Goal: Transaction & Acquisition: Purchase product/service

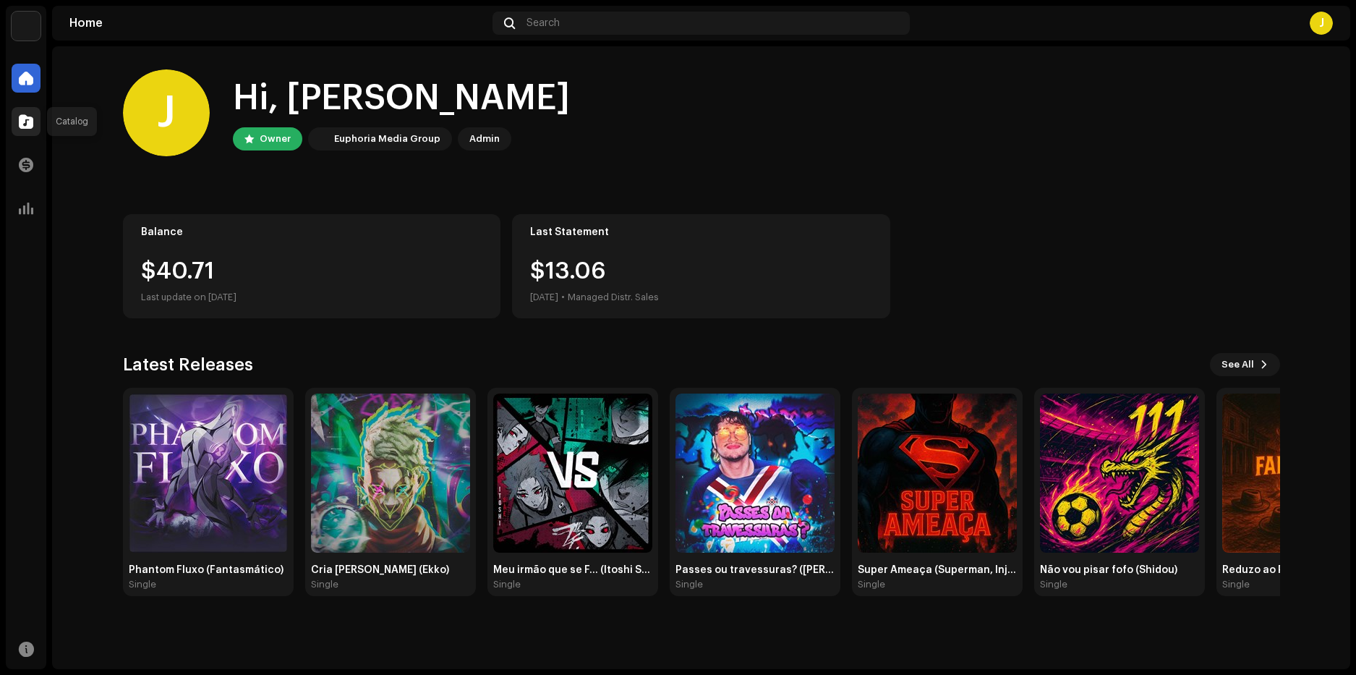
click at [31, 127] on span at bounding box center [26, 122] width 14 height 12
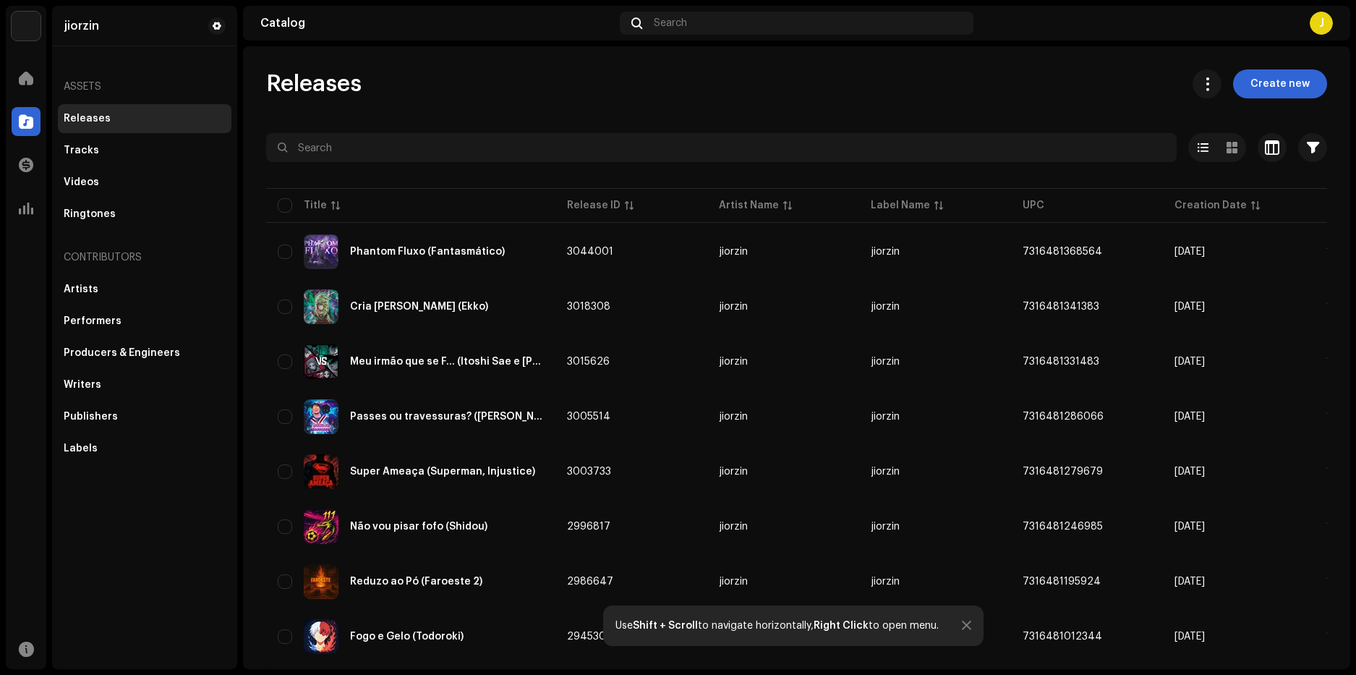
click at [1275, 84] on span "Create new" at bounding box center [1279, 83] width 59 height 29
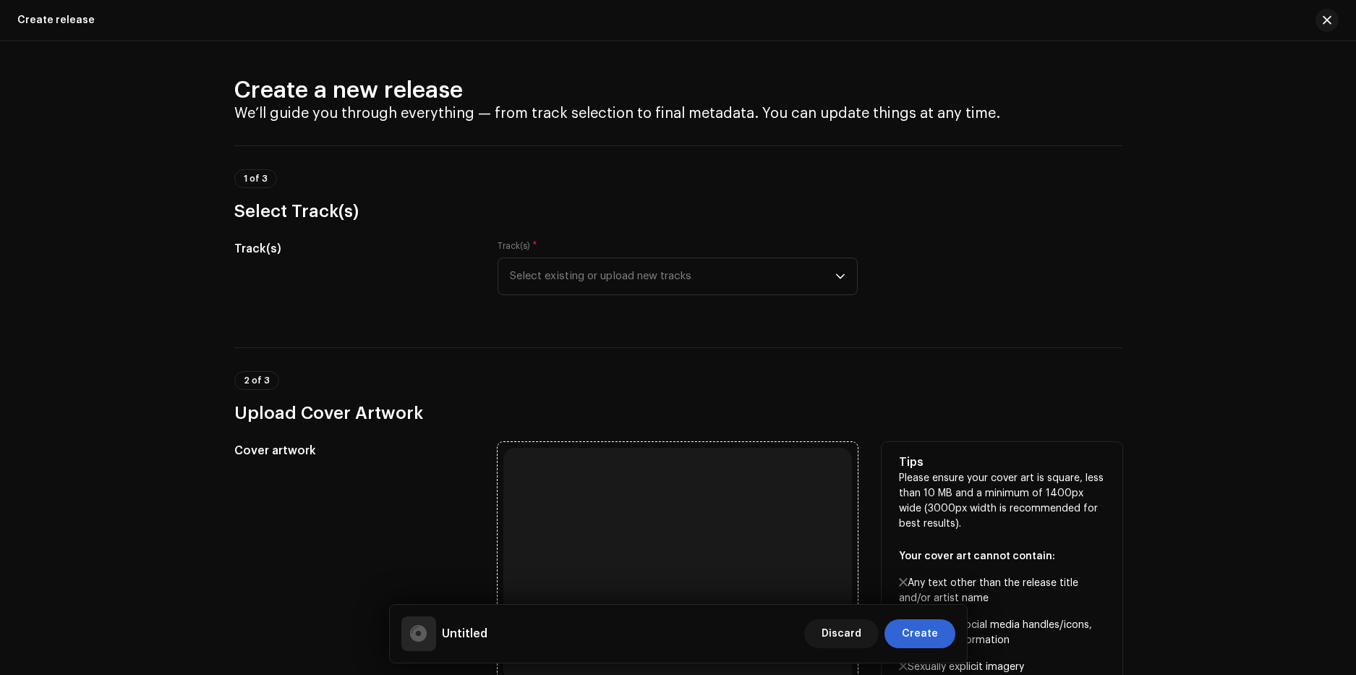
scroll to position [217, 0]
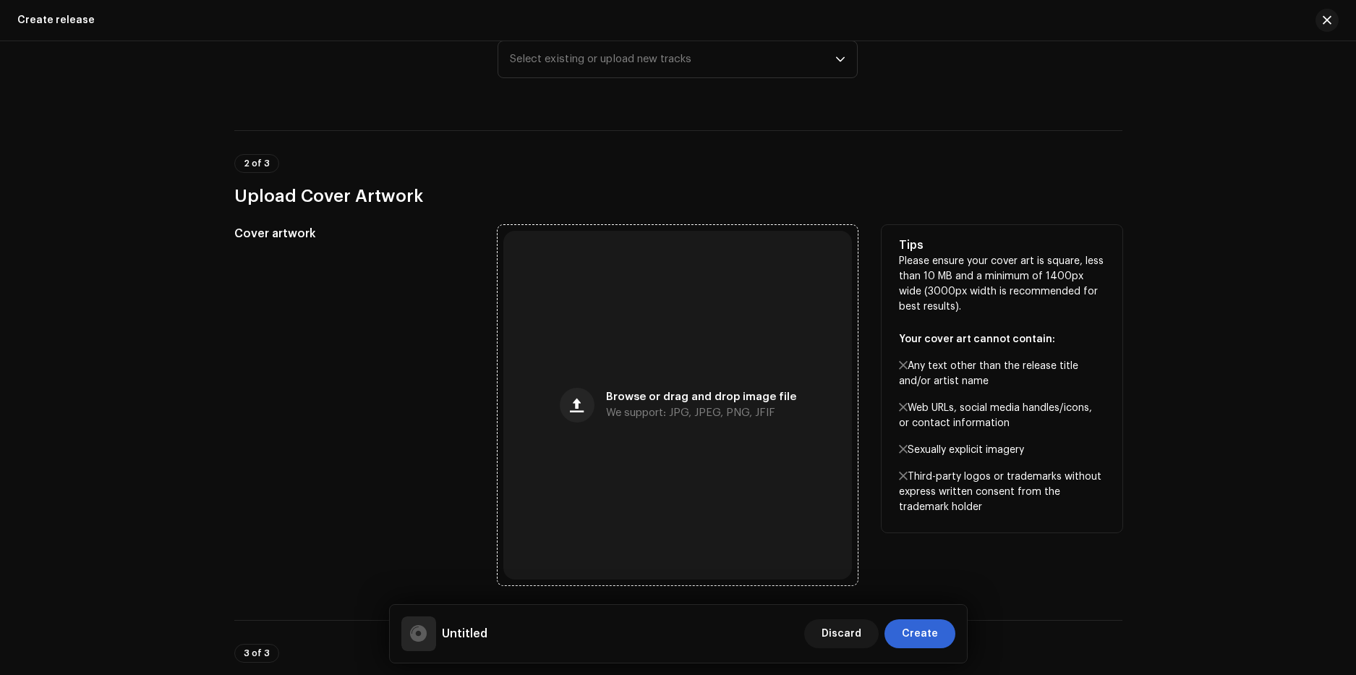
click at [634, 348] on div "Browse or drag and drop image file We support: JPG, JPEG, PNG, JFIF" at bounding box center [677, 405] width 348 height 348
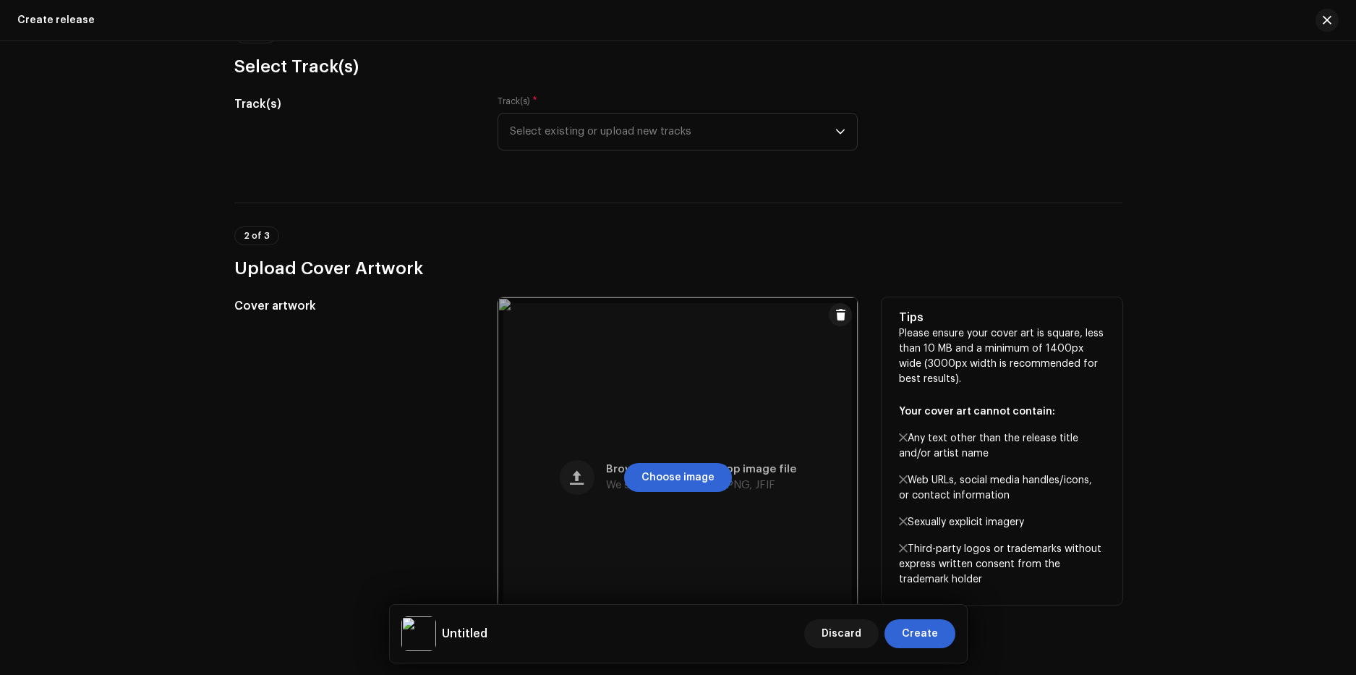
scroll to position [0, 0]
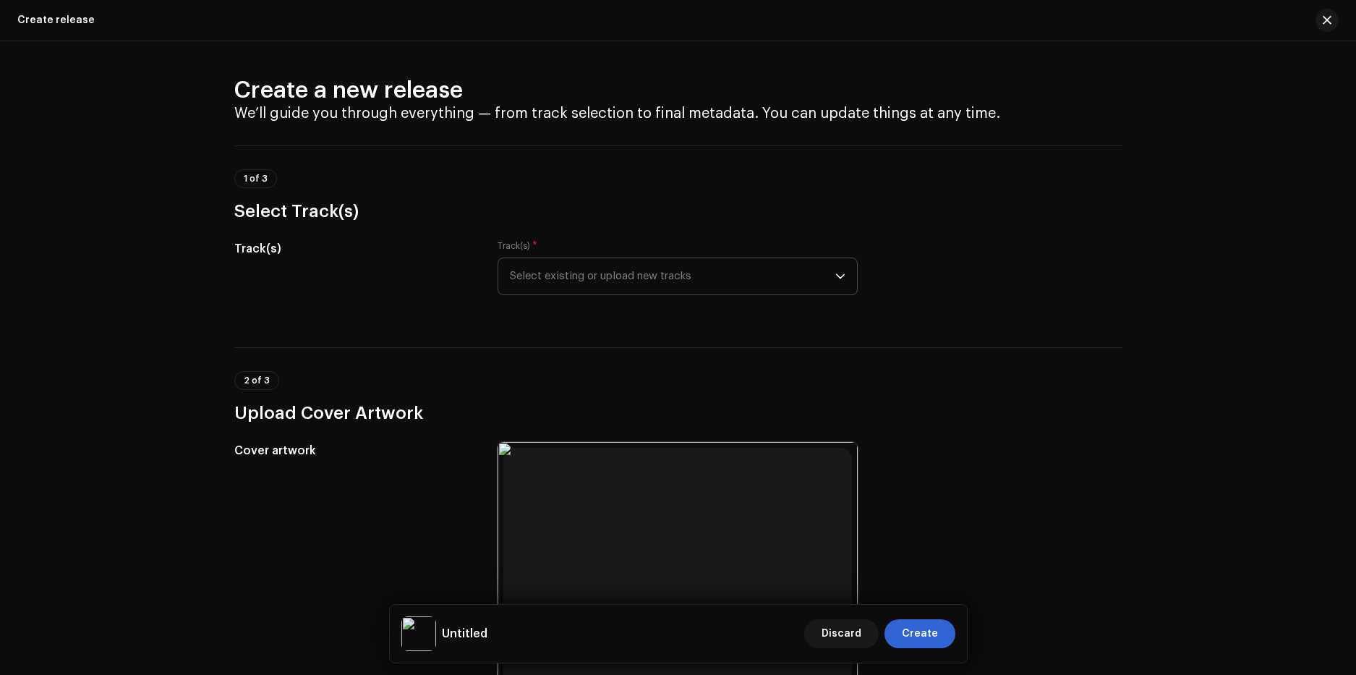
click at [609, 268] on span "Select existing or upload new tracks" at bounding box center [672, 276] width 325 height 36
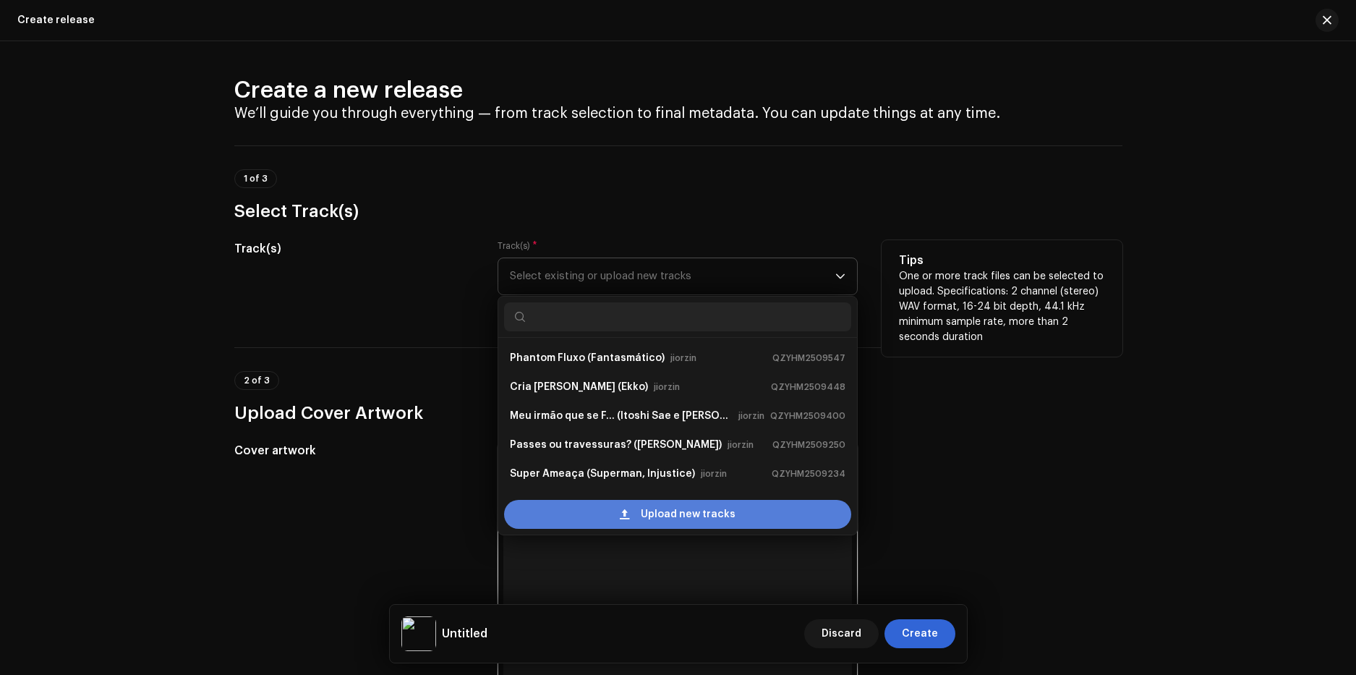
click at [628, 518] on span at bounding box center [624, 514] width 9 height 12
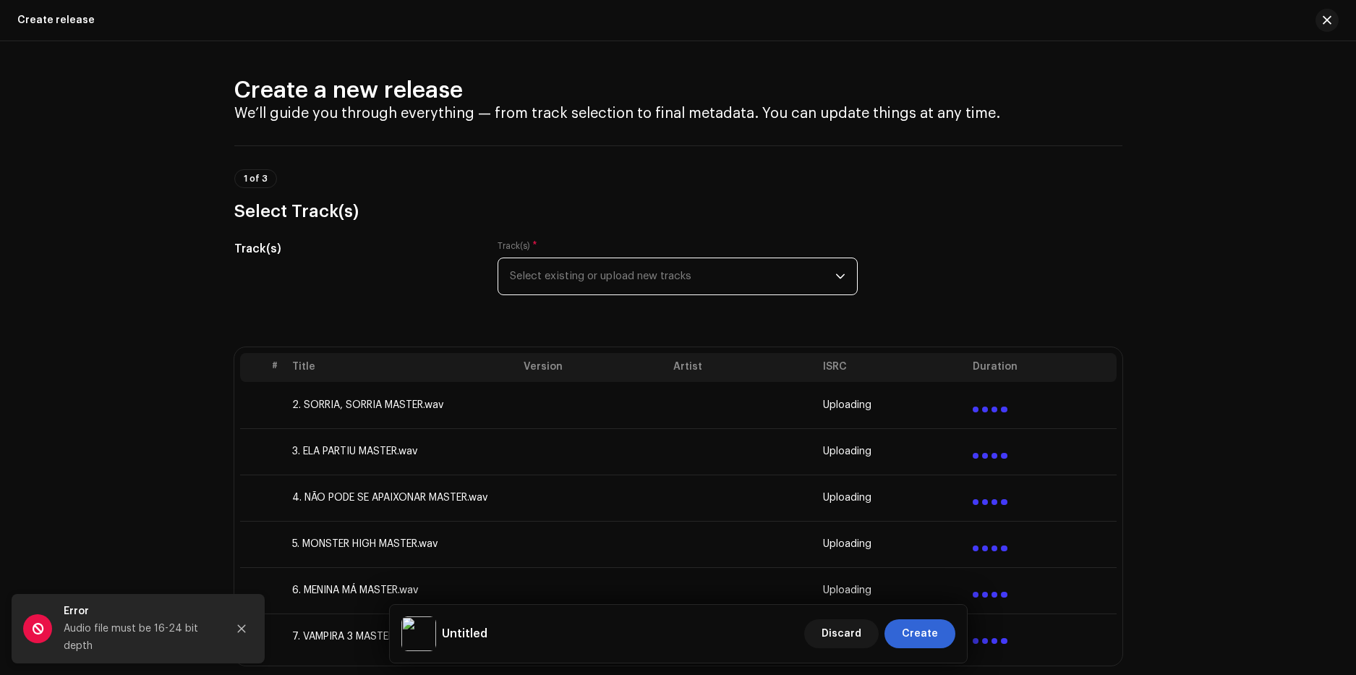
scroll to position [72, 0]
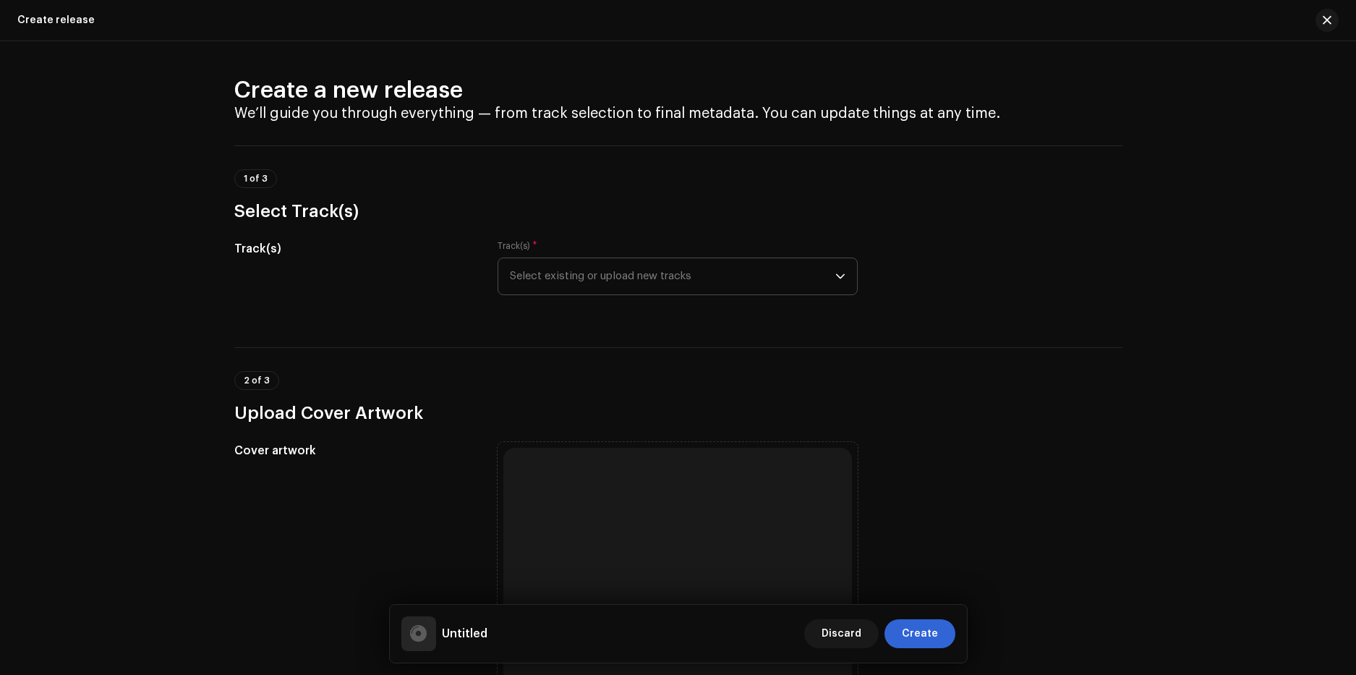
click at [644, 282] on span "Select existing or upload new tracks" at bounding box center [672, 276] width 325 height 36
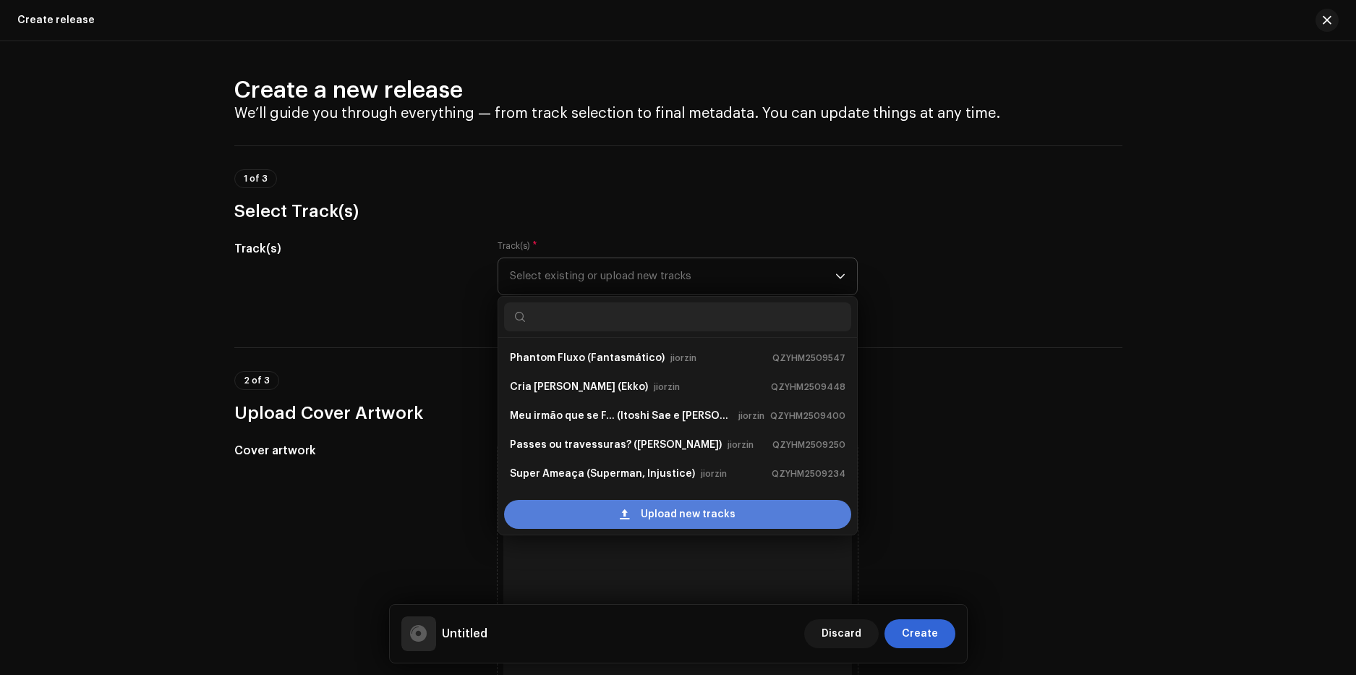
scroll to position [23, 0]
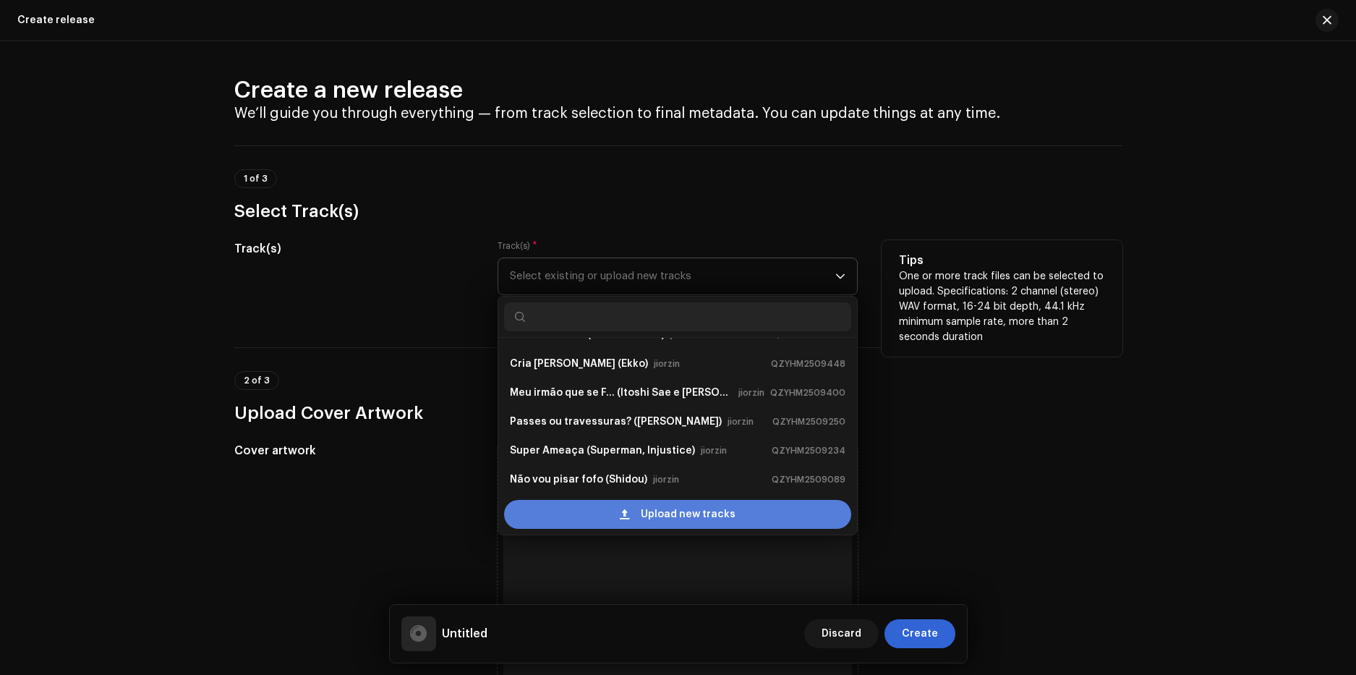
click at [609, 518] on div "Upload new tracks" at bounding box center [677, 514] width 347 height 29
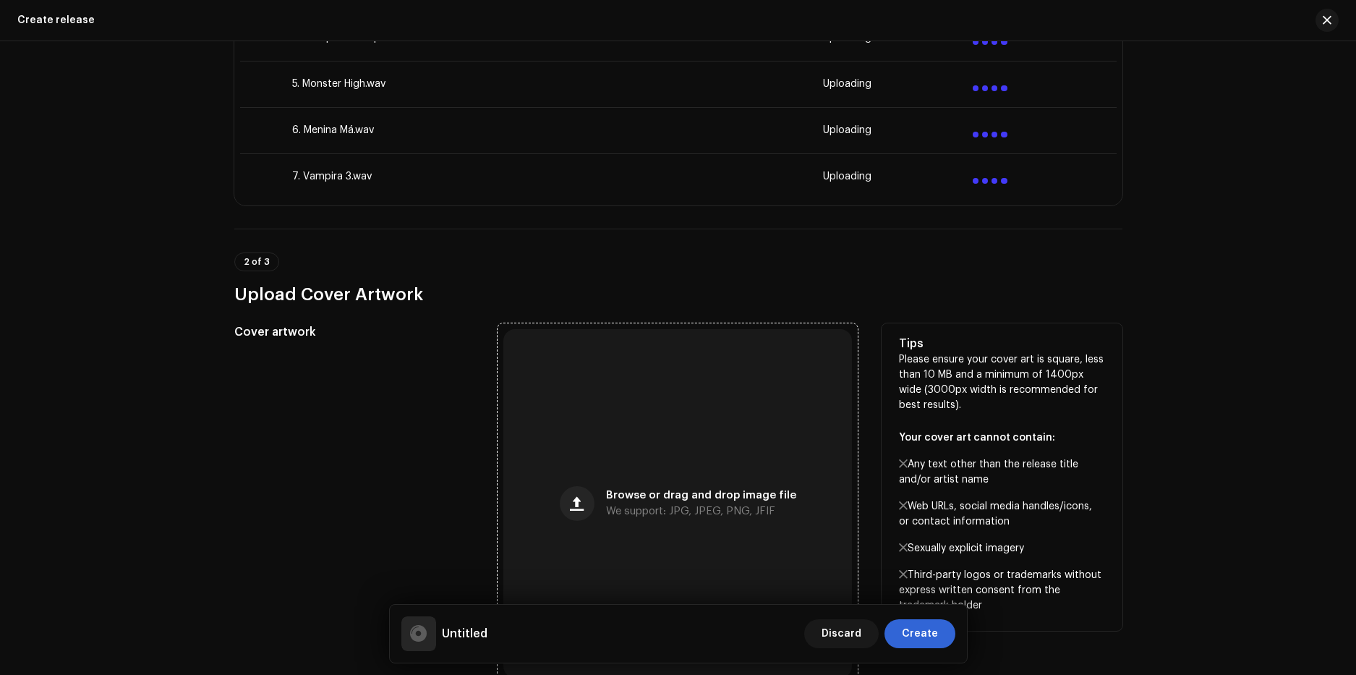
scroll to position [723, 0]
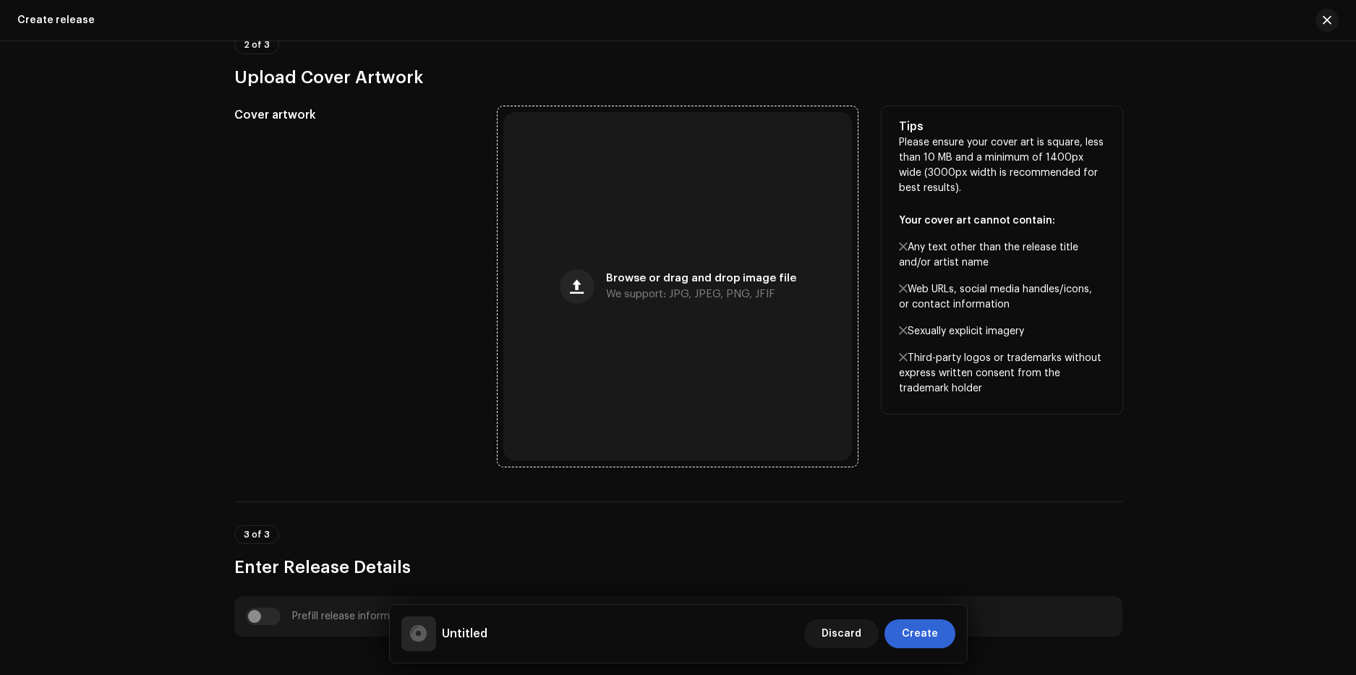
click at [661, 290] on span "We support: JPG, JPEG, PNG, JFIF" at bounding box center [690, 294] width 169 height 10
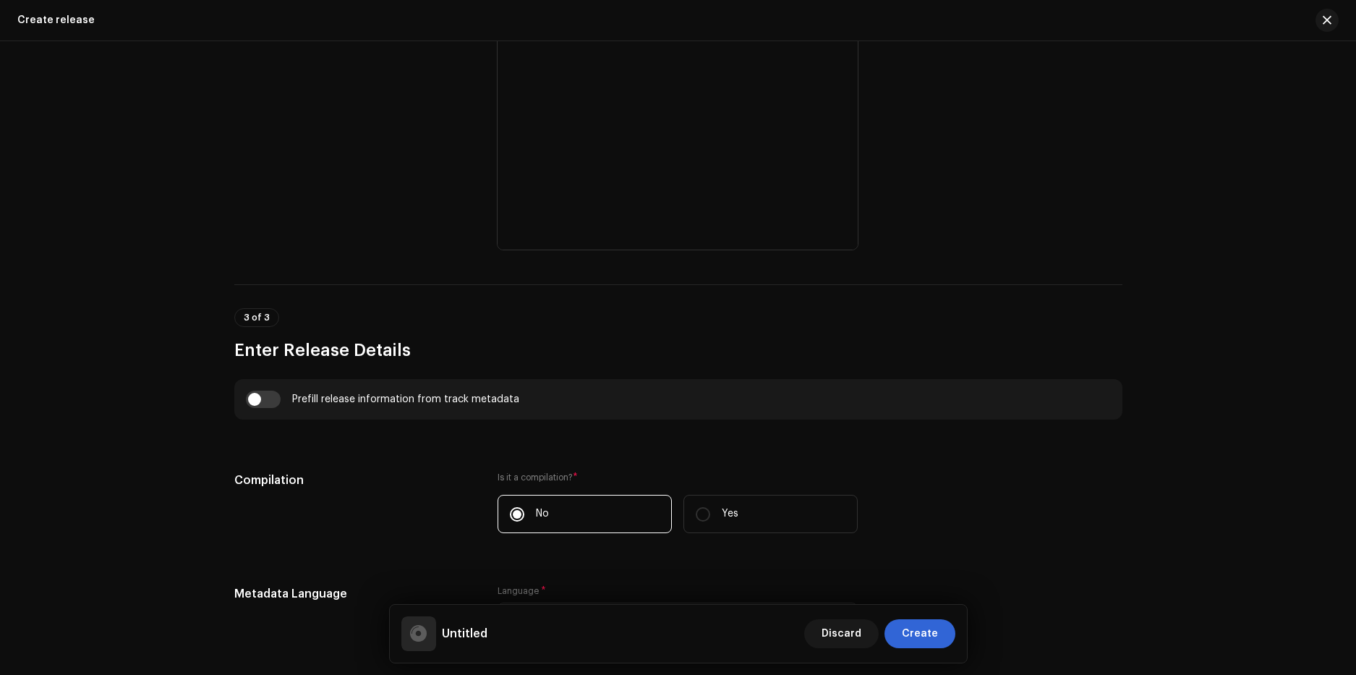
scroll to position [1142, 0]
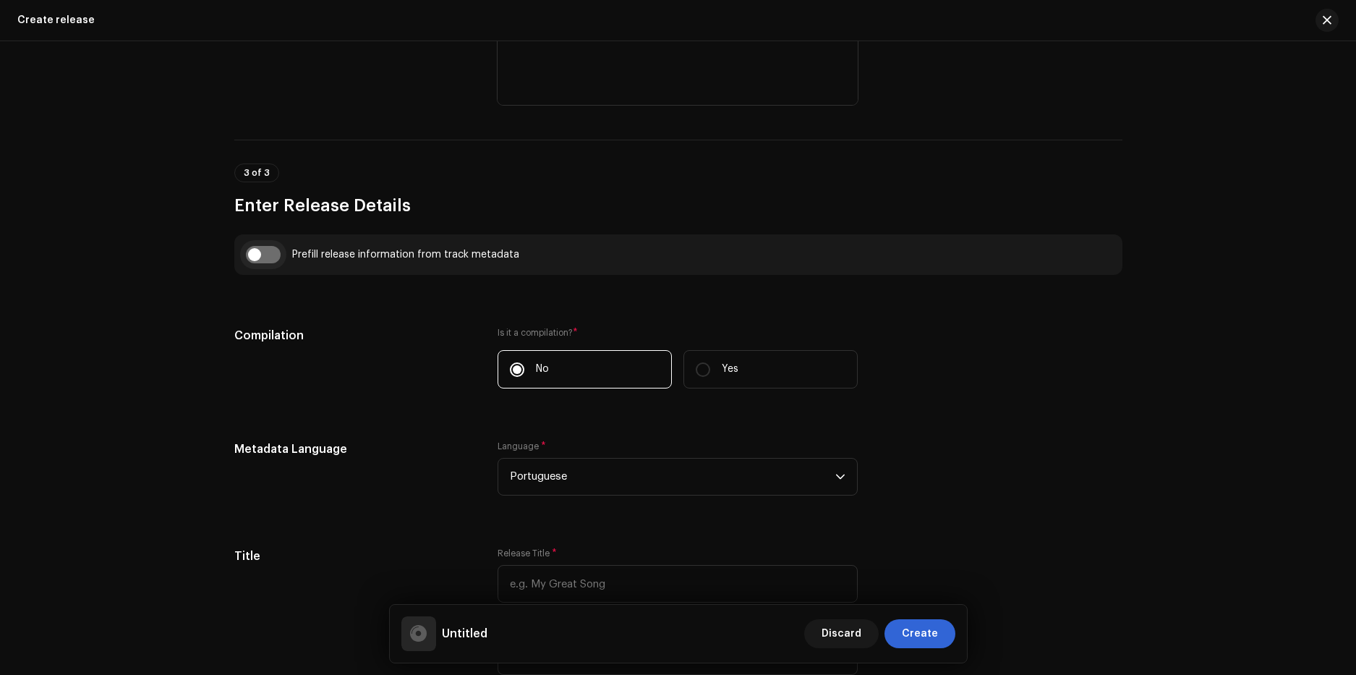
click at [263, 258] on input "checkbox" at bounding box center [263, 254] width 35 height 17
checkbox input "true"
type input "1. Sol e Lua.wav"
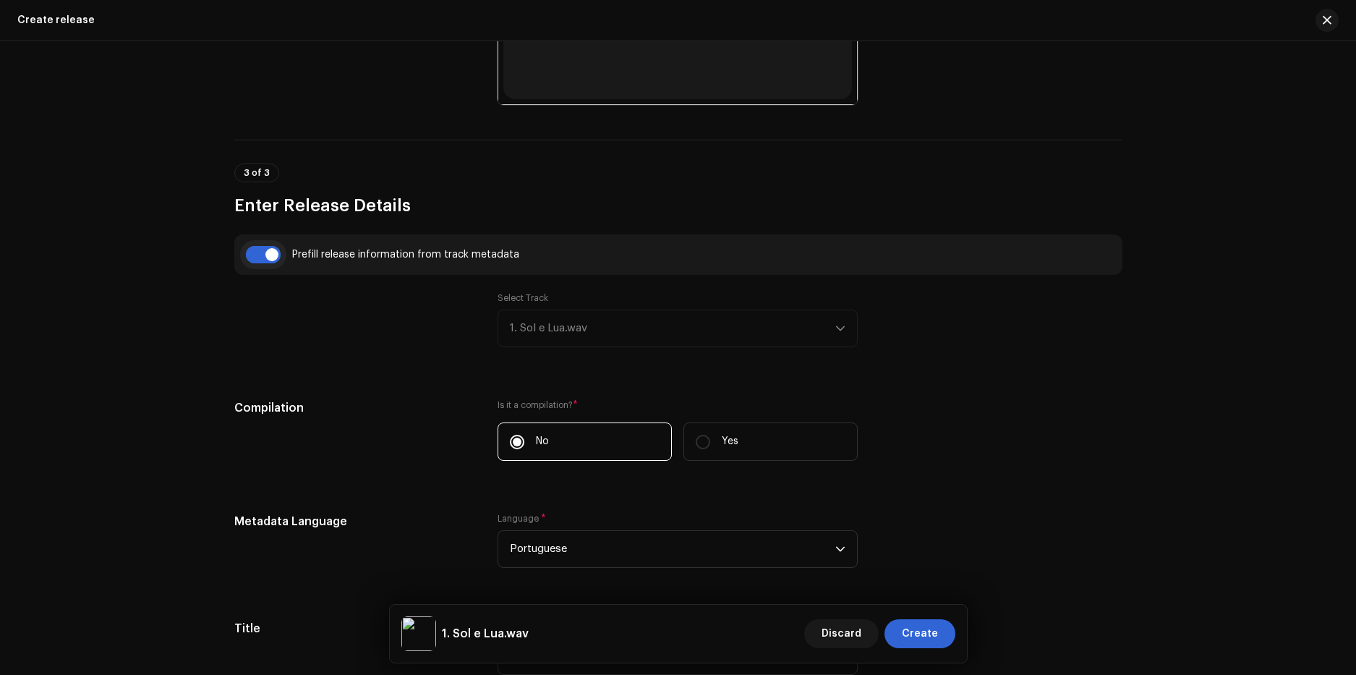
click at [267, 256] on input "checkbox" at bounding box center [263, 254] width 35 height 17
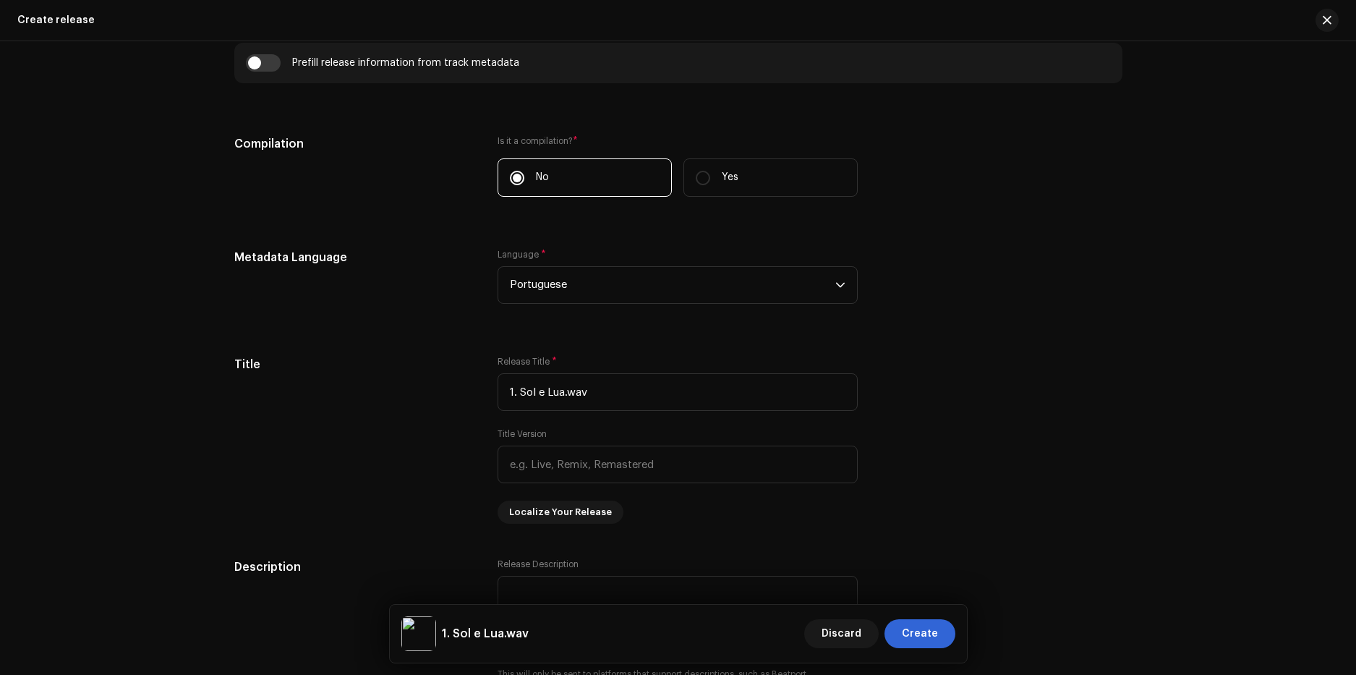
scroll to position [1189, 0]
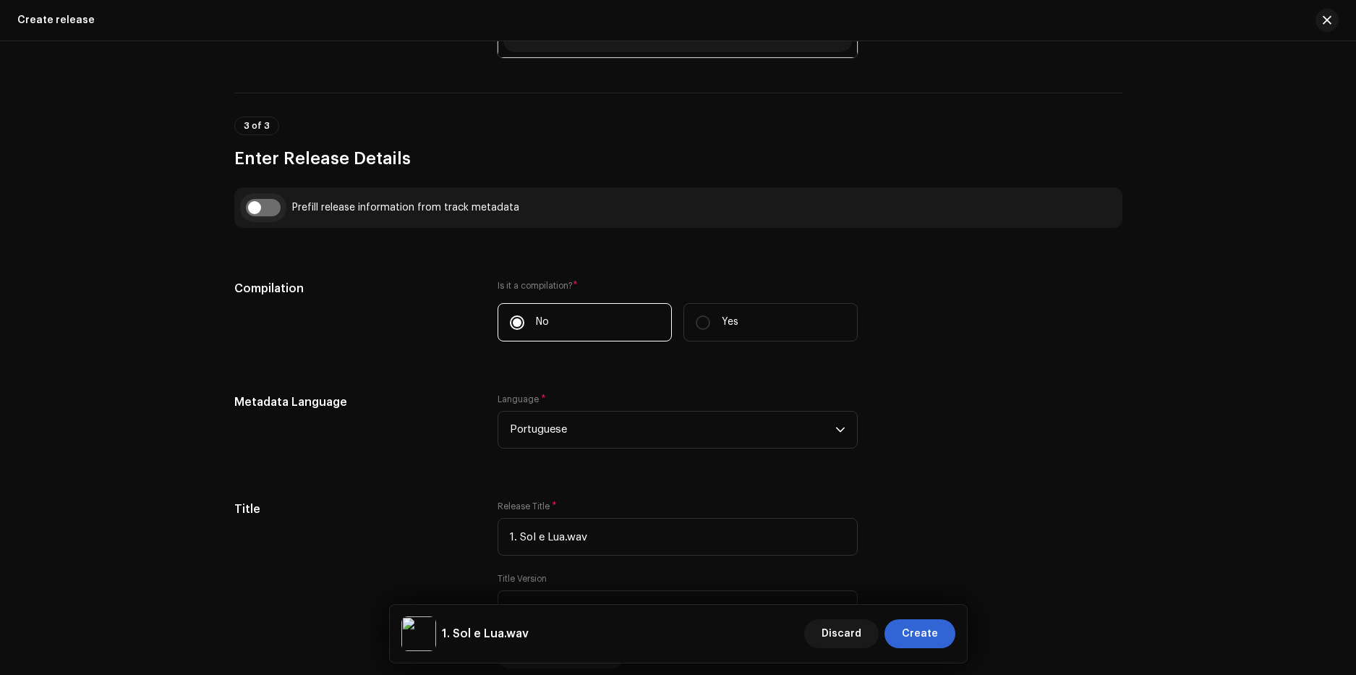
click at [265, 207] on input "checkbox" at bounding box center [263, 207] width 35 height 17
checkbox input "true"
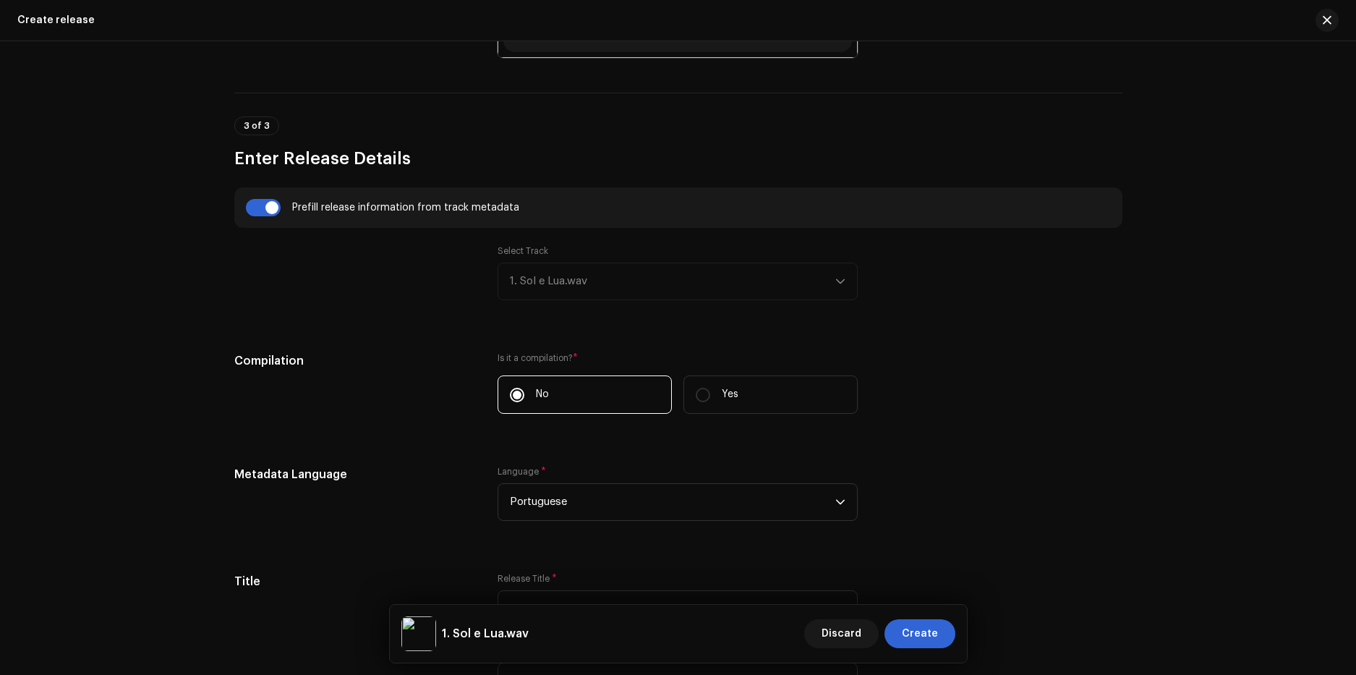
click at [565, 281] on div "Select Track 1. Sol e Lua.wav" at bounding box center [677, 272] width 360 height 55
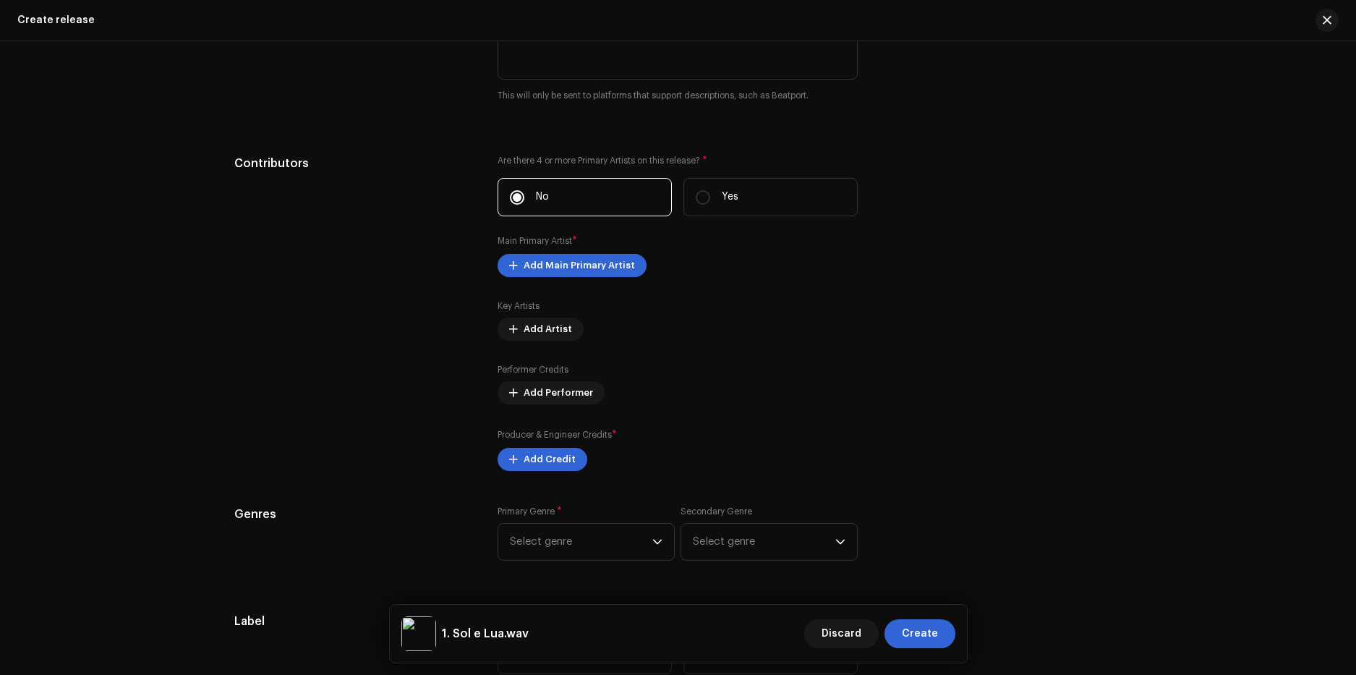
scroll to position [1840, 0]
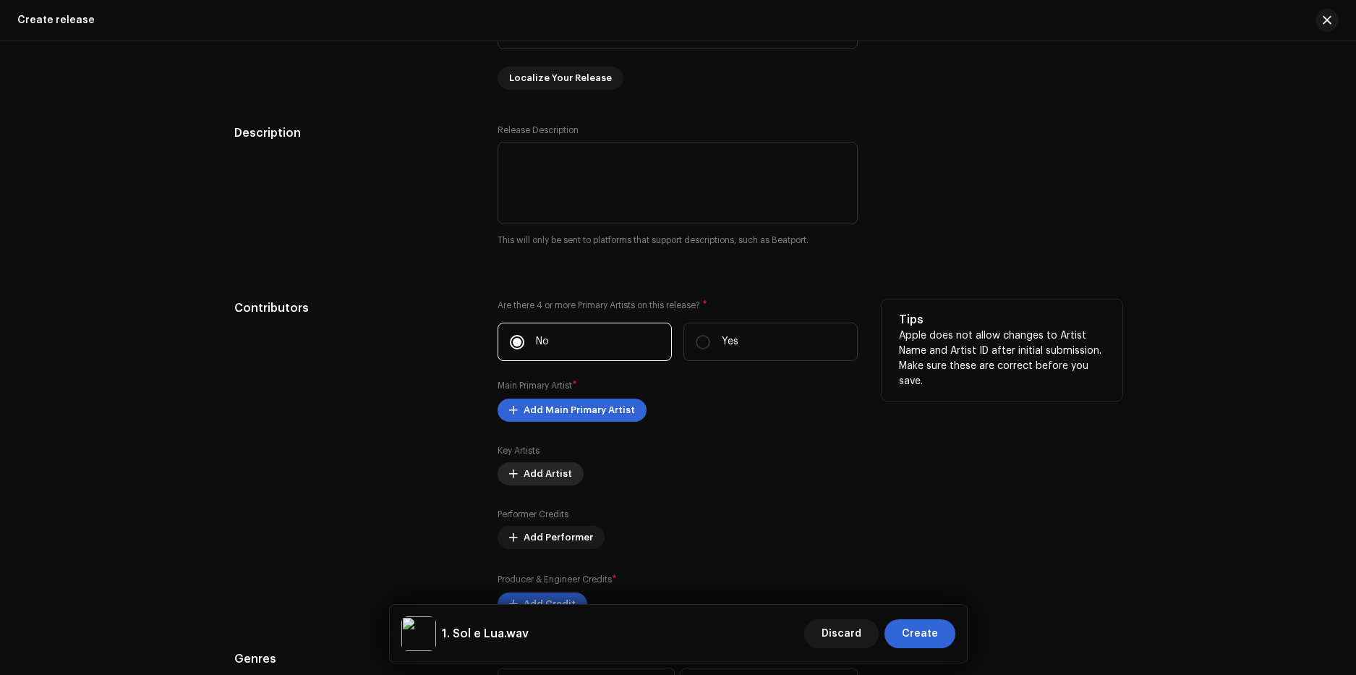
click at [543, 482] on span "Add Artist" at bounding box center [547, 473] width 48 height 29
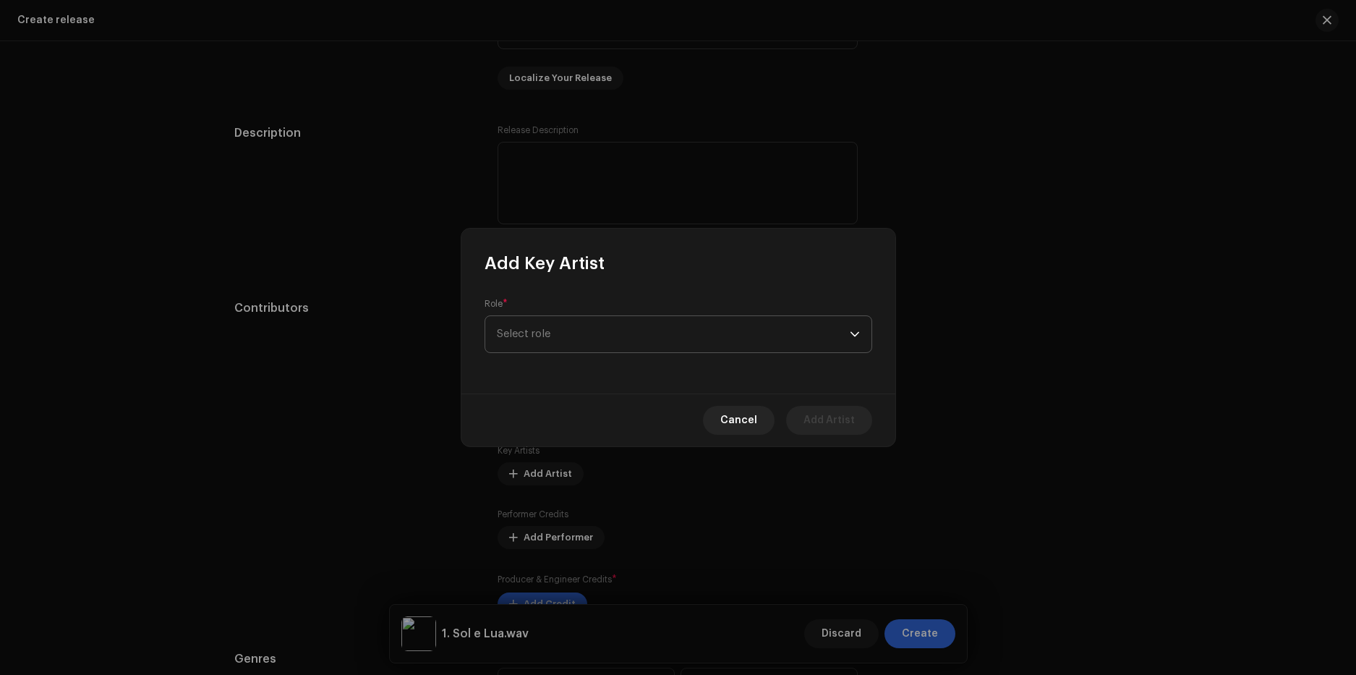
click at [568, 338] on span "Select role" at bounding box center [673, 334] width 353 height 36
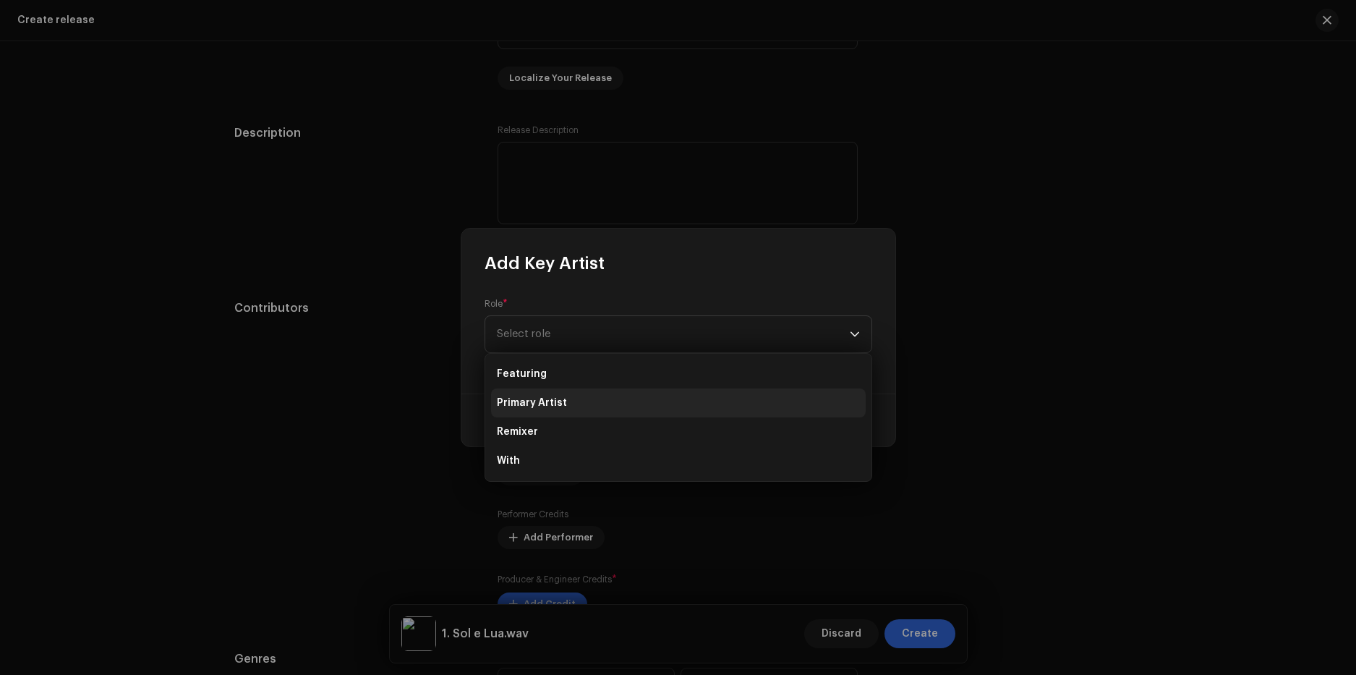
click at [552, 398] on span "Primary Artist" at bounding box center [532, 402] width 70 height 14
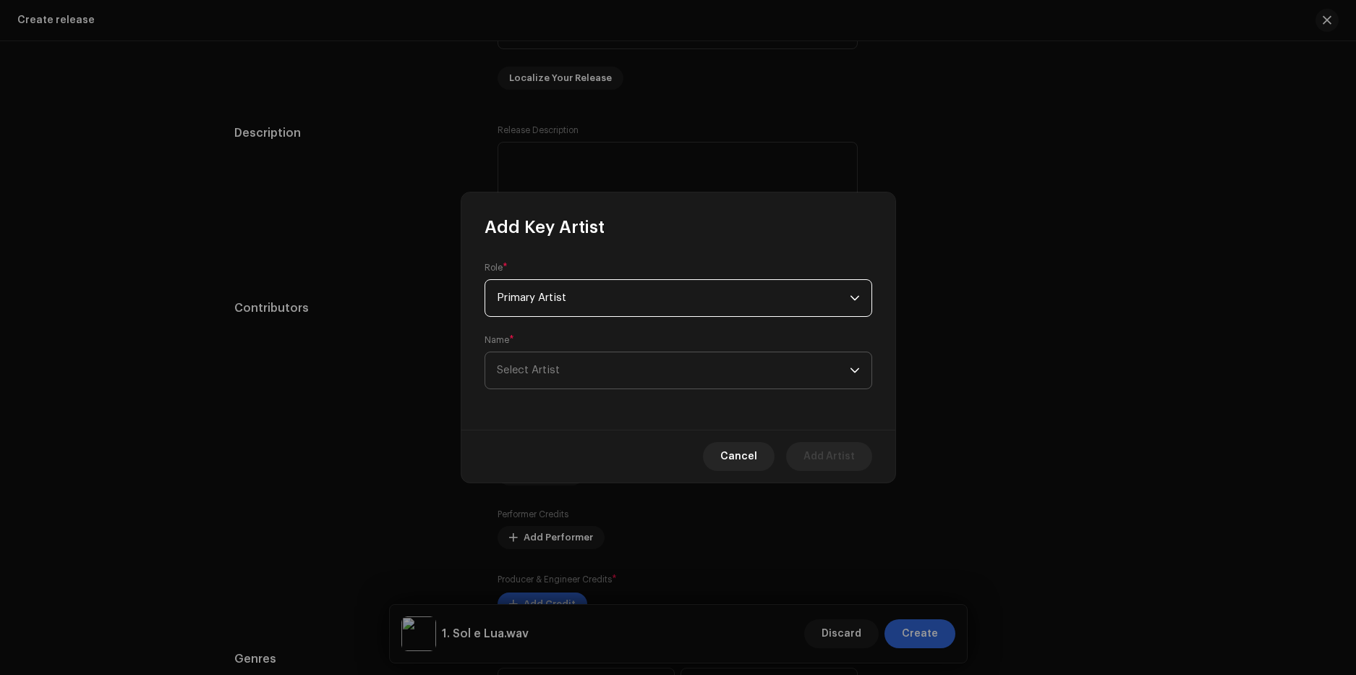
click at [563, 374] on span "Select Artist" at bounding box center [673, 370] width 353 height 36
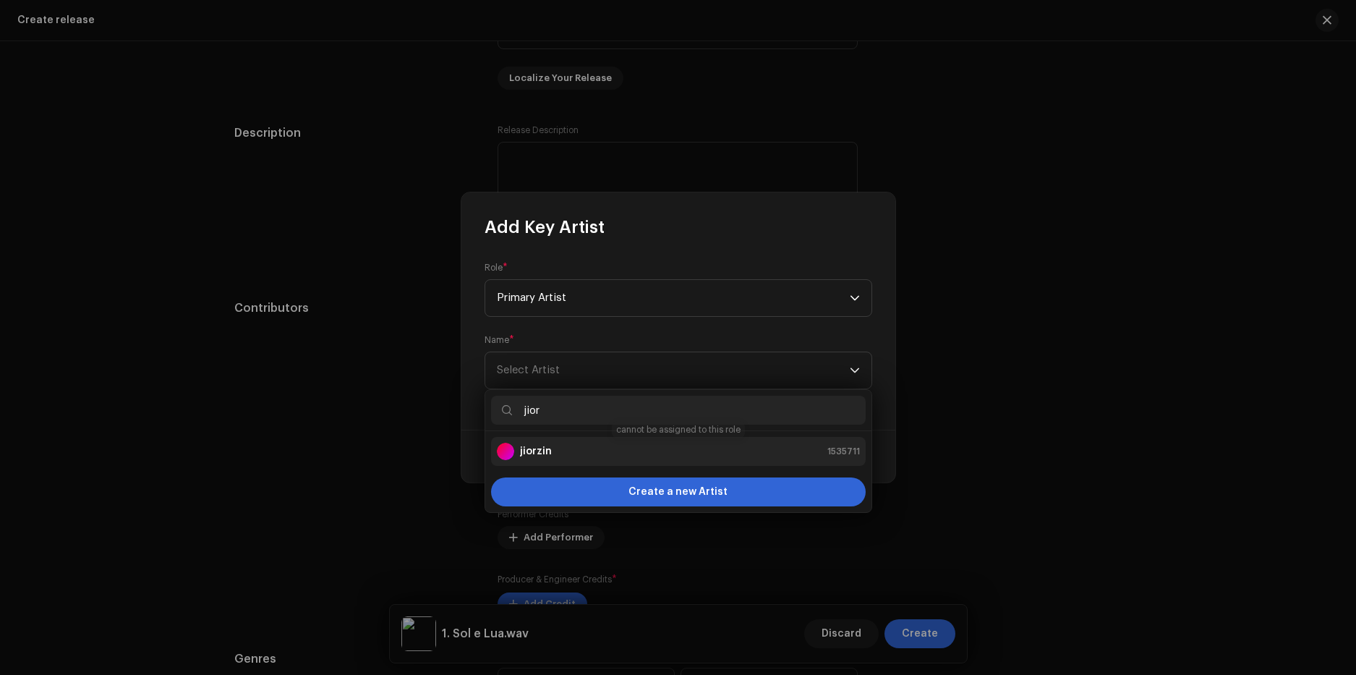
type input "jior"
click at [575, 448] on div "jiorzin 1535711" at bounding box center [678, 450] width 363 height 17
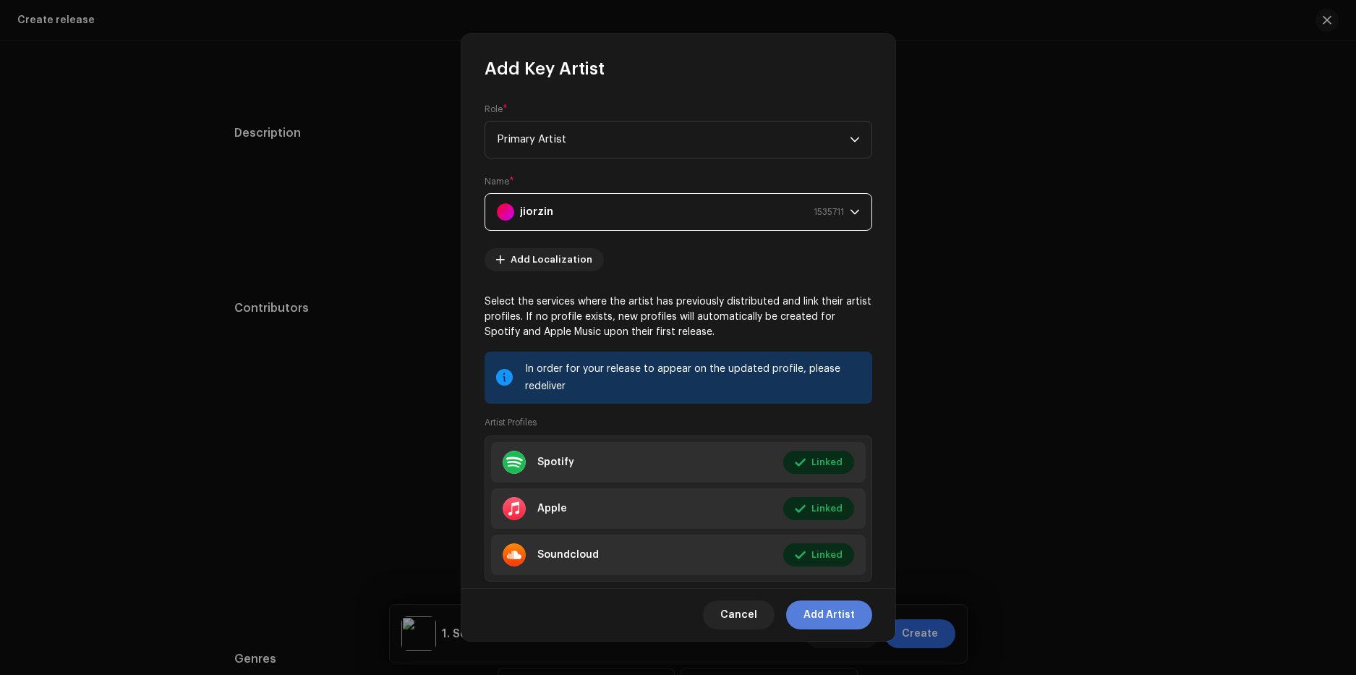
click at [831, 617] on span "Add Artist" at bounding box center [828, 614] width 51 height 29
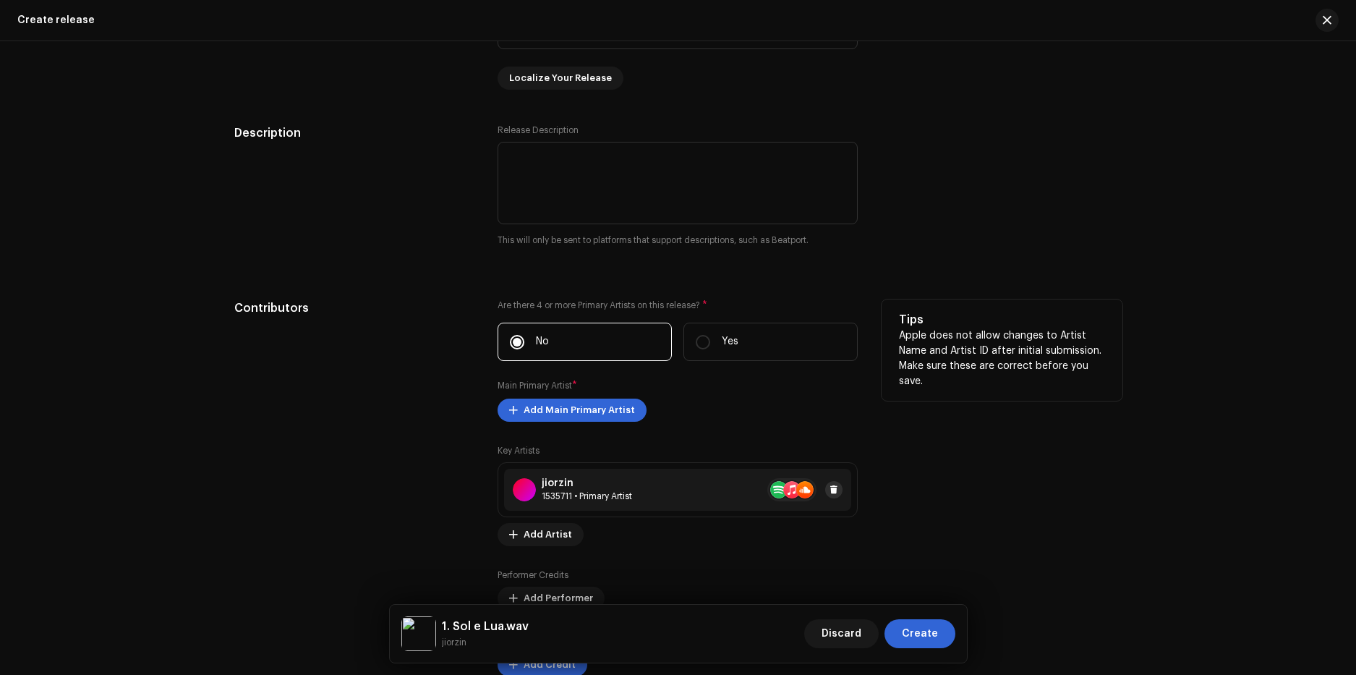
click at [829, 489] on span at bounding box center [833, 490] width 9 height 12
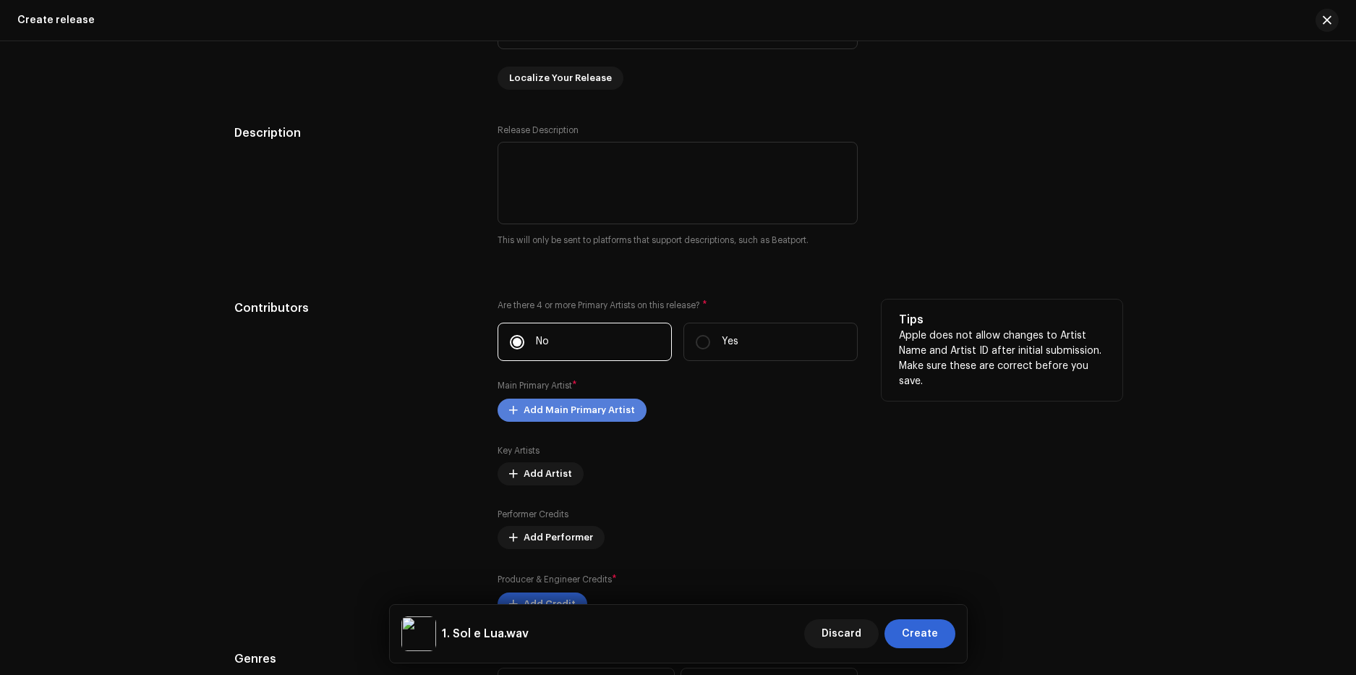
click at [613, 414] on span "Add Main Primary Artist" at bounding box center [578, 409] width 111 height 29
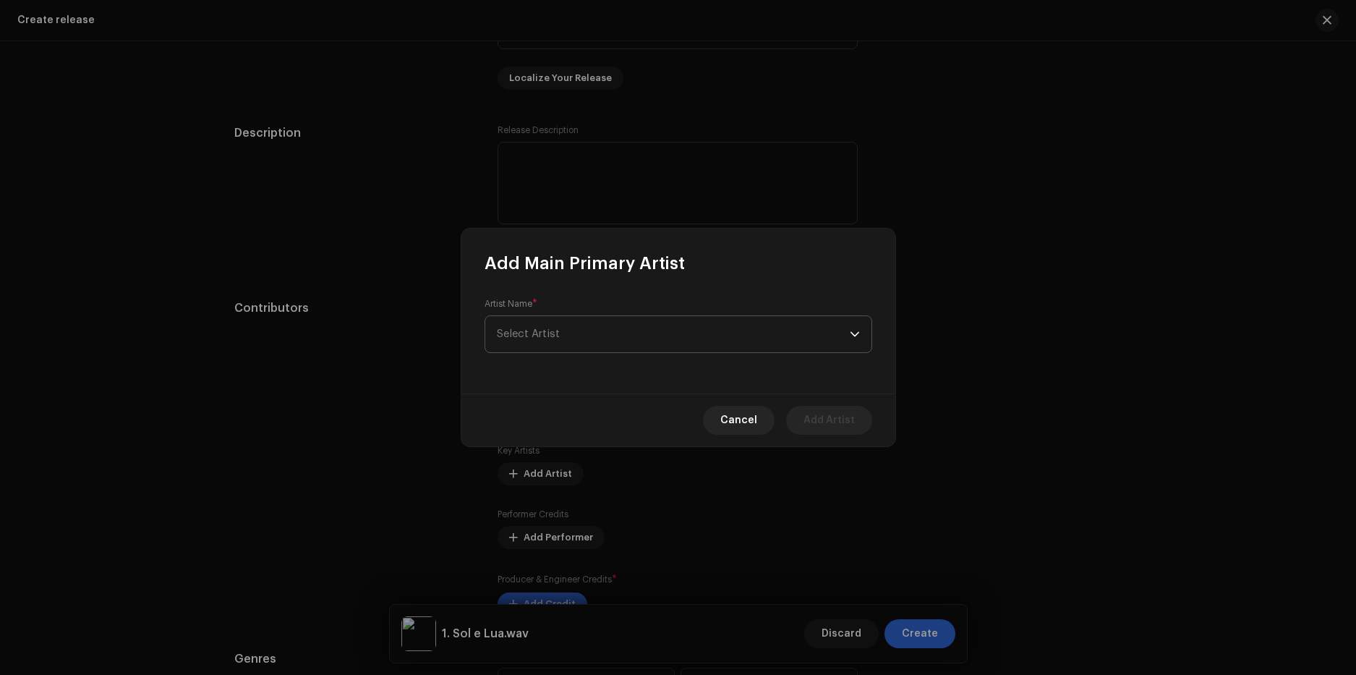
click at [598, 324] on span "Select Artist" at bounding box center [673, 334] width 353 height 36
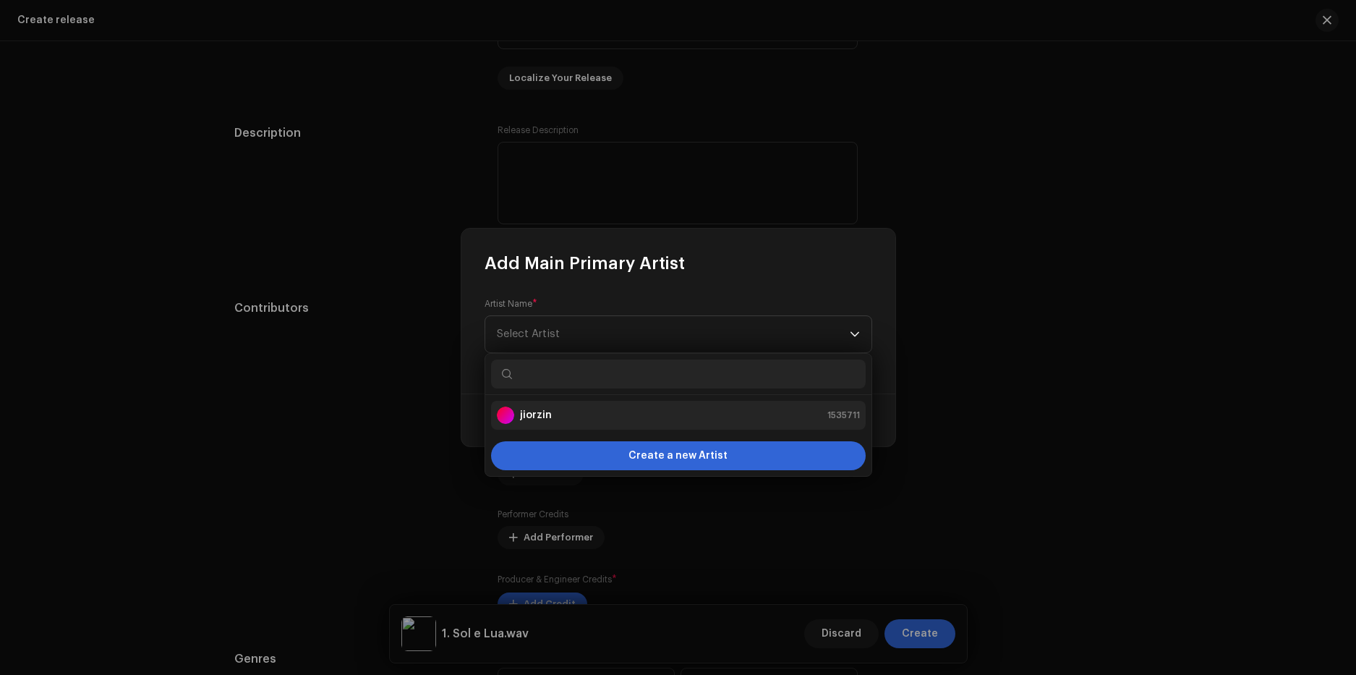
click at [588, 412] on div "jiorzin 1535711" at bounding box center [678, 414] width 363 height 17
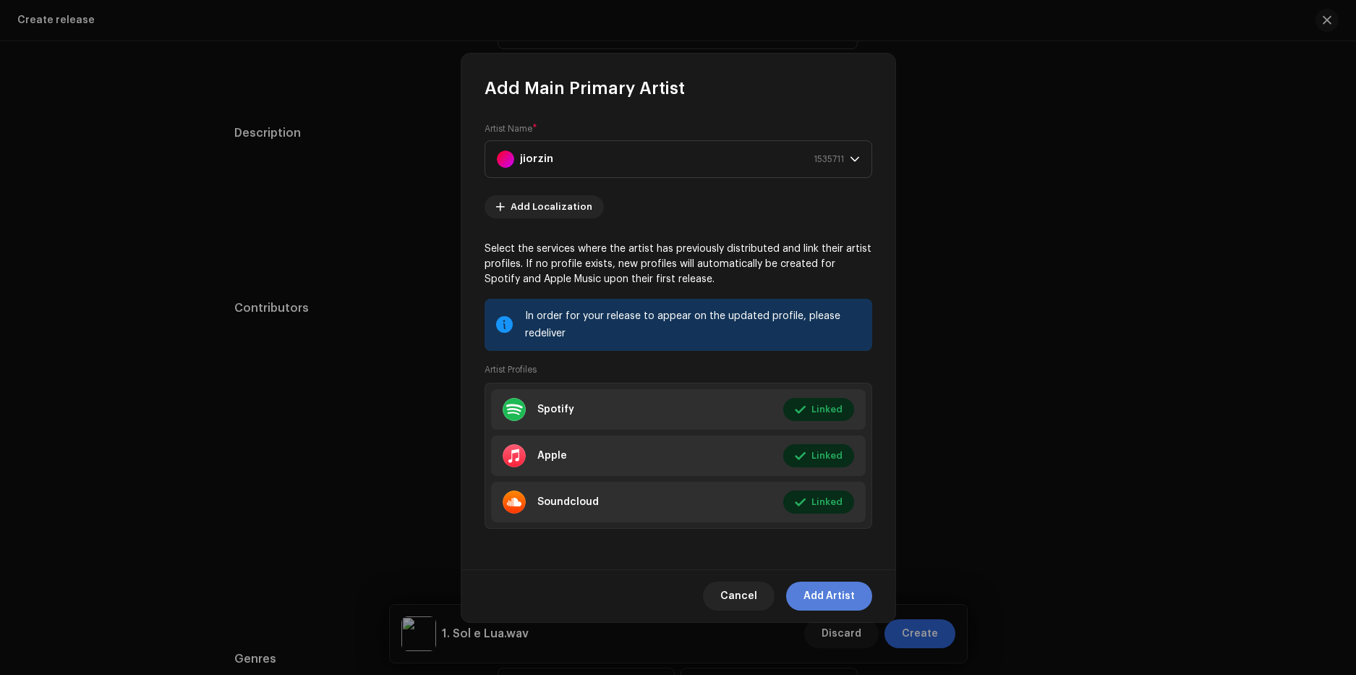
click at [821, 598] on span "Add Artist" at bounding box center [828, 595] width 51 height 29
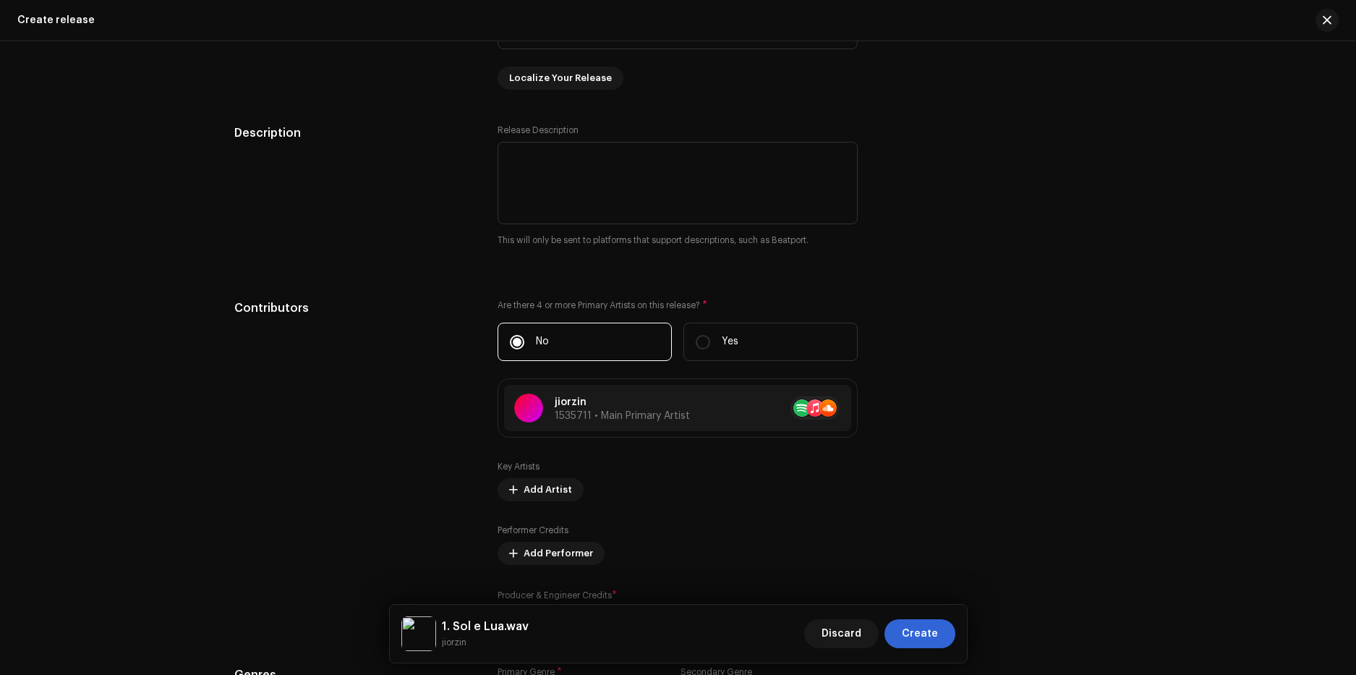
click at [578, 411] on span "1535711 • Main Primary Artist" at bounding box center [622, 416] width 135 height 10
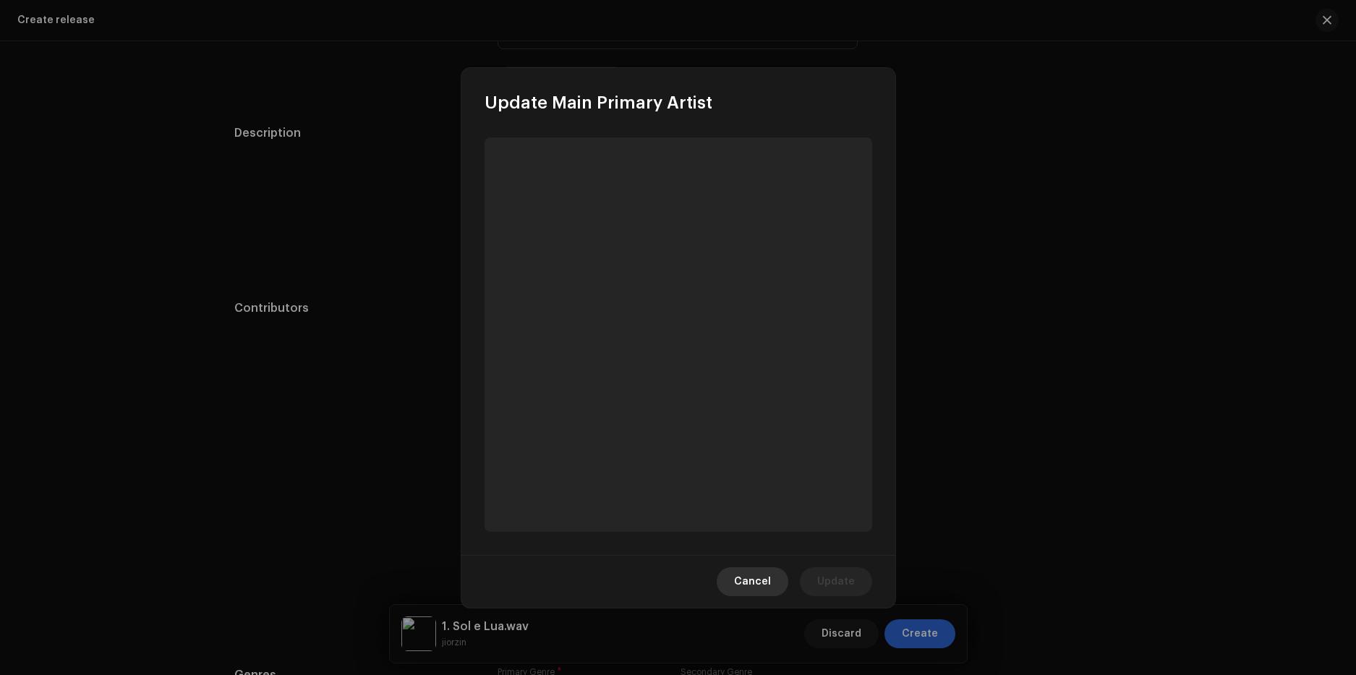
click at [756, 589] on span "Cancel" at bounding box center [752, 581] width 37 height 29
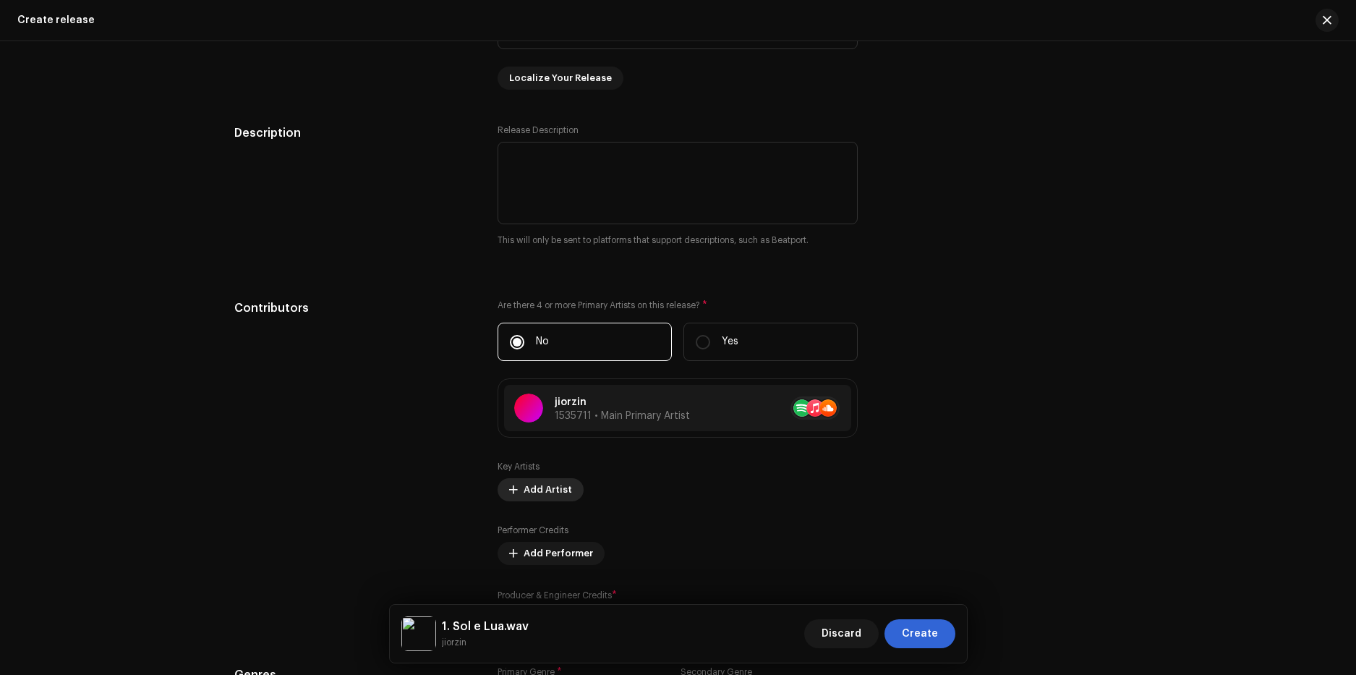
click at [516, 486] on button "Add Artist" at bounding box center [540, 489] width 86 height 23
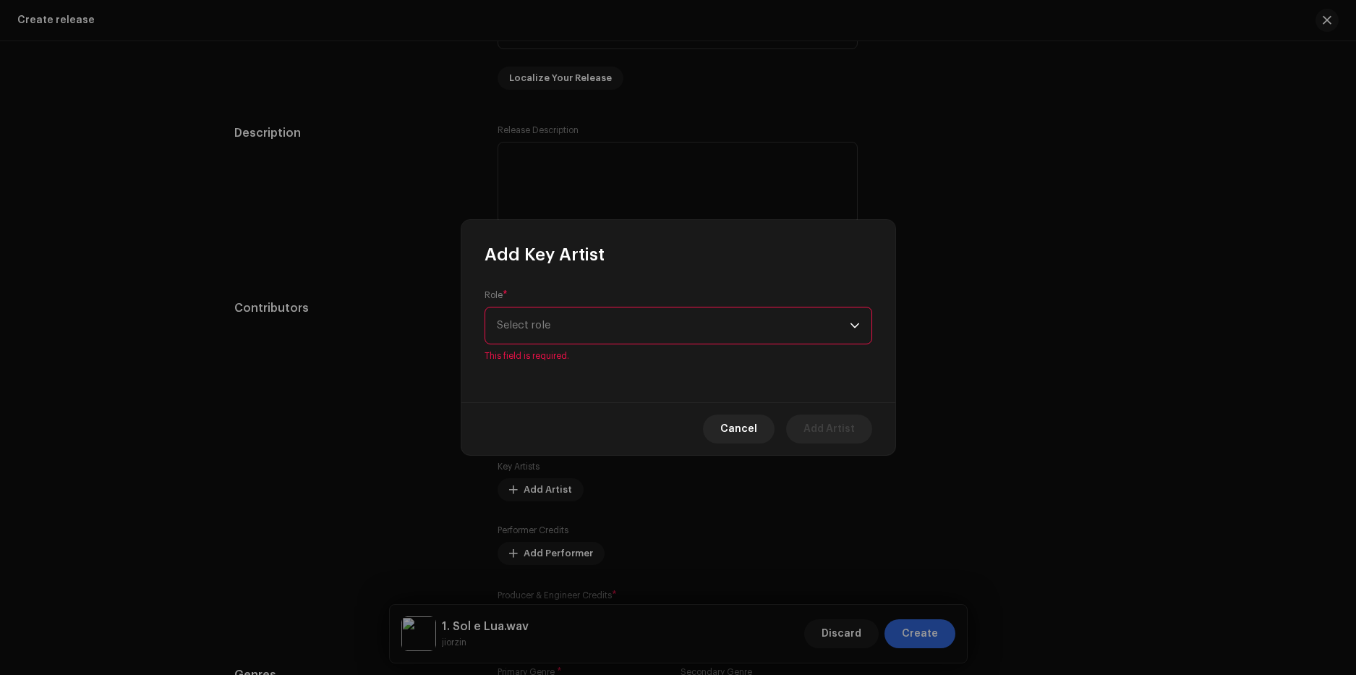
click at [525, 314] on div "Role * Select role This field is required." at bounding box center [678, 325] width 388 height 72
click at [534, 327] on span "Select role" at bounding box center [673, 325] width 353 height 36
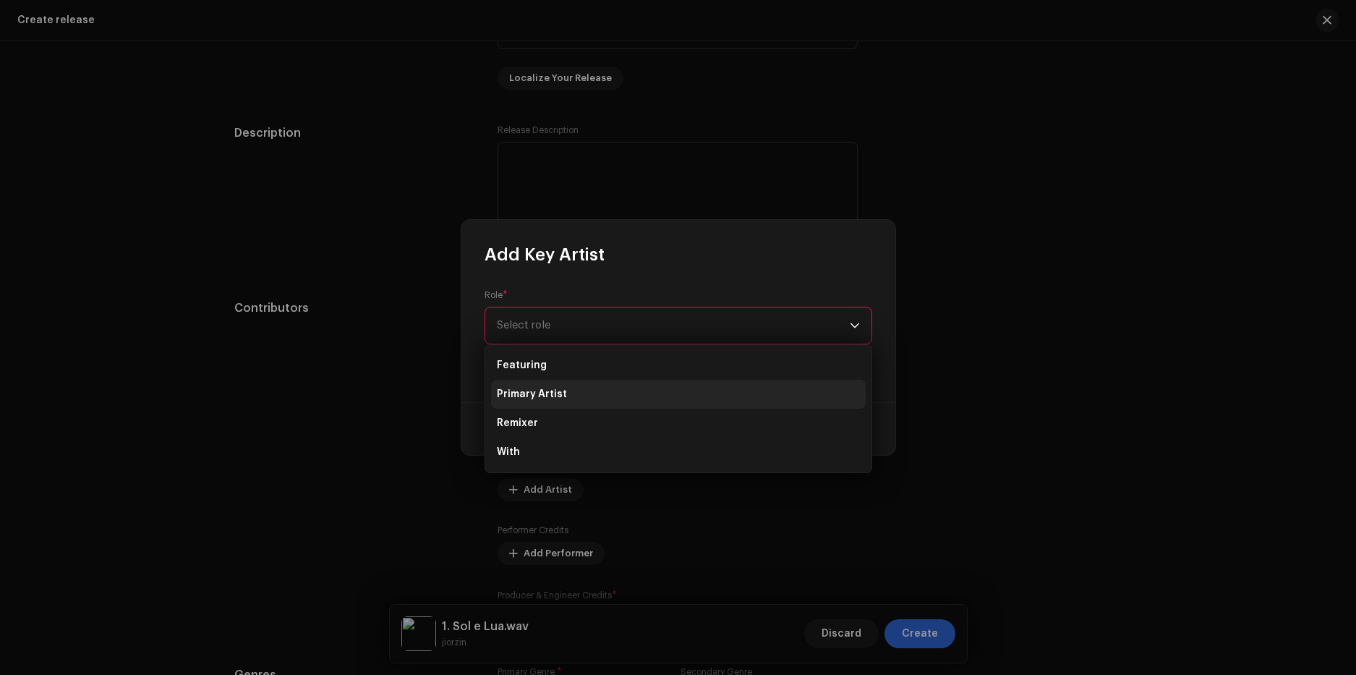
click at [540, 395] on span "Primary Artist" at bounding box center [532, 394] width 70 height 14
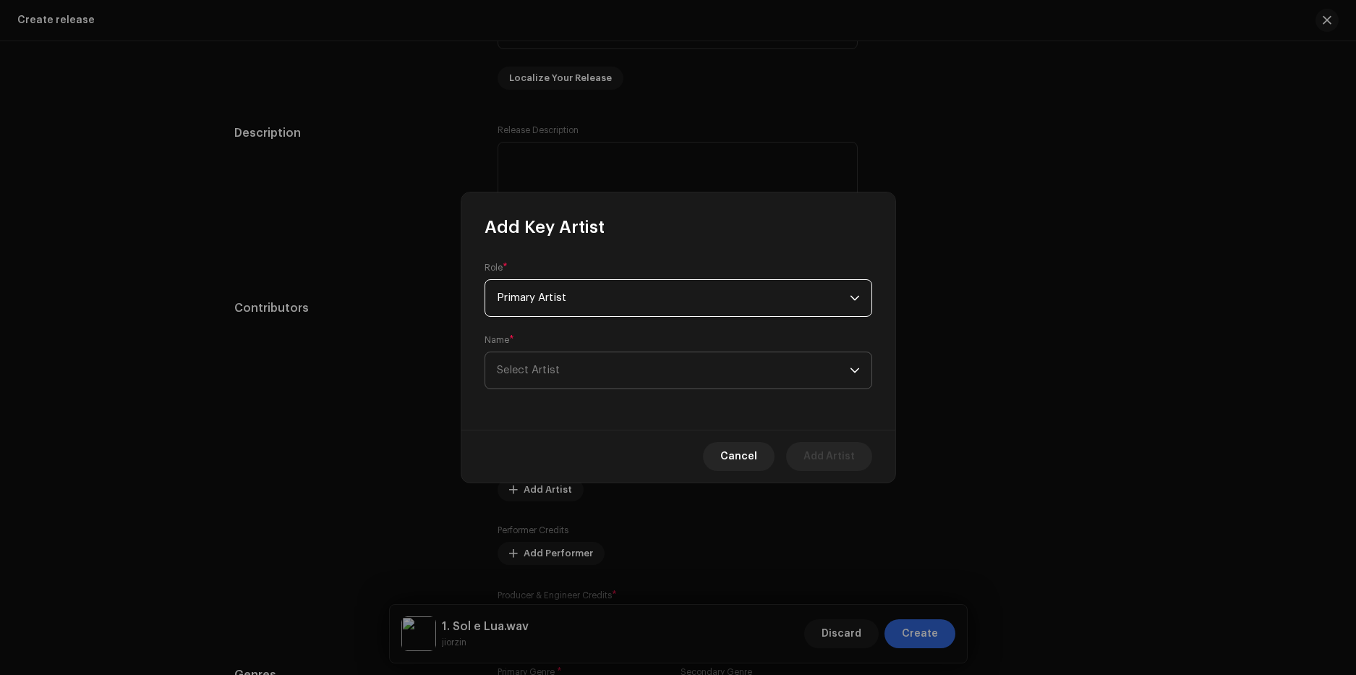
click at [553, 380] on span "Select Artist" at bounding box center [673, 370] width 353 height 36
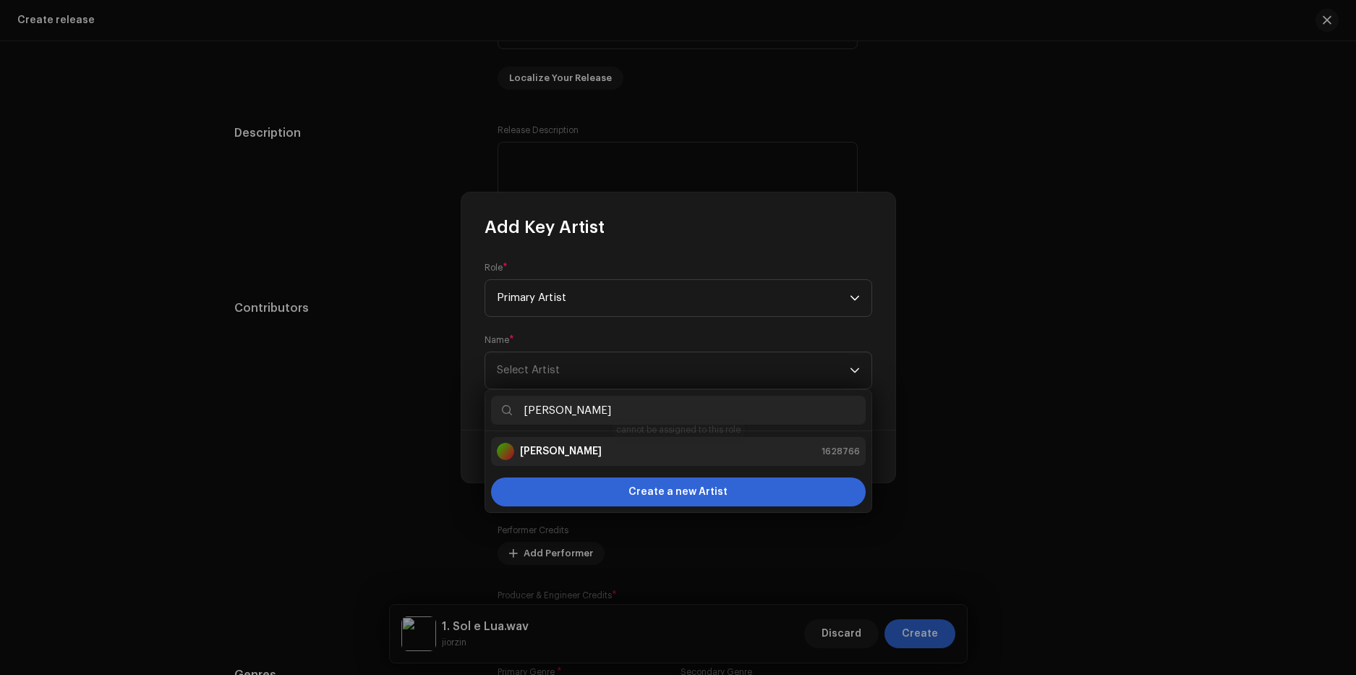
type input "tabu"
click at [550, 447] on div "TABU 1628766" at bounding box center [678, 450] width 363 height 17
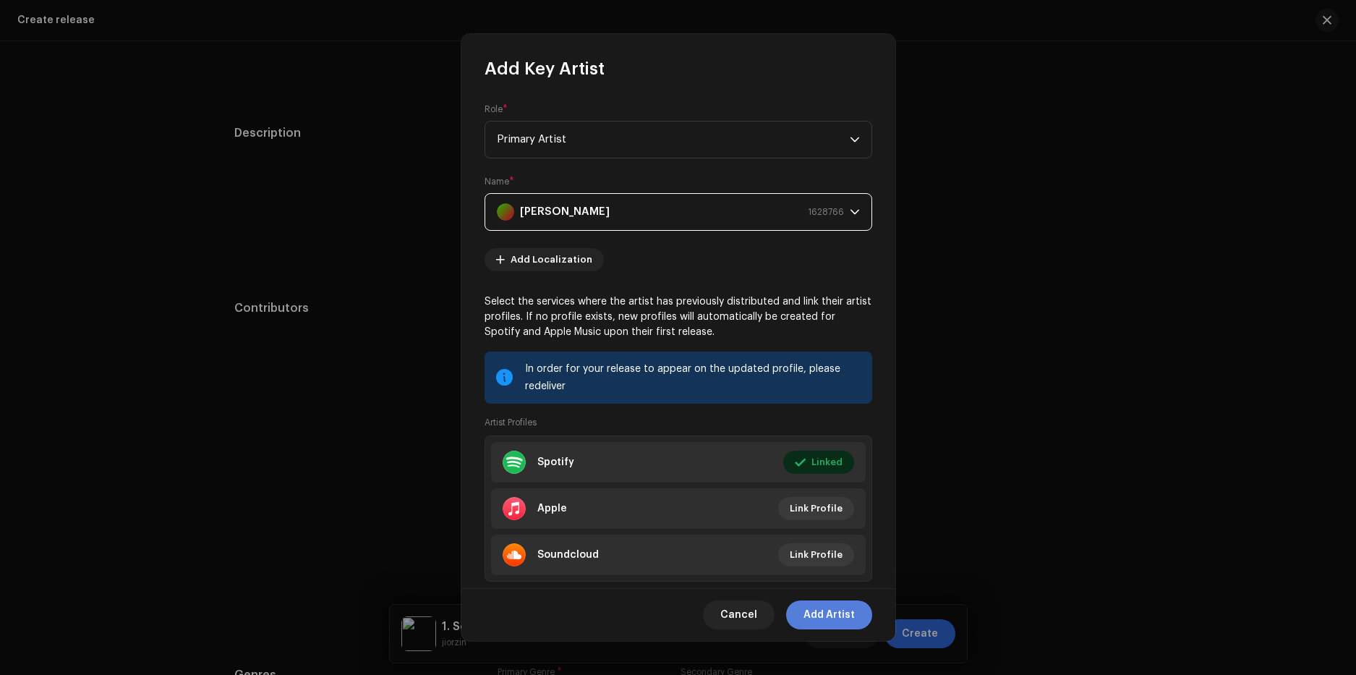
click at [839, 613] on span "Add Artist" at bounding box center [828, 614] width 51 height 29
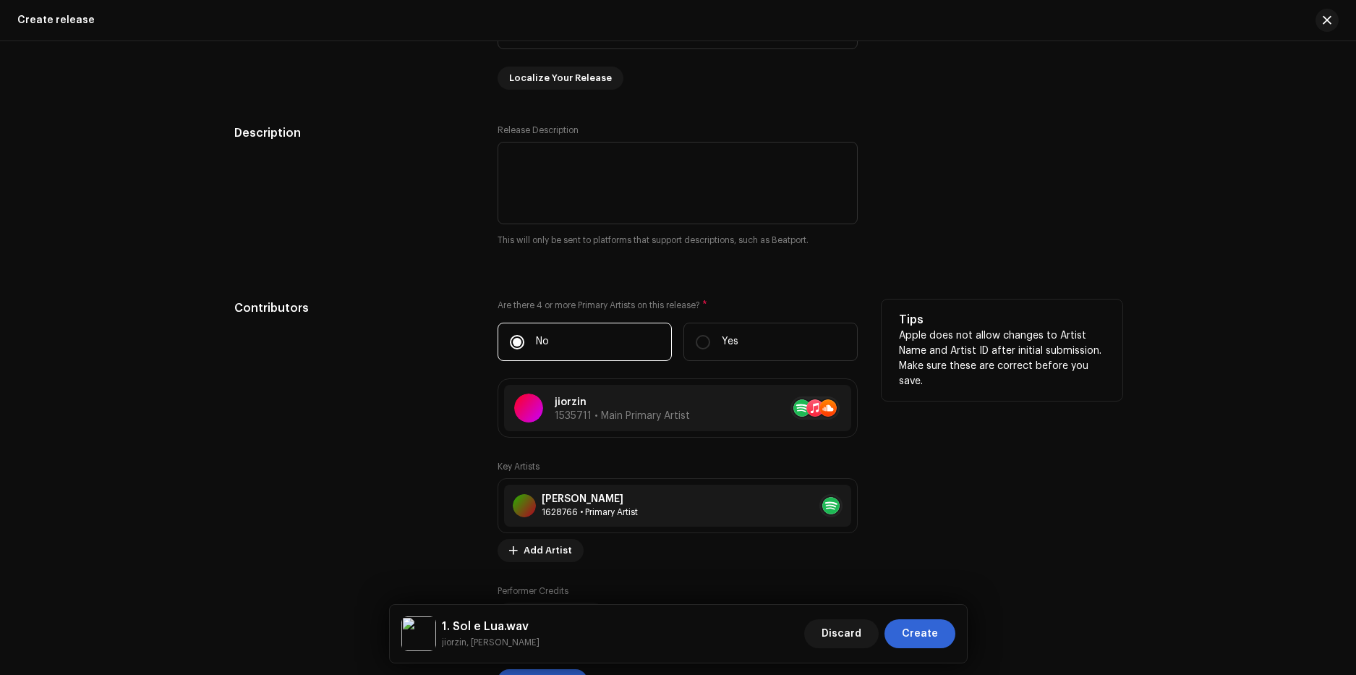
scroll to position [2201, 0]
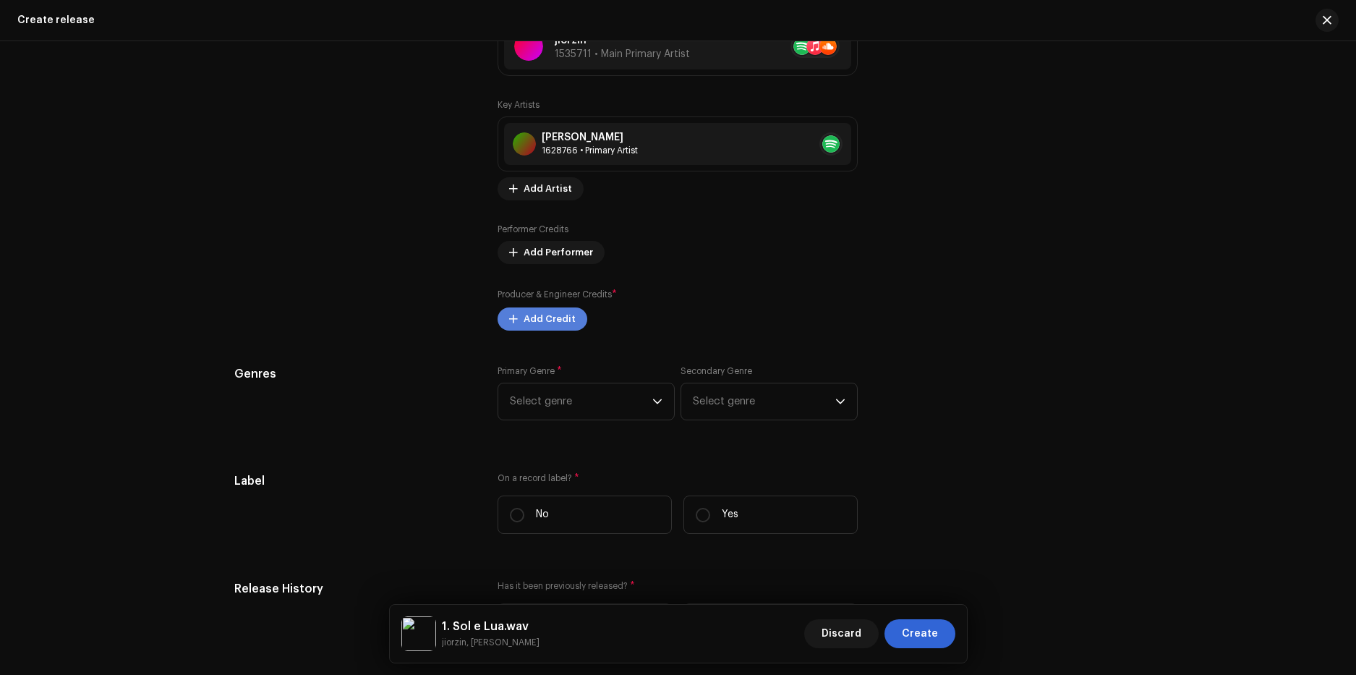
click at [556, 317] on span "Add Credit" at bounding box center [549, 318] width 52 height 29
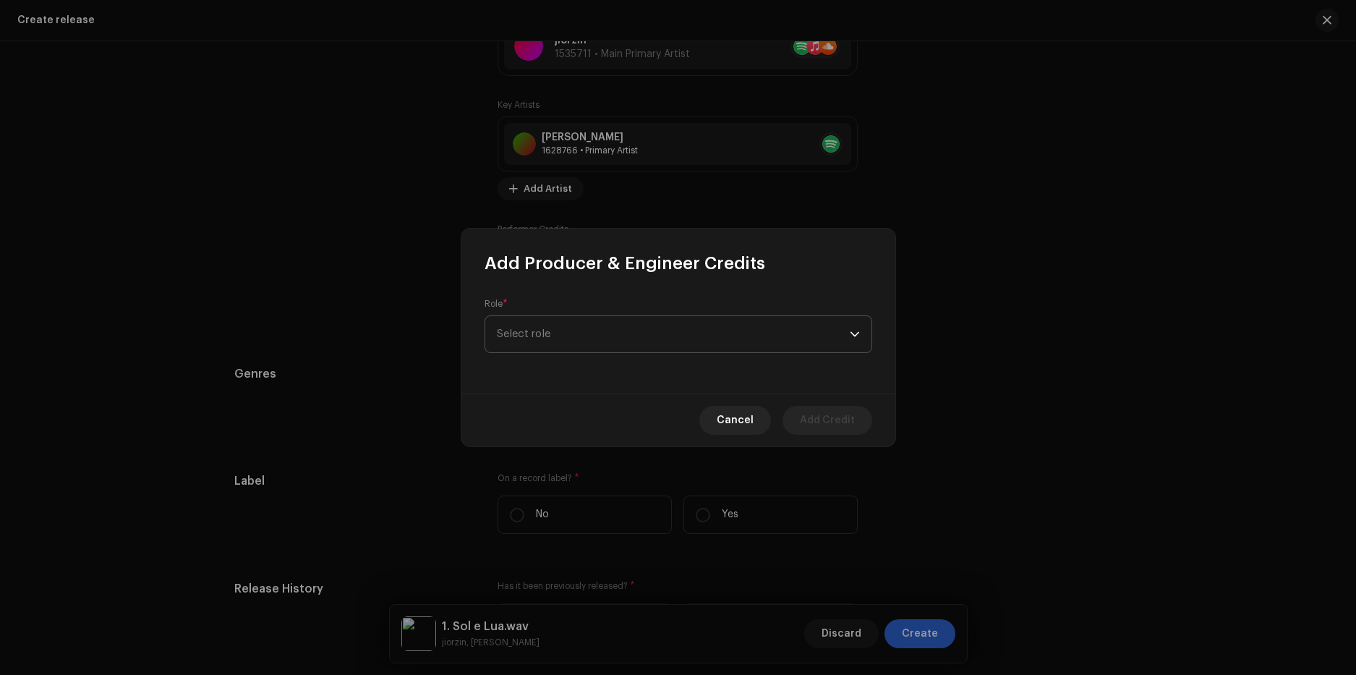
click at [574, 333] on span "Select role" at bounding box center [673, 334] width 353 height 36
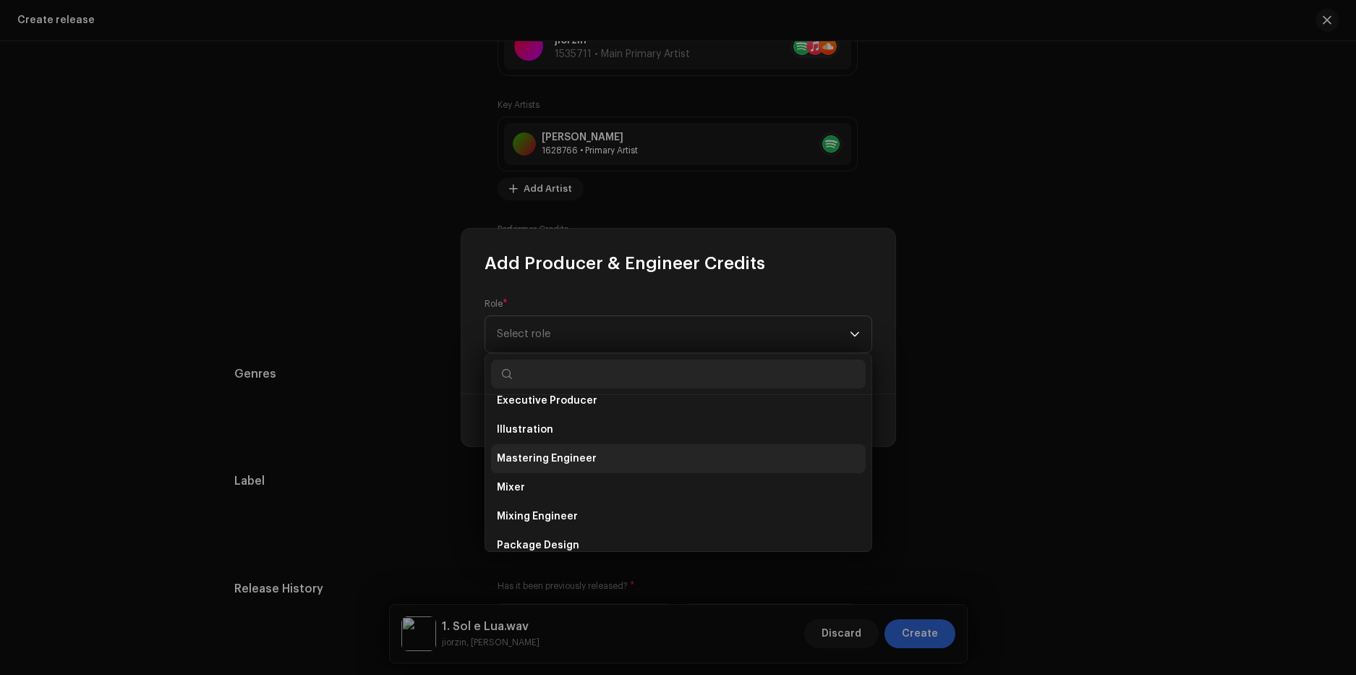
scroll to position [506, 0]
click at [561, 488] on li "Producer" at bounding box center [678, 487] width 374 height 29
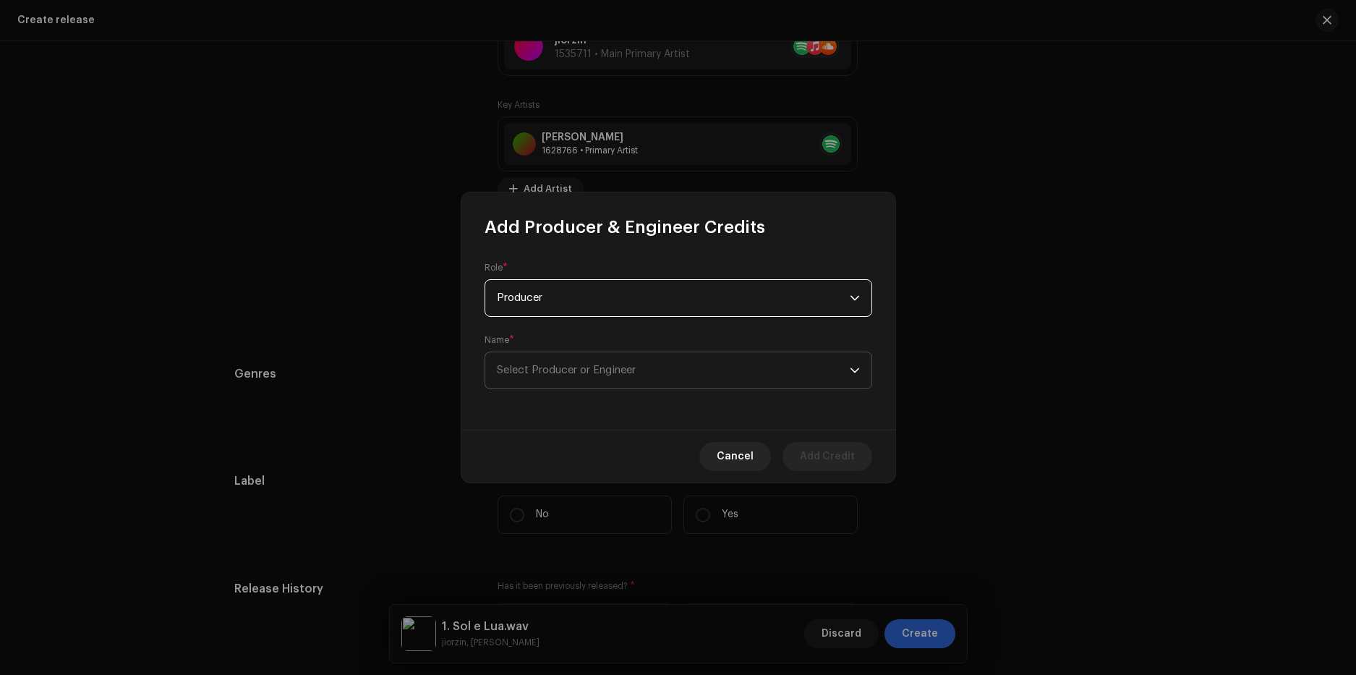
click at [578, 369] on span "Select Producer or Engineer" at bounding box center [566, 369] width 139 height 11
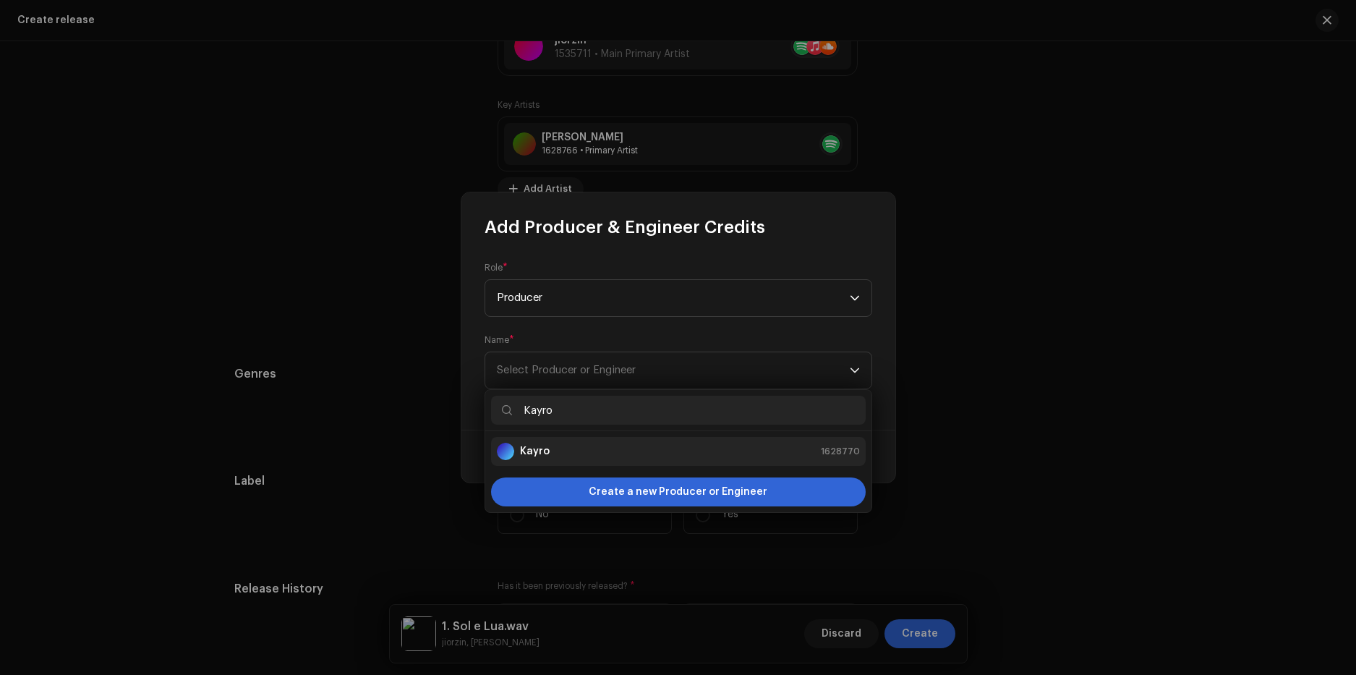
type input "Kayro"
click at [682, 449] on div "Kayro 1628770" at bounding box center [678, 450] width 363 height 17
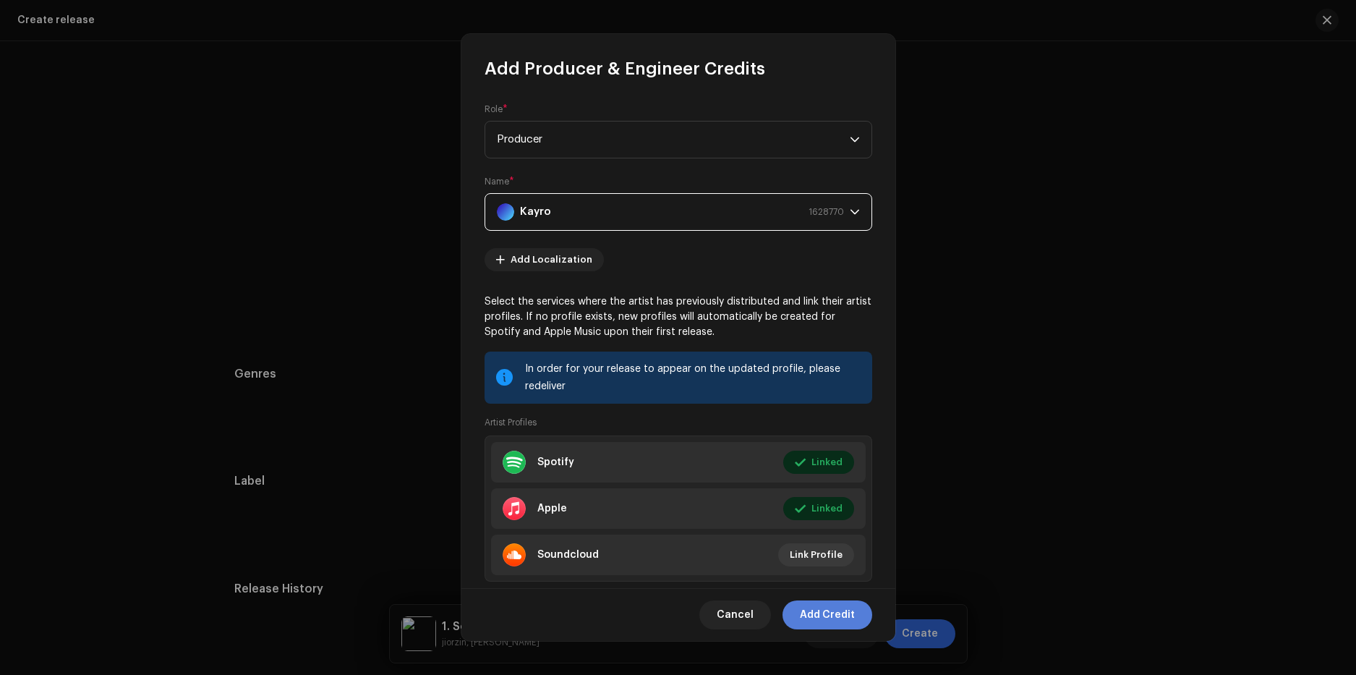
click at [852, 614] on span "Add Credit" at bounding box center [827, 614] width 55 height 29
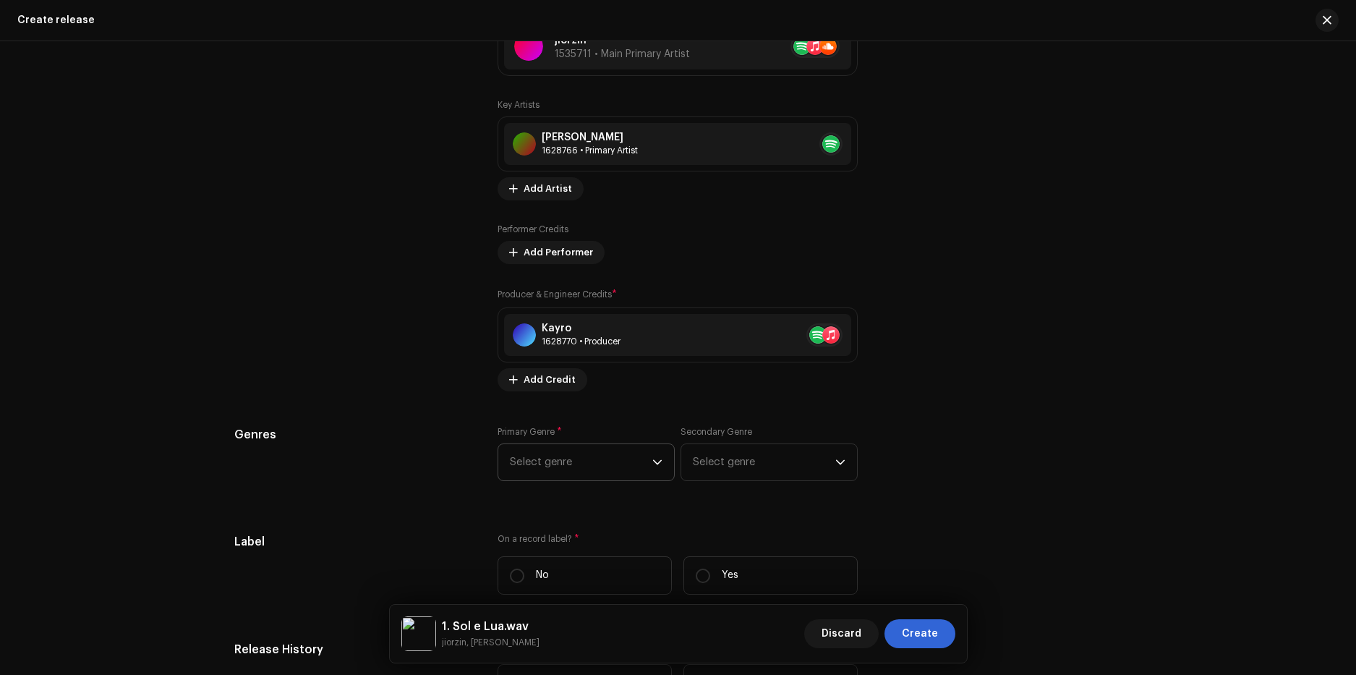
click at [550, 470] on span "Select genre" at bounding box center [581, 462] width 142 height 36
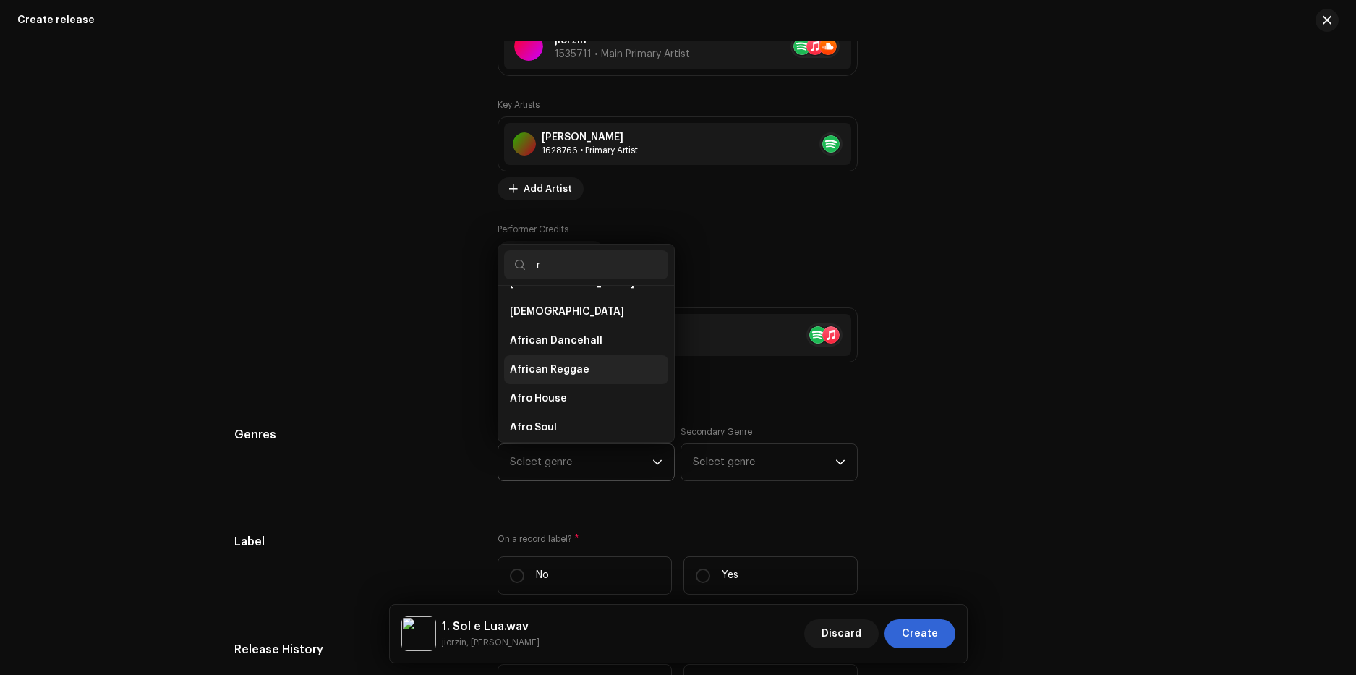
scroll to position [0, 0]
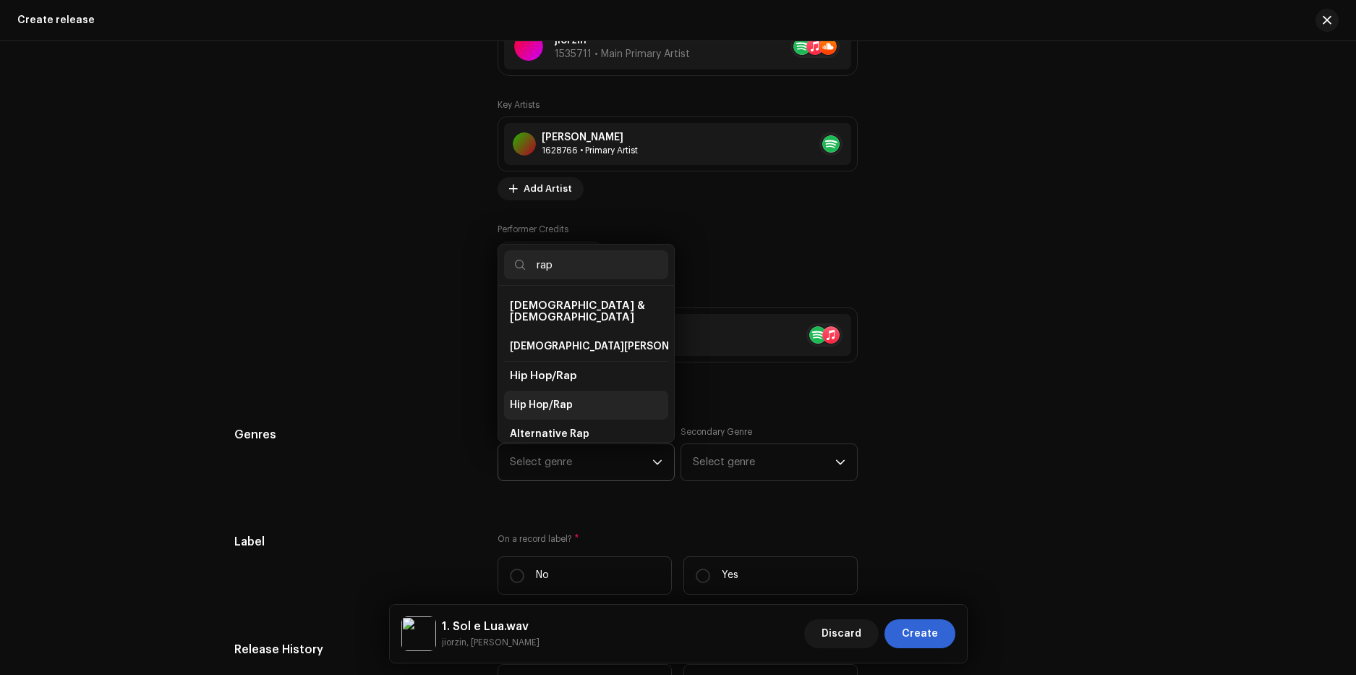
type input "rap"
click at [576, 391] on li "Hip Hop/Rap" at bounding box center [586, 404] width 164 height 29
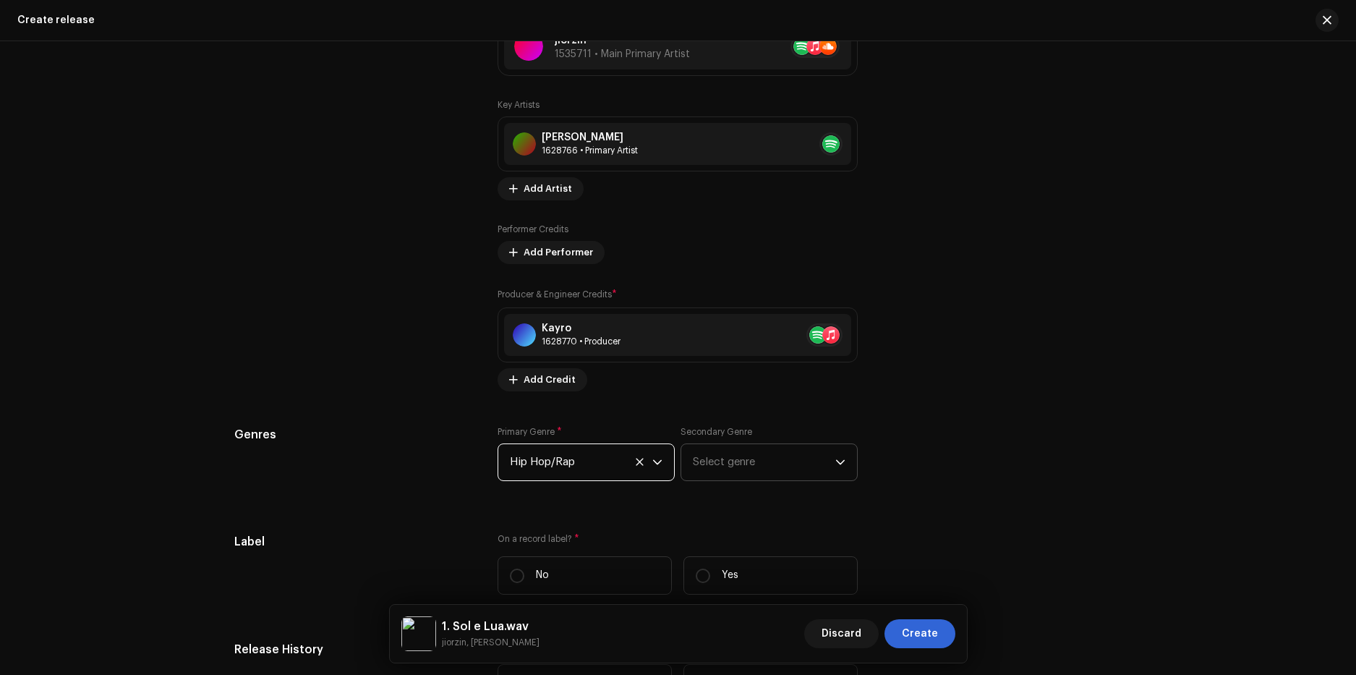
click at [725, 453] on span "Select genre" at bounding box center [764, 462] width 142 height 36
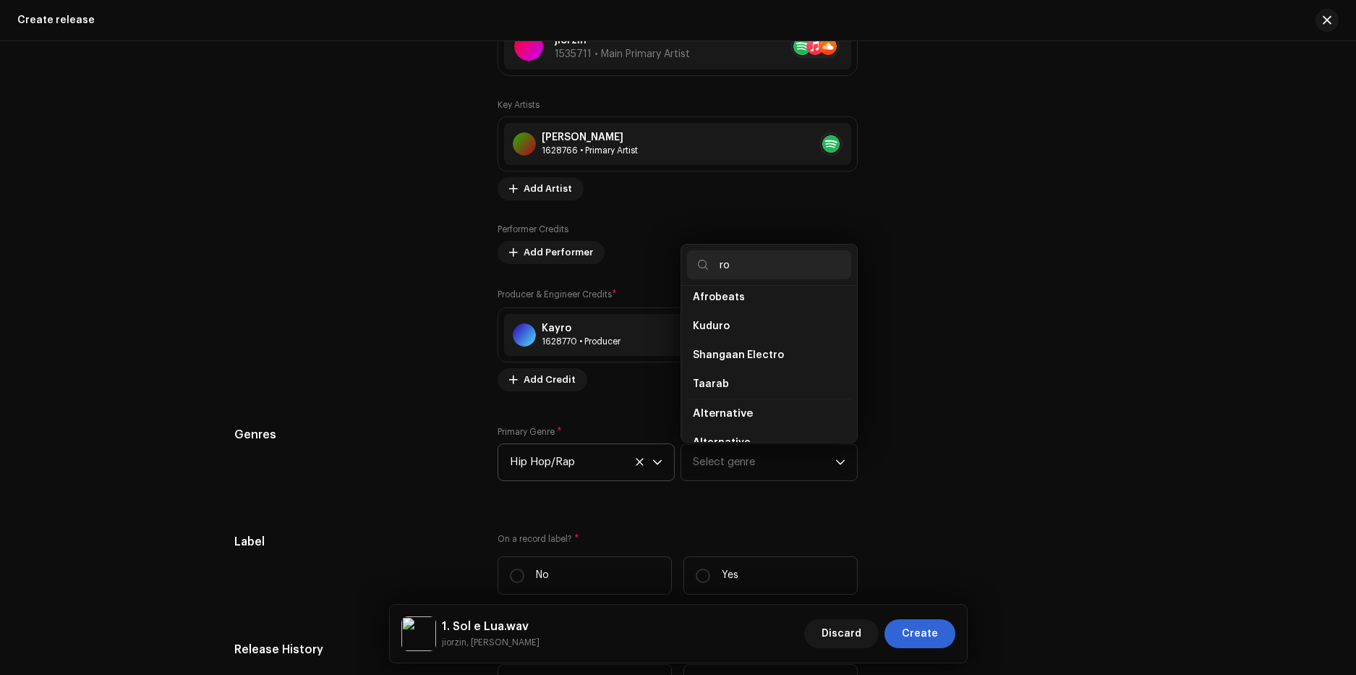
scroll to position [153, 0]
type input "rock"
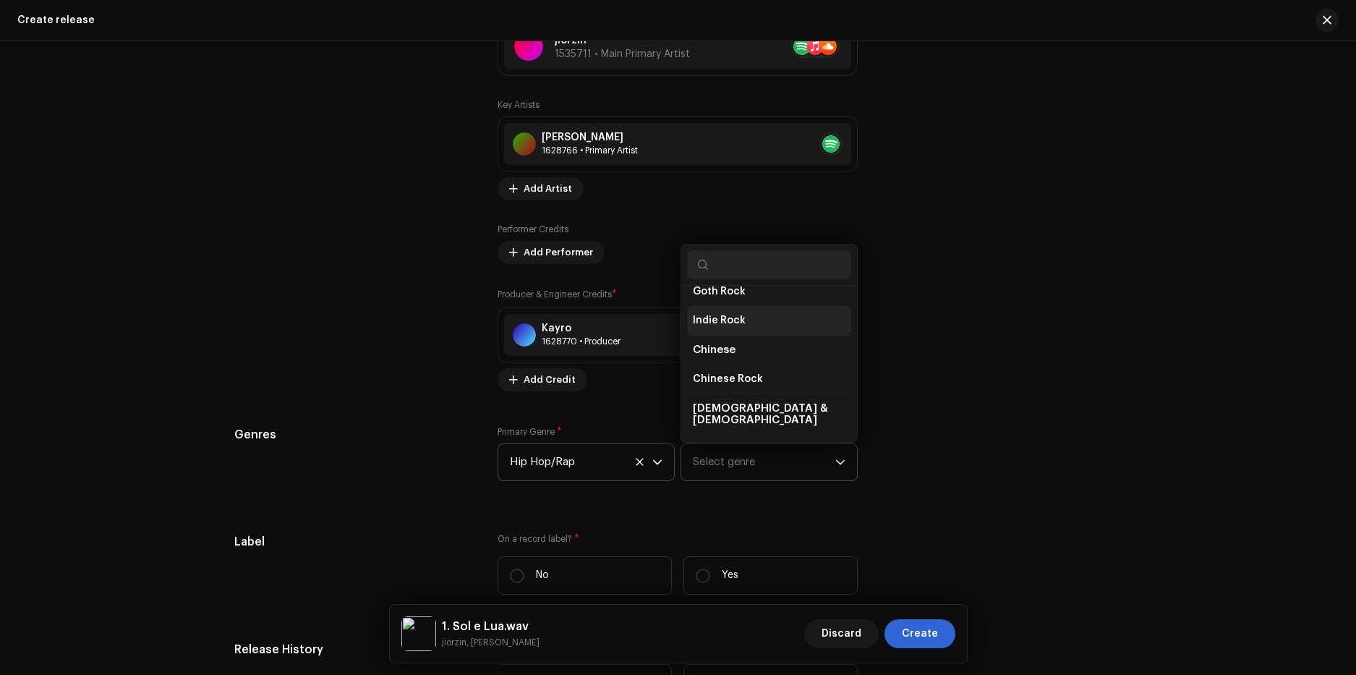
scroll to position [2202, 0]
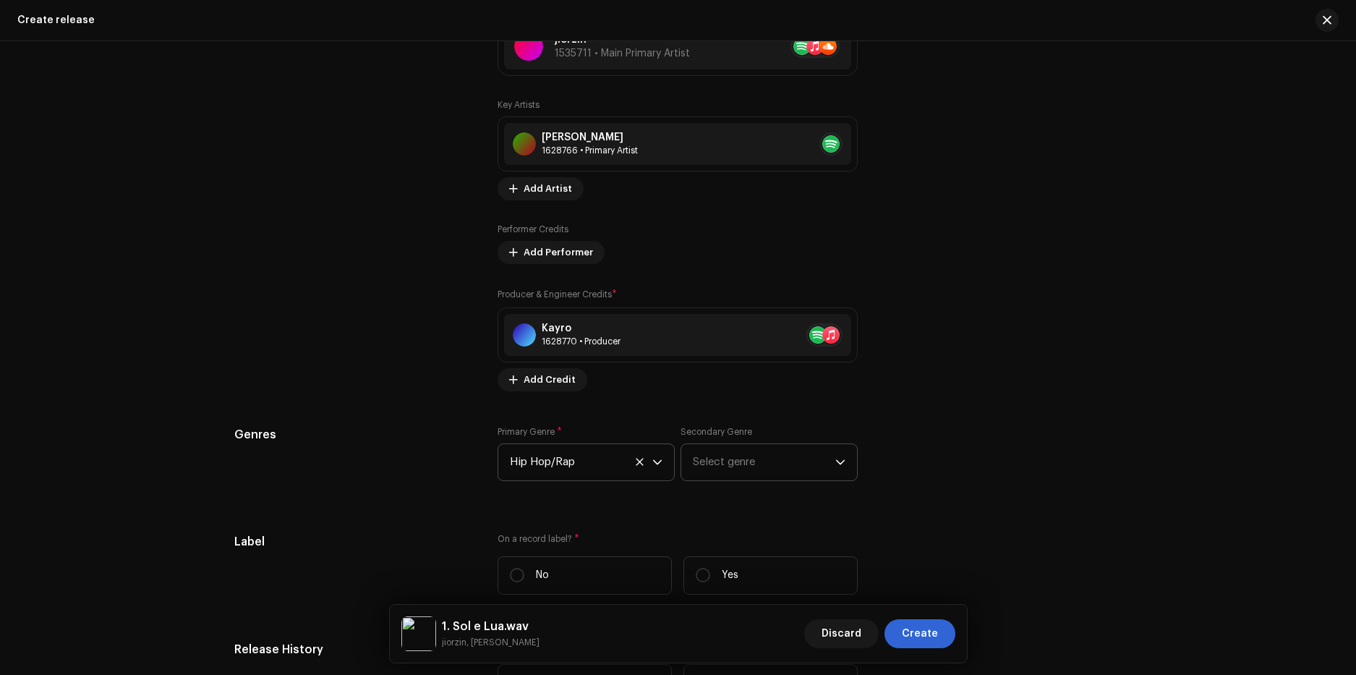
click at [752, 439] on div "Secondary Genre Select genre" at bounding box center [768, 453] width 177 height 55
click at [748, 474] on span "Select genre" at bounding box center [764, 462] width 142 height 36
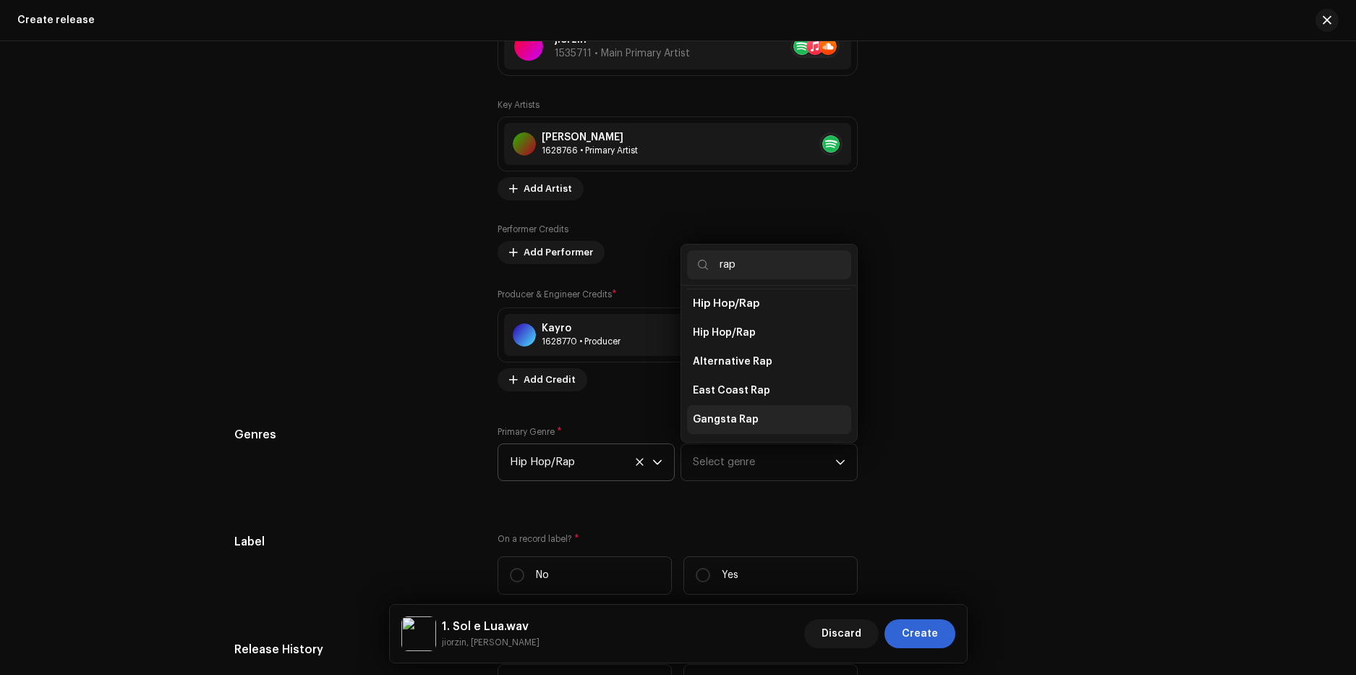
scroll to position [217, 0]
type input "rap"
click at [724, 380] on li "Rap" at bounding box center [769, 390] width 164 height 29
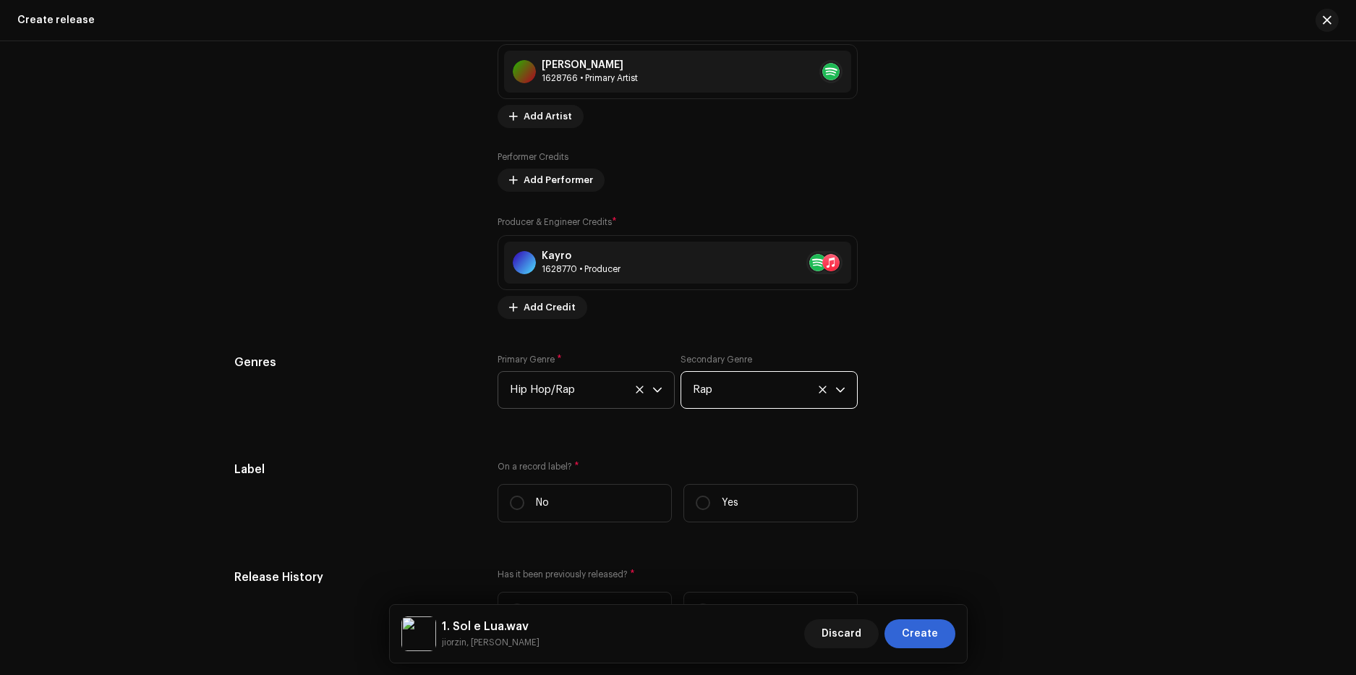
scroll to position [2419, 0]
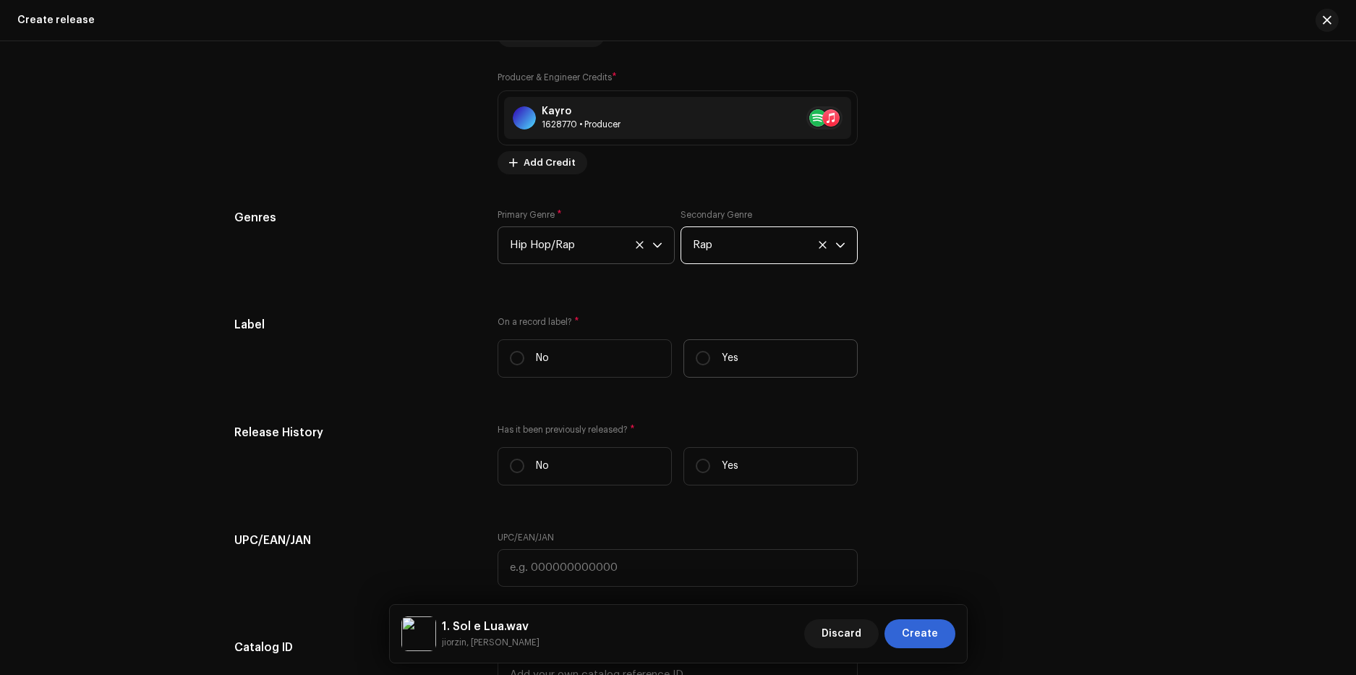
click at [725, 364] on p "Yes" at bounding box center [730, 358] width 17 height 15
click at [710, 364] on input "Yes" at bounding box center [702, 358] width 14 height 14
radio input "true"
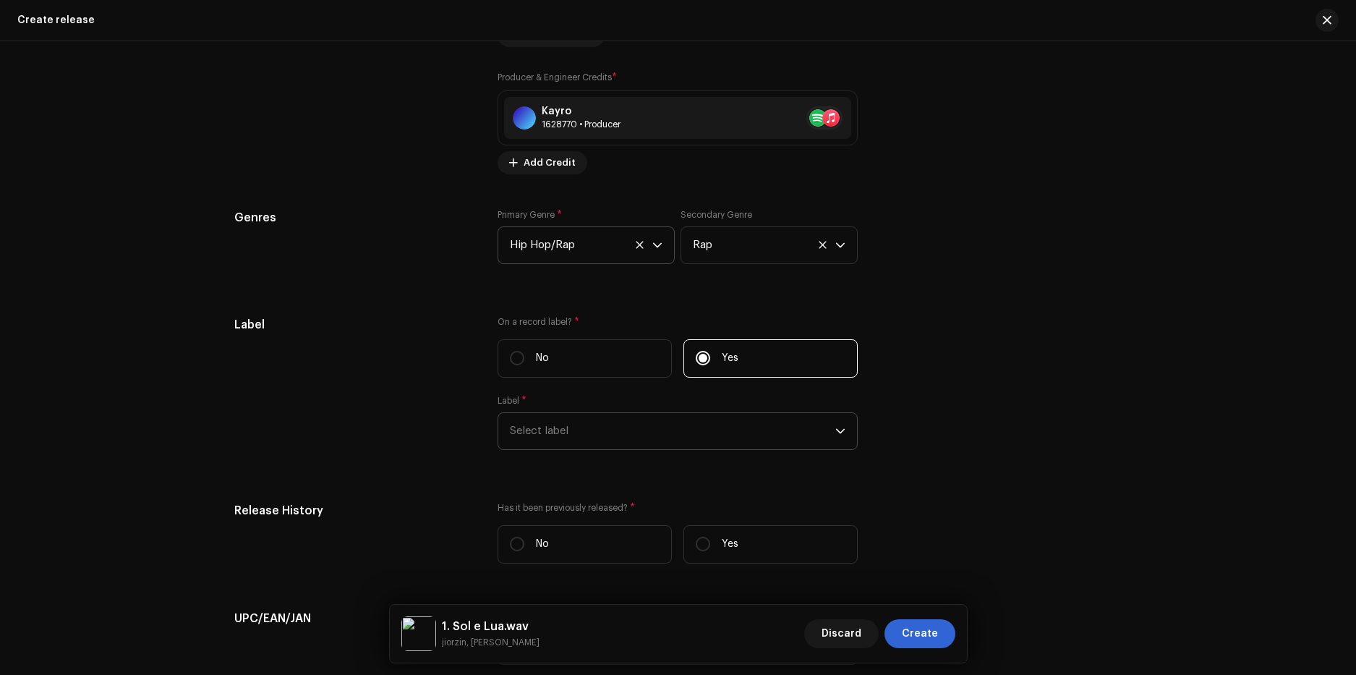
click at [603, 440] on span "Select label" at bounding box center [672, 431] width 325 height 36
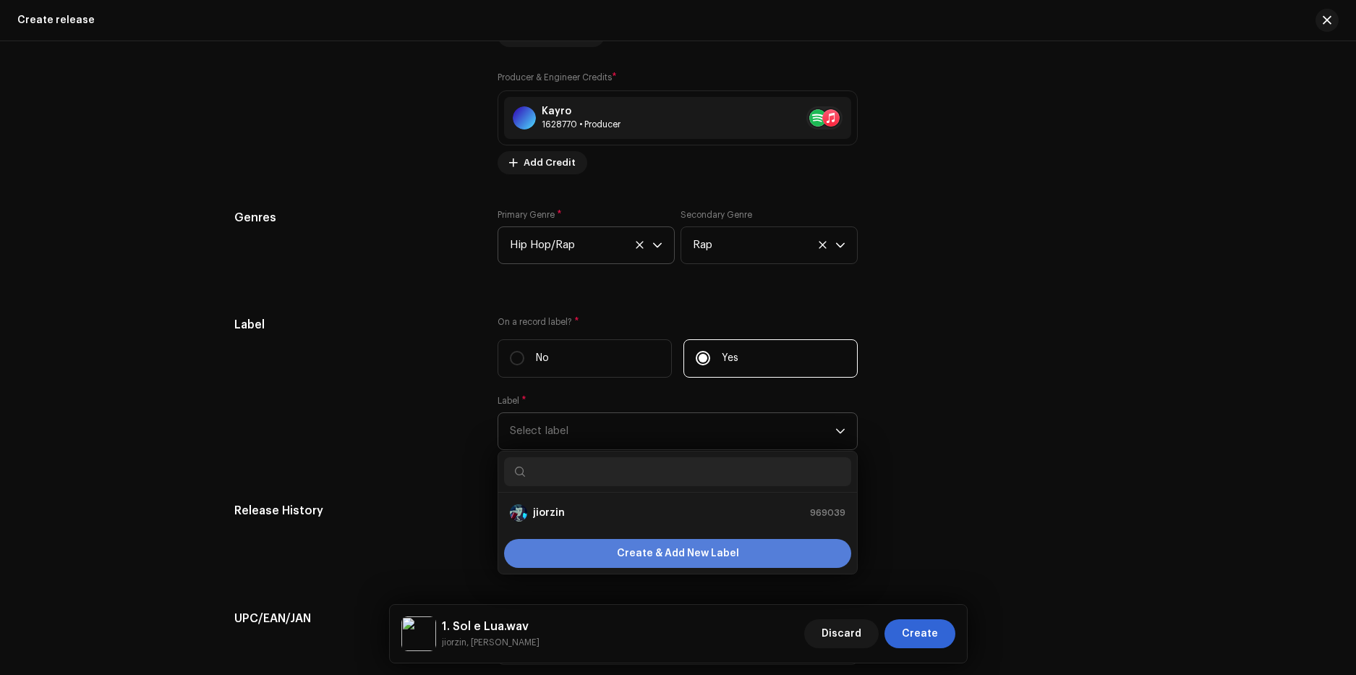
click at [643, 556] on span "Create & Add New Label" at bounding box center [678, 553] width 122 height 29
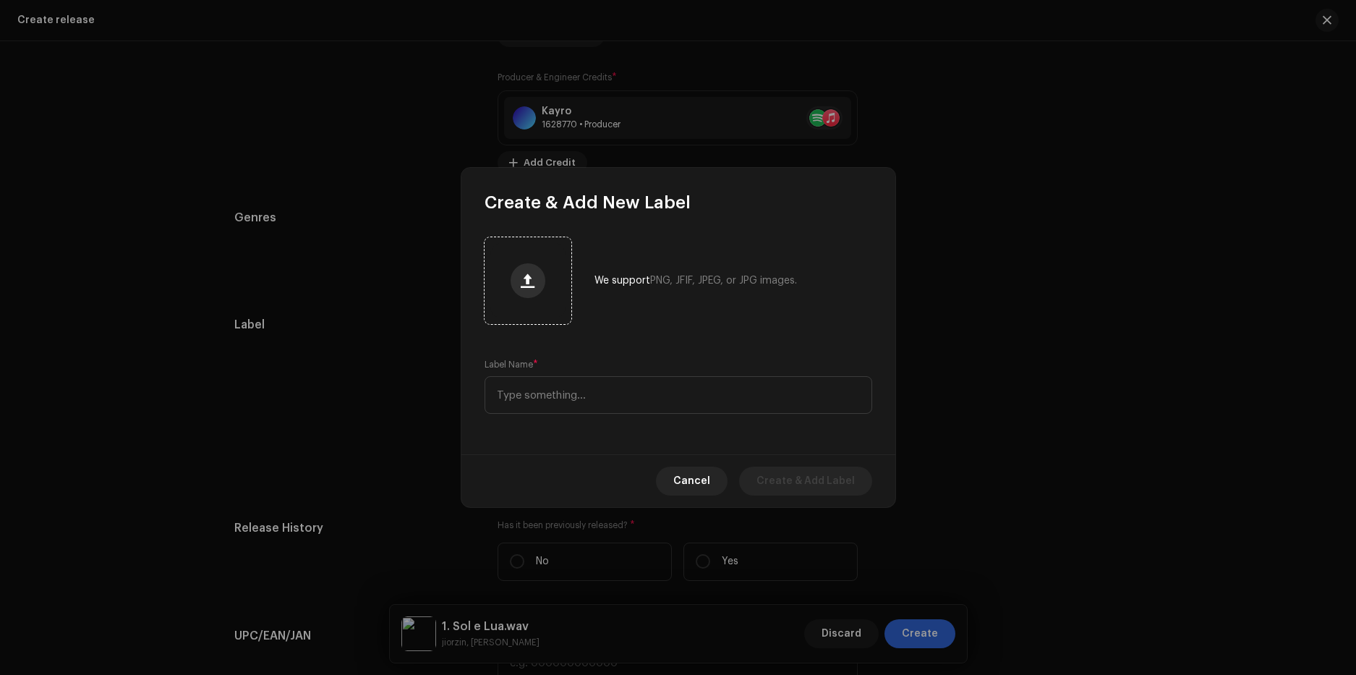
click at [525, 284] on span "button" at bounding box center [528, 281] width 14 height 12
click at [510, 390] on input "text" at bounding box center [678, 395] width 388 height 38
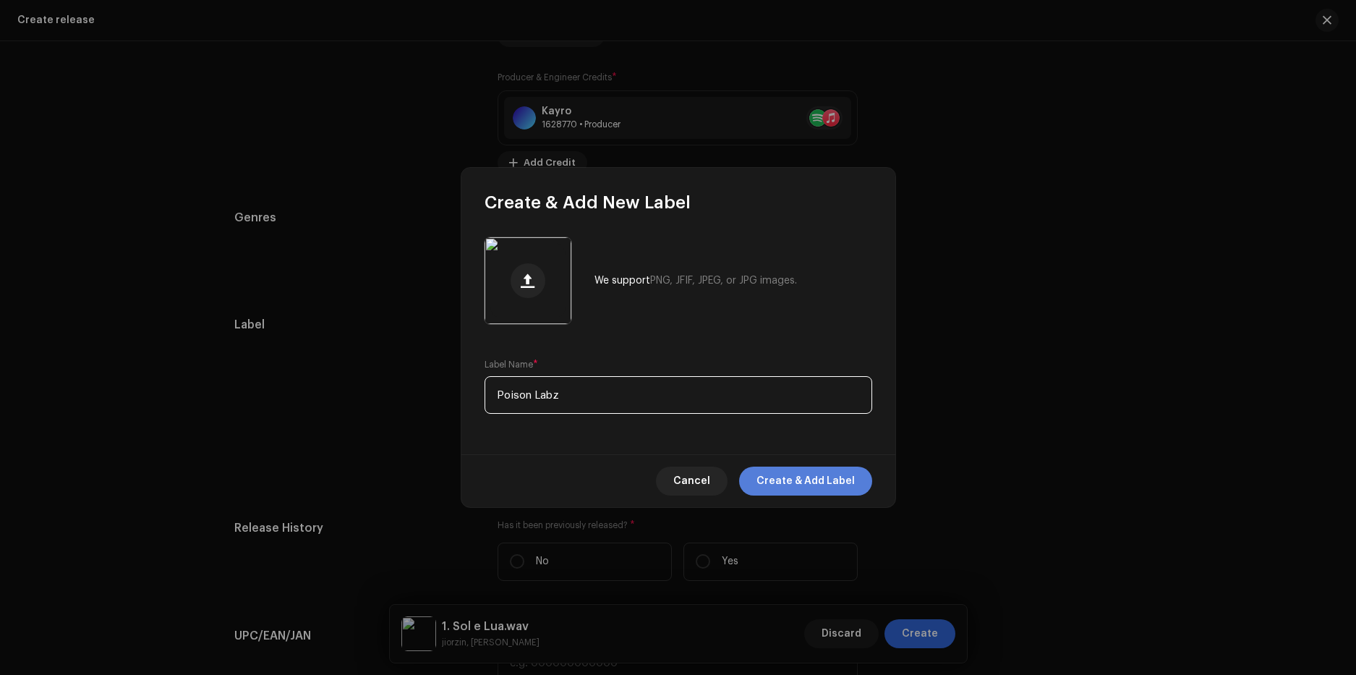
type input "Poison Labz"
click at [797, 483] on span "Create & Add Label" at bounding box center [805, 480] width 98 height 29
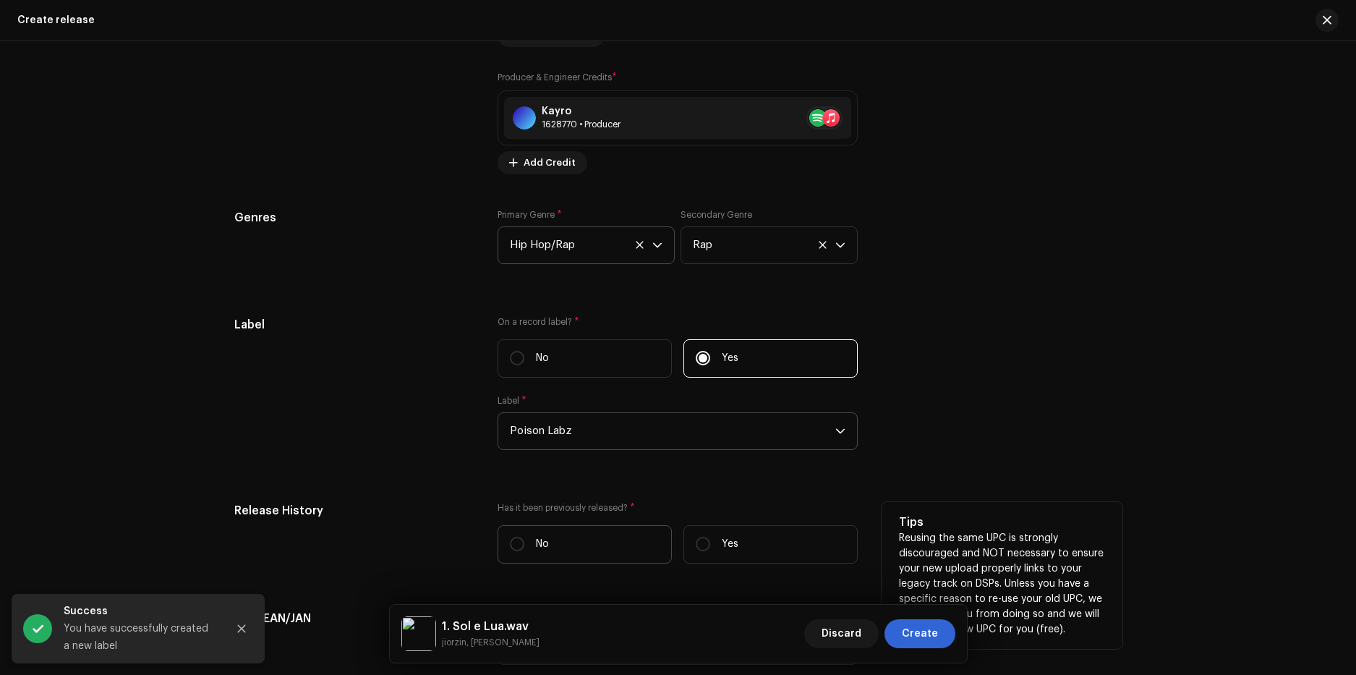
click at [573, 538] on label "No" at bounding box center [584, 544] width 174 height 38
click at [524, 538] on input "No" at bounding box center [517, 543] width 14 height 14
radio input "true"
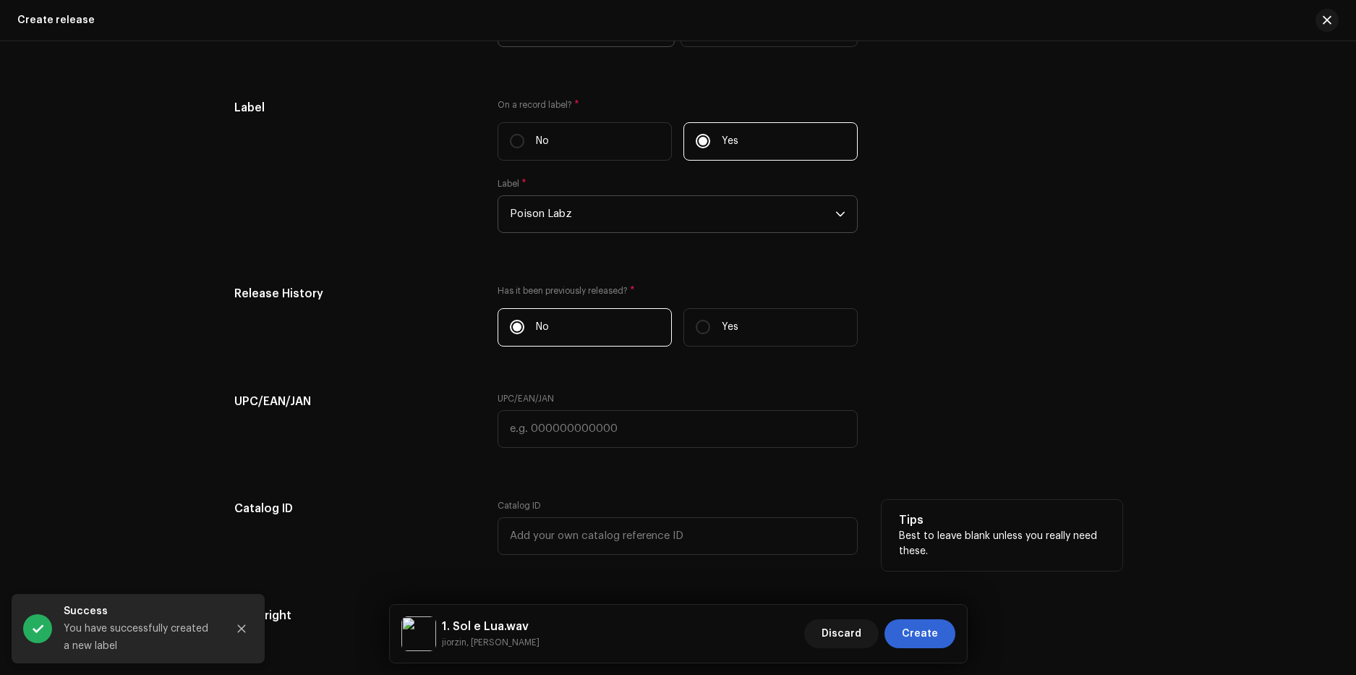
scroll to position [2708, 0]
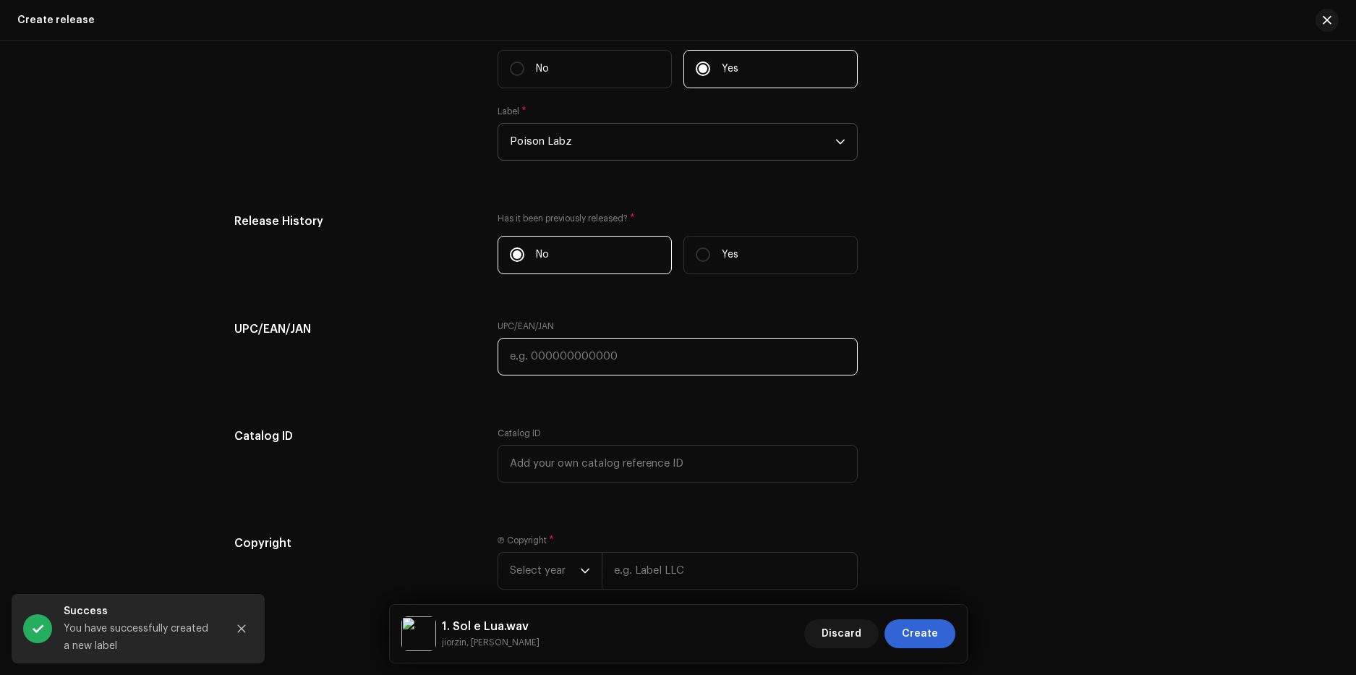
click at [581, 356] on input "text" at bounding box center [677, 357] width 360 height 38
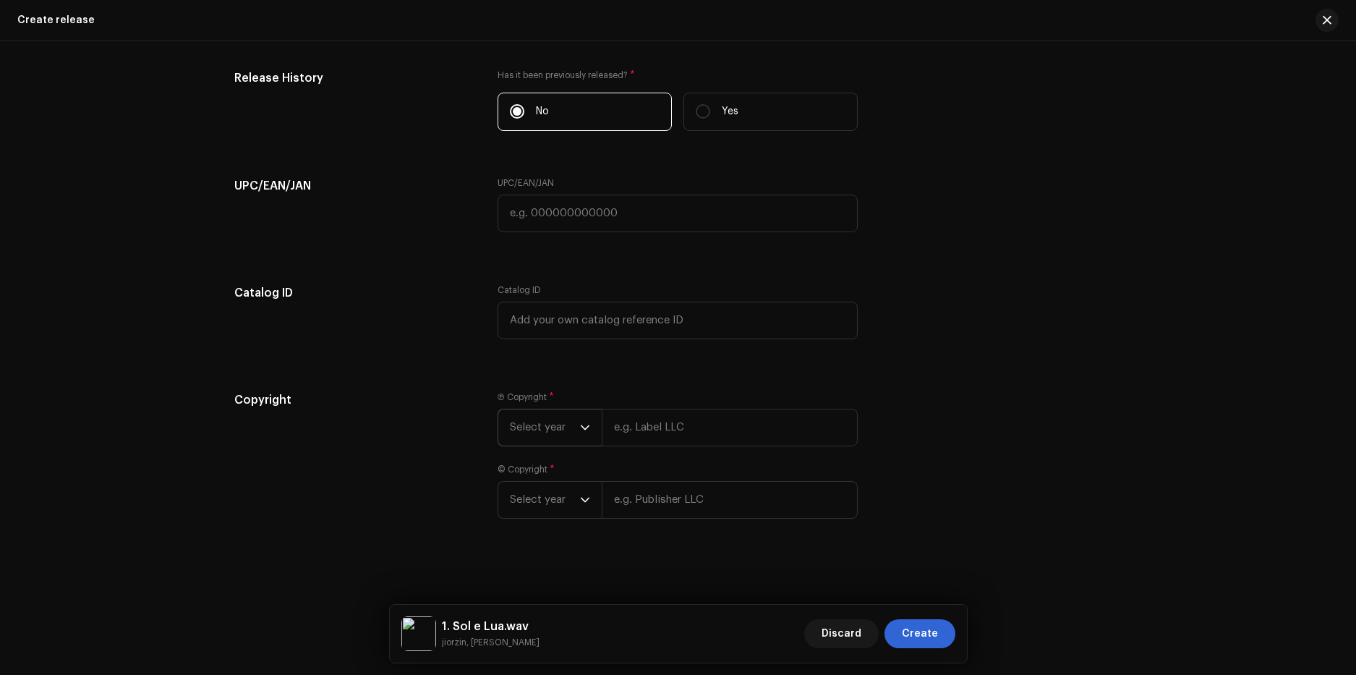
click at [562, 432] on span "Select year" at bounding box center [545, 427] width 70 height 36
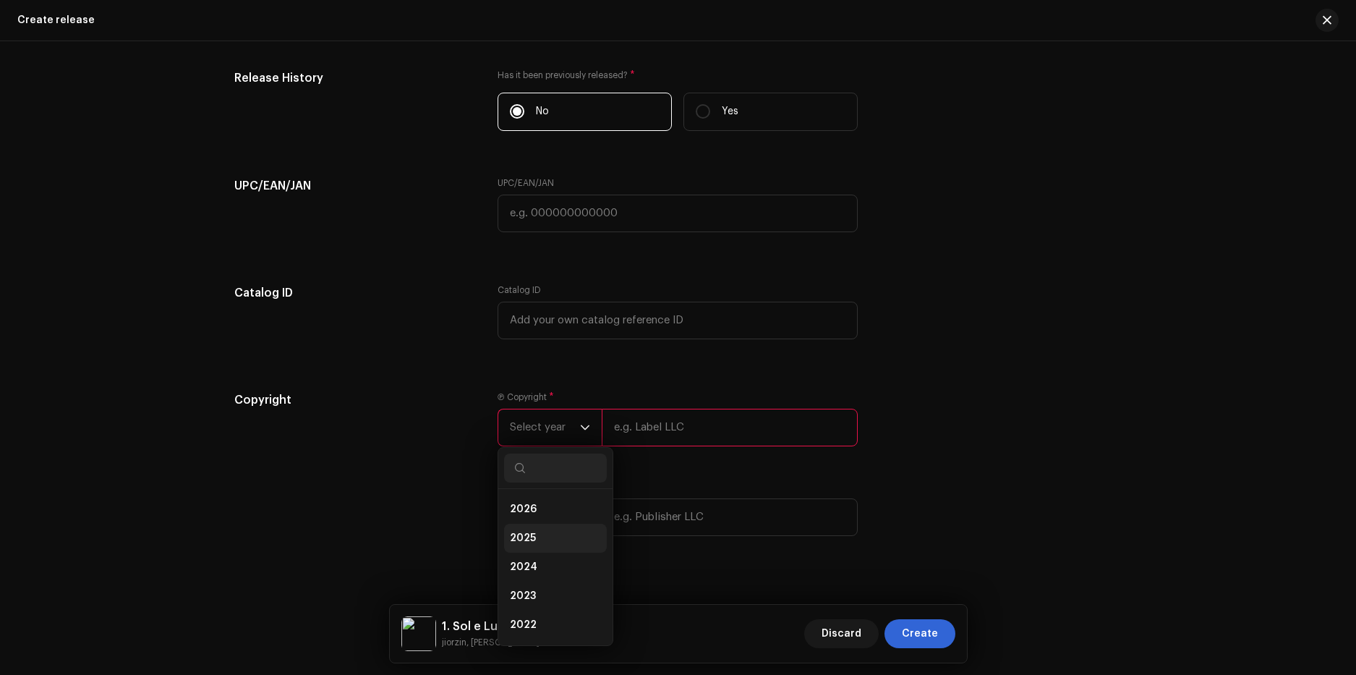
click at [536, 528] on li "2025" at bounding box center [555, 537] width 103 height 29
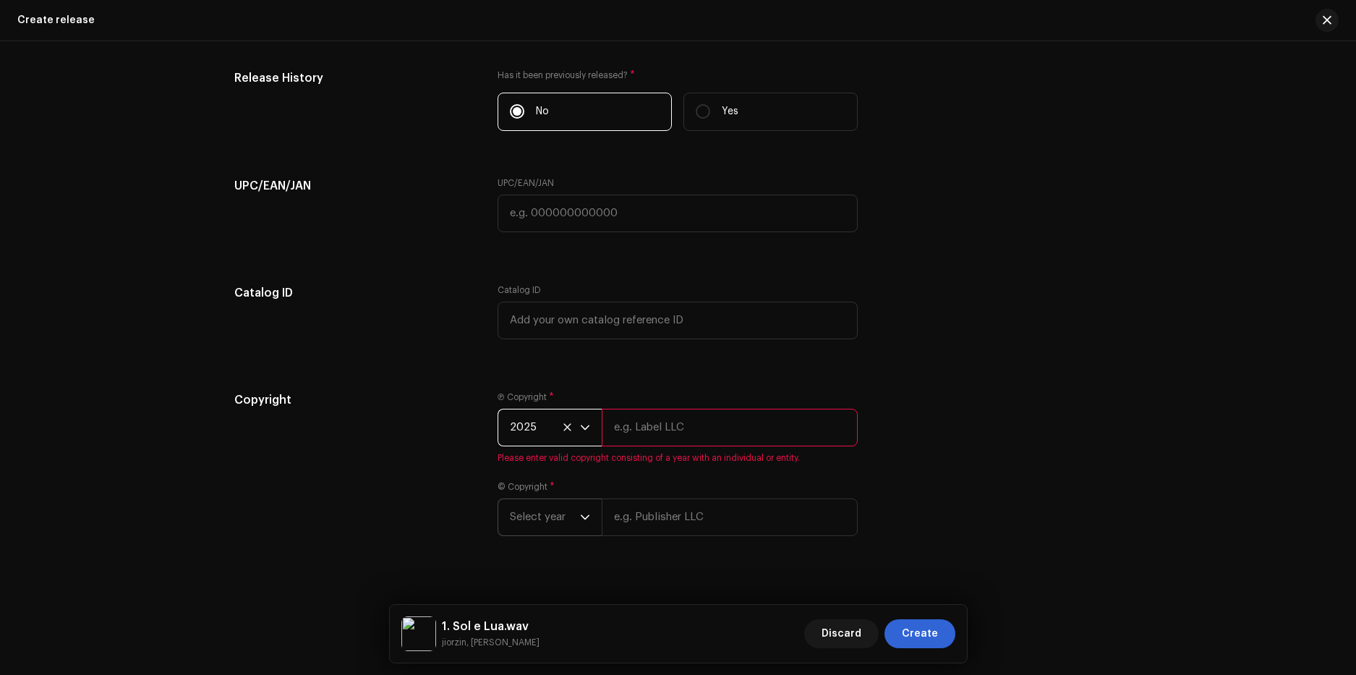
click at [568, 512] on span "Select year" at bounding box center [545, 517] width 70 height 36
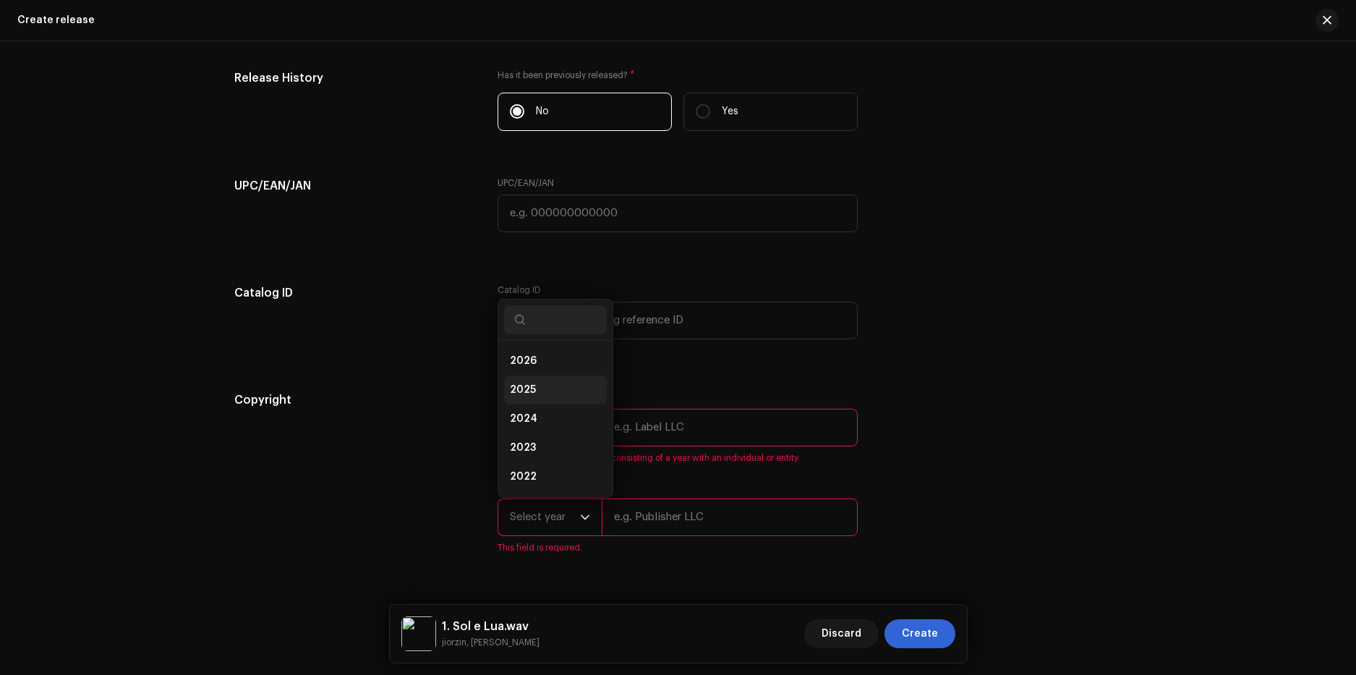
click at [530, 390] on span "2025" at bounding box center [523, 389] width 26 height 14
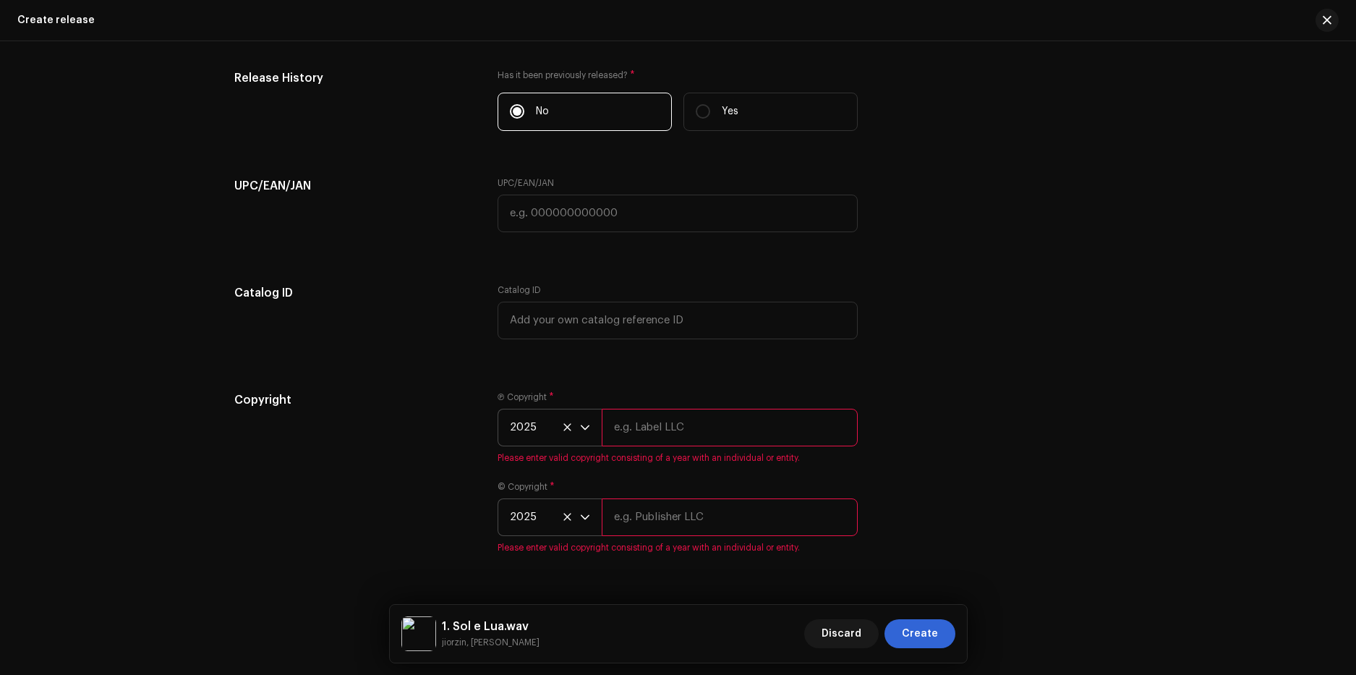
click at [648, 440] on input "text" at bounding box center [730, 427] width 256 height 38
drag, startPoint x: 680, startPoint y: 429, endPoint x: 523, endPoint y: 414, distance: 156.9
click at [523, 414] on div "2025 Poison Labz" at bounding box center [677, 427] width 360 height 38
type input "Poison Labz"
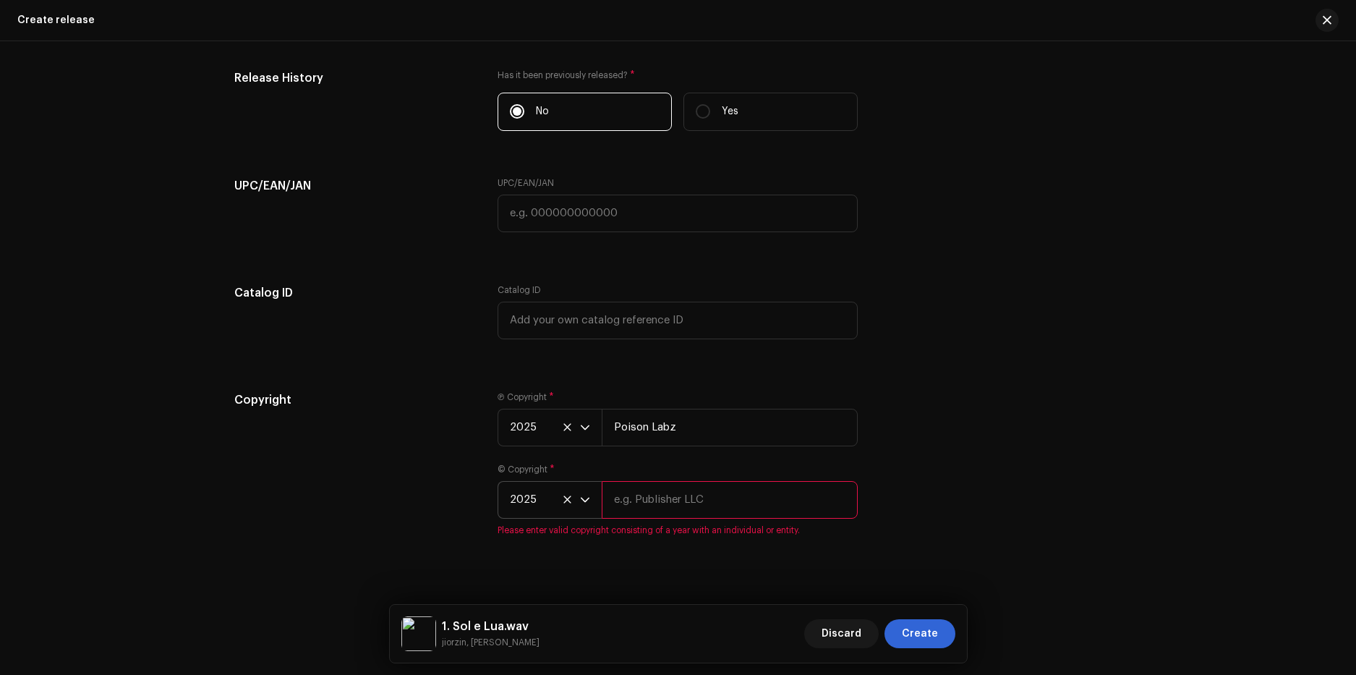
click at [644, 508] on input "text" at bounding box center [730, 500] width 256 height 38
paste input "Poison Labz"
type input "Poison Labz"
click at [891, 466] on div "Copyright Ⓟ Copyright * 2025 Poison Labz © Copyright * 2025 Poison Labz" at bounding box center [678, 463] width 888 height 145
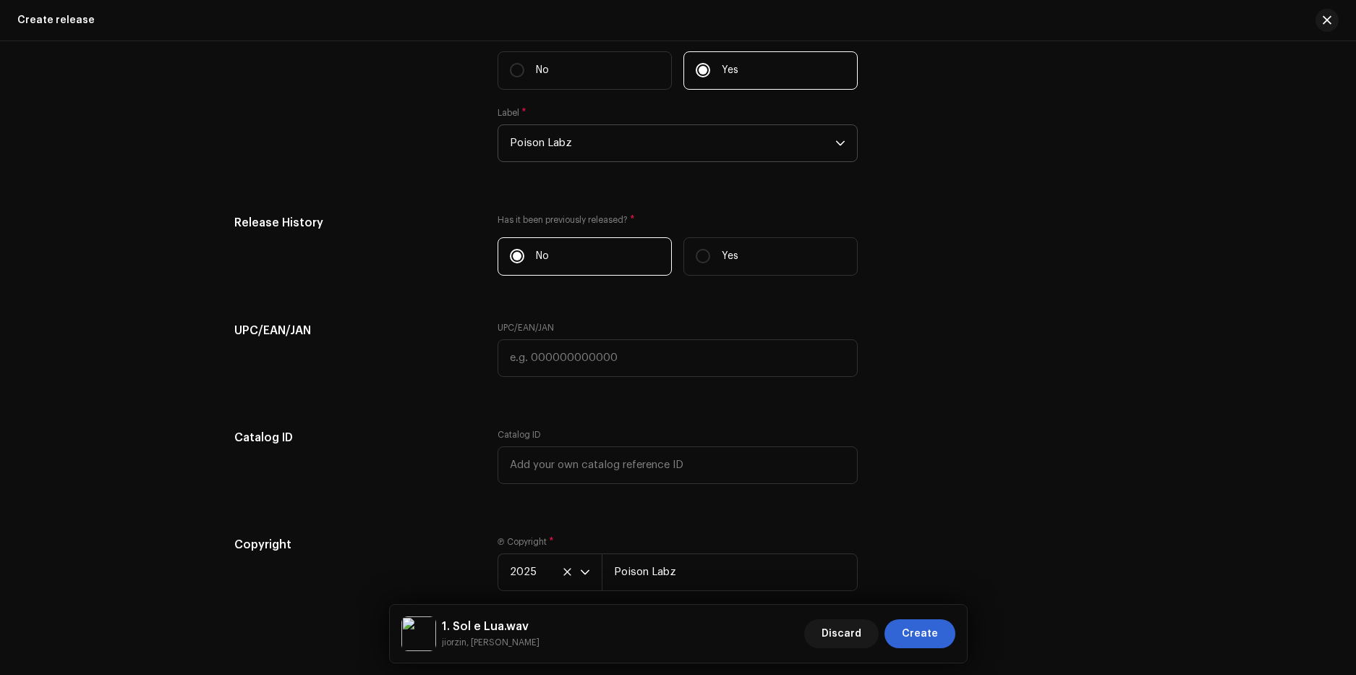
scroll to position [2634, 0]
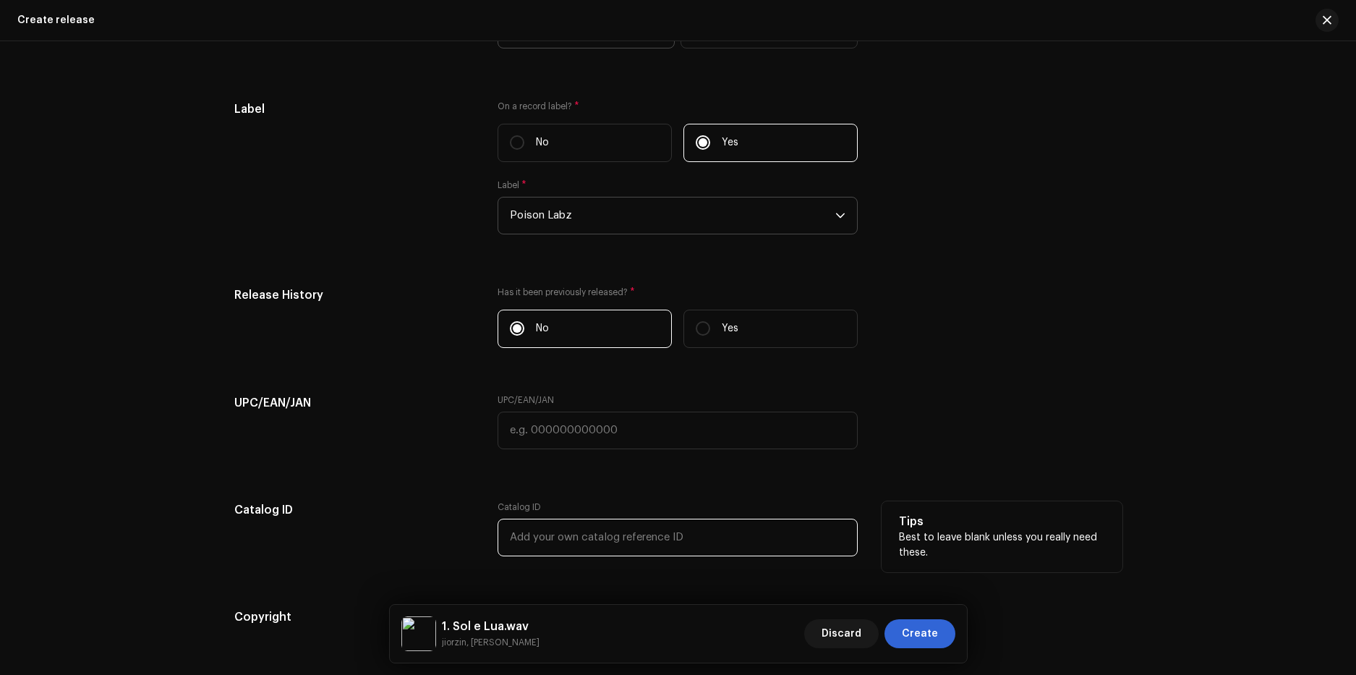
click at [628, 532] on input "text" at bounding box center [677, 537] width 360 height 38
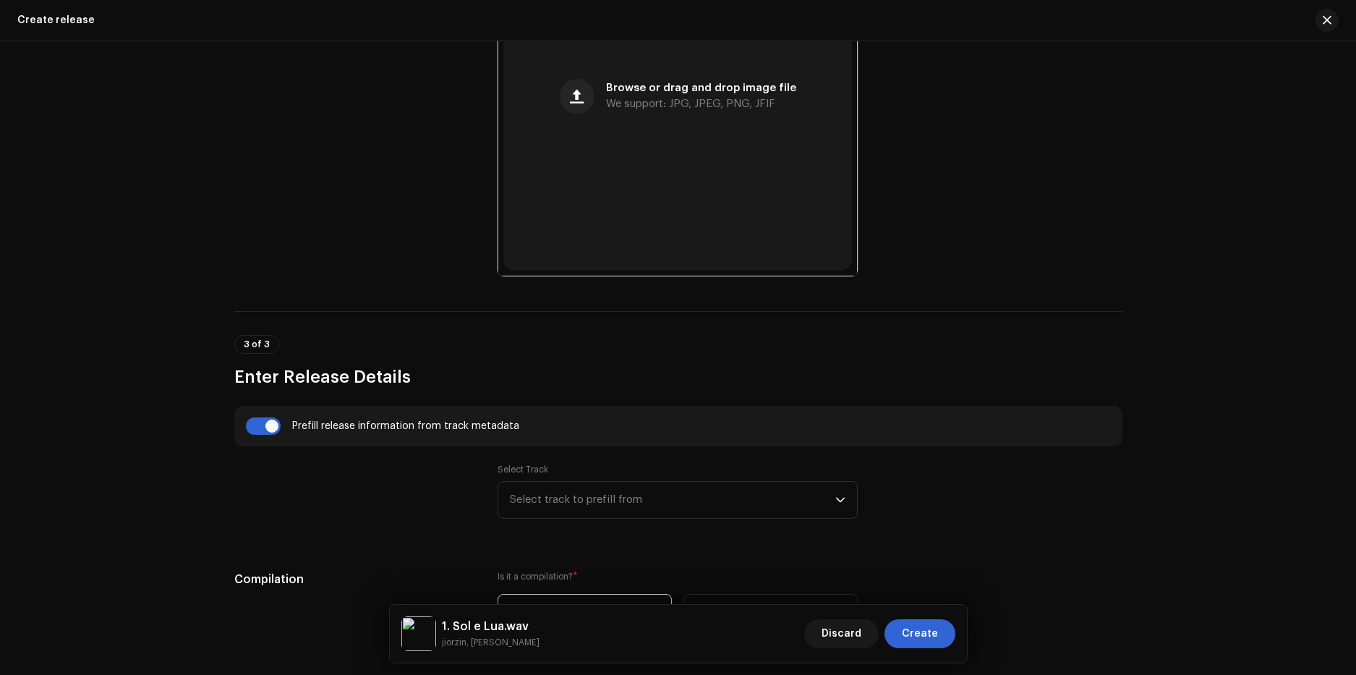
scroll to position [1116, 0]
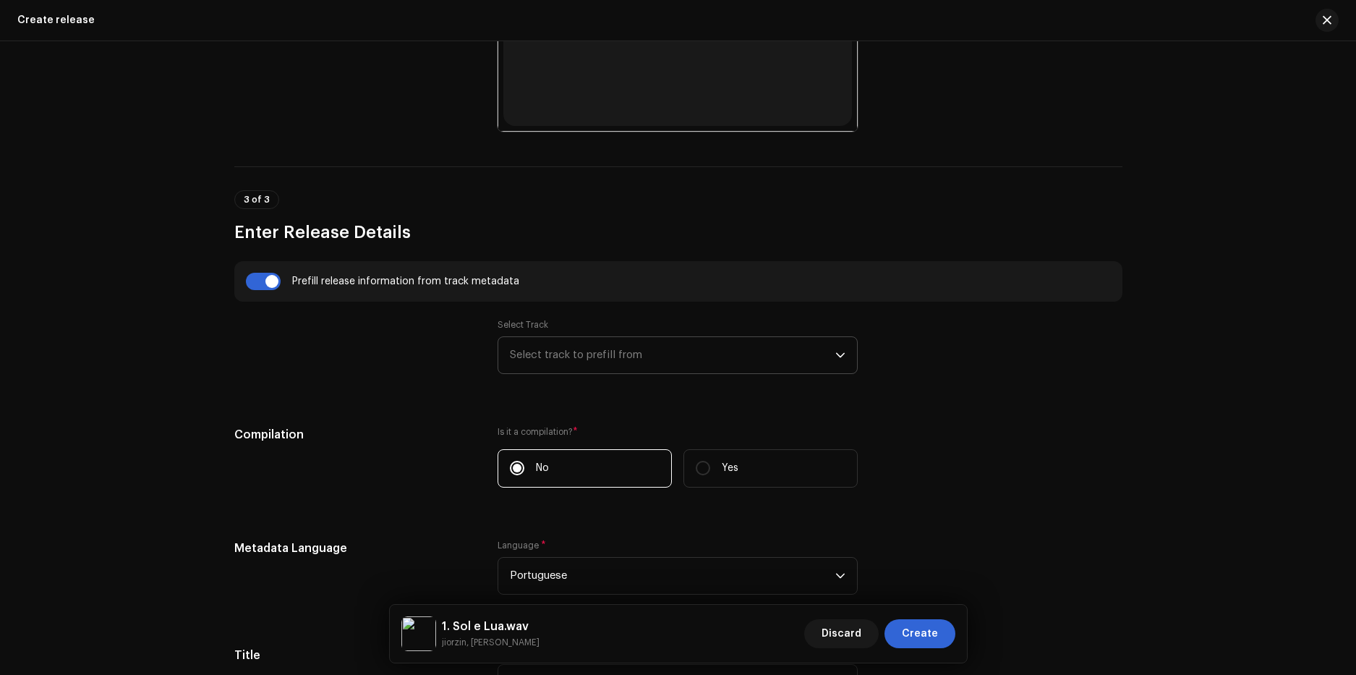
click at [582, 355] on span "Select track to prefill from" at bounding box center [672, 355] width 325 height 36
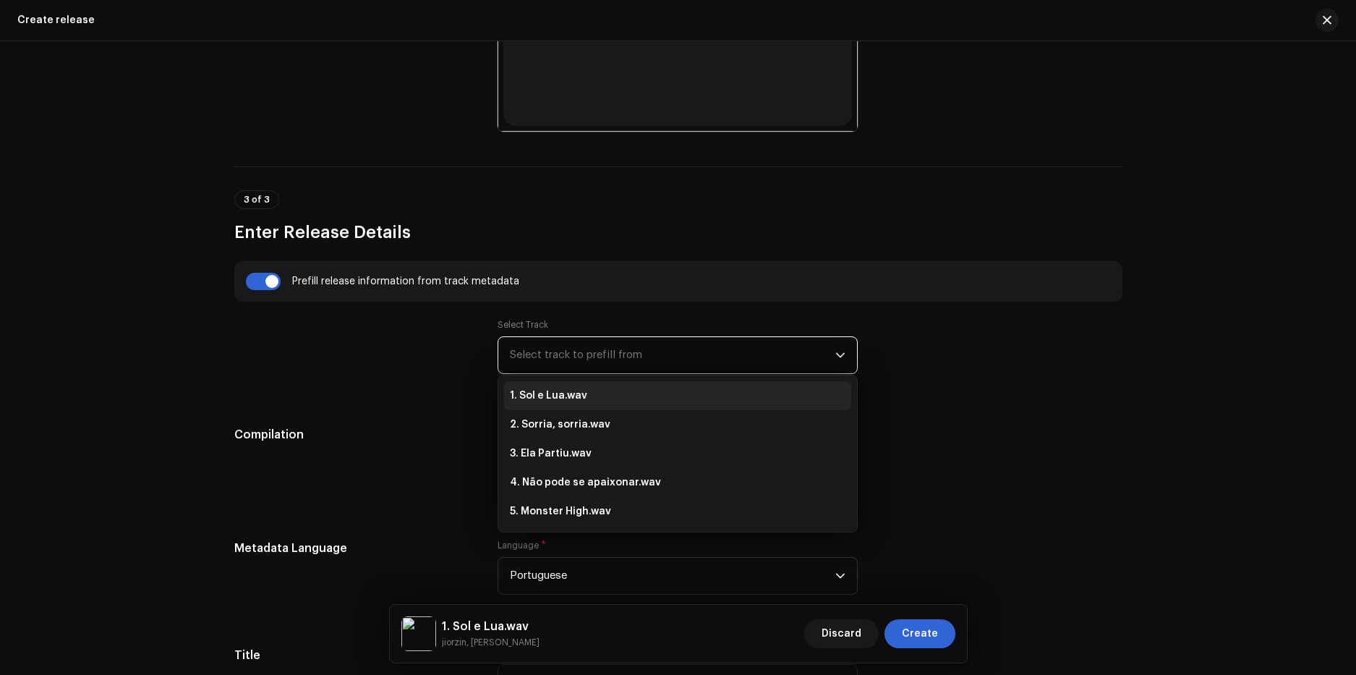
click at [572, 394] on strong "1. Sol e Lua.wav" at bounding box center [548, 395] width 77 height 23
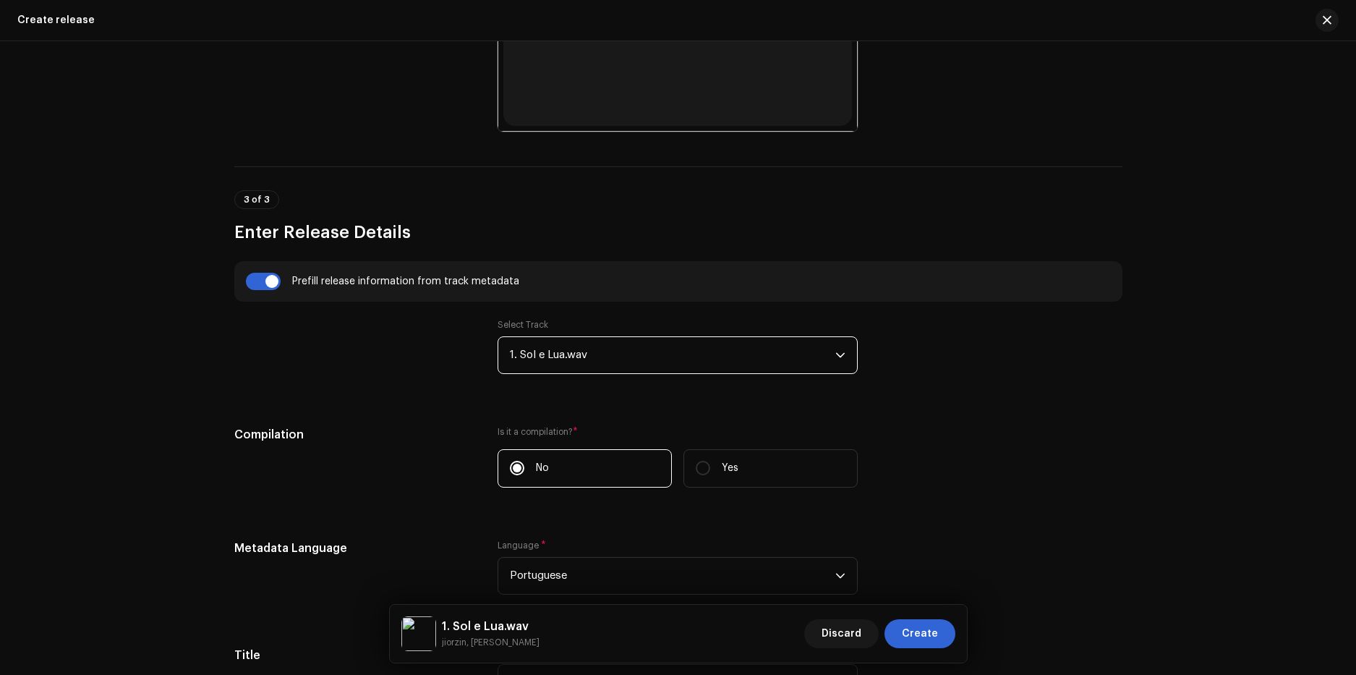
scroll to position [1261, 0]
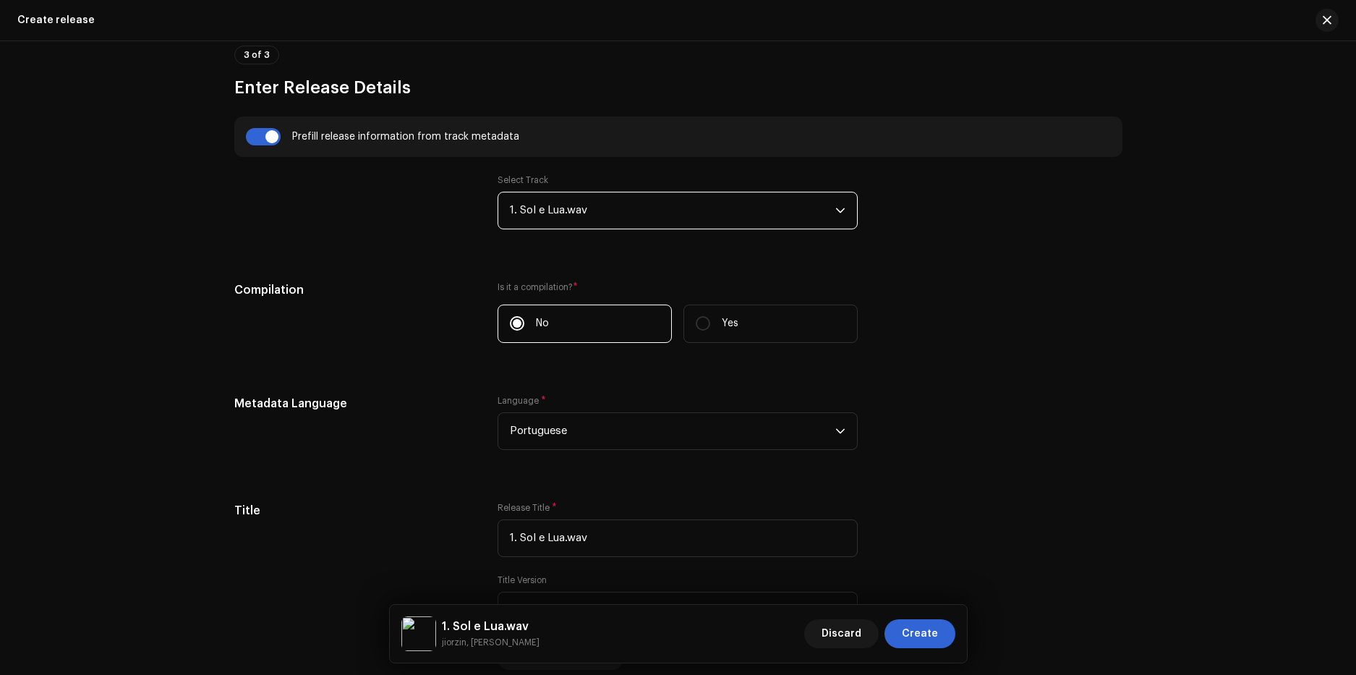
click at [562, 209] on span "1. Sol e Lua.wav" at bounding box center [672, 210] width 325 height 36
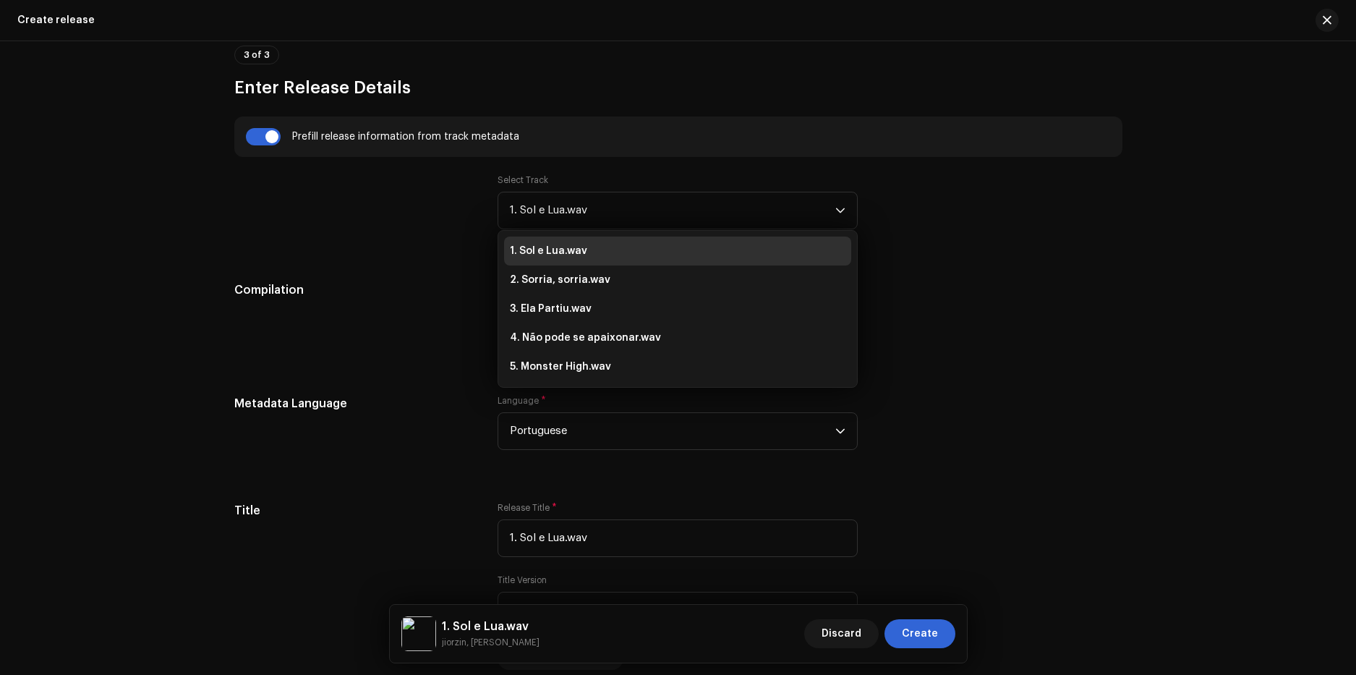
click at [398, 228] on div at bounding box center [354, 210] width 241 height 72
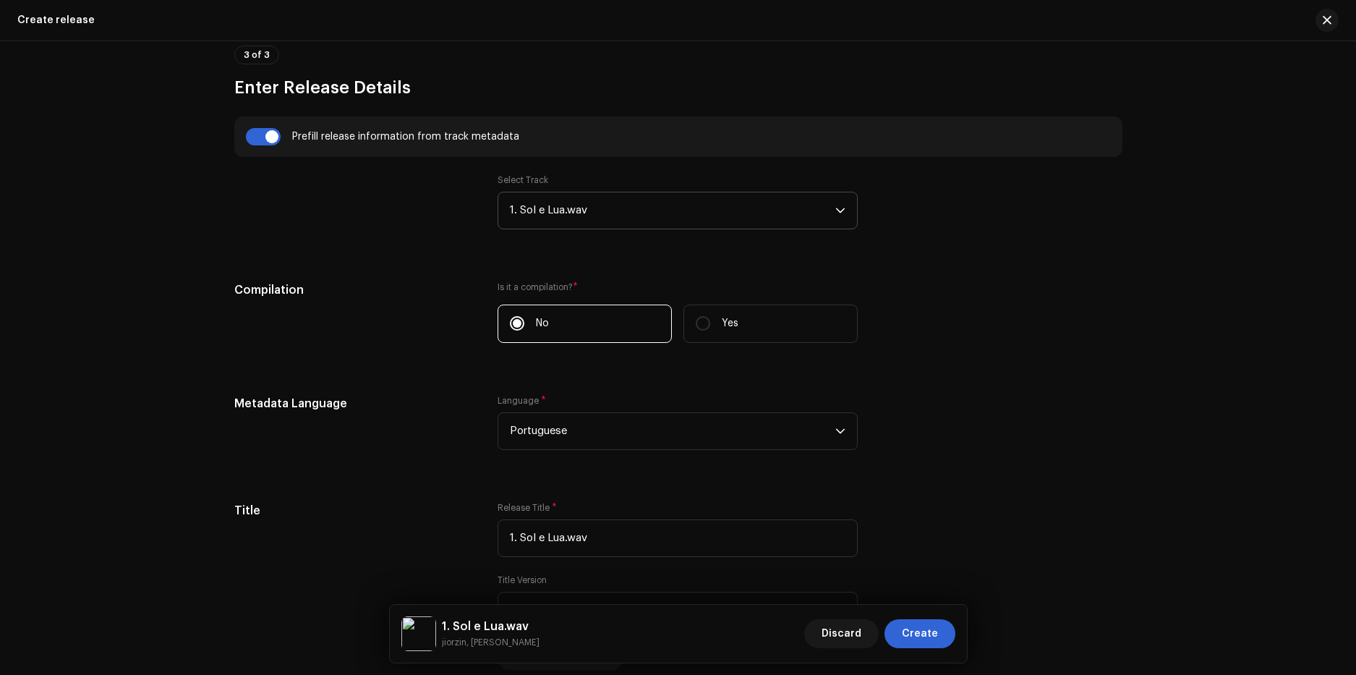
click at [587, 199] on span "1. Sol e Lua.wav" at bounding box center [672, 210] width 325 height 36
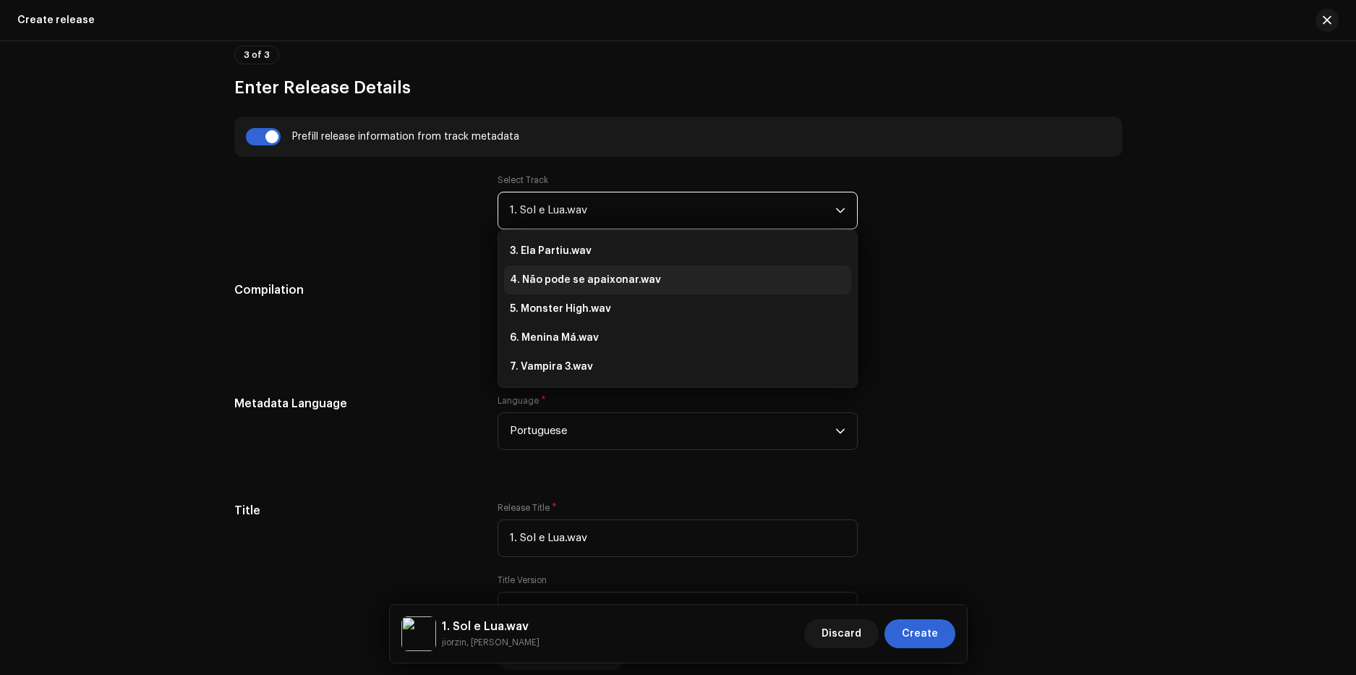
scroll to position [0, 0]
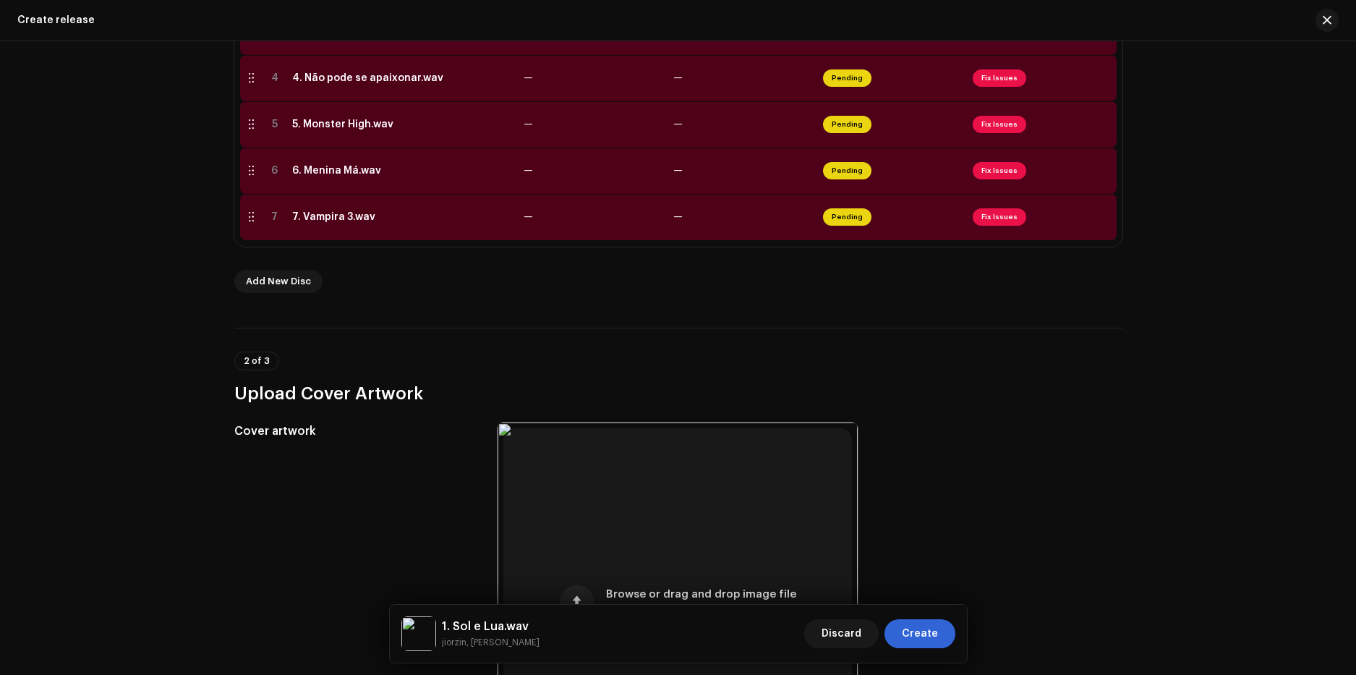
scroll to position [393, 0]
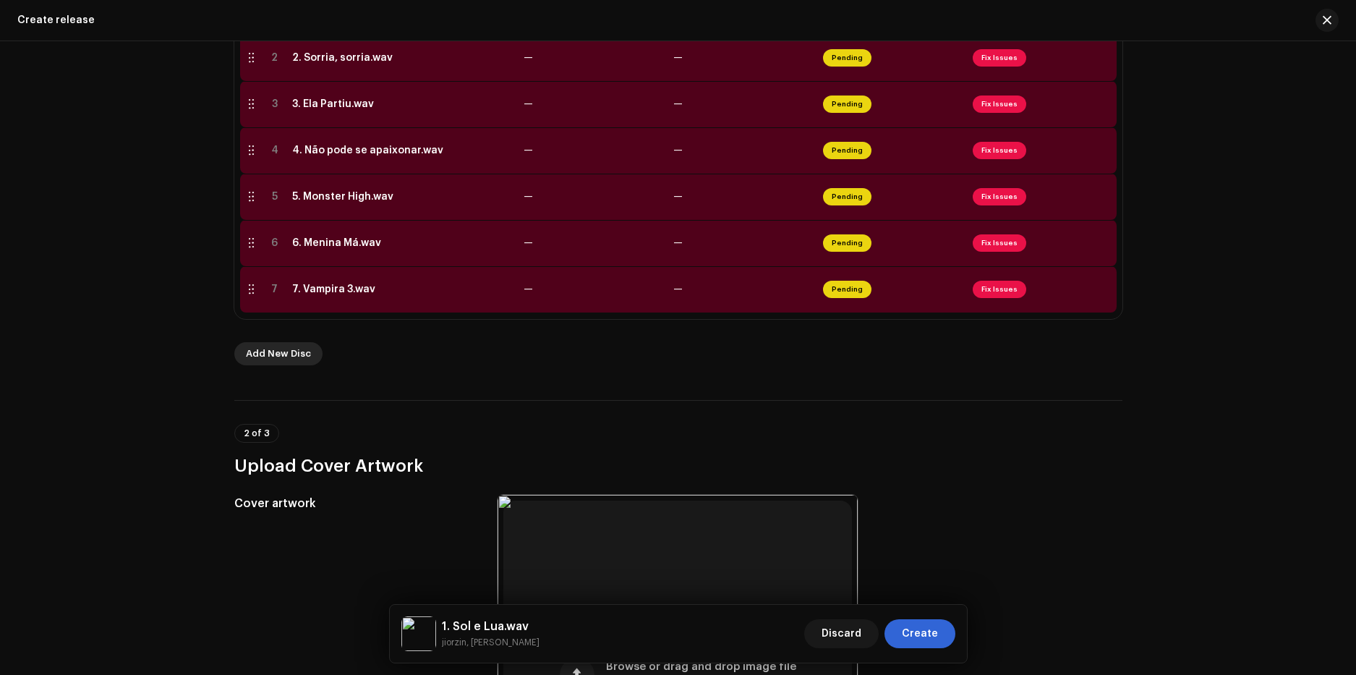
click at [274, 359] on span "Add New Disc" at bounding box center [278, 353] width 65 height 29
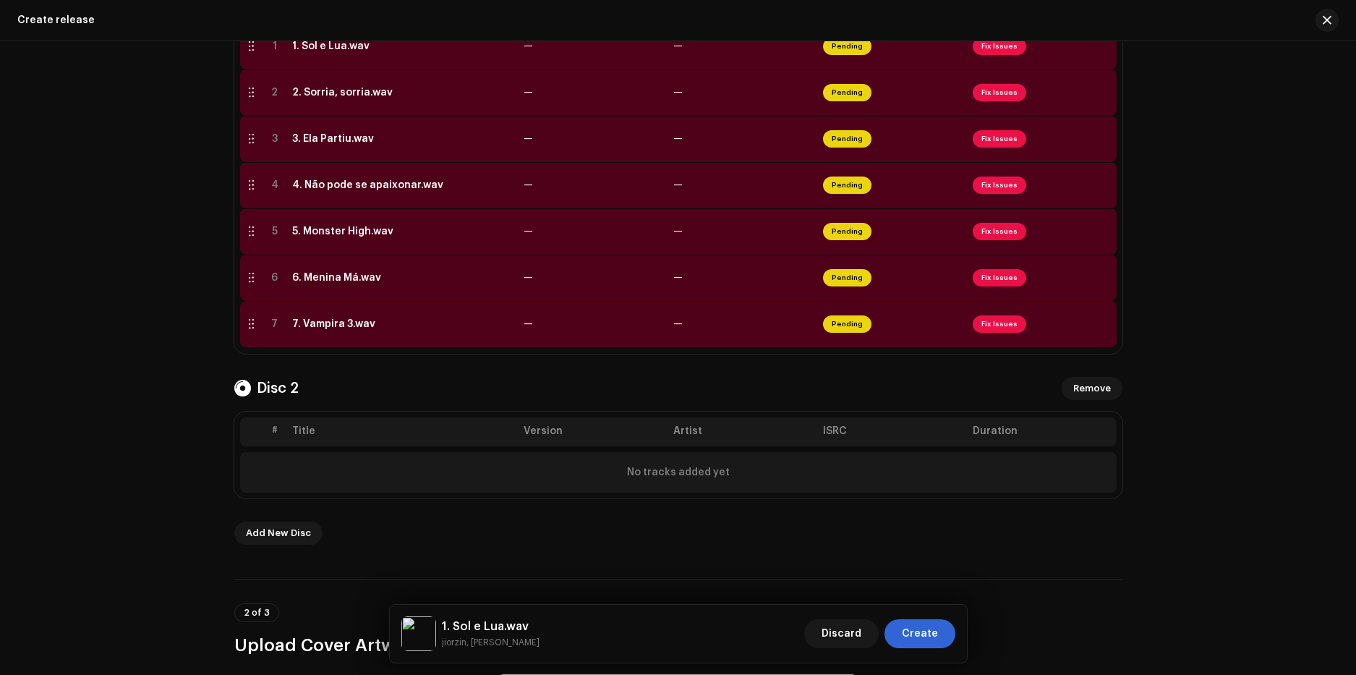
scroll to position [428, 0]
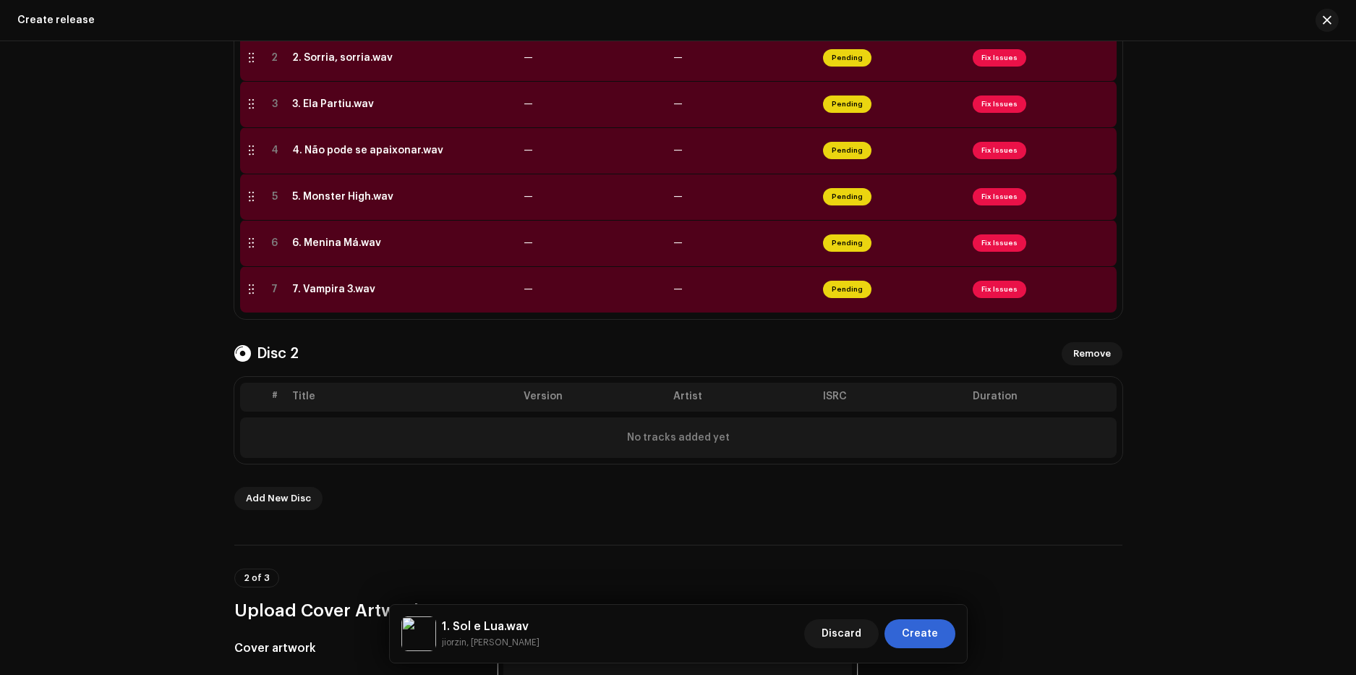
click at [617, 437] on div "No tracks added yet" at bounding box center [678, 437] width 876 height 40
click at [359, 389] on th "Title" at bounding box center [401, 396] width 231 height 29
click at [1113, 352] on button "Remove" at bounding box center [1091, 353] width 61 height 23
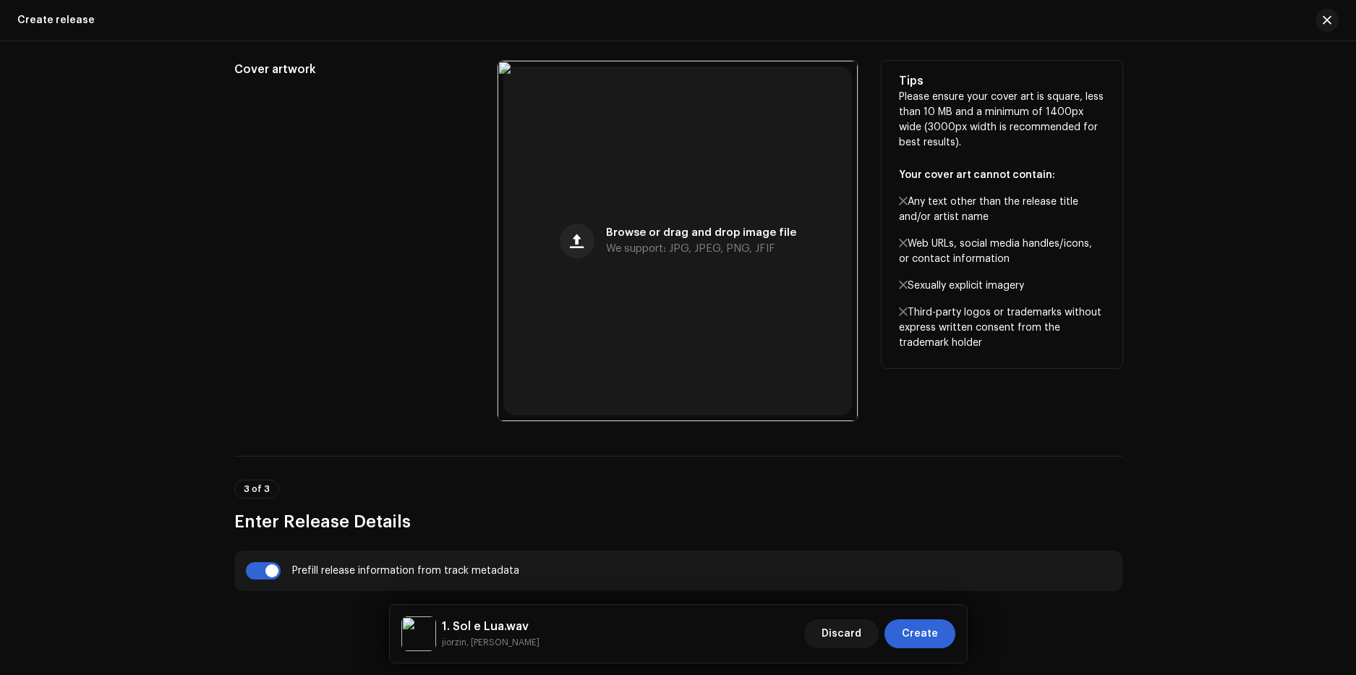
scroll to position [972, 0]
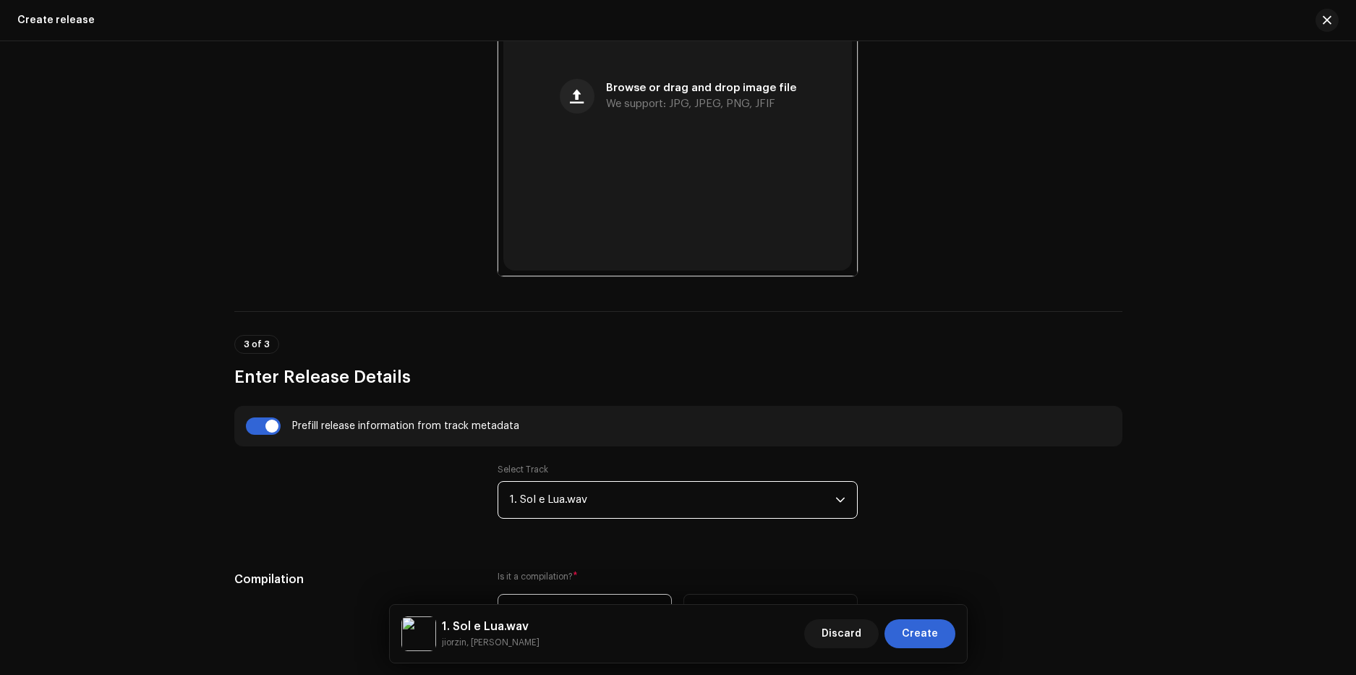
click at [596, 508] on span "1. Sol e Lua.wav" at bounding box center [672, 499] width 325 height 36
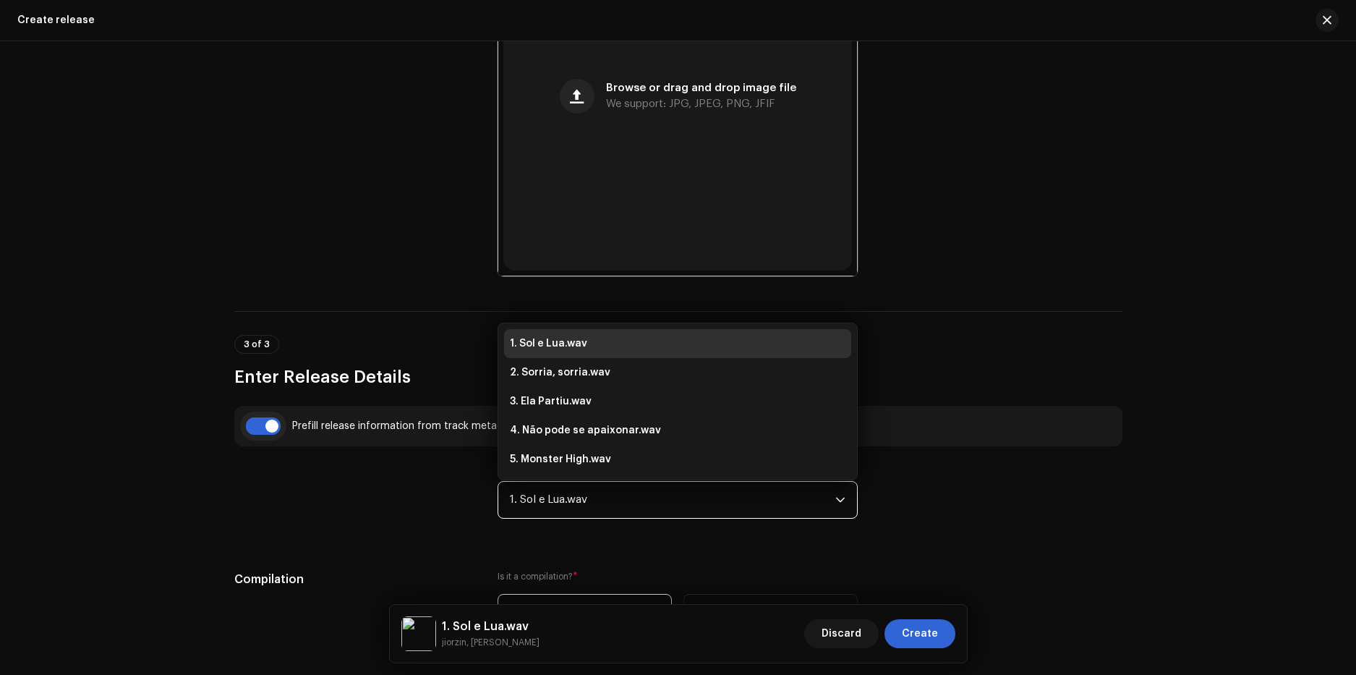
click at [251, 424] on input "checkbox" at bounding box center [263, 425] width 35 height 17
checkbox input "false"
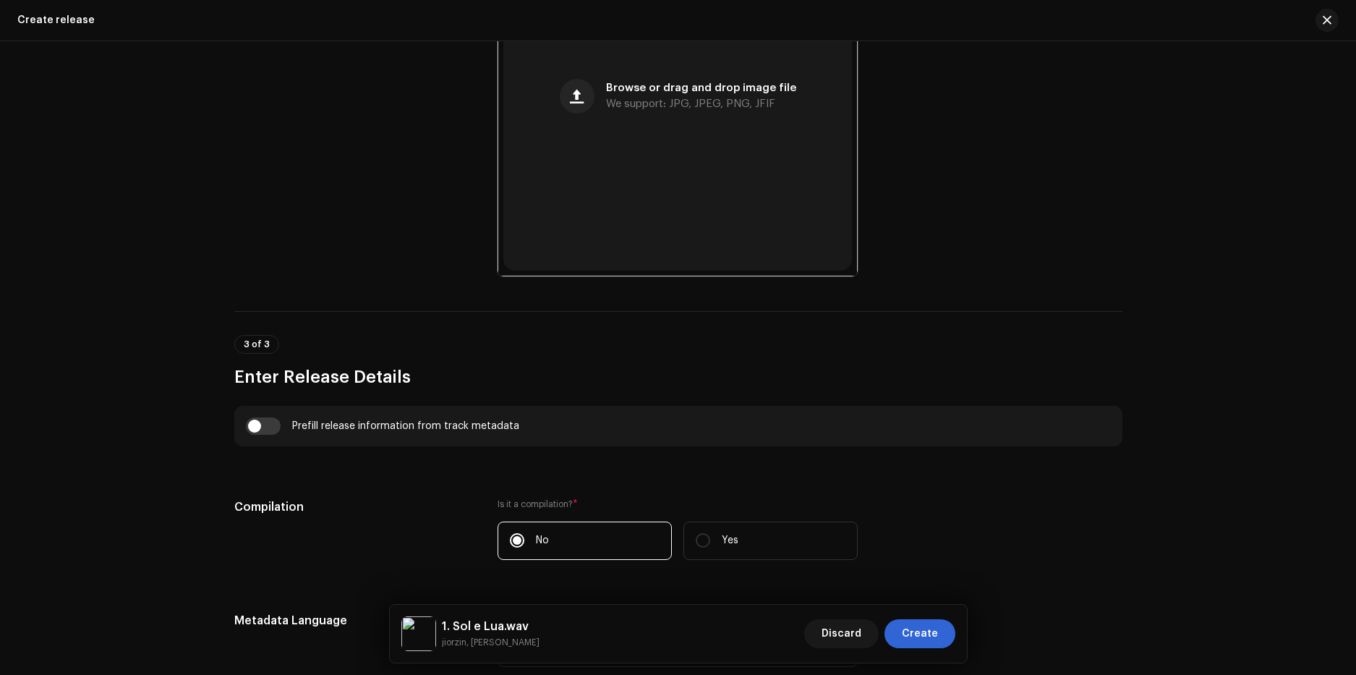
scroll to position [1333, 0]
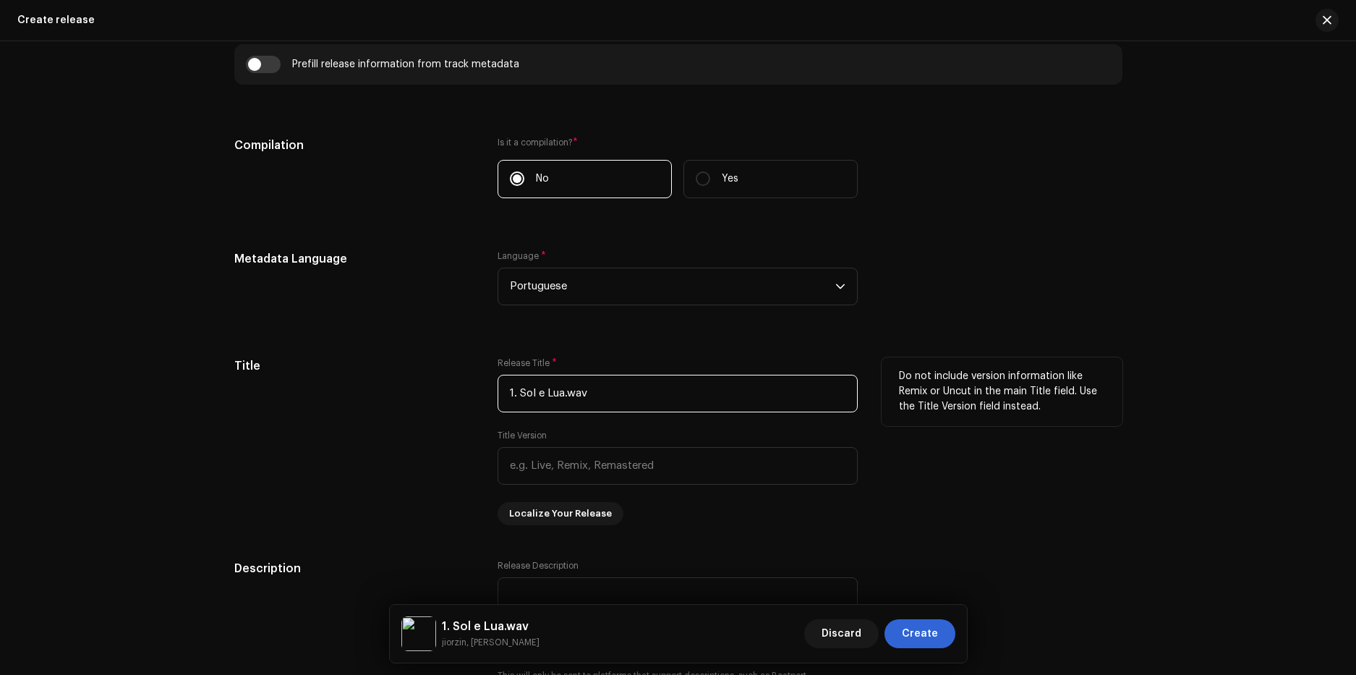
drag, startPoint x: 635, startPoint y: 401, endPoint x: 369, endPoint y: 386, distance: 267.2
click at [369, 386] on div "Title Release Title * 1. Sol e Lua.wav Title Version Localize Your Release Do n…" at bounding box center [678, 441] width 888 height 168
type input "V"
drag, startPoint x: 481, startPoint y: 377, endPoint x: 359, endPoint y: 369, distance: 121.7
click at [359, 369] on div "Title Release Title * 1. Sol e Lua.wav Title Version Localize Your Release Do n…" at bounding box center [678, 441] width 888 height 168
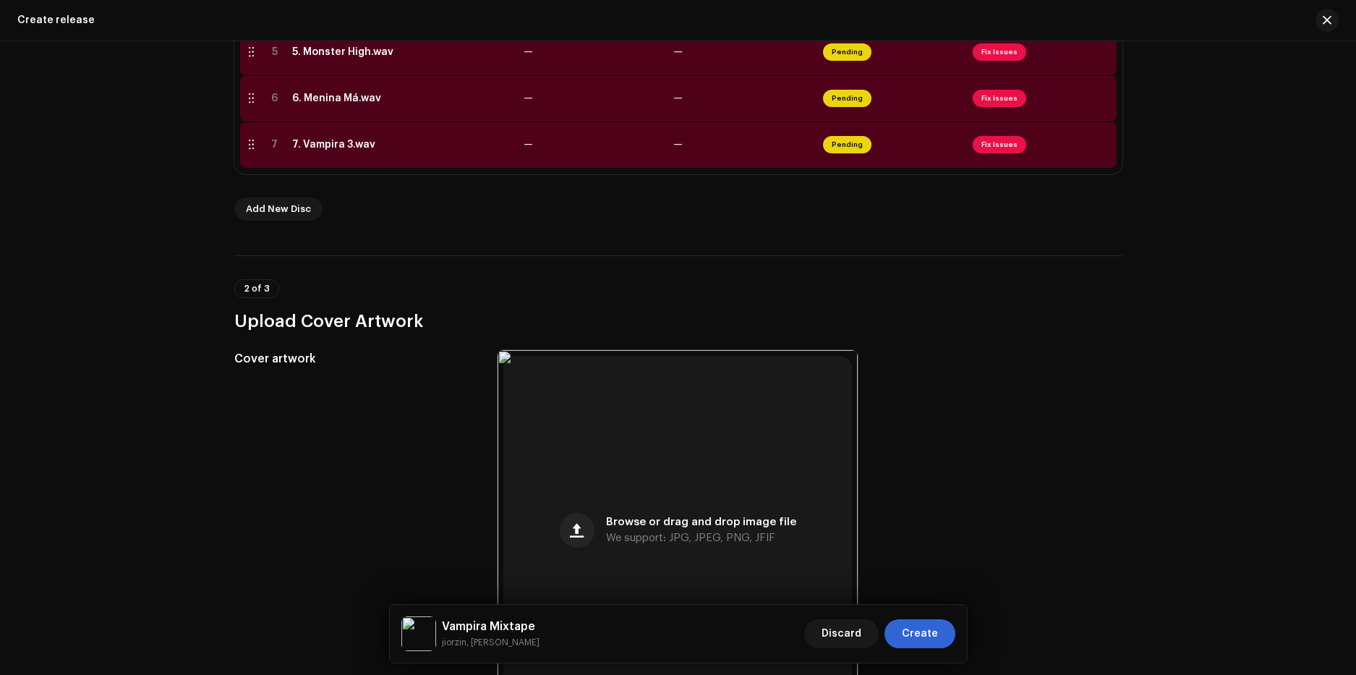
scroll to position [321, 0]
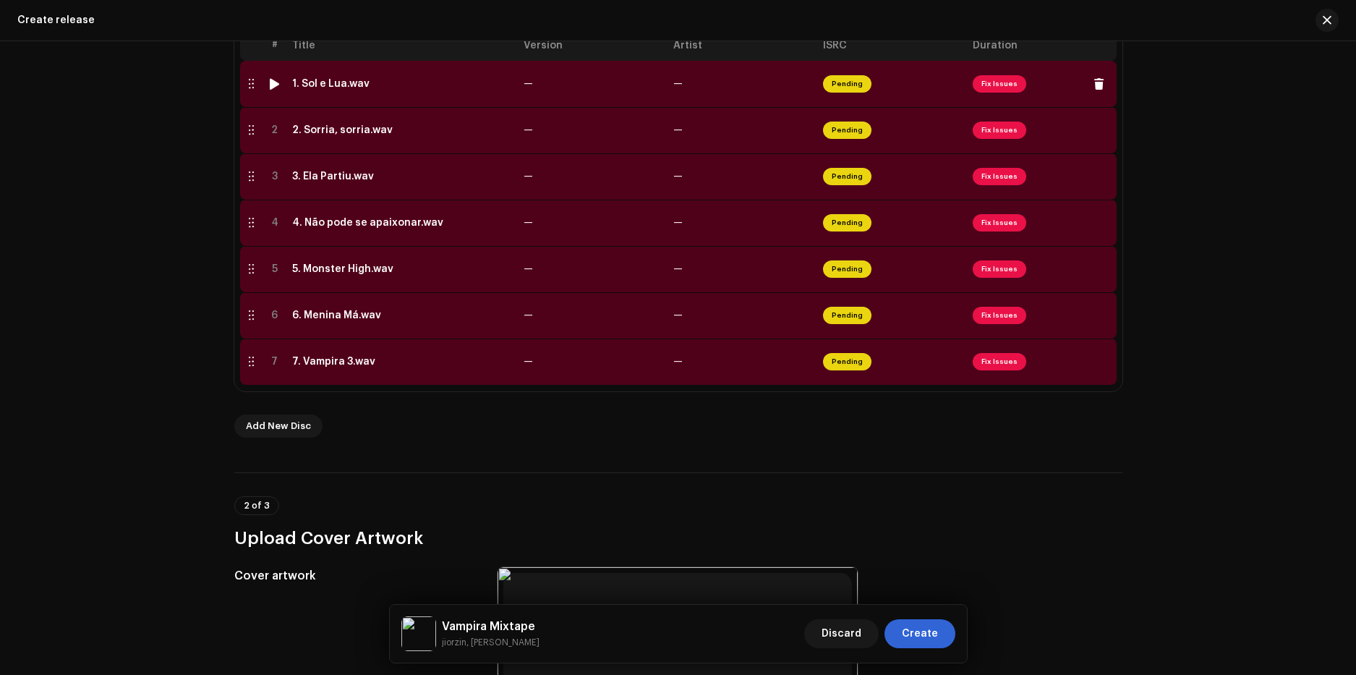
type input "Vampira Mixtape"
click at [326, 85] on div "1. Sol e Lua.wav" at bounding box center [330, 84] width 77 height 12
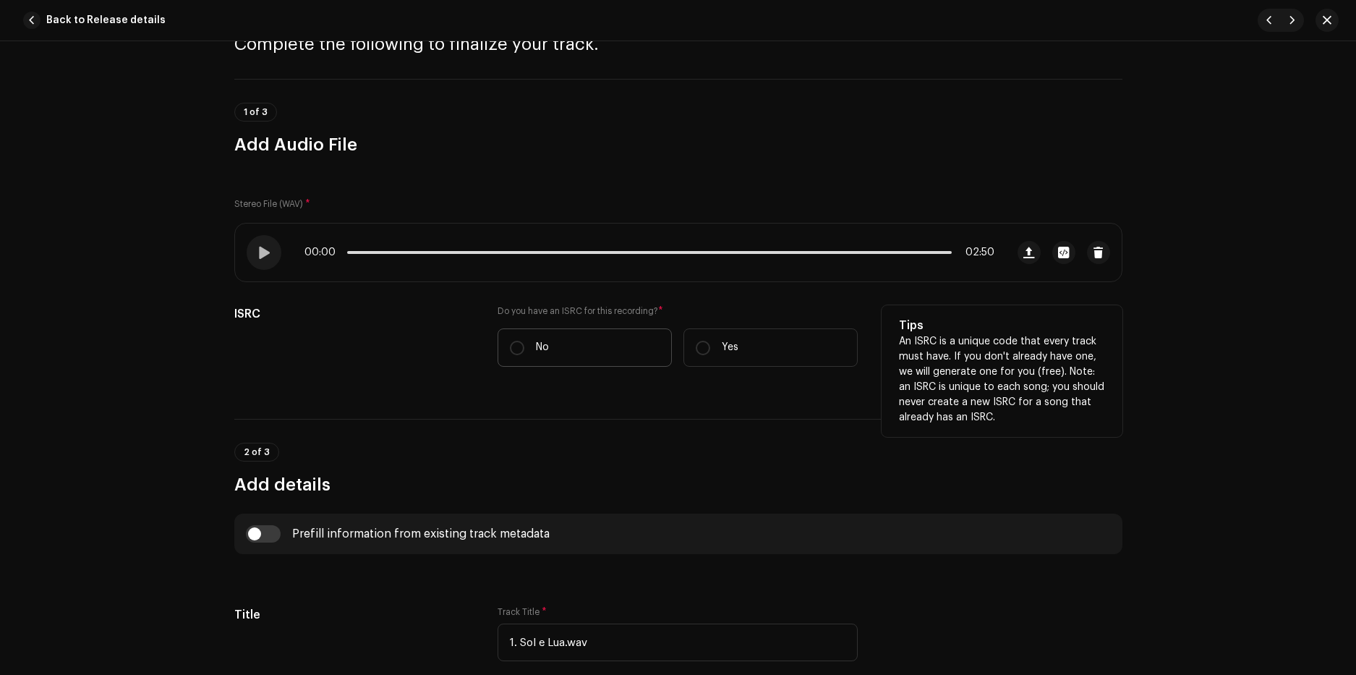
scroll to position [289, 0]
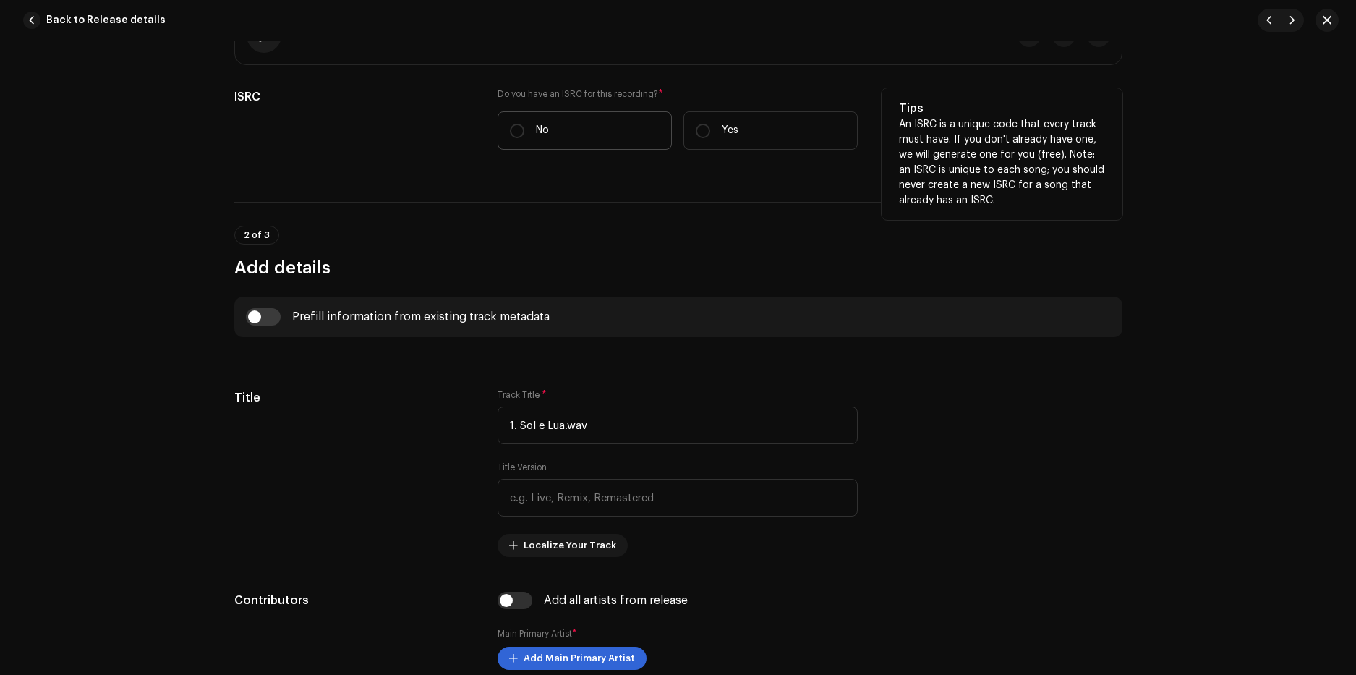
click at [543, 134] on p "No" at bounding box center [542, 130] width 13 height 15
click at [524, 134] on input "No" at bounding box center [517, 131] width 14 height 14
radio input "true"
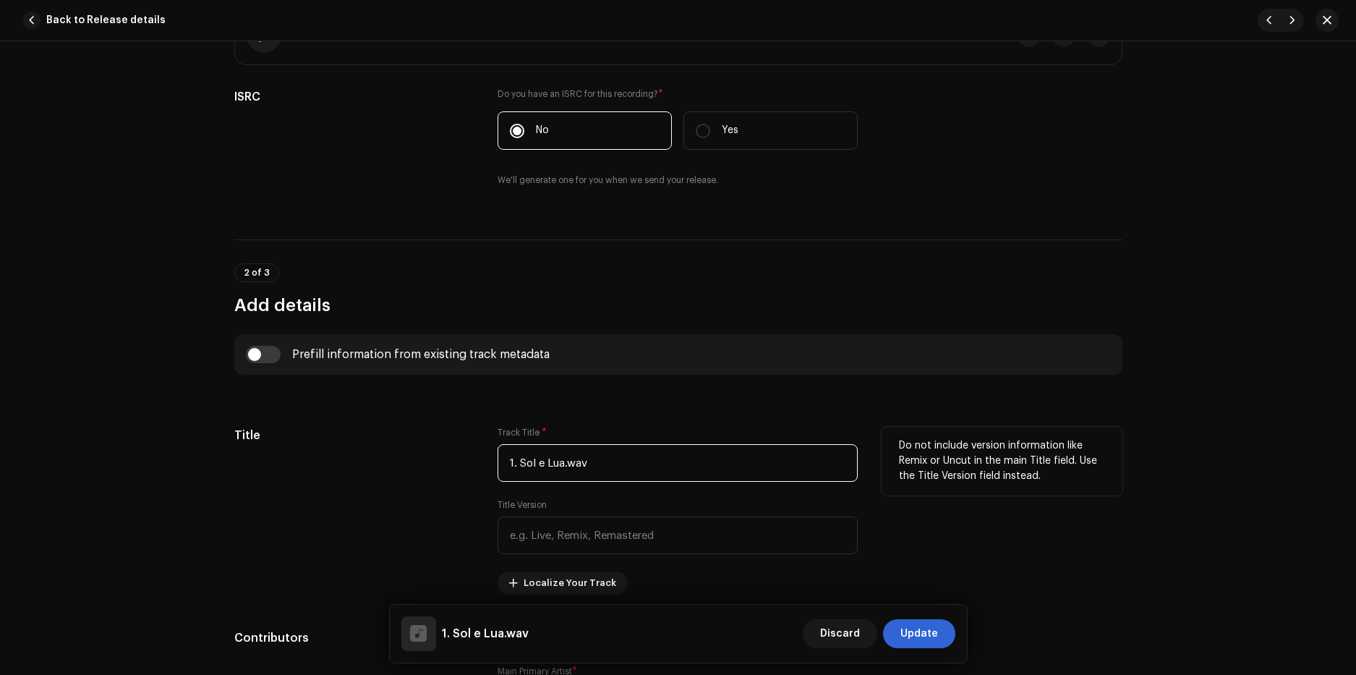
drag, startPoint x: 602, startPoint y: 461, endPoint x: 568, endPoint y: 465, distance: 33.5
click at [568, 465] on input "1. Sol e Lua.wav" at bounding box center [677, 463] width 360 height 38
drag, startPoint x: 518, startPoint y: 463, endPoint x: 403, endPoint y: 456, distance: 115.9
click at [403, 456] on div "Title Track Title * 1. Sol e Lua Title Version Localize Your Track Do not inclu…" at bounding box center [678, 511] width 888 height 168
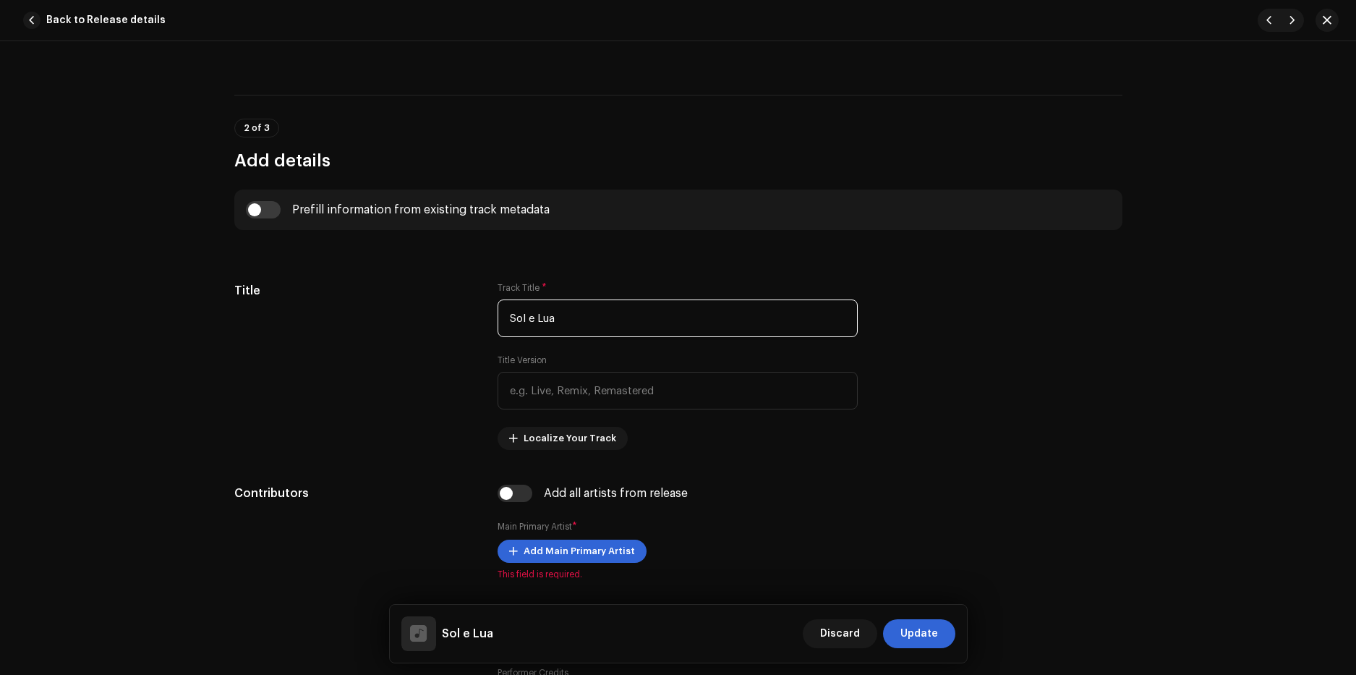
scroll to position [578, 0]
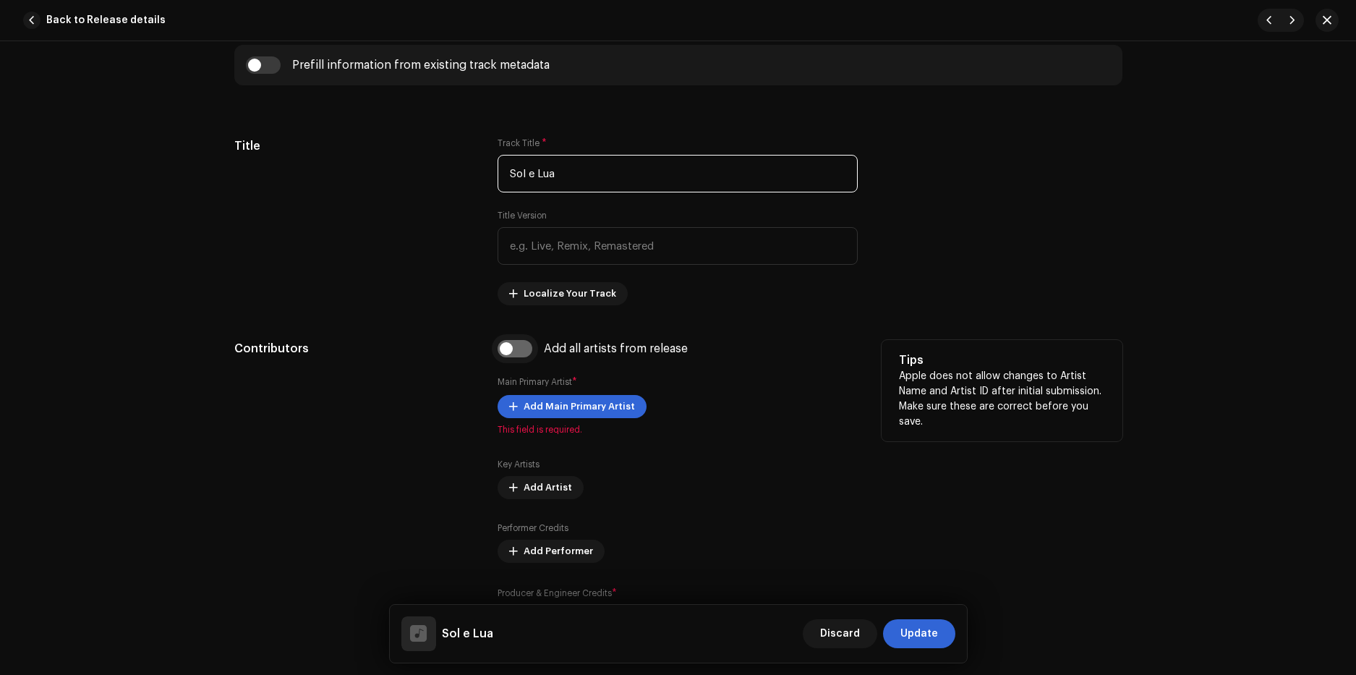
type input "Sol e Lua"
click at [513, 350] on input "checkbox" at bounding box center [514, 348] width 35 height 17
checkbox input "true"
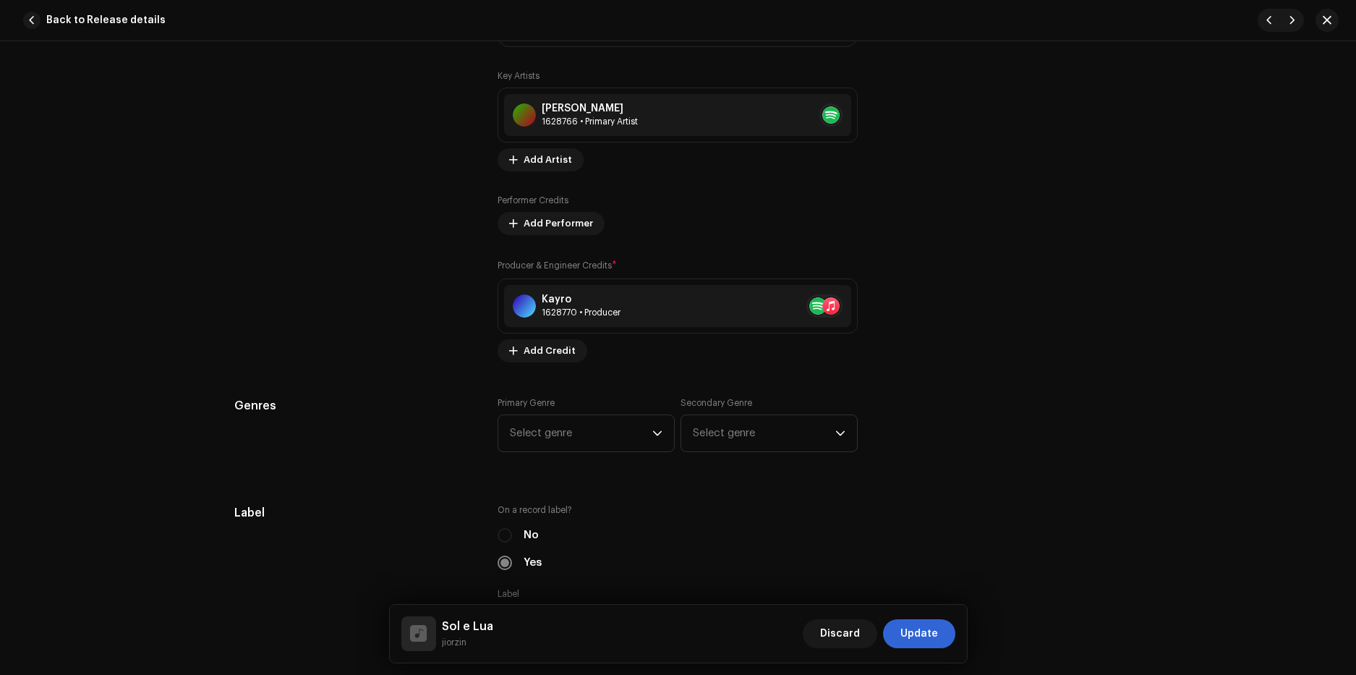
scroll to position [1084, 0]
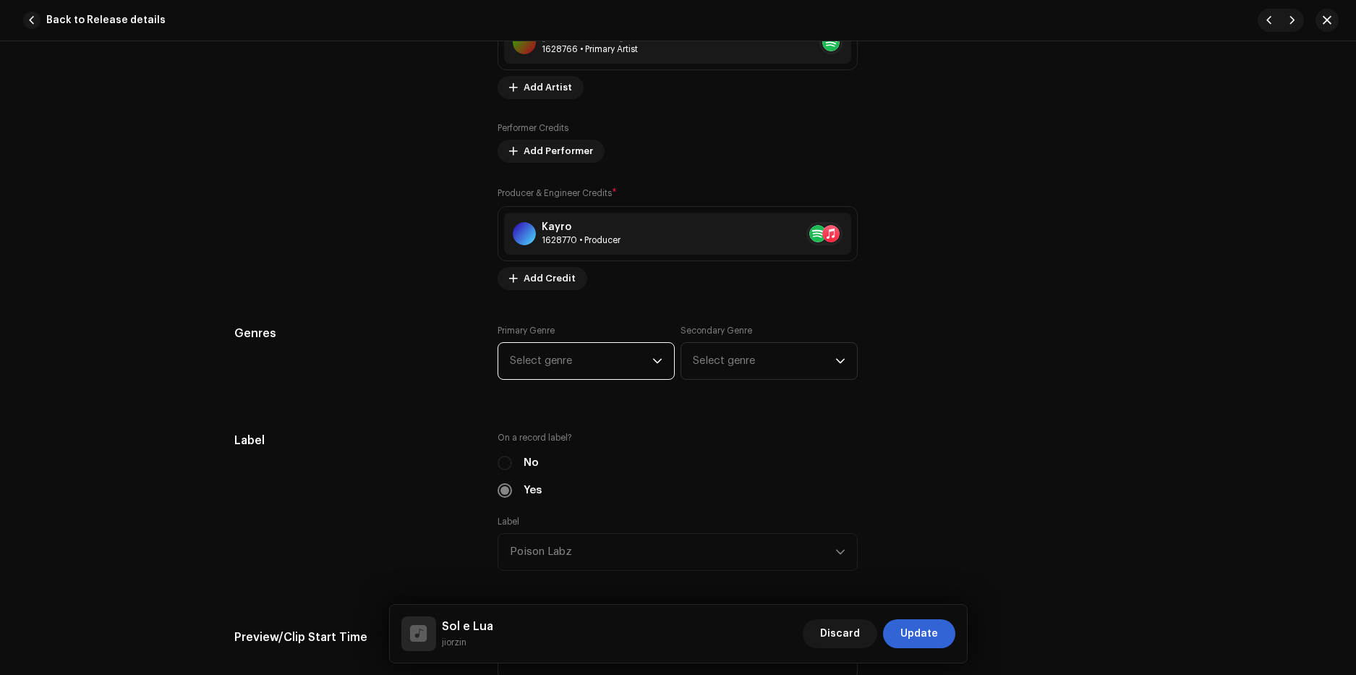
click at [575, 368] on span "Select genre" at bounding box center [581, 361] width 142 height 36
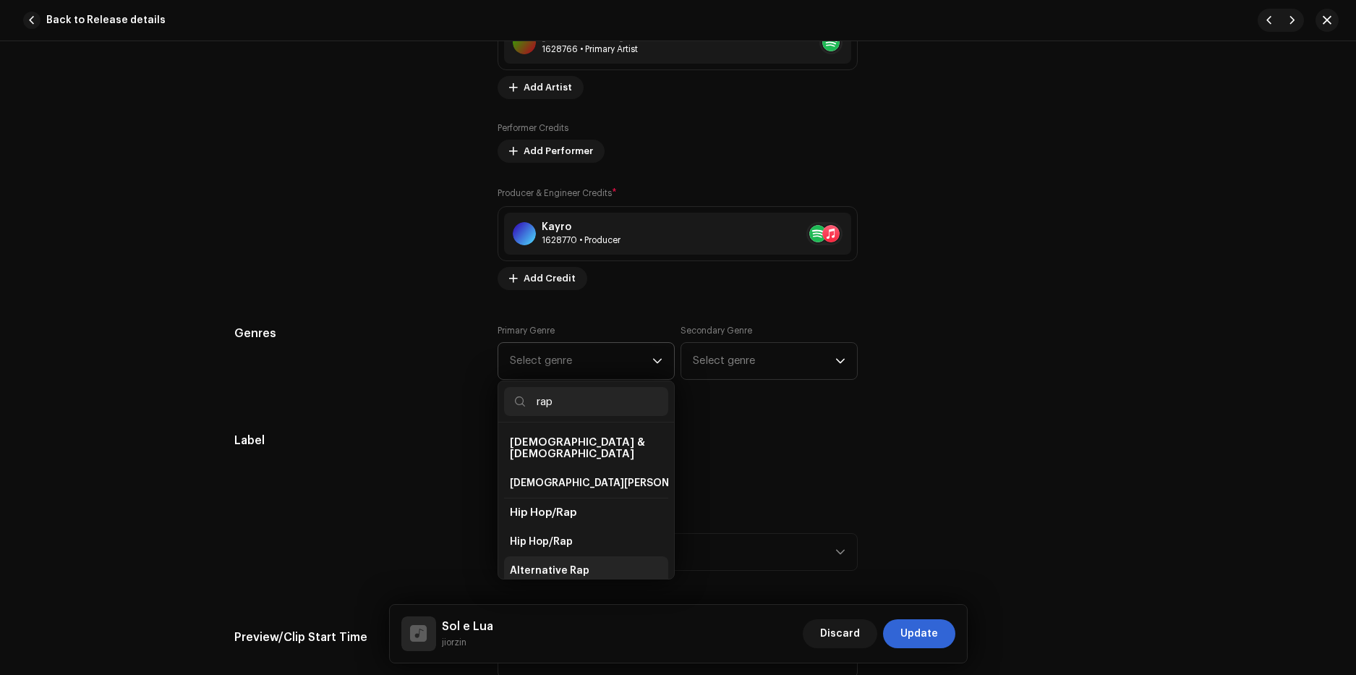
scroll to position [72, 0]
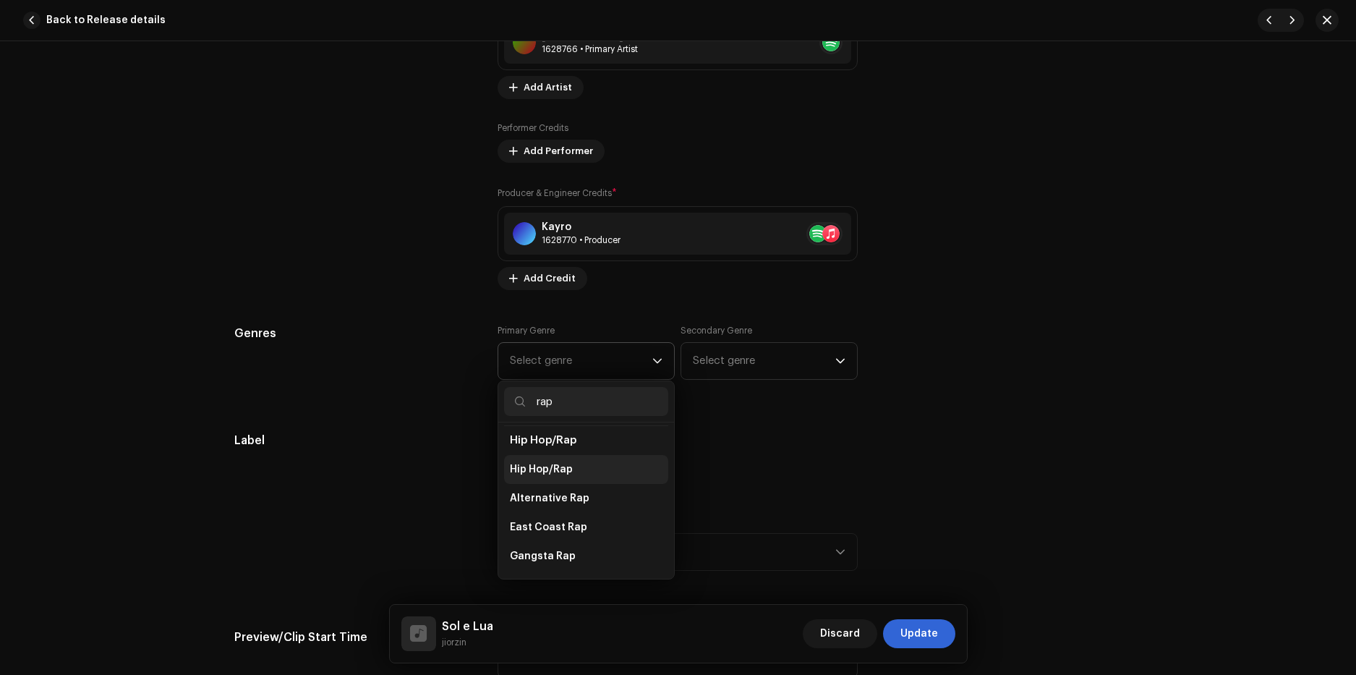
type input "rap"
click at [586, 464] on li "Hip Hop/Rap" at bounding box center [586, 469] width 164 height 29
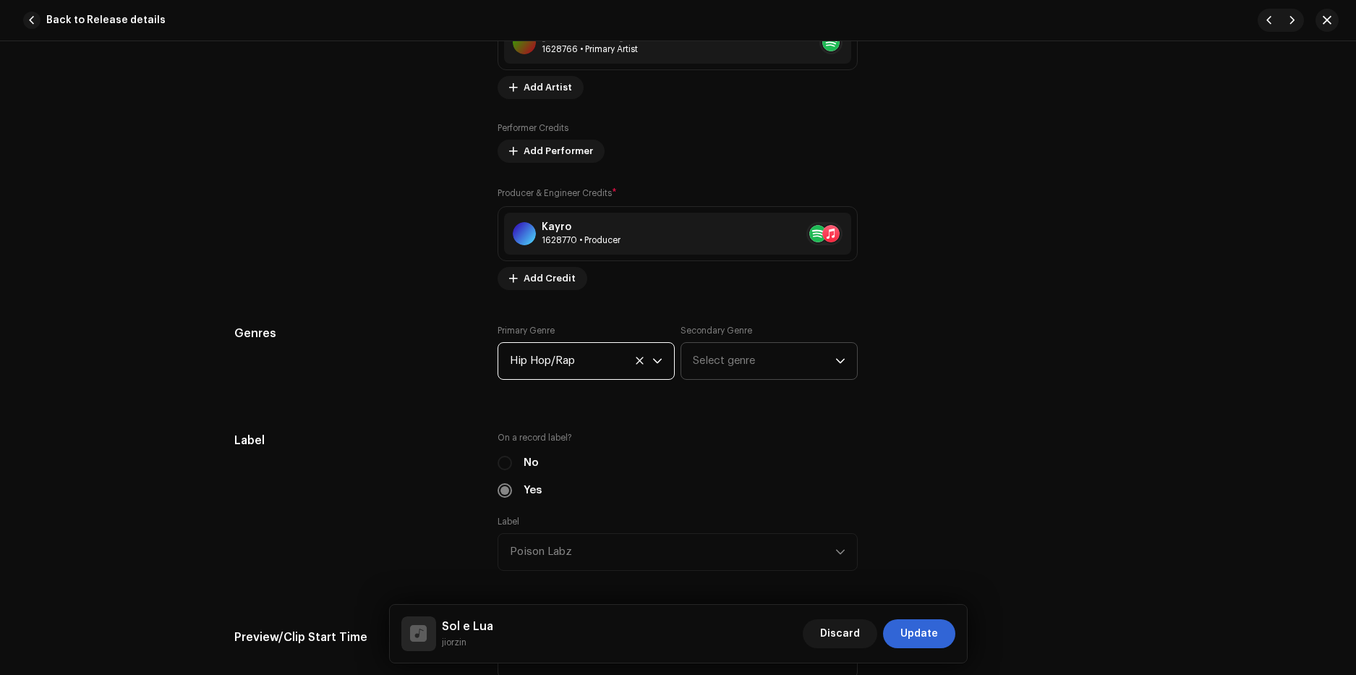
click at [714, 356] on span "Select genre" at bounding box center [764, 361] width 142 height 36
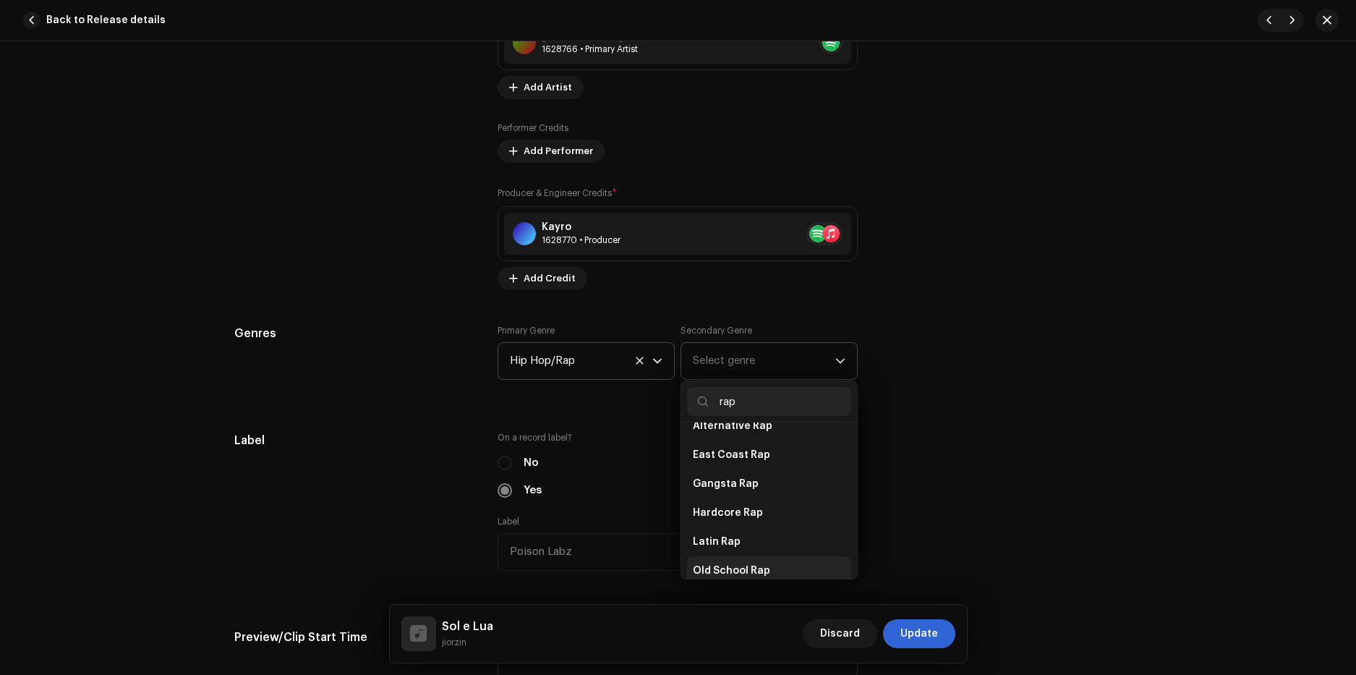
scroll to position [217, 0]
type input "rap"
click at [740, 525] on li "Rap" at bounding box center [769, 527] width 164 height 29
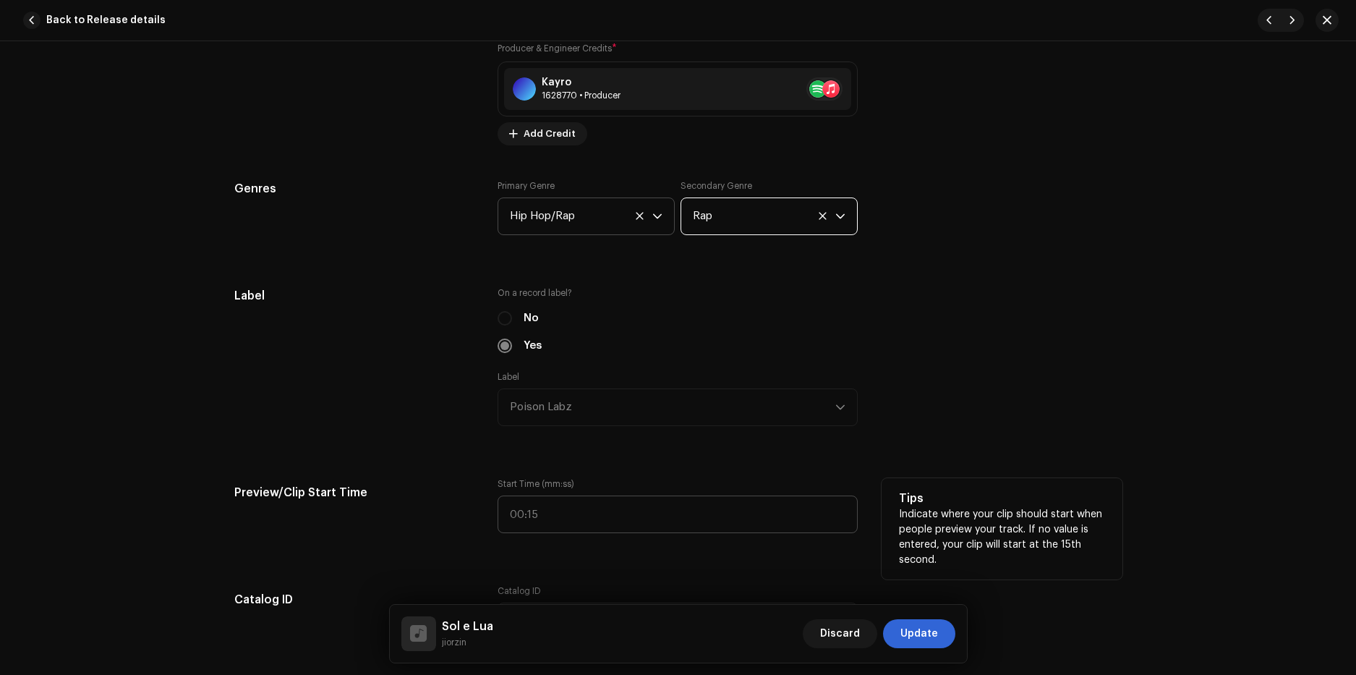
scroll to position [1301, 0]
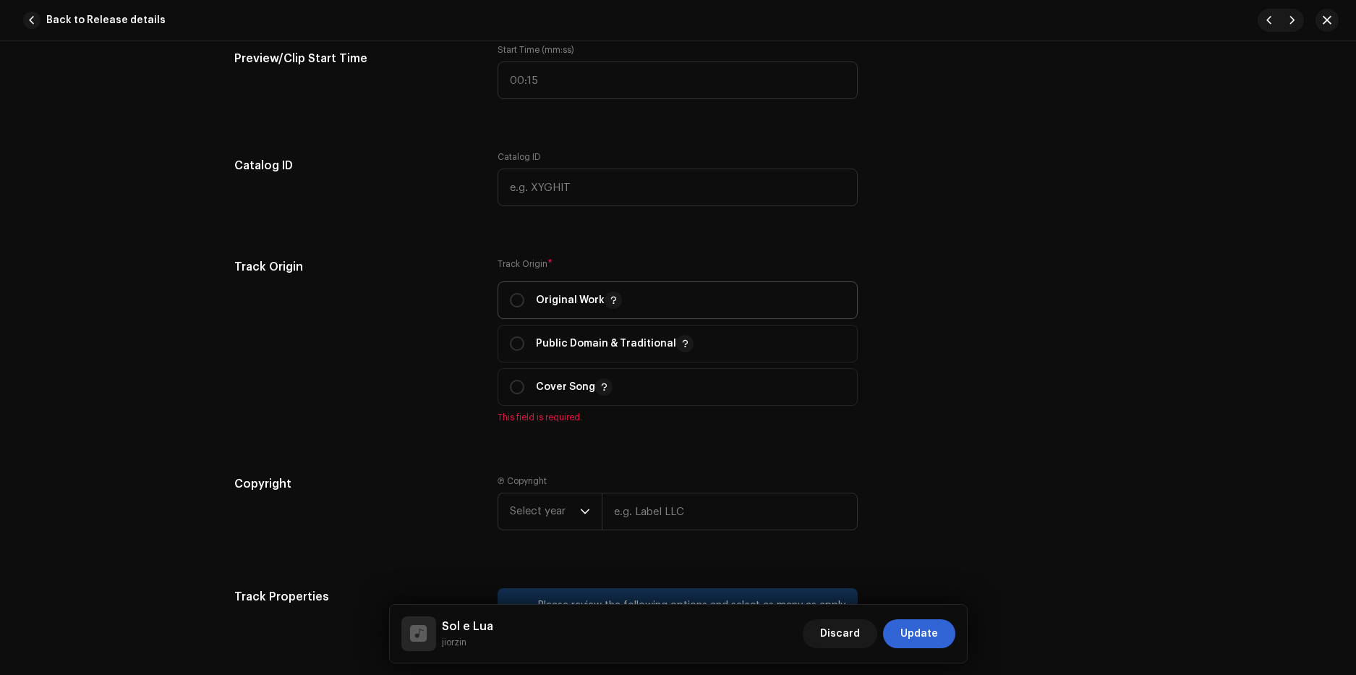
click at [536, 303] on p "Original Work" at bounding box center [579, 299] width 86 height 17
radio input "true"
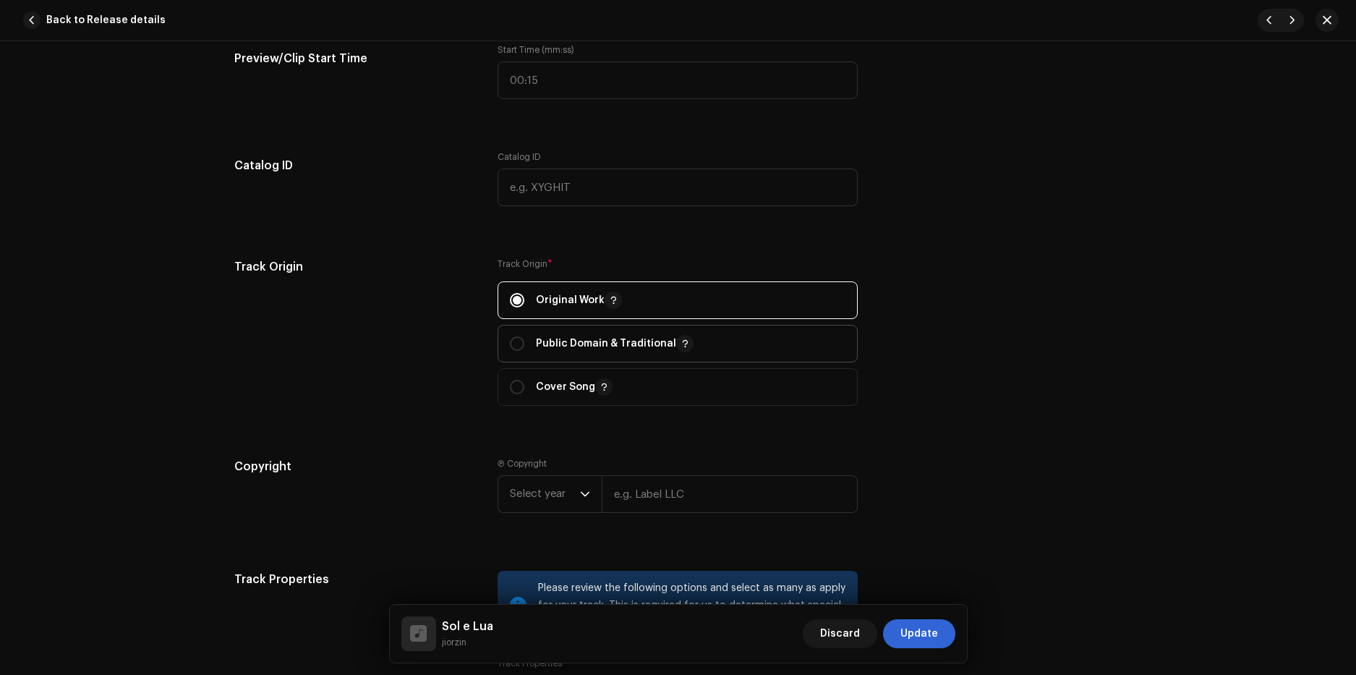
scroll to position [1807, 0]
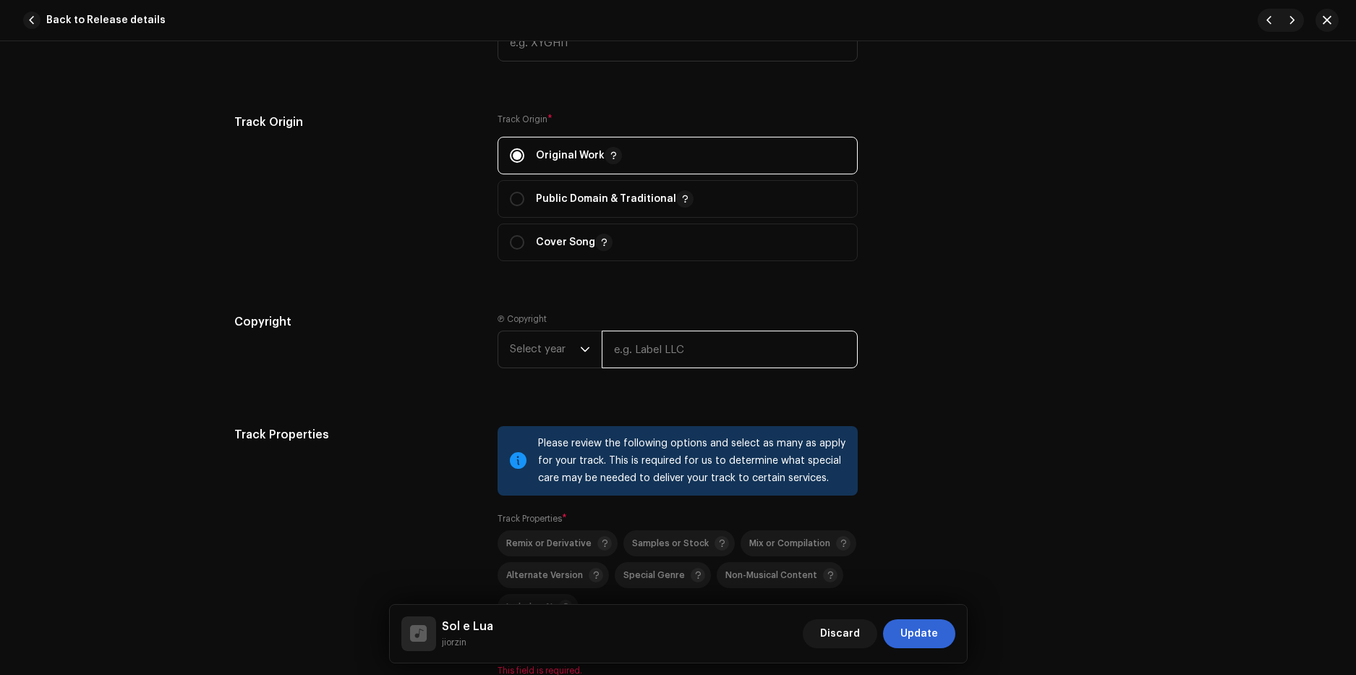
click at [634, 350] on input "text" at bounding box center [730, 349] width 256 height 38
type input "Poison Labz"
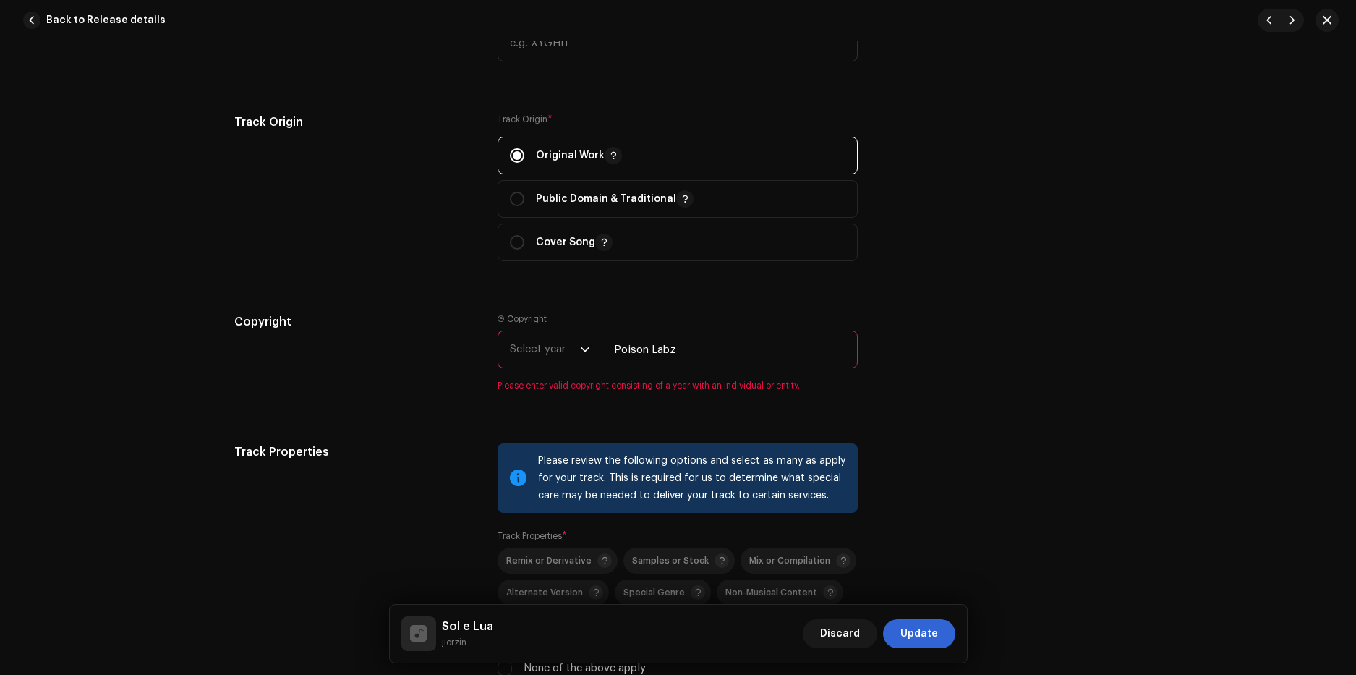
click at [582, 347] on icon "dropdown trigger" at bounding box center [585, 349] width 10 height 10
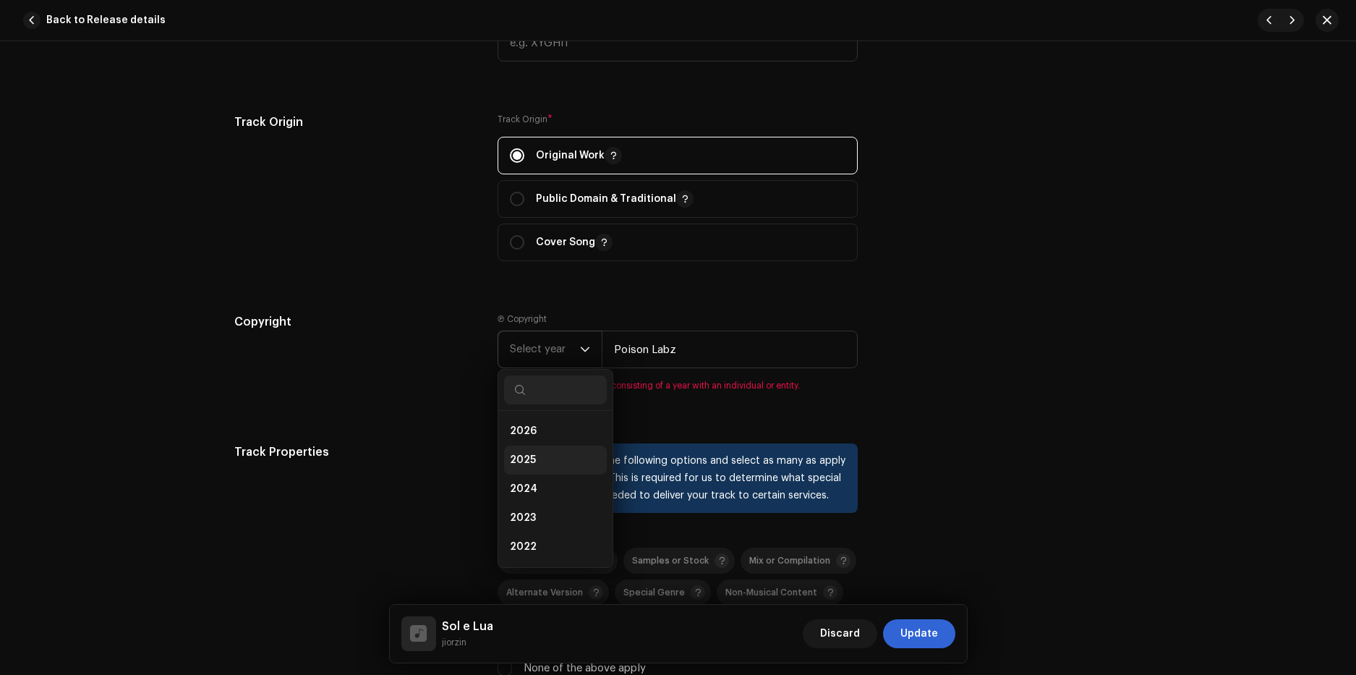
click at [535, 453] on li "2025" at bounding box center [555, 459] width 103 height 29
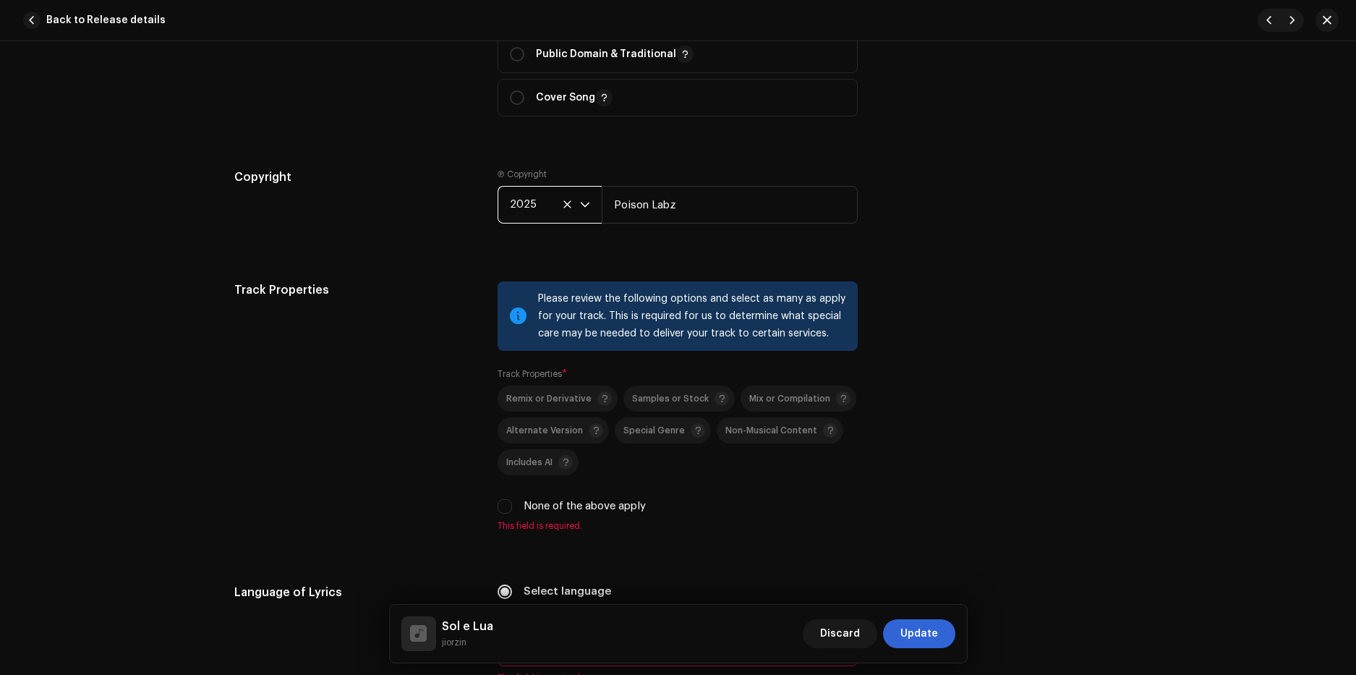
scroll to position [2024, 0]
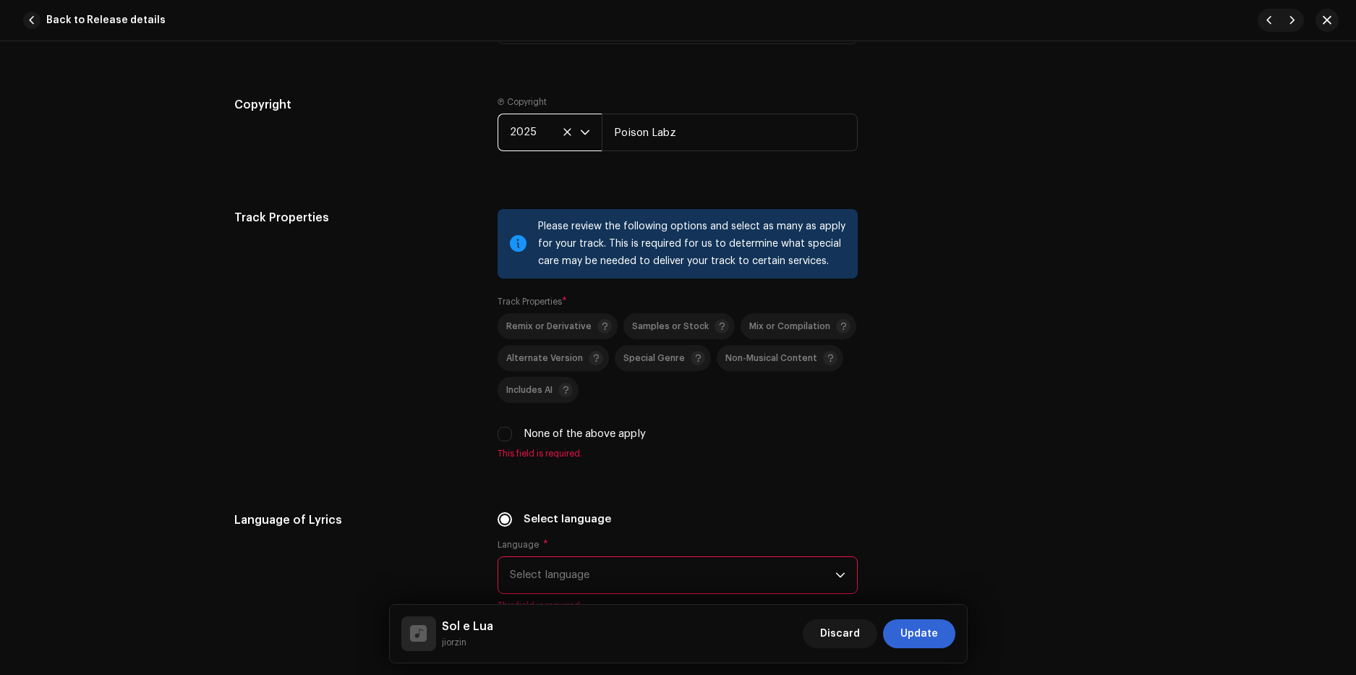
click at [535, 437] on label "None of the above apply" at bounding box center [584, 434] width 122 height 16
click at [512, 437] on input "None of the above apply" at bounding box center [504, 434] width 14 height 14
checkbox input "true"
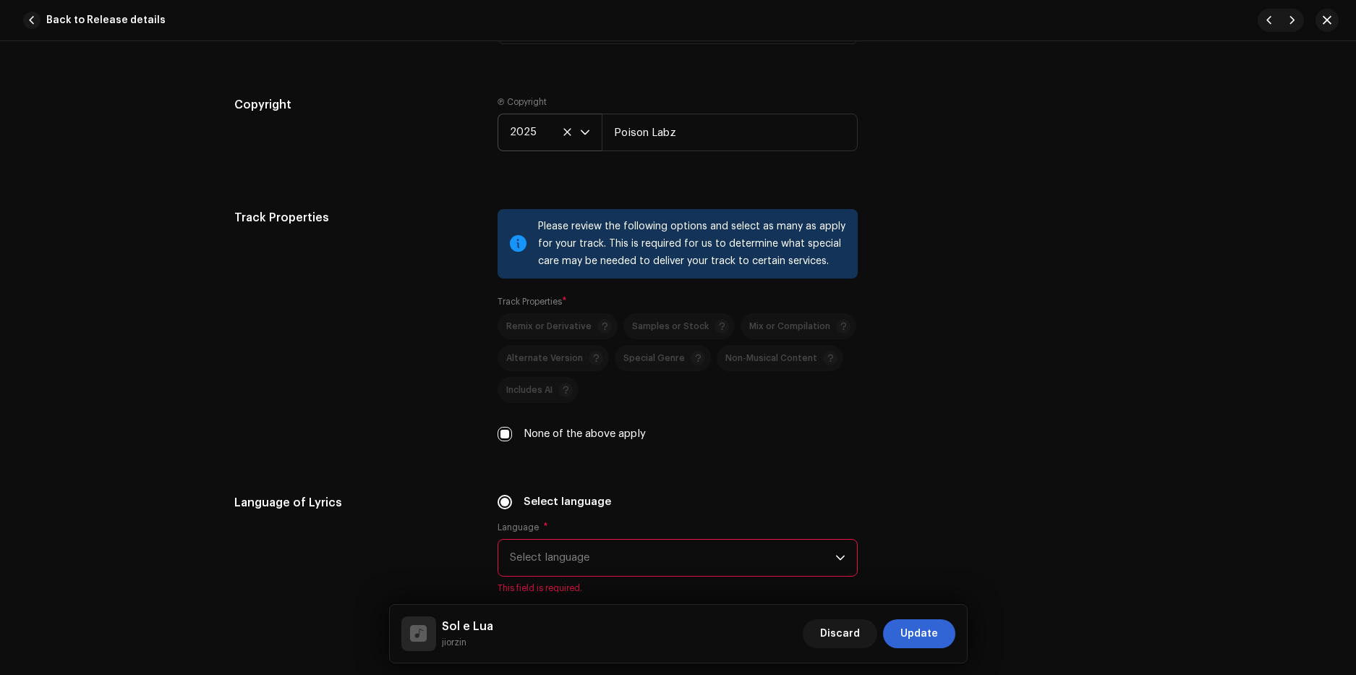
scroll to position [2241, 0]
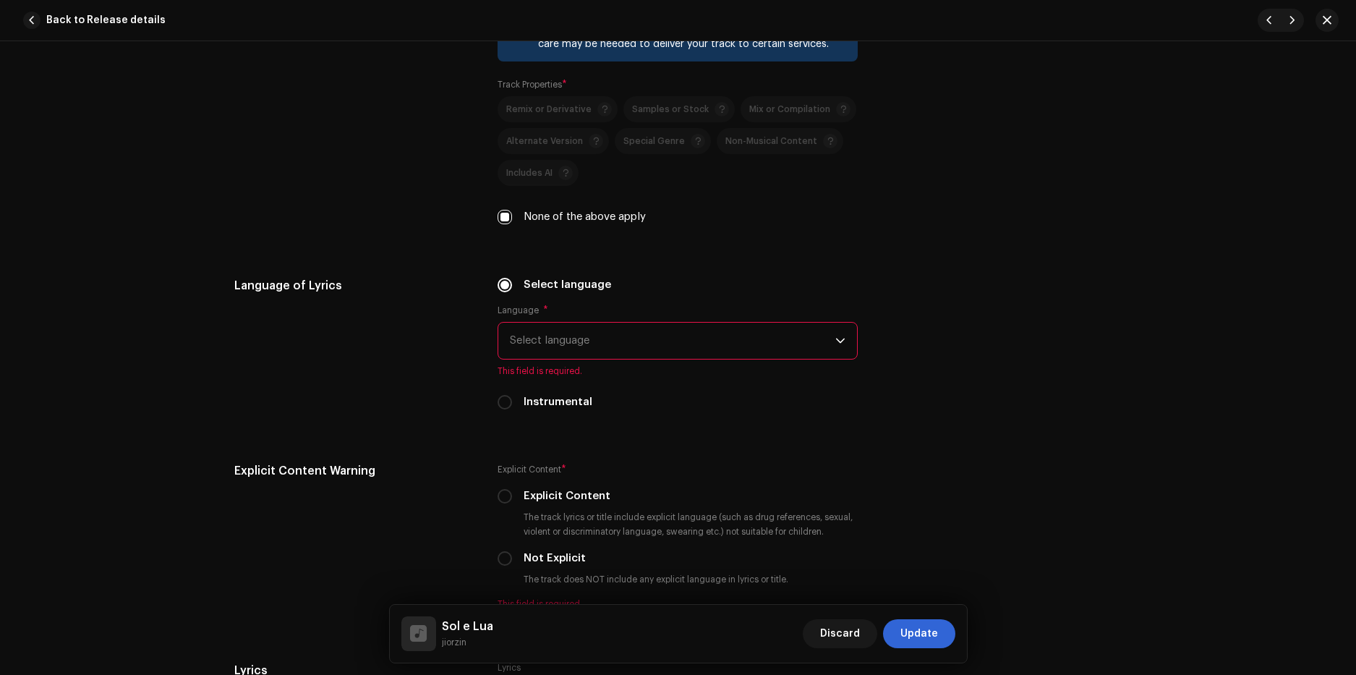
click at [566, 343] on span "Select language" at bounding box center [672, 340] width 325 height 36
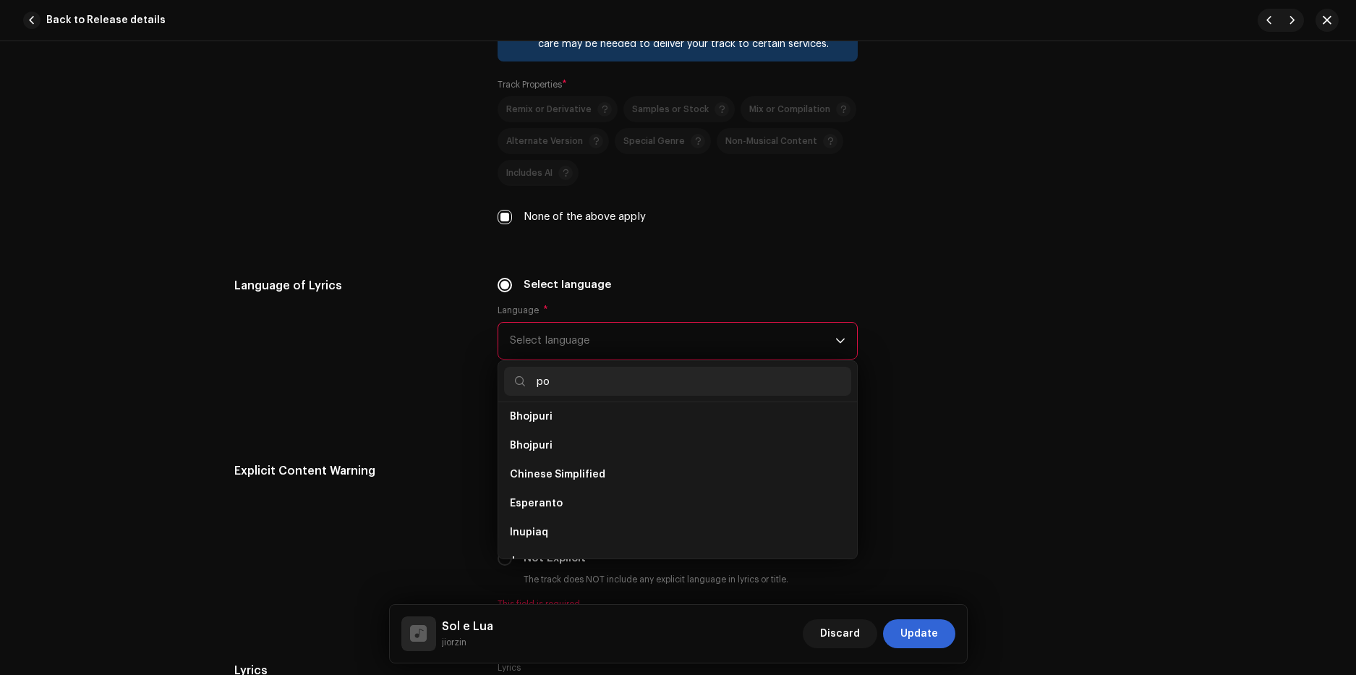
scroll to position [0, 0]
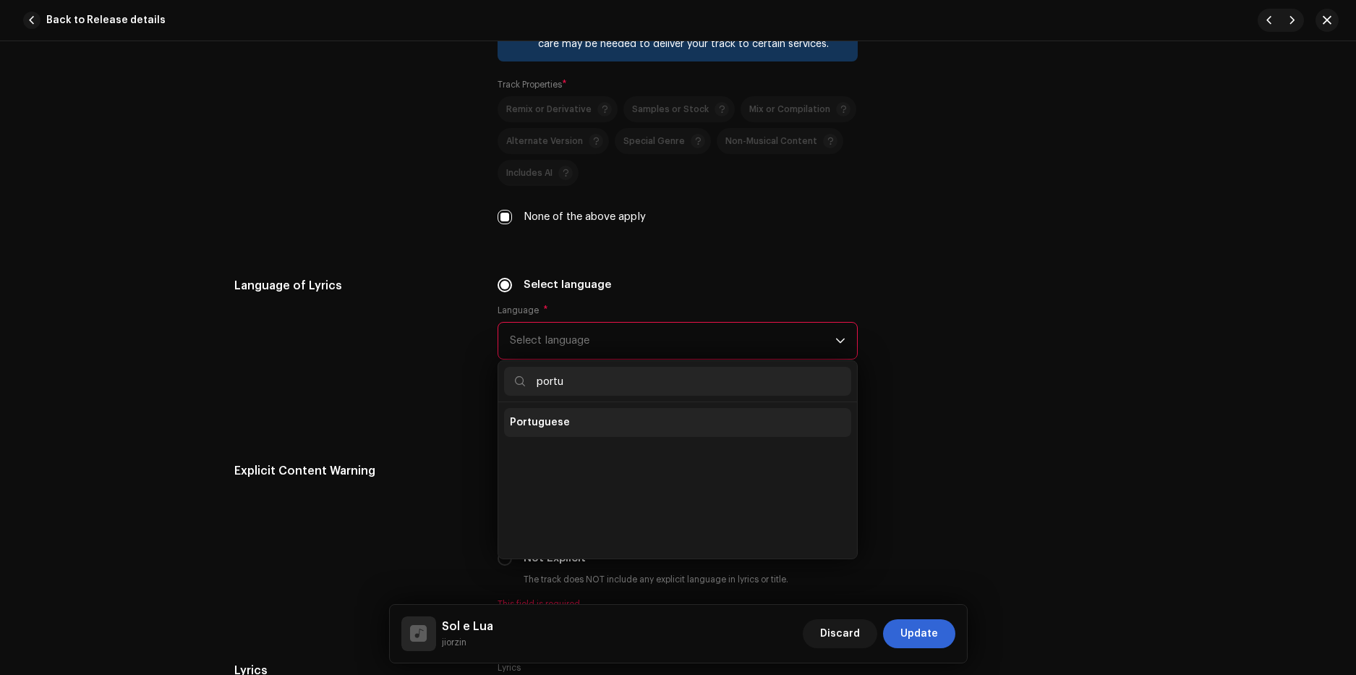
type input "portu"
click at [539, 427] on span "Portuguese" at bounding box center [540, 422] width 60 height 14
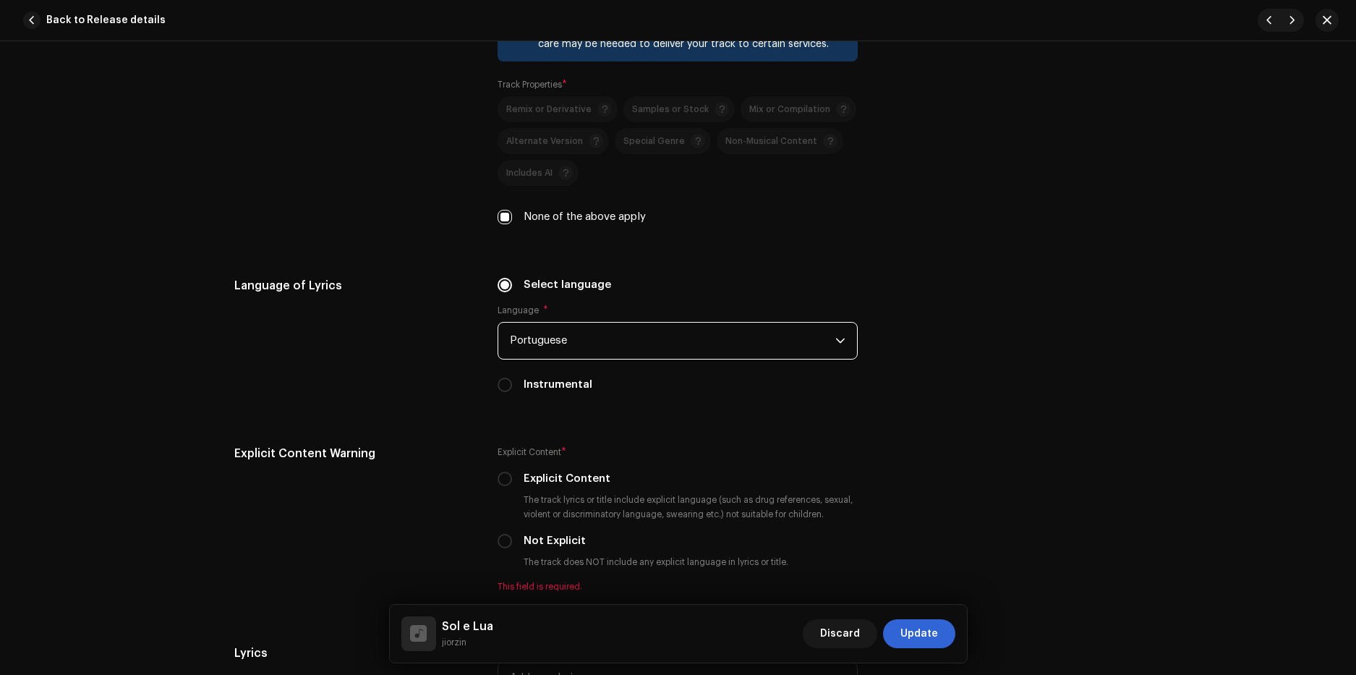
scroll to position [2386, 0]
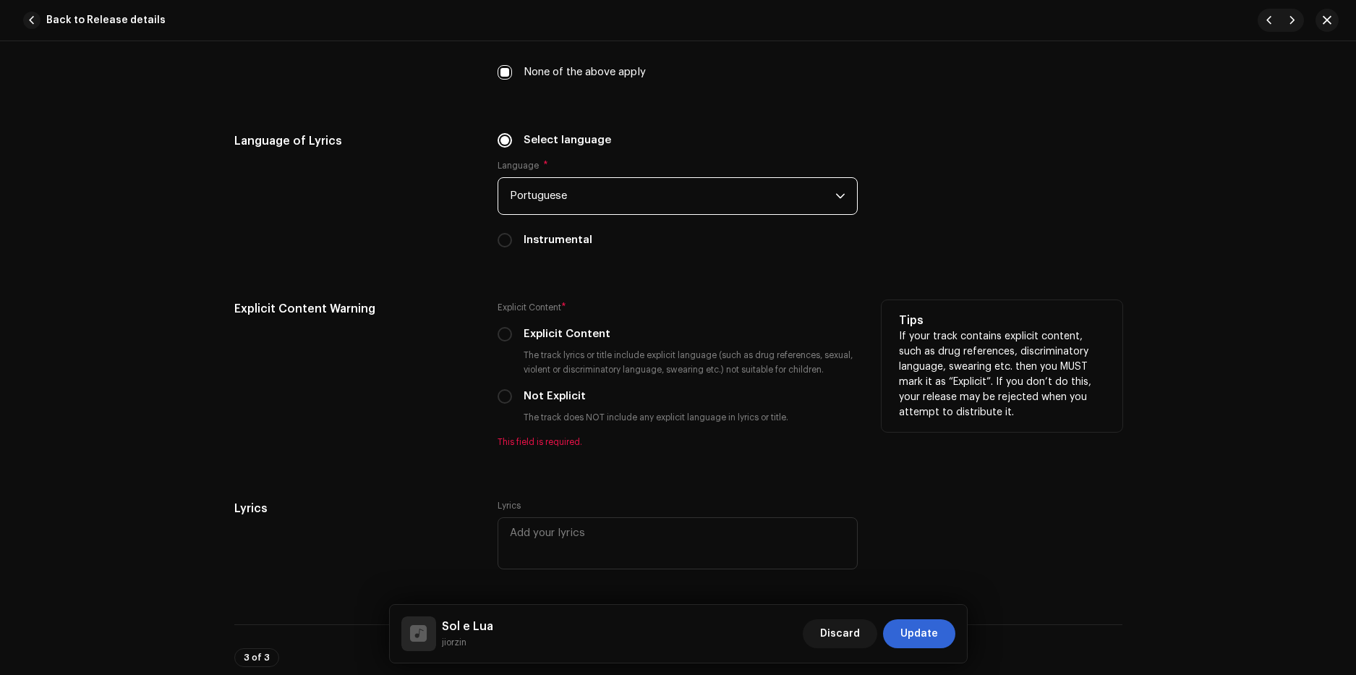
click at [540, 392] on label "Not Explicit" at bounding box center [554, 396] width 62 height 16
click at [512, 392] on input "Not Explicit" at bounding box center [504, 396] width 14 height 14
radio input "true"
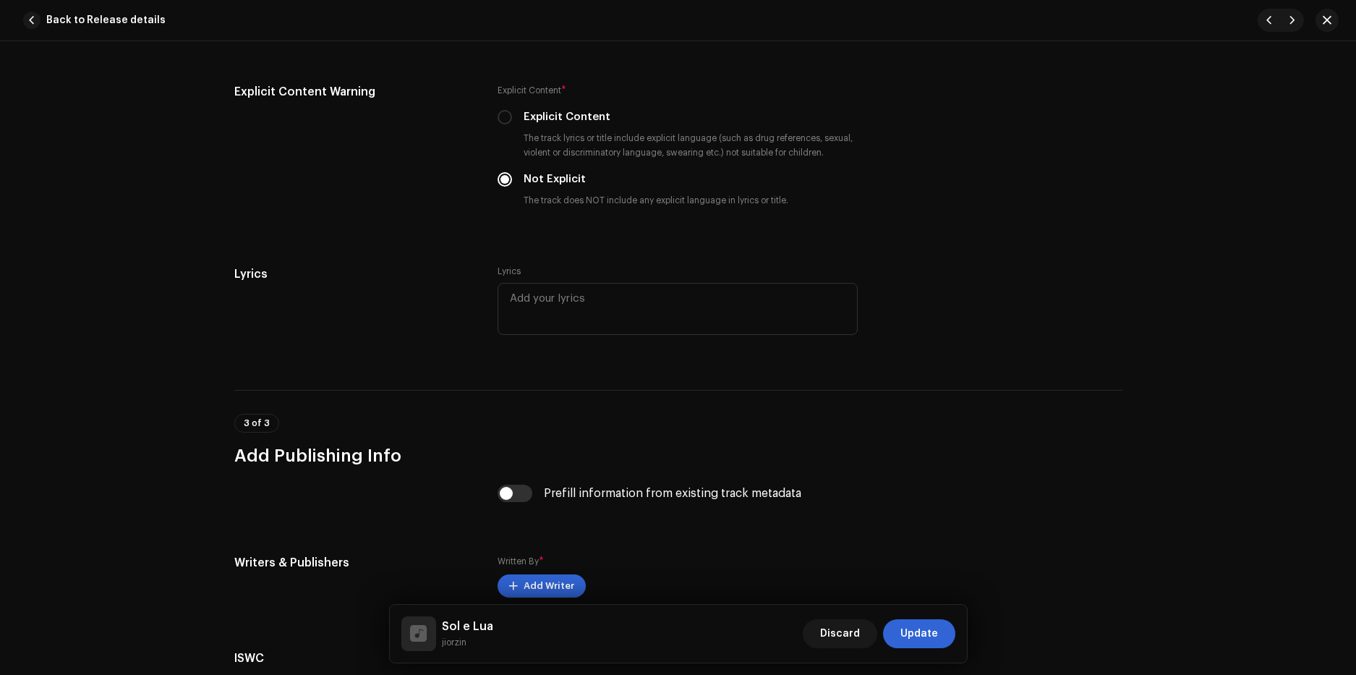
scroll to position [2747, 0]
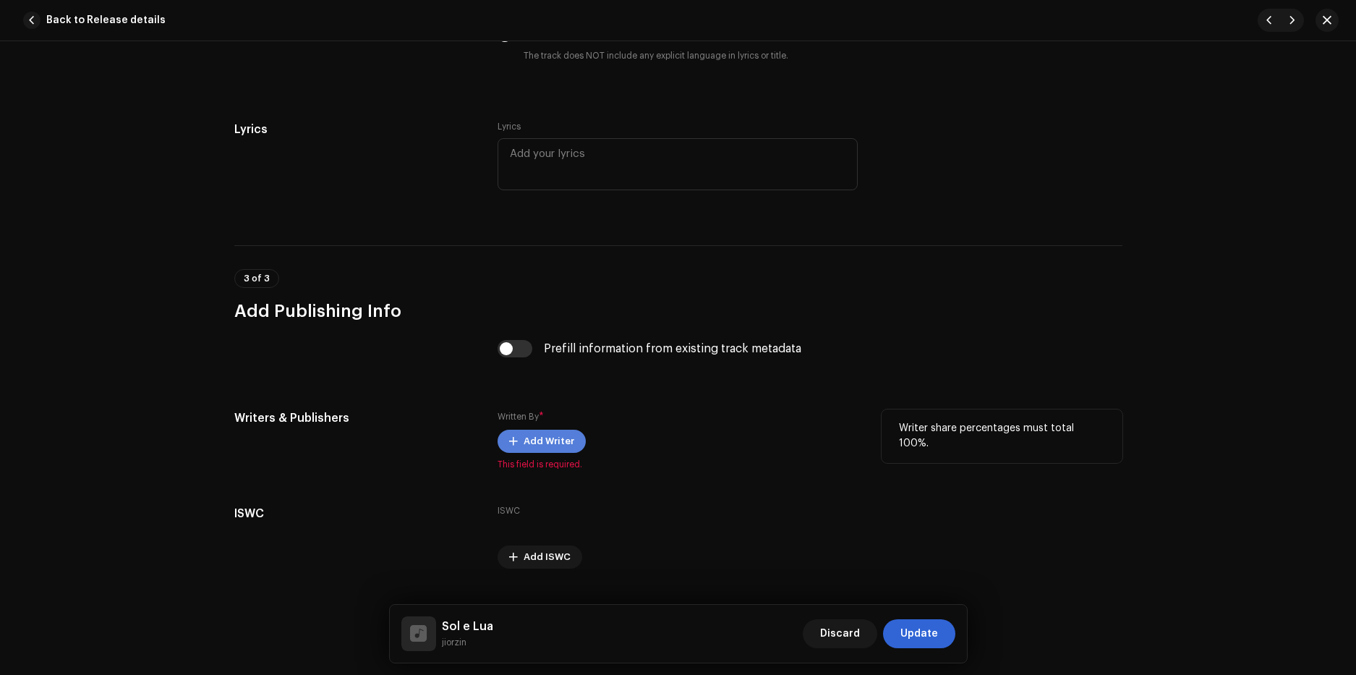
click at [548, 442] on span "Add Writer" at bounding box center [548, 441] width 51 height 29
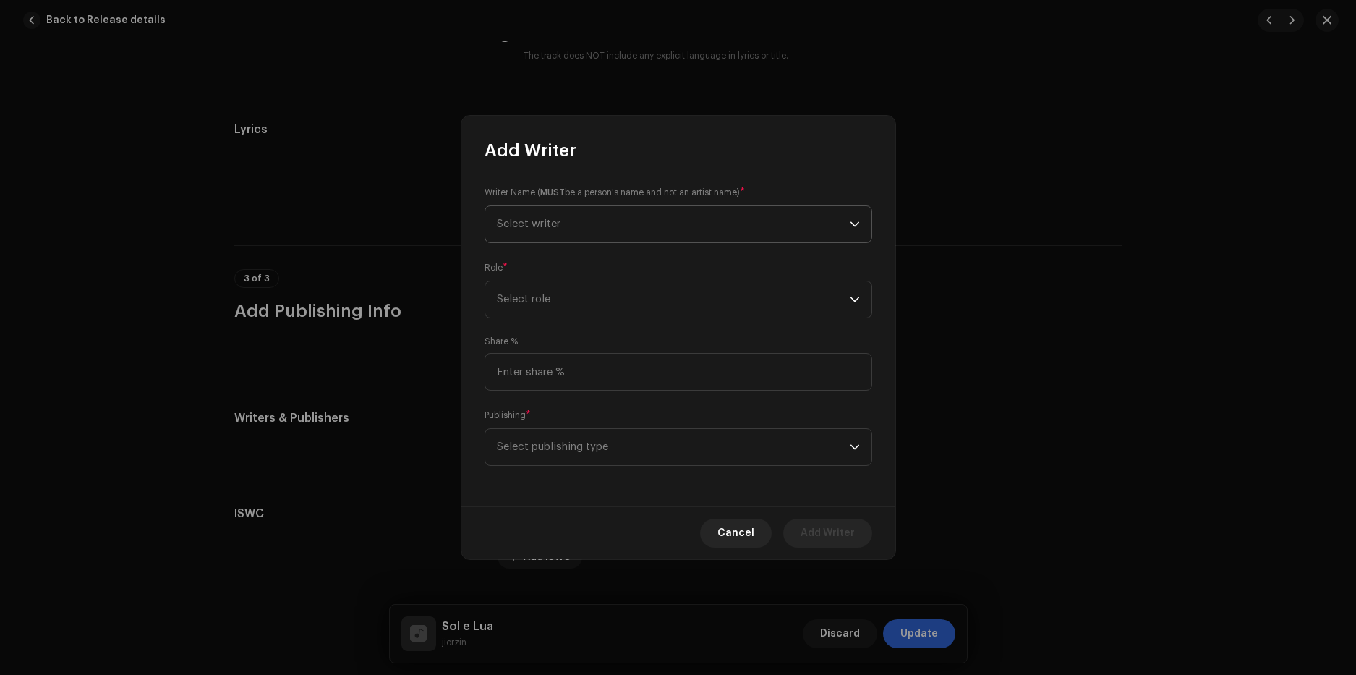
click at [560, 219] on span "Select writer" at bounding box center [529, 223] width 64 height 11
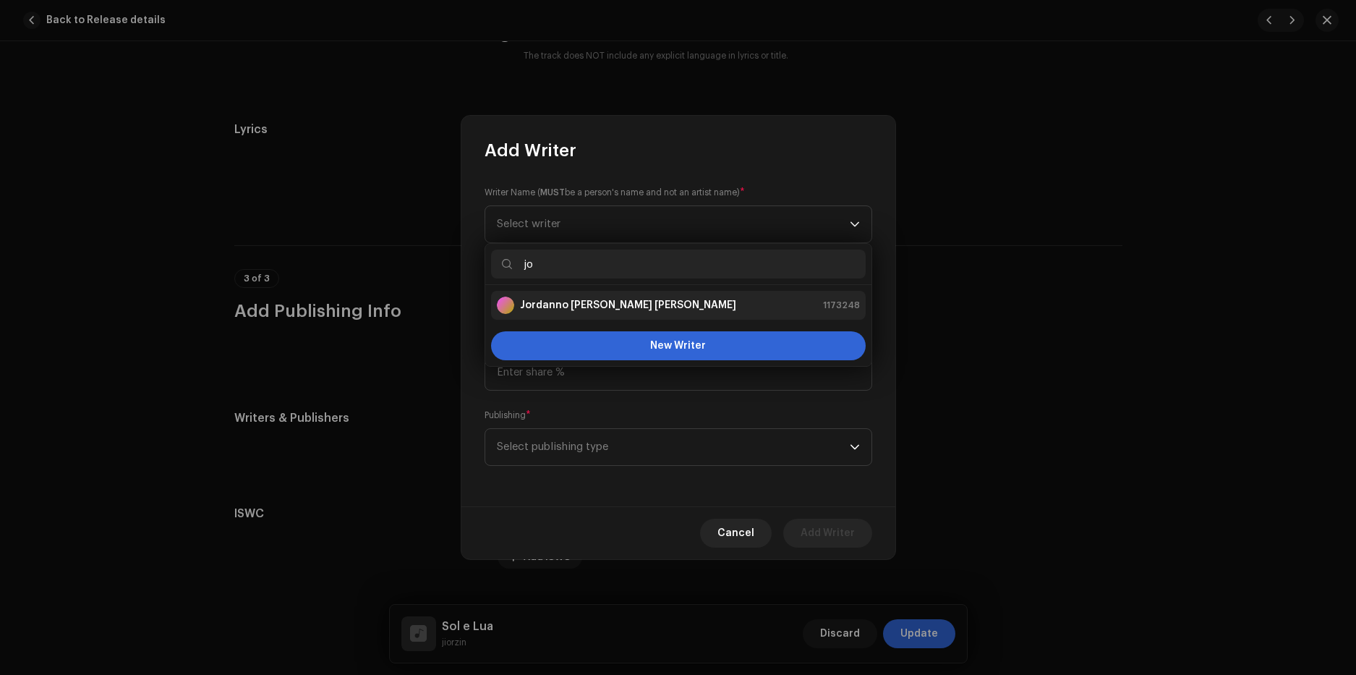
type input "jo"
click at [583, 291] on li "Jordanno de Barros Biehl 1173248" at bounding box center [678, 305] width 374 height 29
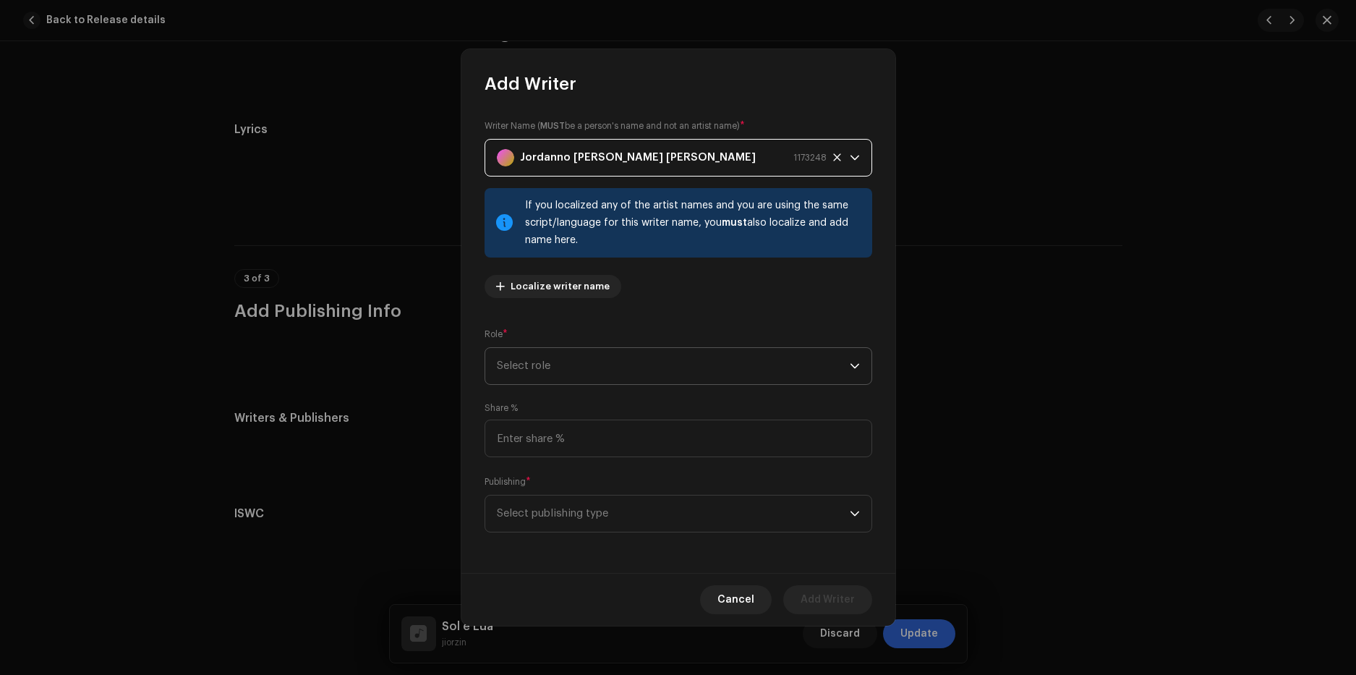
click at [572, 361] on span "Select role" at bounding box center [673, 366] width 353 height 36
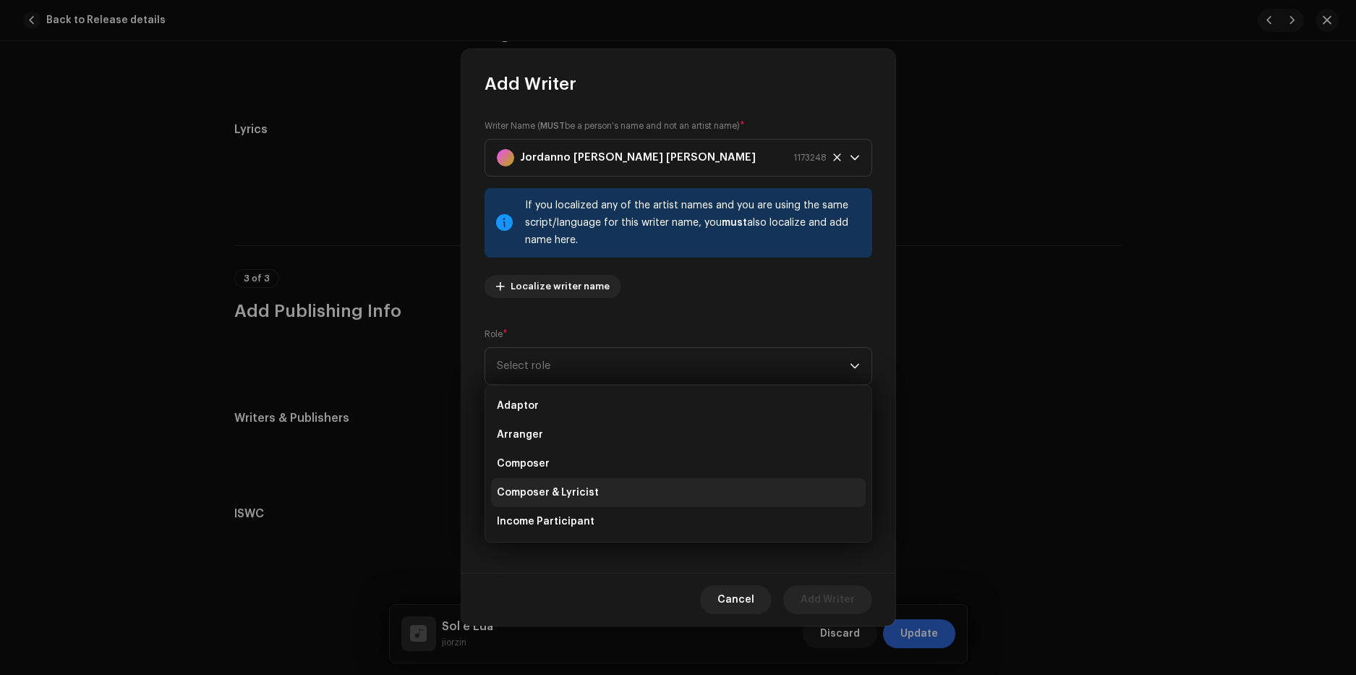
click at [582, 492] on span "Composer & Lyricist" at bounding box center [548, 492] width 102 height 14
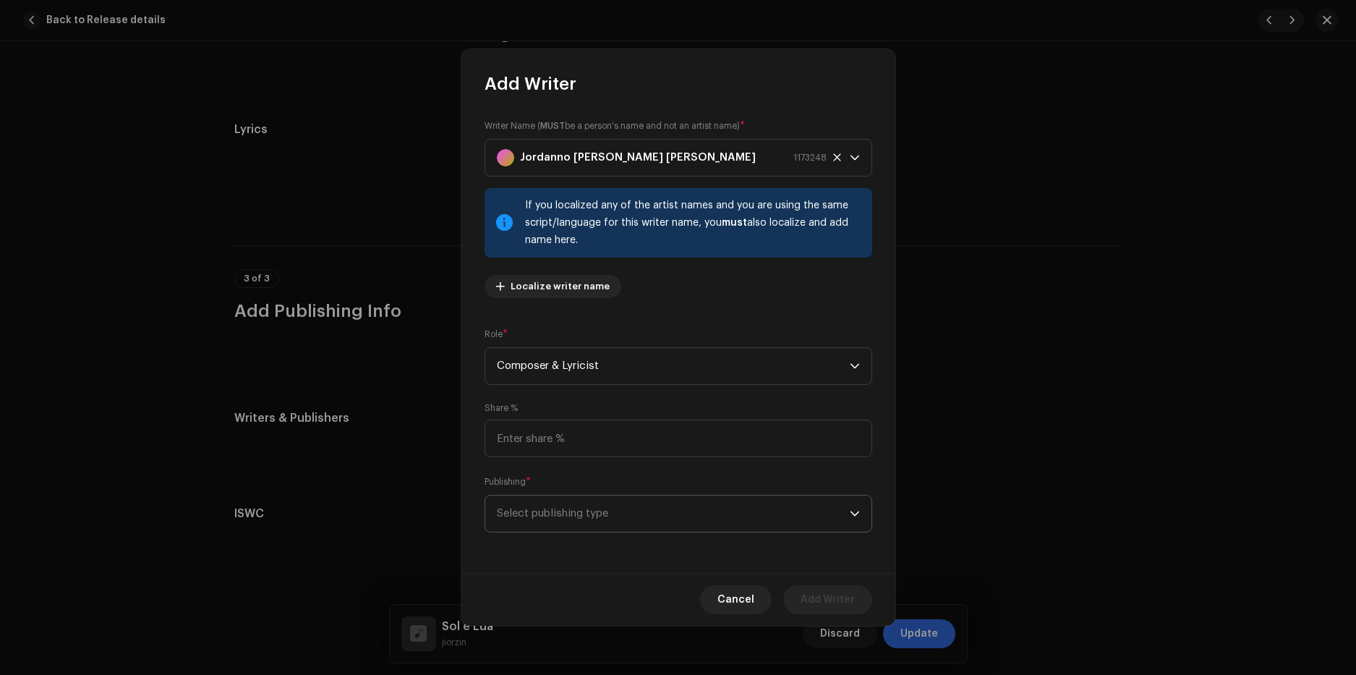
click at [577, 517] on span "Select publishing type" at bounding box center [673, 513] width 353 height 36
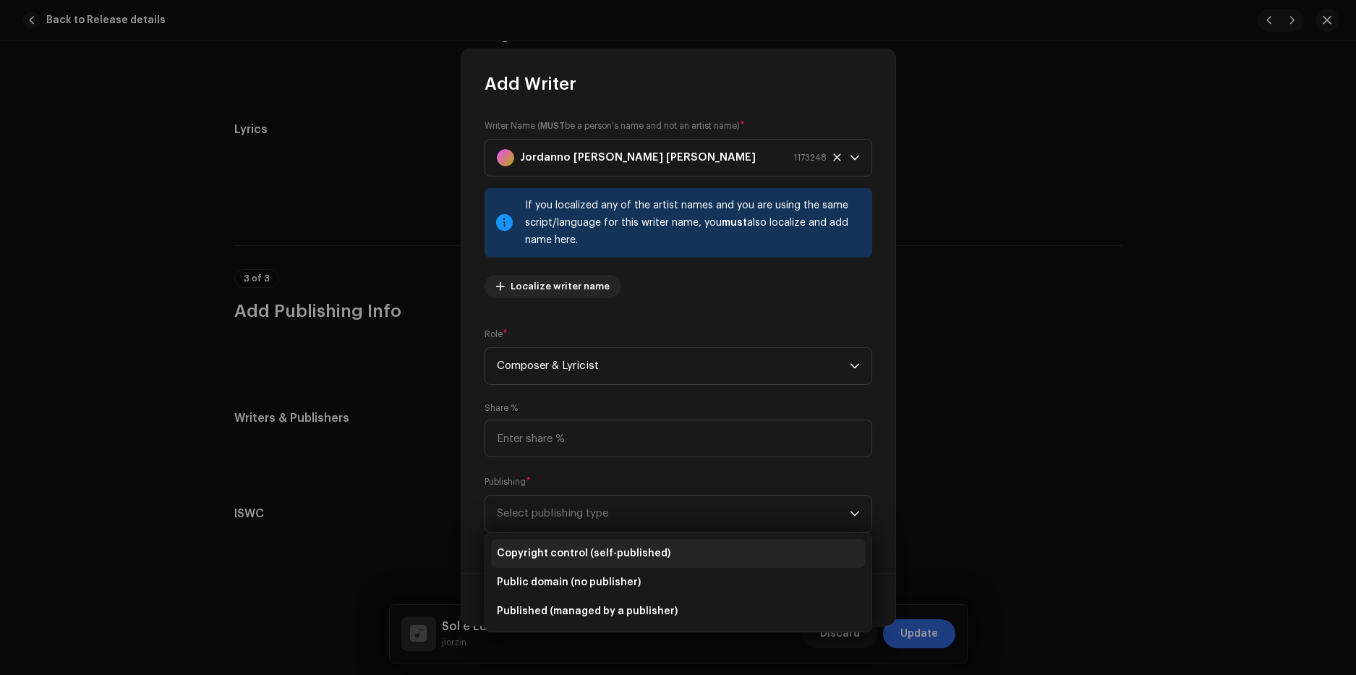
click at [586, 557] on span "Copyright control (self-published)" at bounding box center [584, 553] width 174 height 14
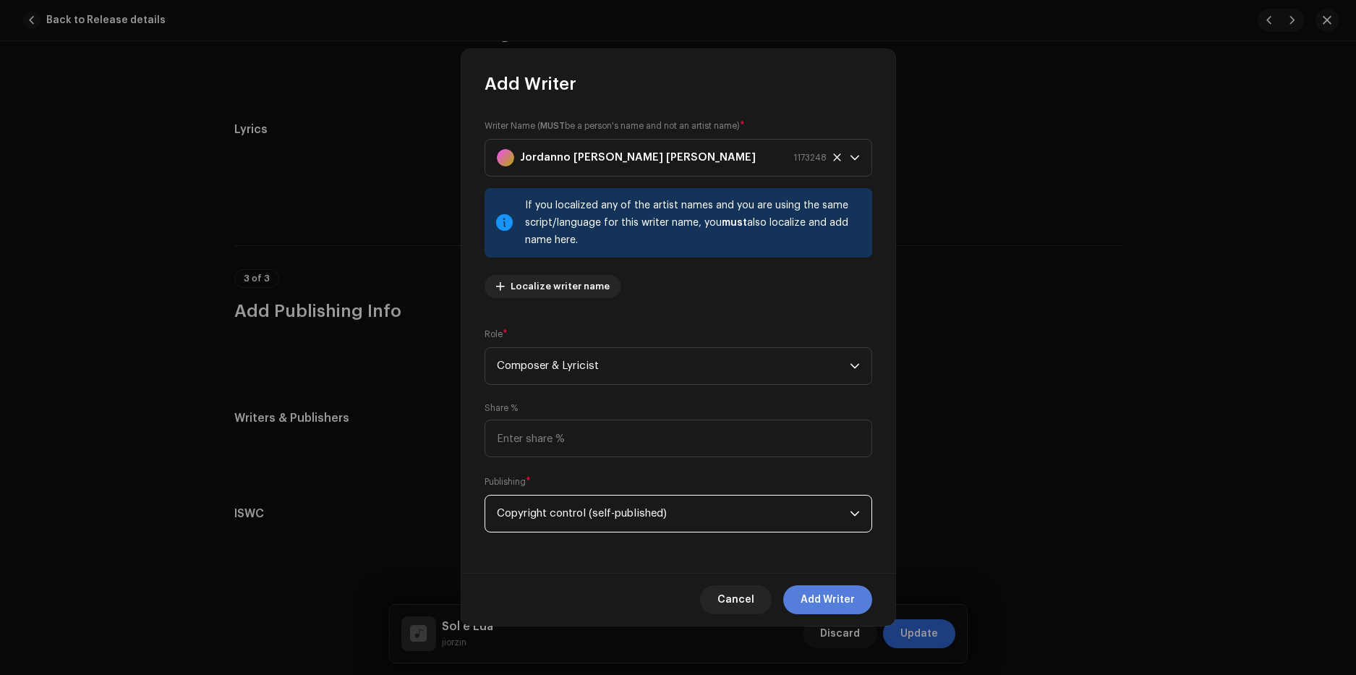
click at [826, 600] on span "Add Writer" at bounding box center [827, 599] width 54 height 29
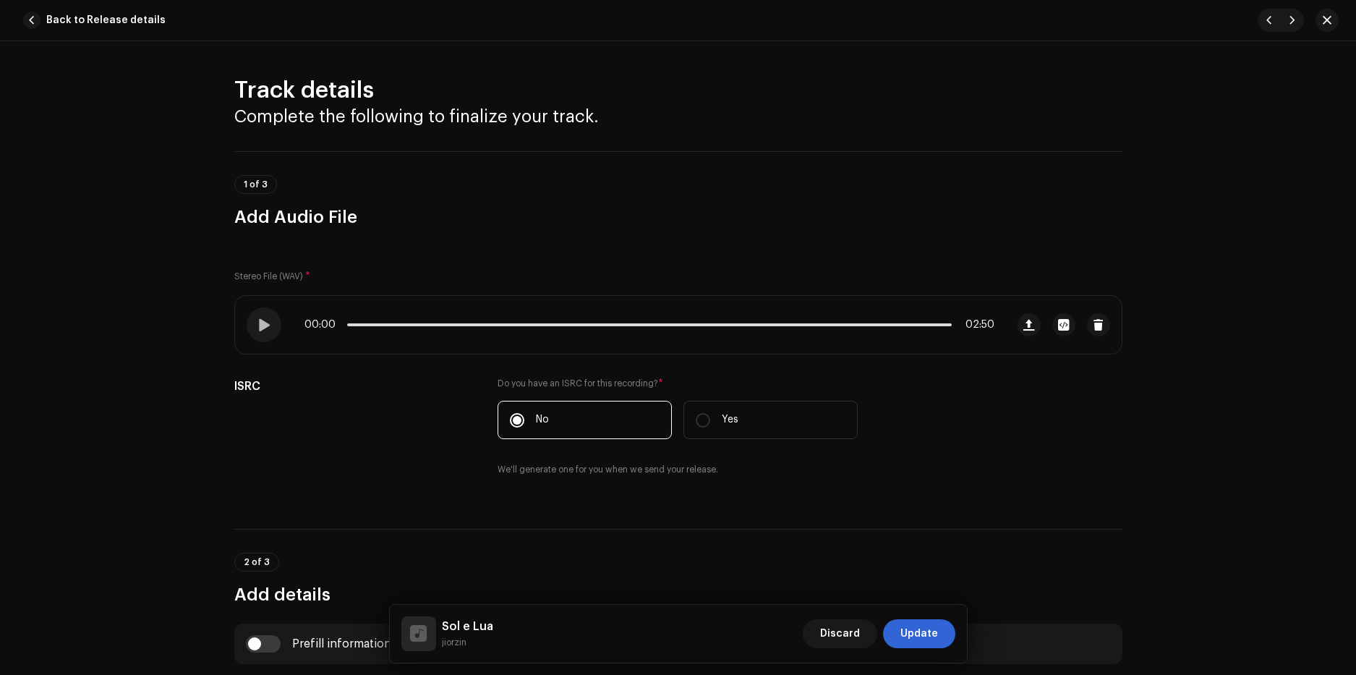
scroll to position [506, 0]
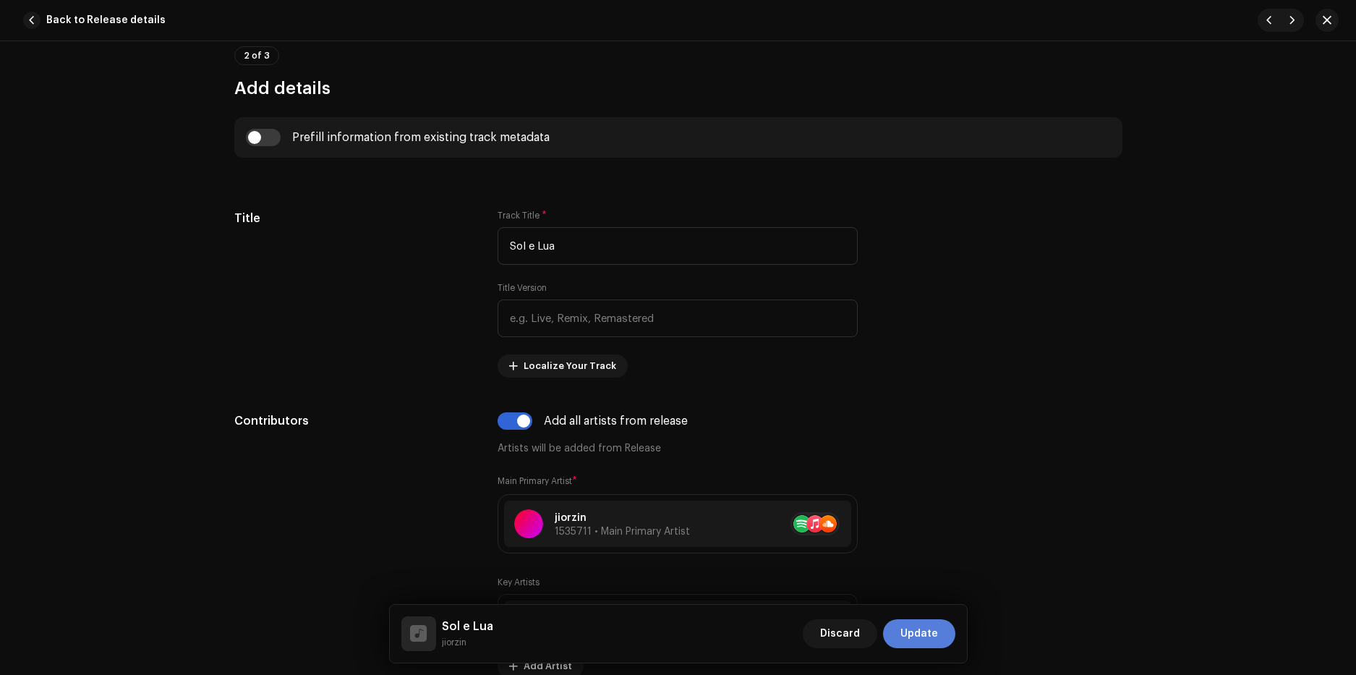
click at [929, 635] on span "Update" at bounding box center [919, 633] width 38 height 29
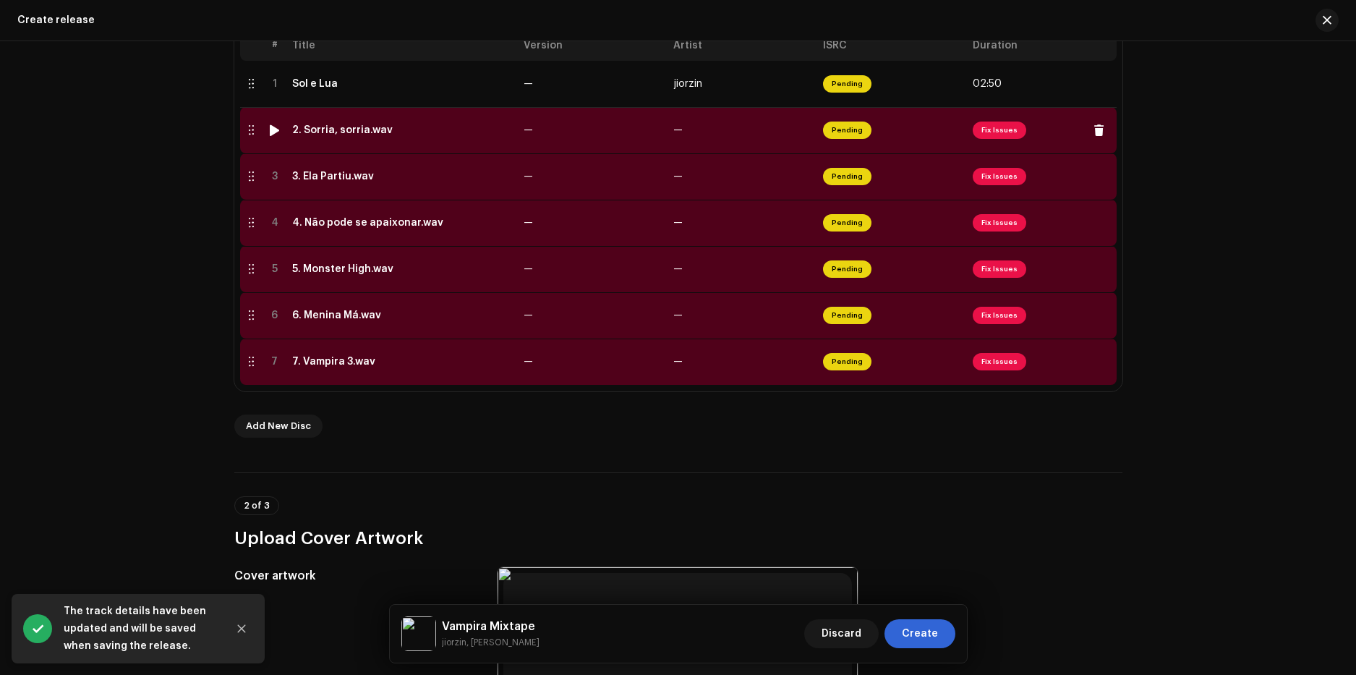
click at [388, 134] on div "2. Sorria, sorria.wav" at bounding box center [402, 130] width 220 height 12
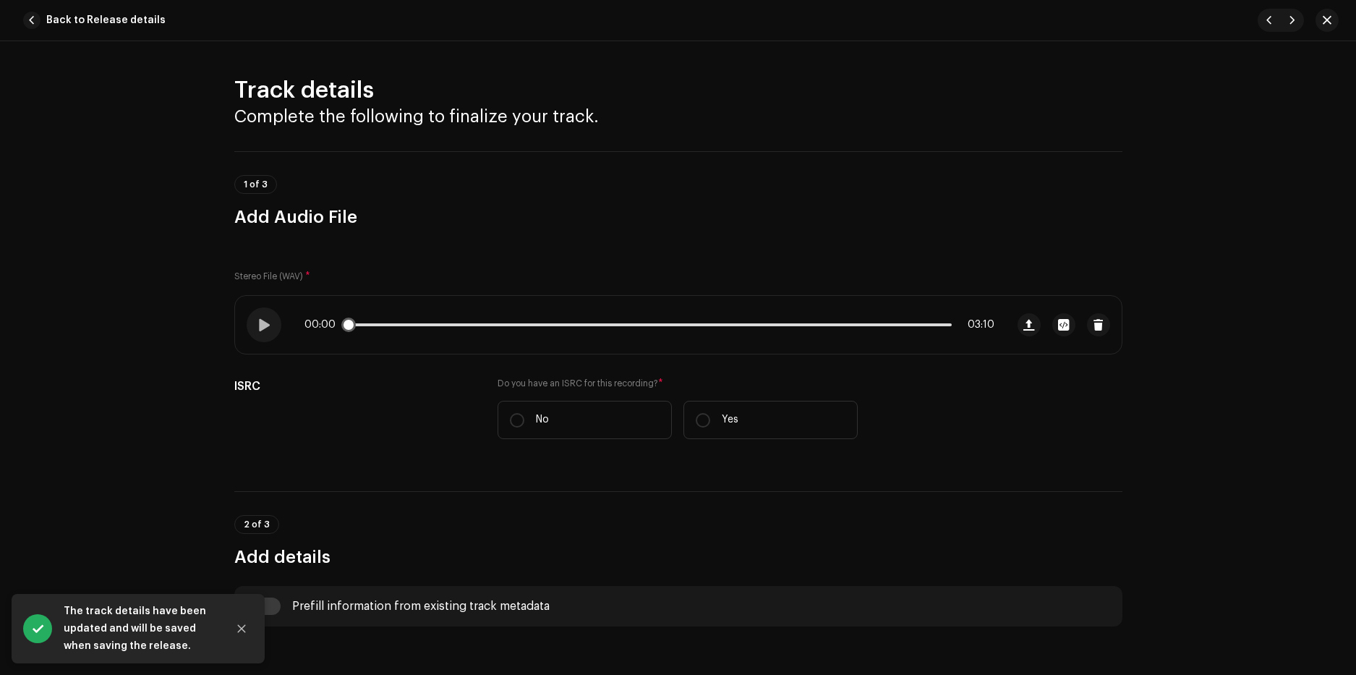
scroll to position [217, 0]
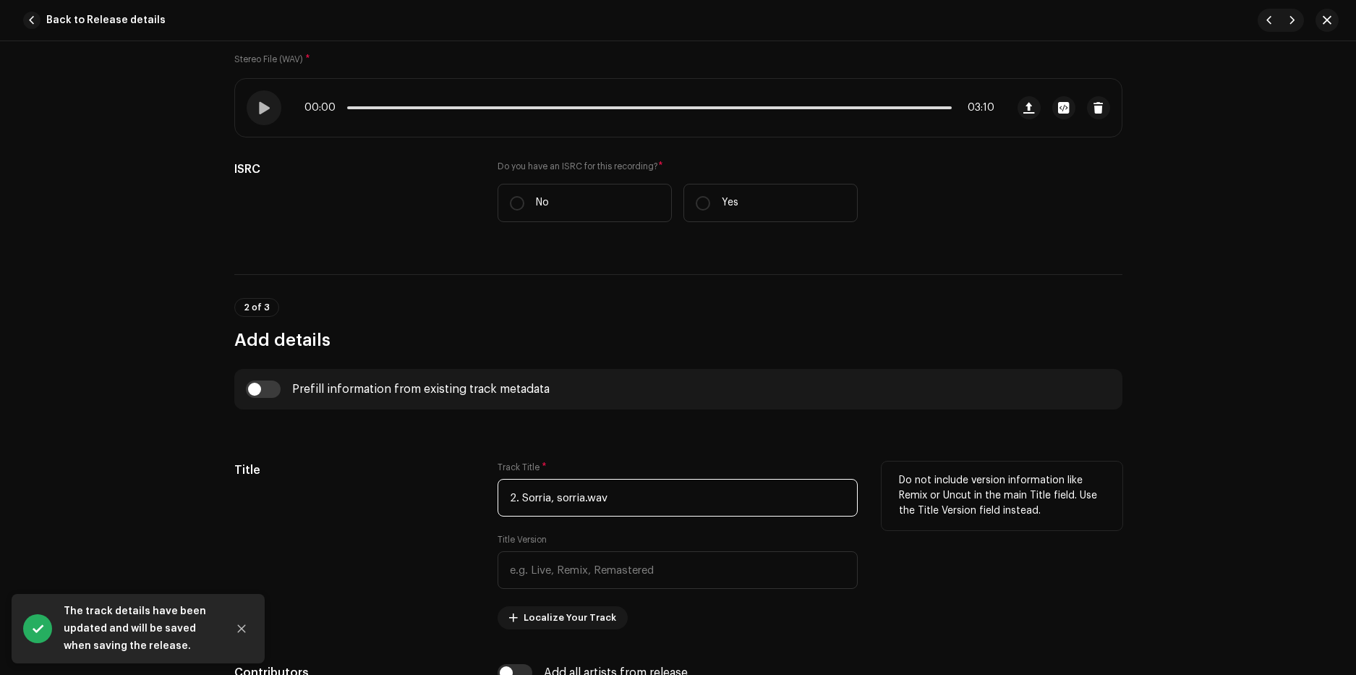
click at [633, 504] on input "2. Sorria, sorria.wav" at bounding box center [677, 498] width 360 height 38
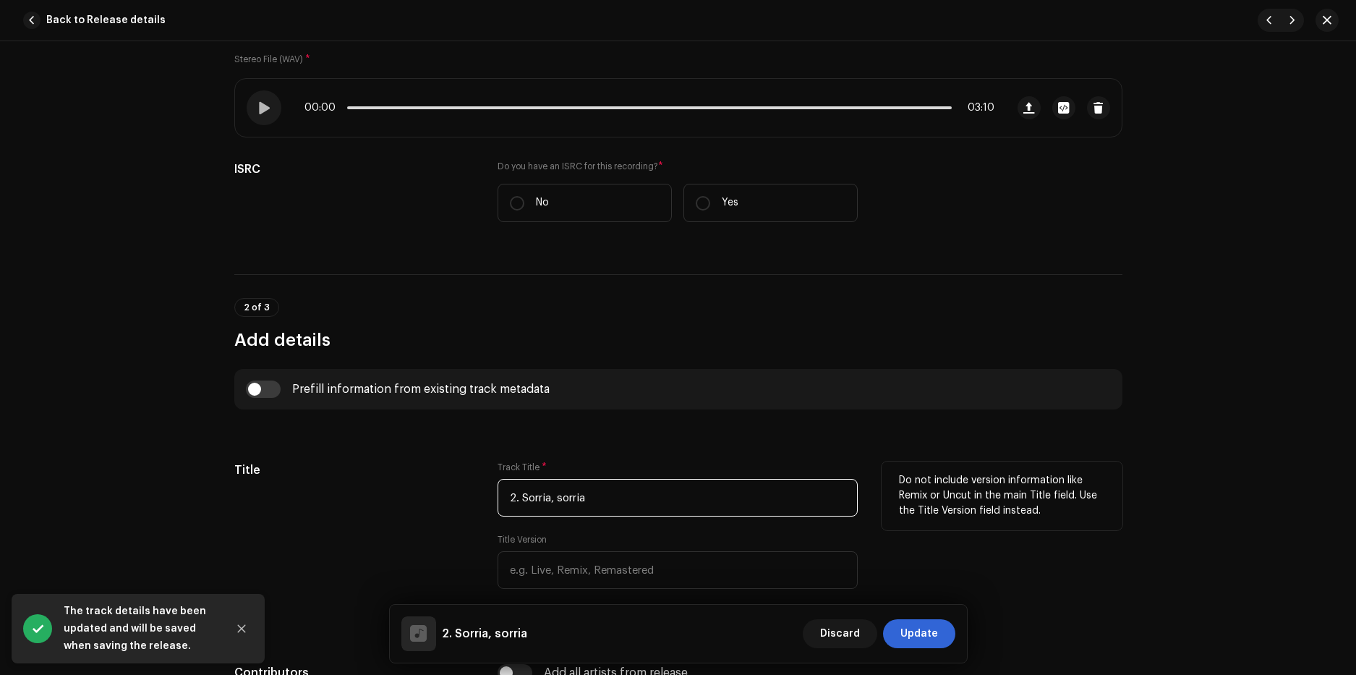
drag, startPoint x: 521, startPoint y: 500, endPoint x: 398, endPoint y: 476, distance: 125.2
click at [398, 476] on div "Title Track Title * 2. Sorria, sorria Title Version Localize Your Track Do not …" at bounding box center [678, 545] width 888 height 168
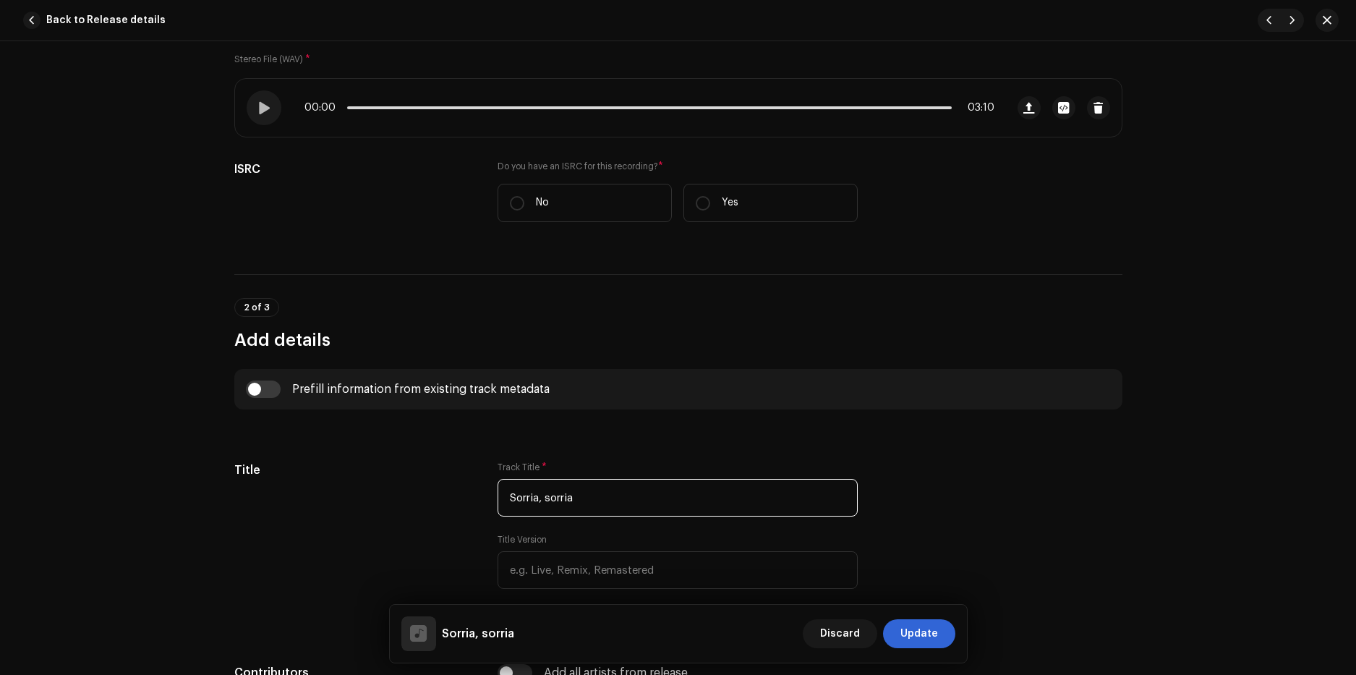
scroll to position [434, 0]
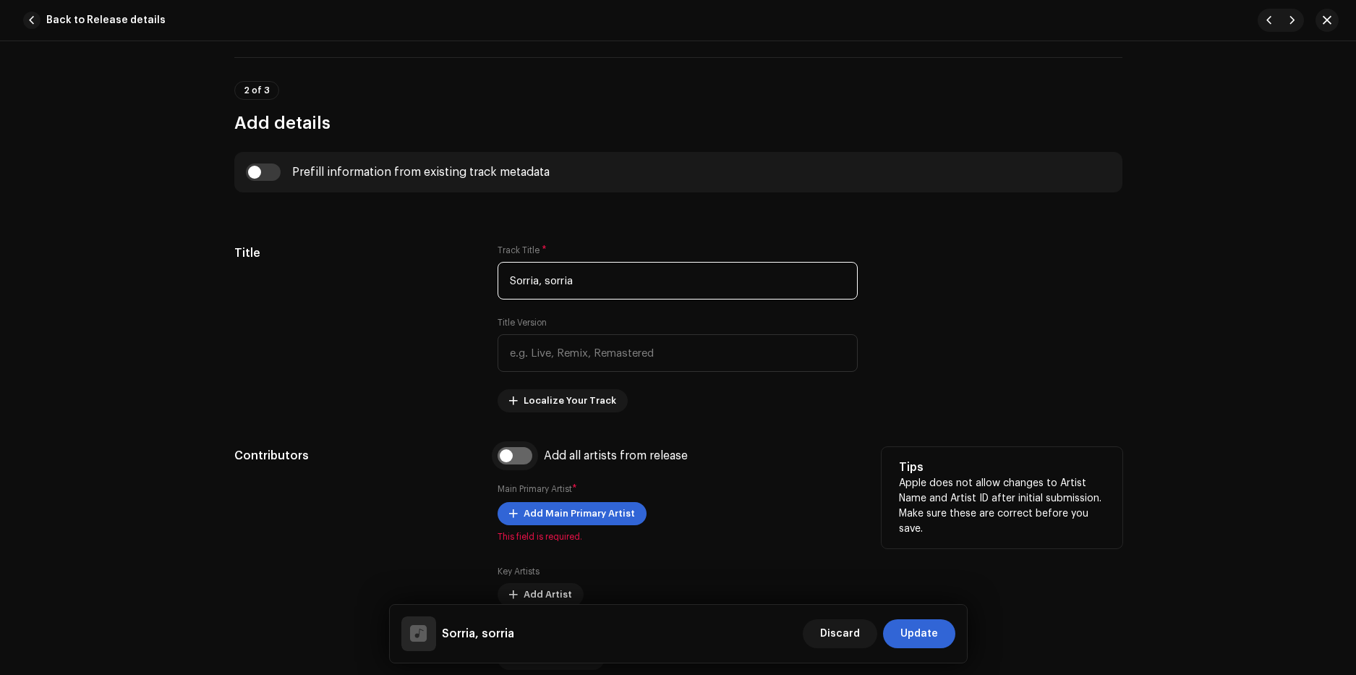
type input "Sorria, sorria"
click at [521, 458] on input "checkbox" at bounding box center [514, 455] width 35 height 17
checkbox input "true"
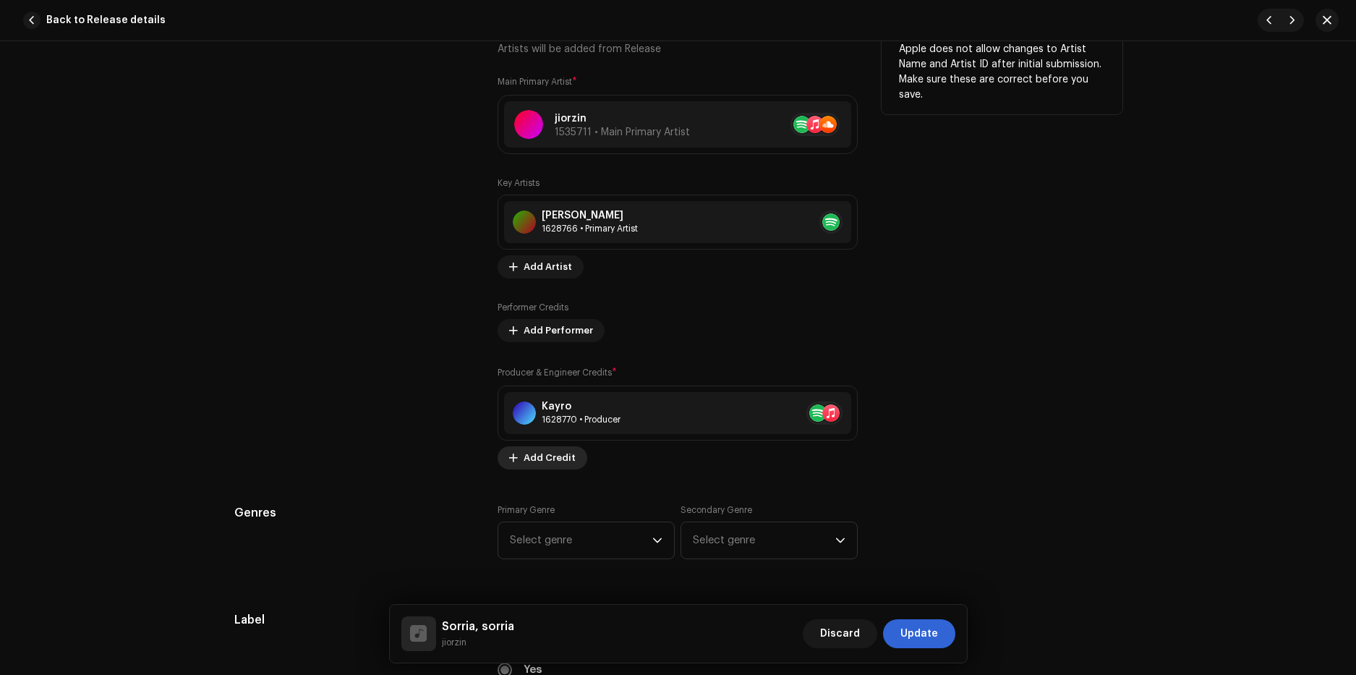
scroll to position [1012, 0]
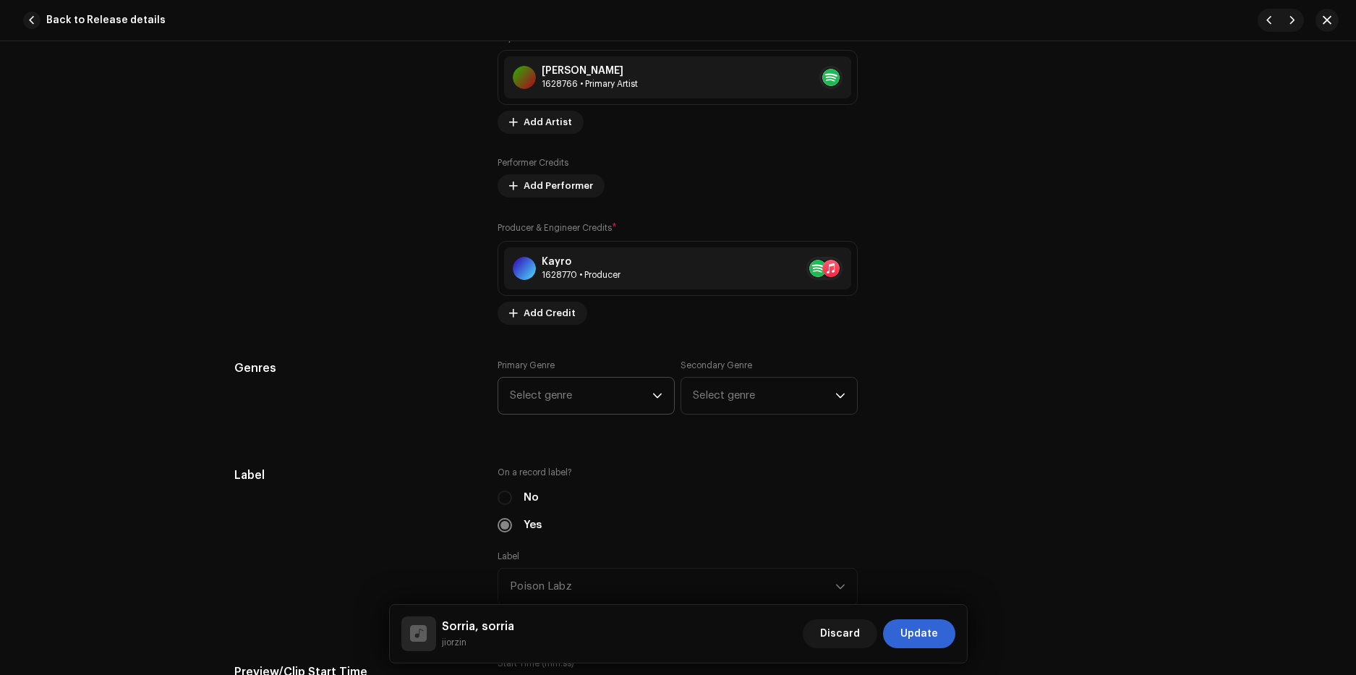
click at [567, 411] on span "Select genre" at bounding box center [581, 395] width 142 height 36
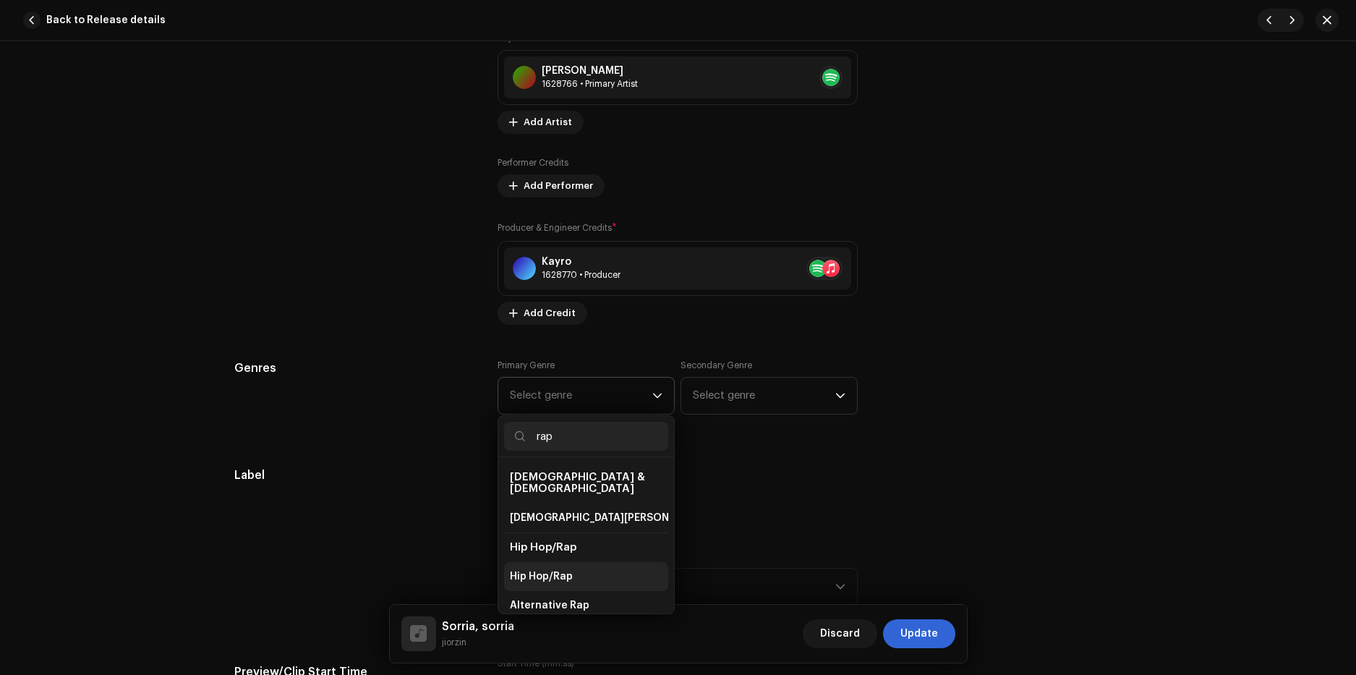
type input "rap"
click at [546, 569] on span "Hip Hop/Rap" at bounding box center [541, 576] width 63 height 14
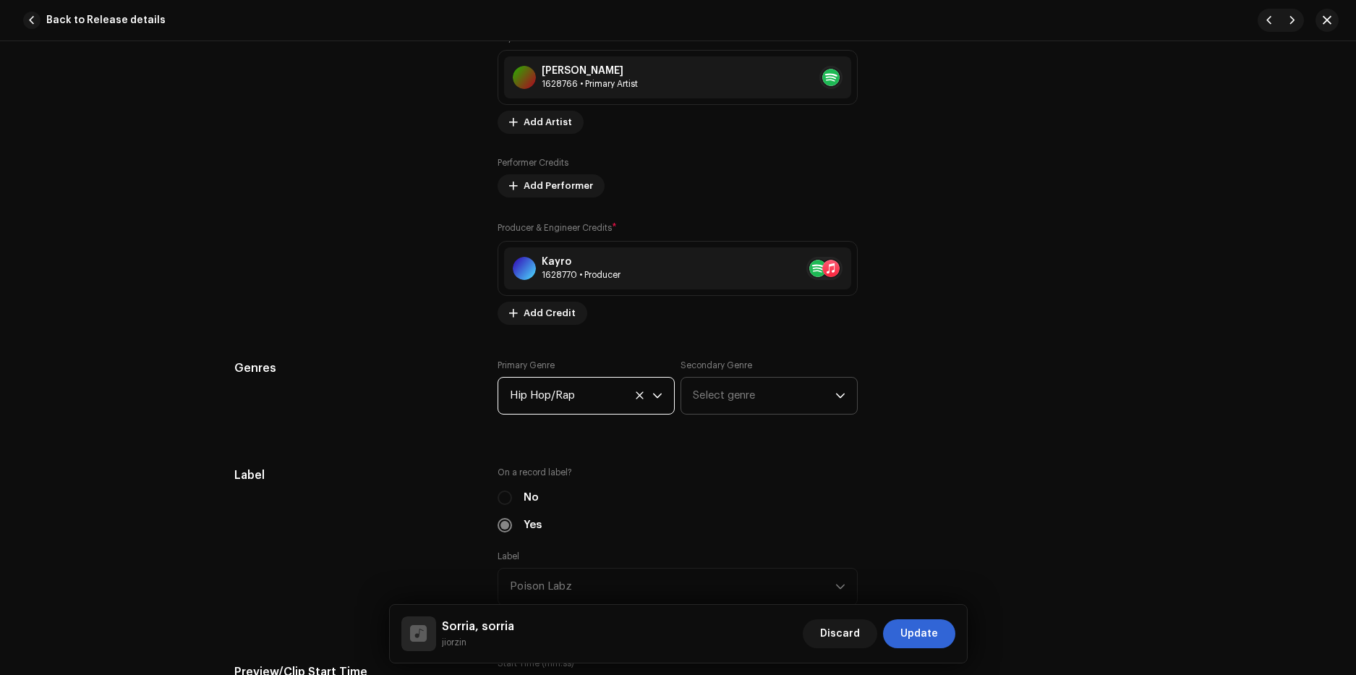
click at [712, 386] on span "Select genre" at bounding box center [764, 395] width 142 height 36
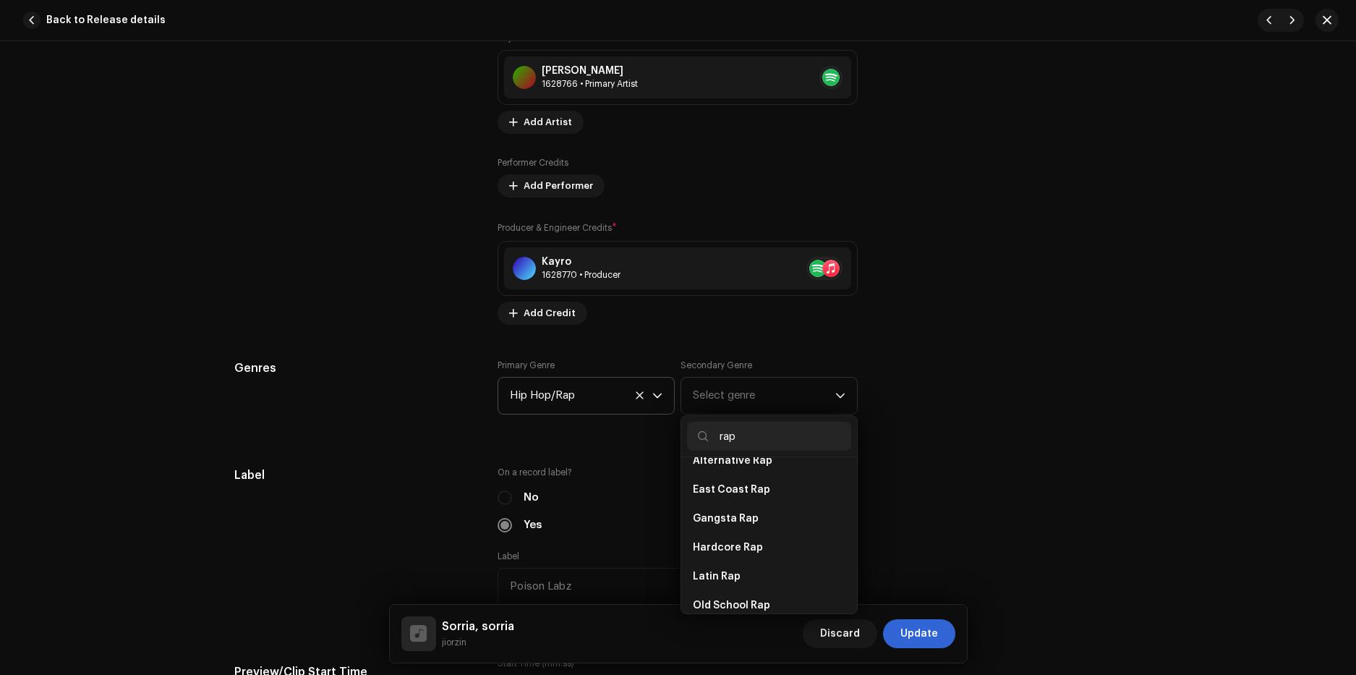
scroll to position [168, 0]
type input "rap"
click at [735, 599] on li "Rap" at bounding box center [769, 610] width 164 height 29
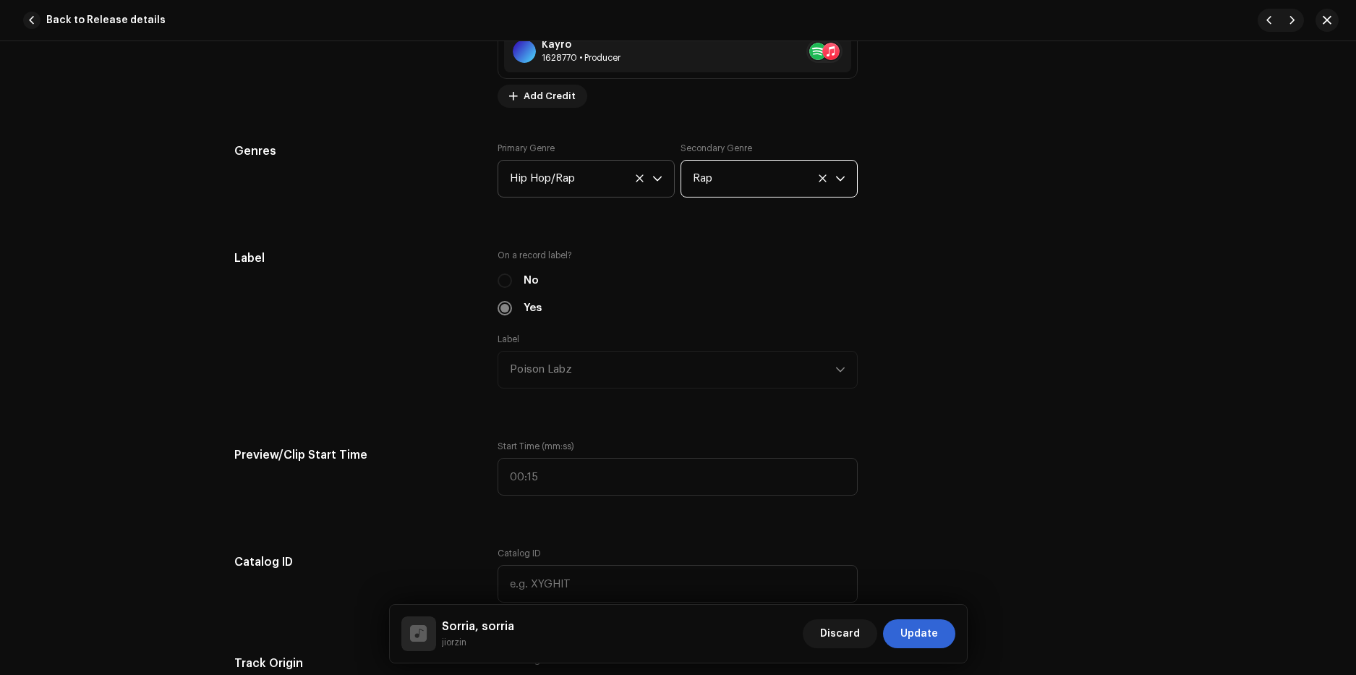
scroll to position [1374, 0]
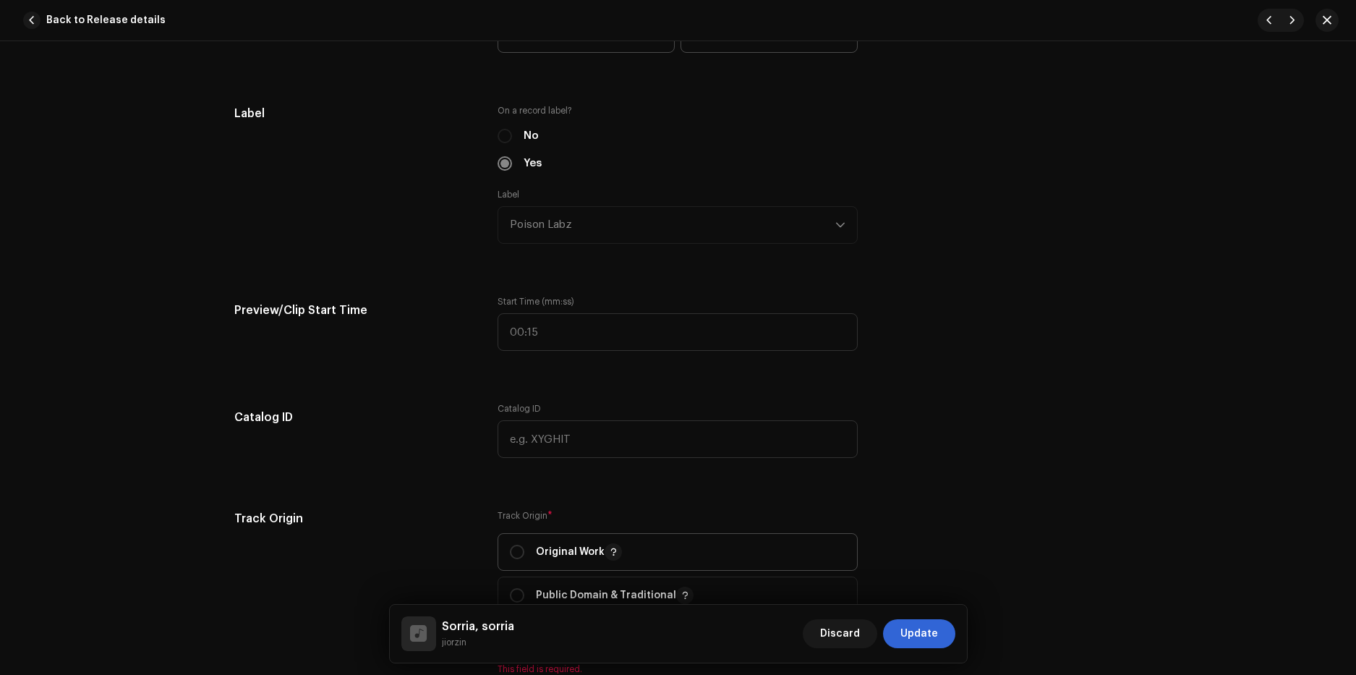
click at [612, 561] on span "Original Work" at bounding box center [677, 552] width 335 height 36
radio input "true"
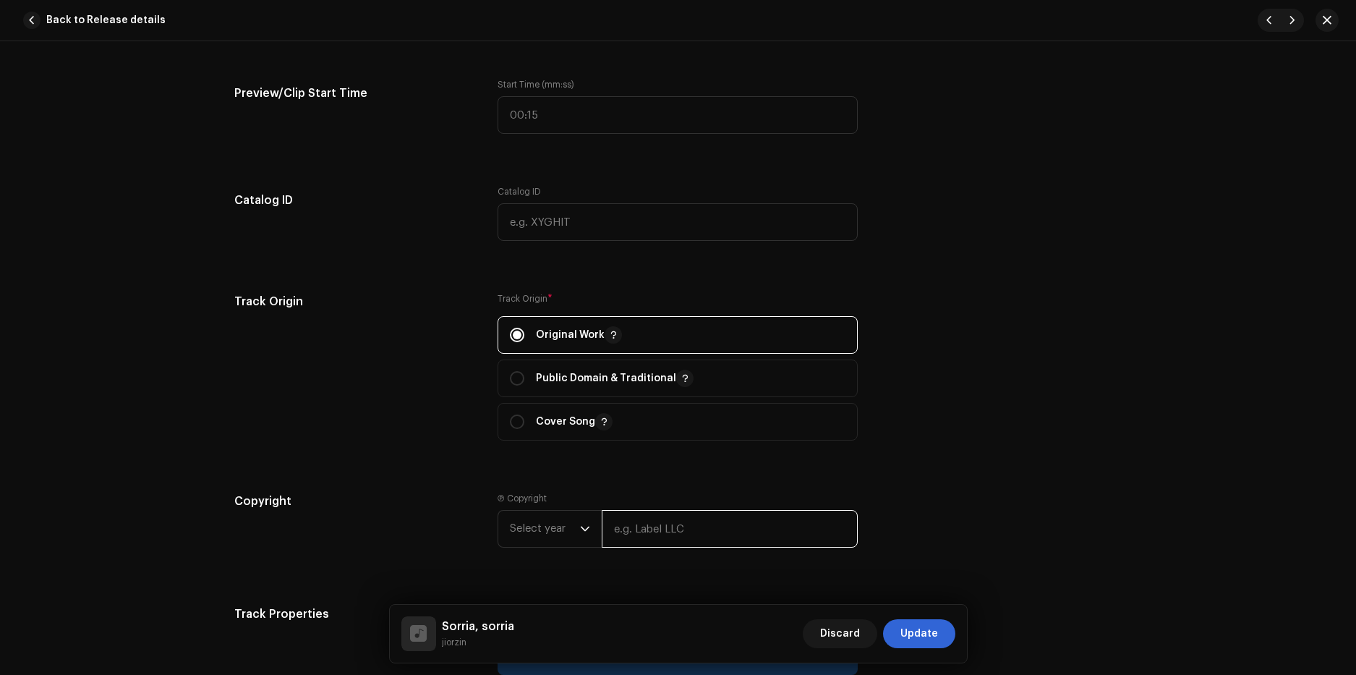
click at [644, 531] on input "text" at bounding box center [730, 529] width 256 height 38
type input "Poison Labz"
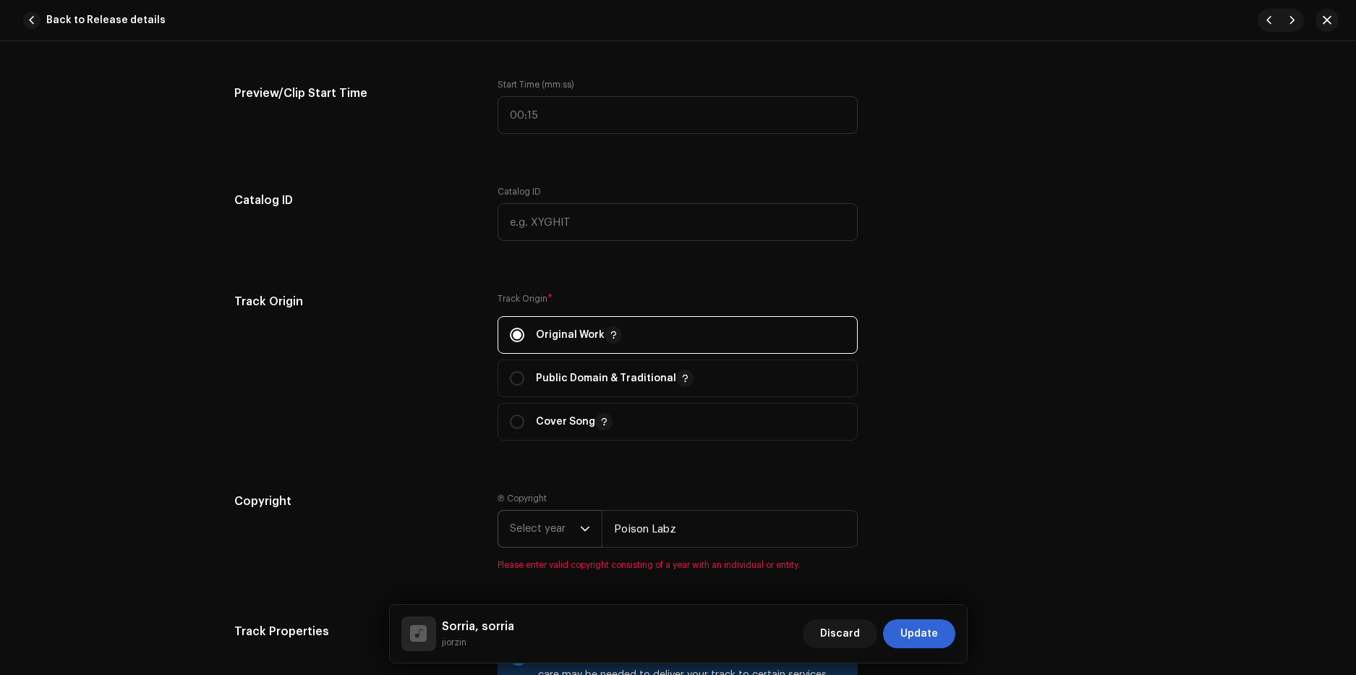
click at [595, 538] on p-select "Select year" at bounding box center [549, 529] width 104 height 38
click at [530, 401] on span "2025" at bounding box center [523, 401] width 26 height 14
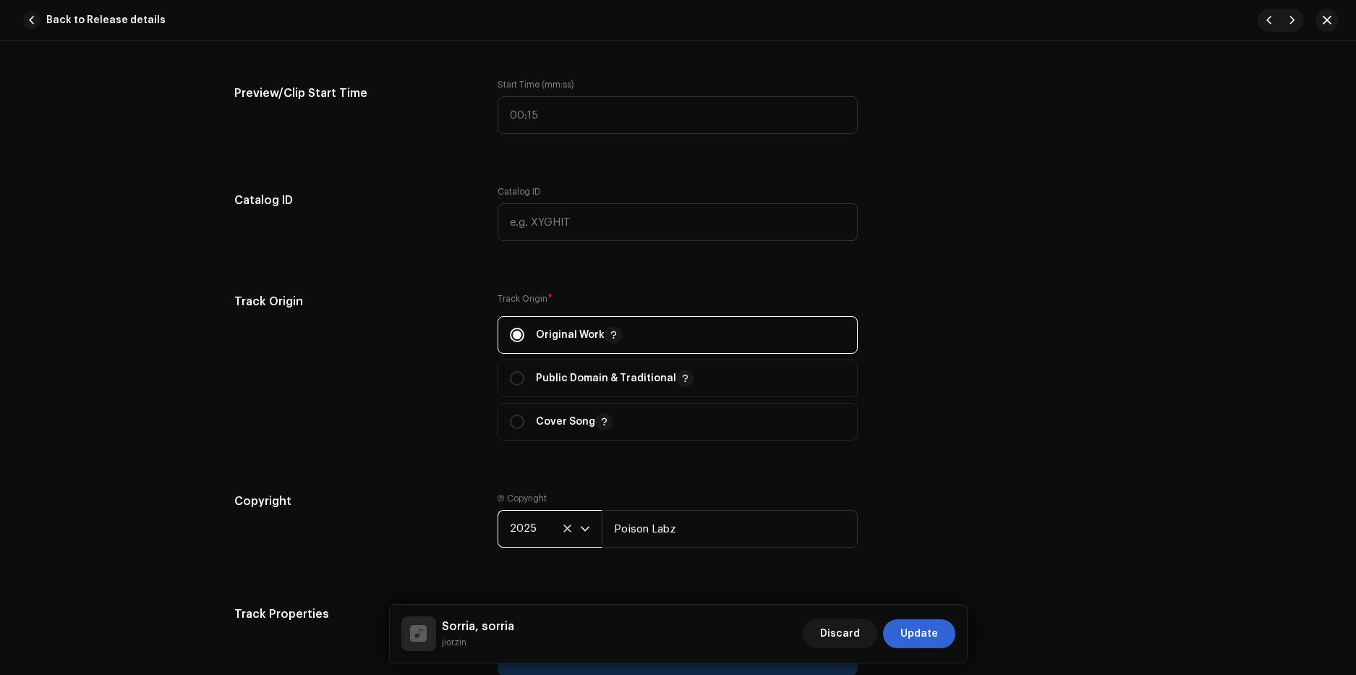
scroll to position [1880, 0]
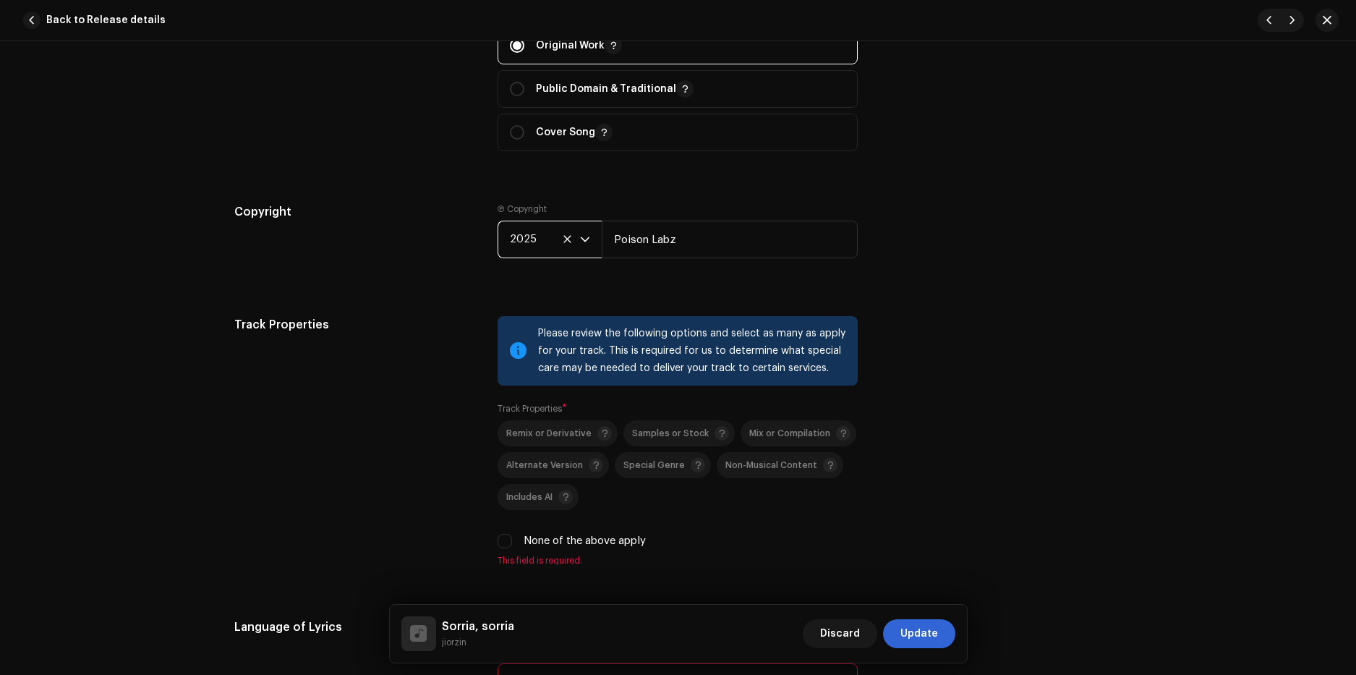
click at [552, 541] on label "None of the above apply" at bounding box center [584, 541] width 122 height 16
click at [512, 541] on input "None of the above apply" at bounding box center [504, 541] width 14 height 14
checkbox input "true"
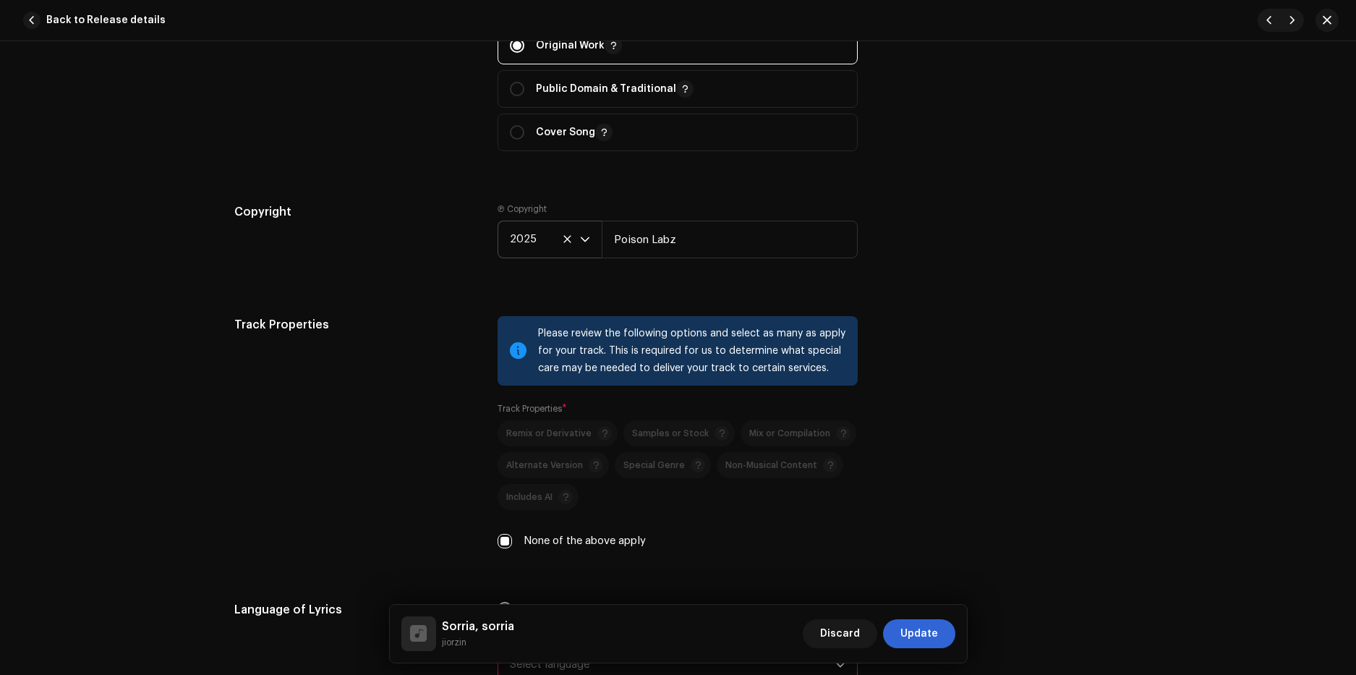
scroll to position [2097, 0]
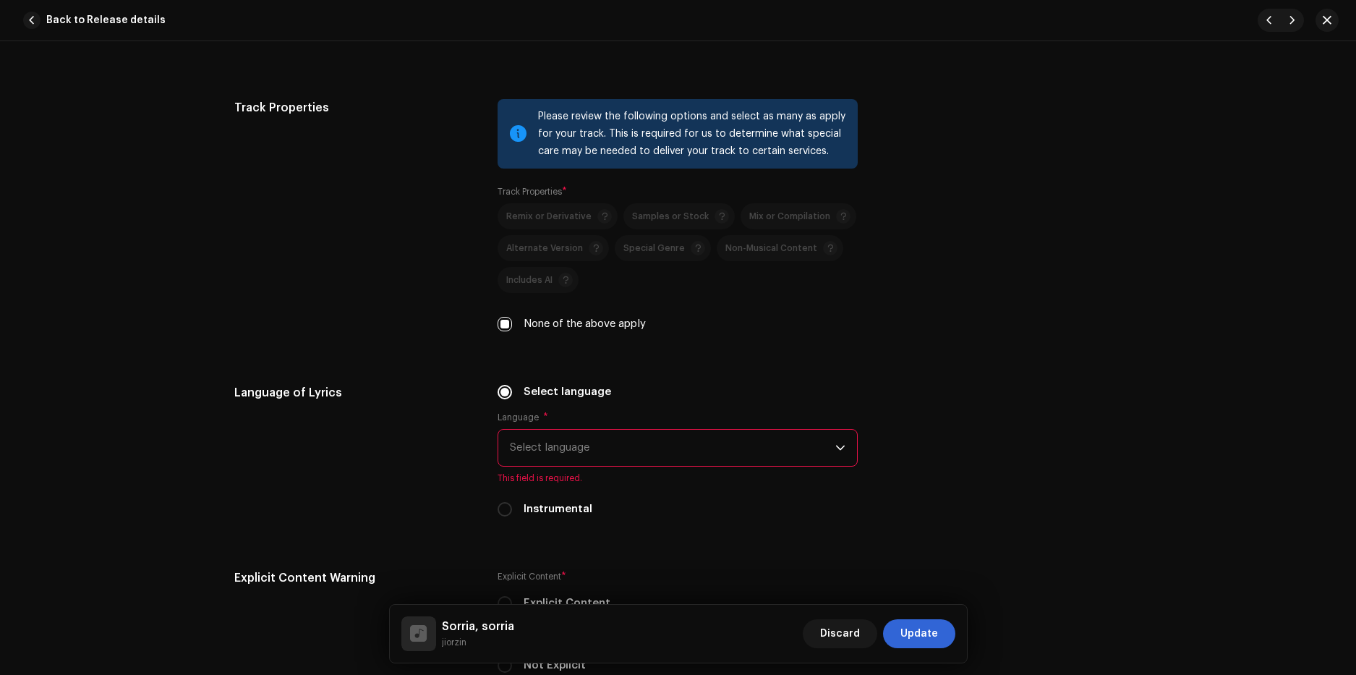
click at [565, 458] on span "Select language" at bounding box center [672, 447] width 325 height 36
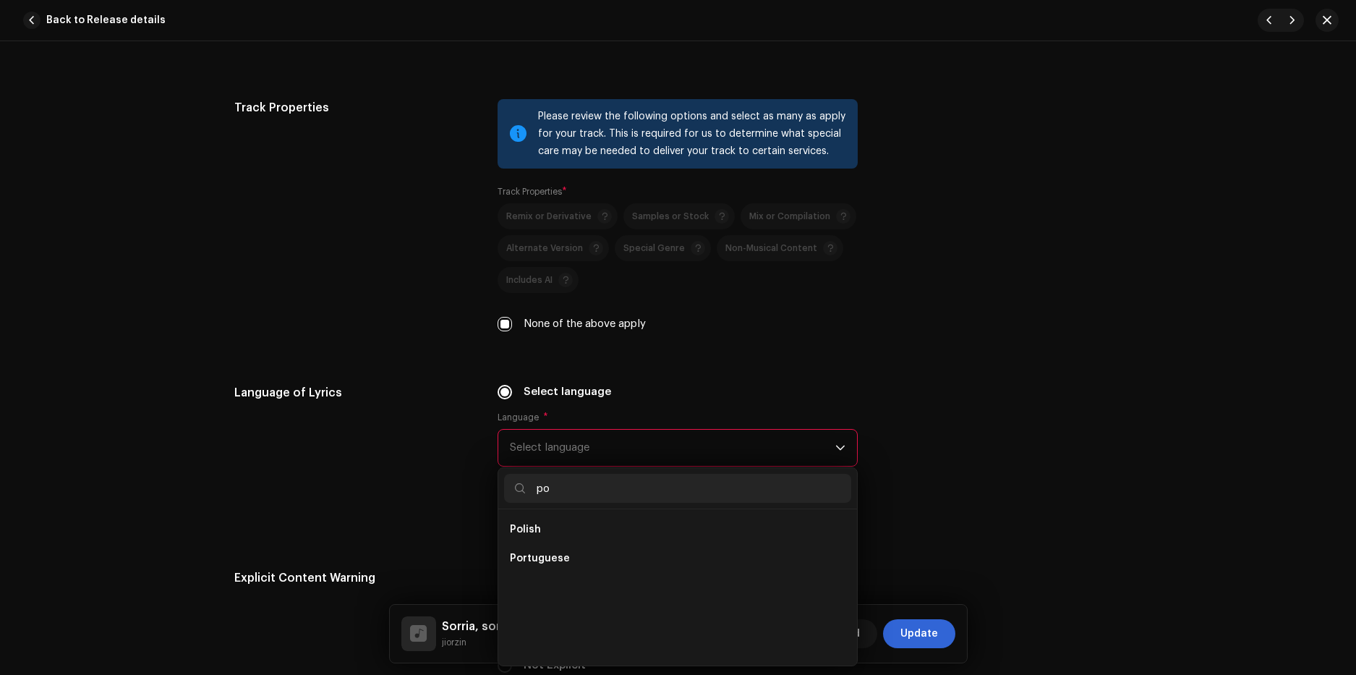
scroll to position [0, 0]
type input "port"
click at [544, 516] on li "Portuguese" at bounding box center [677, 529] width 347 height 29
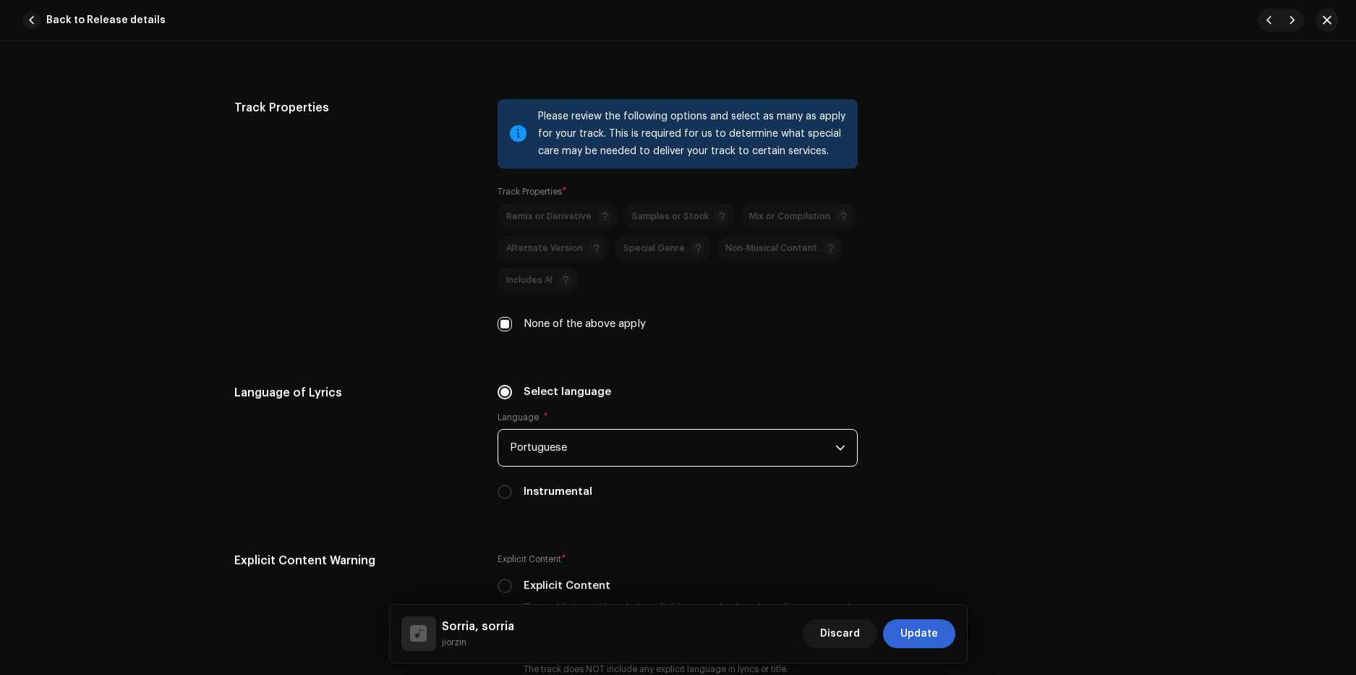
scroll to position [2241, 0]
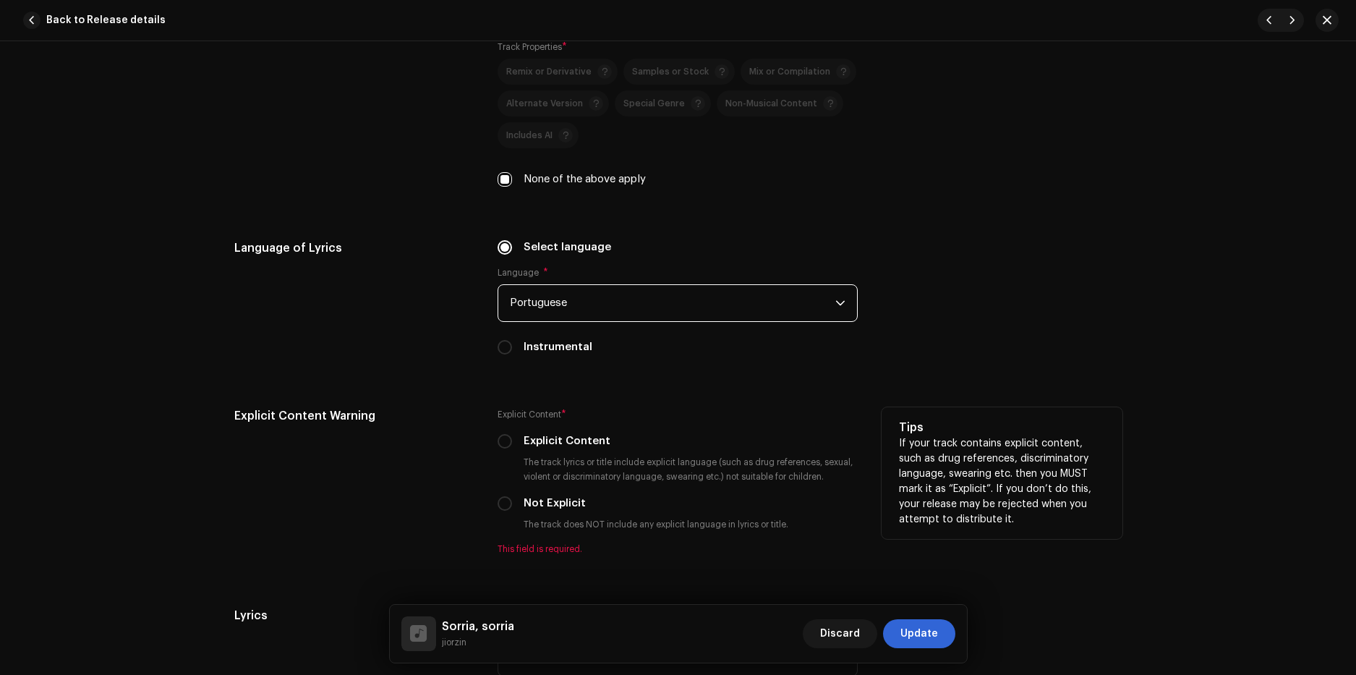
click at [537, 430] on div "Explicit Content * Explicit Content The track lyrics or title include explicit …" at bounding box center [677, 480] width 360 height 147
click at [534, 437] on label "Explicit Content" at bounding box center [566, 441] width 87 height 16
click at [512, 437] on input "Explicit Content" at bounding box center [504, 441] width 14 height 14
radio input "true"
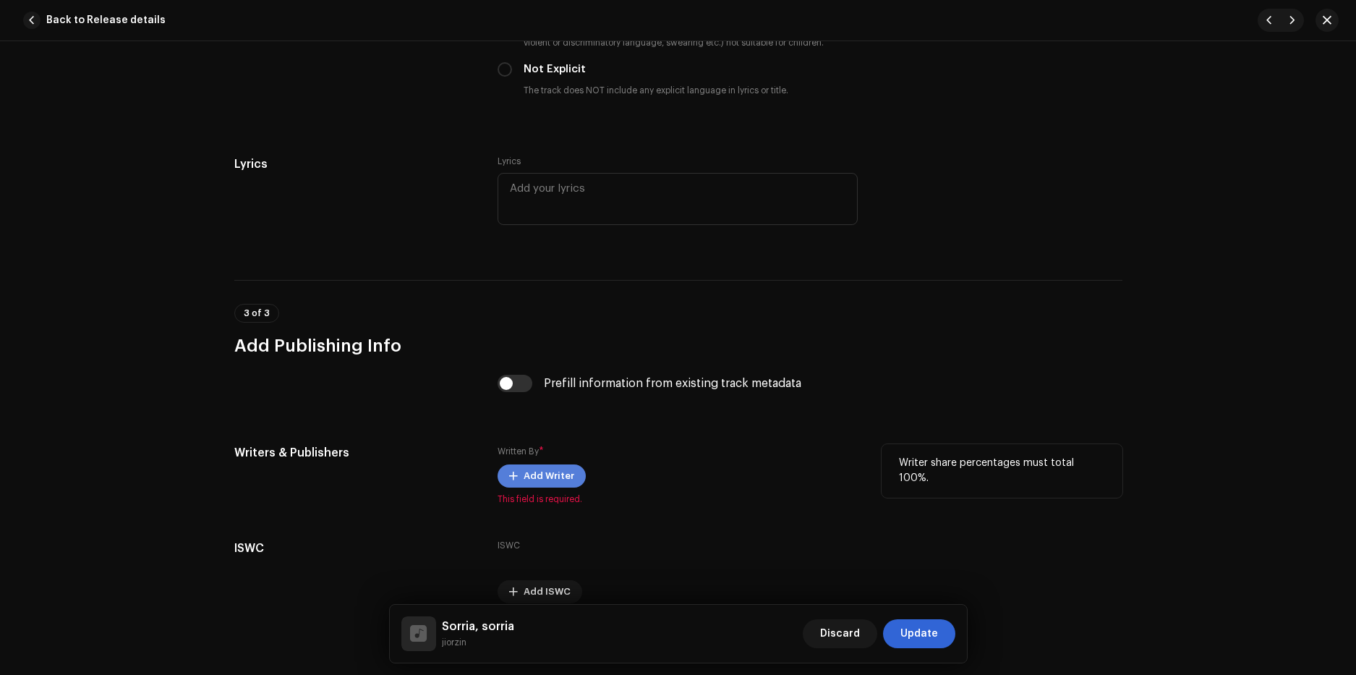
click at [539, 472] on span "Add Writer" at bounding box center [548, 475] width 51 height 29
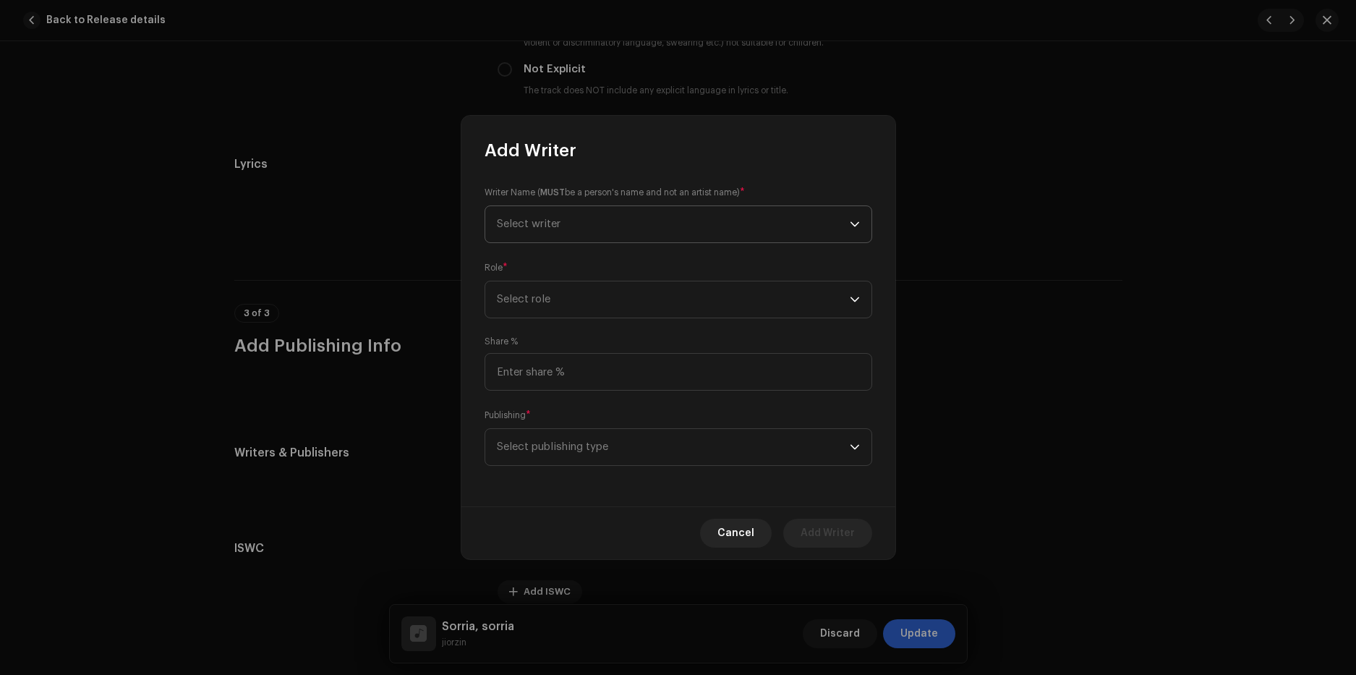
click at [543, 232] on span "Select writer" at bounding box center [673, 224] width 353 height 36
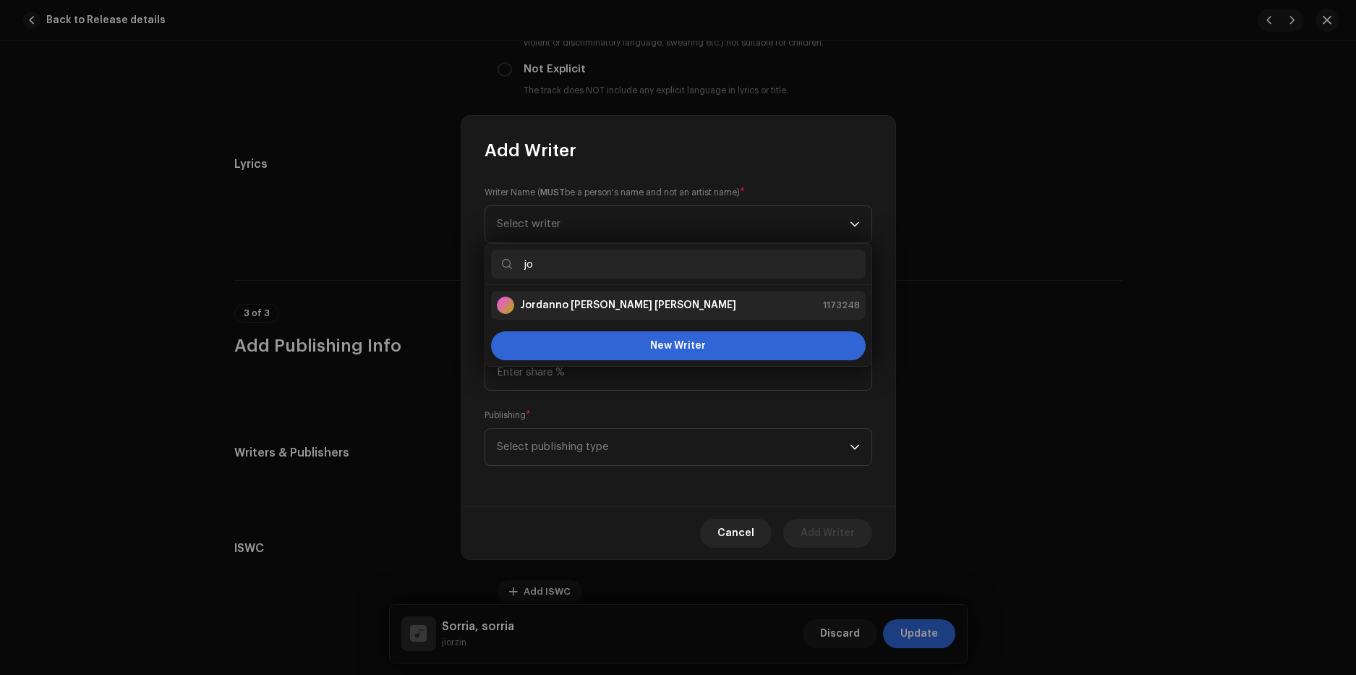
type input "jo"
click at [583, 309] on strong "Jordanno de Barros Biehl" at bounding box center [628, 305] width 216 height 14
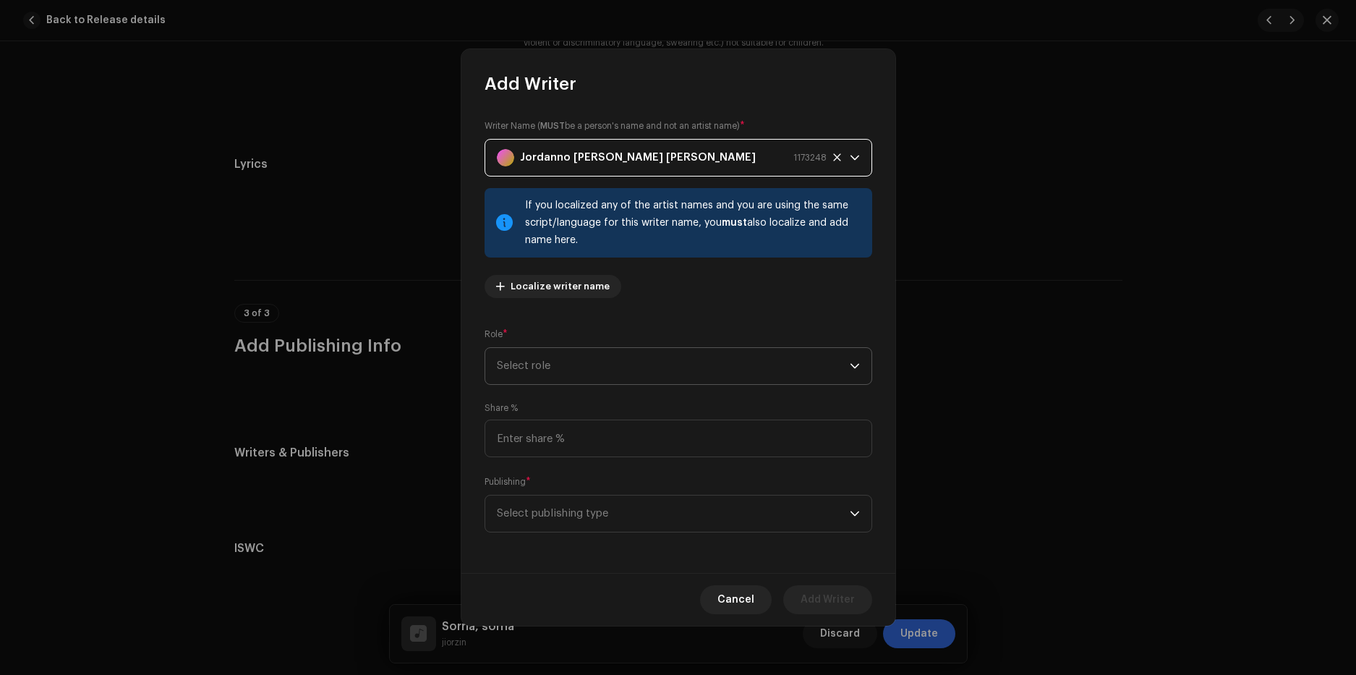
click at [566, 367] on span "Select role" at bounding box center [673, 366] width 353 height 36
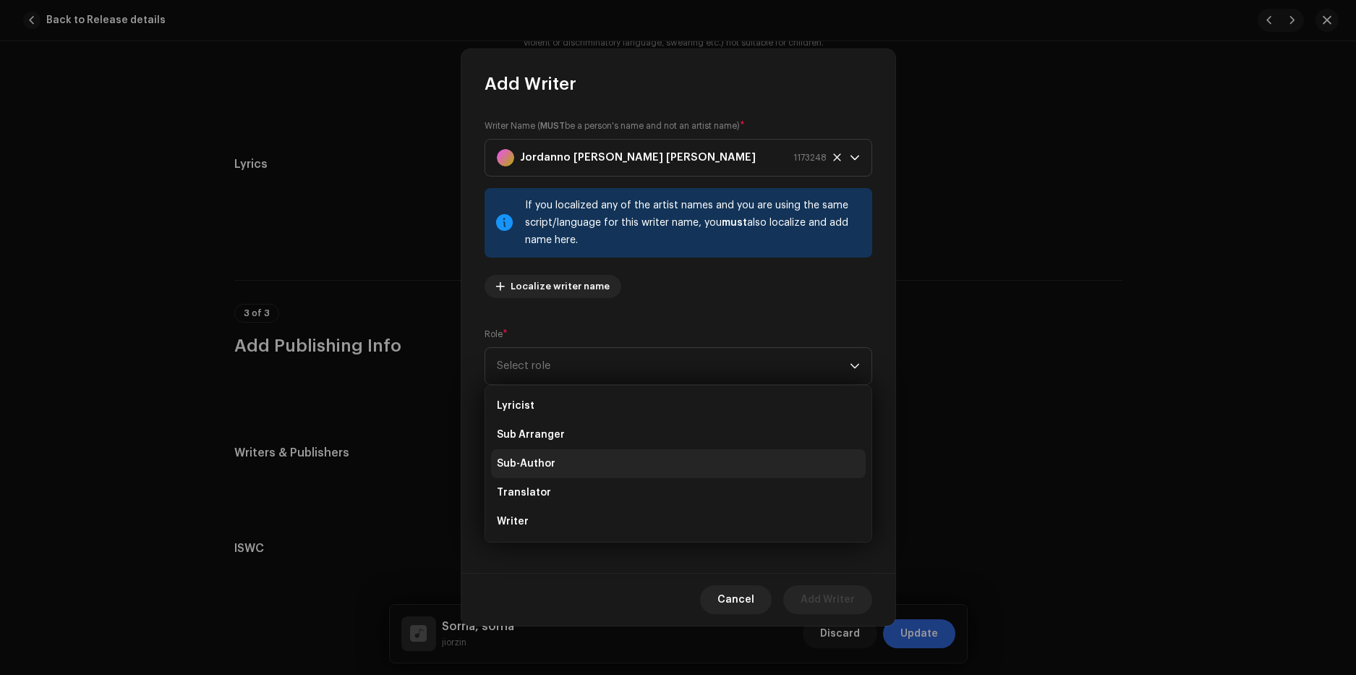
scroll to position [72, 0]
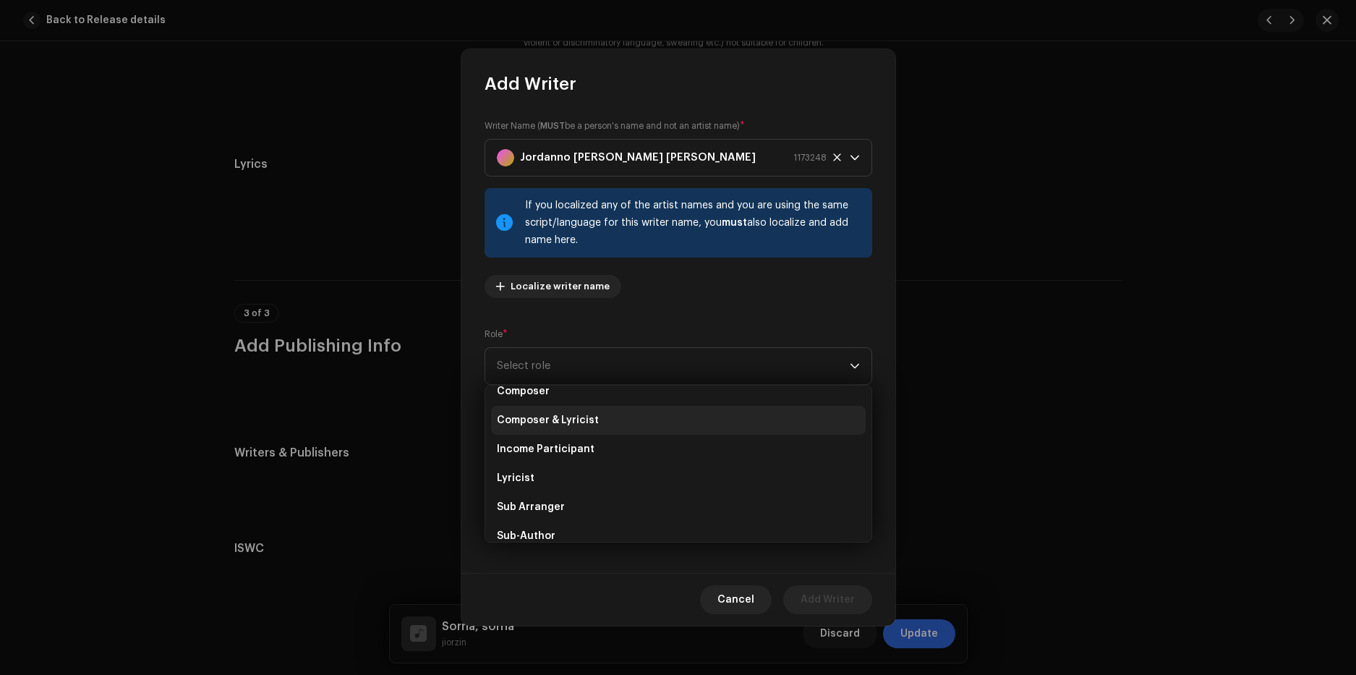
click at [577, 425] on span "Composer & Lyricist" at bounding box center [548, 420] width 102 height 14
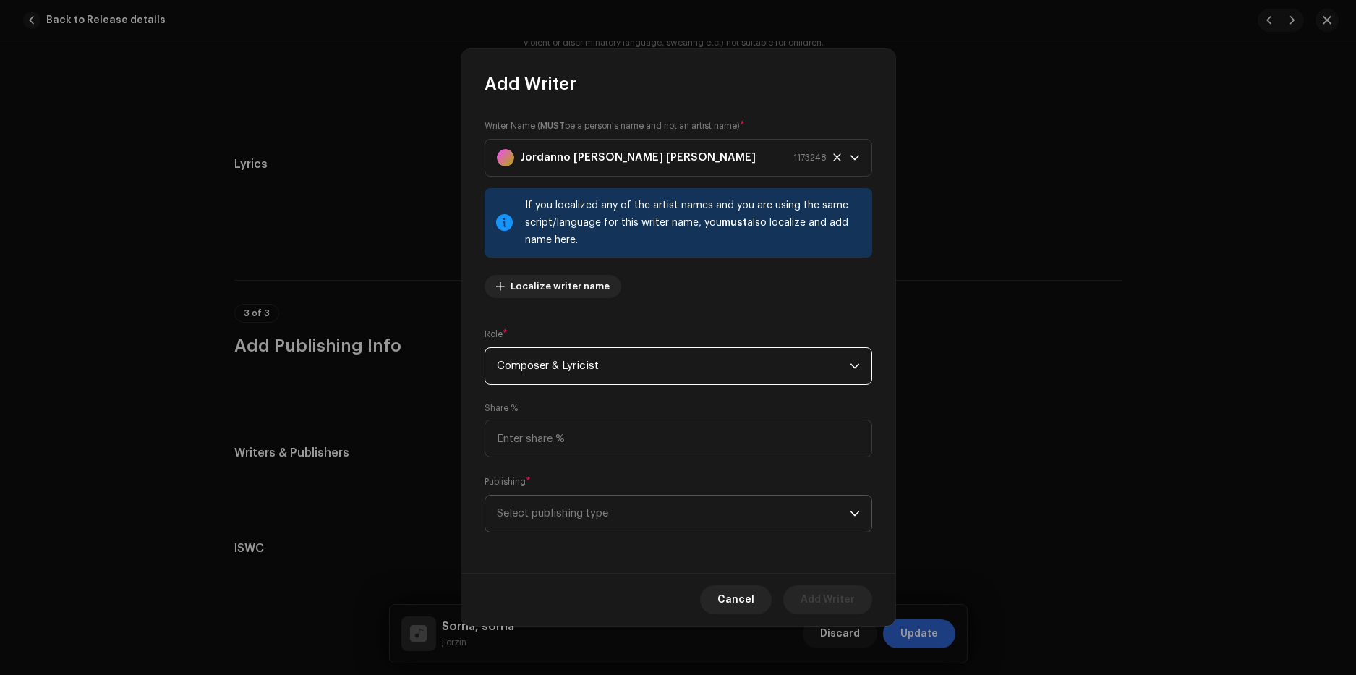
click at [586, 514] on span "Select publishing type" at bounding box center [673, 513] width 353 height 36
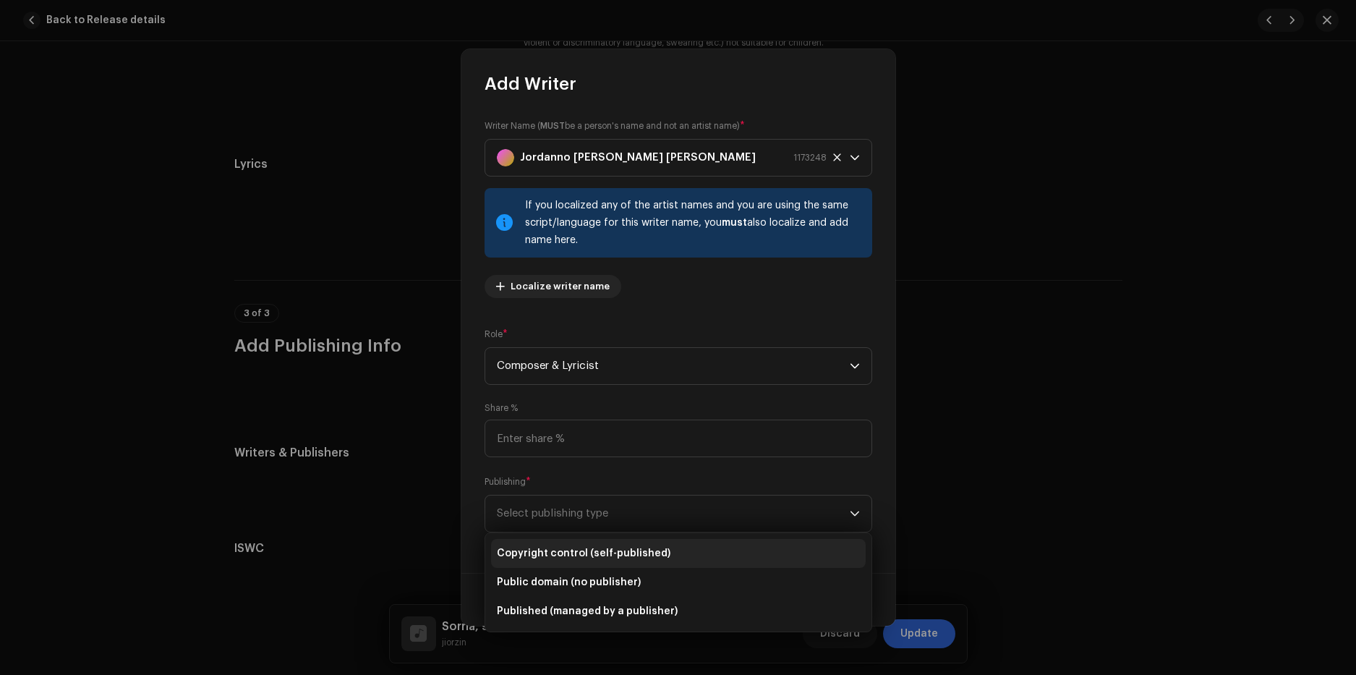
click at [588, 557] on span "Copyright control (self-published)" at bounding box center [584, 553] width 174 height 14
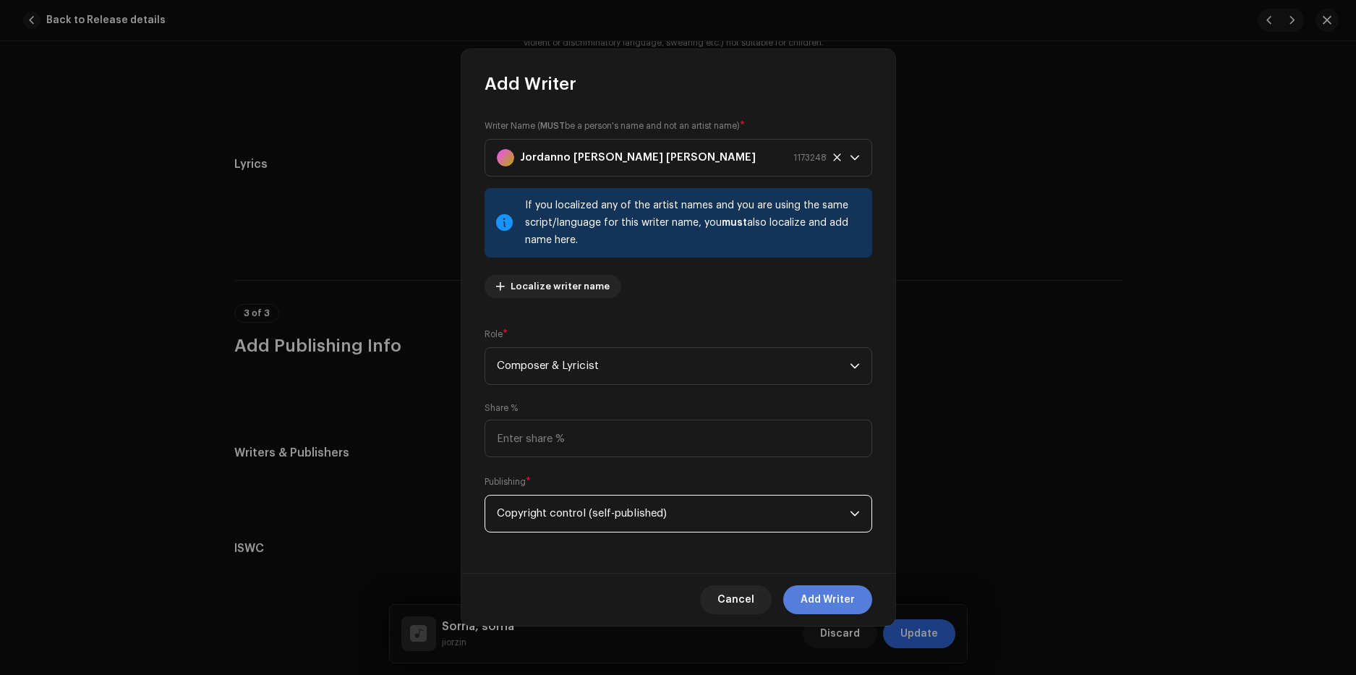
click at [831, 605] on span "Add Writer" at bounding box center [827, 599] width 54 height 29
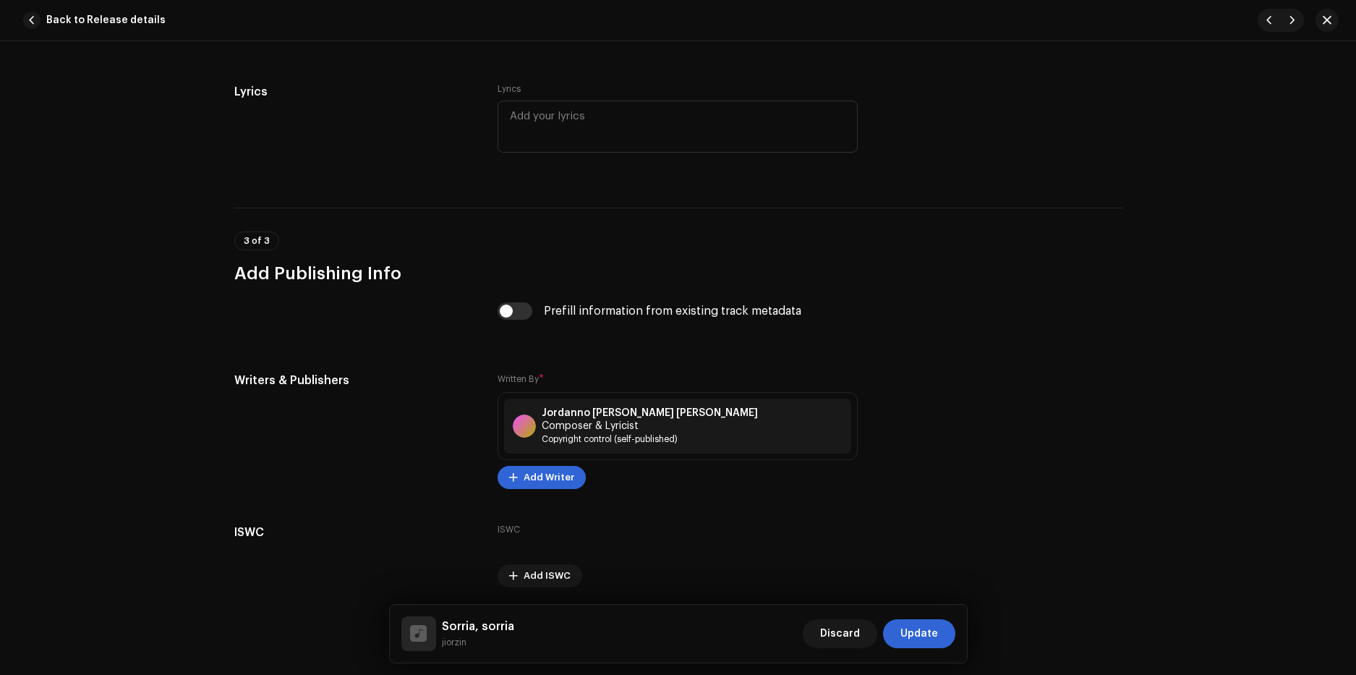
scroll to position [2786, 0]
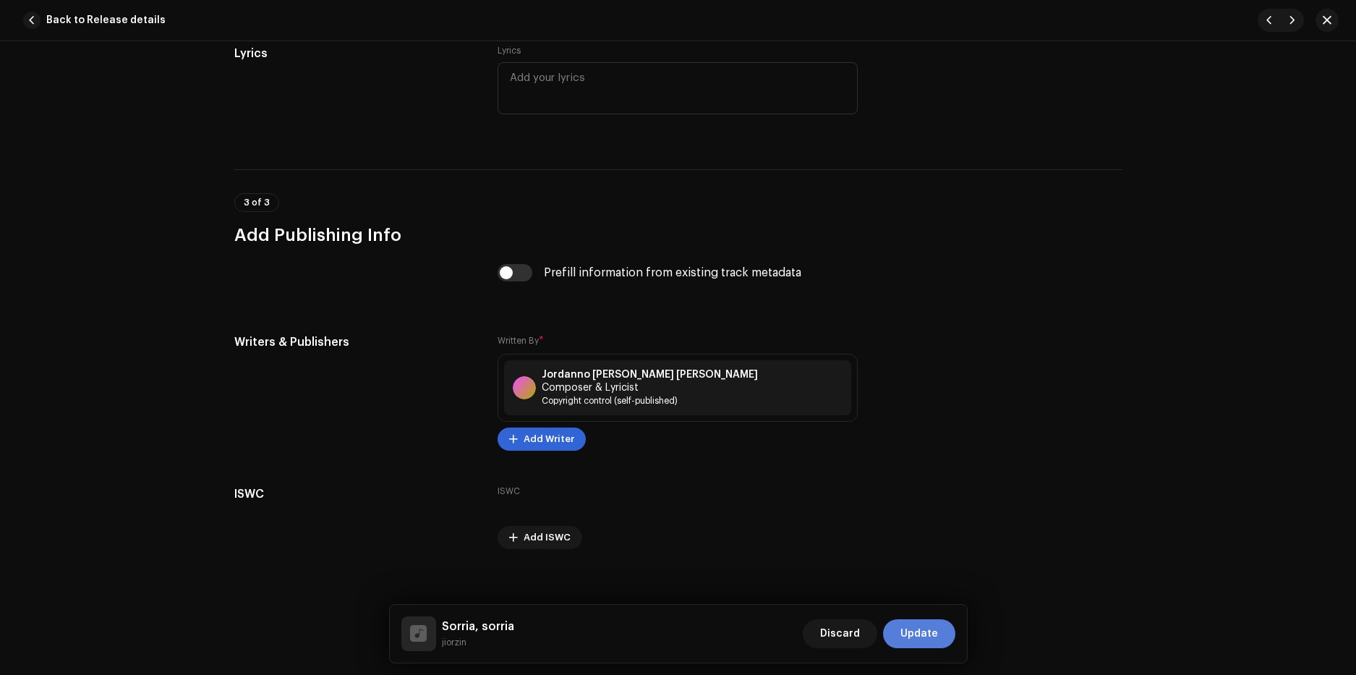
click at [917, 635] on span "Update" at bounding box center [919, 633] width 38 height 29
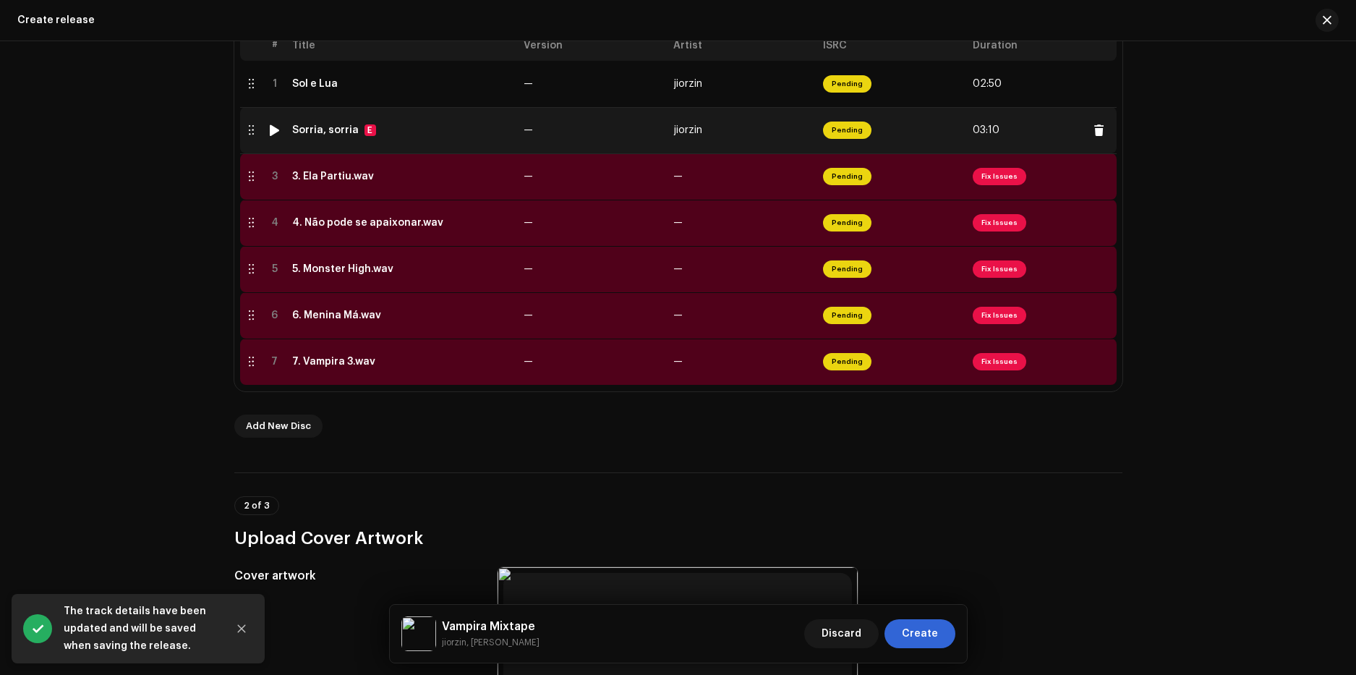
click at [388, 140] on td "Sorria, sorria E" at bounding box center [401, 130] width 231 height 46
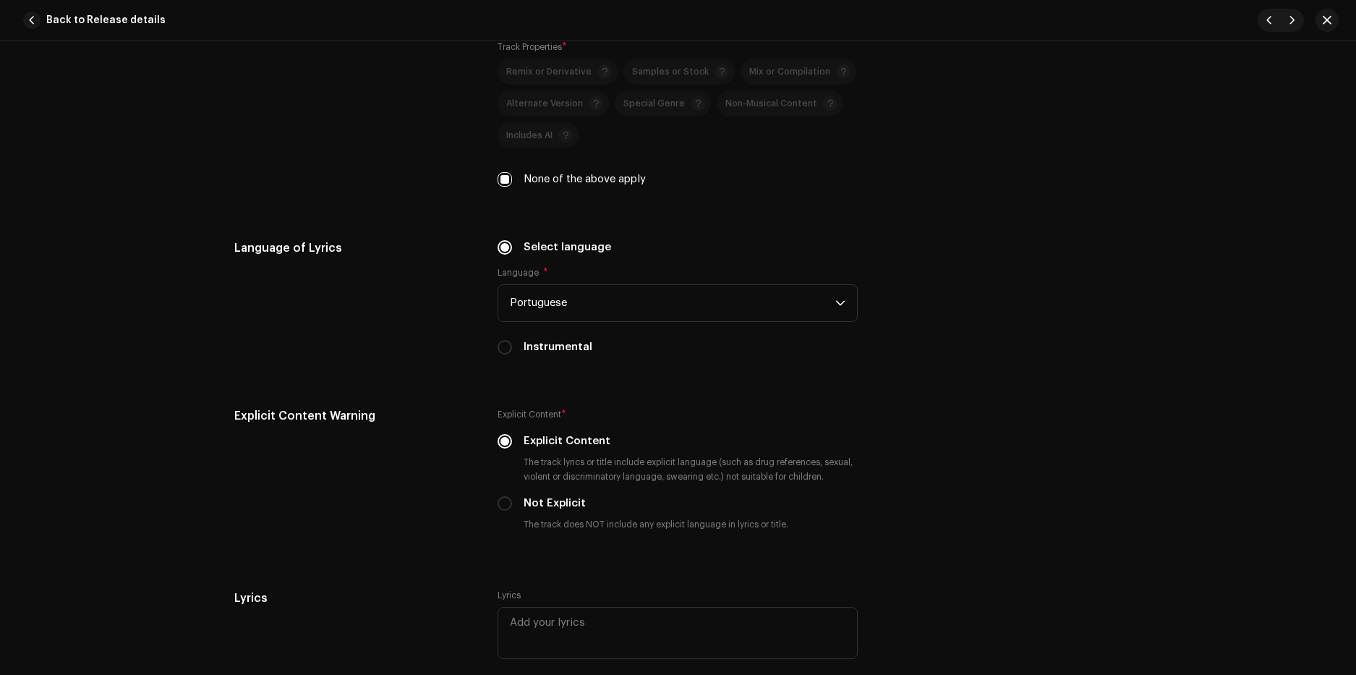
scroll to position [2458, 0]
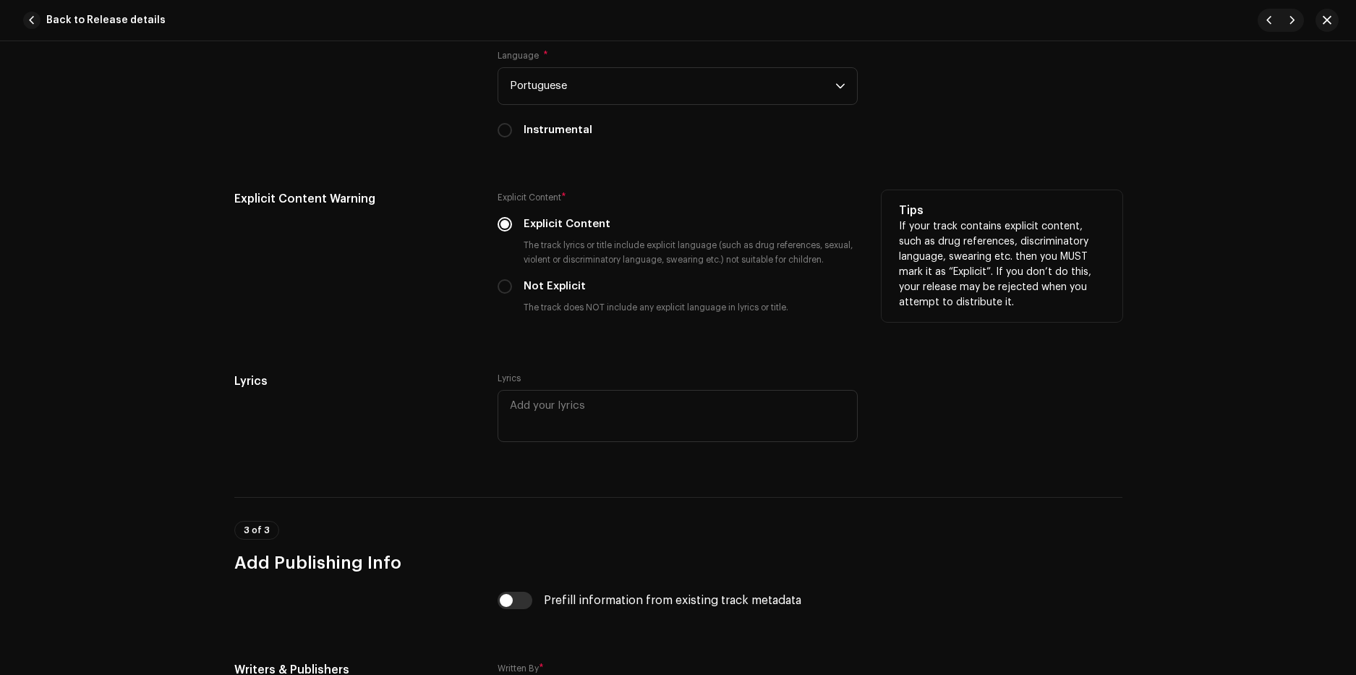
click at [550, 288] on label "Not Explicit" at bounding box center [554, 286] width 62 height 16
click at [512, 288] on input "Not Explicit" at bounding box center [504, 286] width 14 height 14
radio input "true"
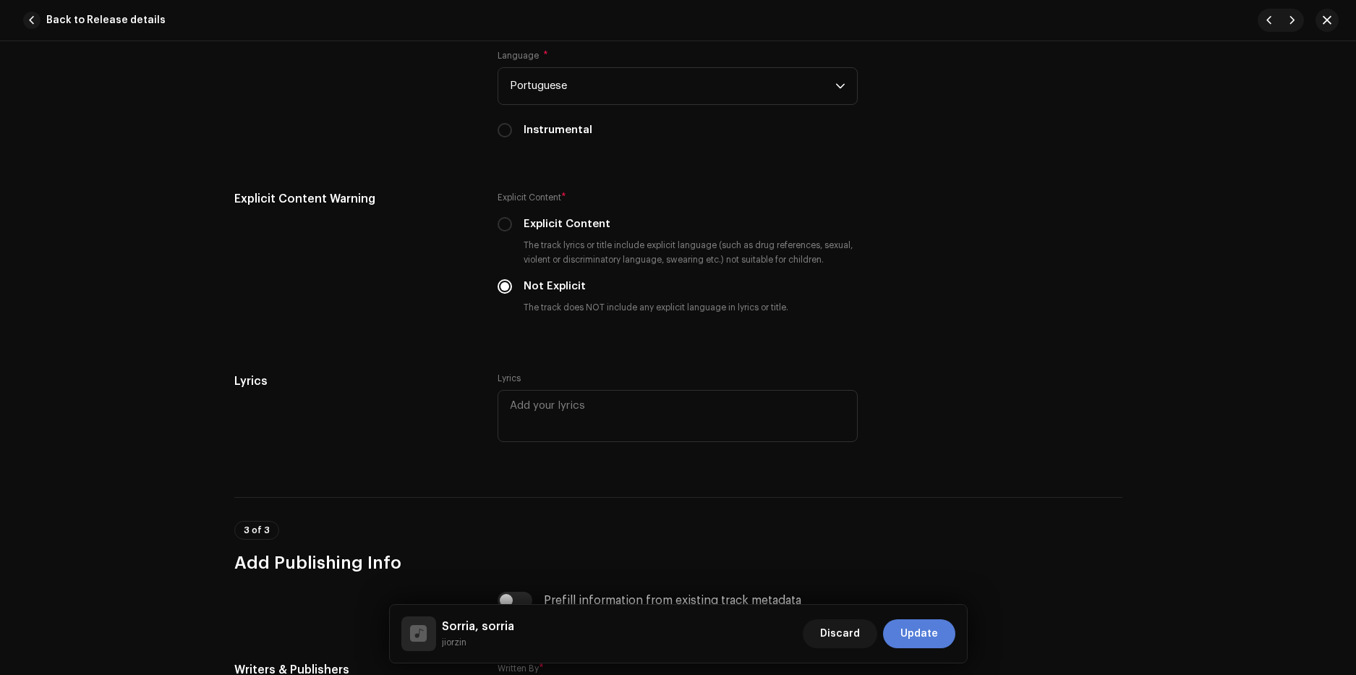
click at [922, 644] on span "Update" at bounding box center [919, 633] width 38 height 29
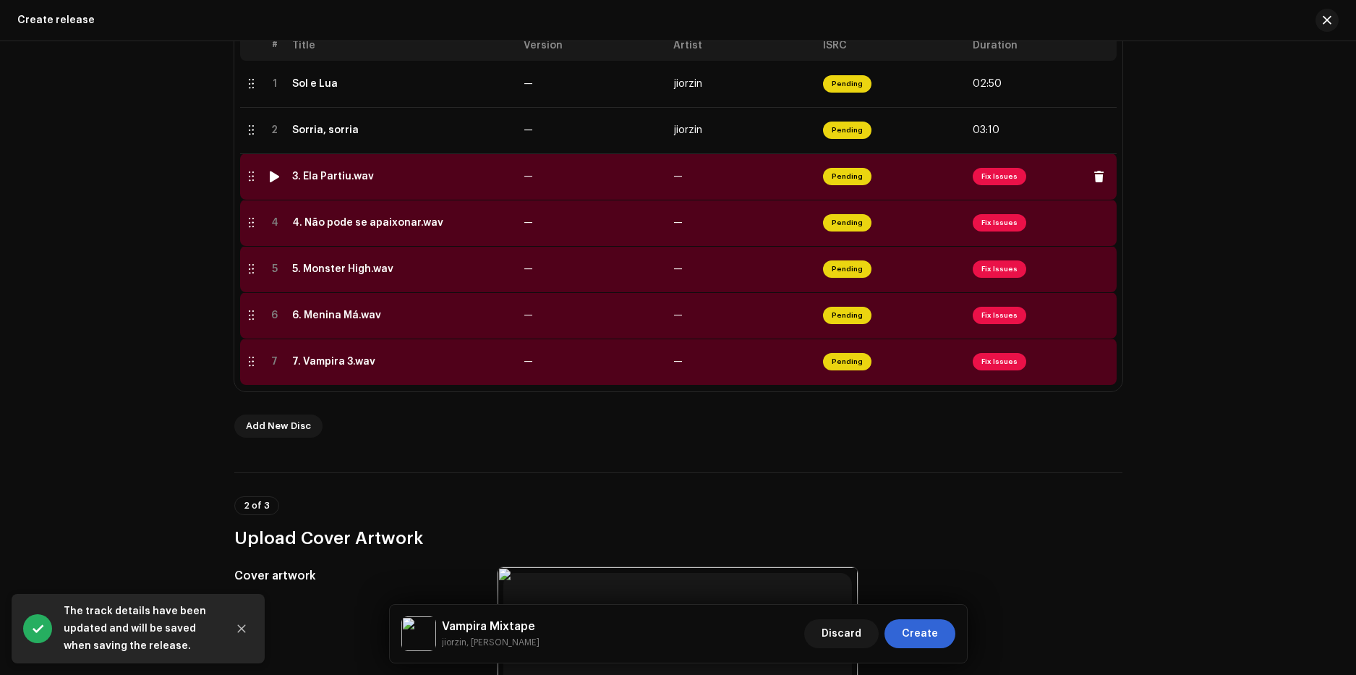
click at [321, 181] on div "3. Ela Partiu.wav" at bounding box center [333, 177] width 82 height 12
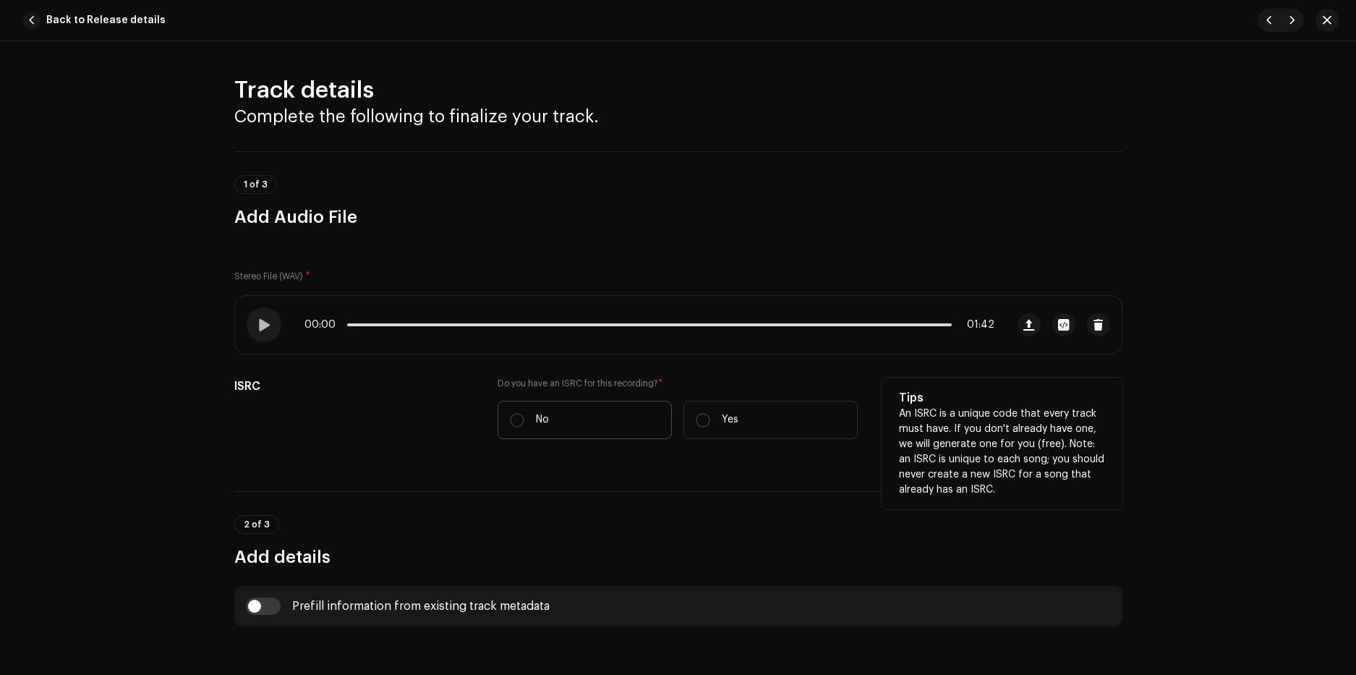
click at [541, 411] on label "No" at bounding box center [584, 420] width 174 height 38
click at [524, 413] on input "No" at bounding box center [517, 420] width 14 height 14
radio input "true"
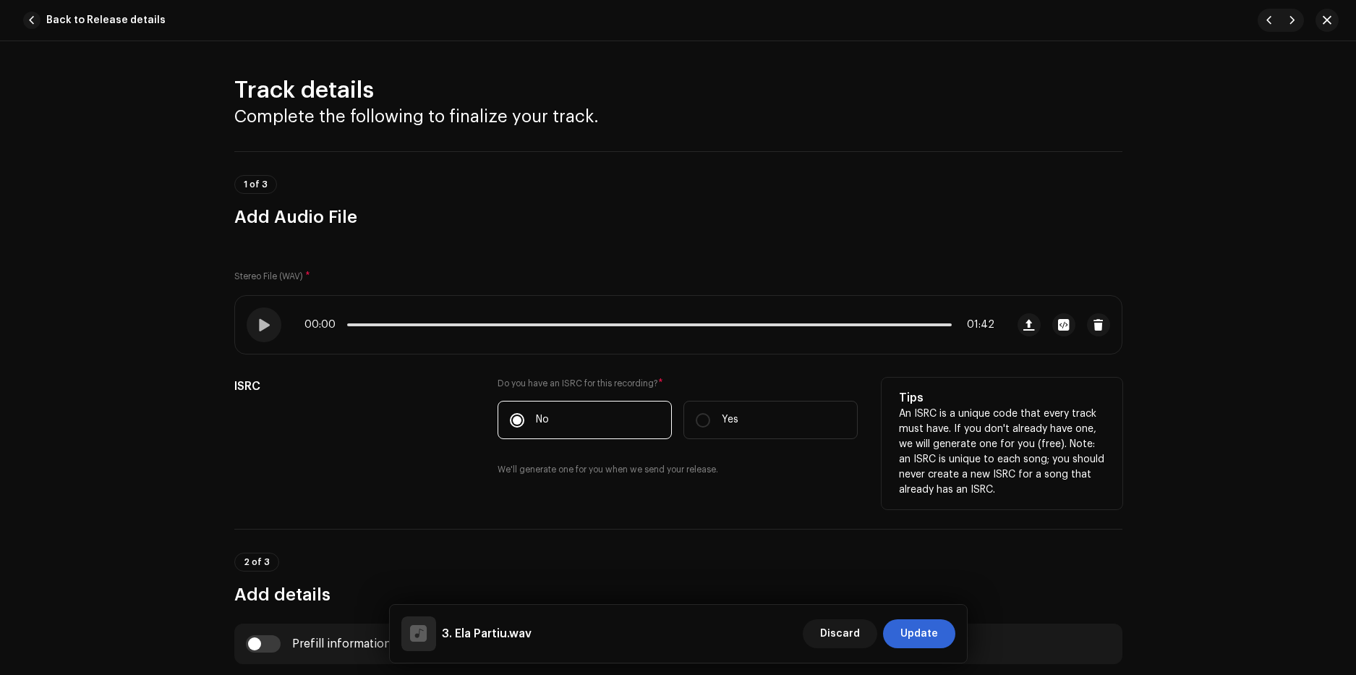
scroll to position [289, 0]
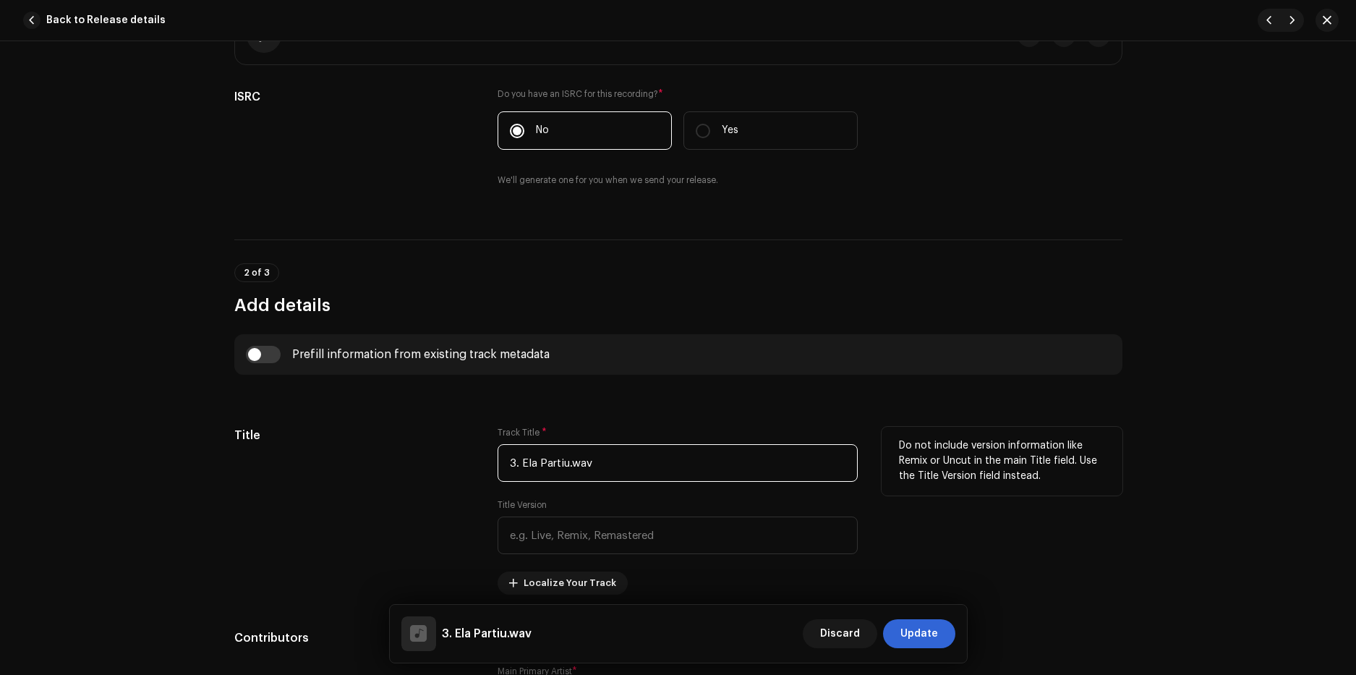
drag, startPoint x: 626, startPoint y: 461, endPoint x: 569, endPoint y: 469, distance: 57.7
click at [569, 469] on input "3. Ela Partiu.wav" at bounding box center [677, 463] width 360 height 38
drag, startPoint x: 521, startPoint y: 461, endPoint x: 446, endPoint y: 462, distance: 74.5
click at [447, 462] on div "Title Track Title * 3. Ela Partiu Title Version Localize Your Track Do not incl…" at bounding box center [678, 511] width 888 height 168
type input "Ela Partiu"
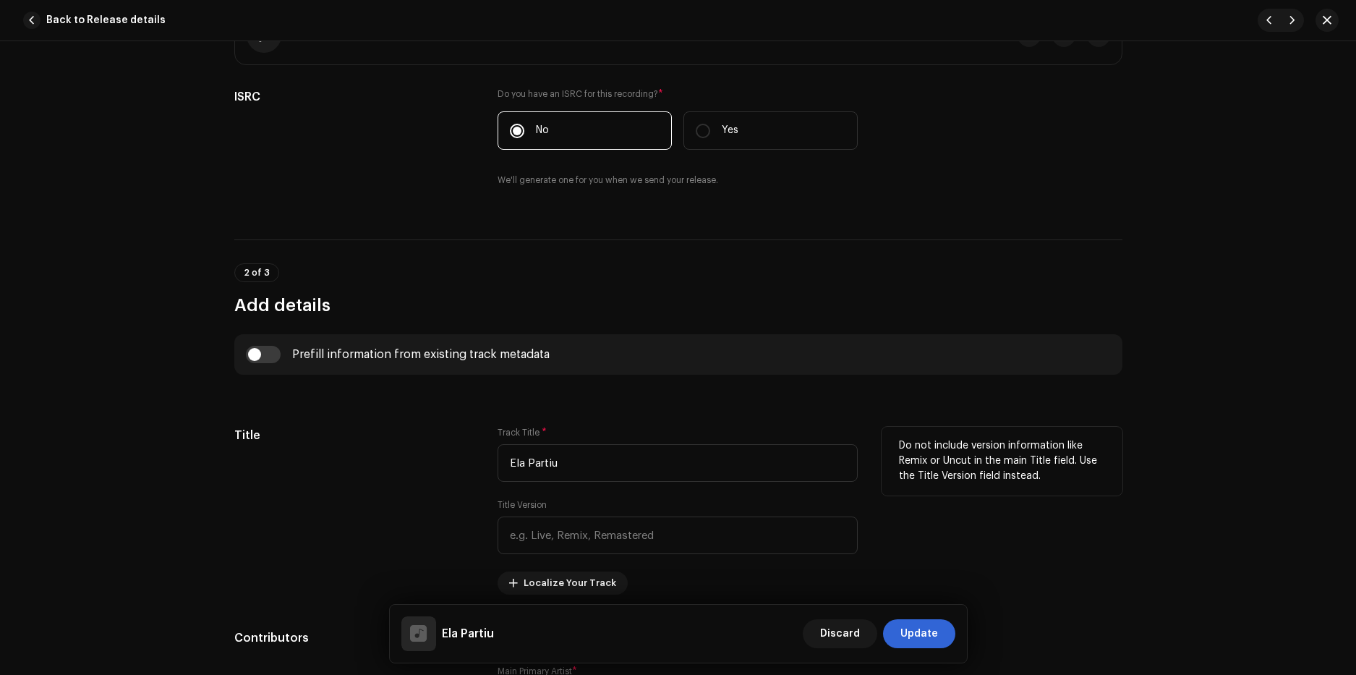
click at [993, 531] on div "Do not include version information like Remix or Uncut in the main Title field.…" at bounding box center [1001, 511] width 241 height 168
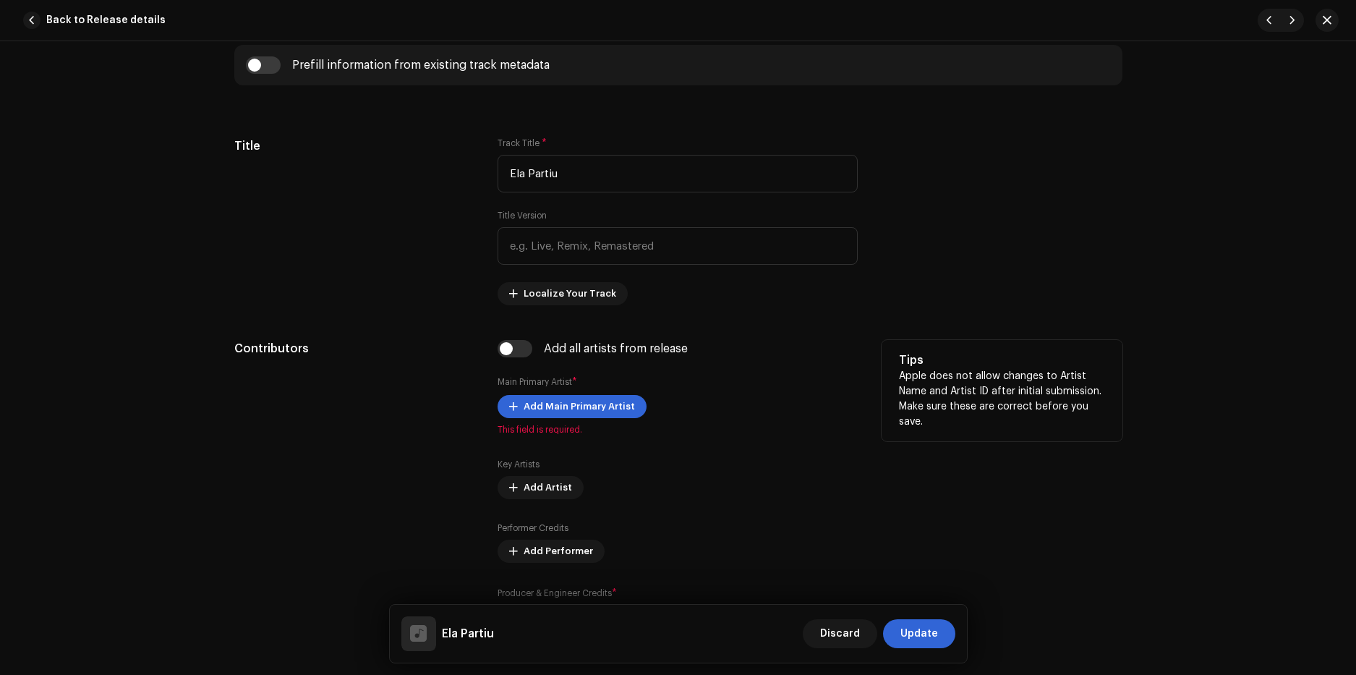
scroll to position [651, 0]
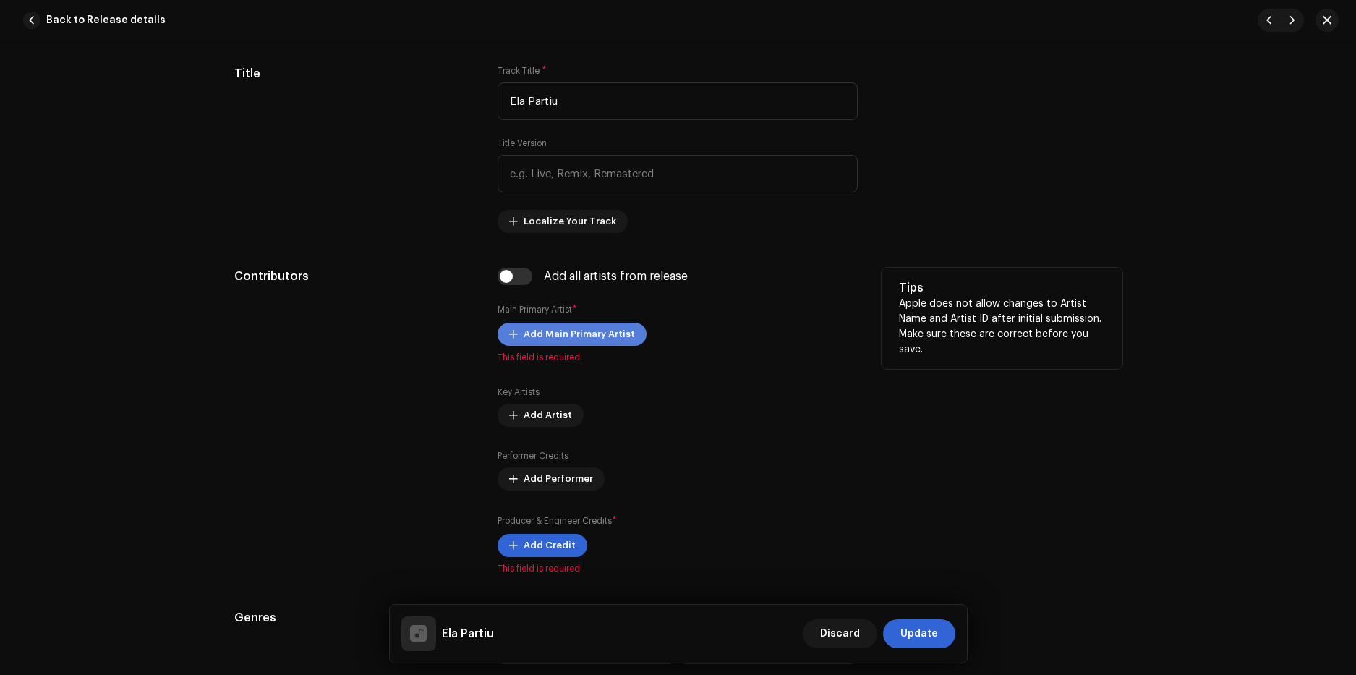
click at [552, 333] on span "Add Main Primary Artist" at bounding box center [578, 334] width 111 height 29
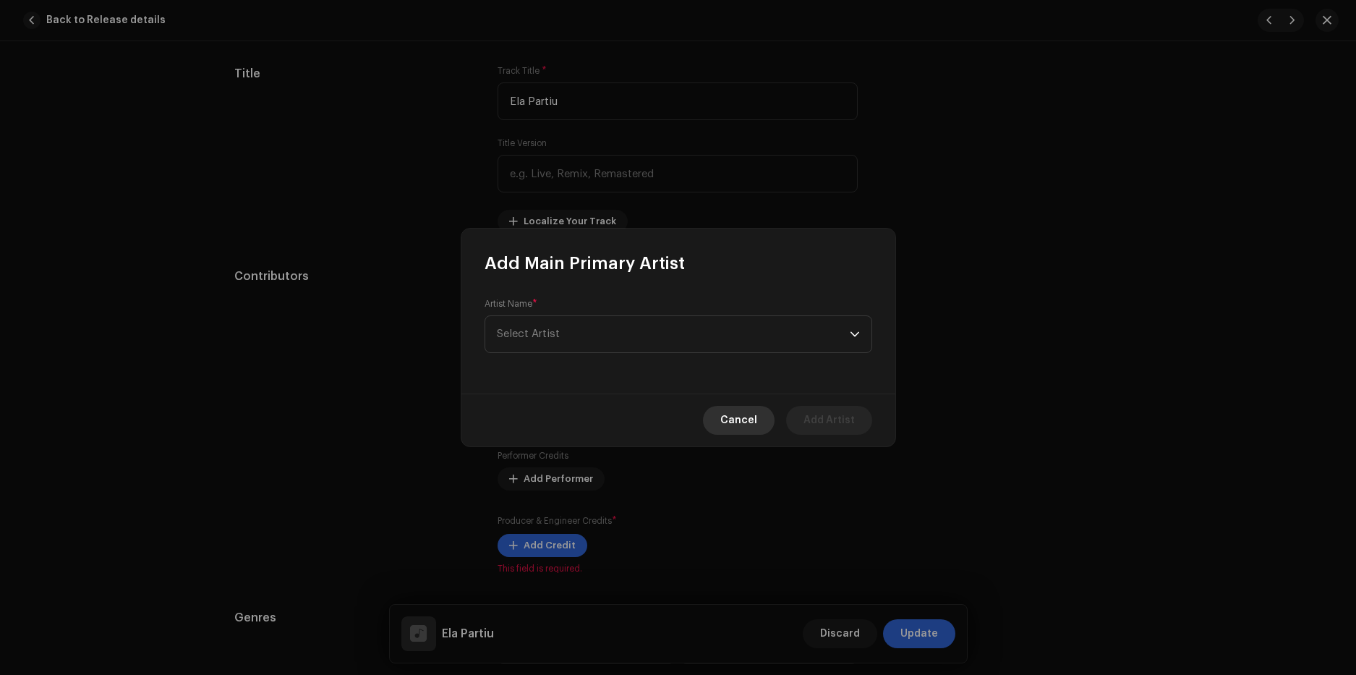
click at [748, 424] on span "Cancel" at bounding box center [738, 420] width 37 height 29
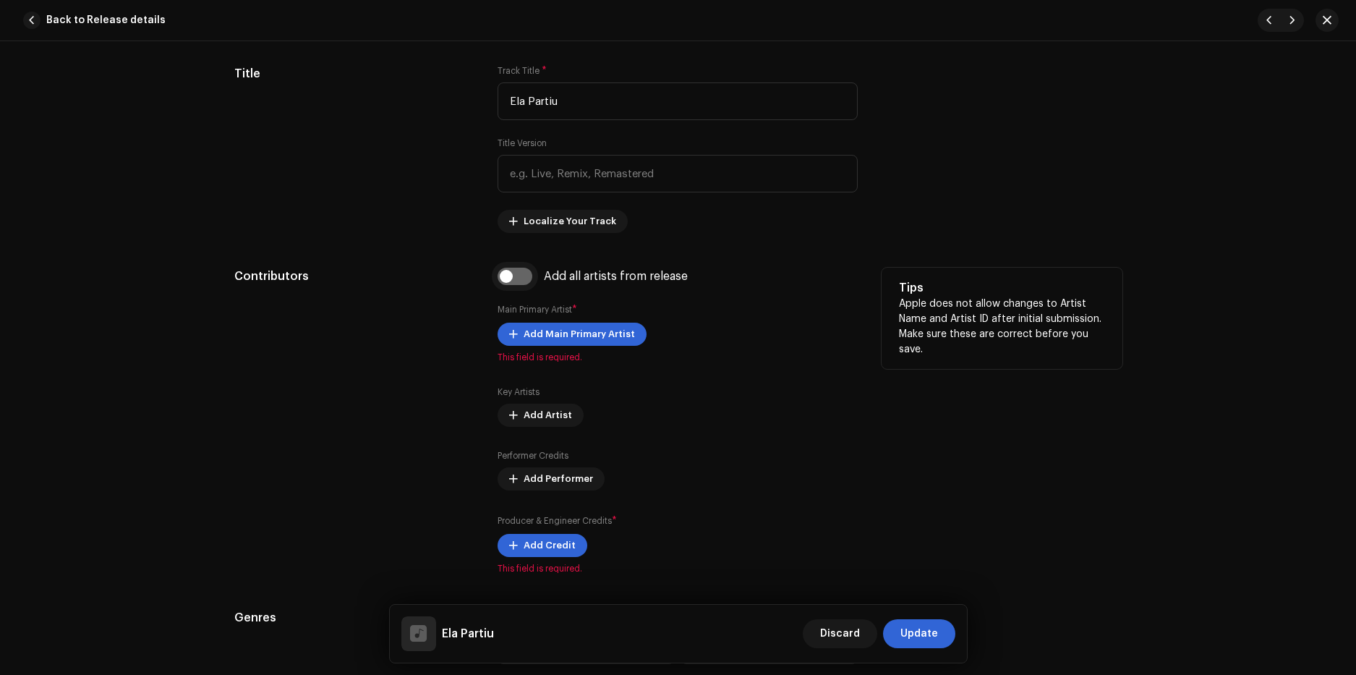
click at [503, 279] on input "checkbox" at bounding box center [514, 275] width 35 height 17
checkbox input "true"
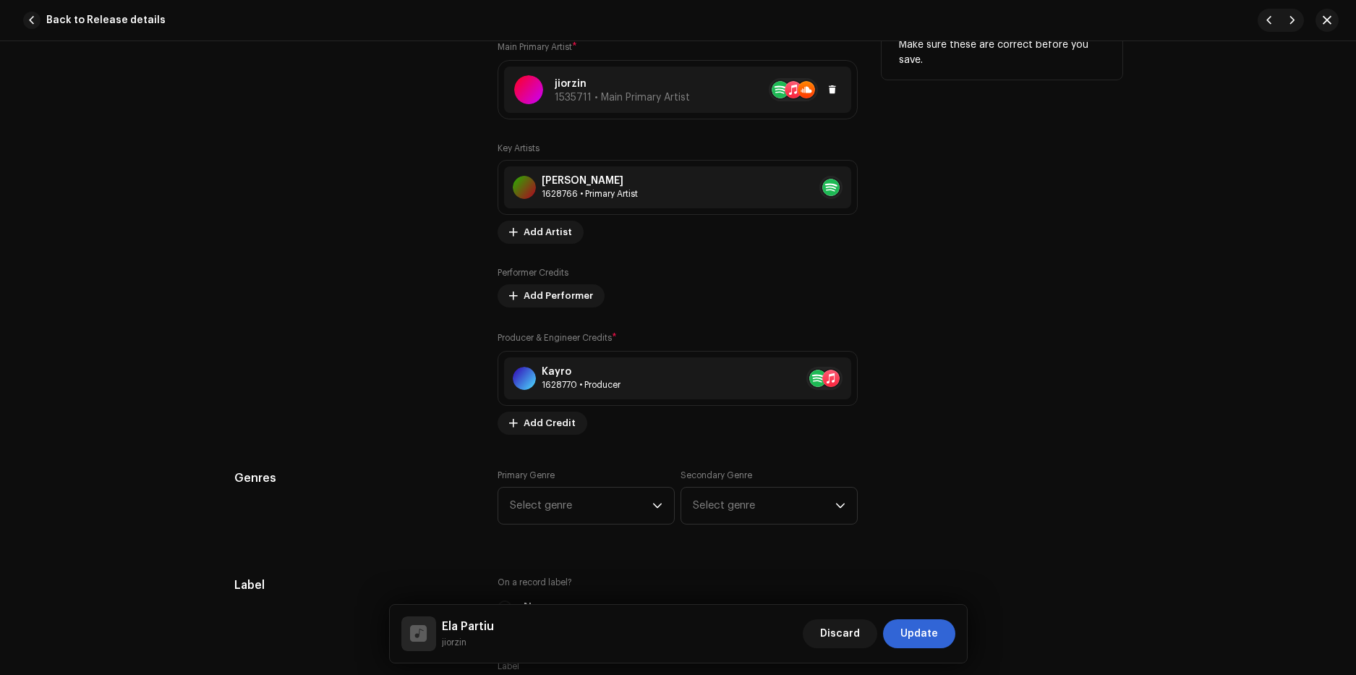
scroll to position [1012, 0]
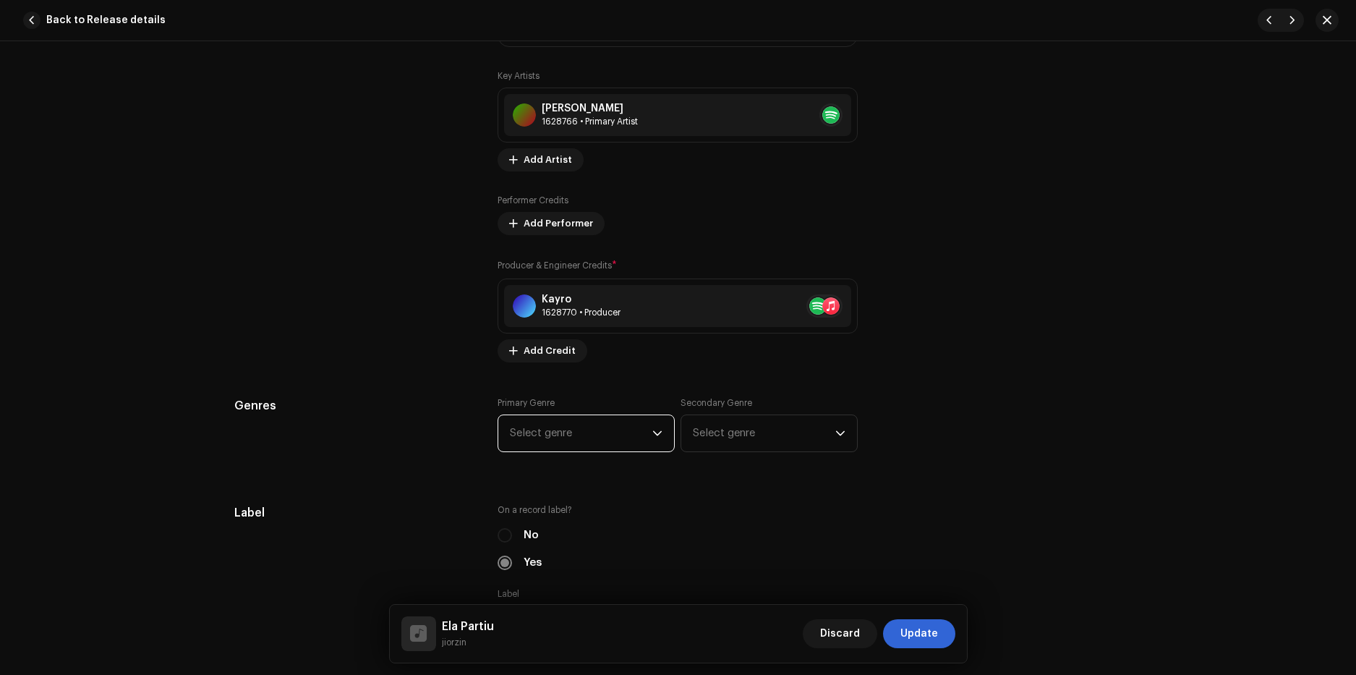
click at [574, 441] on span "Select genre" at bounding box center [581, 433] width 142 height 36
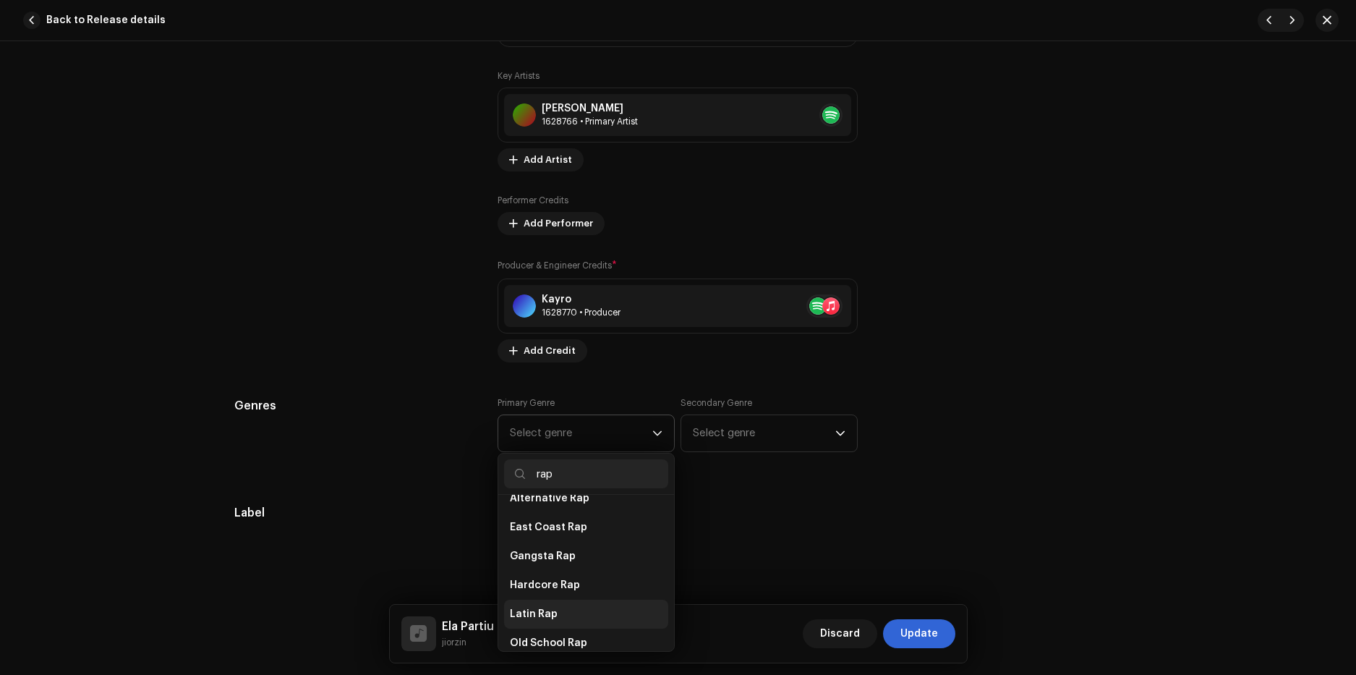
scroll to position [217, 0]
type input "rap"
click at [540, 591] on li "Rap" at bounding box center [586, 599] width 164 height 29
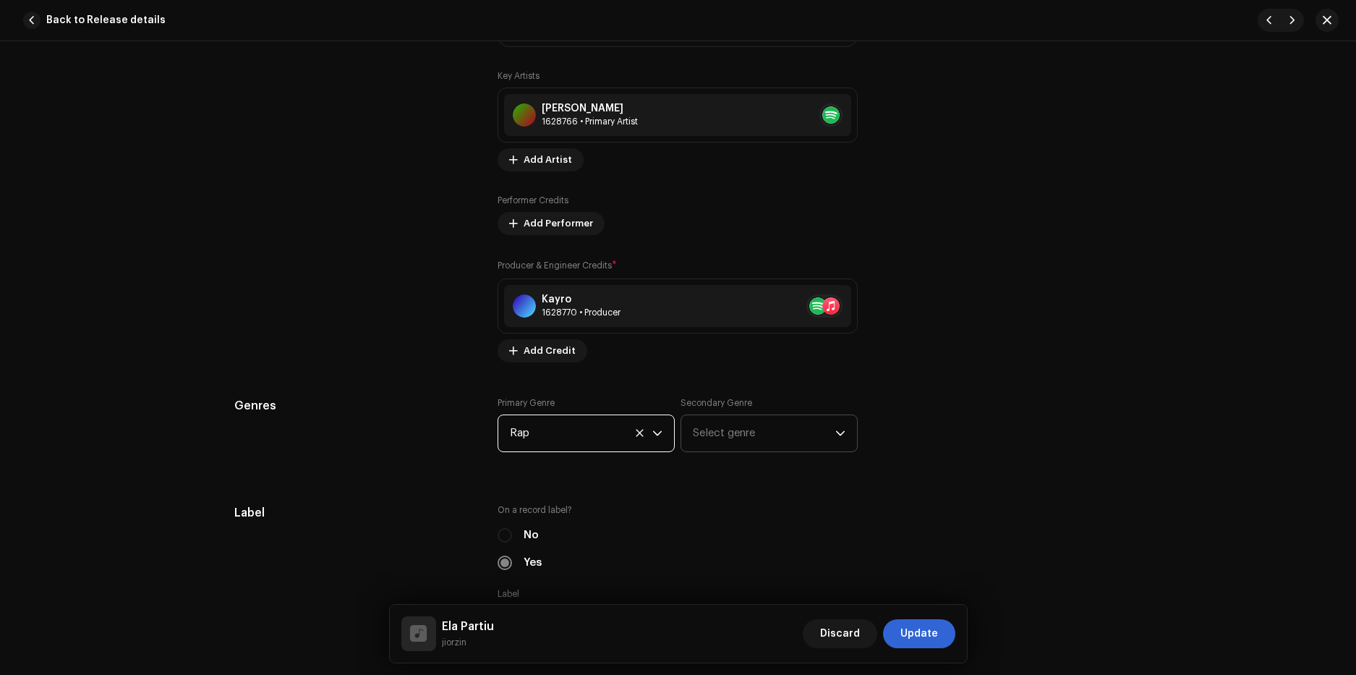
click at [731, 440] on span "Select genre" at bounding box center [764, 433] width 142 height 36
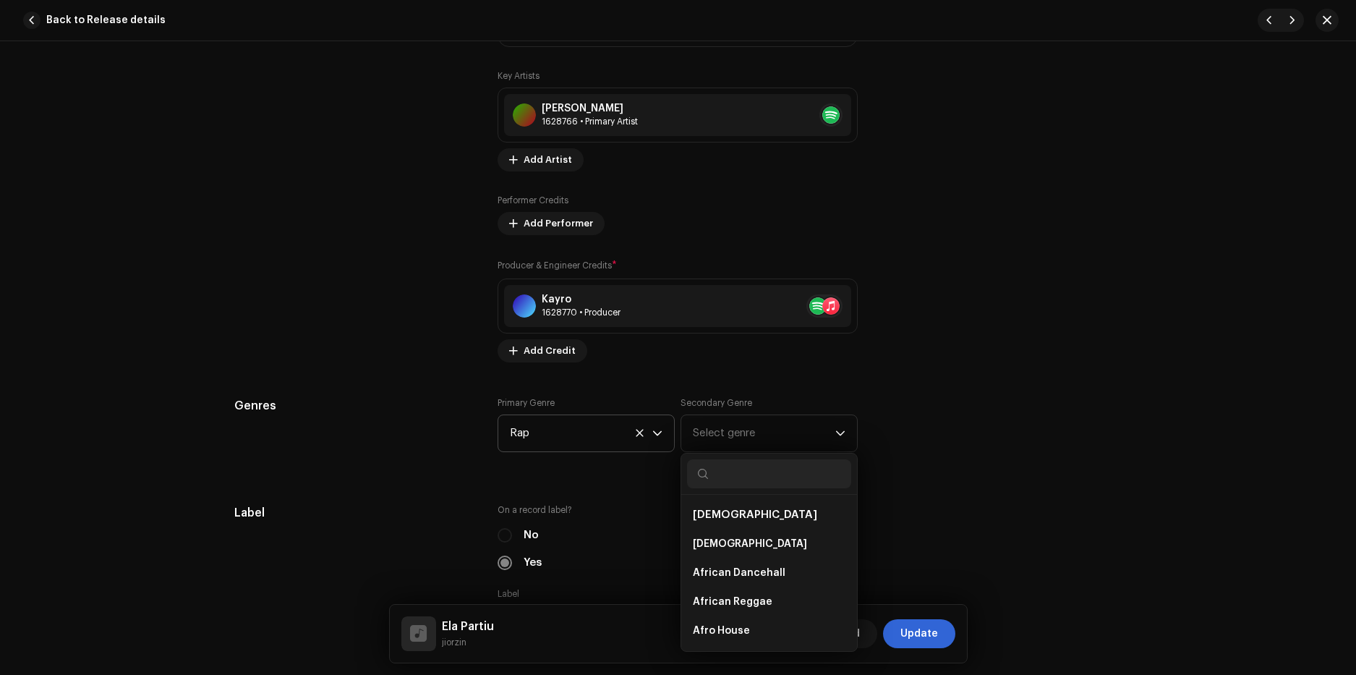
click at [588, 430] on span "Rap" at bounding box center [581, 433] width 142 height 36
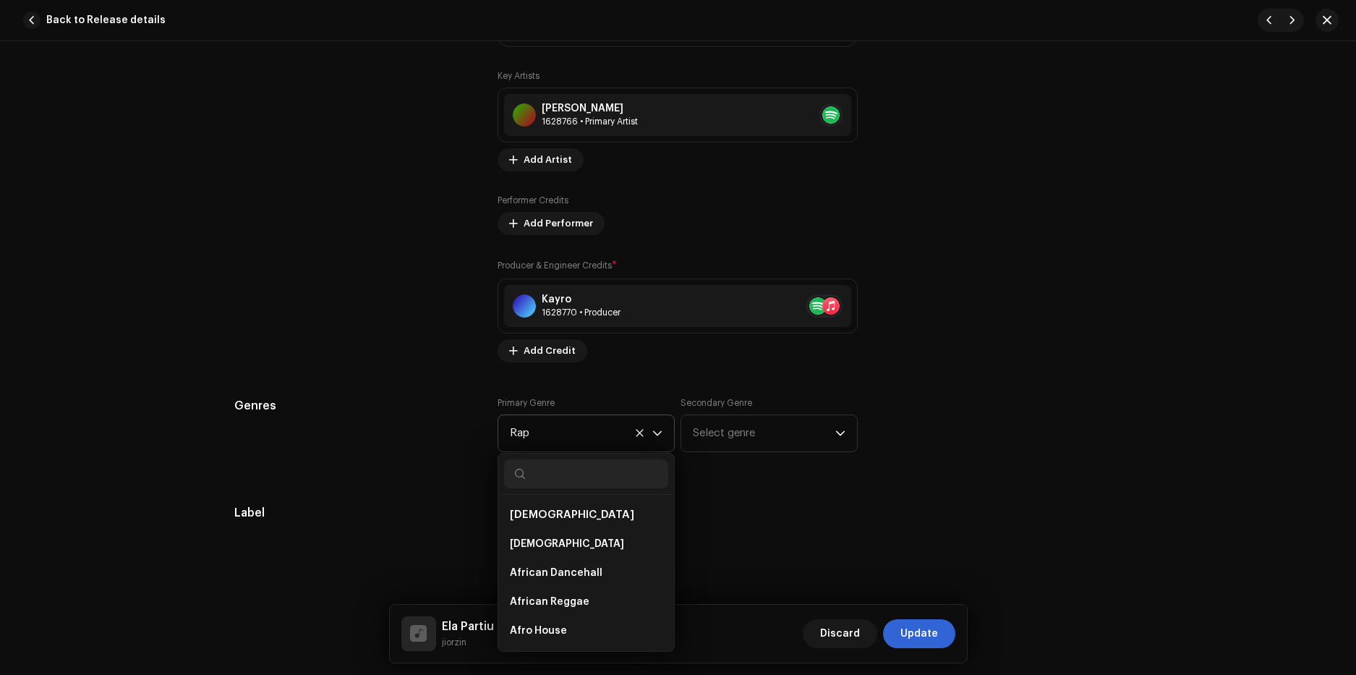
scroll to position [6052, 0]
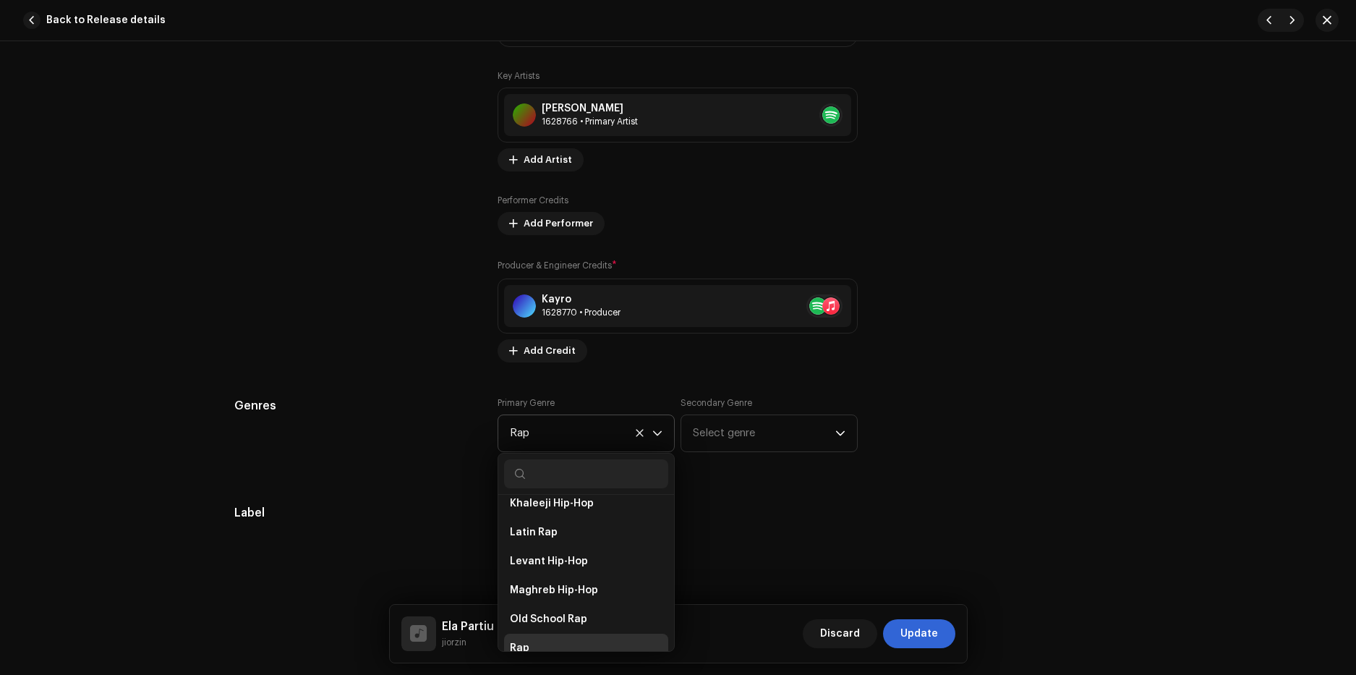
click at [635, 434] on icon at bounding box center [638, 432] width 7 height 7
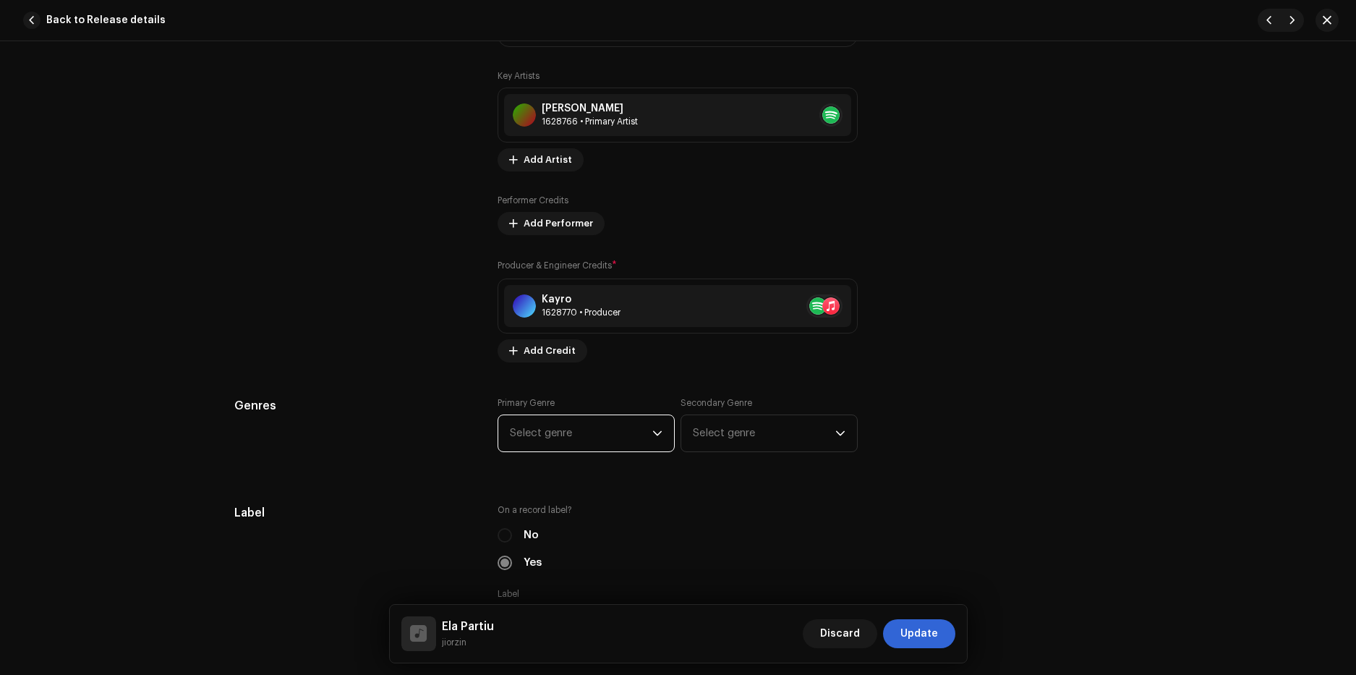
click at [643, 438] on span "Select genre" at bounding box center [581, 433] width 142 height 36
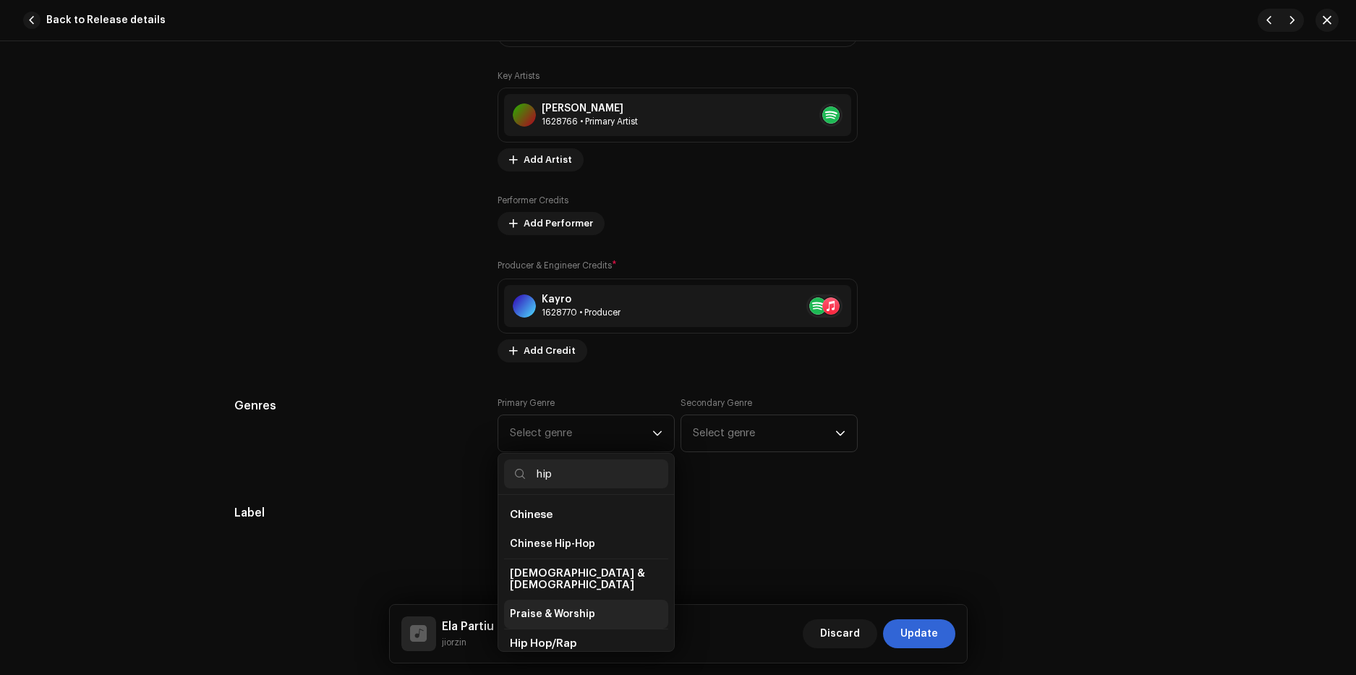
scroll to position [72, 0]
type input "hip"
click at [557, 593] on span "Hip Hop/Rap" at bounding box center [541, 600] width 63 height 14
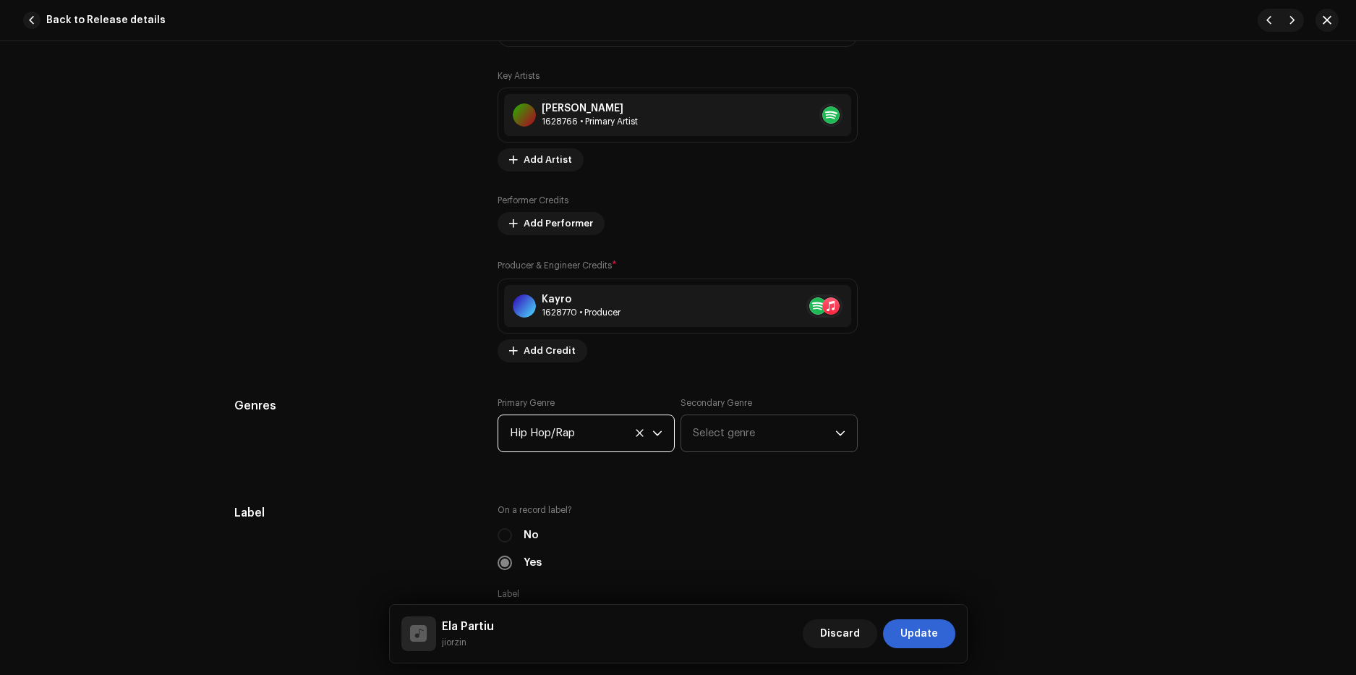
click at [742, 422] on span "Select genre" at bounding box center [764, 433] width 142 height 36
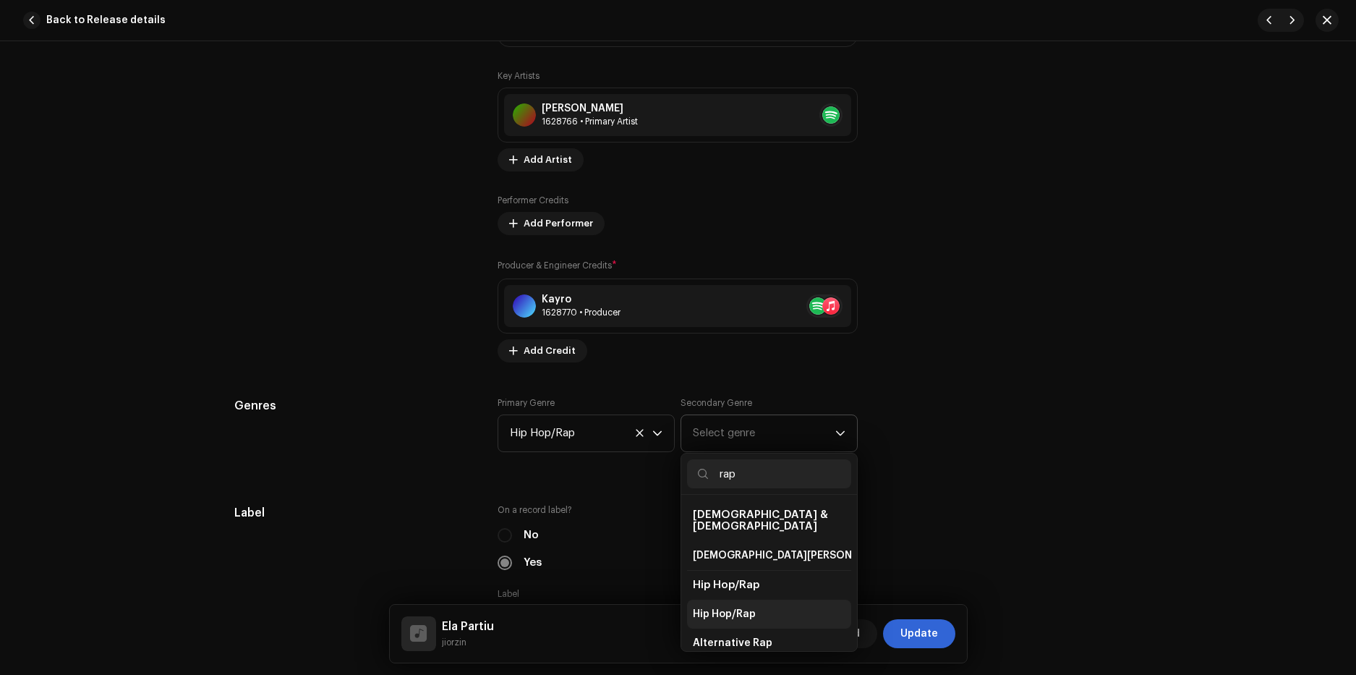
type input "rap"
click at [740, 607] on span "Hip Hop/Rap" at bounding box center [724, 614] width 63 height 14
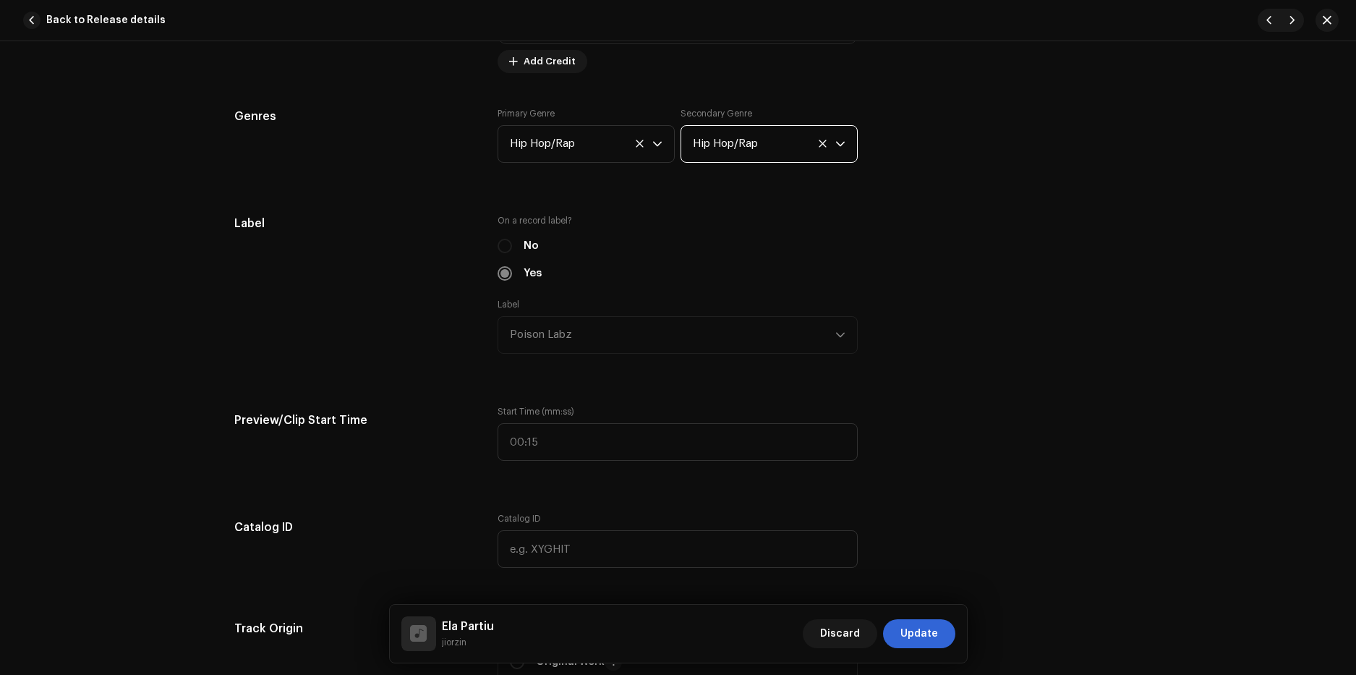
scroll to position [1446, 0]
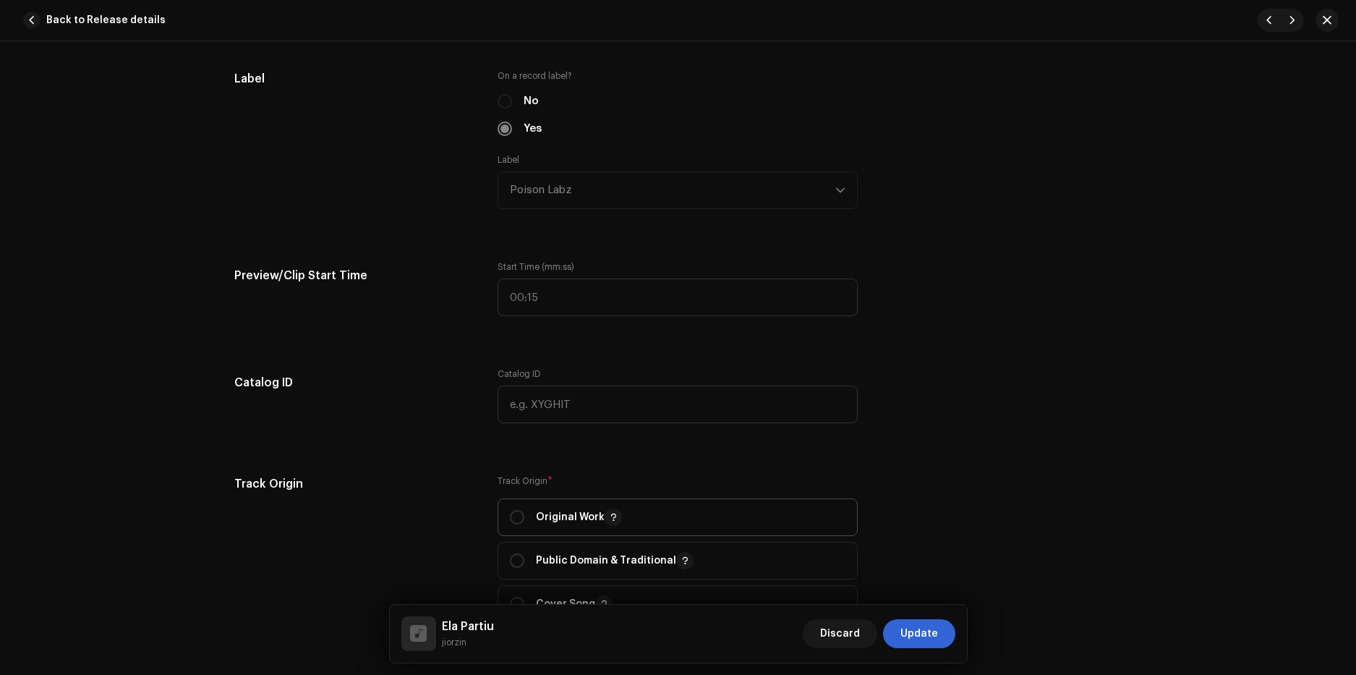
click at [581, 518] on p "Original Work" at bounding box center [579, 516] width 86 height 17
radio input "true"
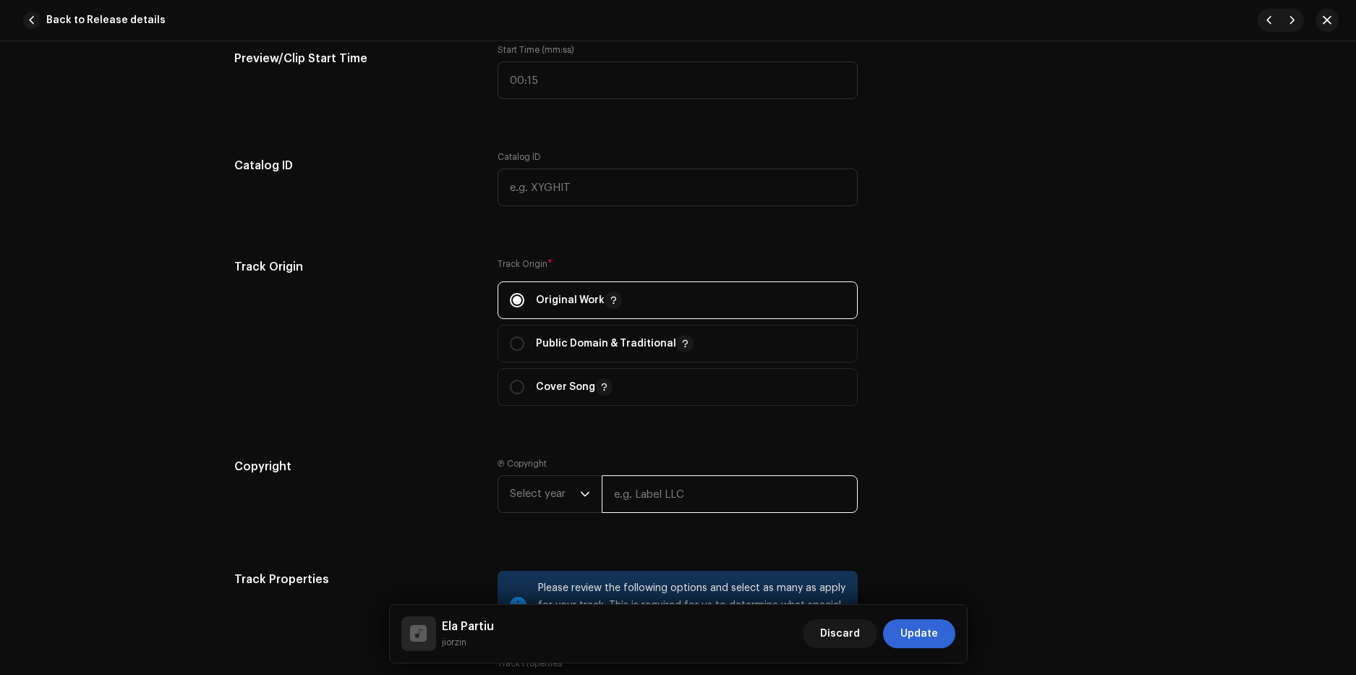
click at [640, 495] on input "text" at bounding box center [730, 494] width 256 height 38
type input "Poison Labz"
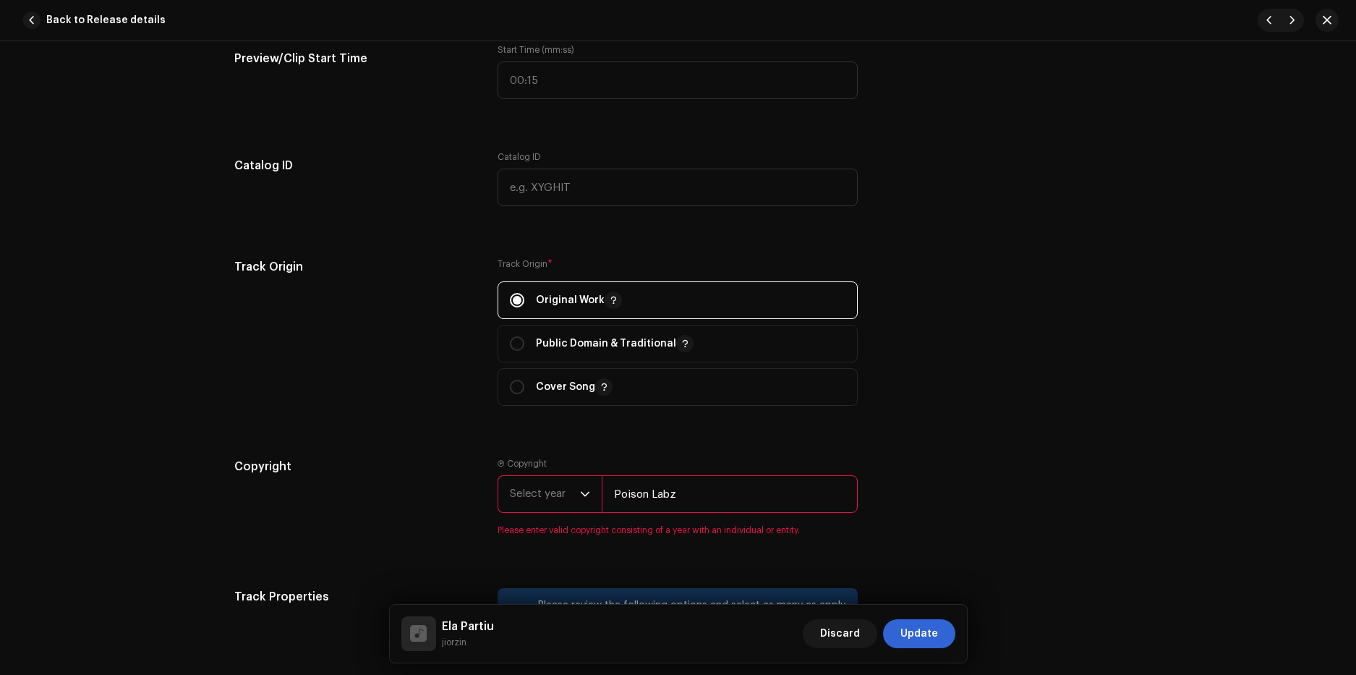
click at [561, 492] on span "Select year" at bounding box center [545, 494] width 70 height 36
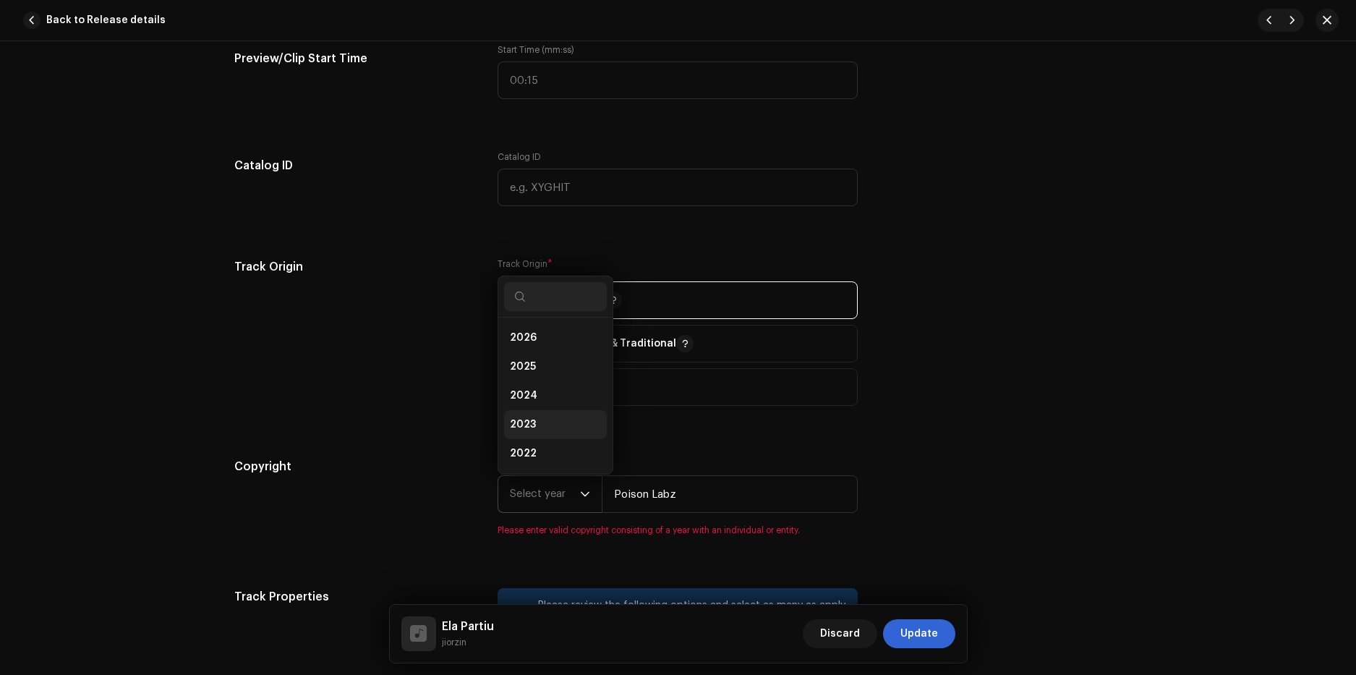
scroll to position [23, 0]
click at [547, 347] on li "2025" at bounding box center [555, 343] width 103 height 29
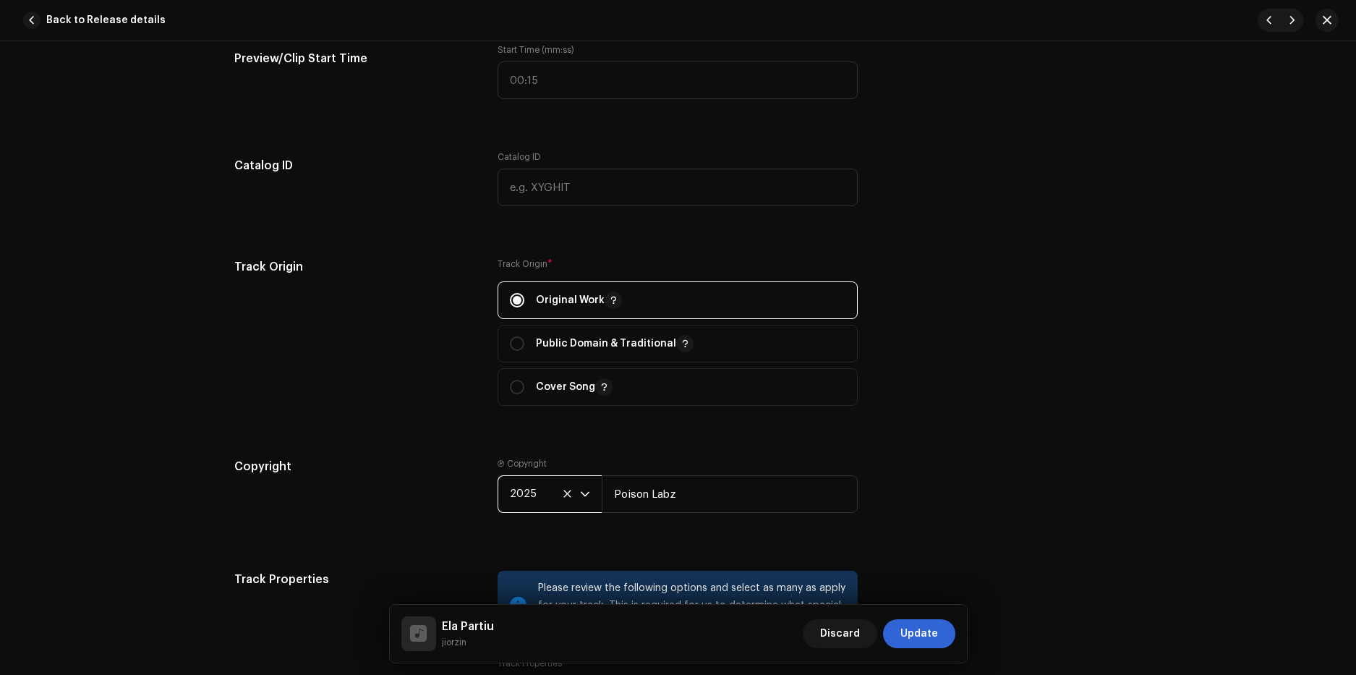
scroll to position [1952, 0]
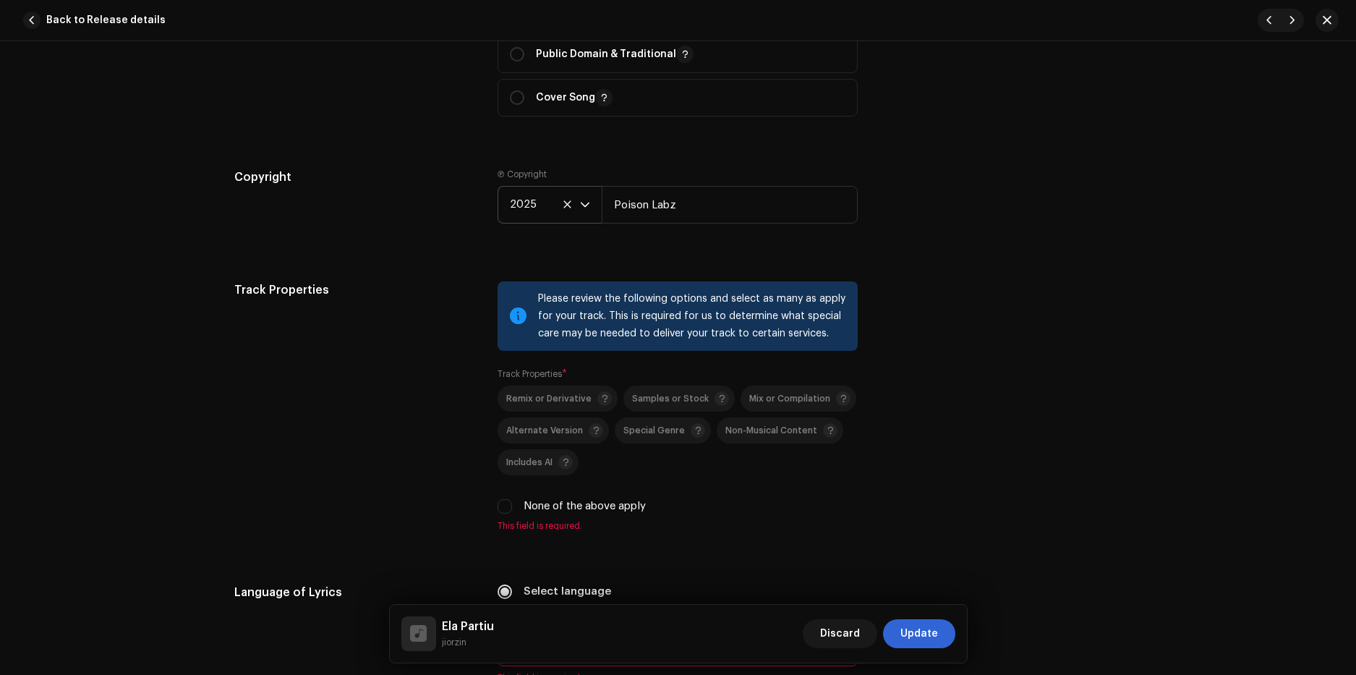
click at [528, 509] on label "None of the above apply" at bounding box center [584, 506] width 122 height 16
click at [512, 509] on input "None of the above apply" at bounding box center [504, 506] width 14 height 14
checkbox input "true"
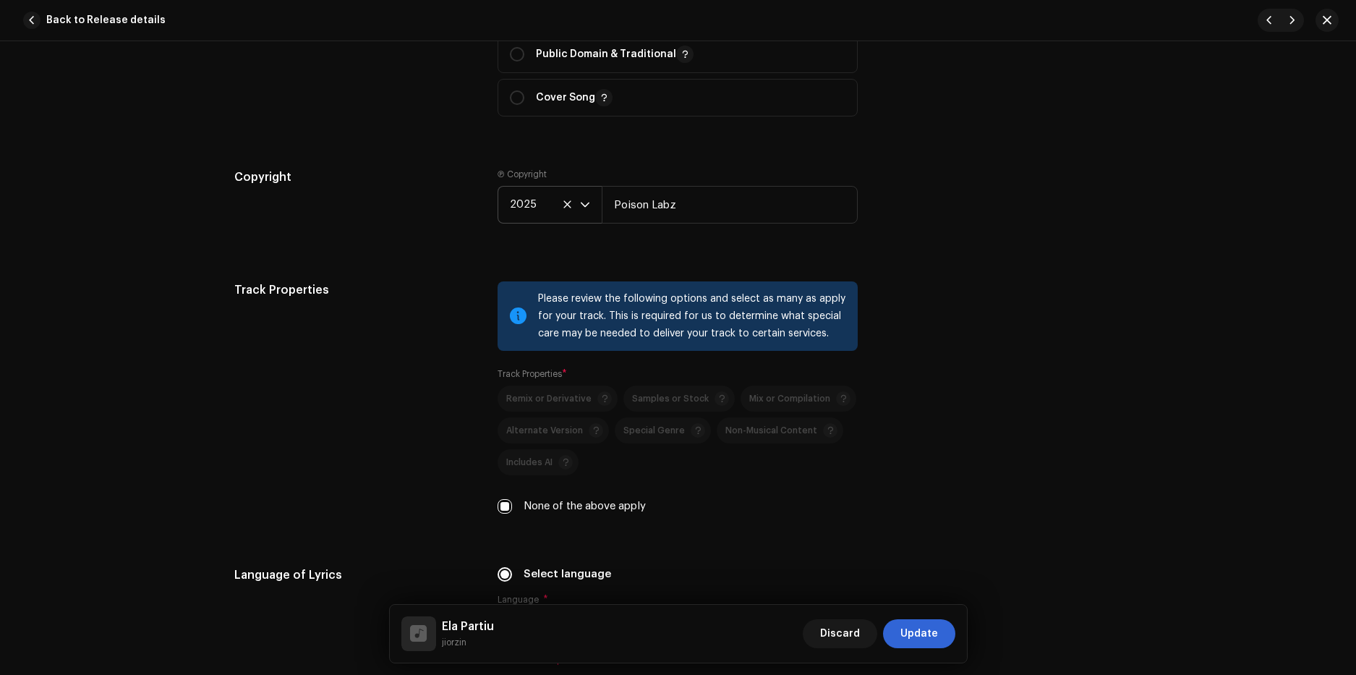
scroll to position [2097, 0]
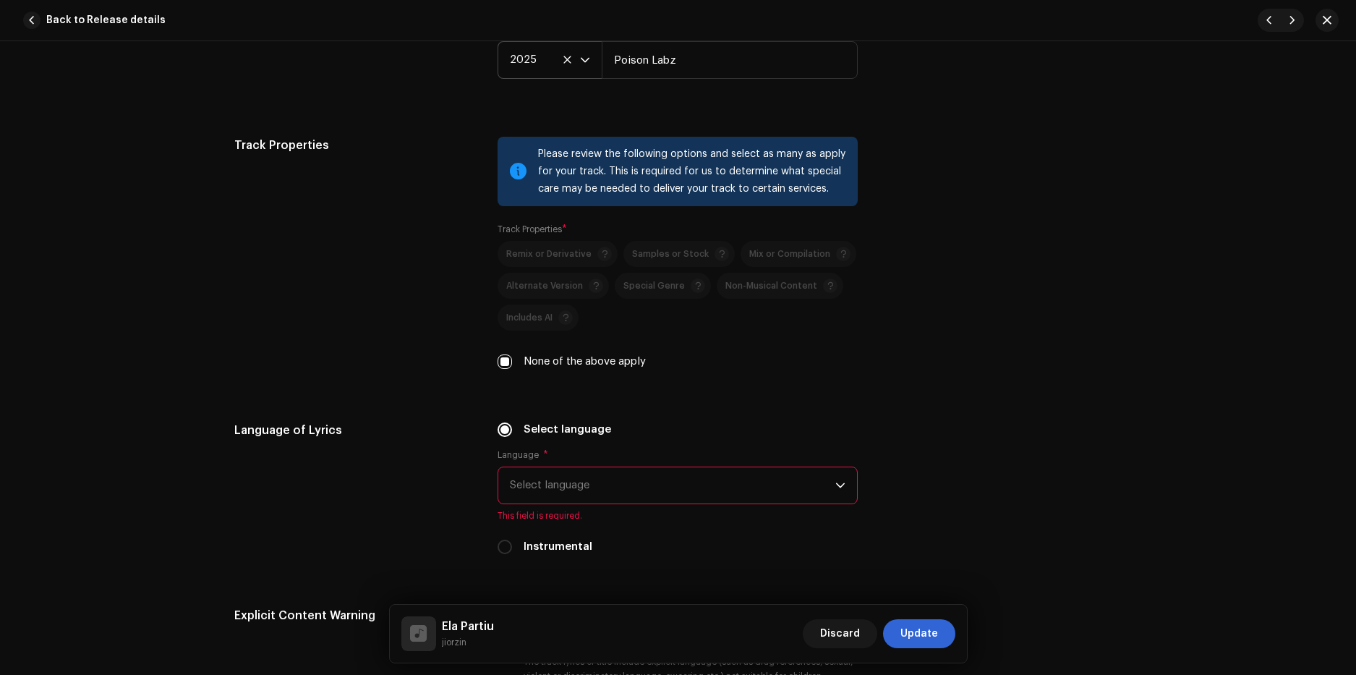
click at [568, 489] on span "Select language" at bounding box center [672, 485] width 325 height 36
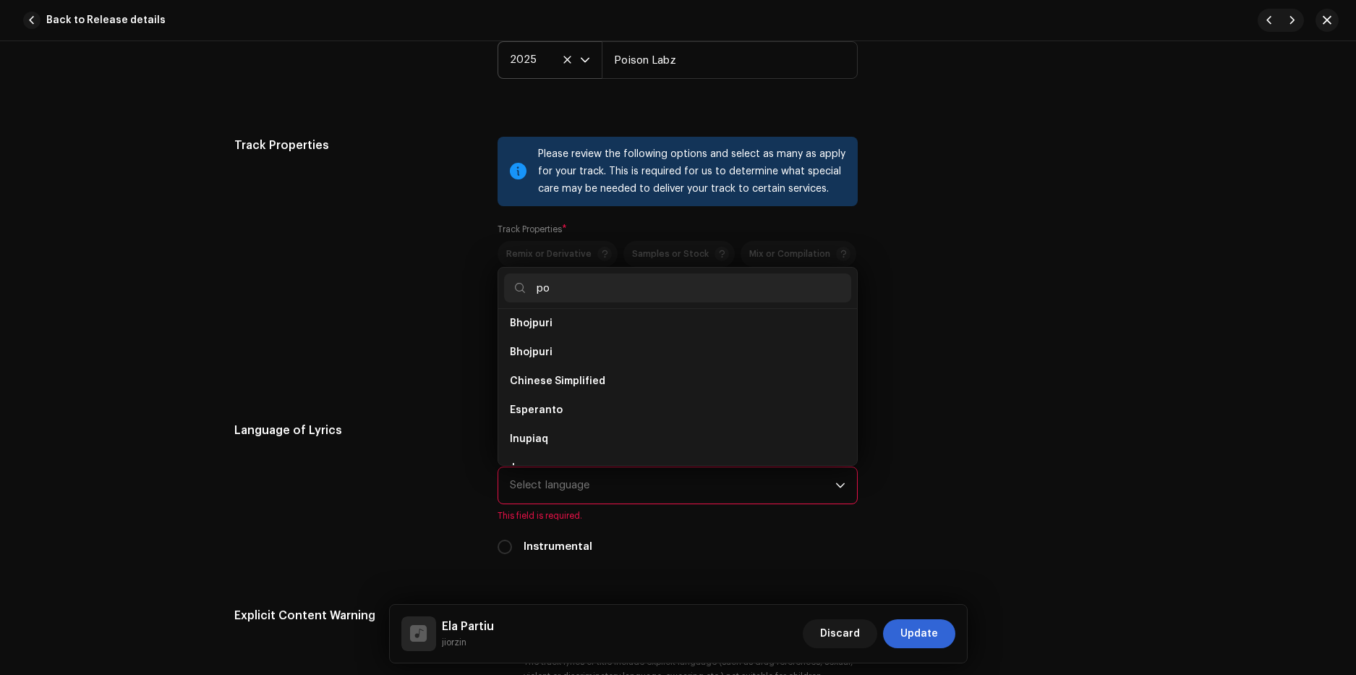
scroll to position [0, 0]
type input "por"
click at [518, 326] on span "Portuguese" at bounding box center [540, 329] width 60 height 14
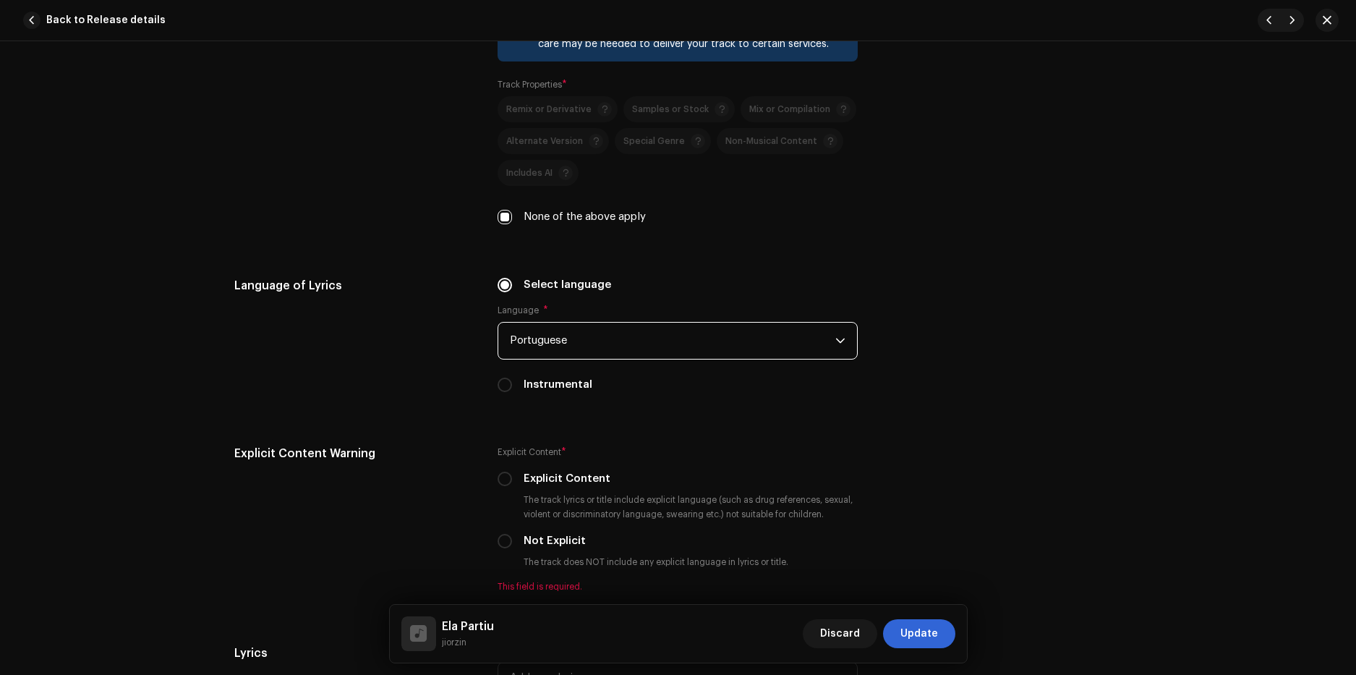
scroll to position [2313, 0]
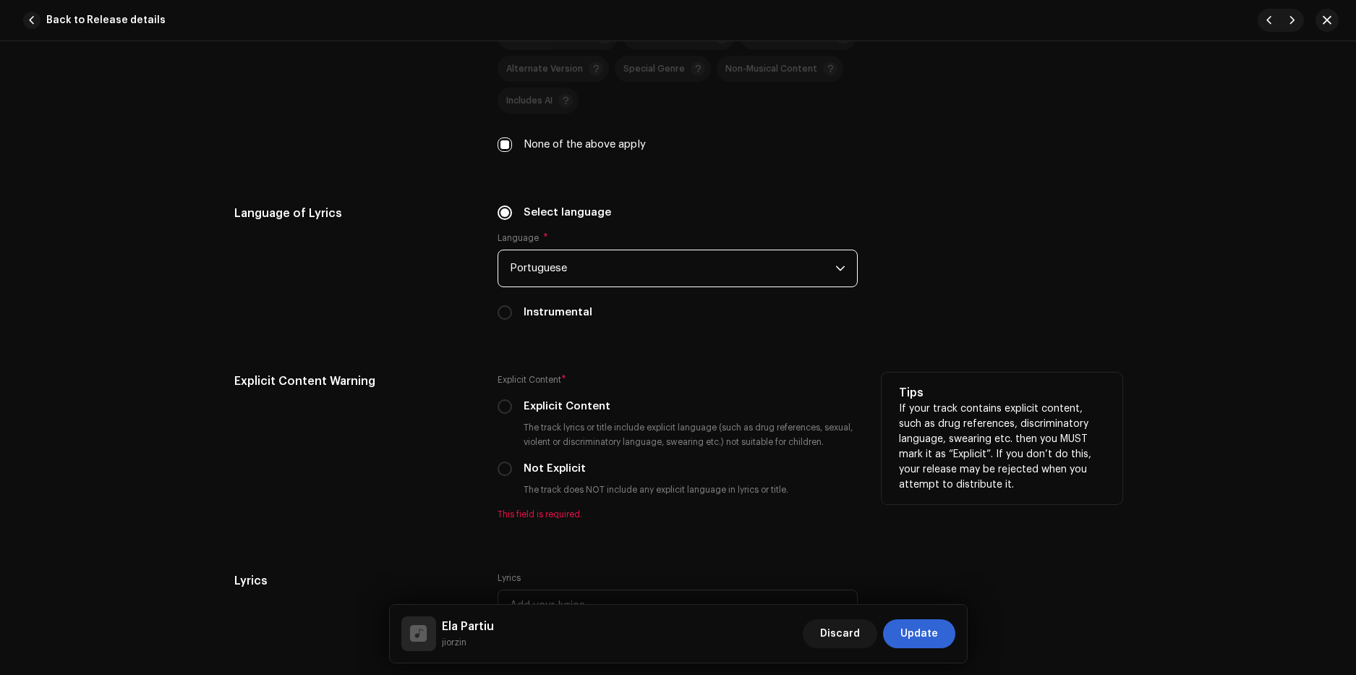
click at [558, 466] on label "Not Explicit" at bounding box center [554, 469] width 62 height 16
click at [512, 466] on input "Not Explicit" at bounding box center [504, 468] width 14 height 14
radio input "true"
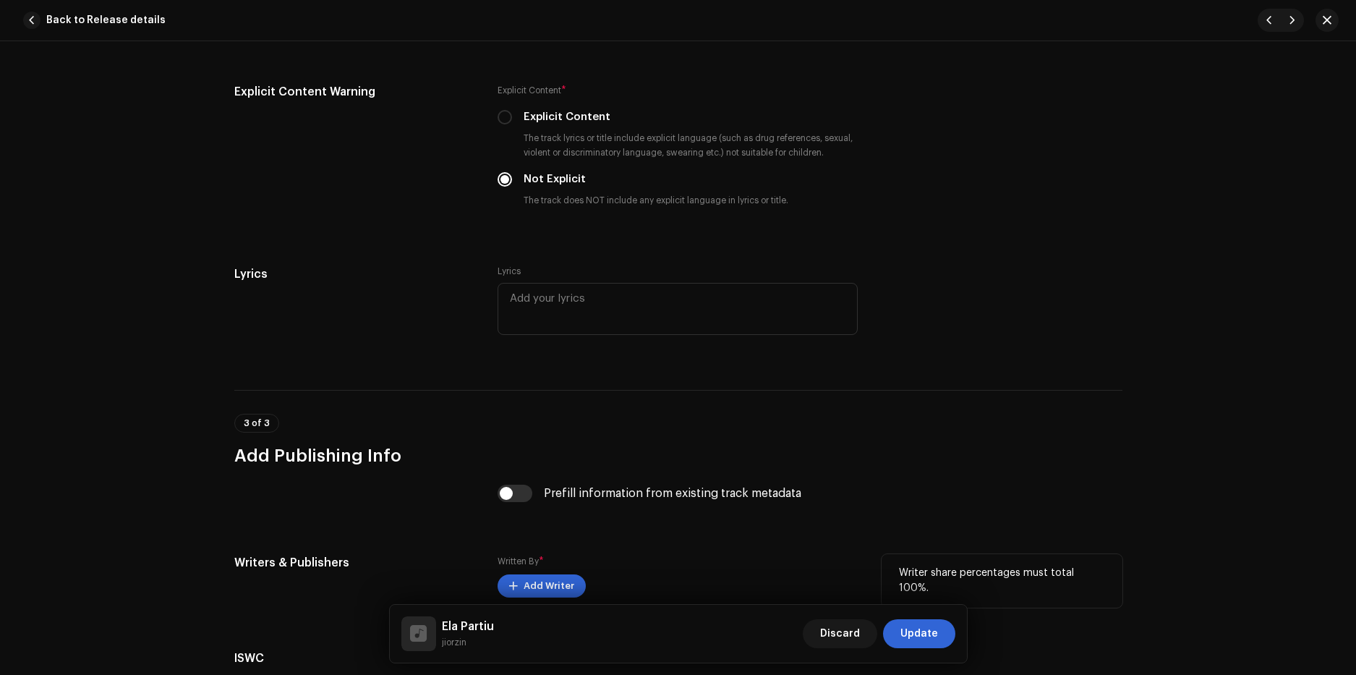
scroll to position [2747, 0]
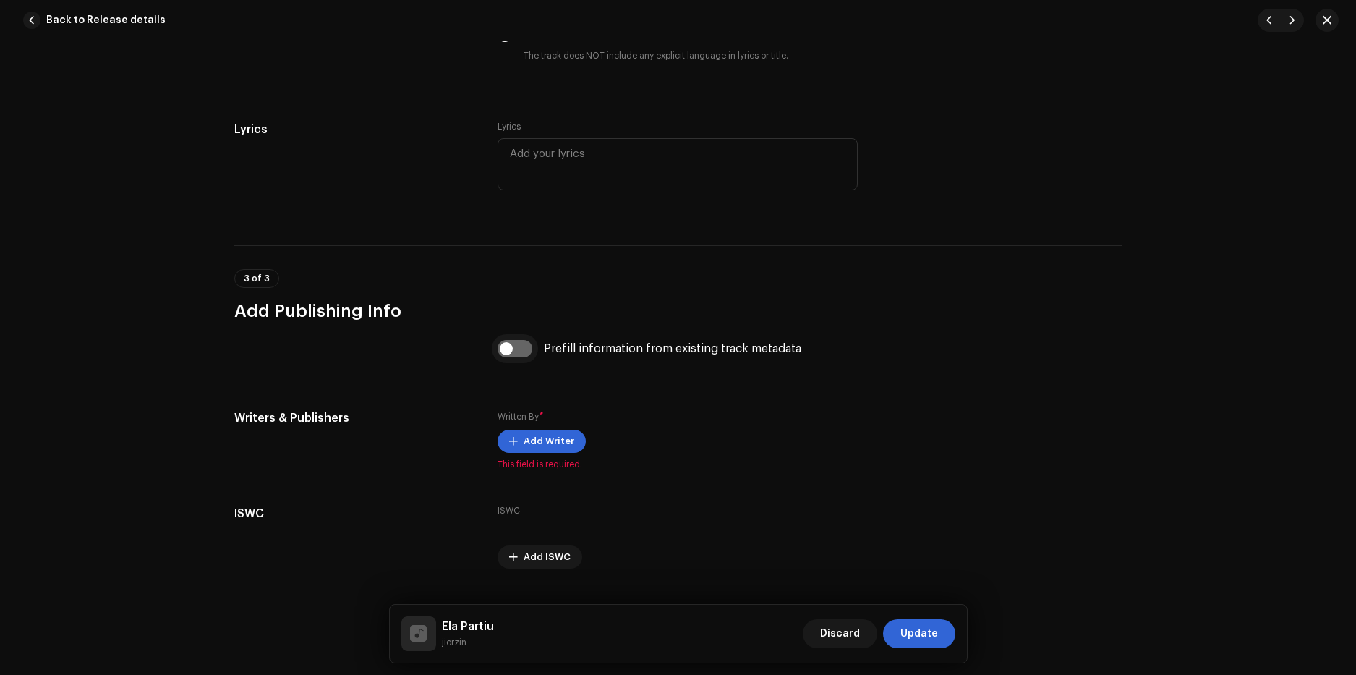
click at [518, 352] on input "checkbox" at bounding box center [514, 348] width 35 height 17
checkbox input "true"
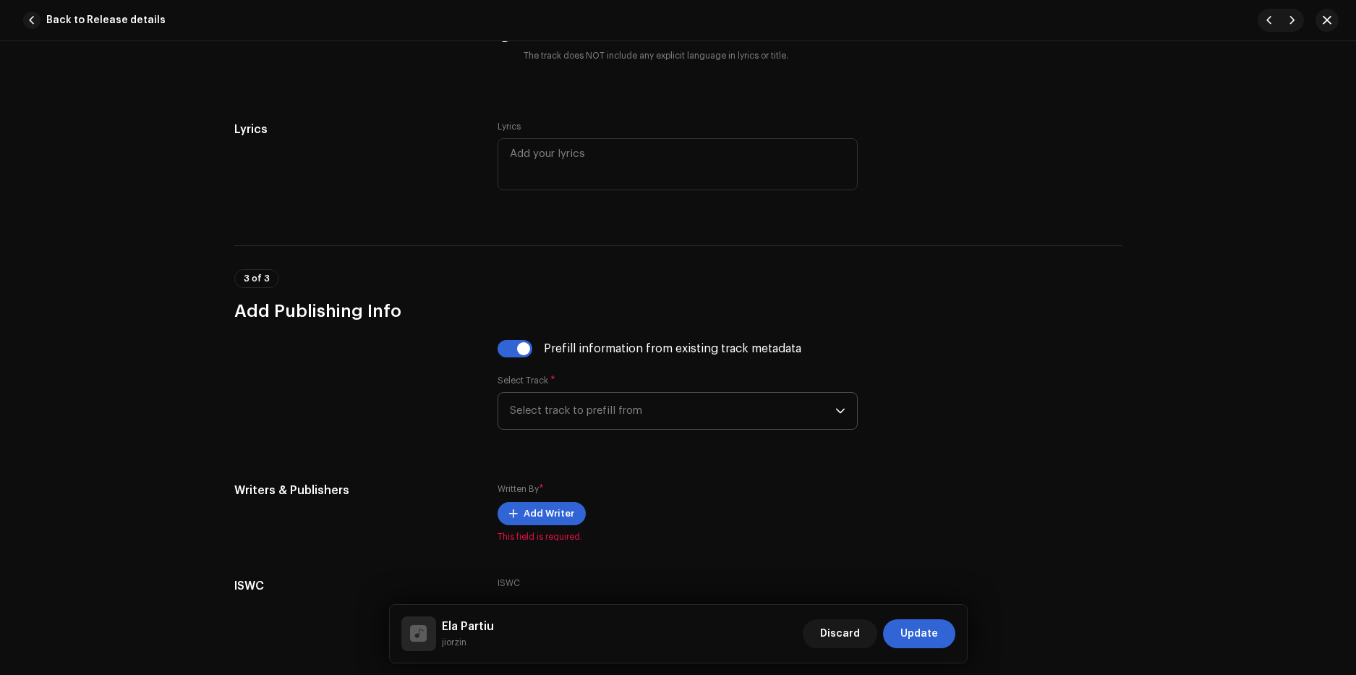
click at [596, 421] on span "Select track to prefill from" at bounding box center [672, 411] width 325 height 36
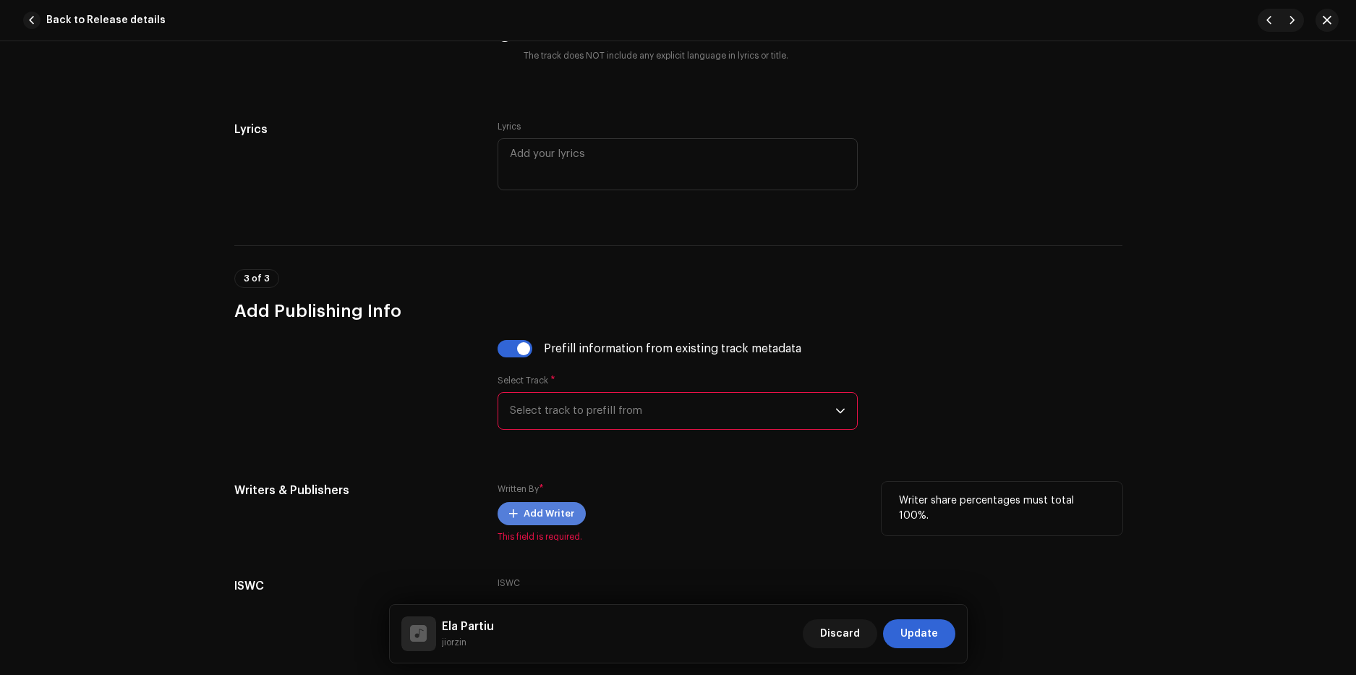
click at [562, 513] on span "Add Writer" at bounding box center [548, 513] width 51 height 29
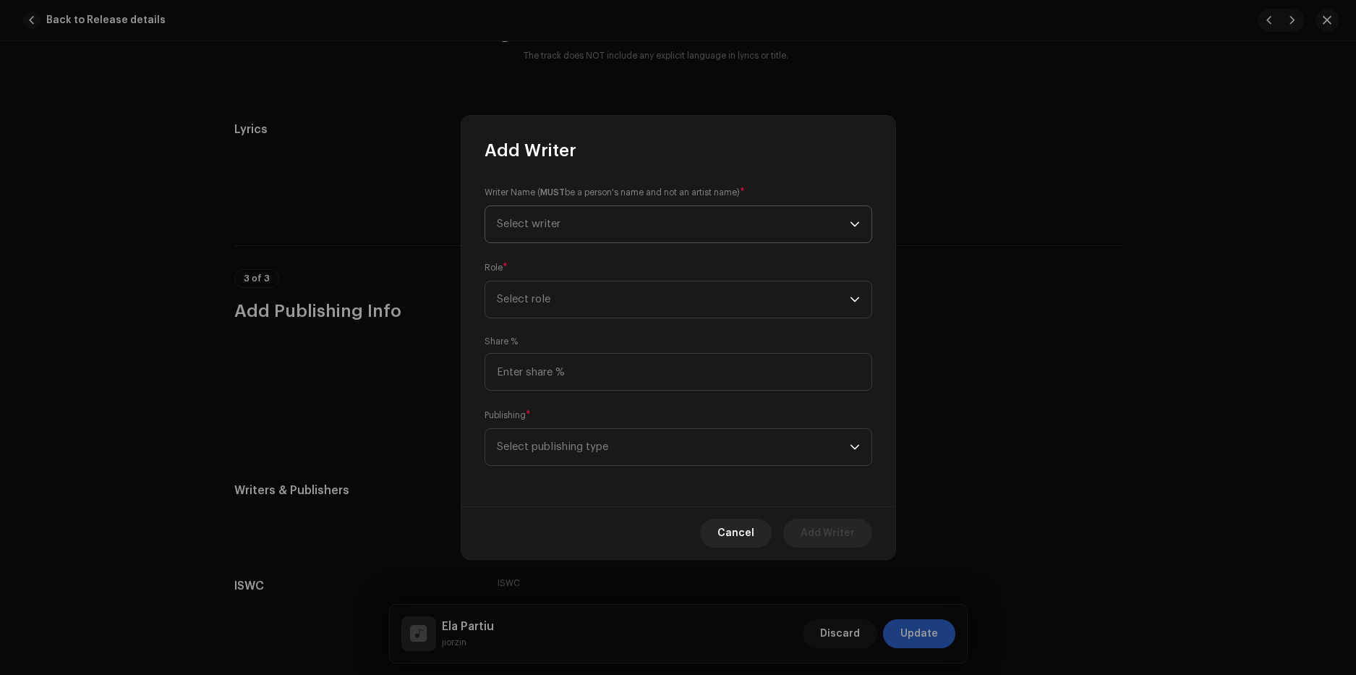
click at [560, 224] on span "Select writer" at bounding box center [529, 223] width 64 height 11
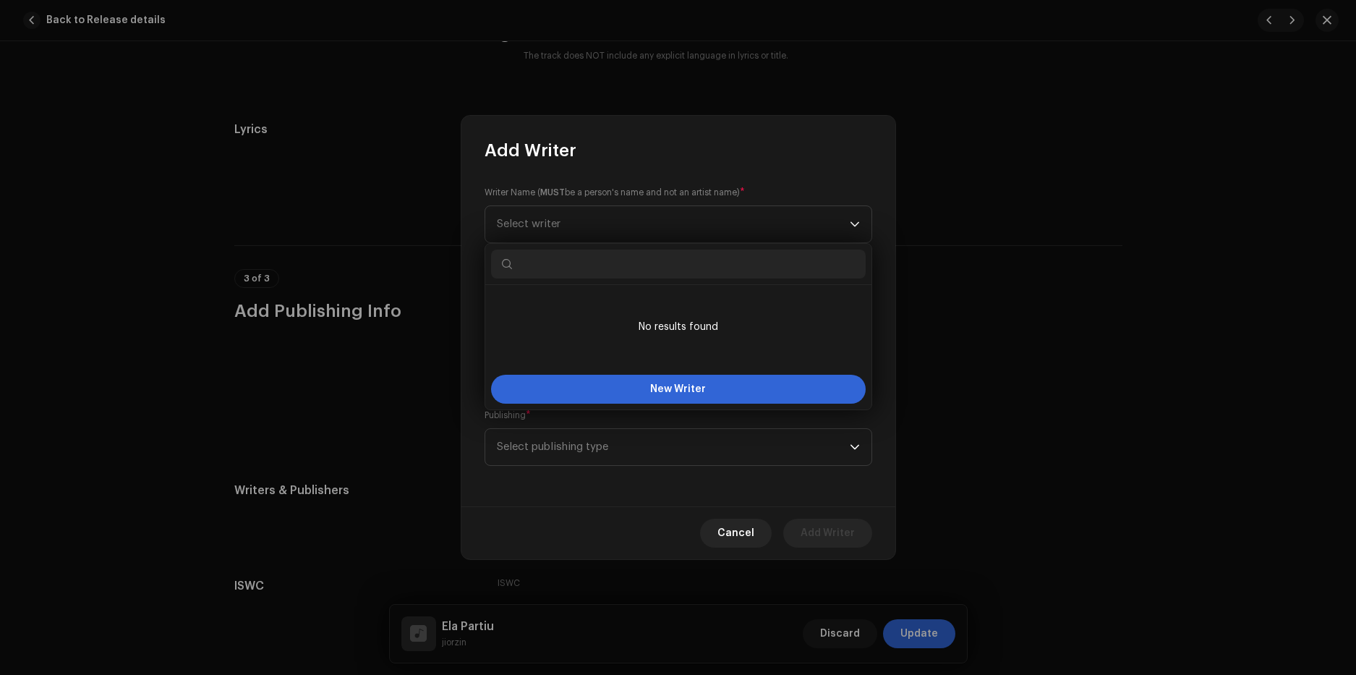
click at [742, 170] on div "Writer Name ( MUST be a person's name and not an artist name) * Select writer R…" at bounding box center [678, 334] width 434 height 344
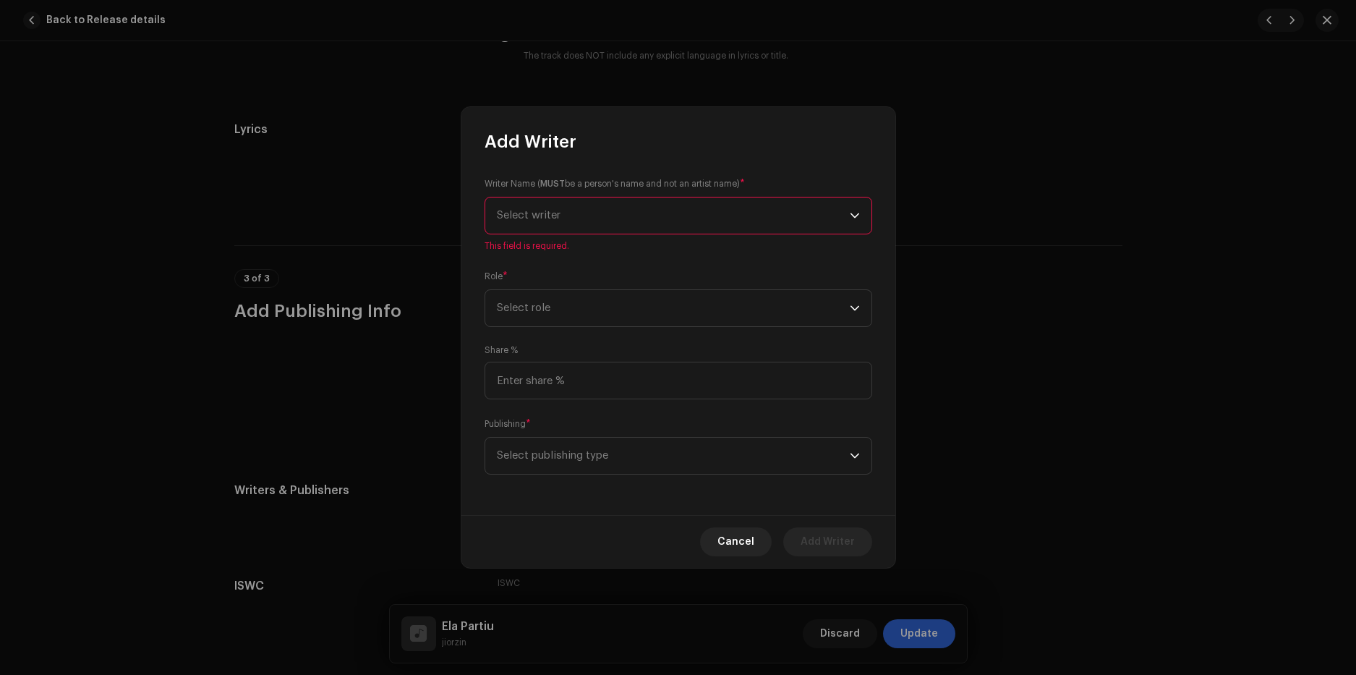
click at [704, 228] on span "Select writer" at bounding box center [673, 215] width 353 height 36
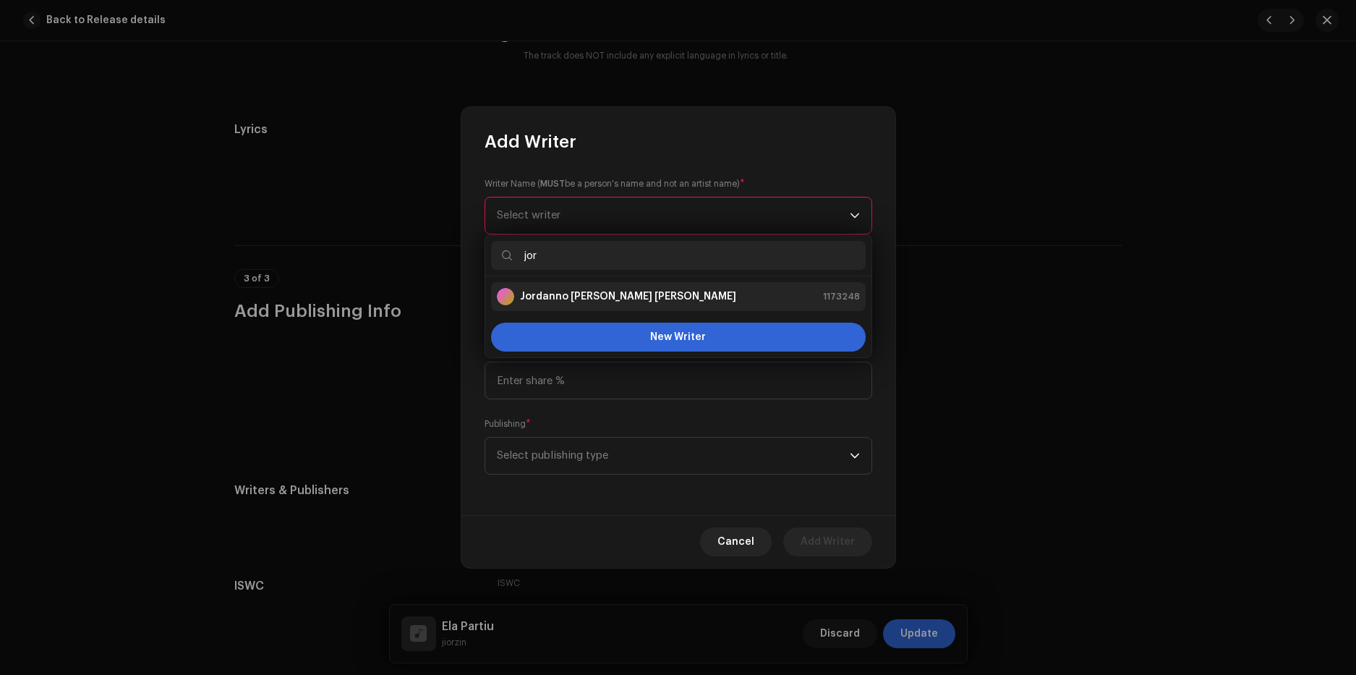
type input "jor"
click at [560, 307] on li "Jordanno de Barros Biehl 1173248" at bounding box center [678, 296] width 374 height 29
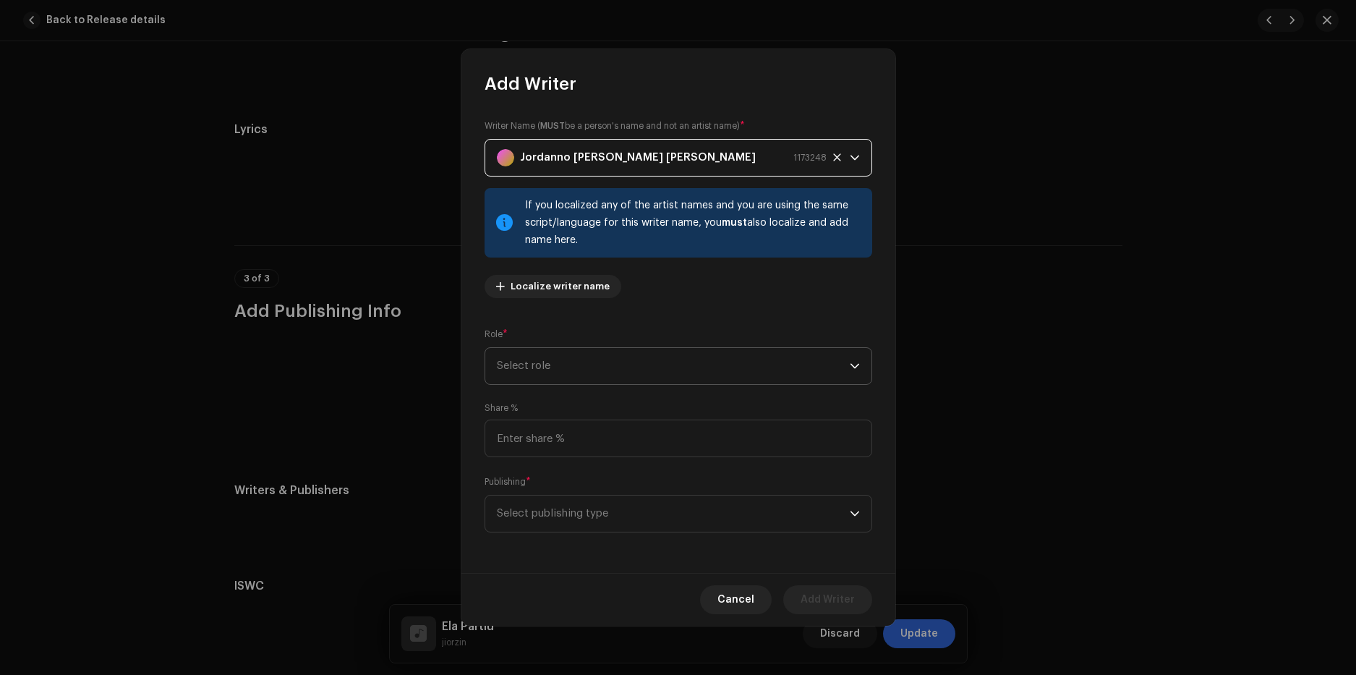
click at [590, 371] on span "Select role" at bounding box center [673, 366] width 353 height 36
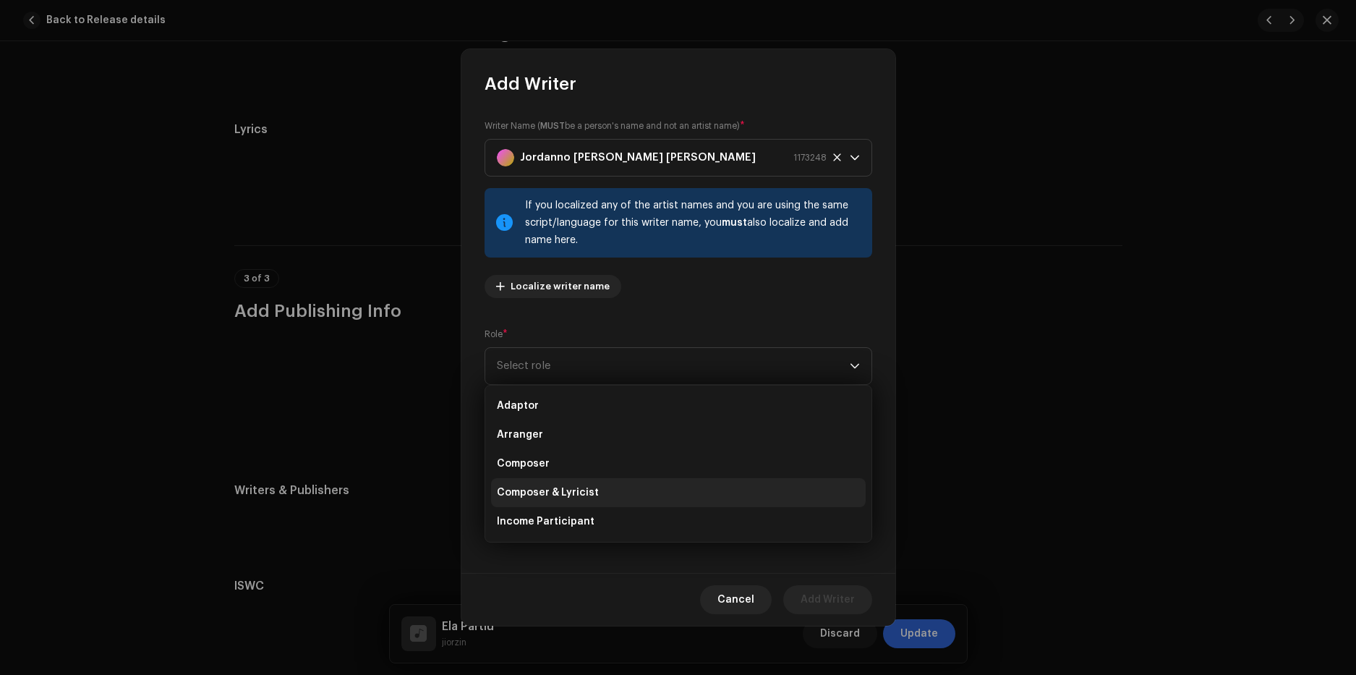
click at [575, 489] on span "Composer & Lyricist" at bounding box center [548, 492] width 102 height 14
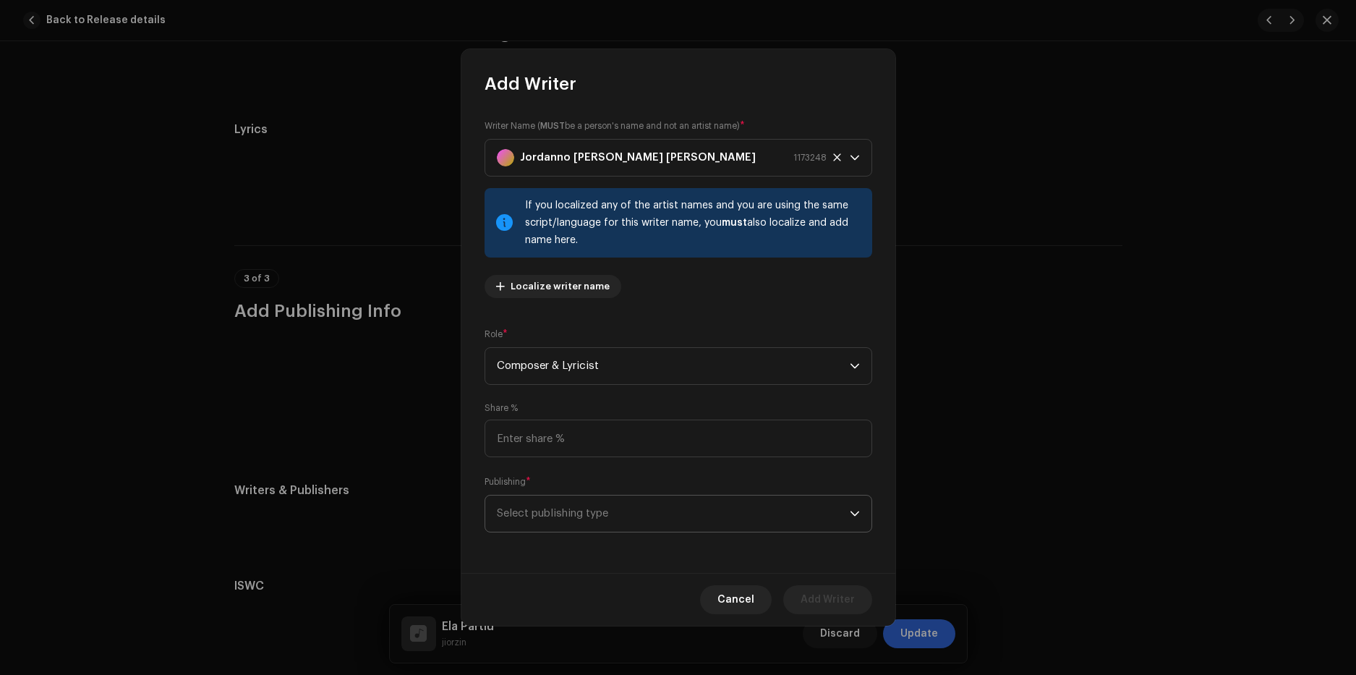
click at [550, 495] on span "Select publishing type" at bounding box center [673, 513] width 353 height 36
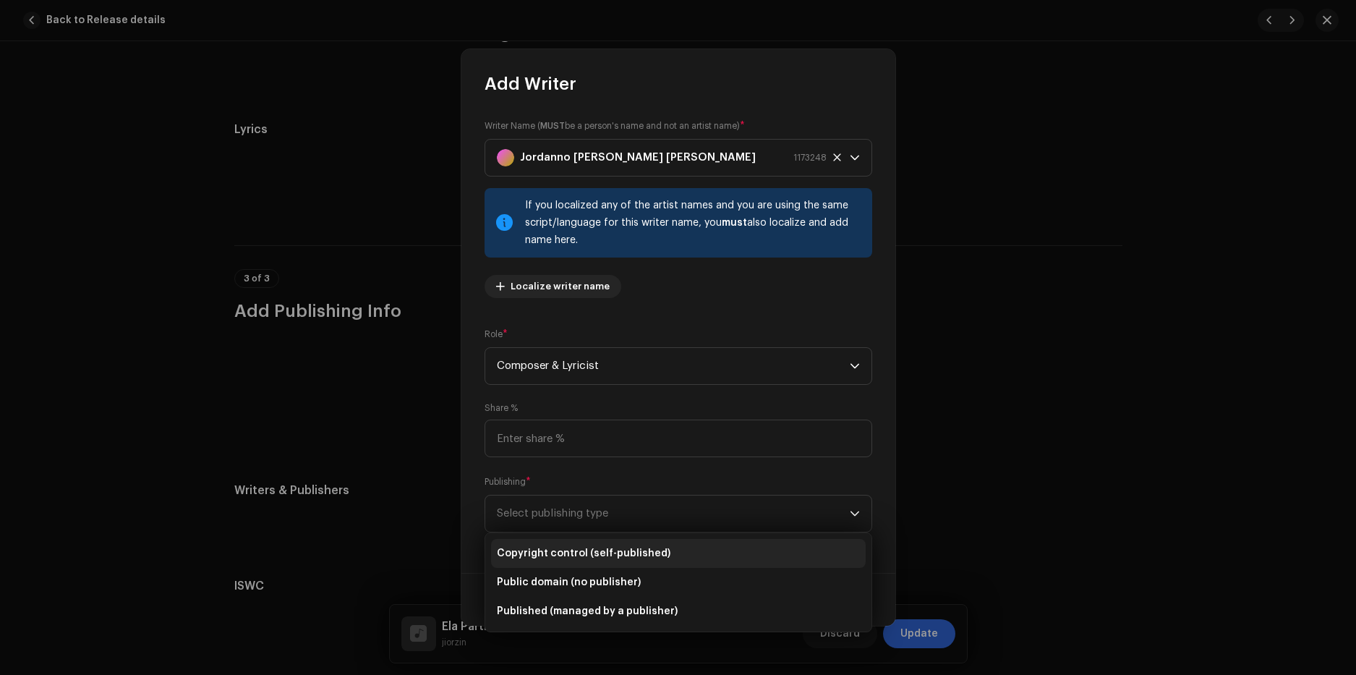
click at [559, 547] on span "Copyright control (self-published)" at bounding box center [584, 553] width 174 height 14
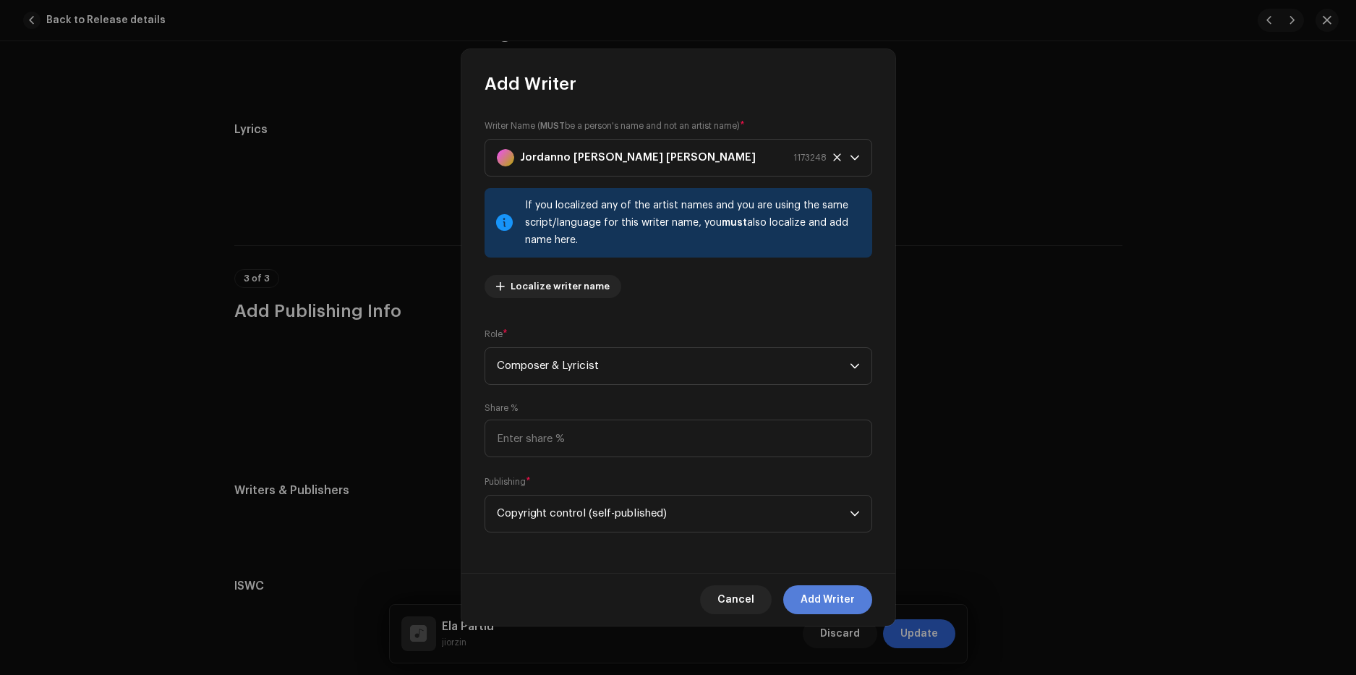
click at [832, 594] on span "Add Writer" at bounding box center [827, 599] width 54 height 29
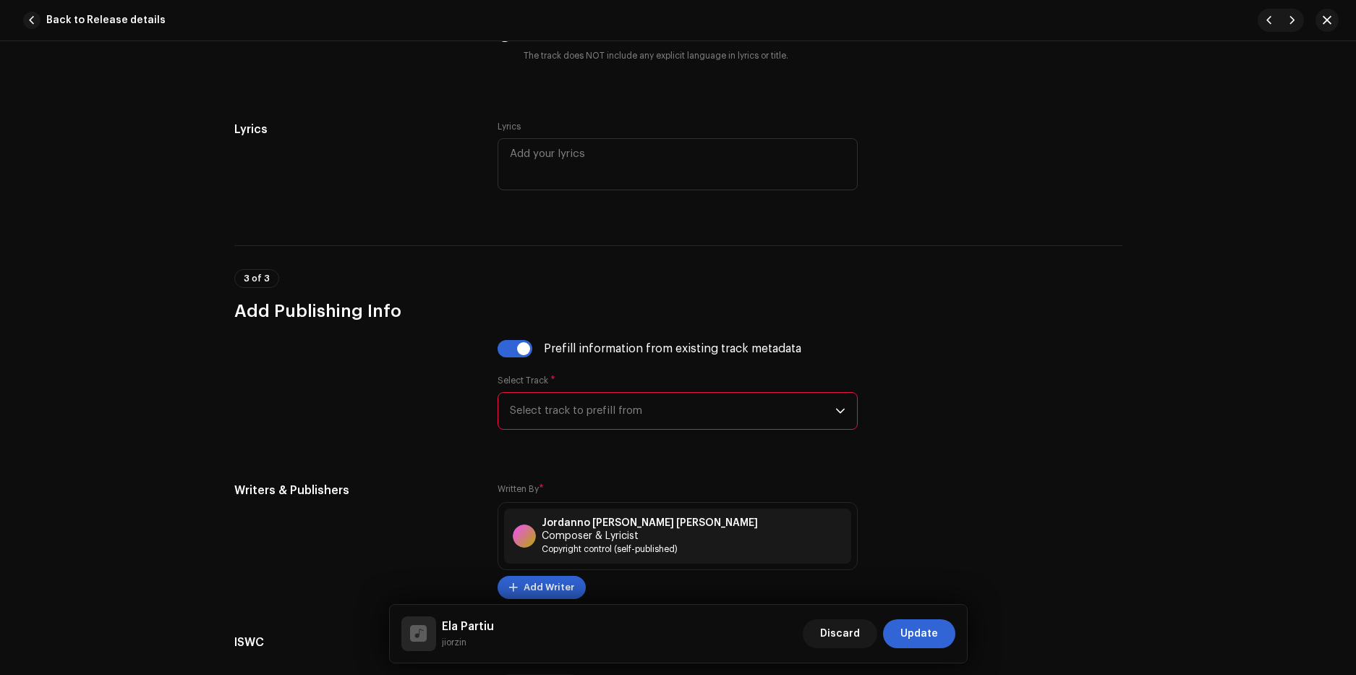
click at [582, 411] on span "Select track to prefill from" at bounding box center [672, 411] width 325 height 36
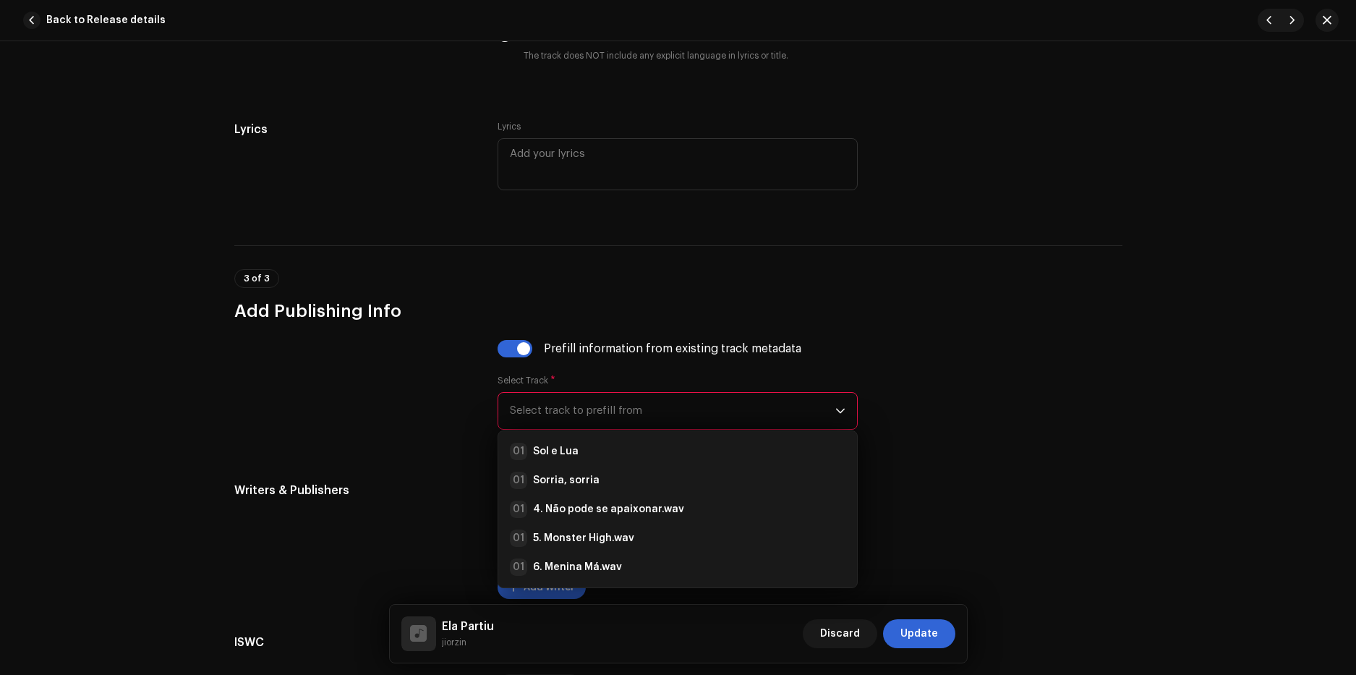
click at [876, 254] on div "3 of 3 Add Publishing Info" at bounding box center [678, 283] width 888 height 77
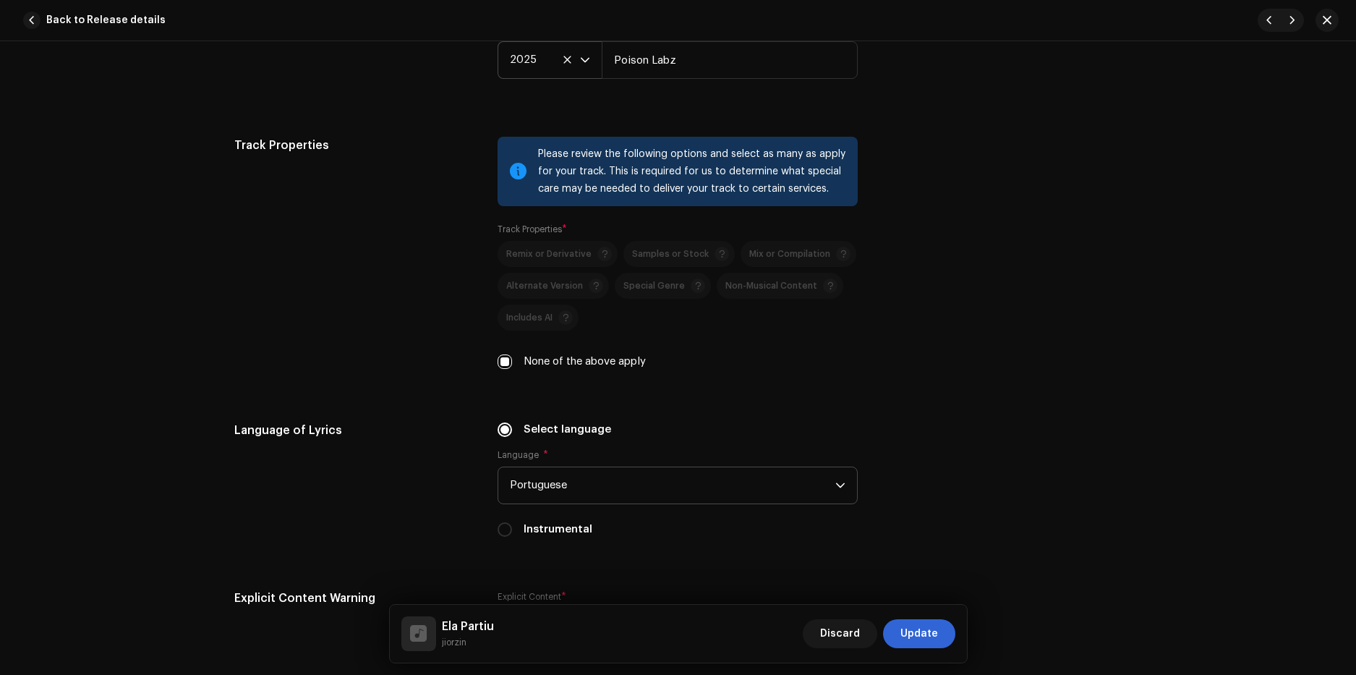
scroll to position [2169, 0]
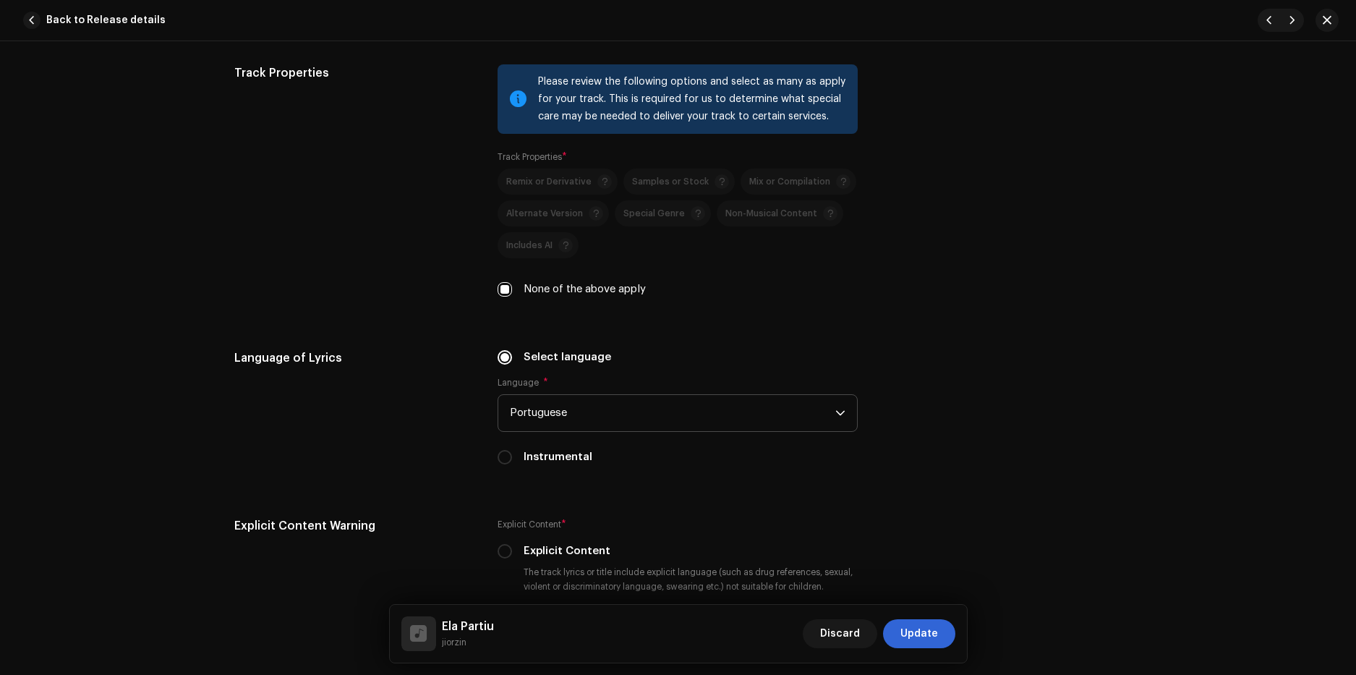
click at [565, 398] on span "Portuguese" at bounding box center [672, 413] width 325 height 36
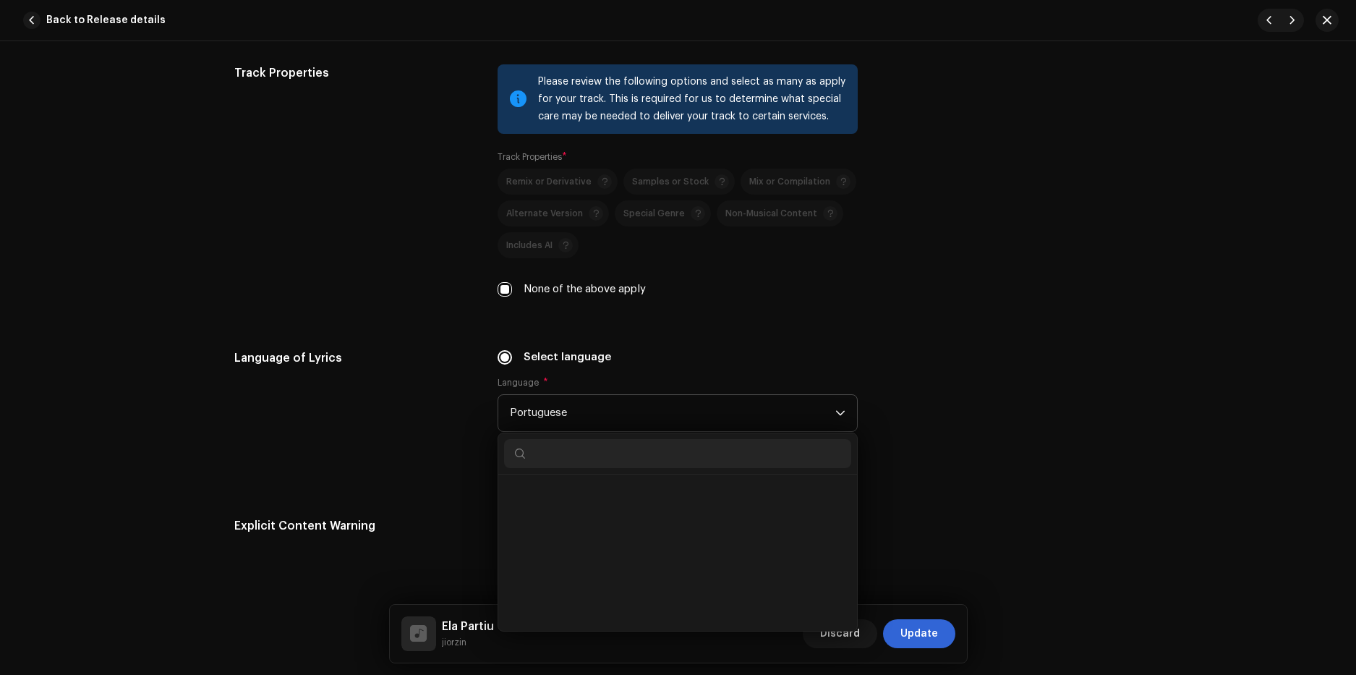
scroll to position [3939, 0]
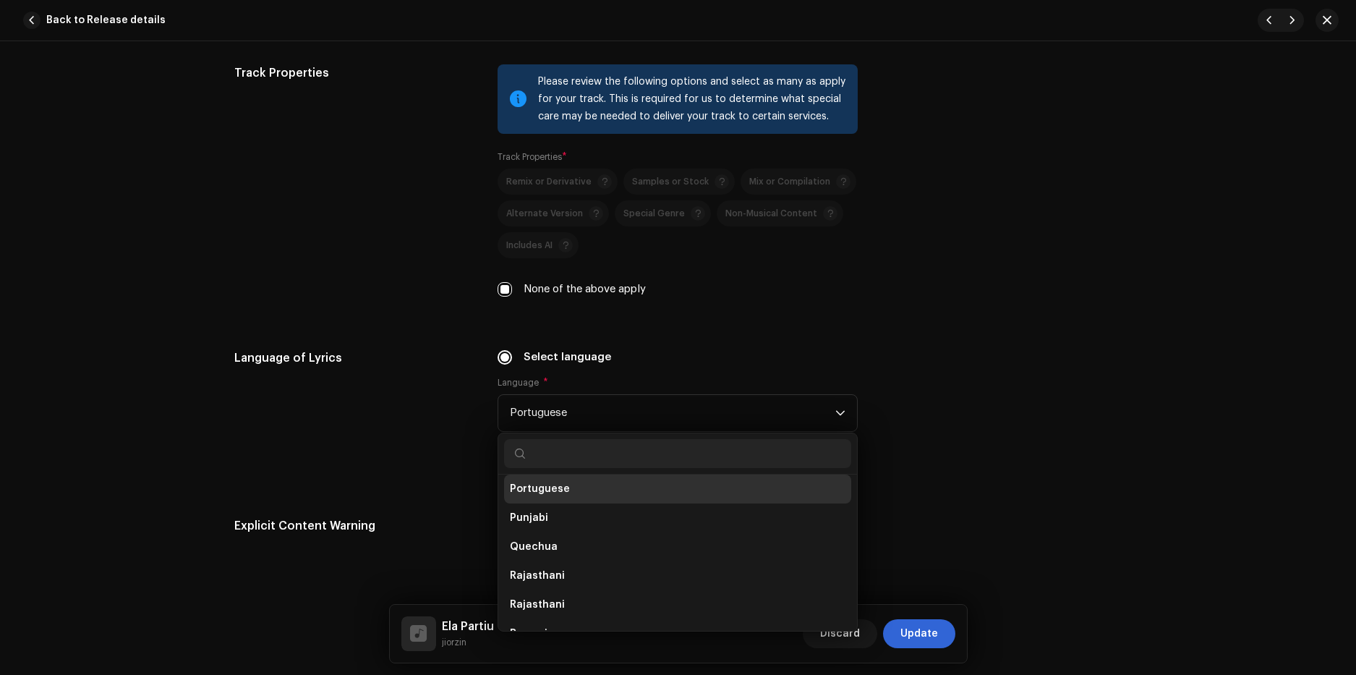
click at [413, 413] on div "Language of Lyrics" at bounding box center [354, 415] width 241 height 133
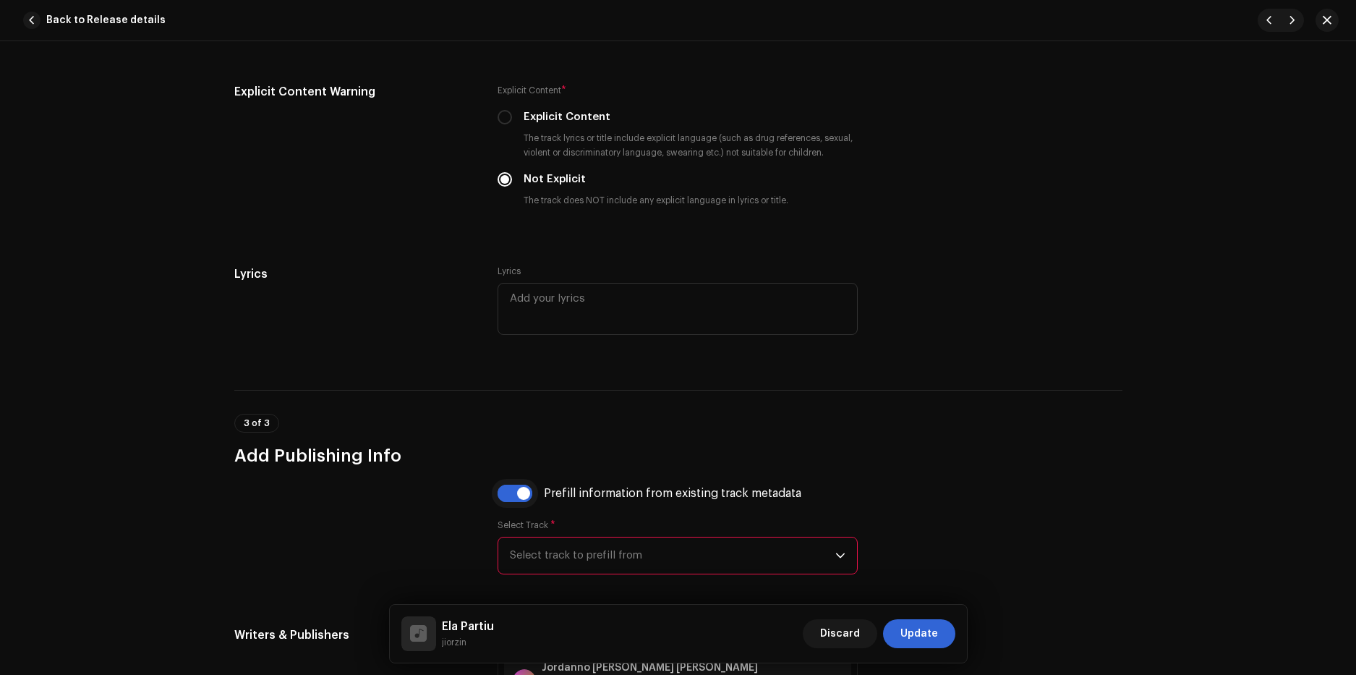
scroll to position [2747, 0]
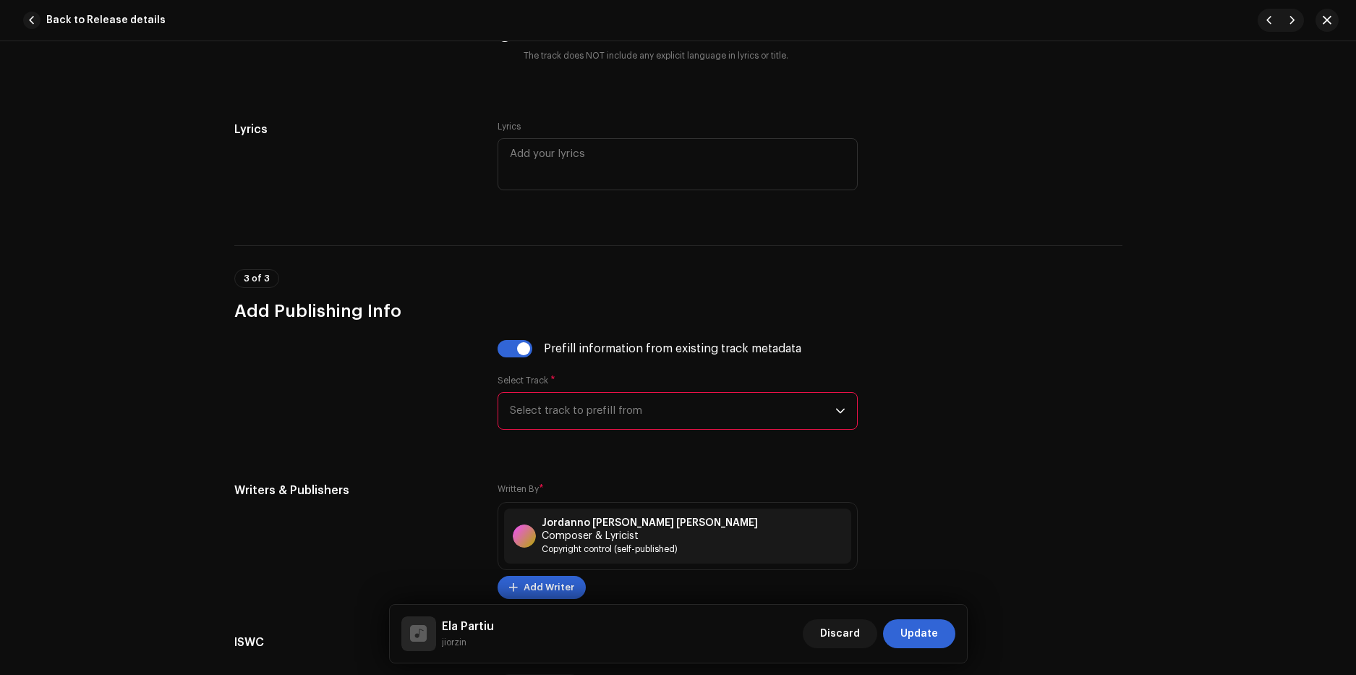
click at [523, 420] on span "Select track to prefill from" at bounding box center [672, 411] width 325 height 36
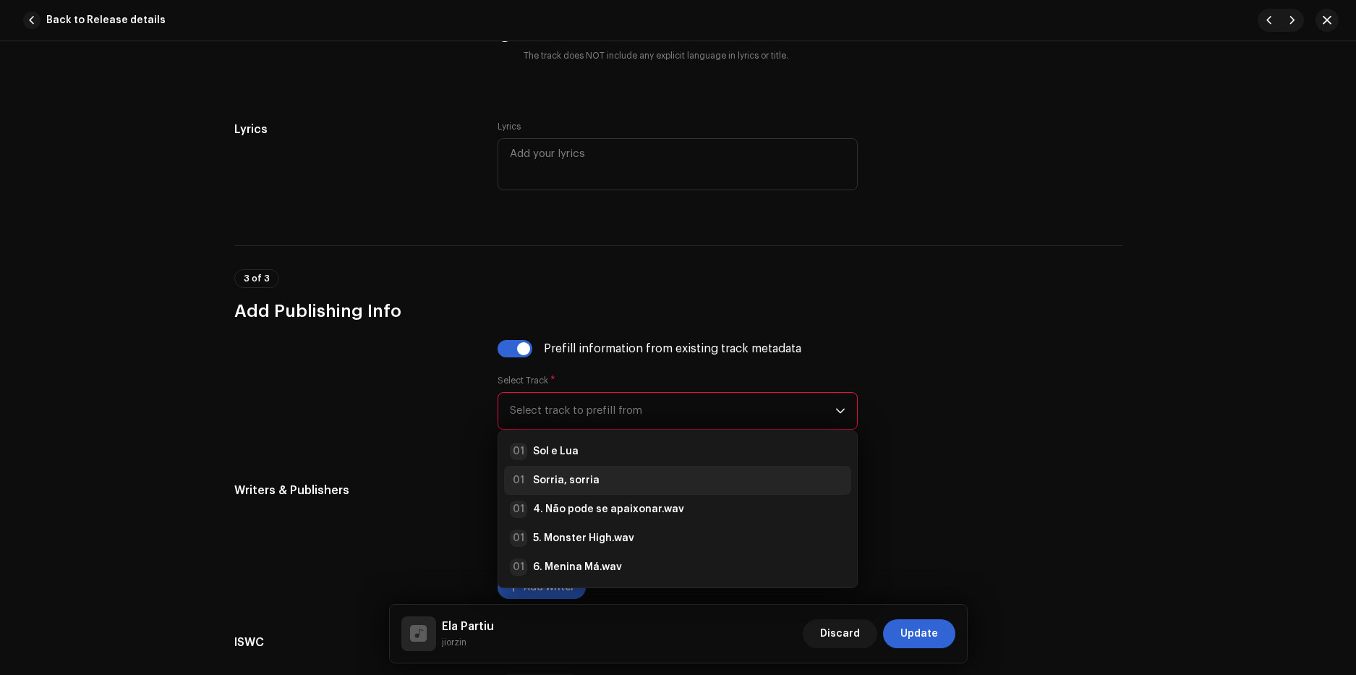
click at [542, 481] on strong "Sorria, sorria" at bounding box center [566, 480] width 67 height 14
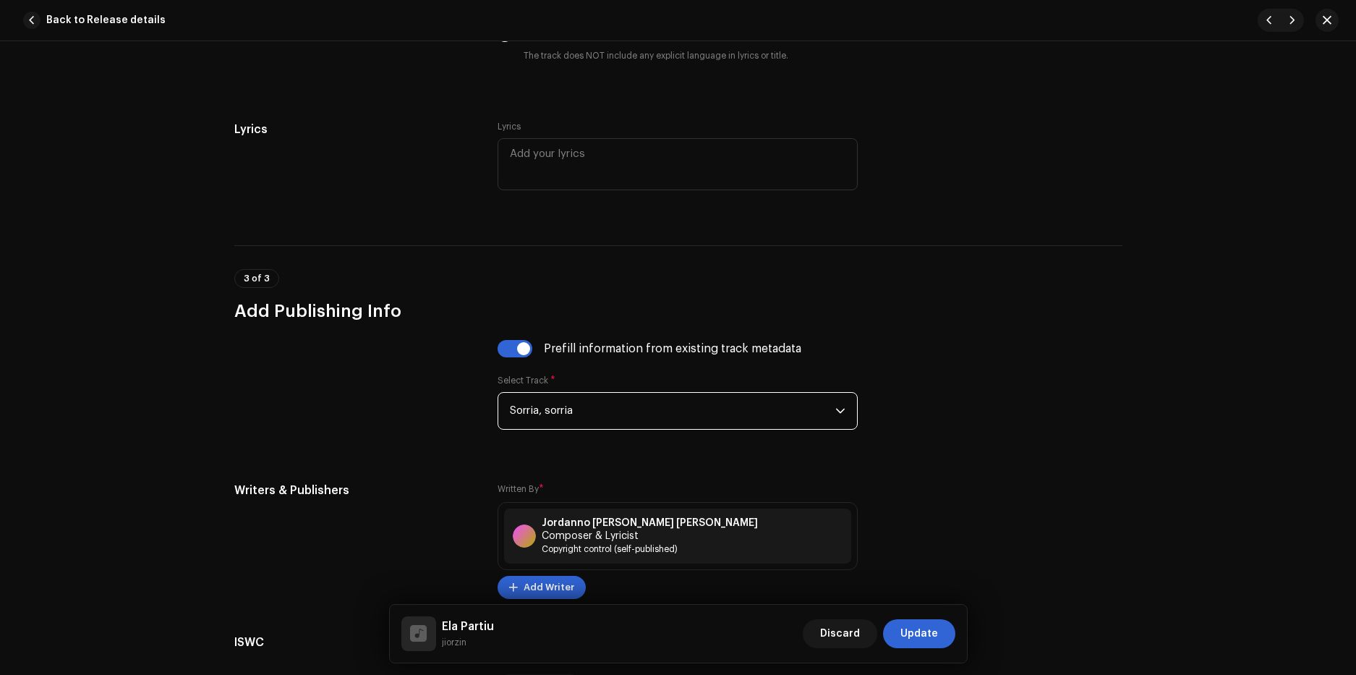
click at [555, 416] on span "Sorria, sorria" at bounding box center [672, 411] width 325 height 36
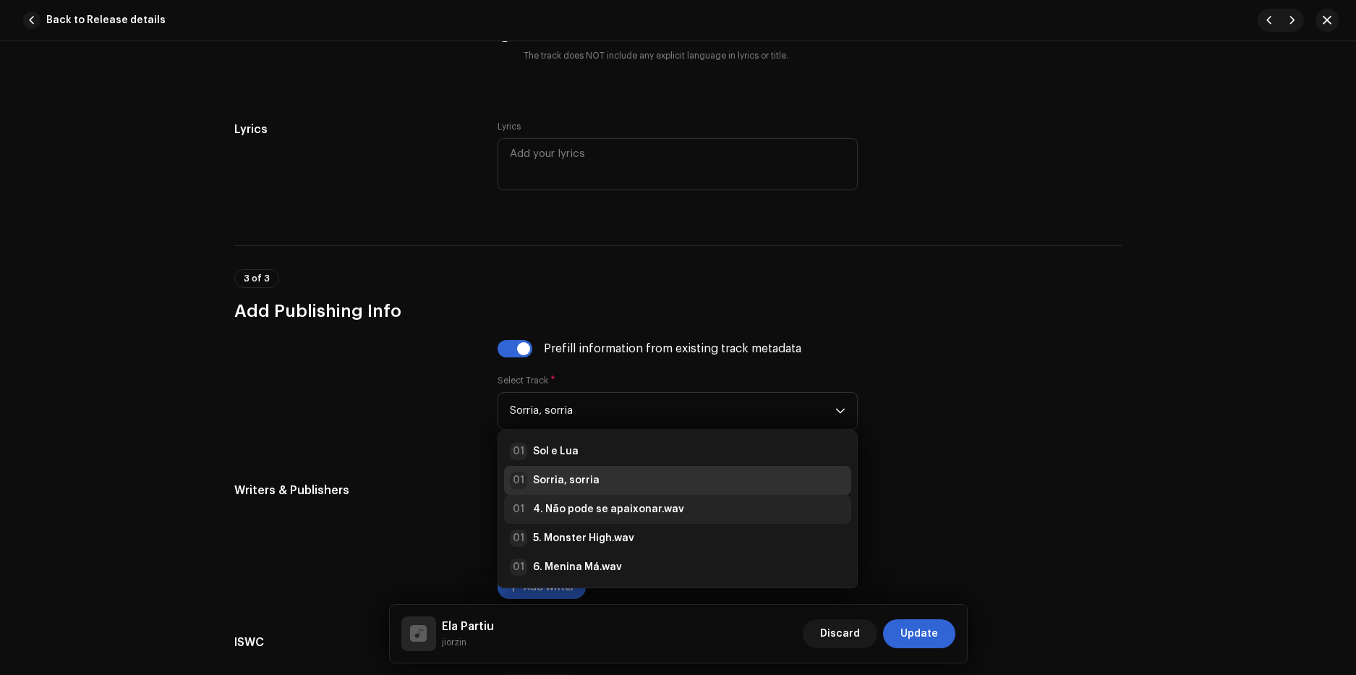
click at [561, 505] on strong "4. Não pode se apaixonar.wav" at bounding box center [608, 509] width 151 height 14
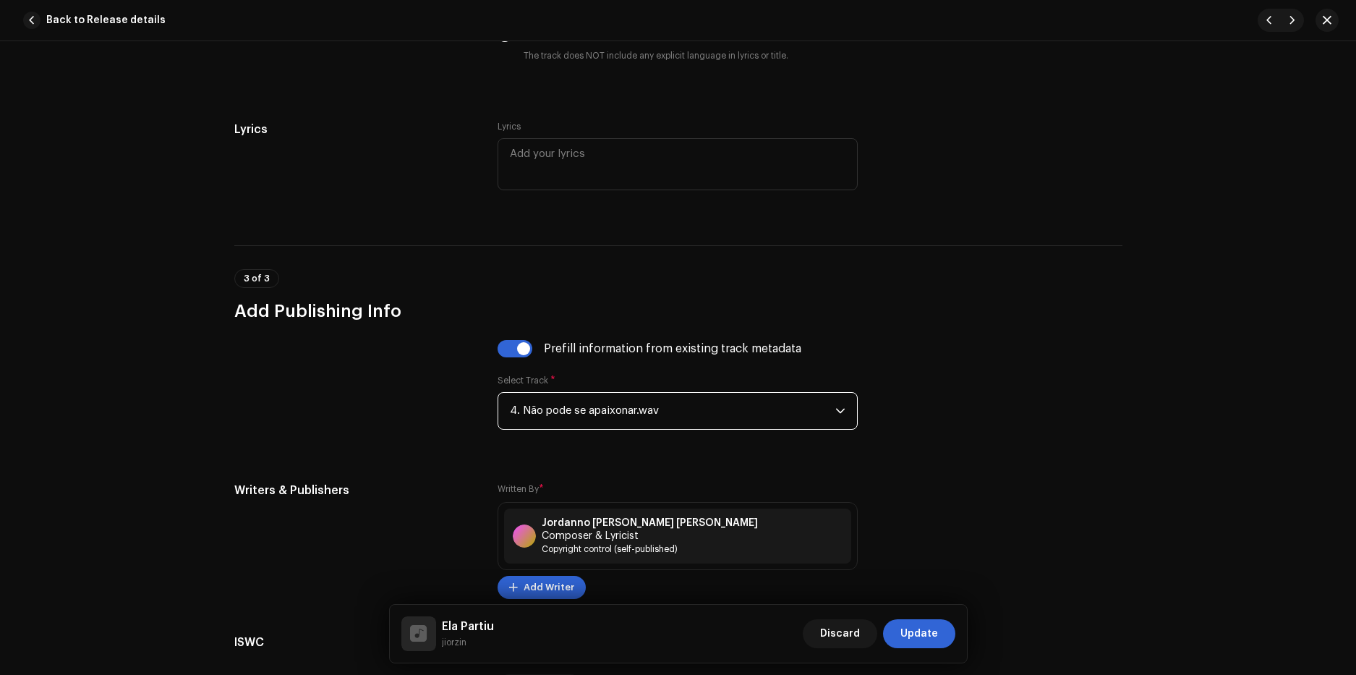
scroll to position [2892, 0]
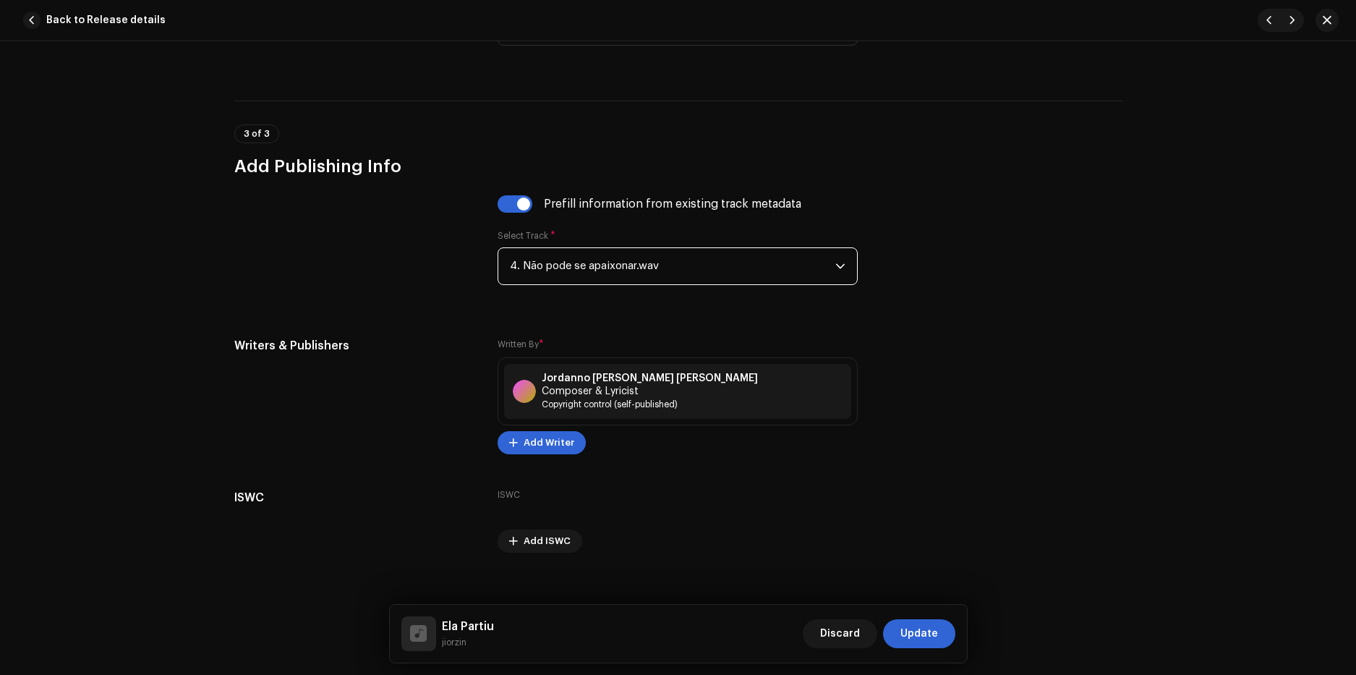
click at [602, 263] on span "4. Não pode se apaixonar.wav" at bounding box center [672, 266] width 325 height 36
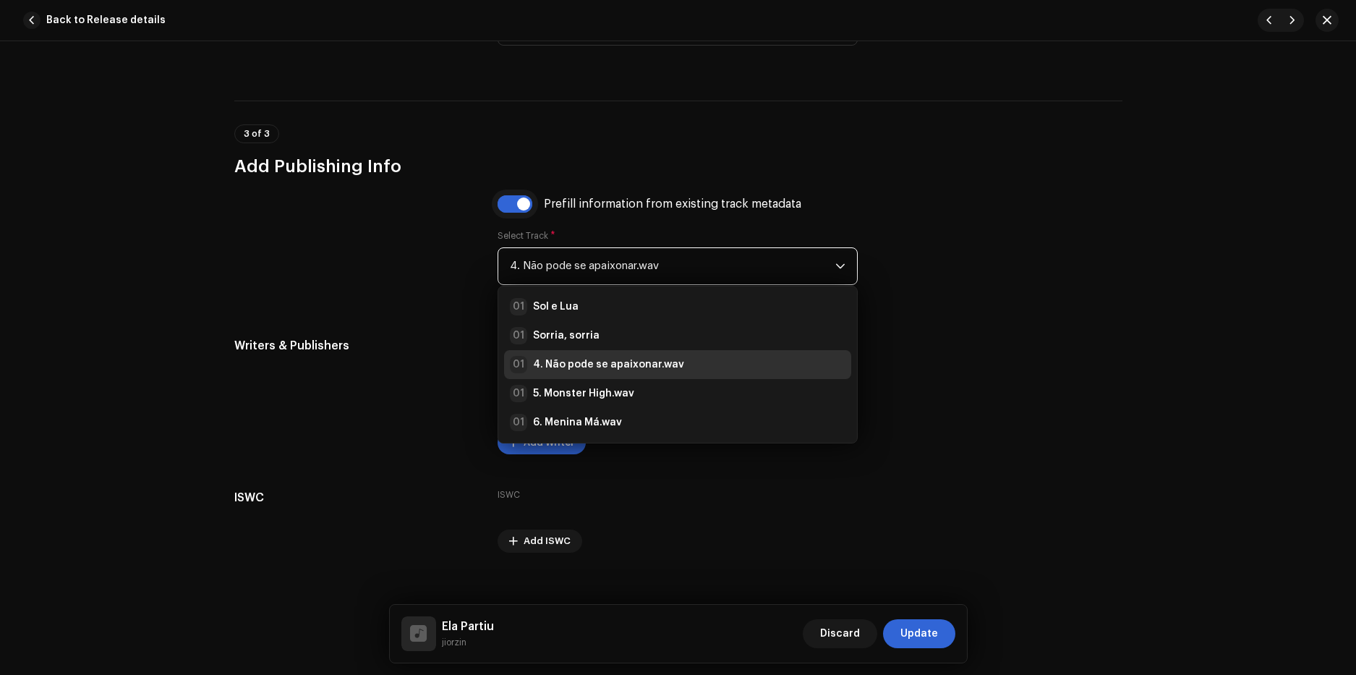
click at [513, 206] on input "checkbox" at bounding box center [514, 203] width 35 height 17
checkbox input "false"
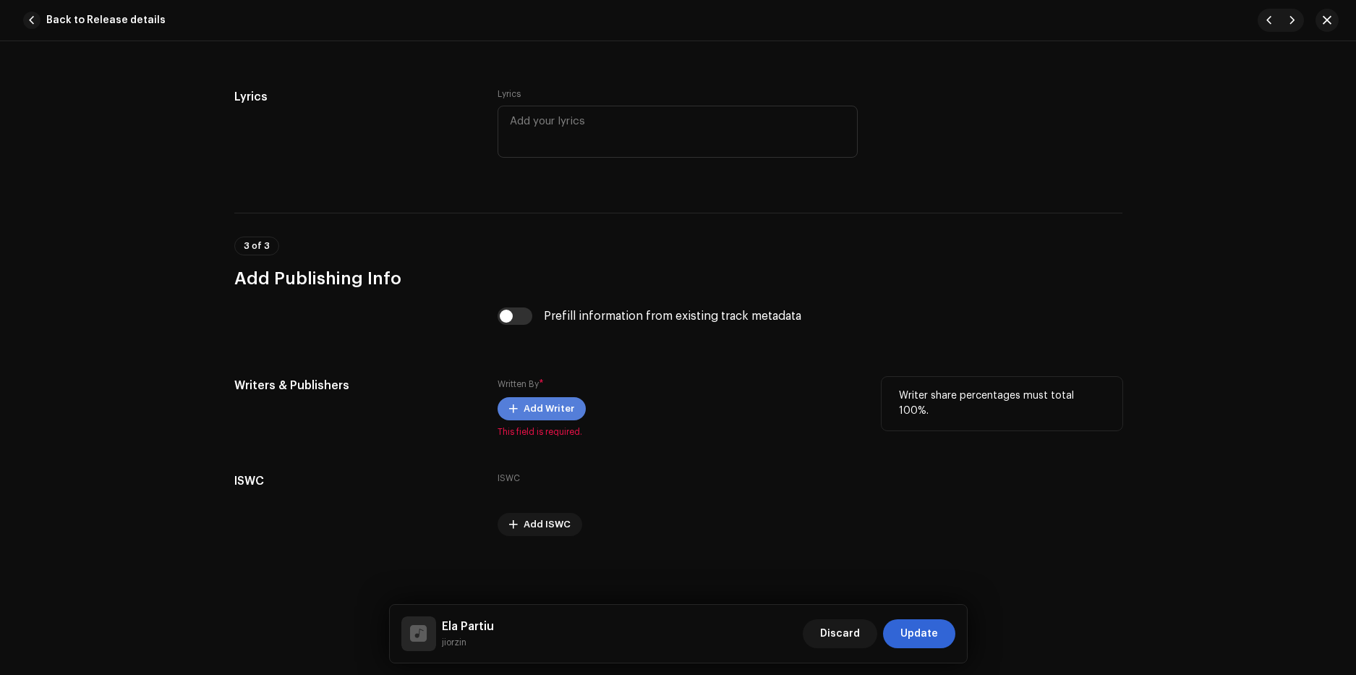
scroll to position [2707, 0]
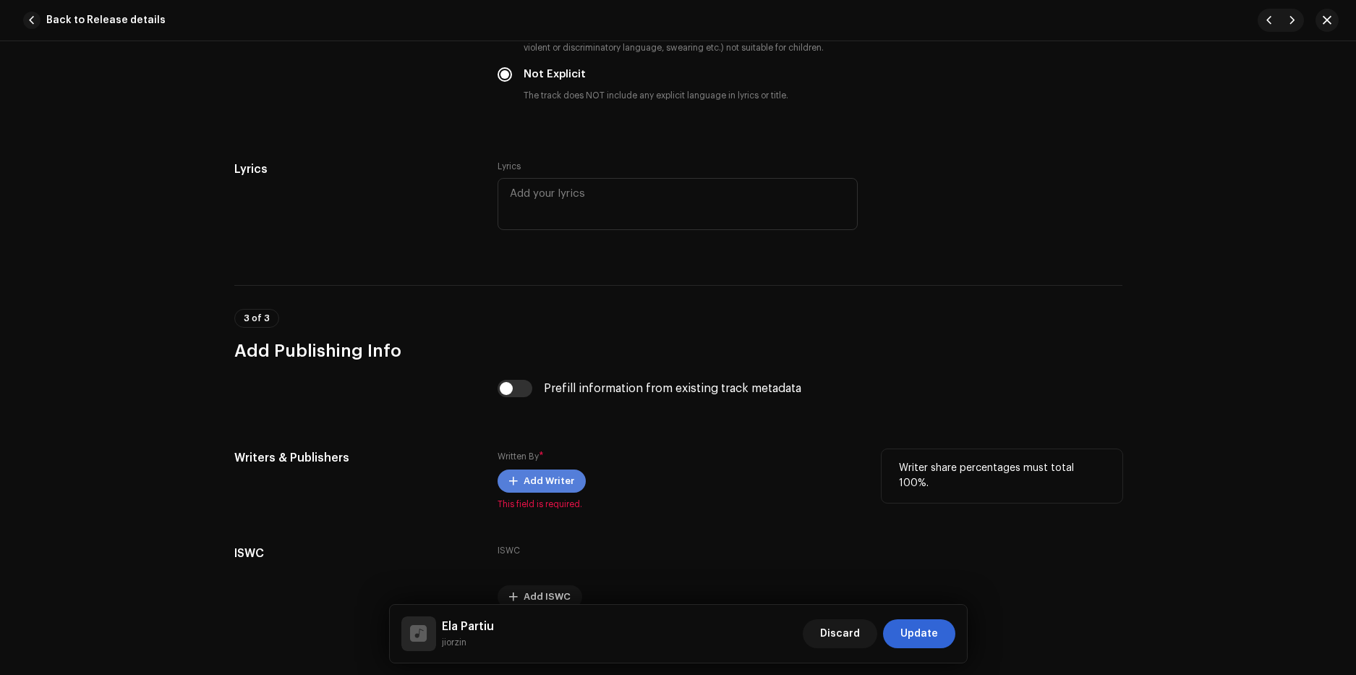
click at [538, 475] on span "Add Writer" at bounding box center [548, 480] width 51 height 29
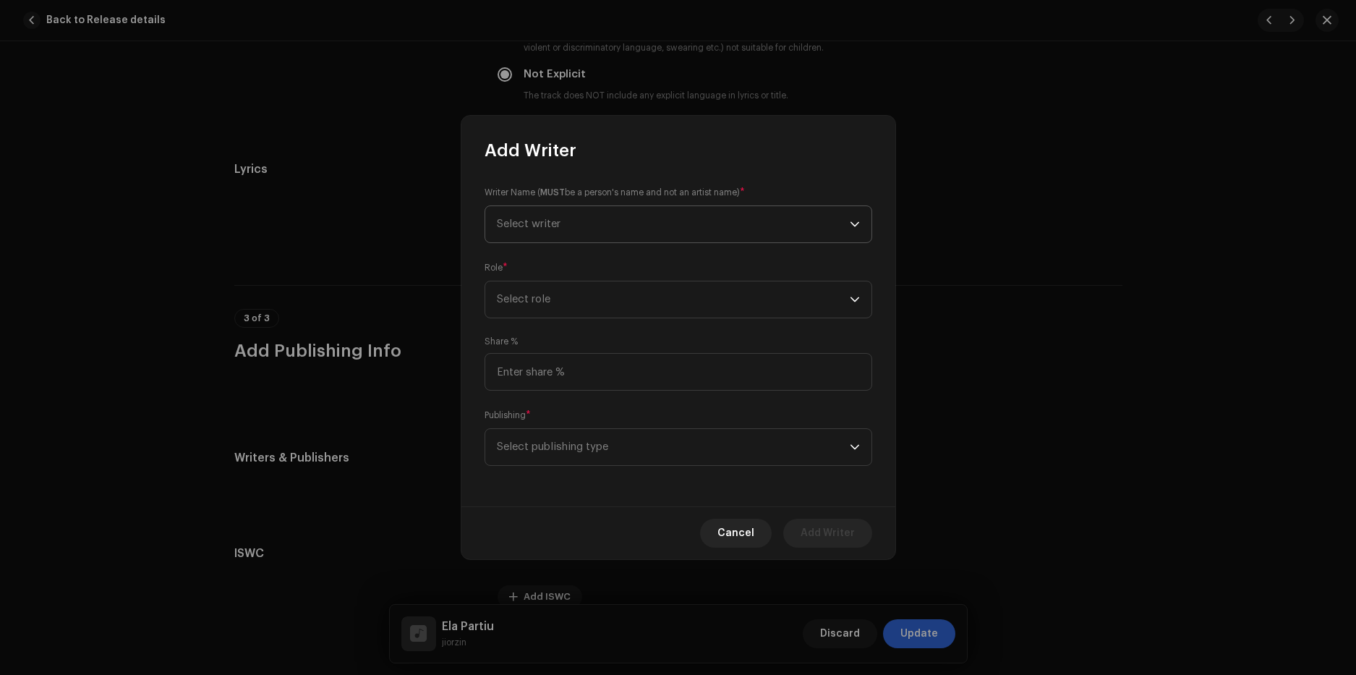
click at [544, 215] on span "Select writer" at bounding box center [673, 224] width 353 height 36
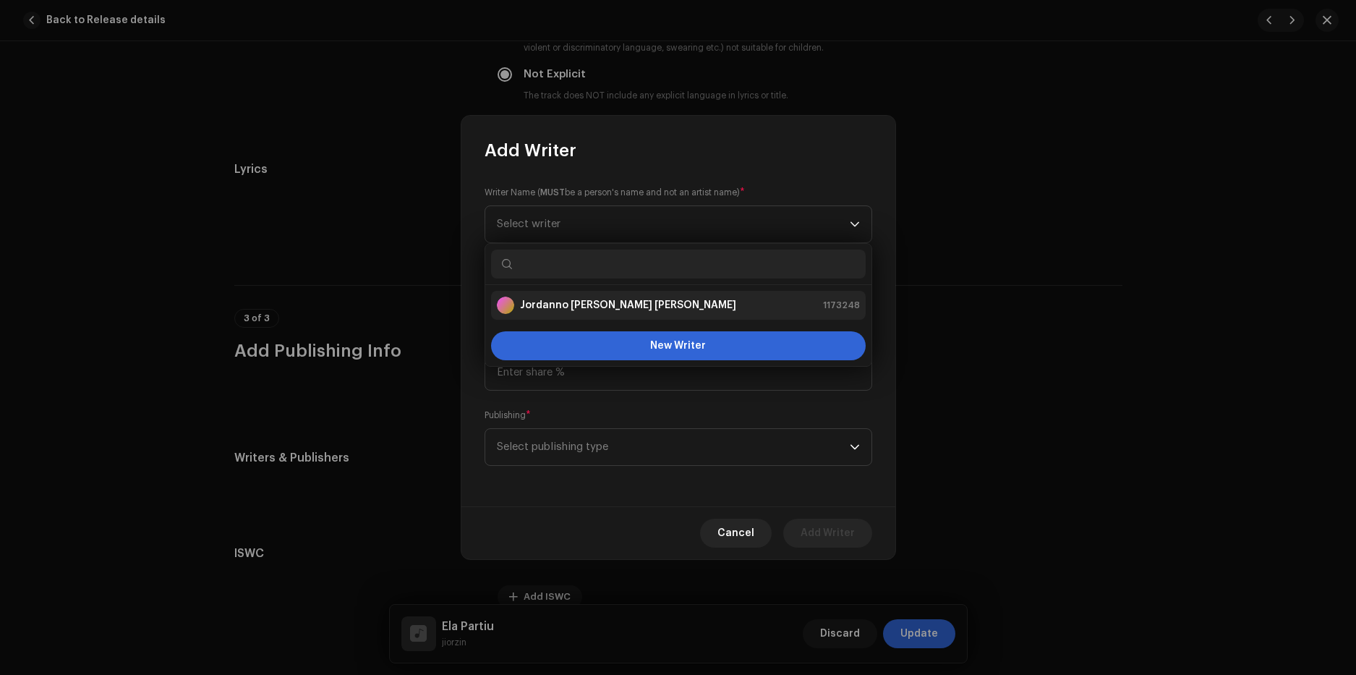
click at [586, 304] on strong "Jordanno de Barros Biehl" at bounding box center [628, 305] width 216 height 14
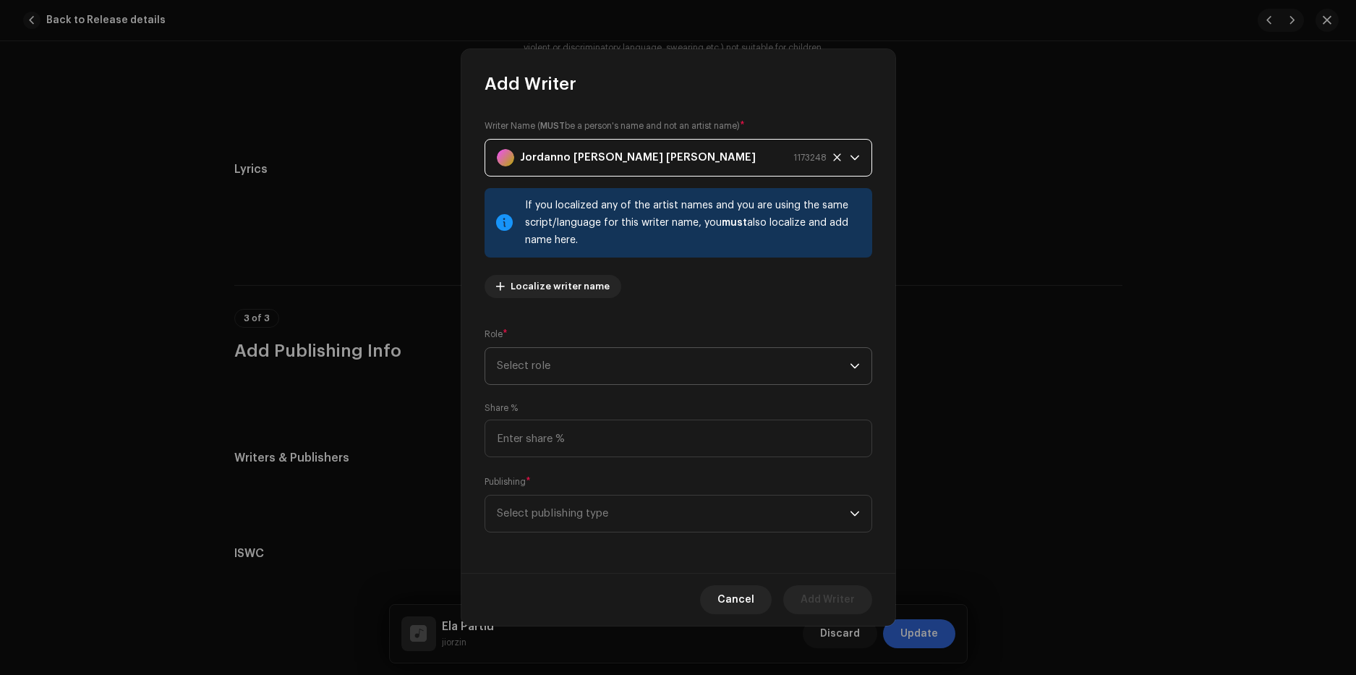
click at [534, 378] on span "Select role" at bounding box center [673, 366] width 353 height 36
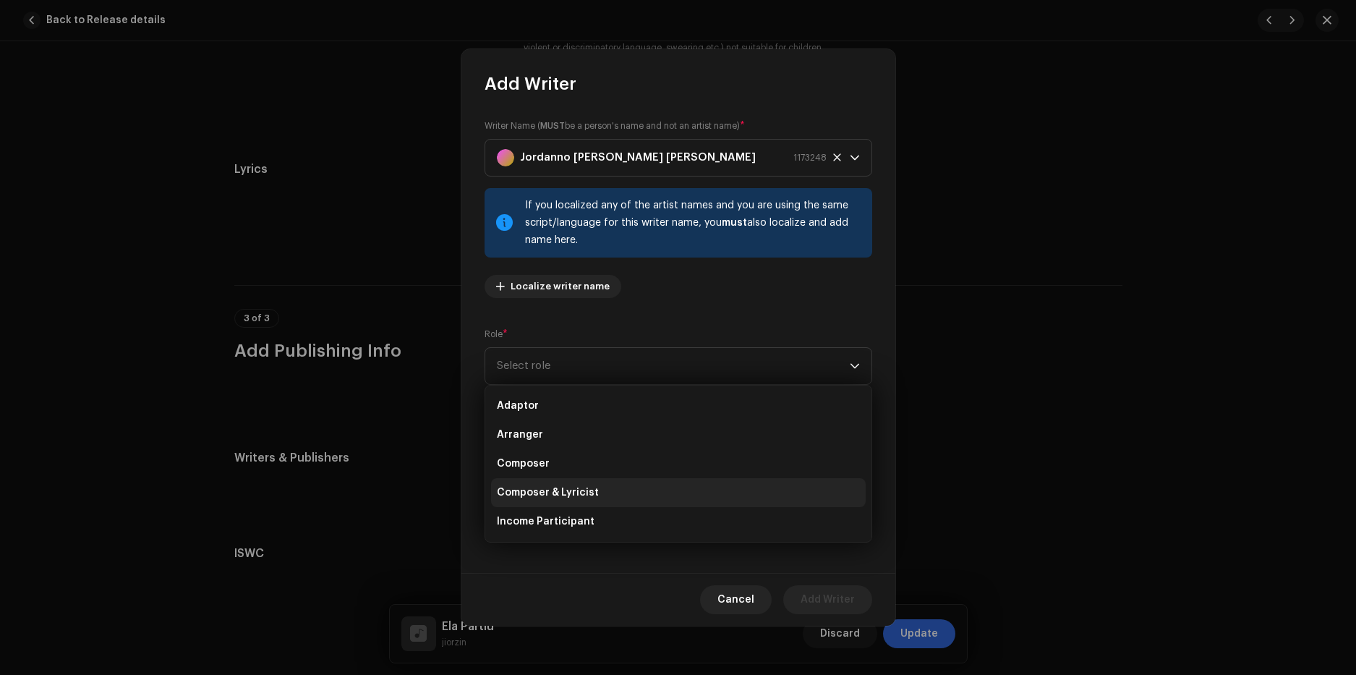
click at [539, 487] on span "Composer & Lyricist" at bounding box center [548, 492] width 102 height 14
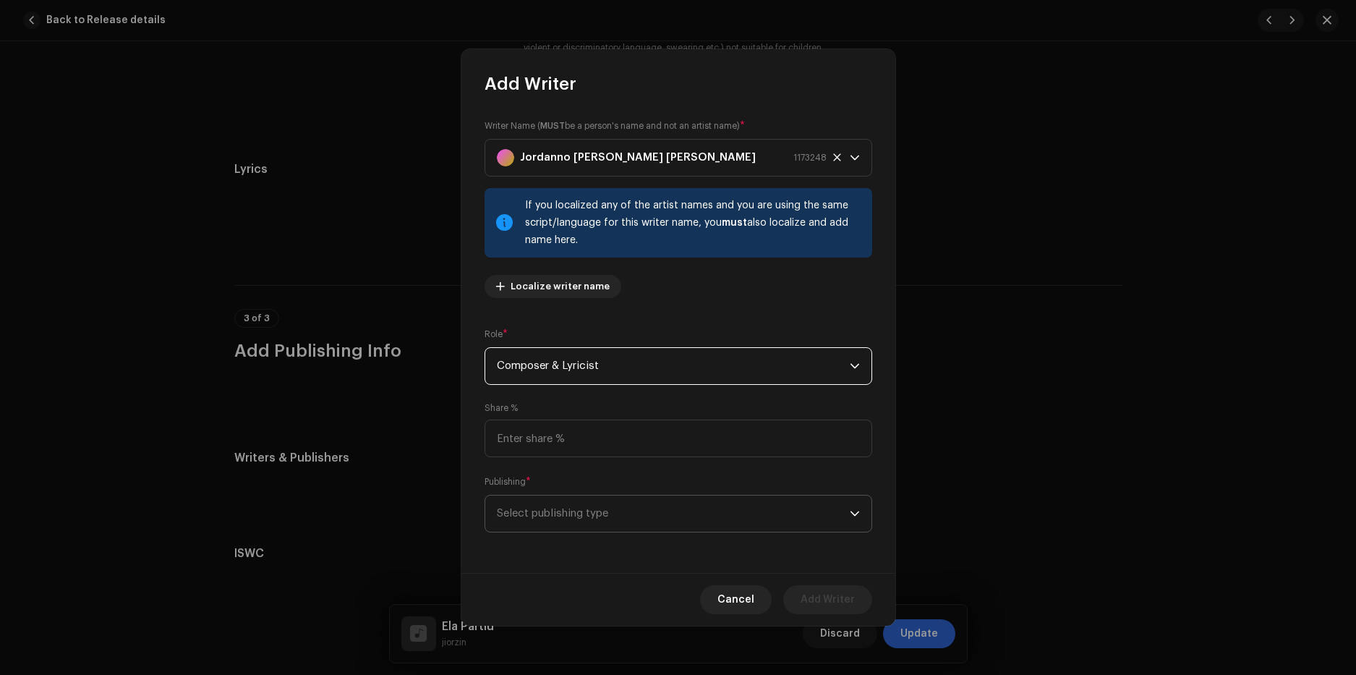
click at [535, 515] on span "Select publishing type" at bounding box center [673, 513] width 353 height 36
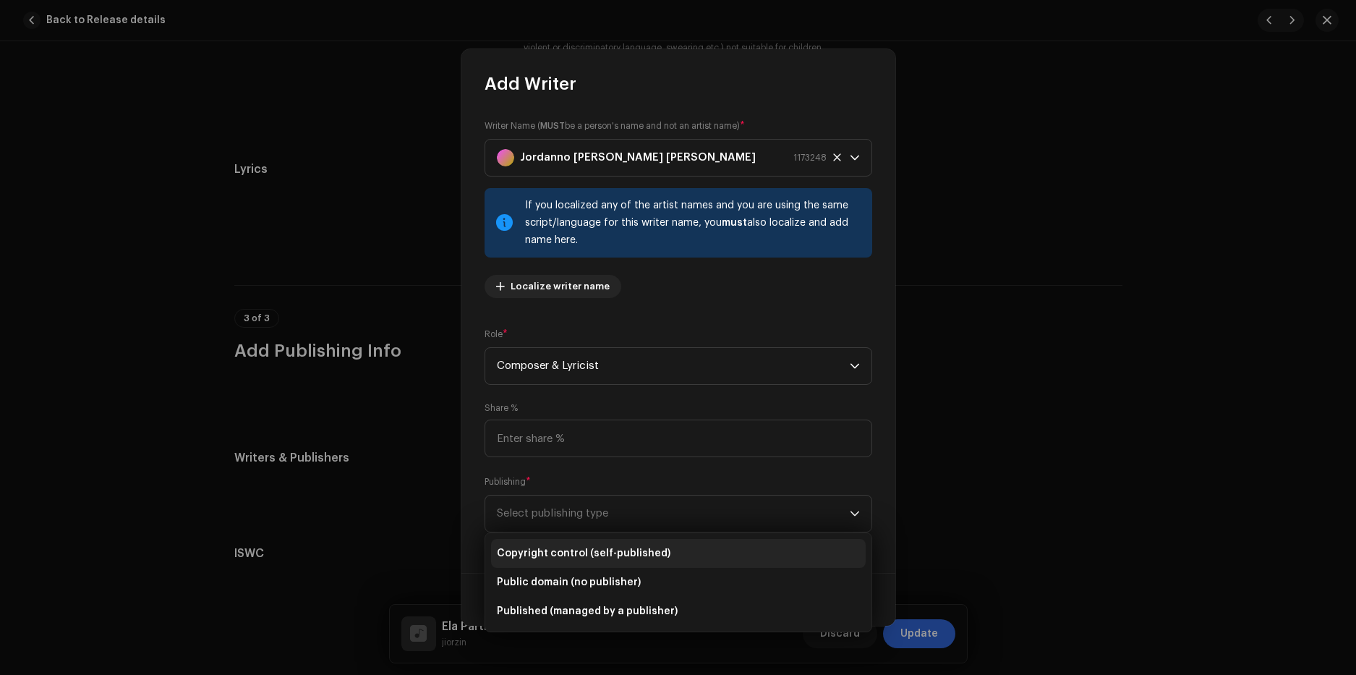
click at [552, 555] on span "Copyright control (self-published)" at bounding box center [584, 553] width 174 height 14
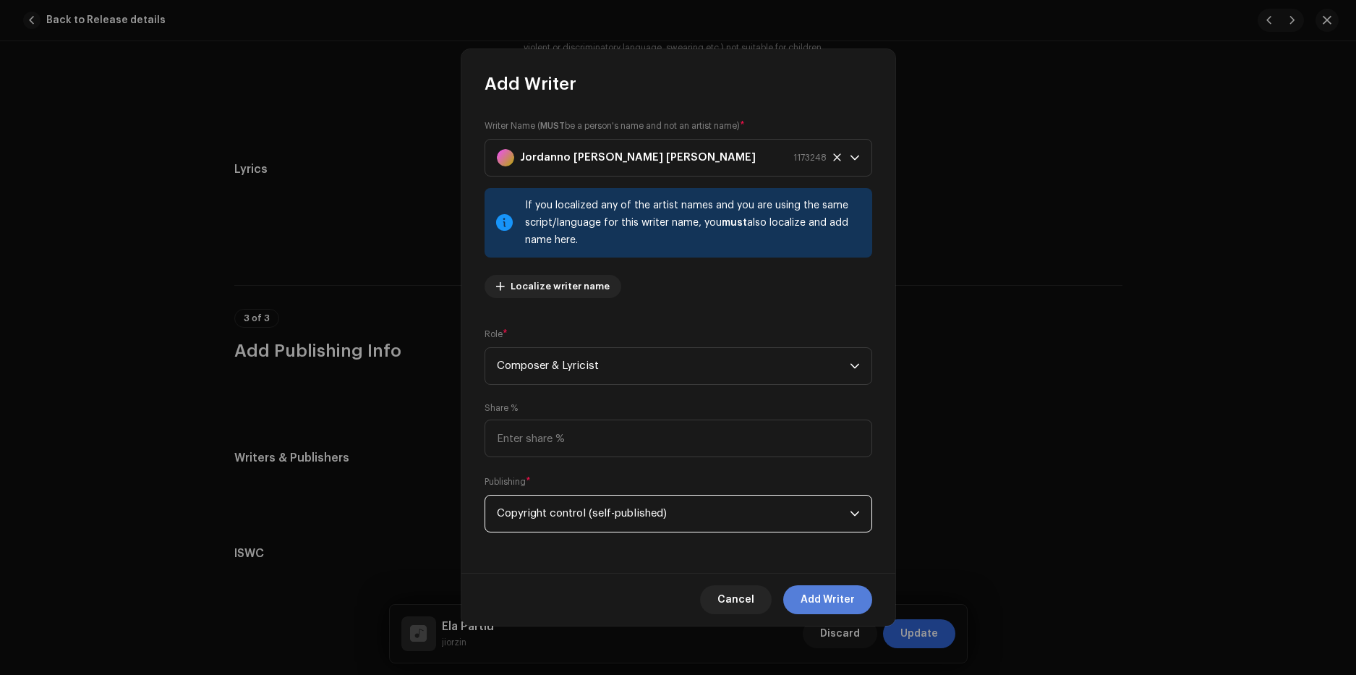
click at [826, 599] on span "Add Writer" at bounding box center [827, 599] width 54 height 29
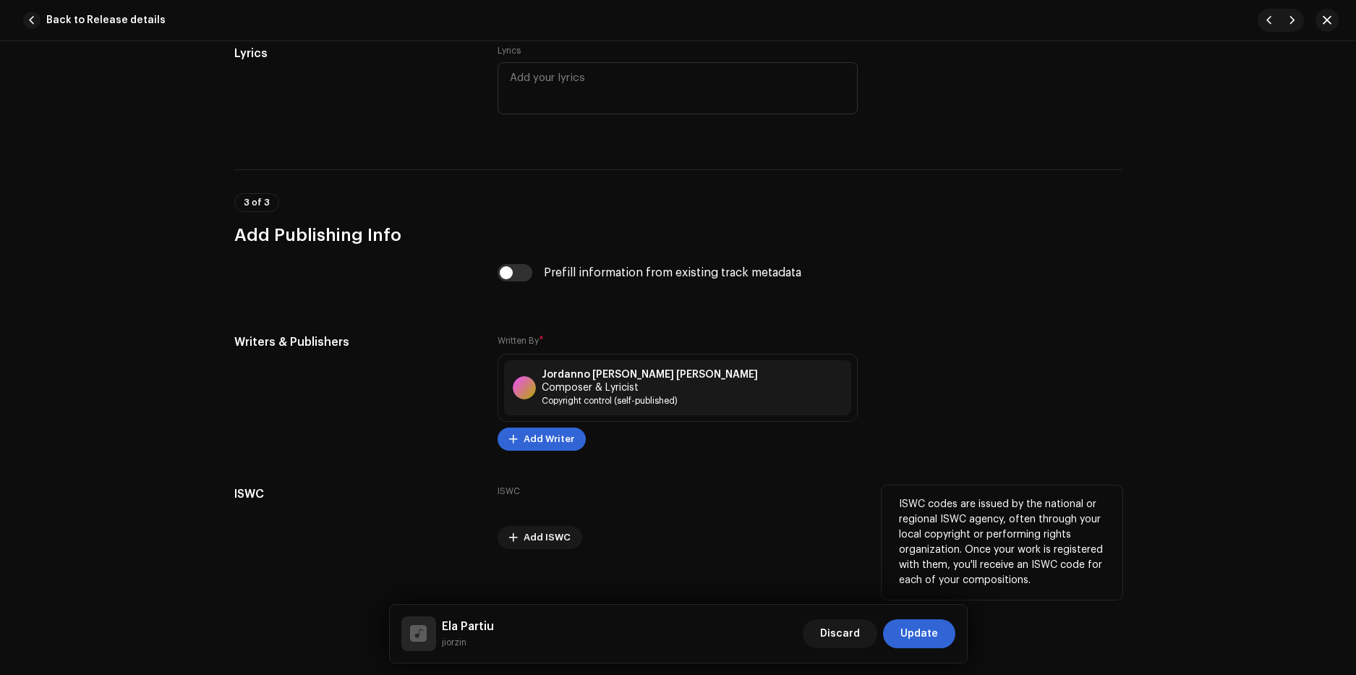
scroll to position [2534, 0]
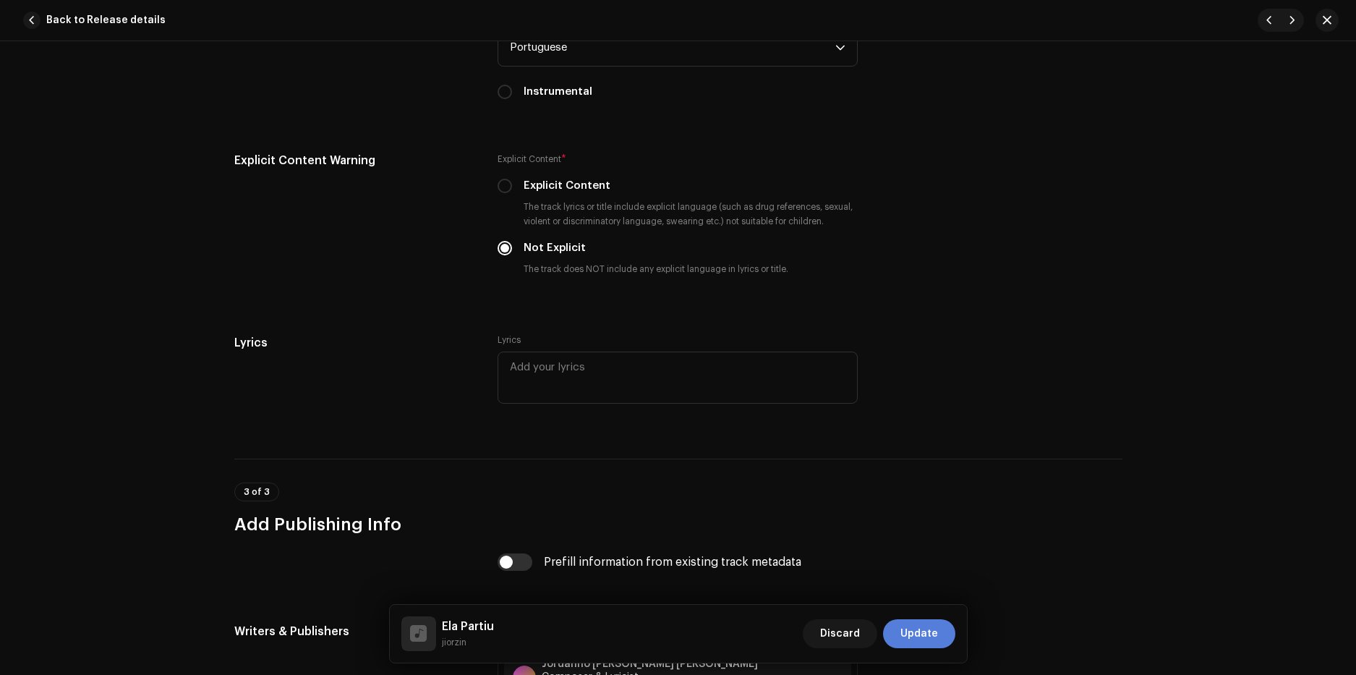
click at [917, 635] on span "Update" at bounding box center [919, 633] width 38 height 29
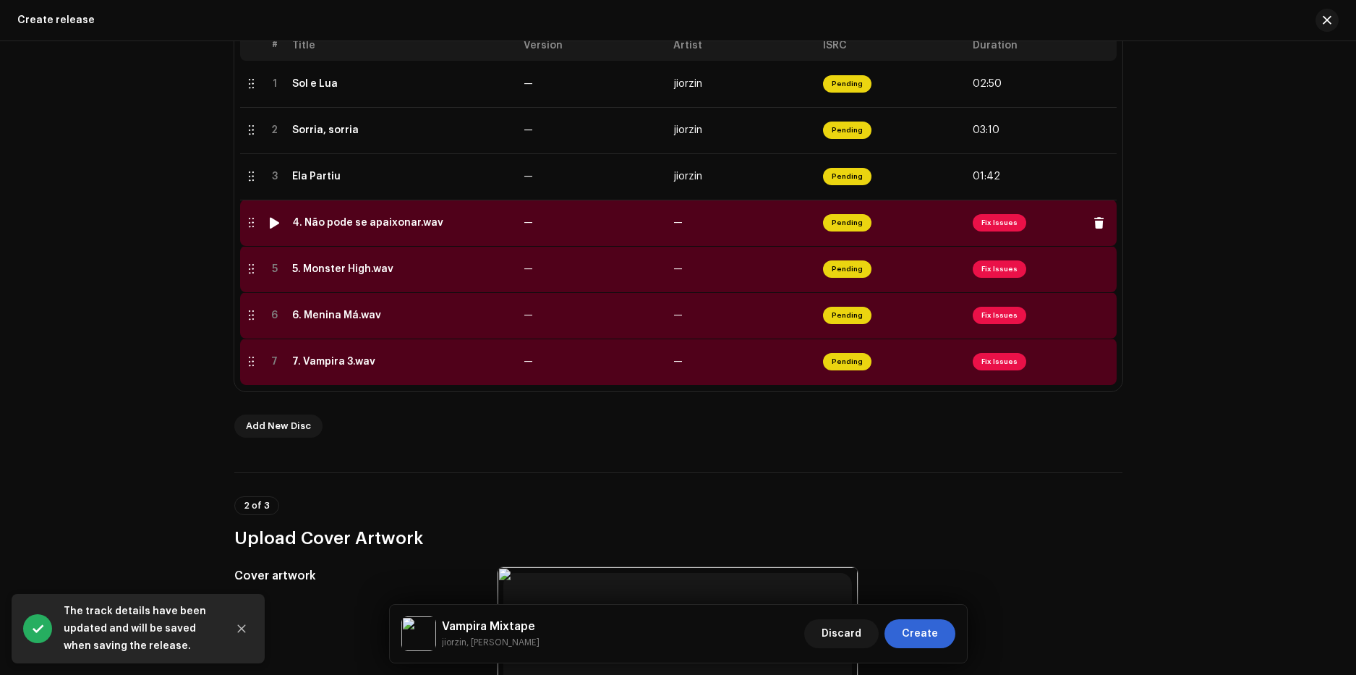
click at [782, 221] on td "—" at bounding box center [742, 223] width 150 height 46
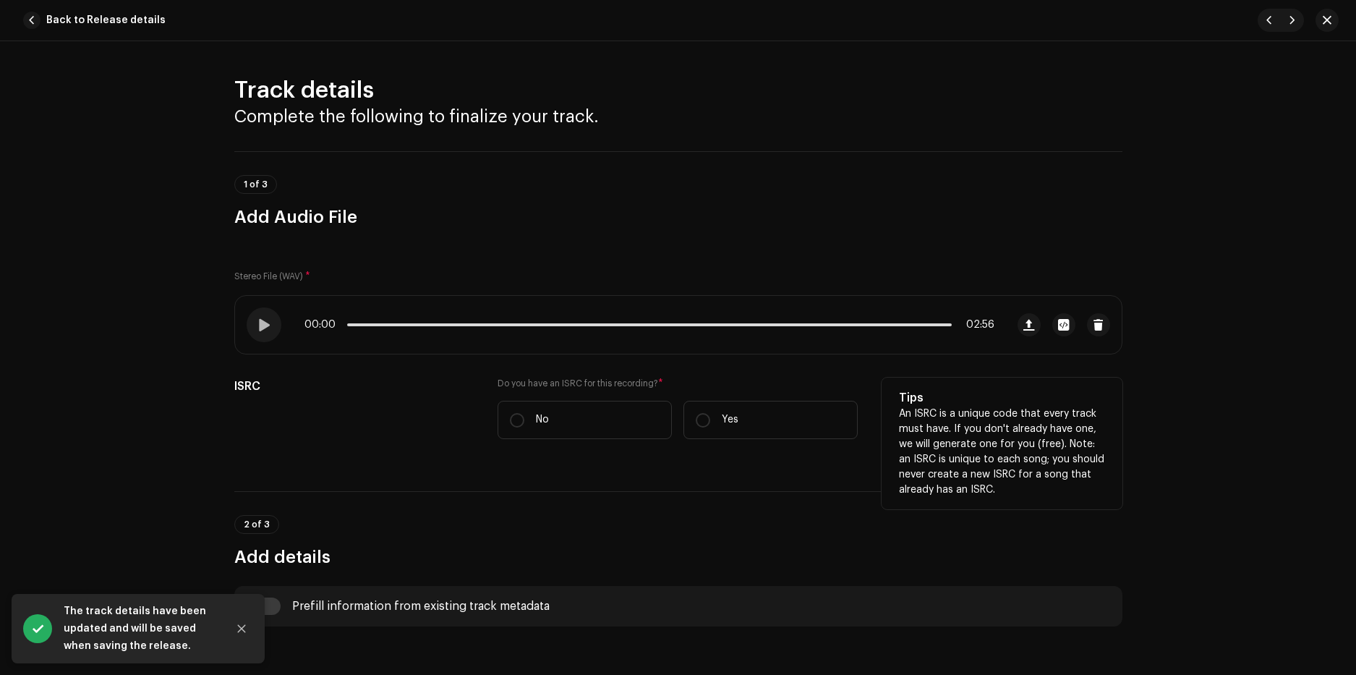
scroll to position [361, 0]
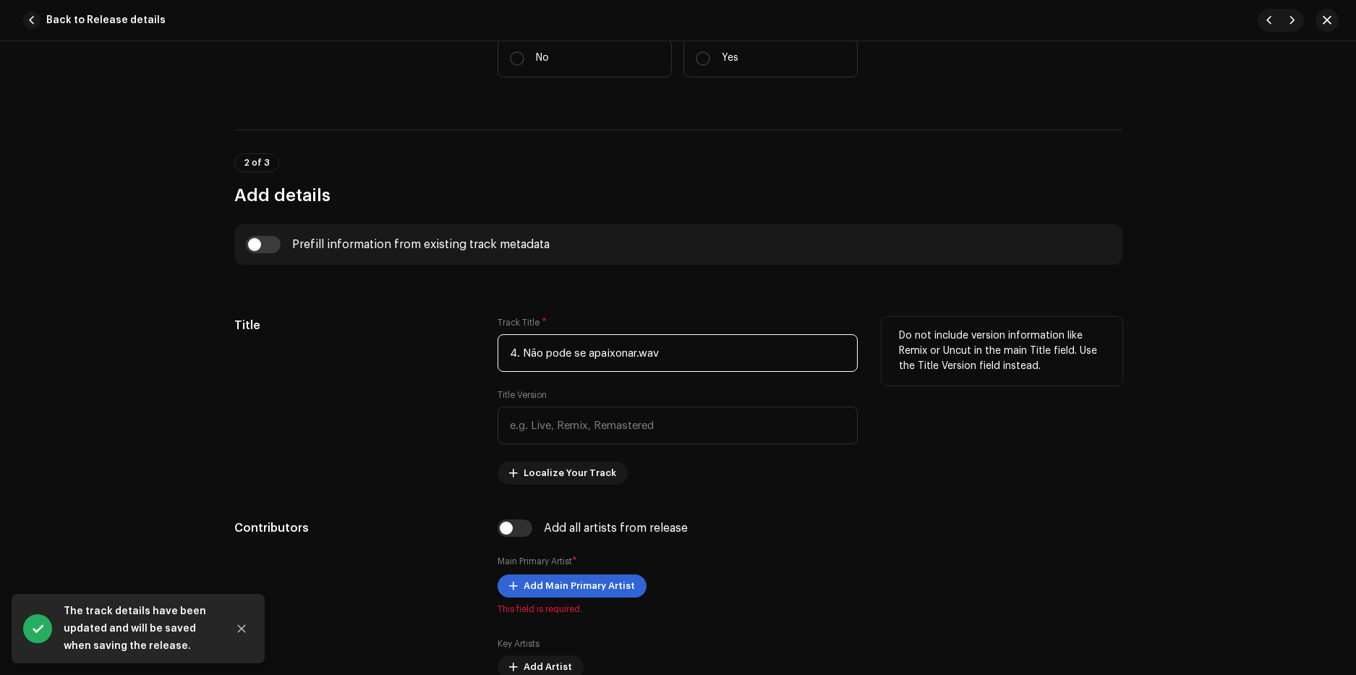
click at [682, 355] on input "4. Não pode se apaixonar.wav" at bounding box center [677, 353] width 360 height 38
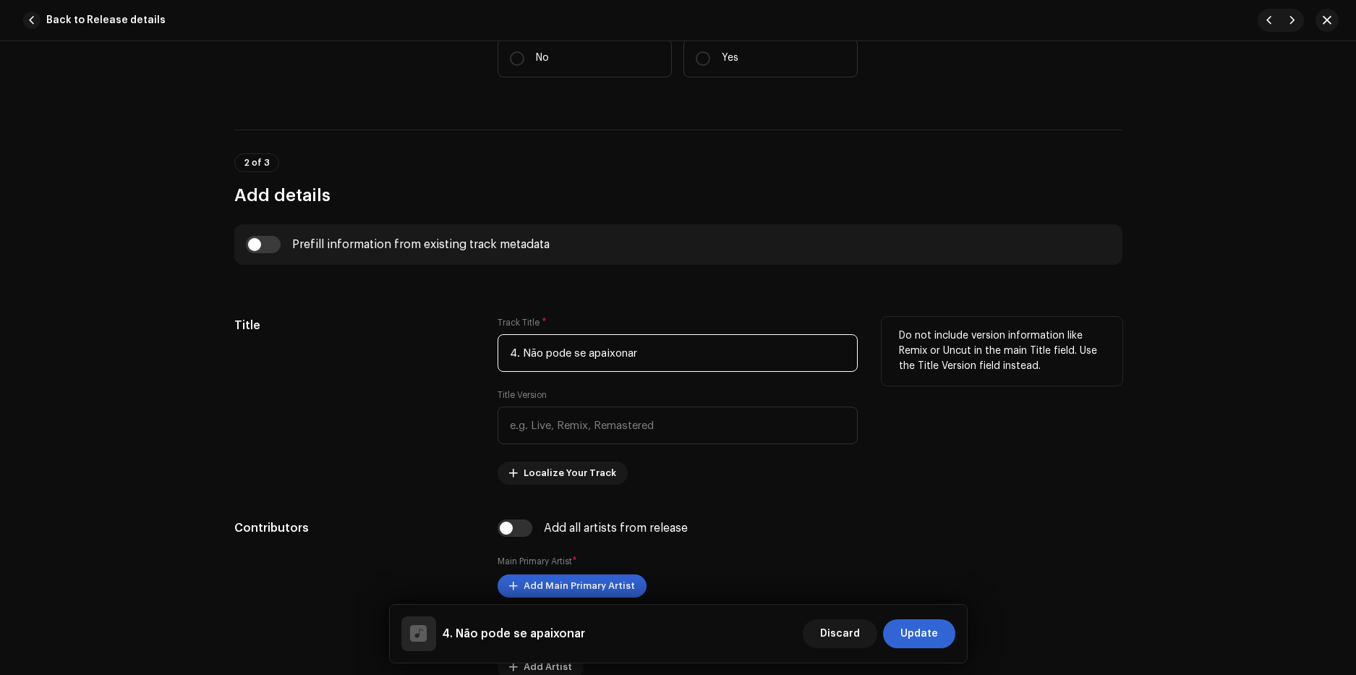
drag, startPoint x: 518, startPoint y: 357, endPoint x: 442, endPoint y: 360, distance: 76.0
click at [442, 360] on div "Title Track Title * 4. Não pode se apaixonar Title Version Localize Your Track …" at bounding box center [678, 401] width 888 height 168
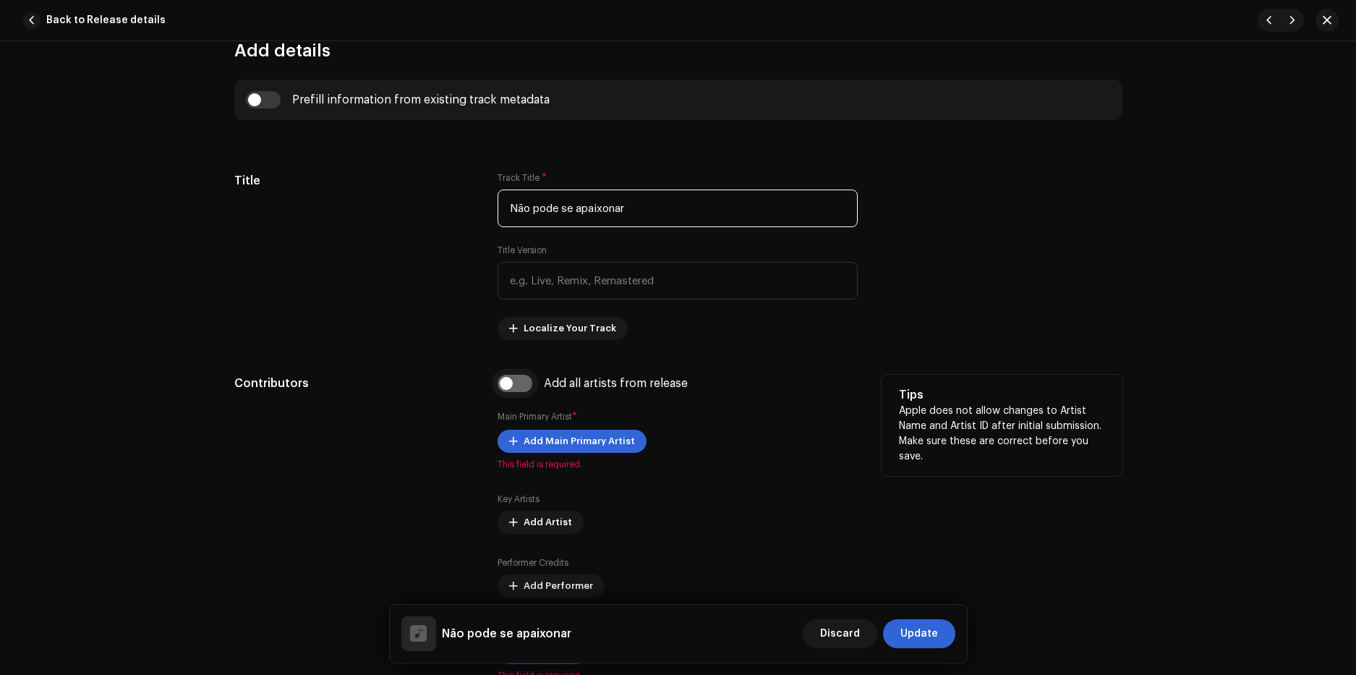
type input "Não pode se apaixonar"
click at [516, 384] on input "checkbox" at bounding box center [514, 382] width 35 height 17
checkbox input "true"
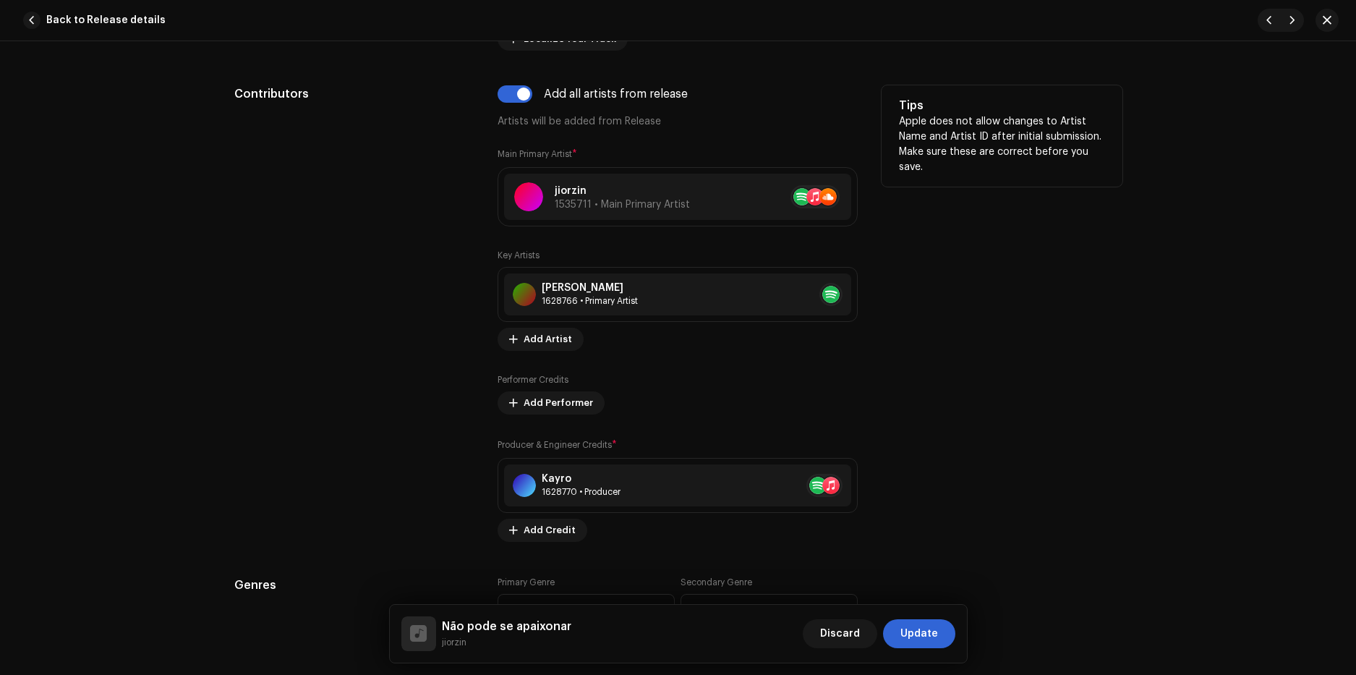
scroll to position [940, 0]
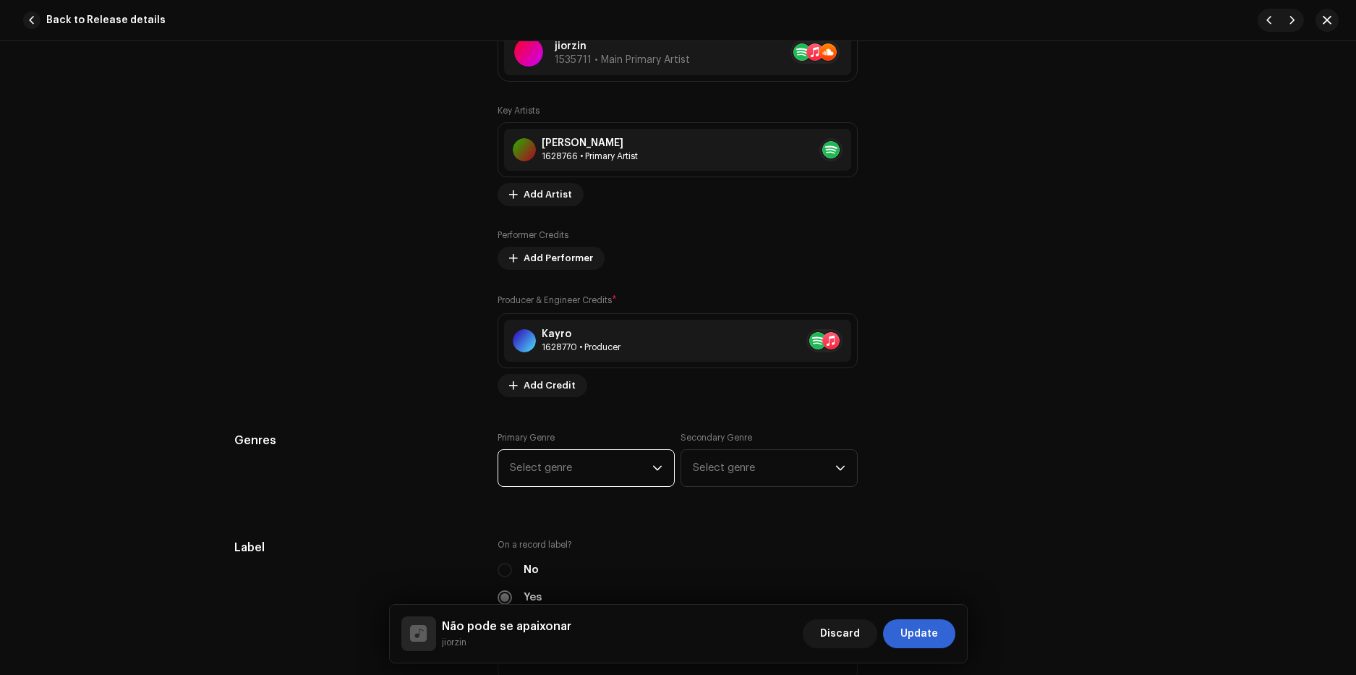
click at [578, 470] on span "Select genre" at bounding box center [581, 468] width 142 height 36
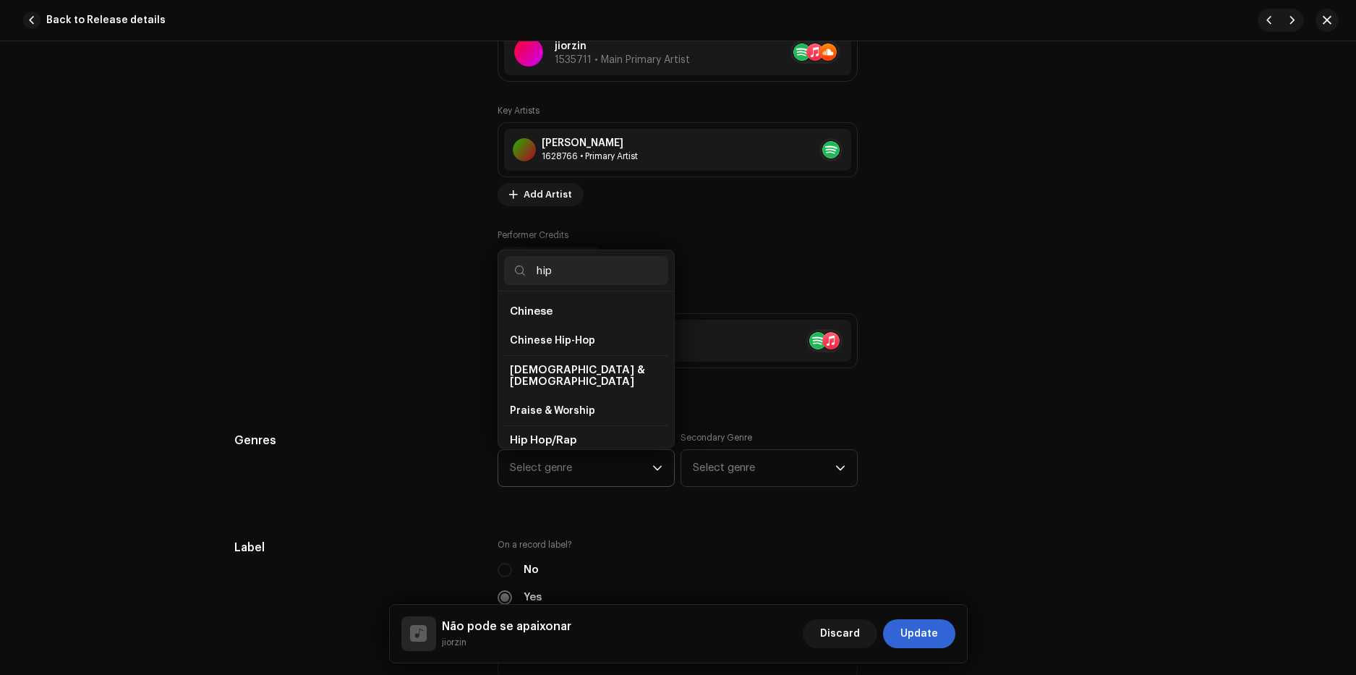
scroll to position [25, 0]
type input "hip"
click at [550, 437] on span "Hip Hop/Rap" at bounding box center [541, 444] width 63 height 14
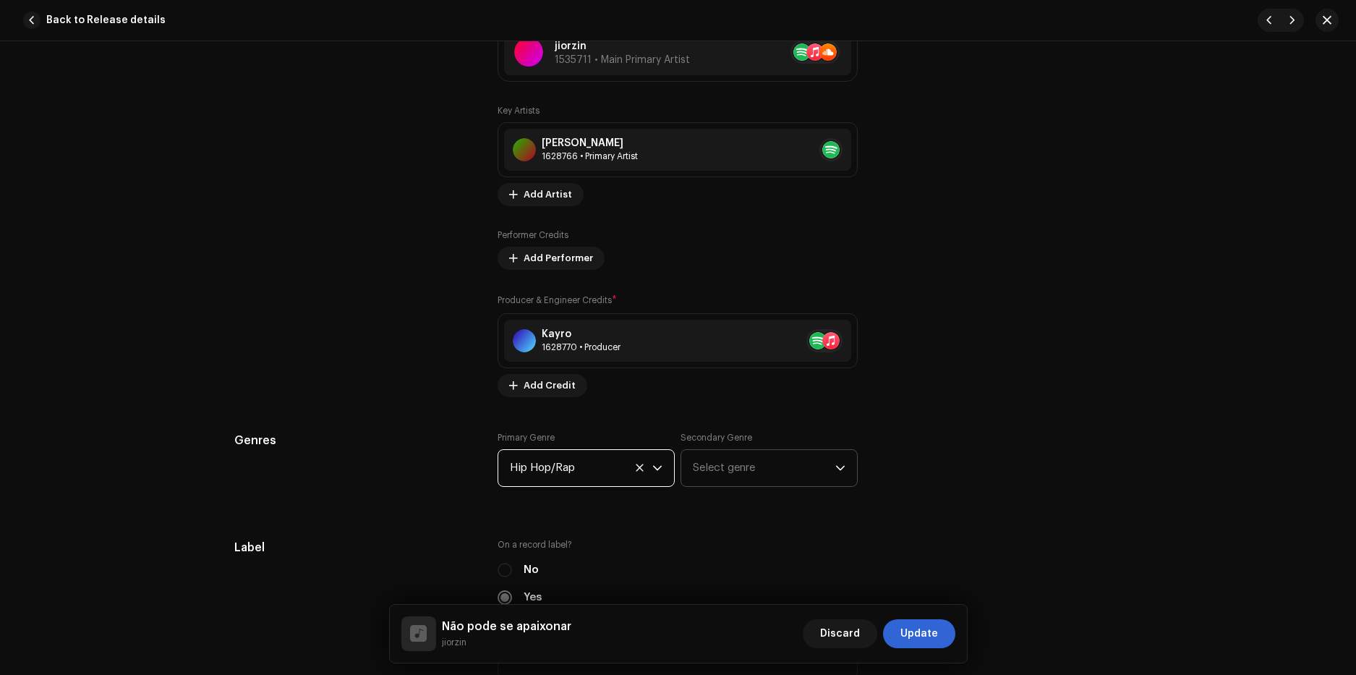
click at [701, 459] on span "Select genre" at bounding box center [764, 468] width 142 height 36
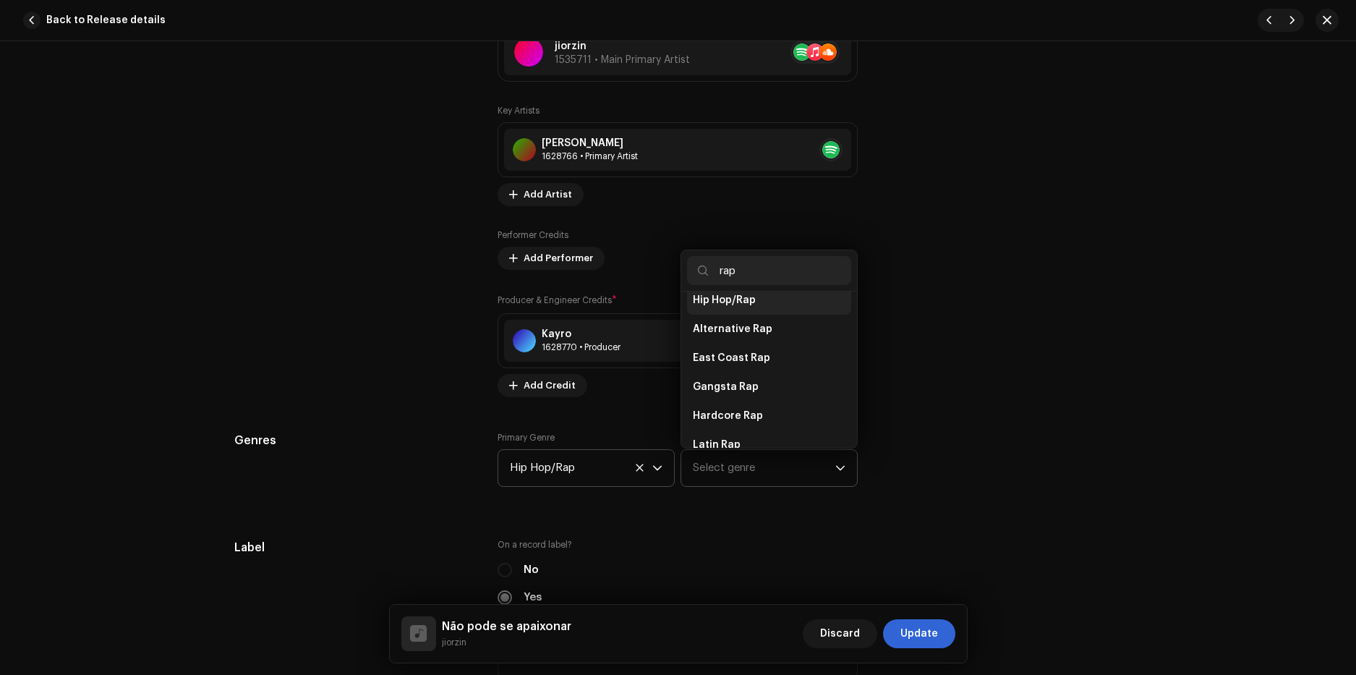
scroll to position [183, 0]
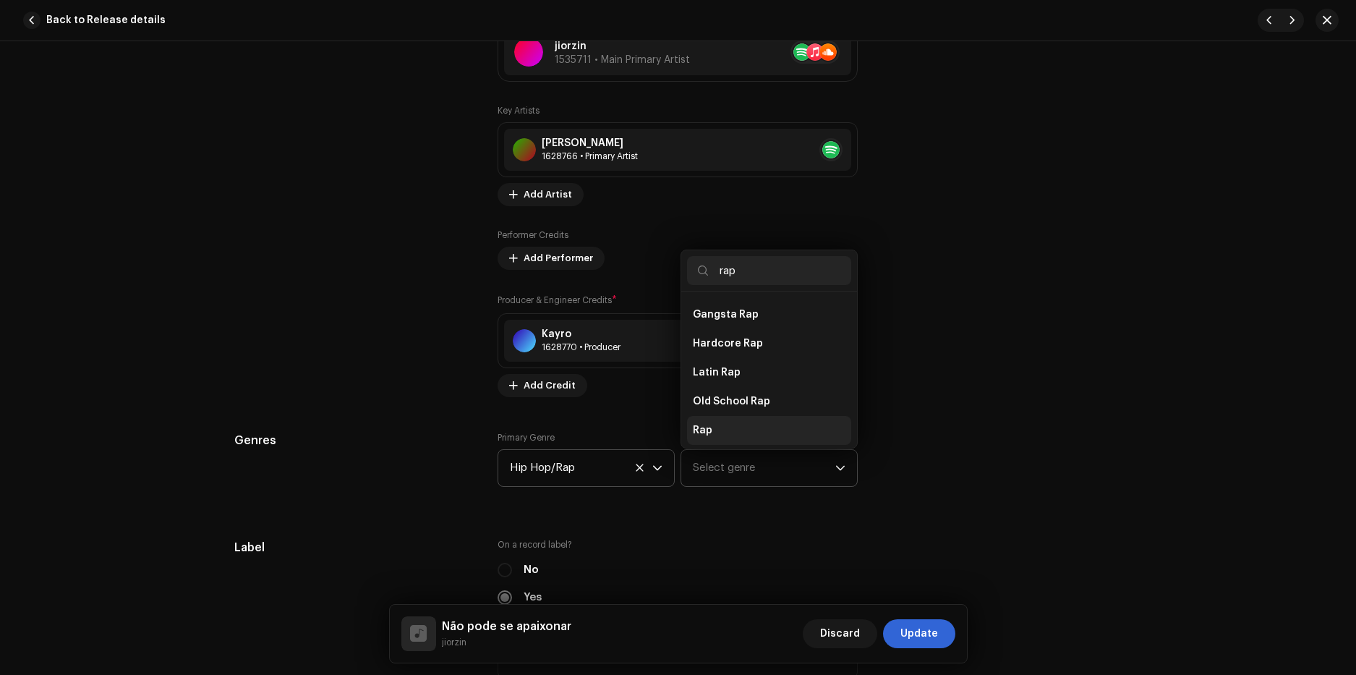
type input "rap"
click at [729, 416] on li "Rap" at bounding box center [769, 430] width 164 height 29
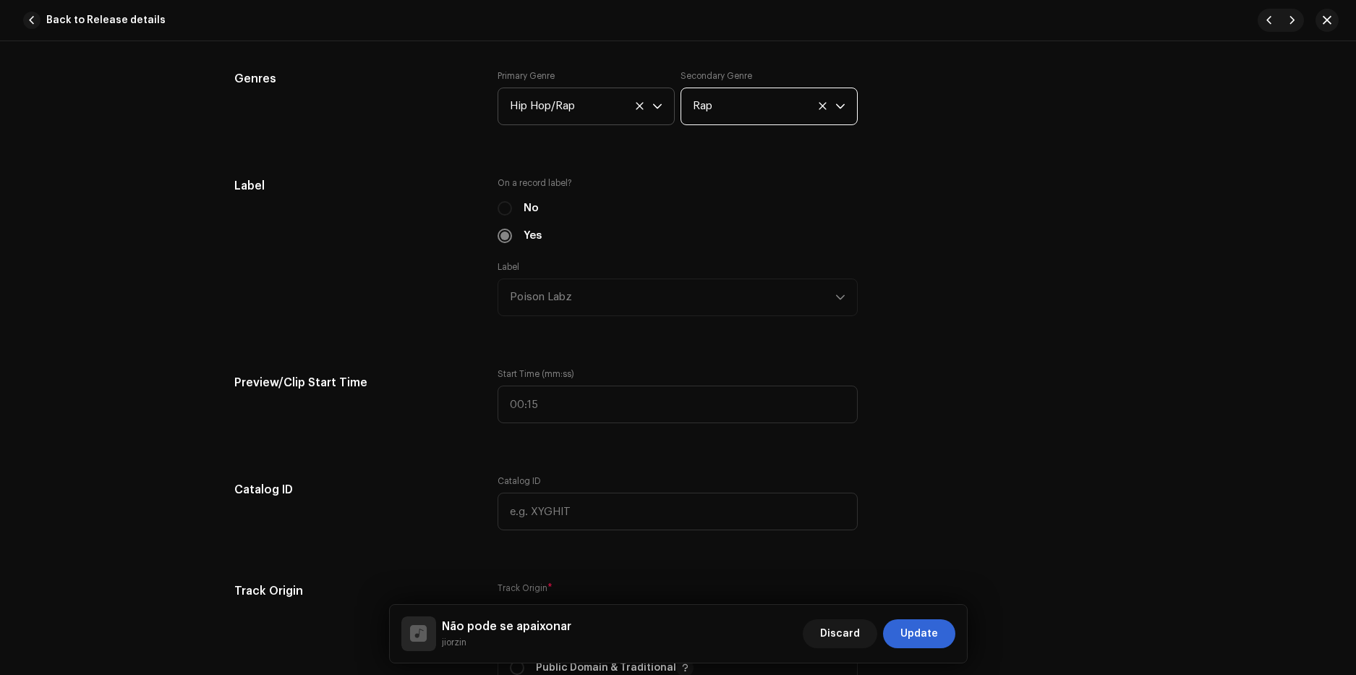
scroll to position [1518, 0]
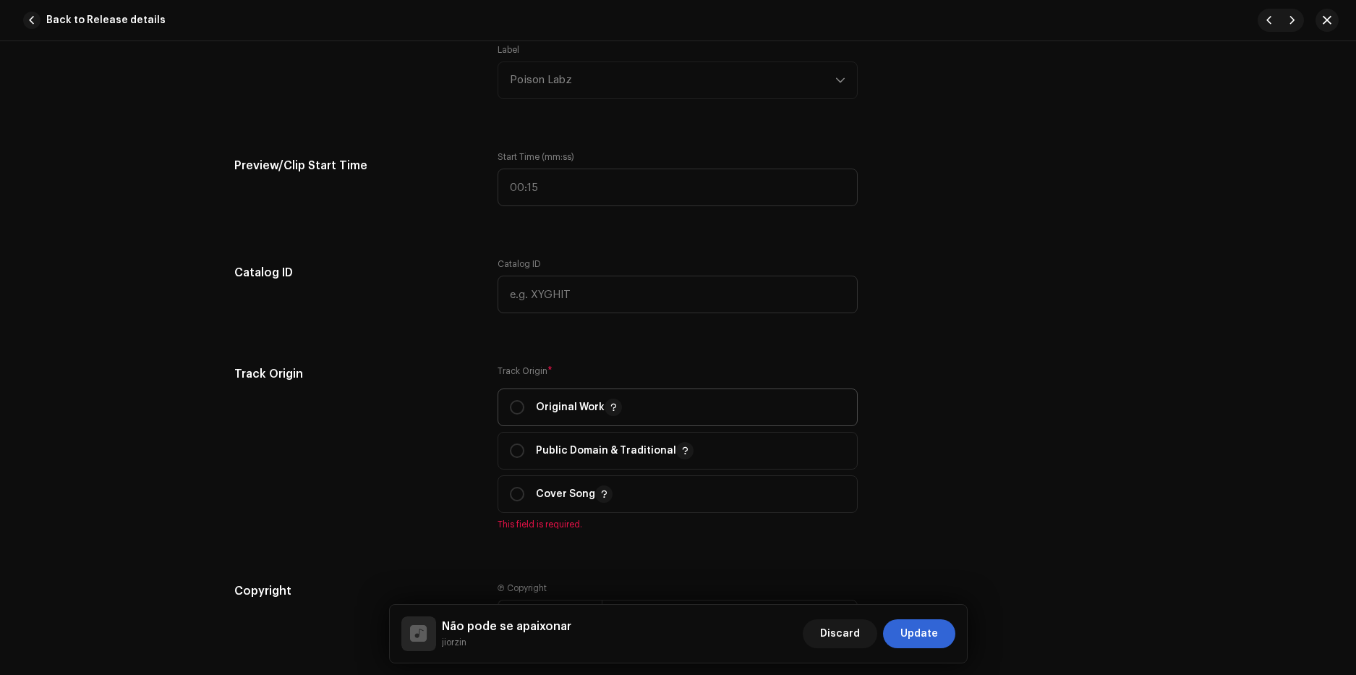
click at [586, 409] on p "Original Work" at bounding box center [579, 406] width 86 height 17
radio input "true"
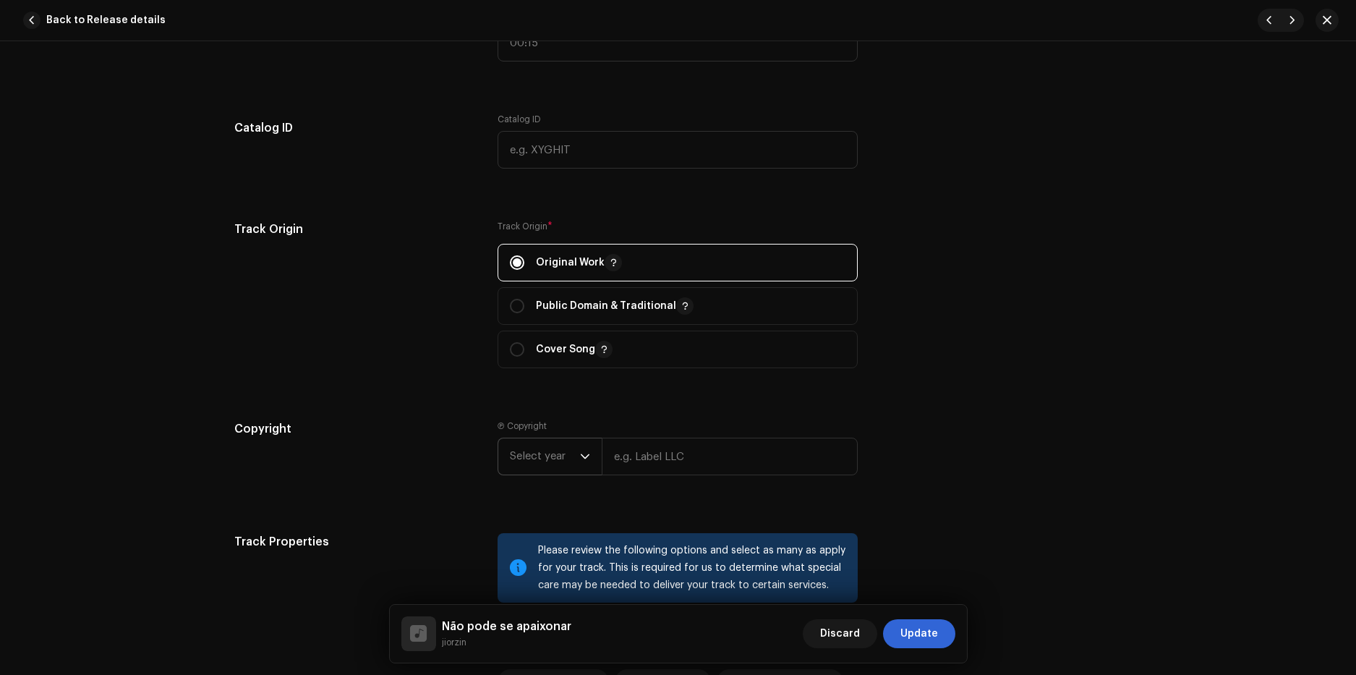
click at [573, 453] on span "Select year" at bounding box center [545, 456] width 70 height 36
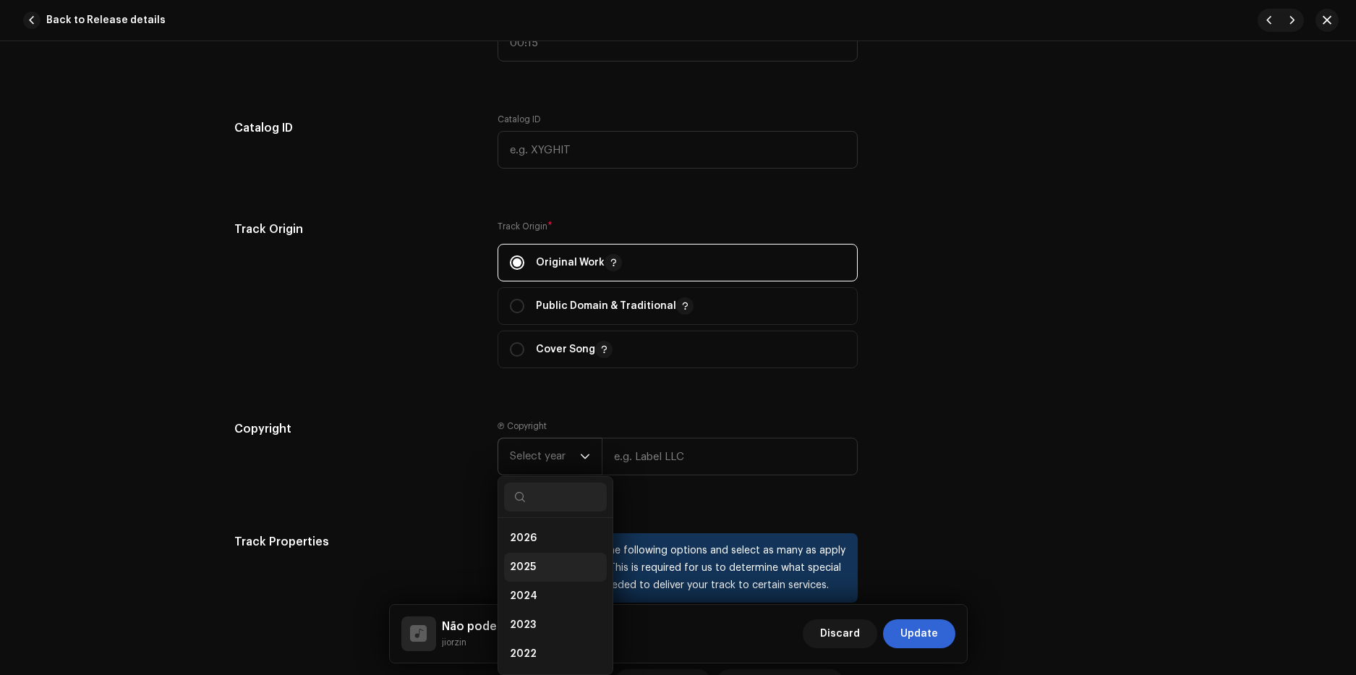
click at [537, 568] on li "2025" at bounding box center [555, 566] width 103 height 29
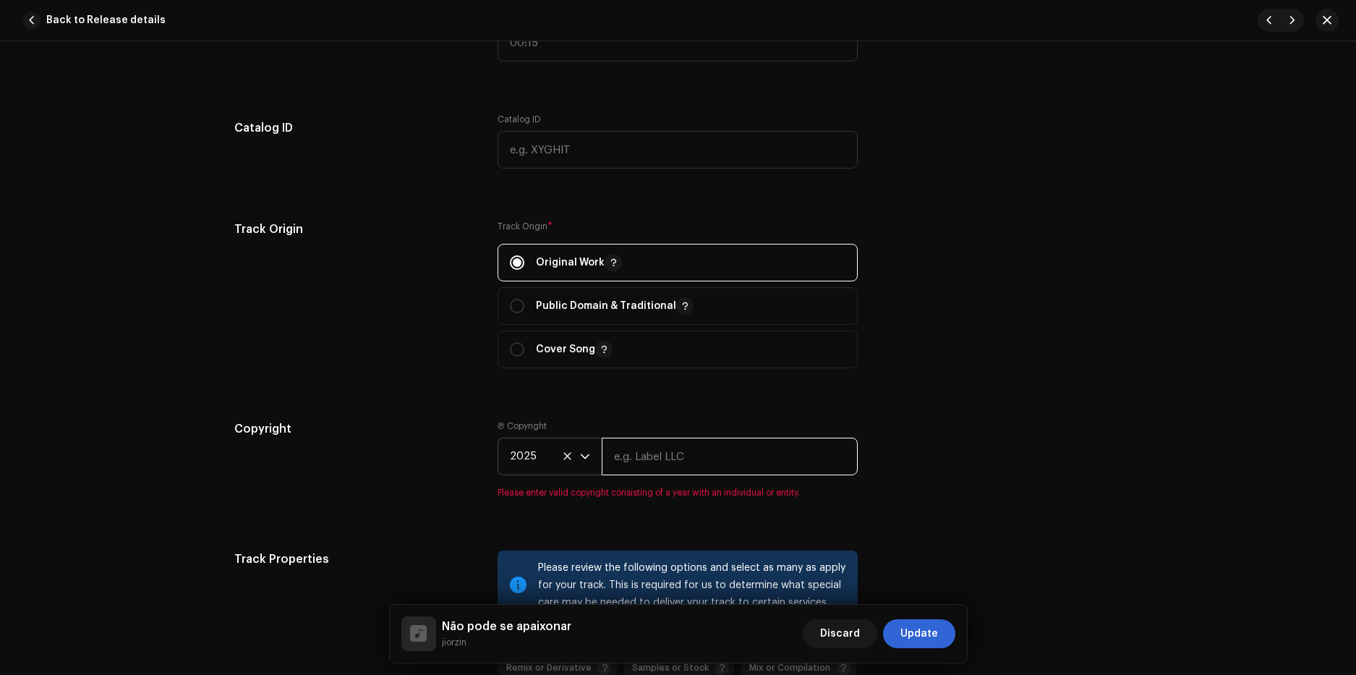
click at [645, 458] on input "text" at bounding box center [730, 456] width 256 height 38
type input "Poison Labz"
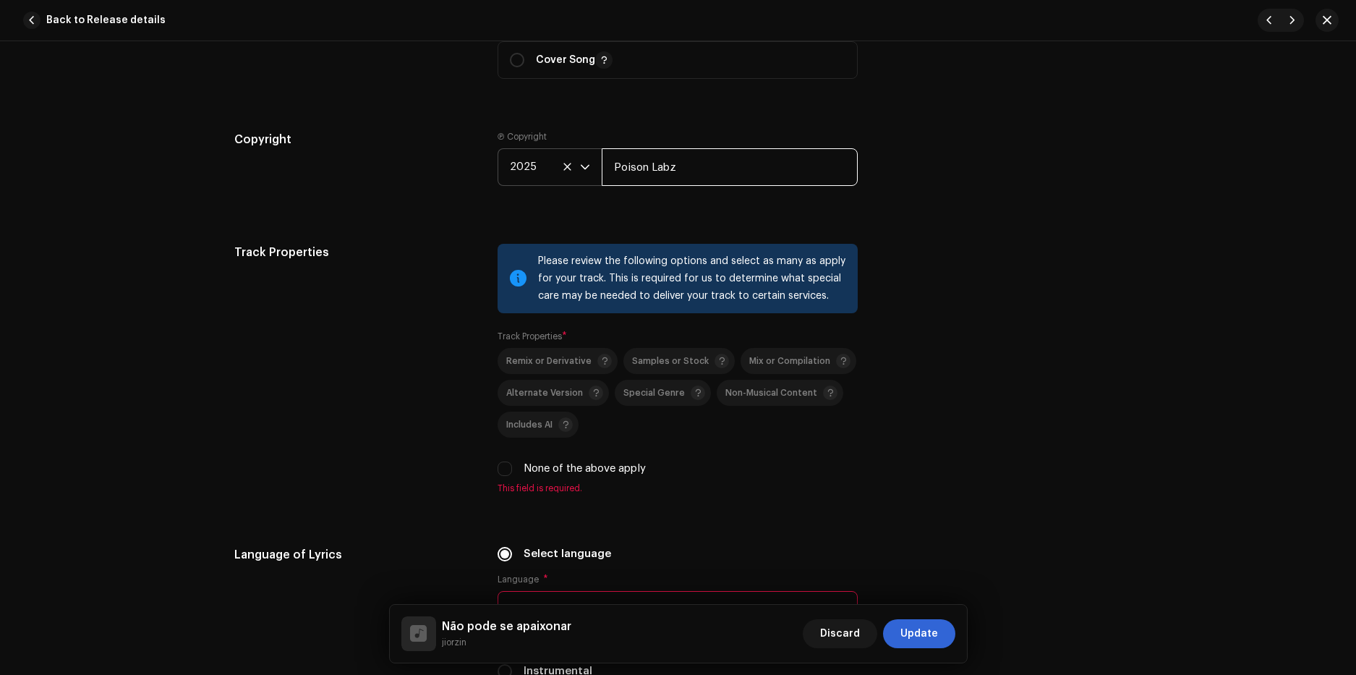
scroll to position [2024, 0]
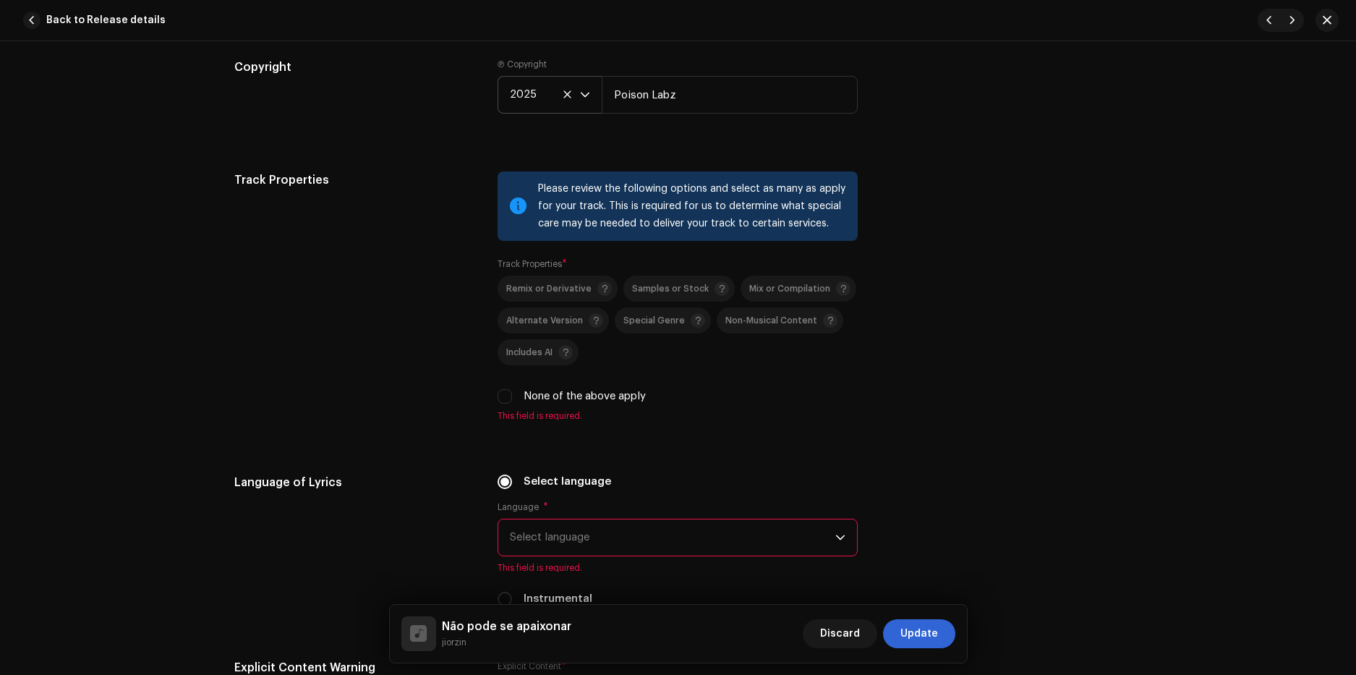
click at [550, 396] on label "None of the above apply" at bounding box center [584, 396] width 122 height 16
click at [512, 396] on input "None of the above apply" at bounding box center [504, 396] width 14 height 14
checkbox input "true"
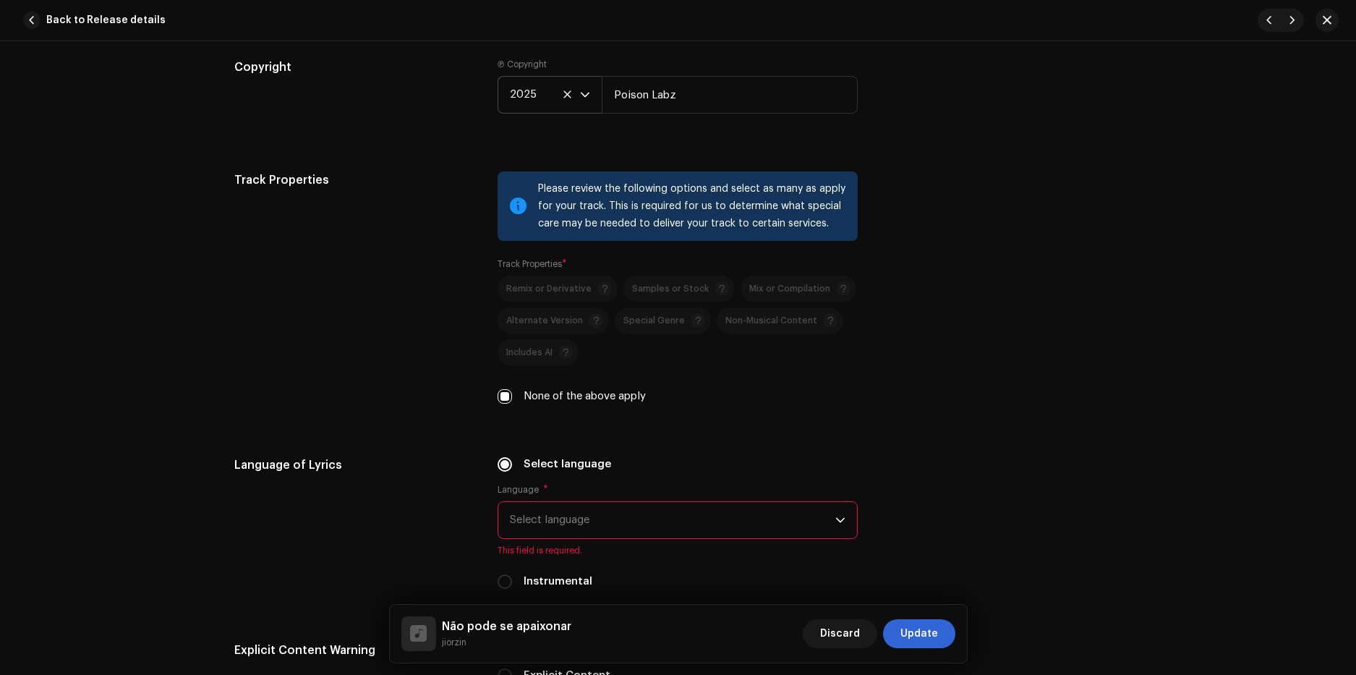
click at [554, 515] on span "Select language" at bounding box center [672, 520] width 325 height 36
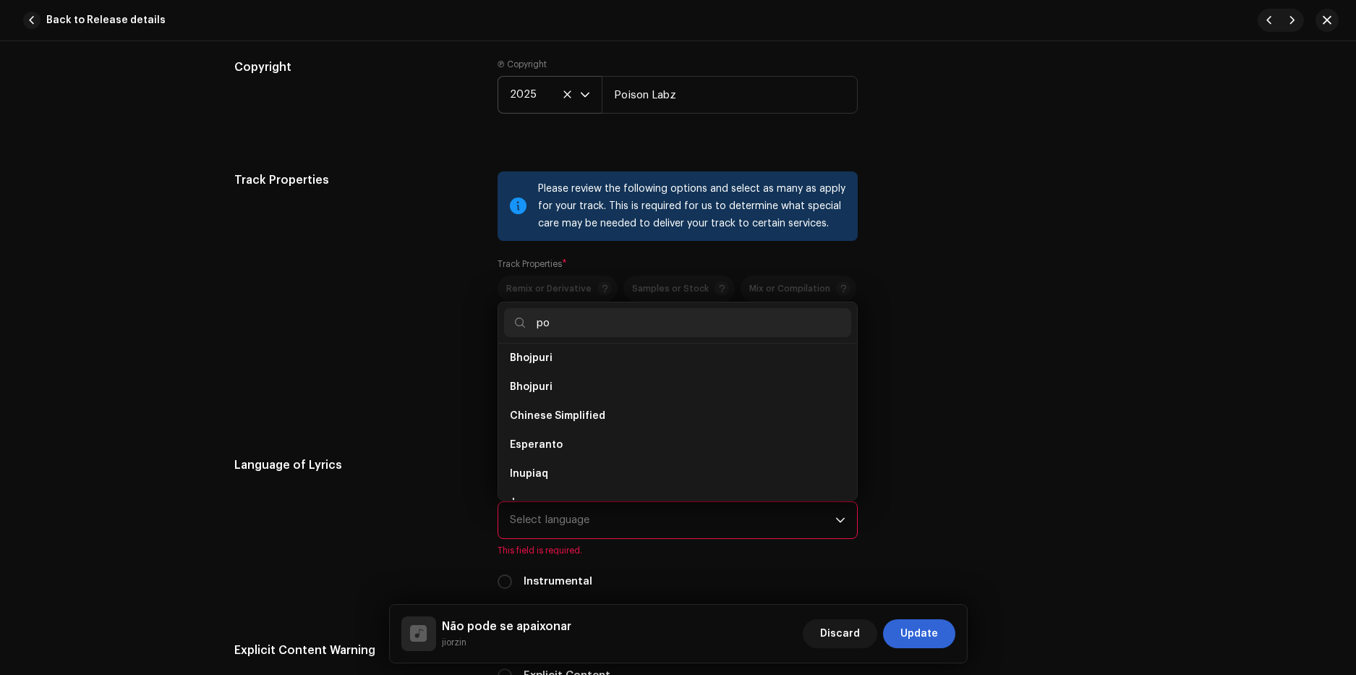
scroll to position [0, 0]
type input "port"
click at [555, 361] on span "Portuguese" at bounding box center [540, 363] width 60 height 14
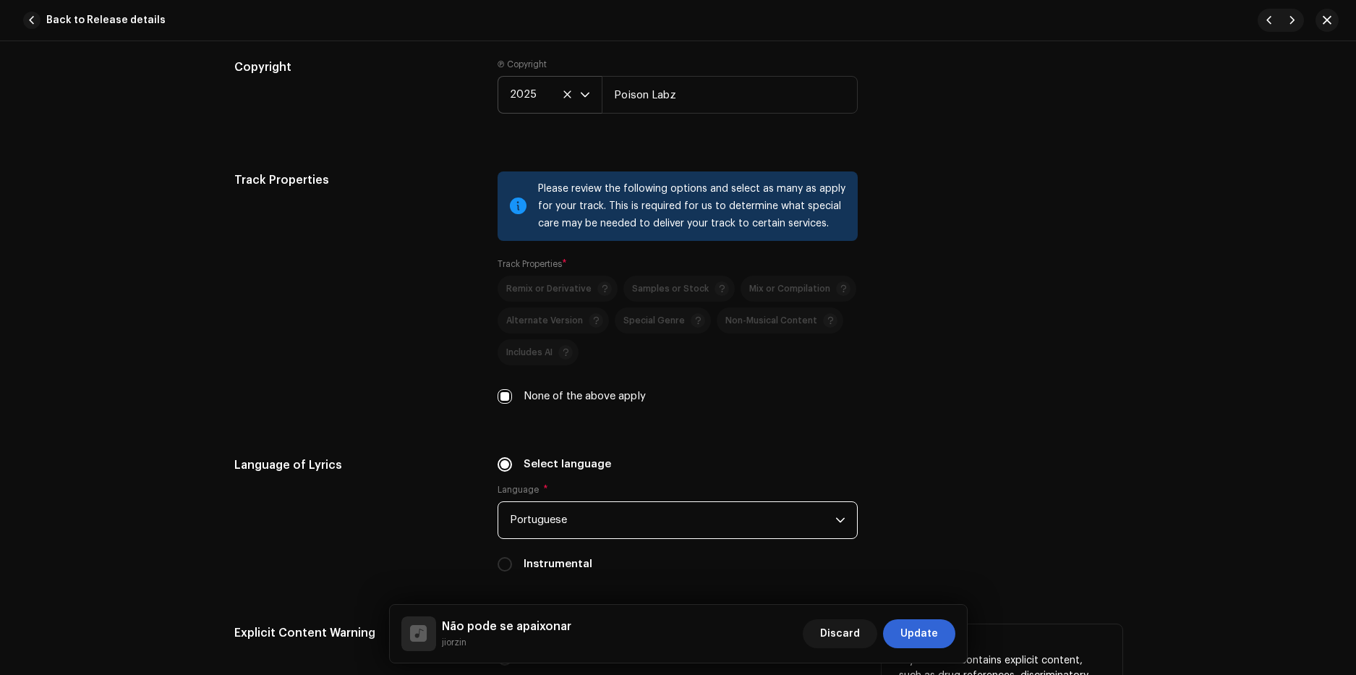
scroll to position [2313, 0]
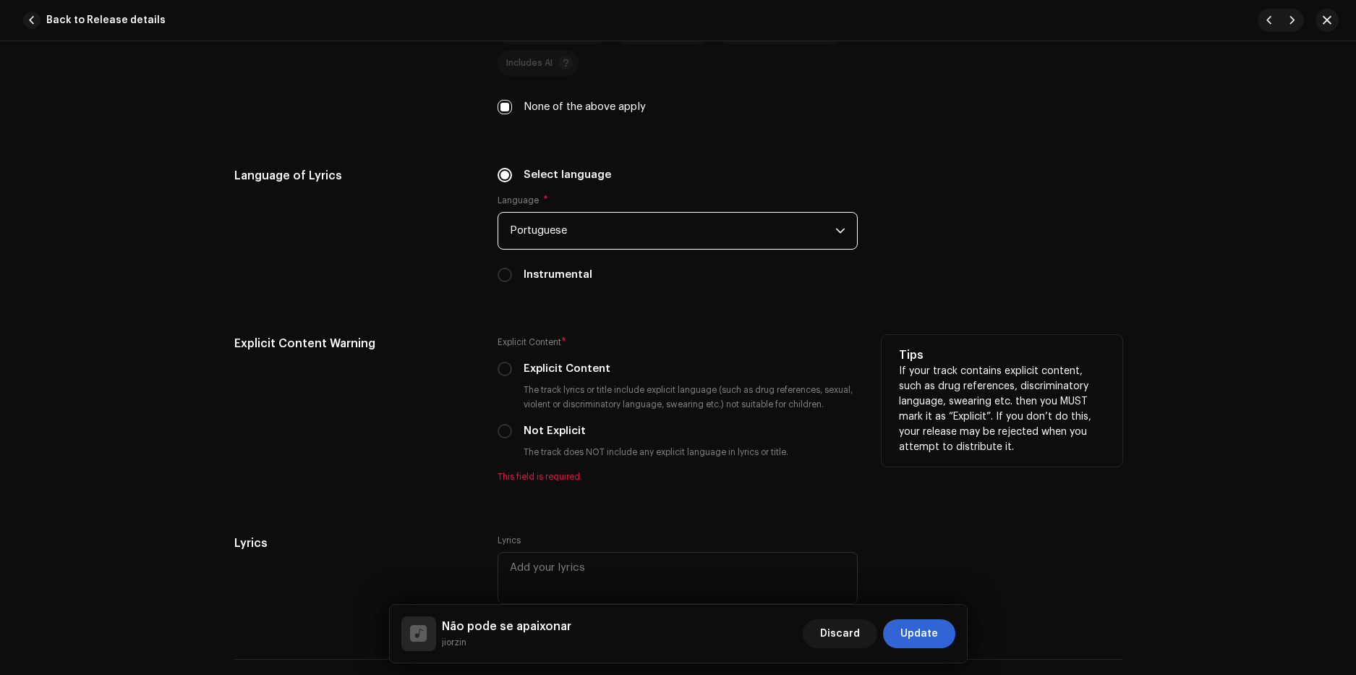
click at [560, 429] on label "Not Explicit" at bounding box center [554, 431] width 62 height 16
click at [512, 429] on input "Not Explicit" at bounding box center [504, 431] width 14 height 14
radio input "true"
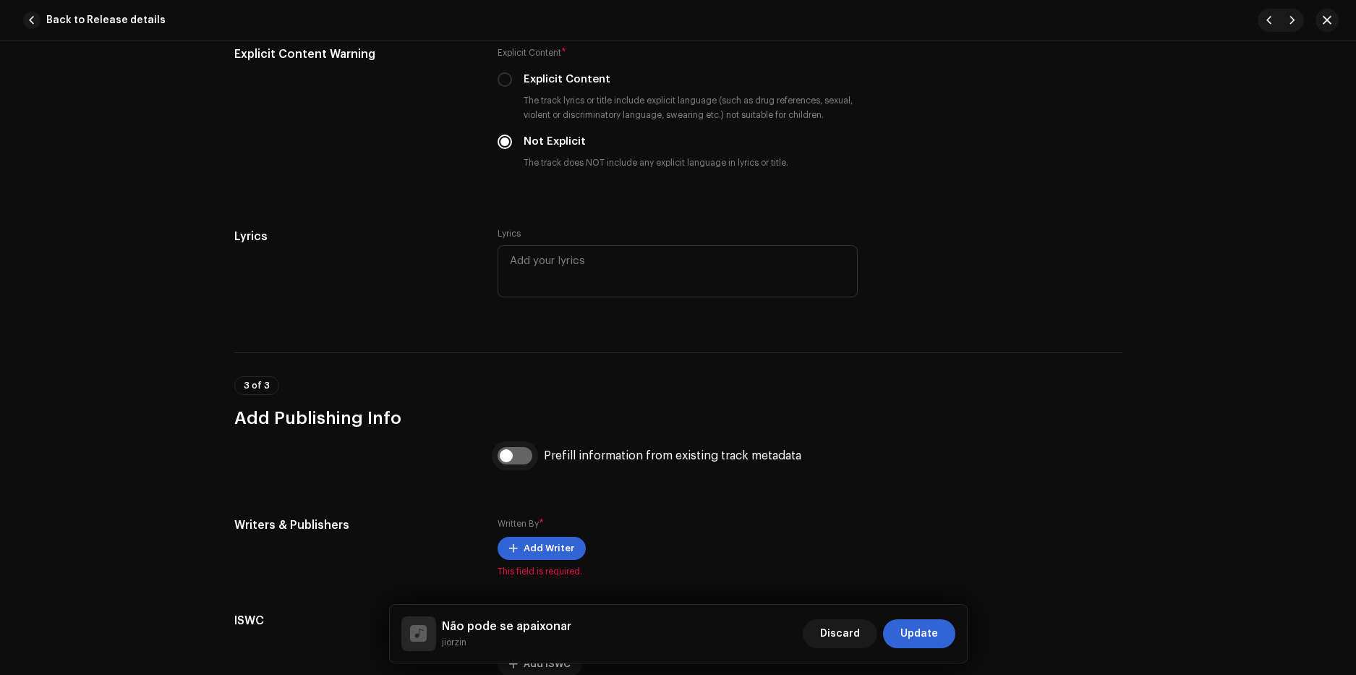
click at [515, 458] on input "checkbox" at bounding box center [514, 455] width 35 height 17
checkbox input "true"
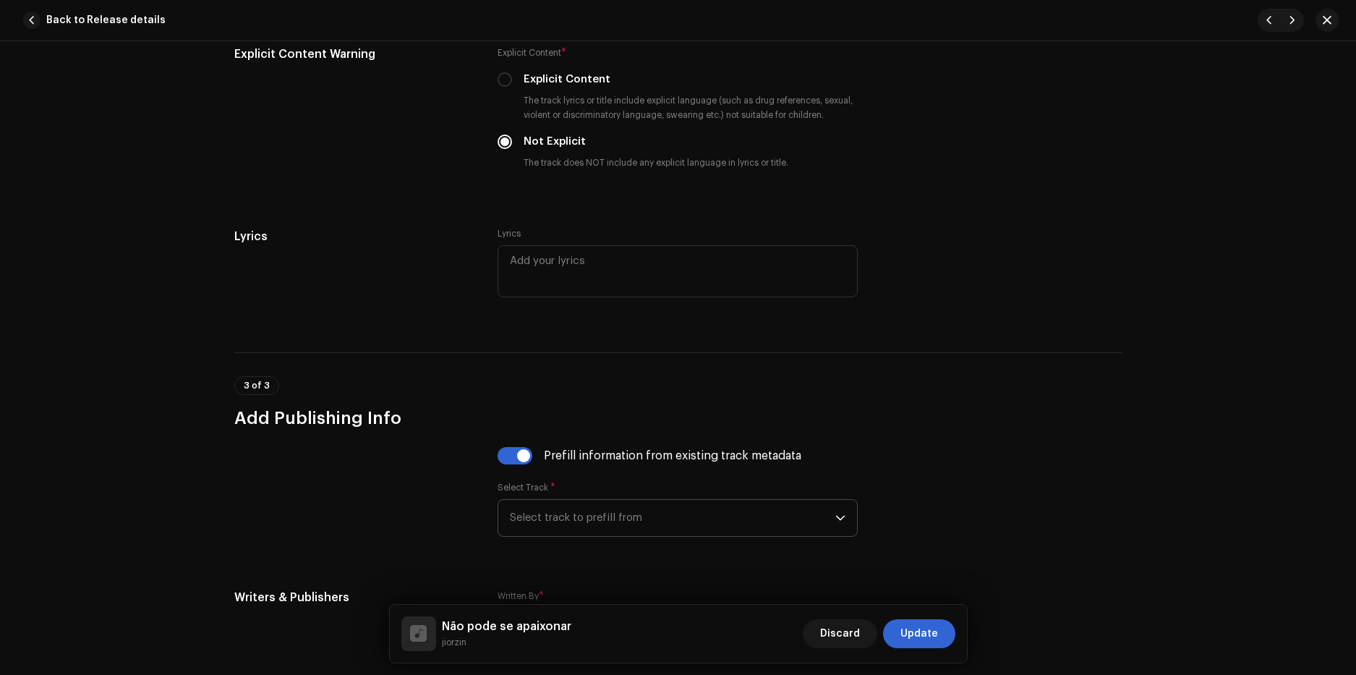
click at [561, 510] on span "Select track to prefill from" at bounding box center [672, 518] width 325 height 36
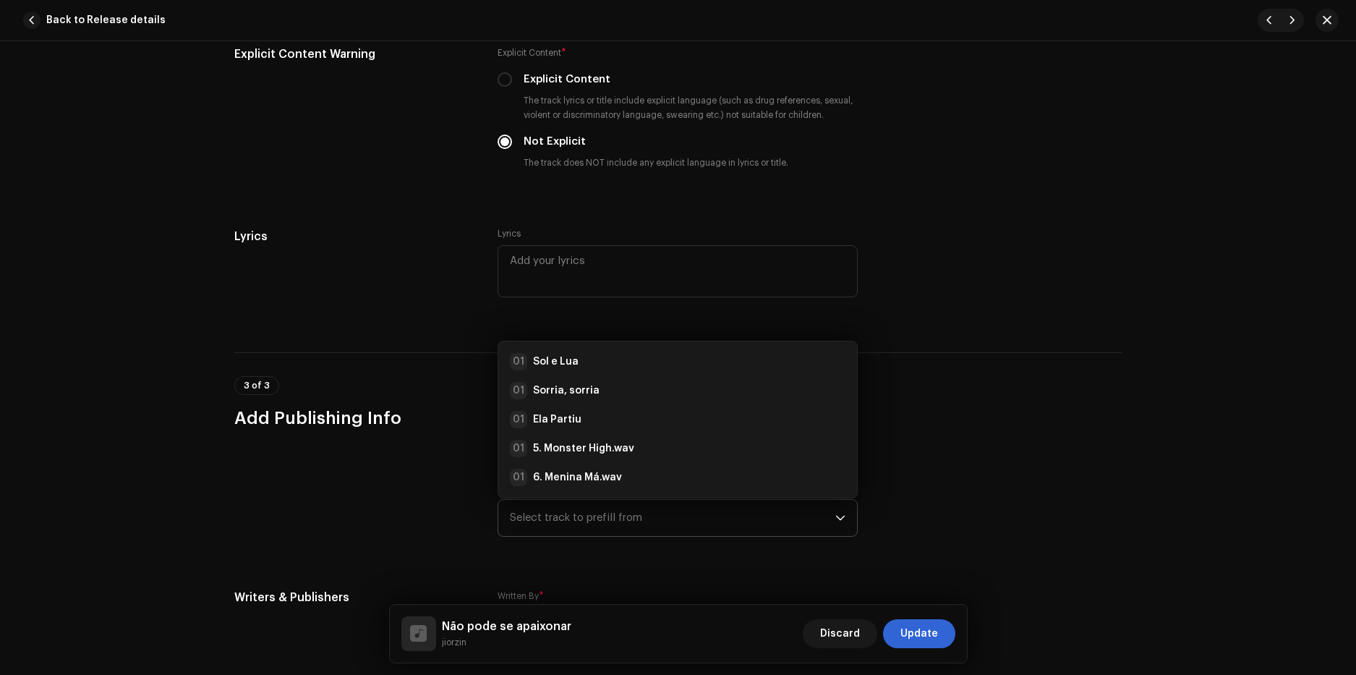
scroll to position [23, 0]
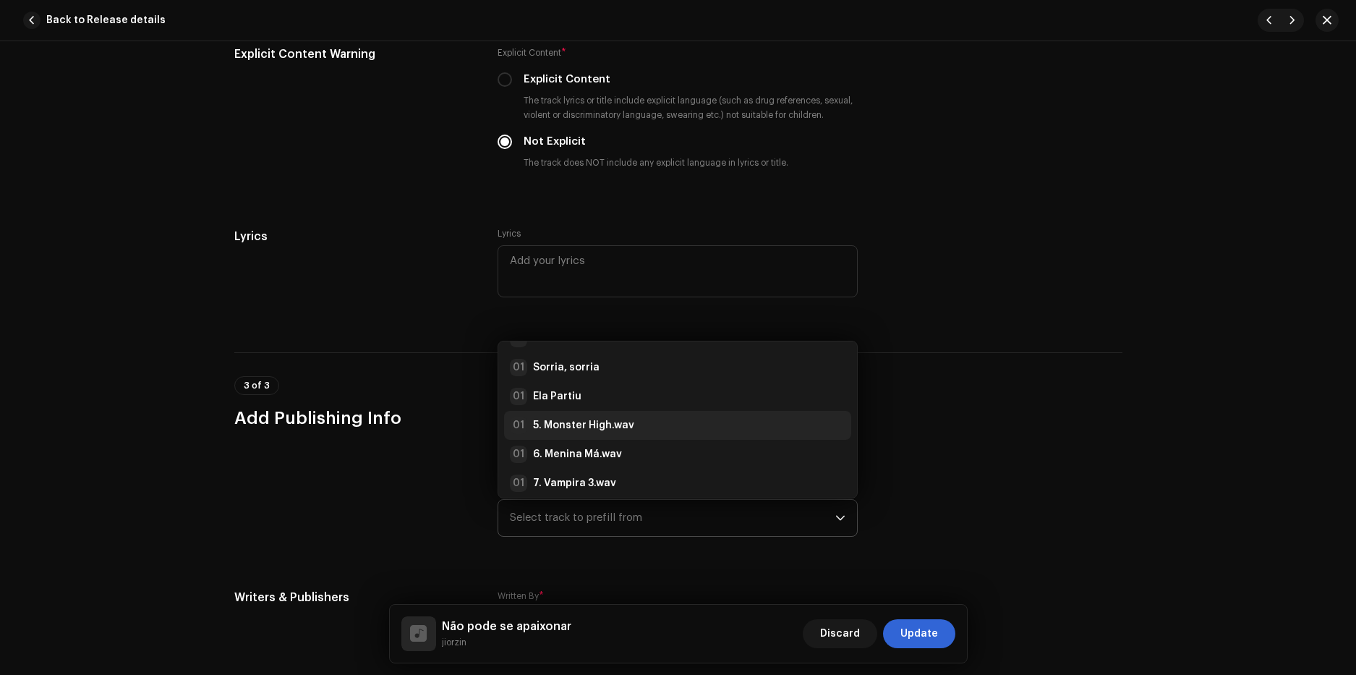
click at [569, 427] on strong "5. Monster High.wav" at bounding box center [583, 425] width 101 height 14
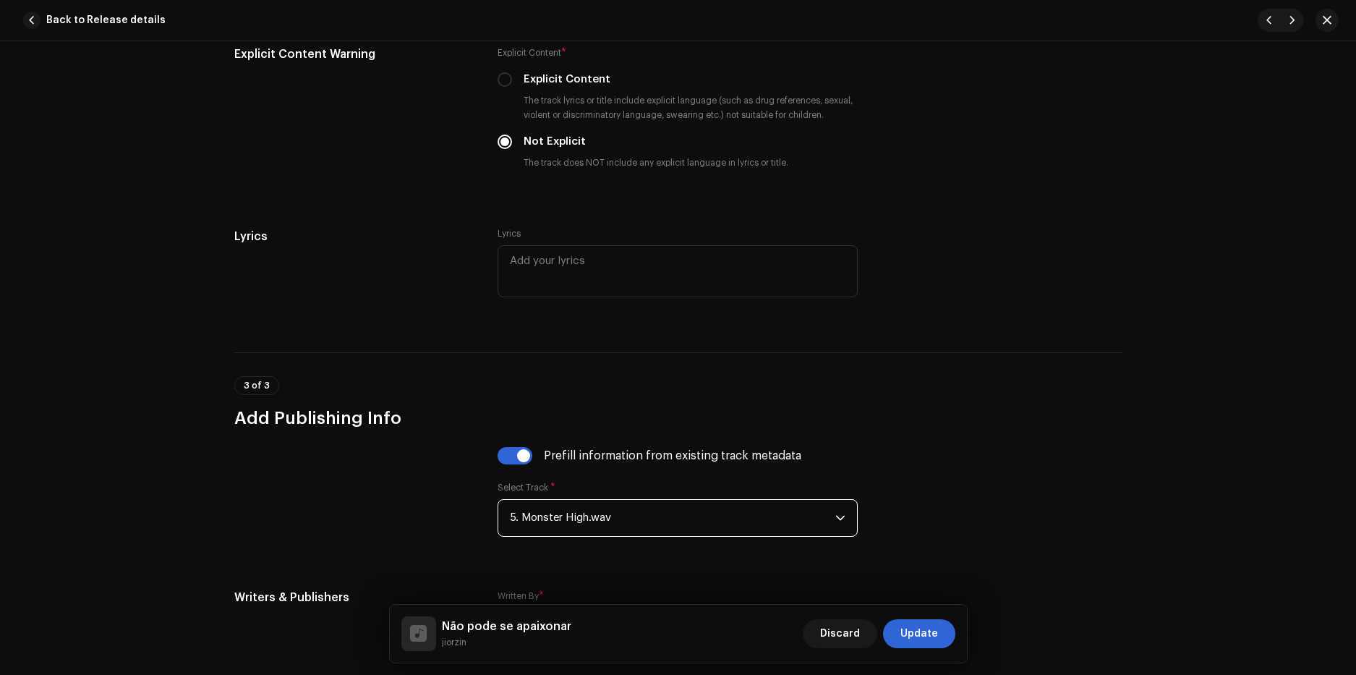
scroll to position [2814, 0]
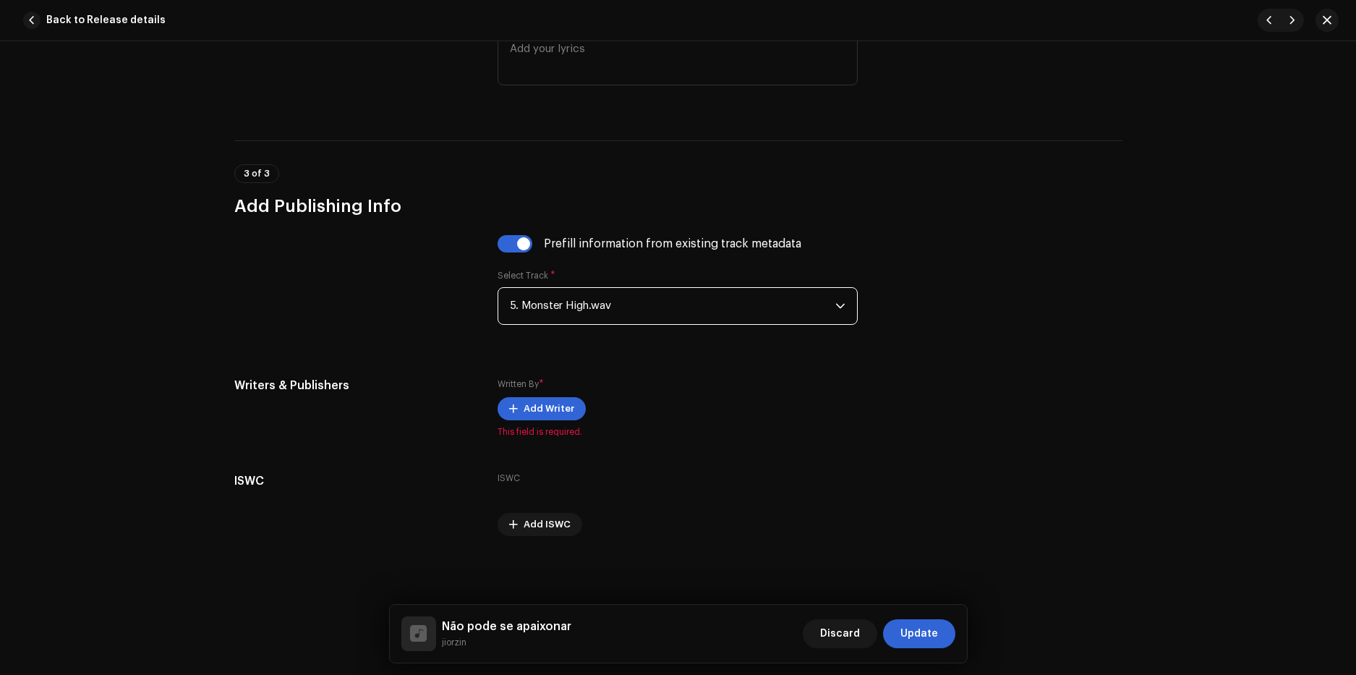
click at [562, 315] on span "5. Monster High.wav" at bounding box center [672, 306] width 325 height 36
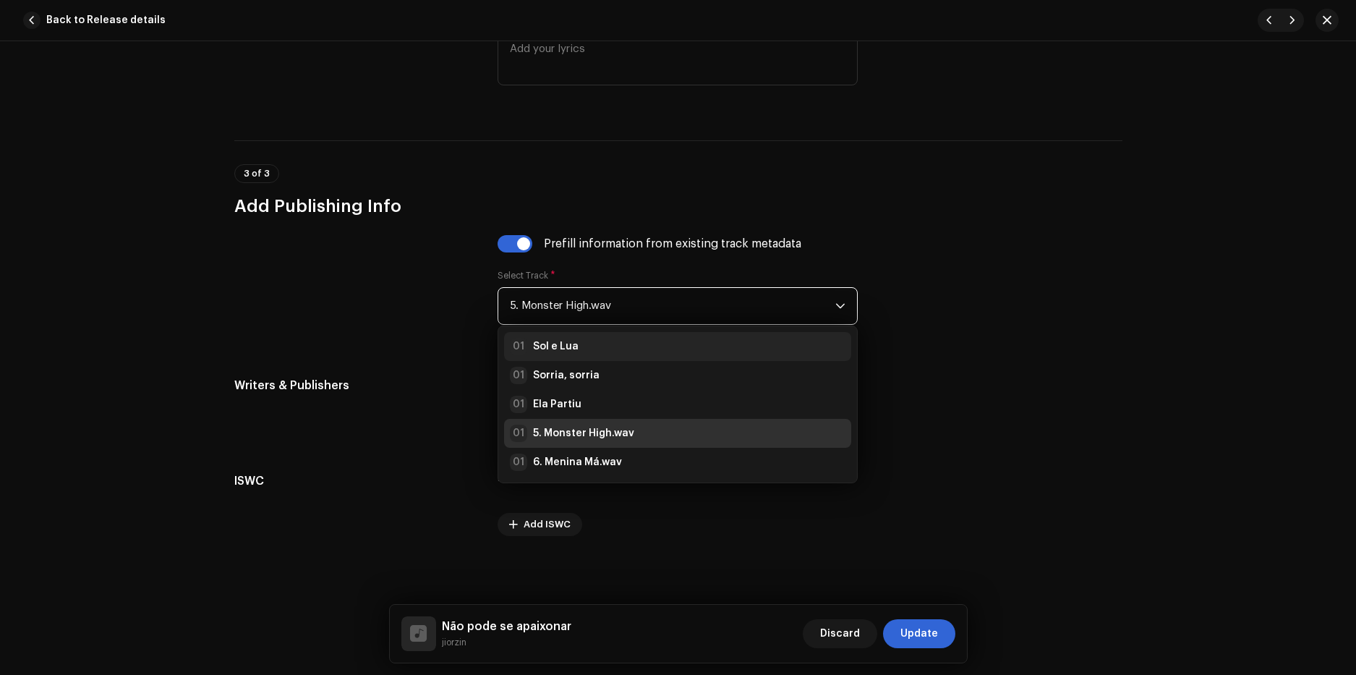
click at [572, 344] on strong "Sol e Lua" at bounding box center [556, 346] width 46 height 14
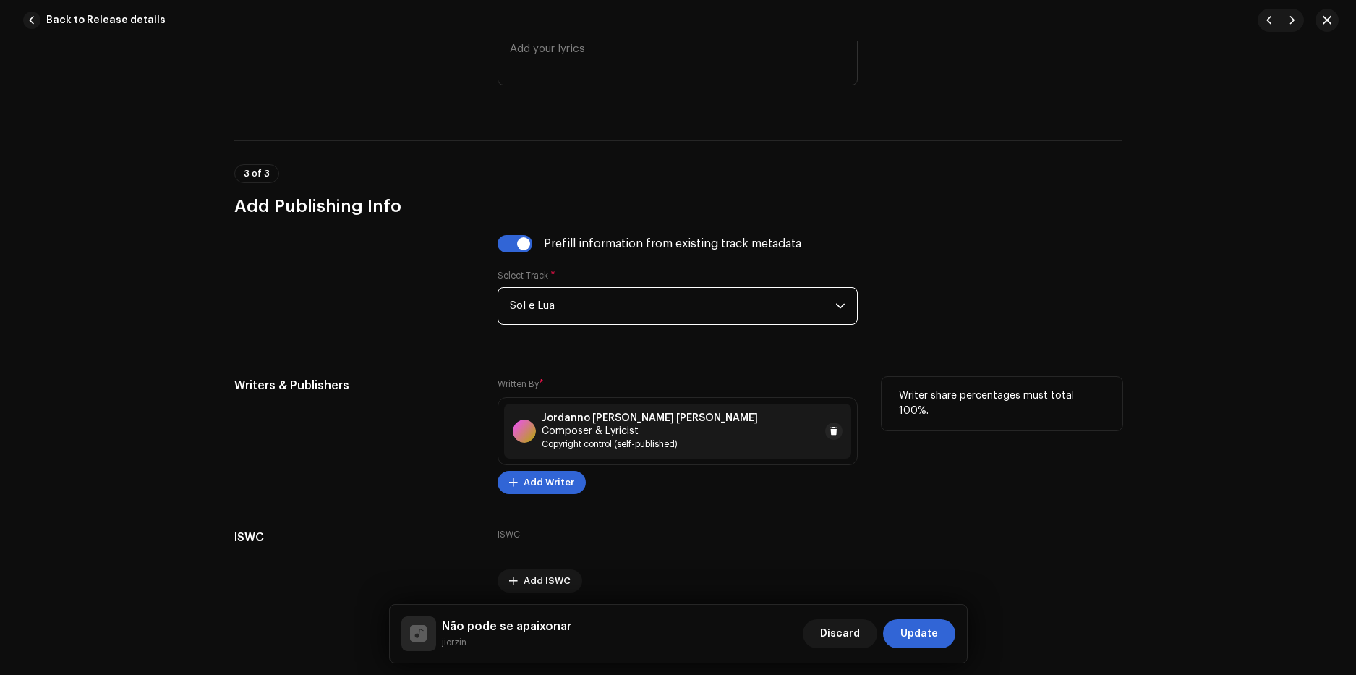
scroll to position [2858, 0]
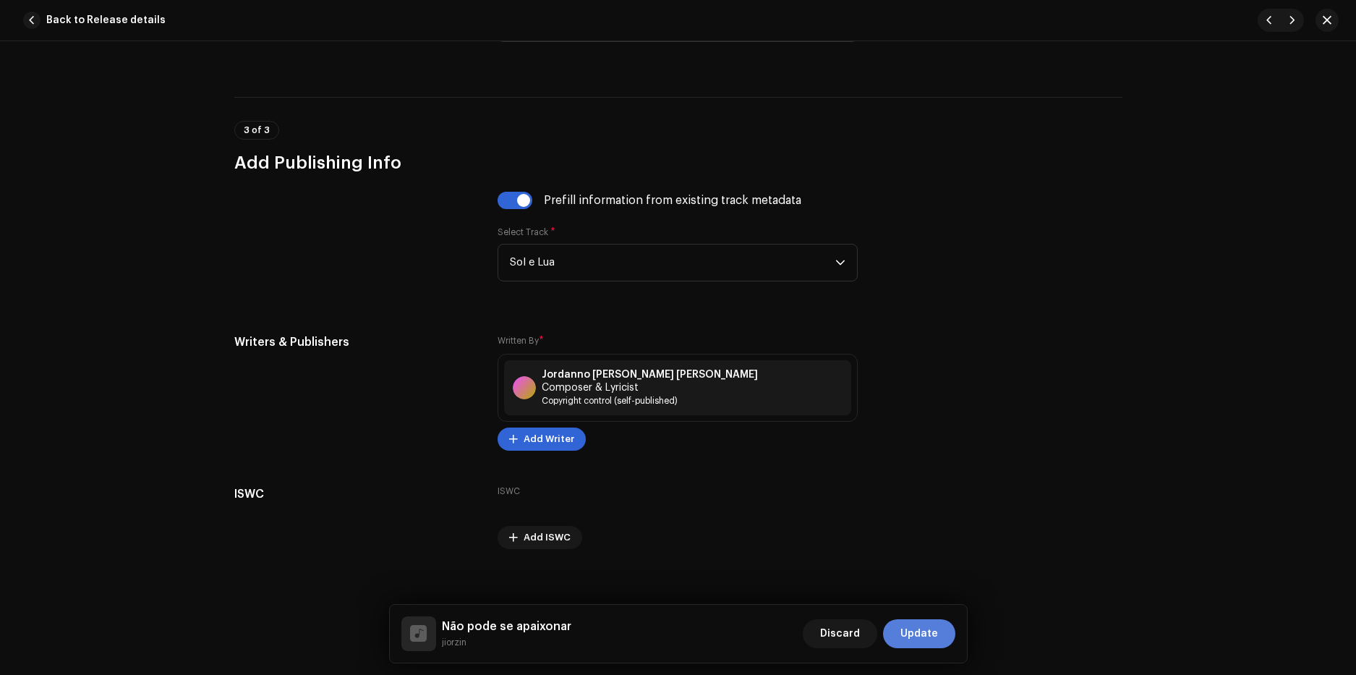
click at [921, 634] on span "Update" at bounding box center [919, 633] width 38 height 29
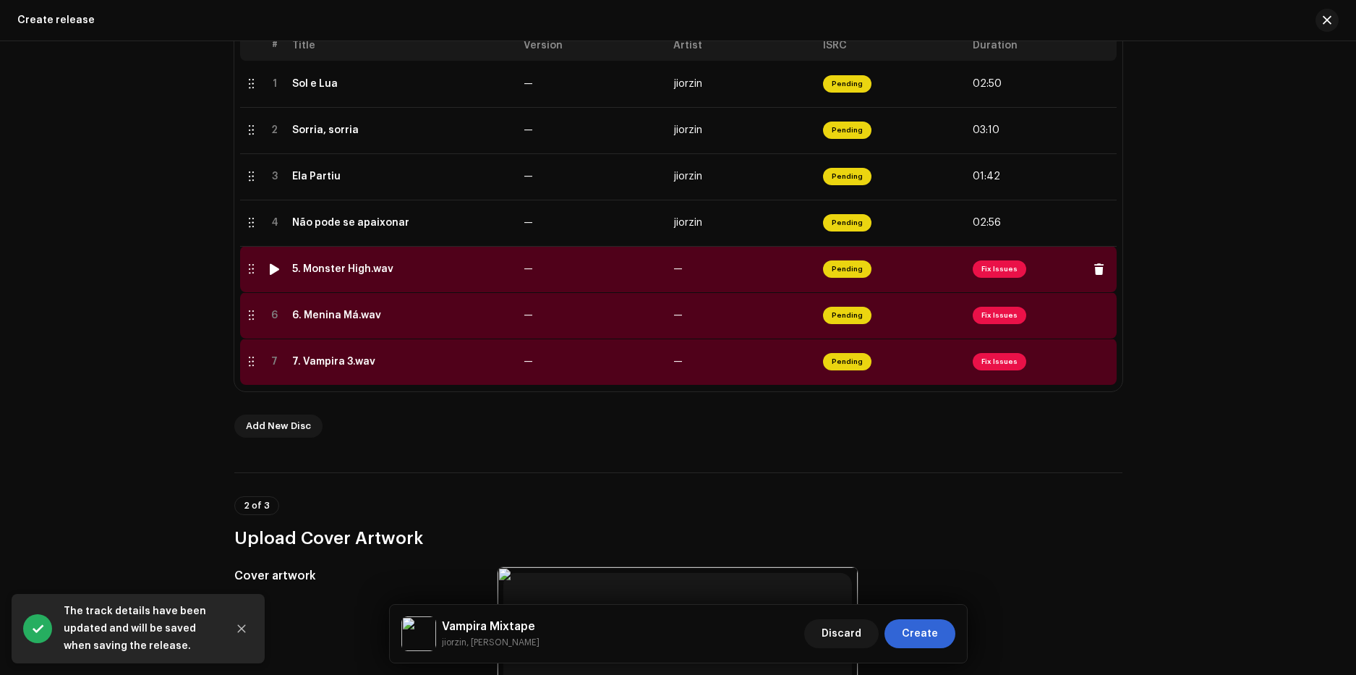
click at [376, 273] on div "5. Monster High.wav" at bounding box center [342, 269] width 101 height 12
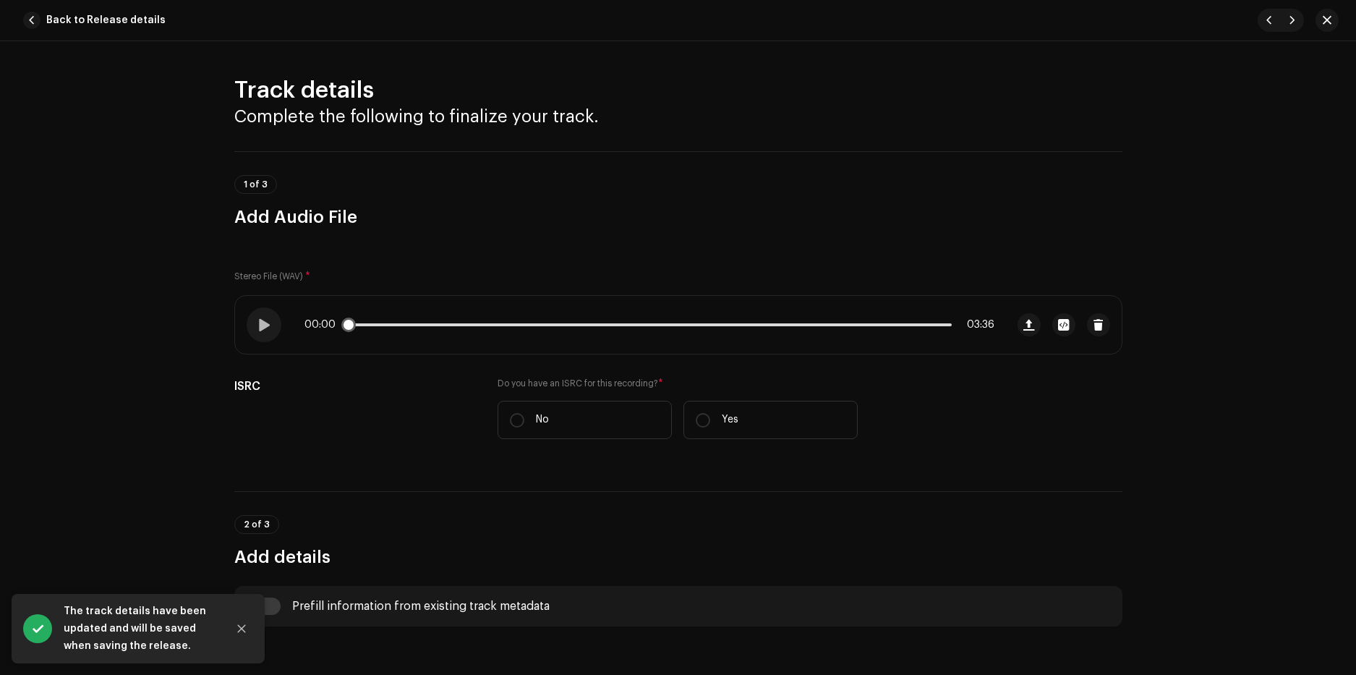
scroll to position [217, 0]
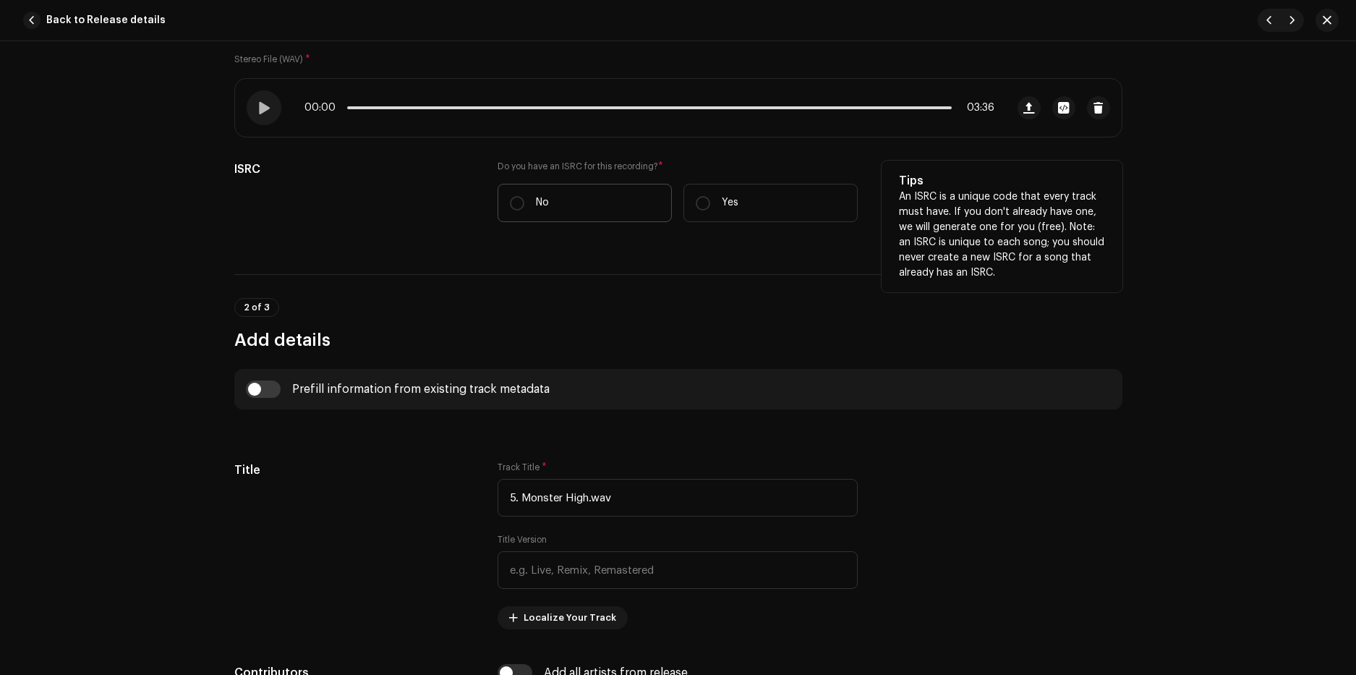
click at [542, 204] on p "No" at bounding box center [542, 202] width 13 height 15
click at [524, 204] on input "No" at bounding box center [517, 203] width 14 height 14
radio input "true"
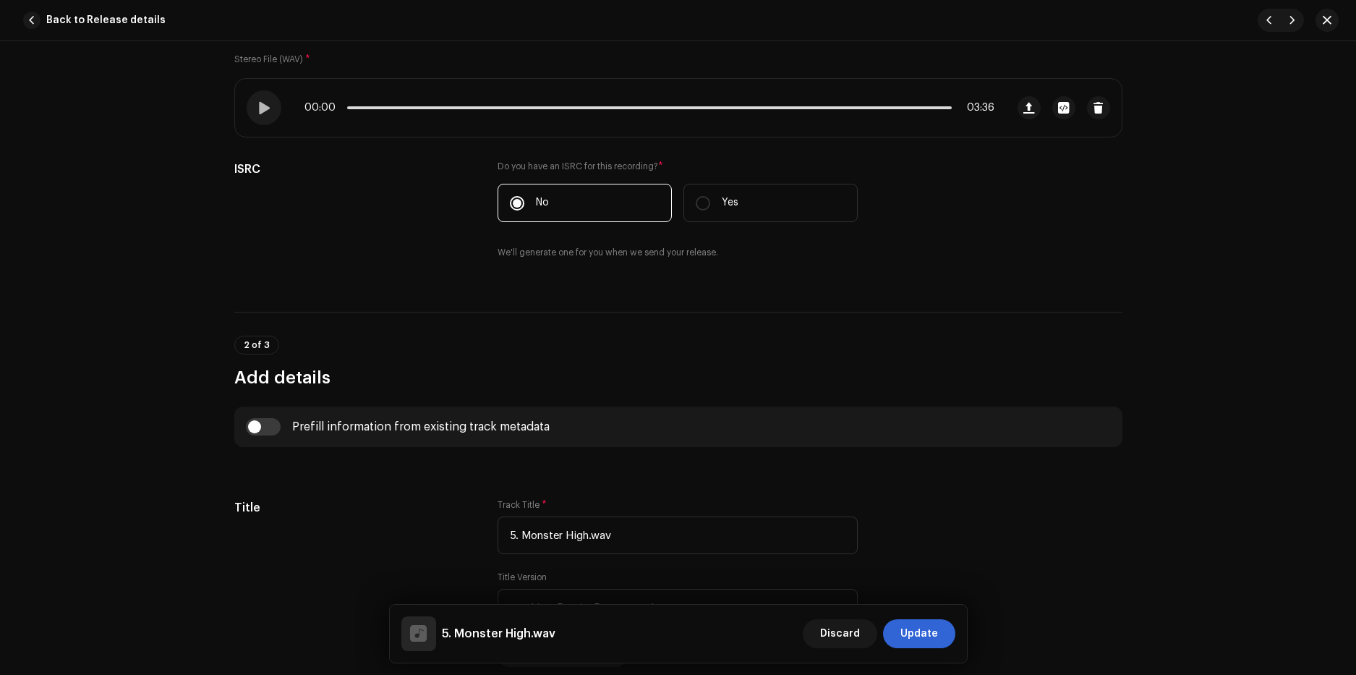
scroll to position [361, 0]
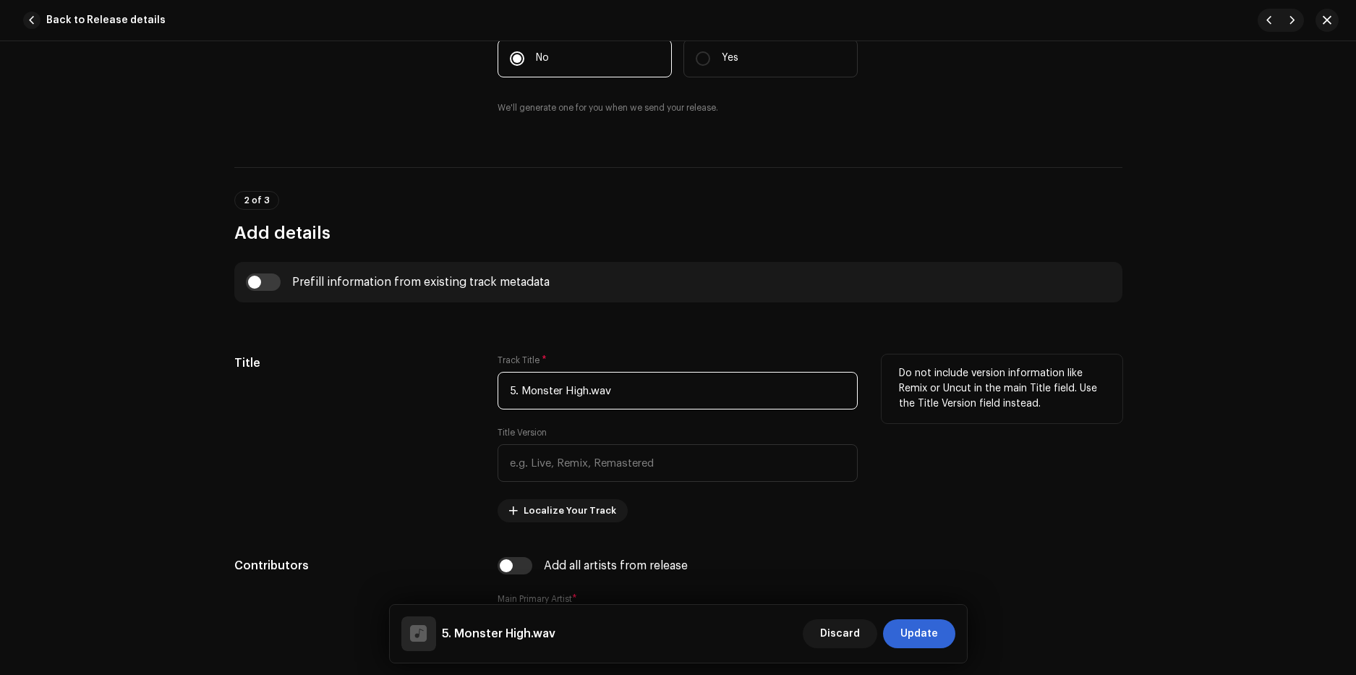
drag, startPoint x: 519, startPoint y: 394, endPoint x: 424, endPoint y: 394, distance: 95.4
click at [425, 394] on div "Title Track Title * 5. Monster High.wav Title Version Localize Your Track Do no…" at bounding box center [678, 438] width 888 height 168
click at [613, 394] on input "Monster High.wav" at bounding box center [677, 391] width 360 height 38
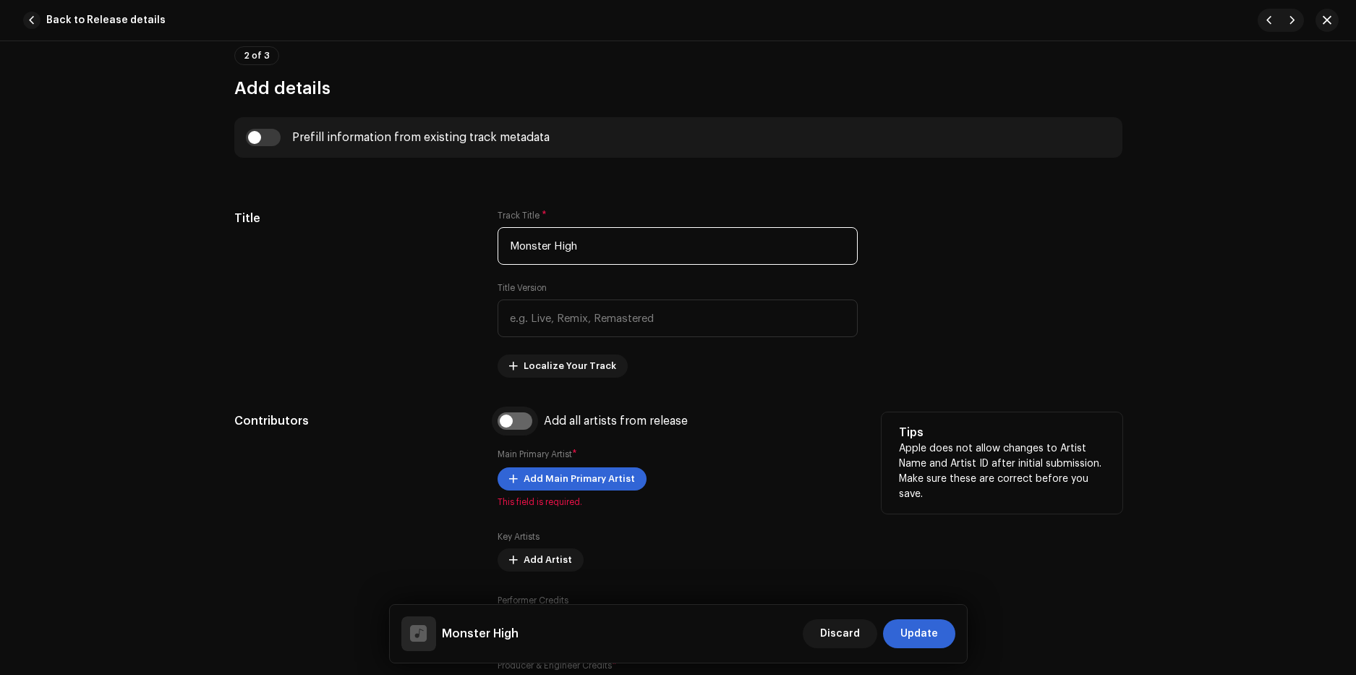
type input "Monster High"
click at [513, 416] on input "checkbox" at bounding box center [514, 420] width 35 height 17
checkbox input "true"
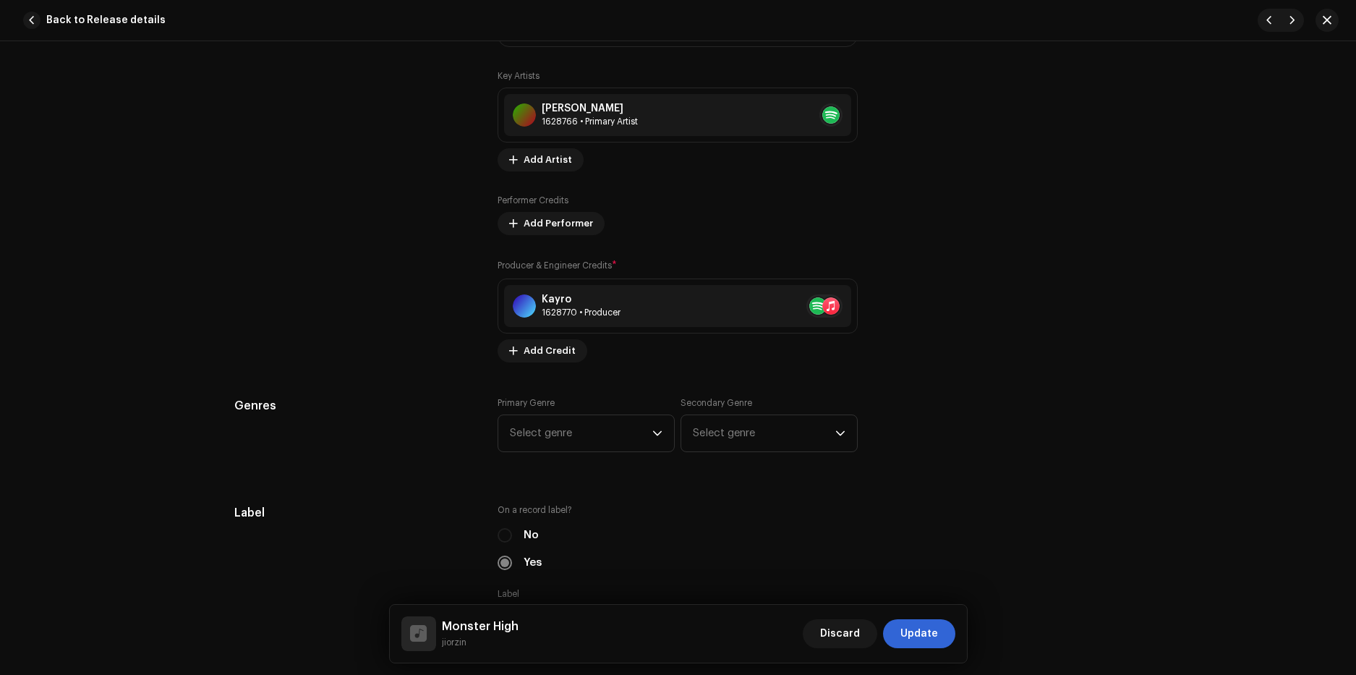
scroll to position [1084, 0]
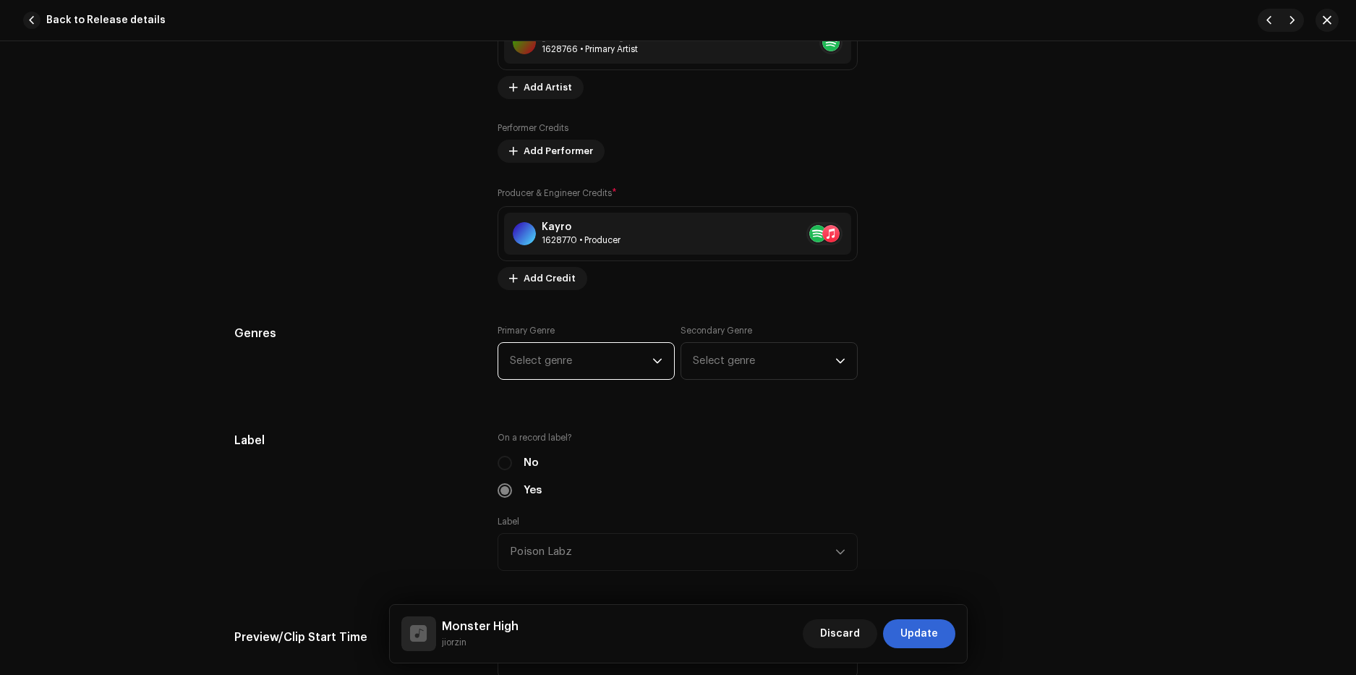
click at [558, 367] on span "Select genre" at bounding box center [581, 361] width 142 height 36
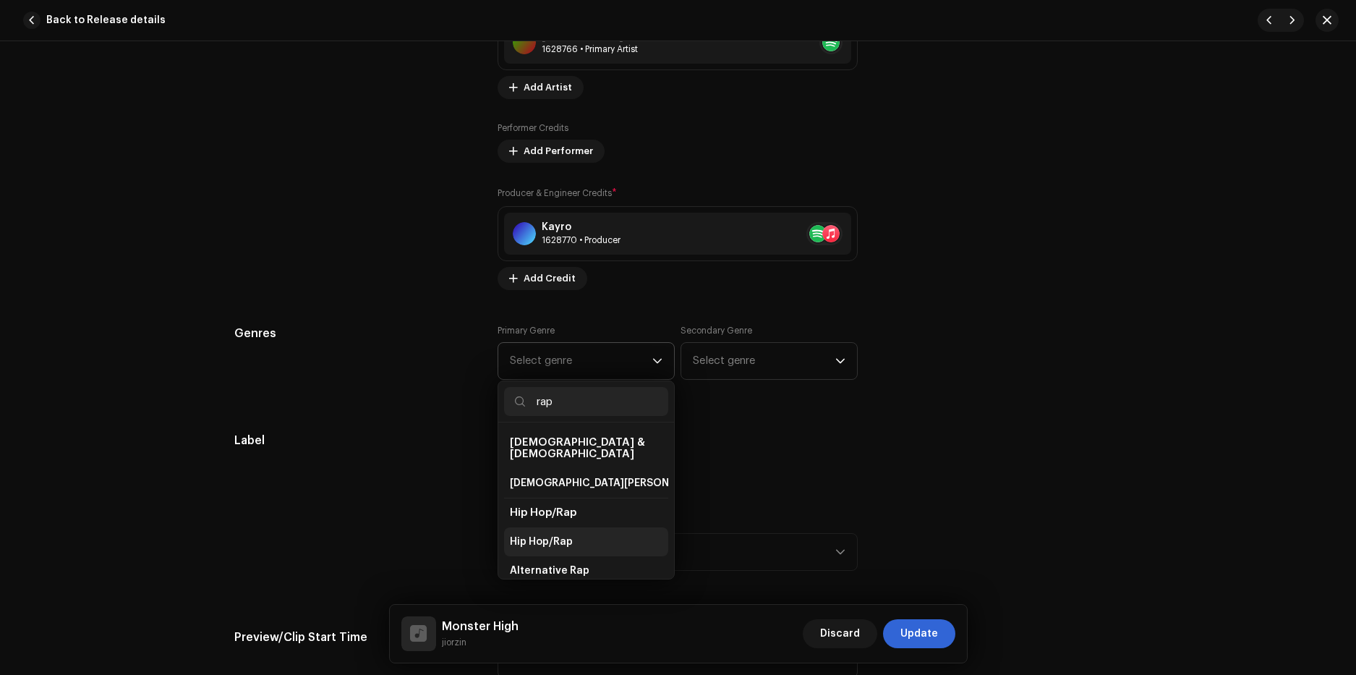
type input "rap"
click at [575, 531] on li "Hip Hop/Rap" at bounding box center [586, 541] width 164 height 29
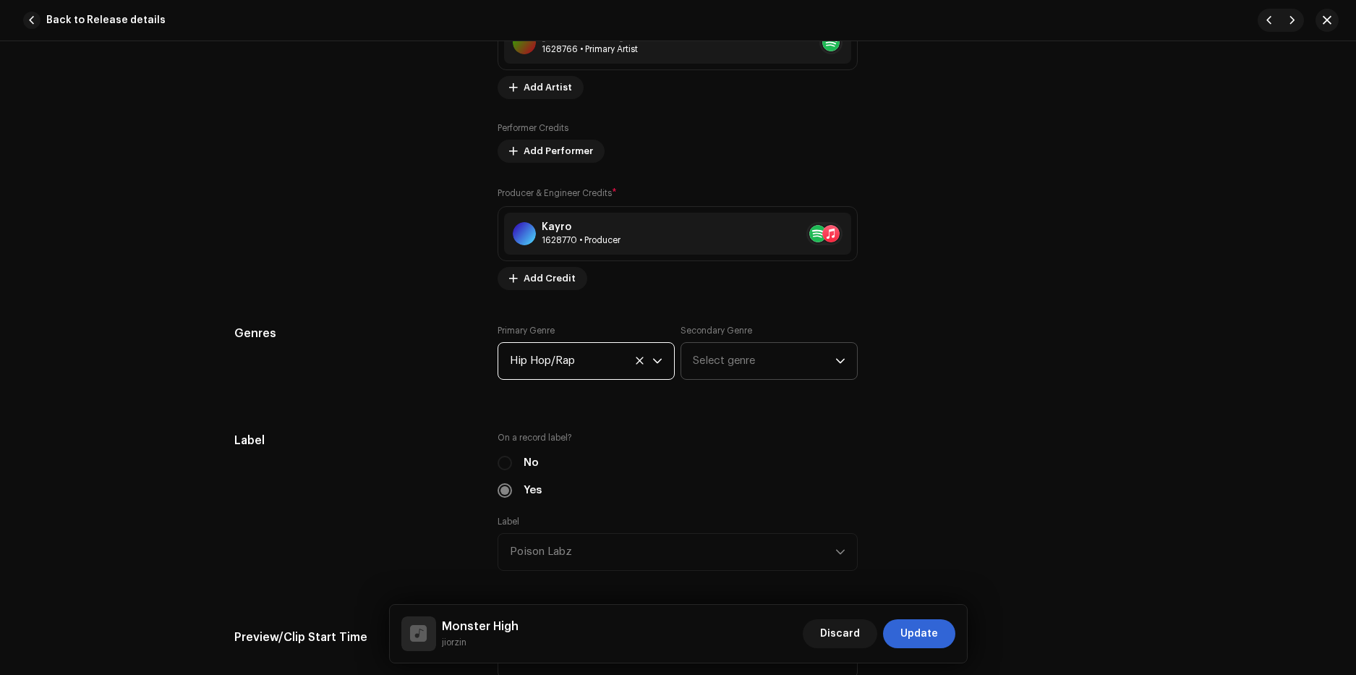
click at [701, 365] on span "Select genre" at bounding box center [764, 361] width 142 height 36
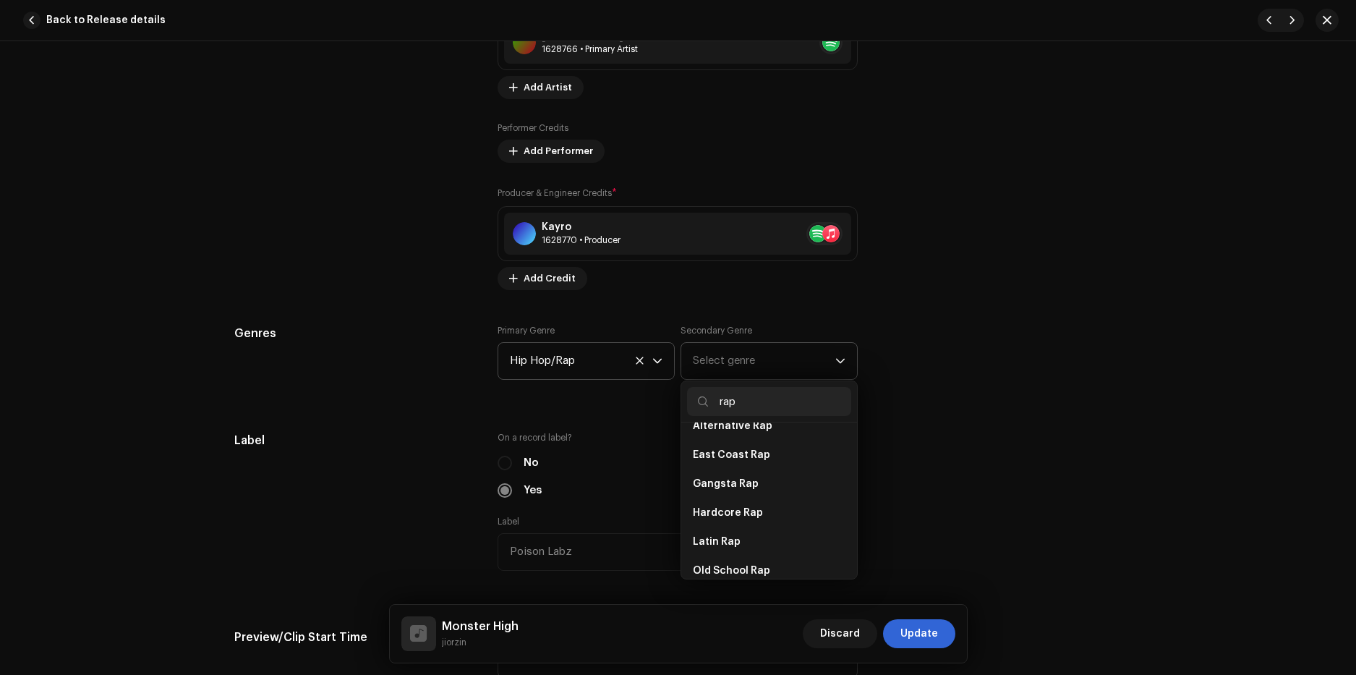
scroll to position [217, 0]
type input "rap"
click at [740, 523] on li "Rap" at bounding box center [769, 527] width 164 height 29
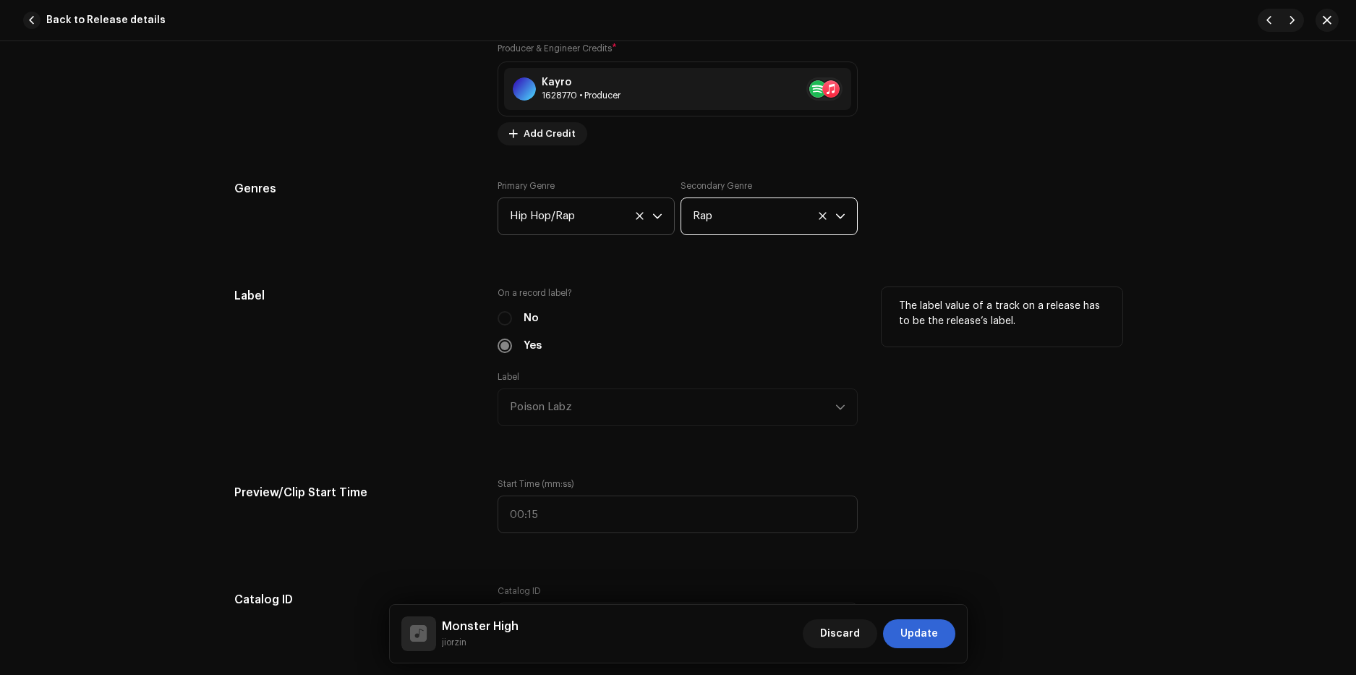
scroll to position [1446, 0]
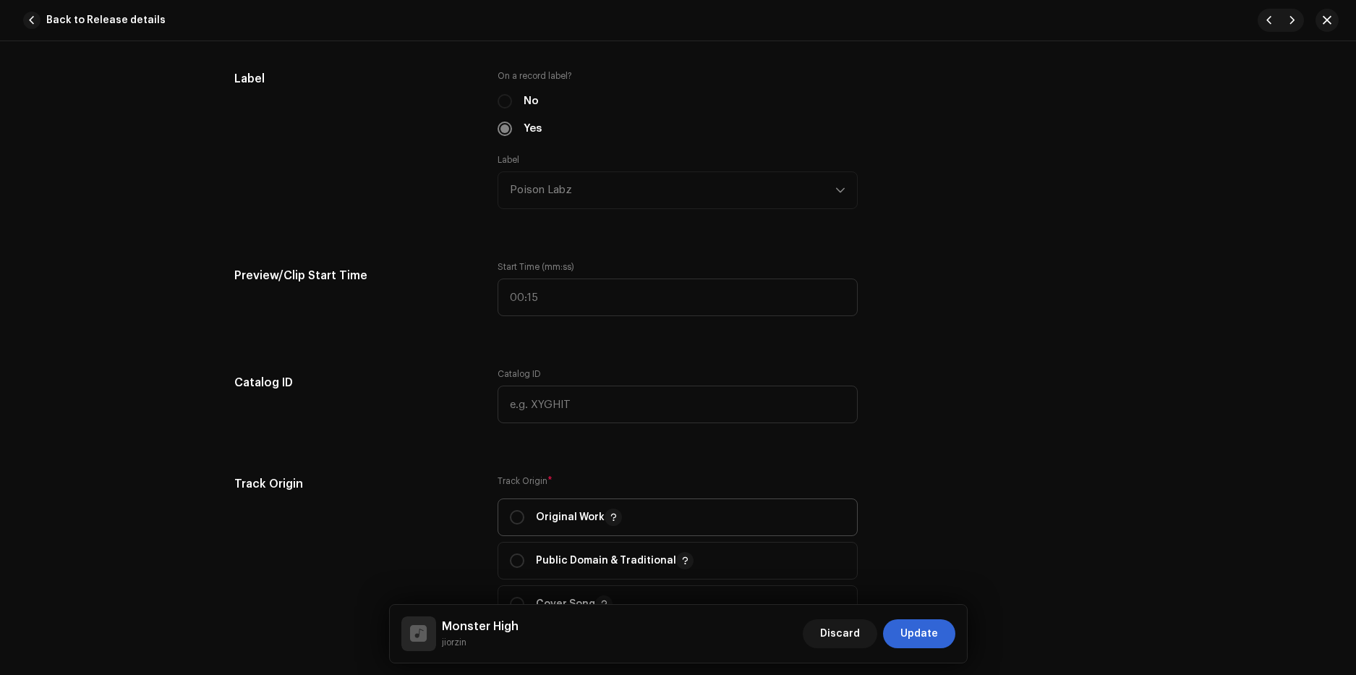
click at [560, 515] on p "Original Work" at bounding box center [579, 516] width 86 height 17
radio input "true"
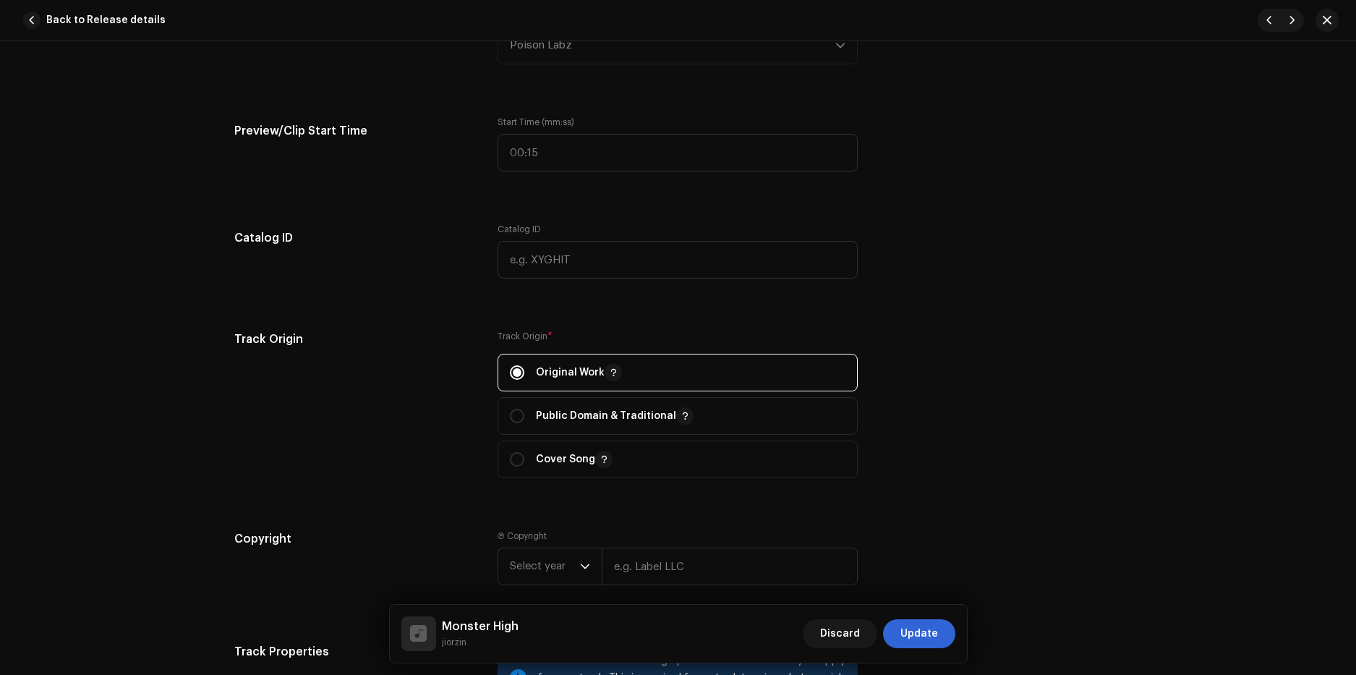
scroll to position [1735, 0]
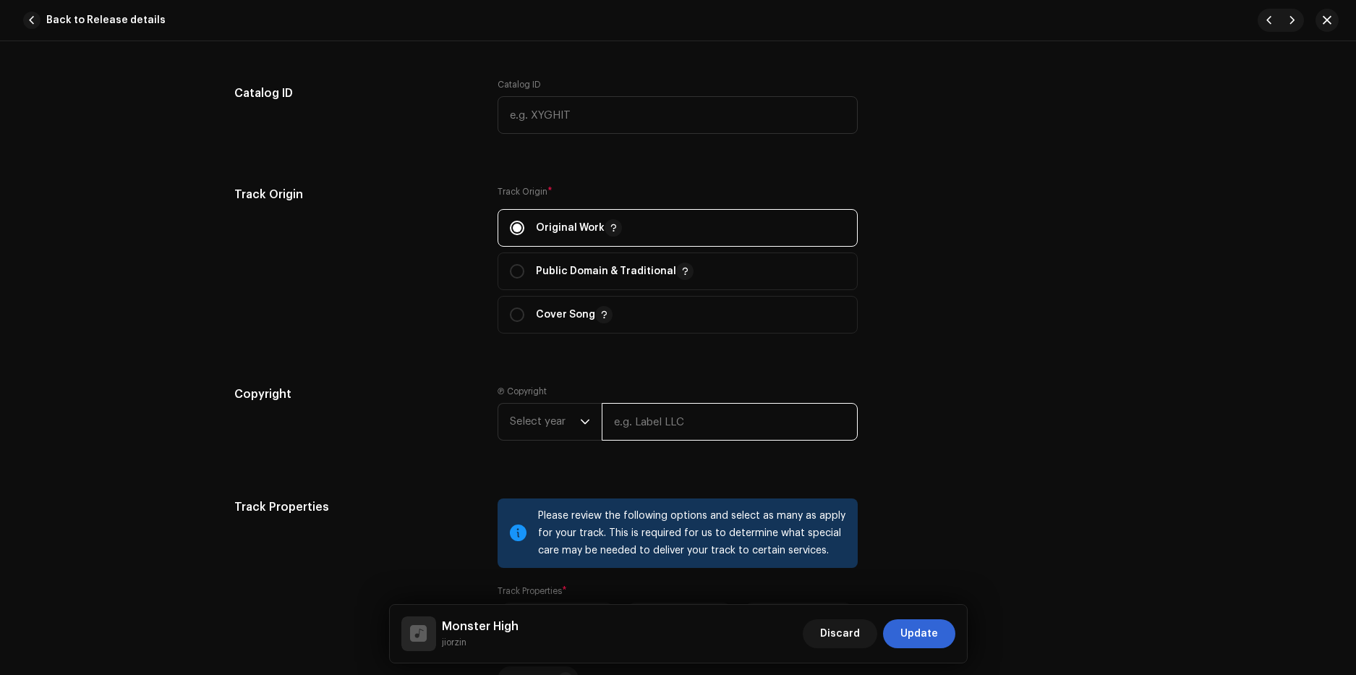
click at [646, 427] on input "text" at bounding box center [730, 422] width 256 height 38
type input "Poison Labz"
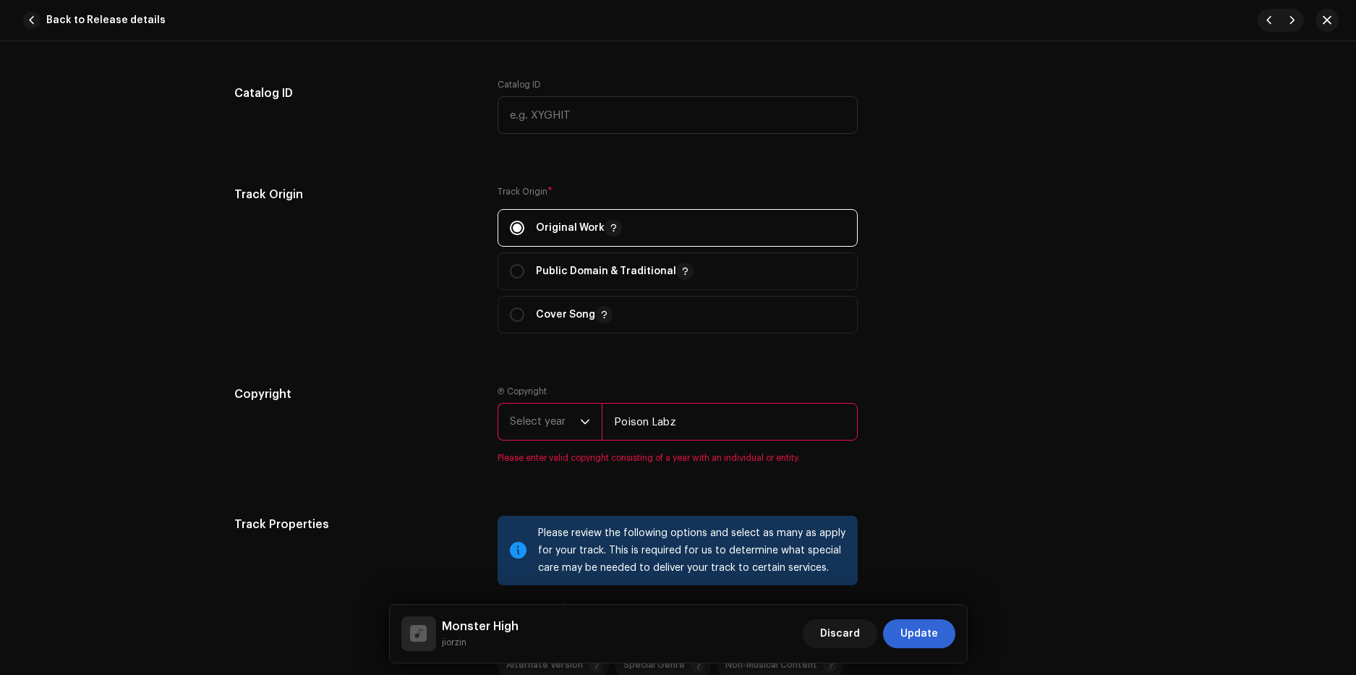
click at [551, 430] on span "Select year" at bounding box center [545, 421] width 70 height 36
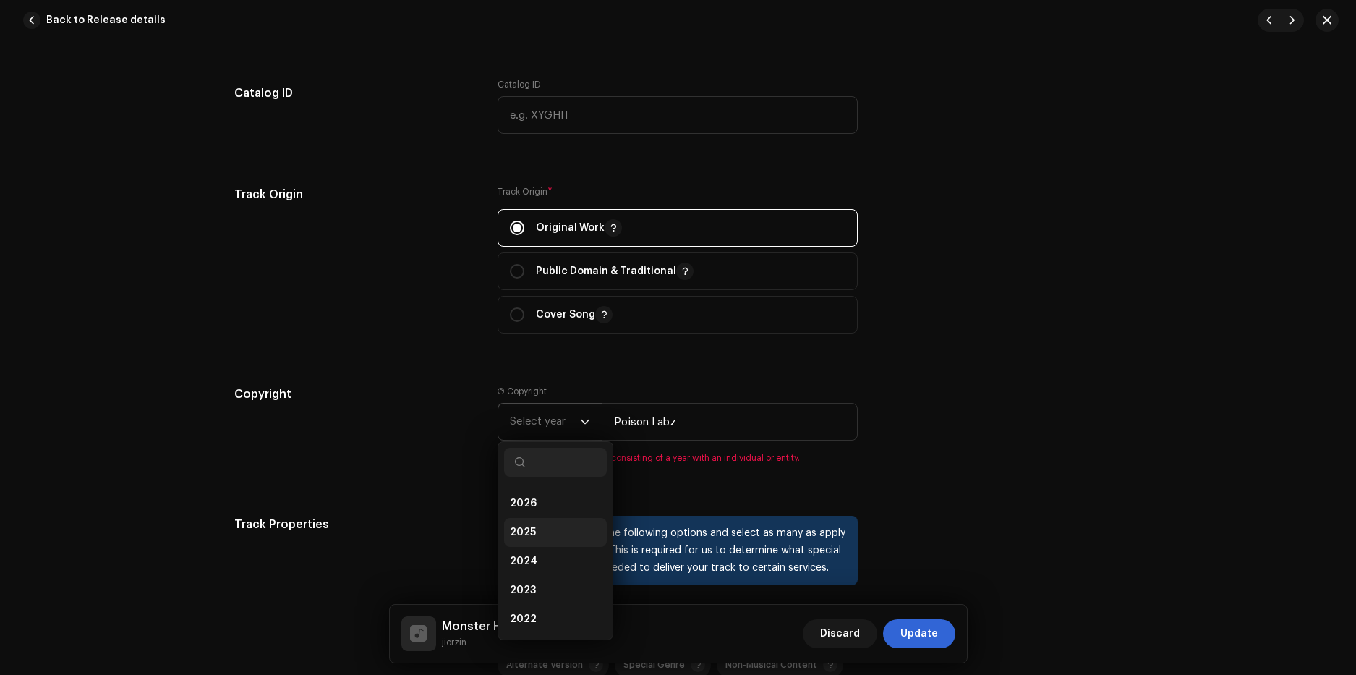
click at [522, 528] on span "2025" at bounding box center [523, 532] width 26 height 14
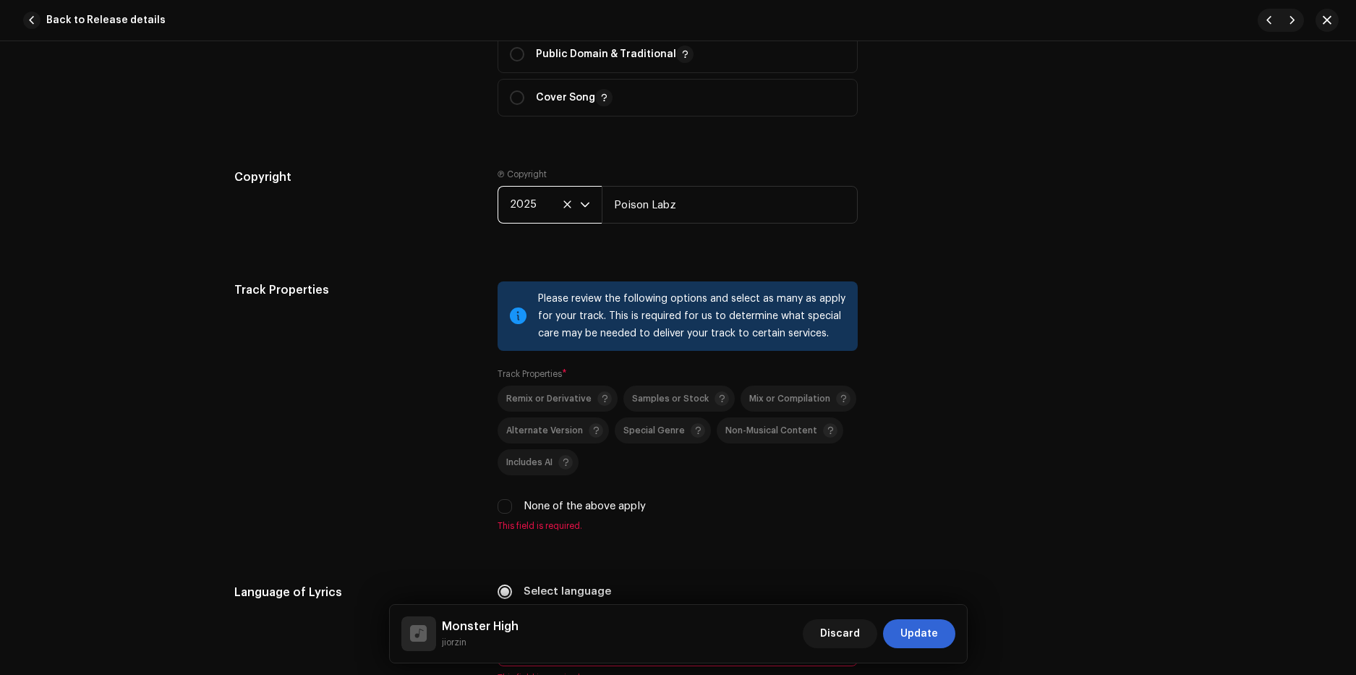
scroll to position [2024, 0]
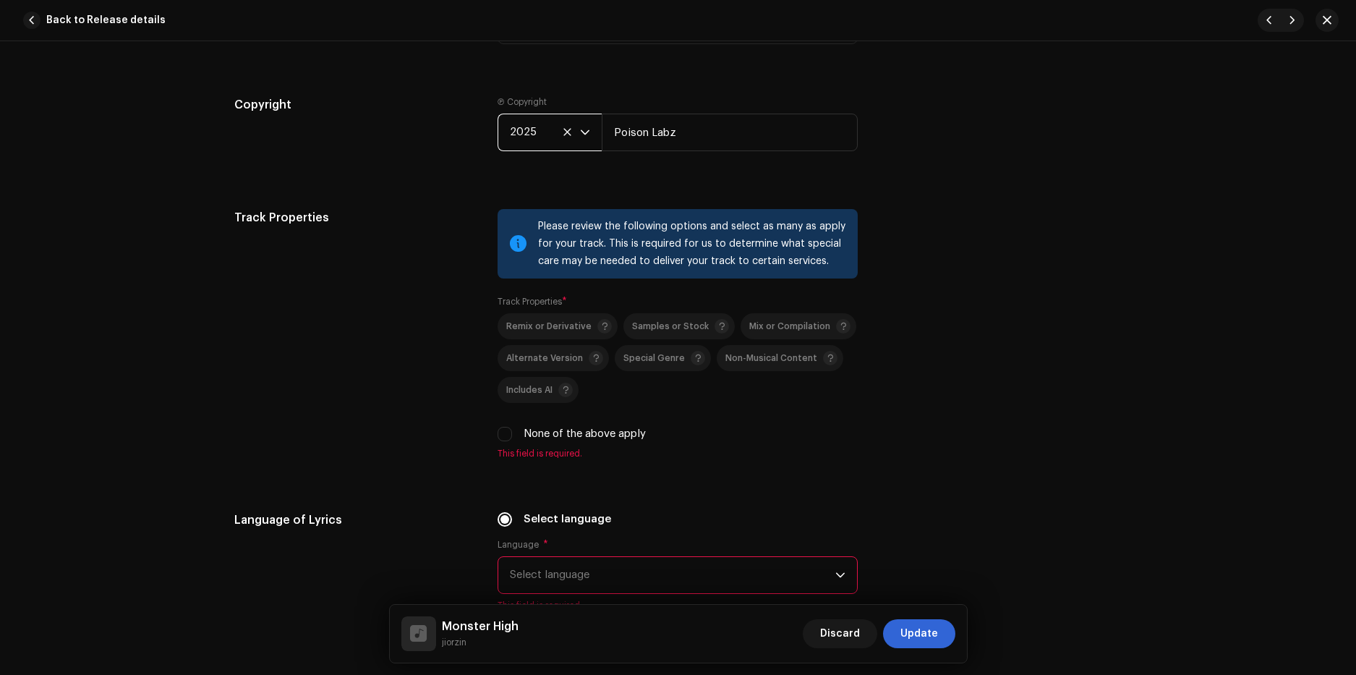
click at [512, 431] on div "None of the above apply" at bounding box center [677, 434] width 360 height 16
click at [504, 434] on input "None of the above apply" at bounding box center [504, 434] width 14 height 14
checkbox input "true"
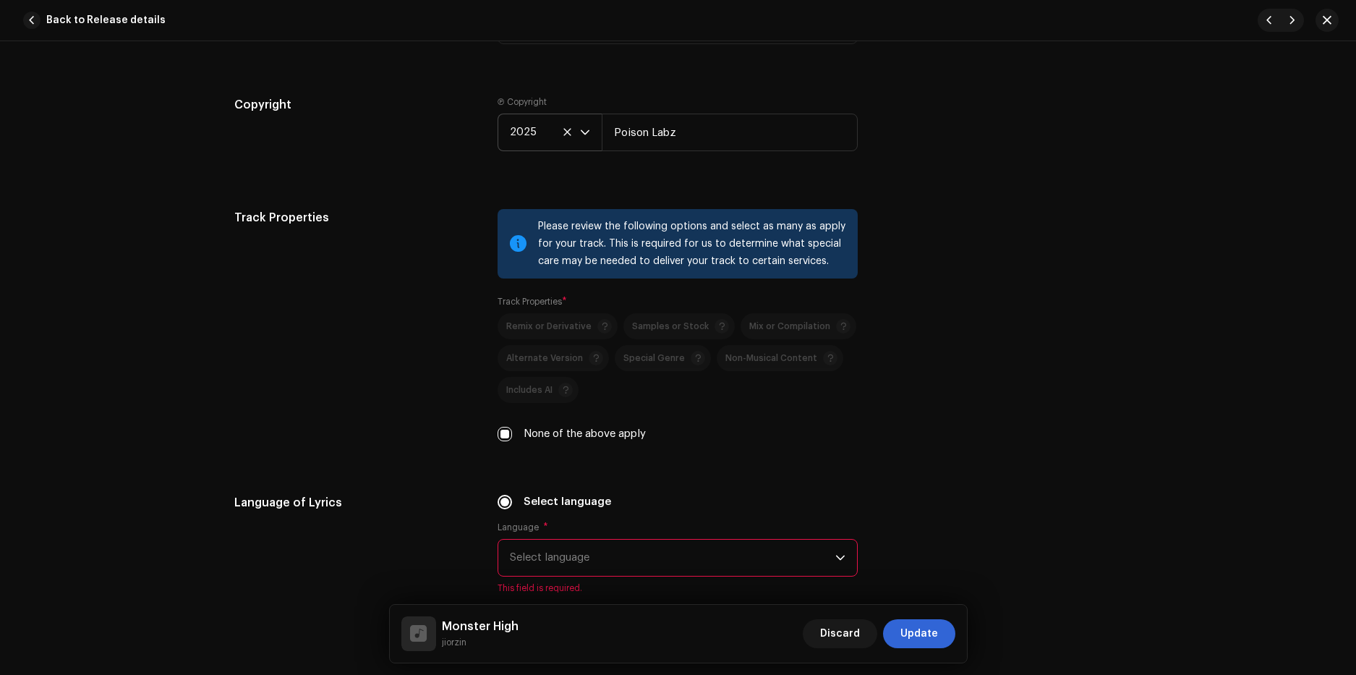
scroll to position [2169, 0]
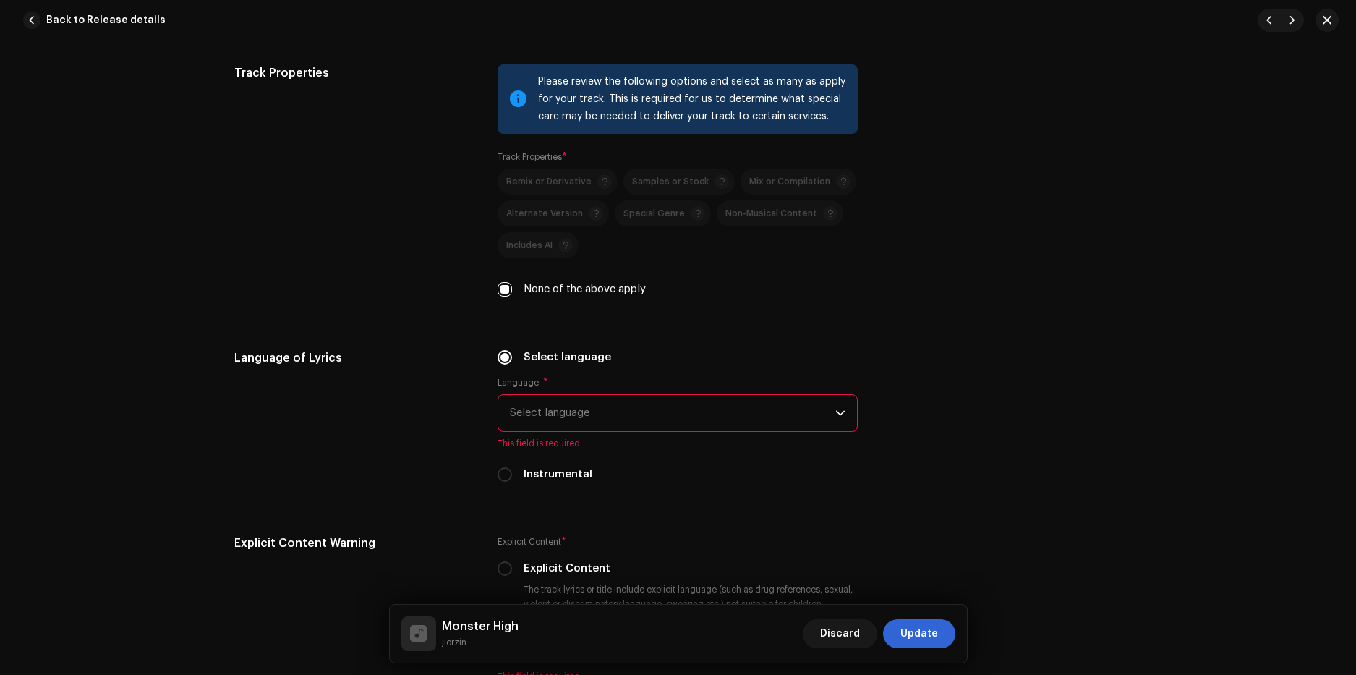
click at [572, 407] on span "Select language" at bounding box center [672, 413] width 325 height 36
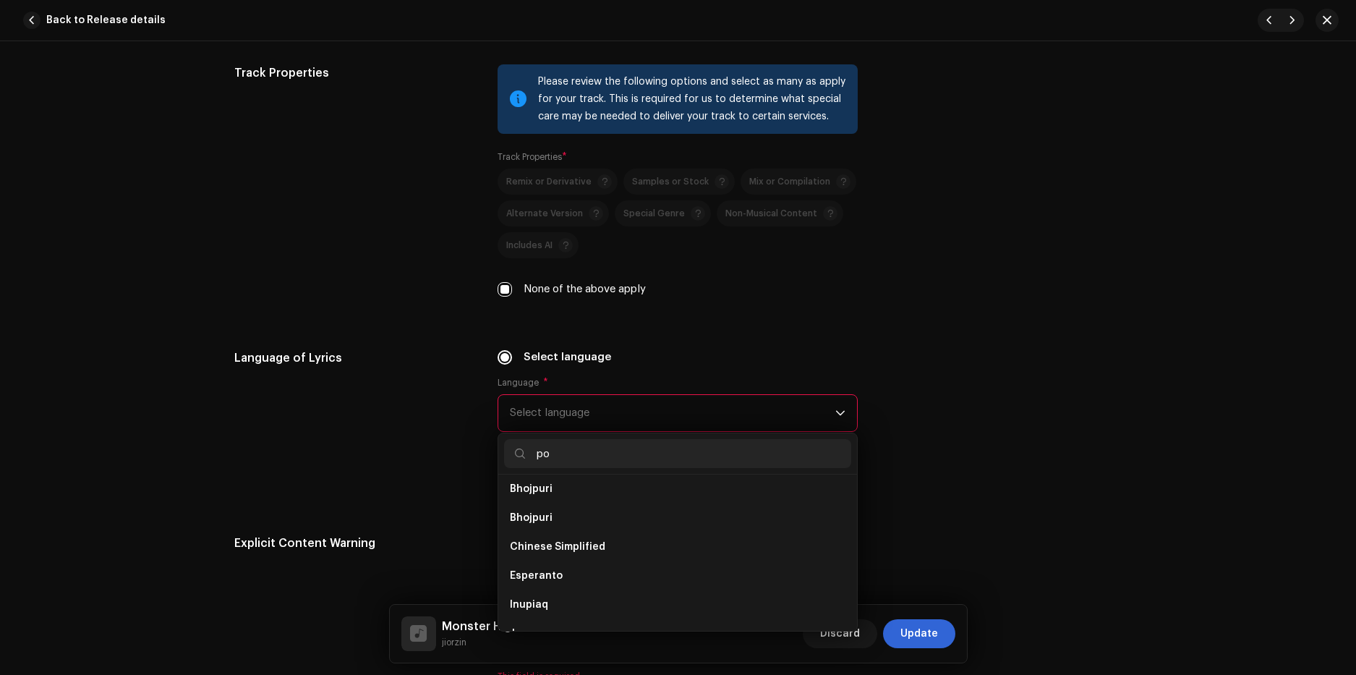
scroll to position [0, 0]
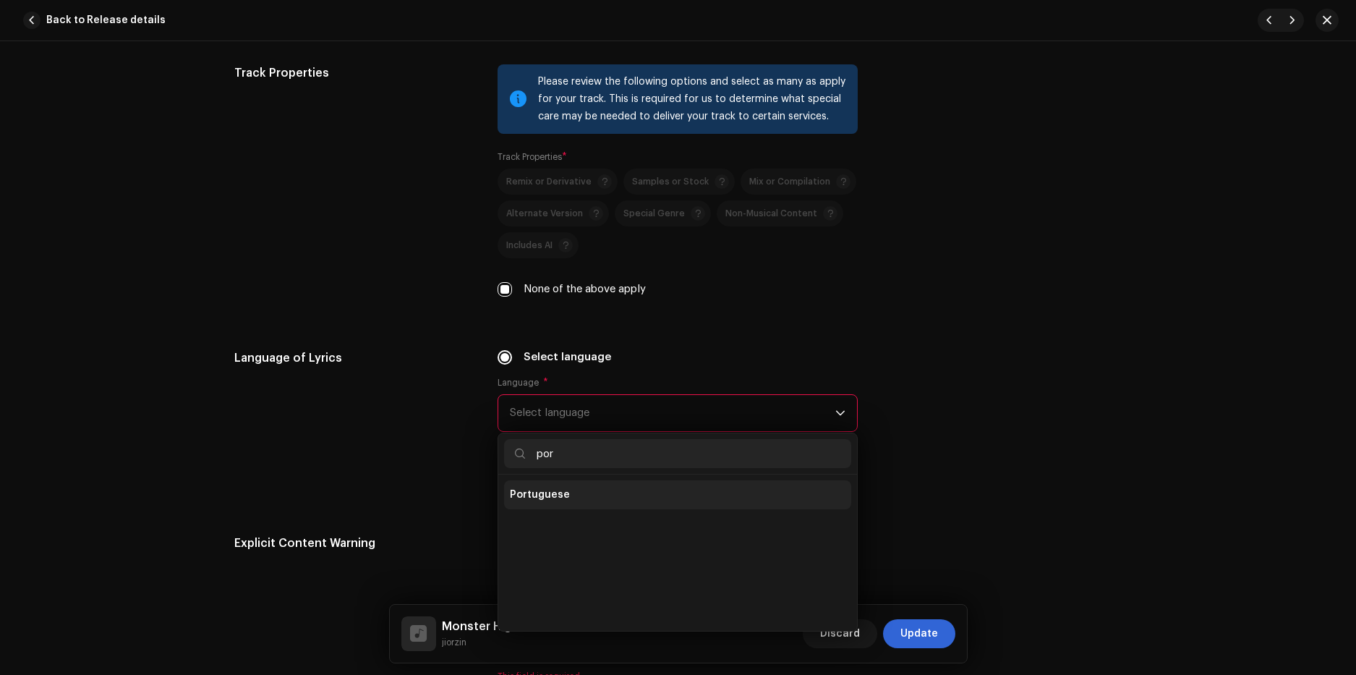
type input "por"
click at [606, 489] on li "Portuguese" at bounding box center [677, 494] width 347 height 29
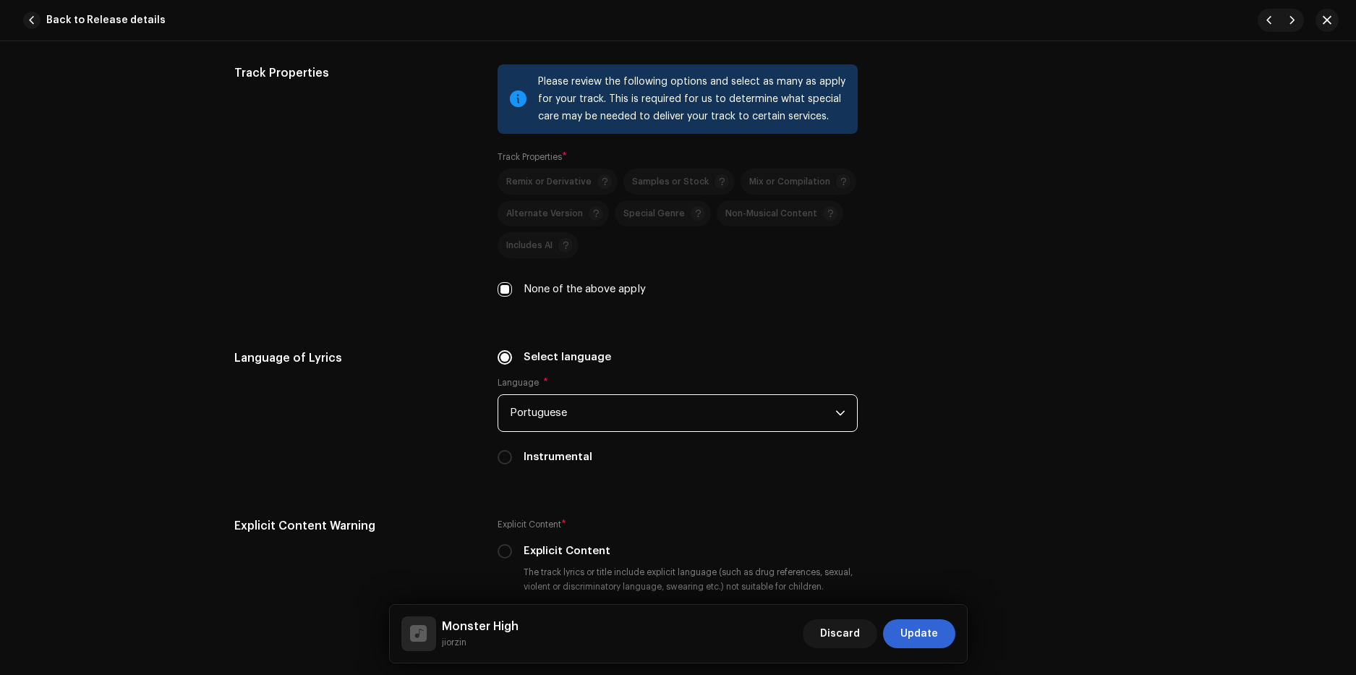
scroll to position [2386, 0]
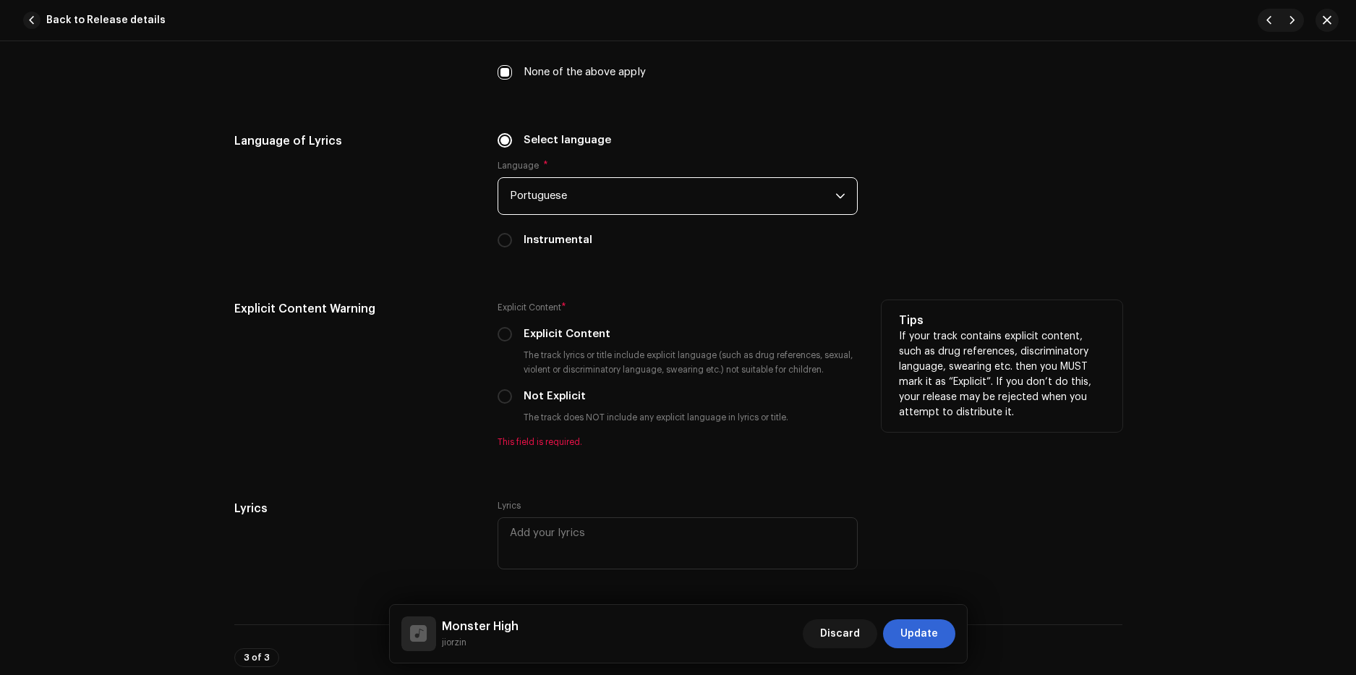
click at [532, 397] on label "Not Explicit" at bounding box center [554, 396] width 62 height 16
click at [512, 397] on input "Not Explicit" at bounding box center [504, 396] width 14 height 14
radio input "true"
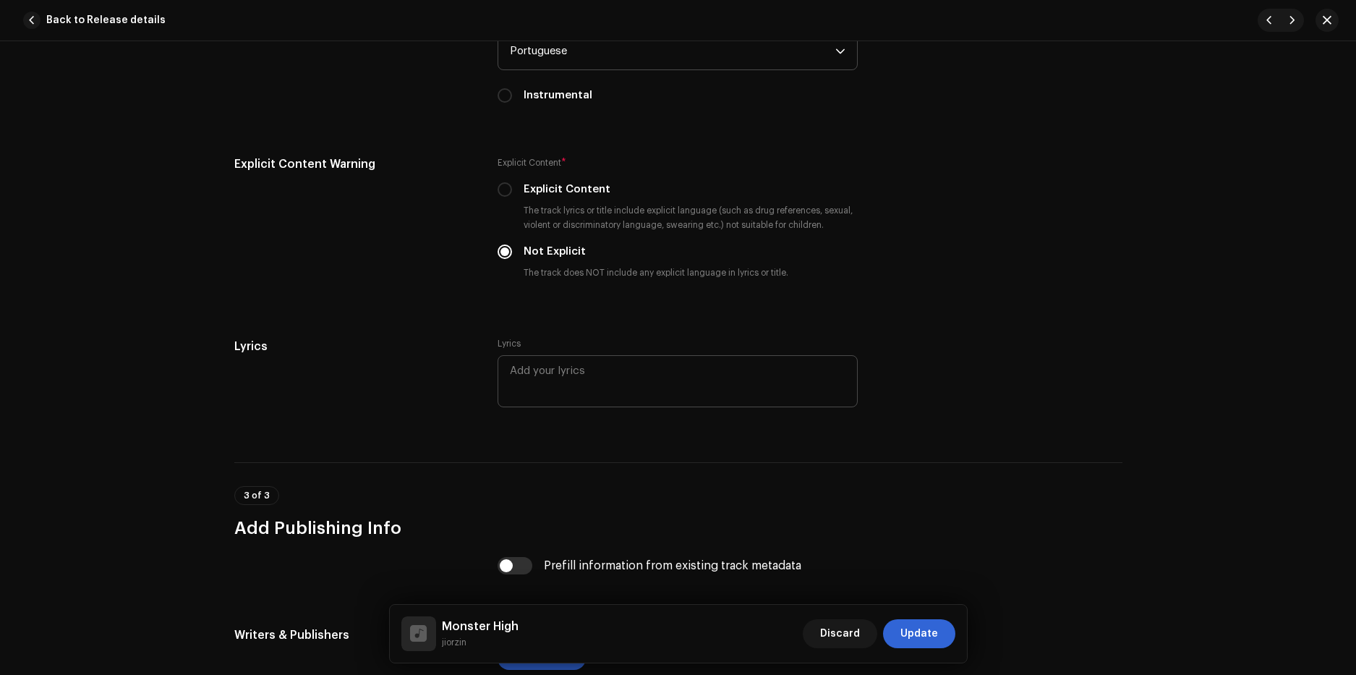
scroll to position [2675, 0]
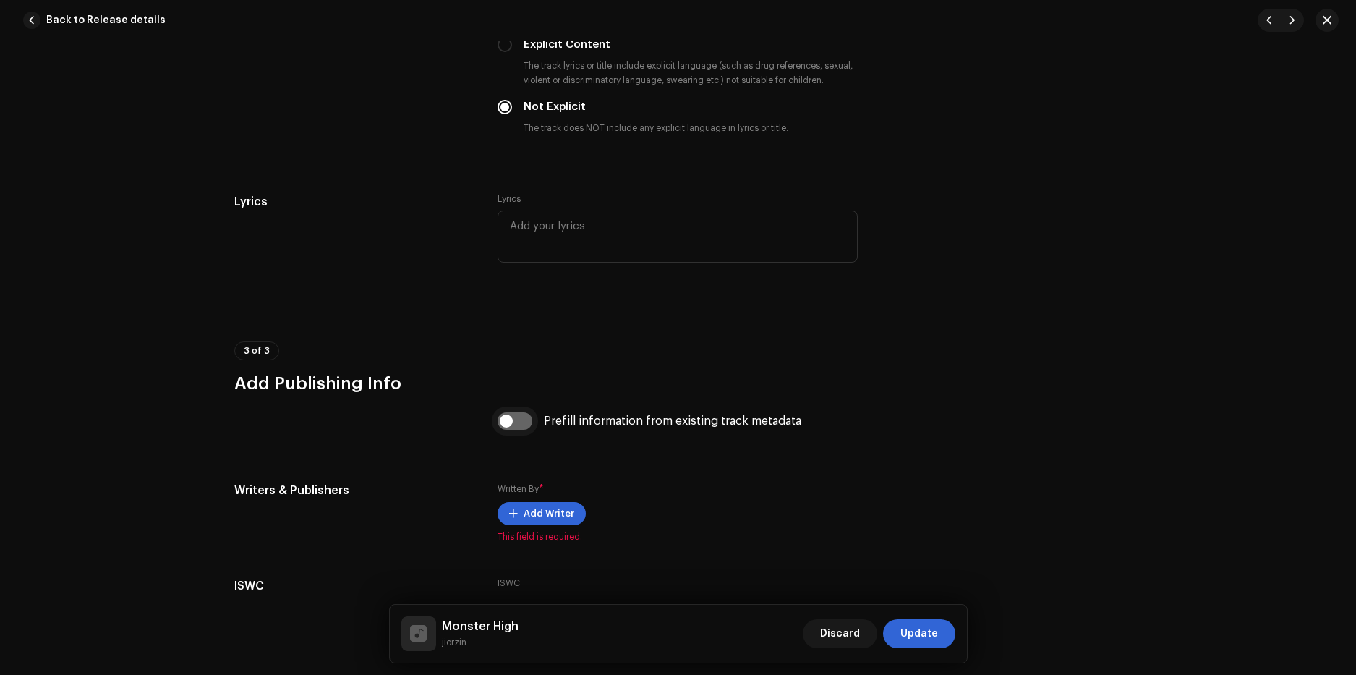
click at [516, 421] on input "checkbox" at bounding box center [514, 420] width 35 height 17
checkbox input "true"
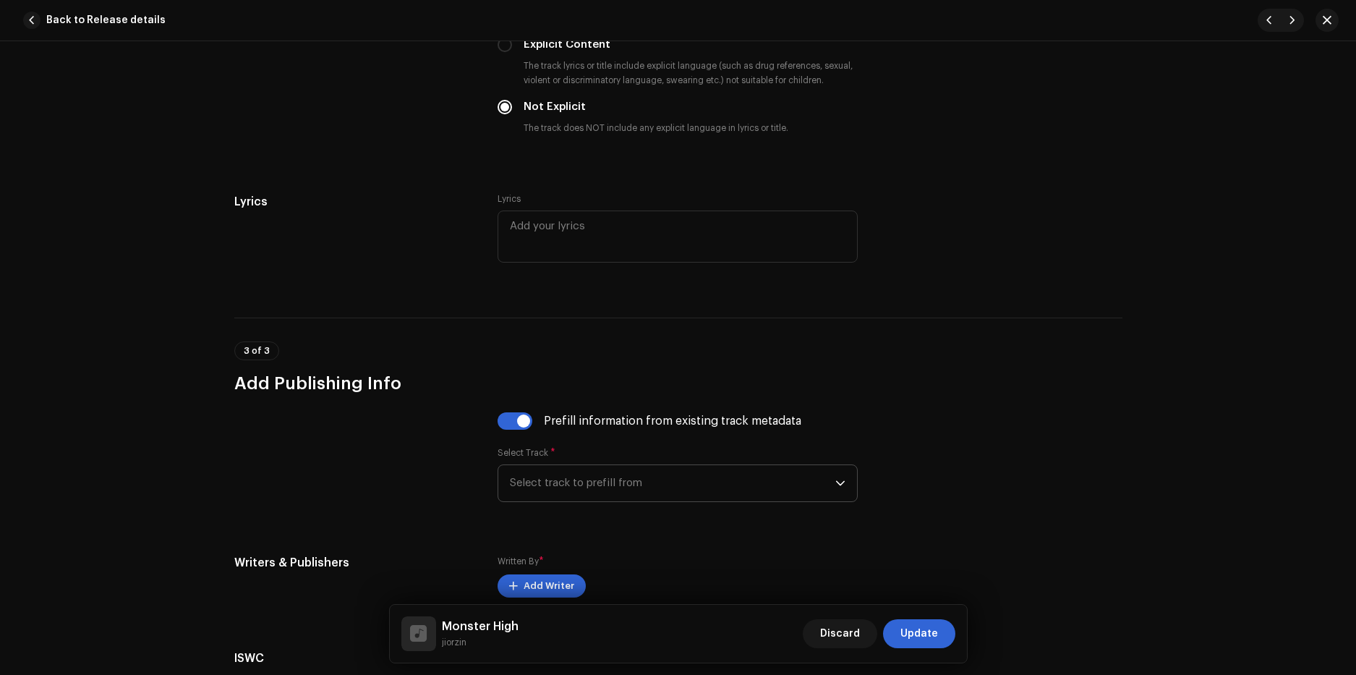
click at [561, 490] on span "Select track to prefill from" at bounding box center [672, 483] width 325 height 36
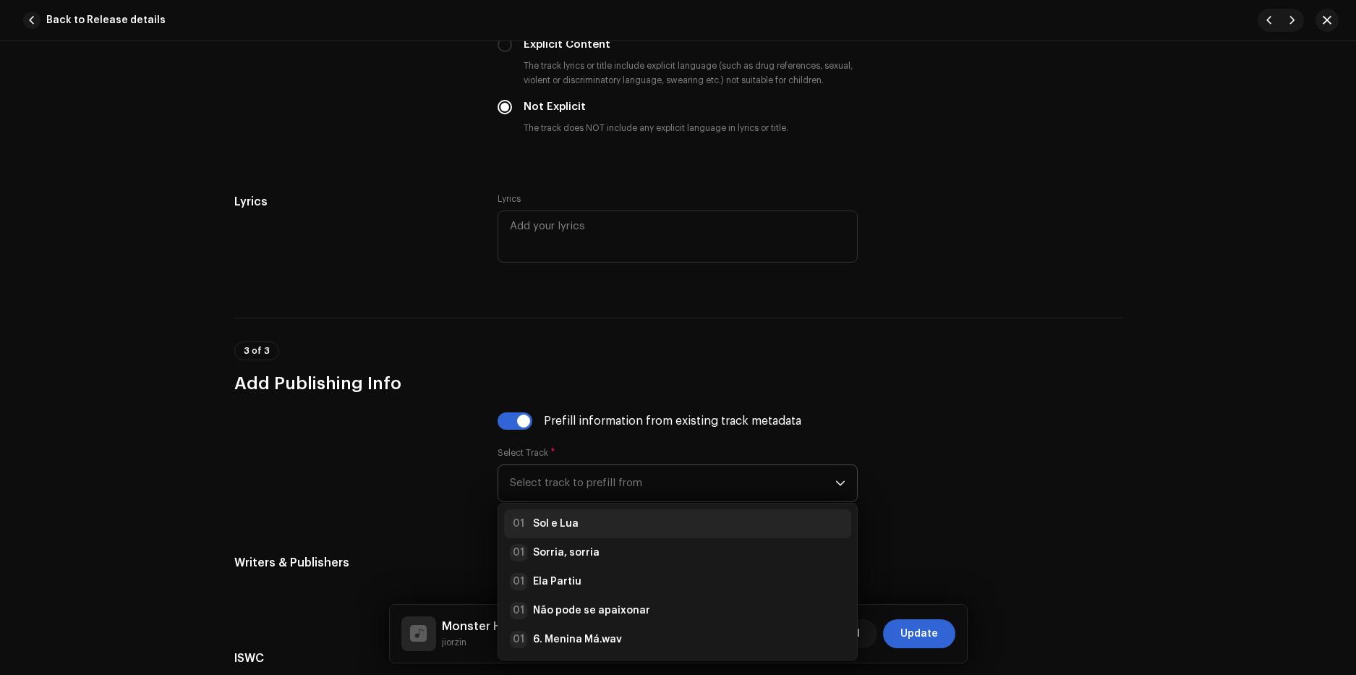
click at [565, 530] on strong "Sol e Lua" at bounding box center [556, 523] width 46 height 14
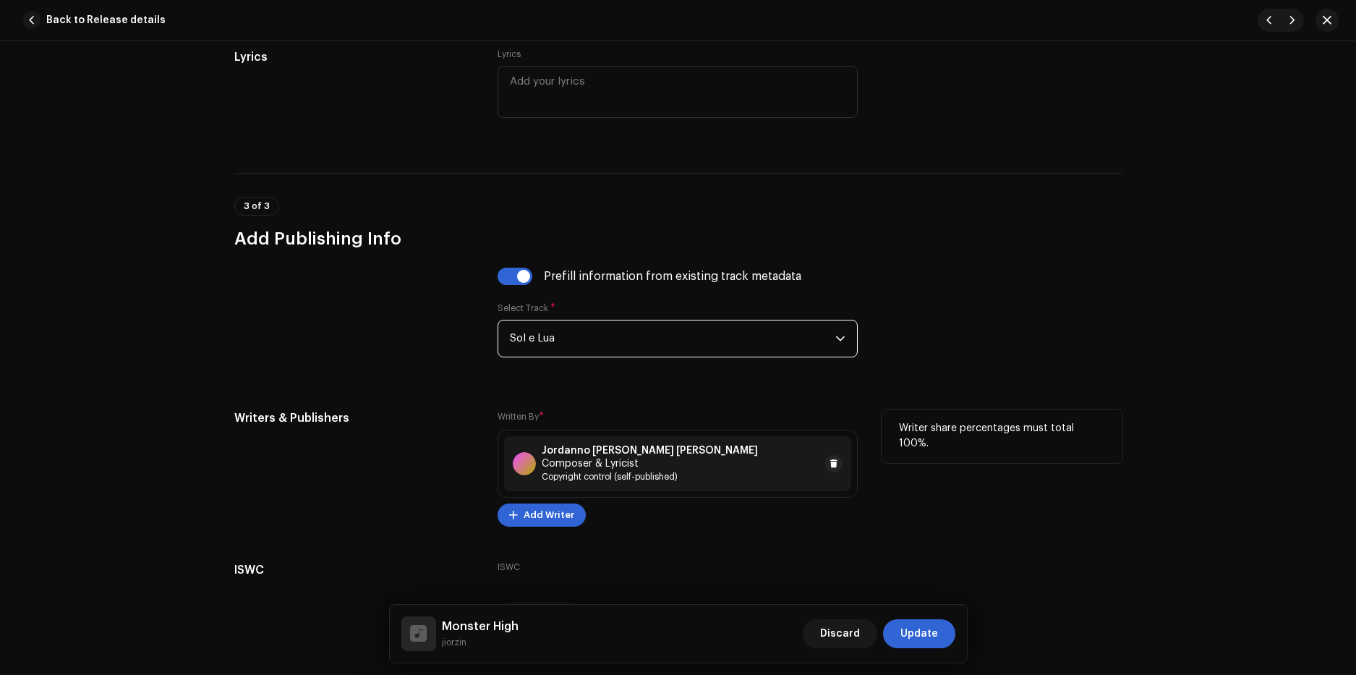
scroll to position [2895, 0]
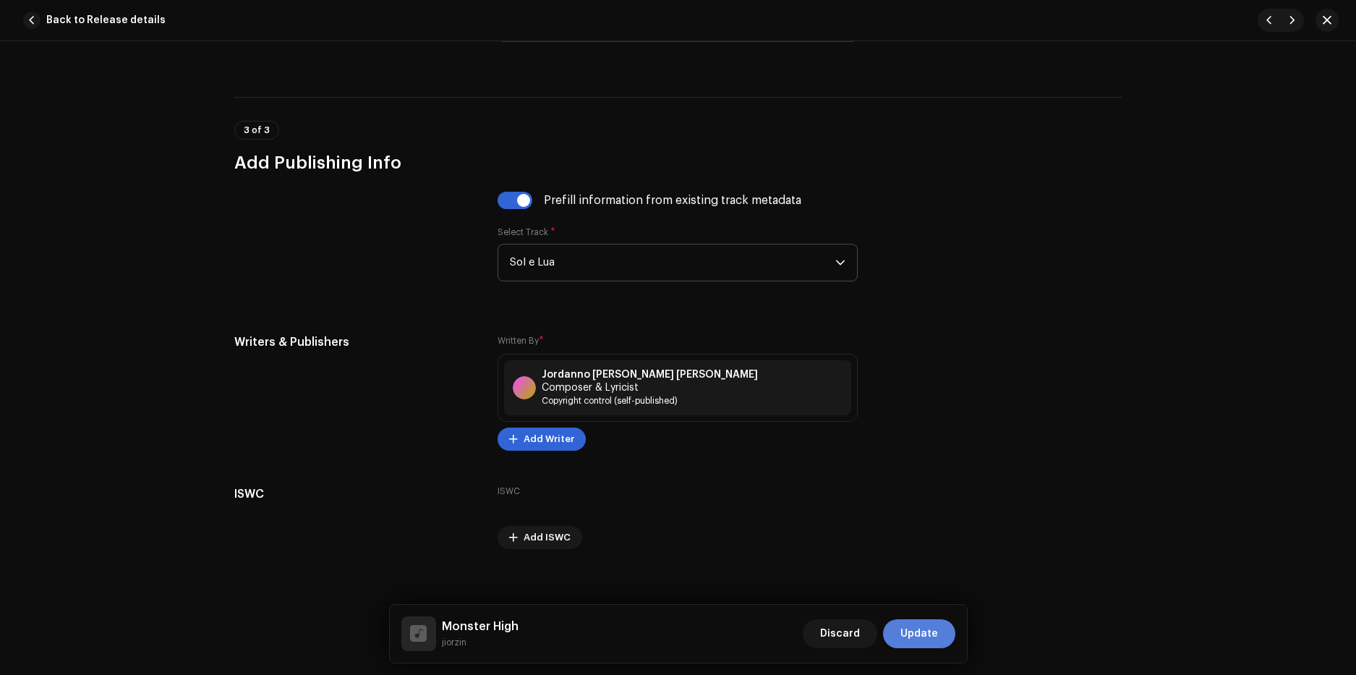
click at [907, 634] on span "Update" at bounding box center [919, 633] width 38 height 29
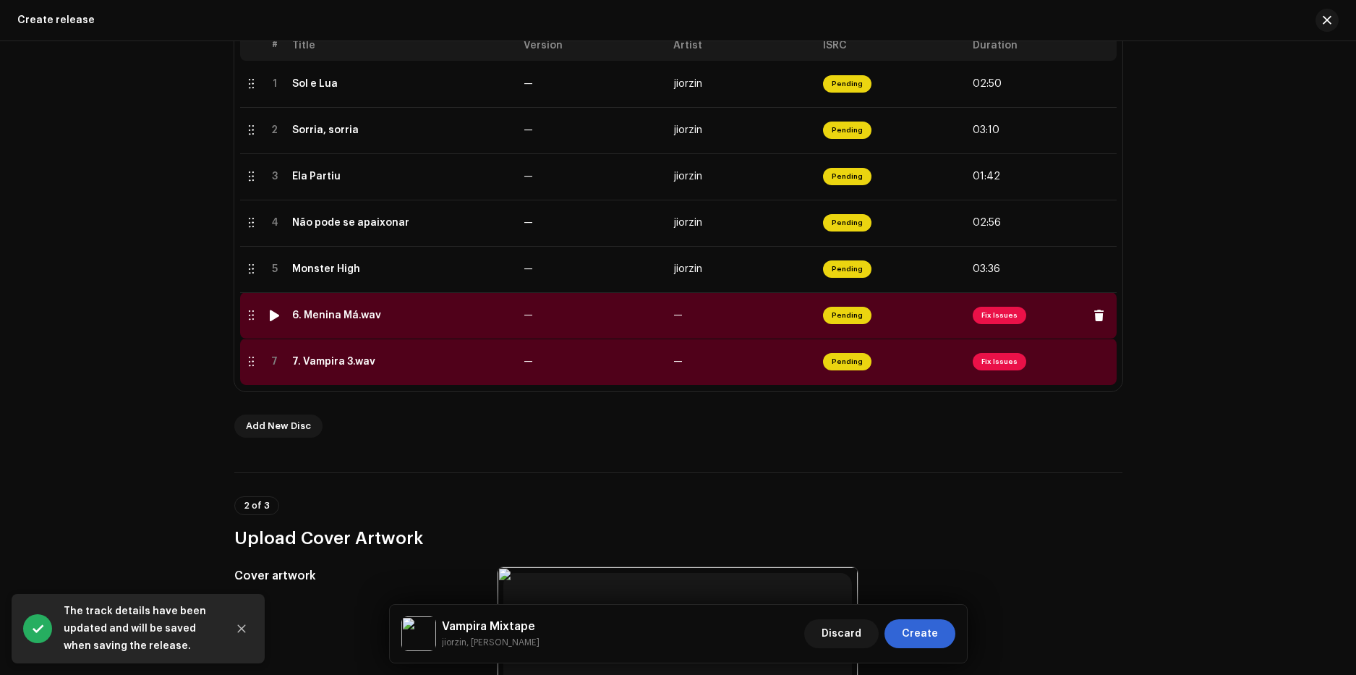
click at [384, 328] on td "6. Menina Má.wav" at bounding box center [401, 315] width 231 height 46
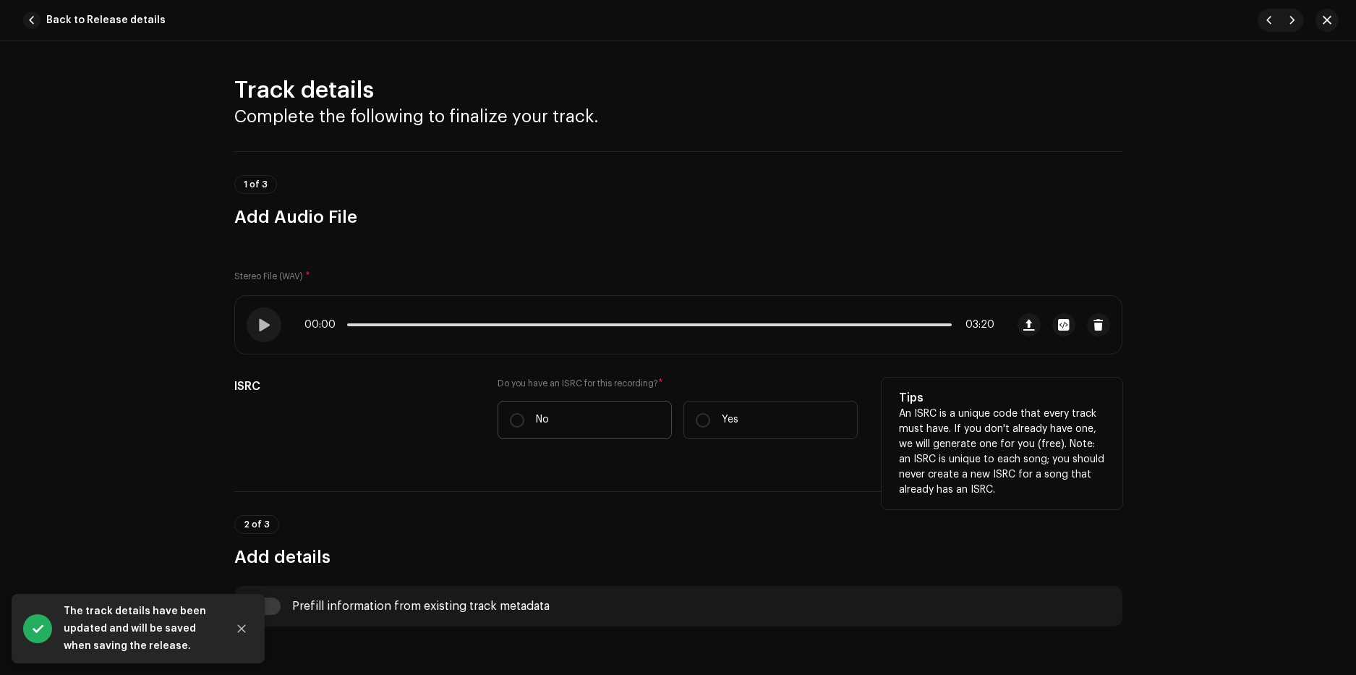
click at [557, 422] on label "No" at bounding box center [584, 420] width 174 height 38
click at [524, 422] on input "No" at bounding box center [517, 420] width 14 height 14
radio input "true"
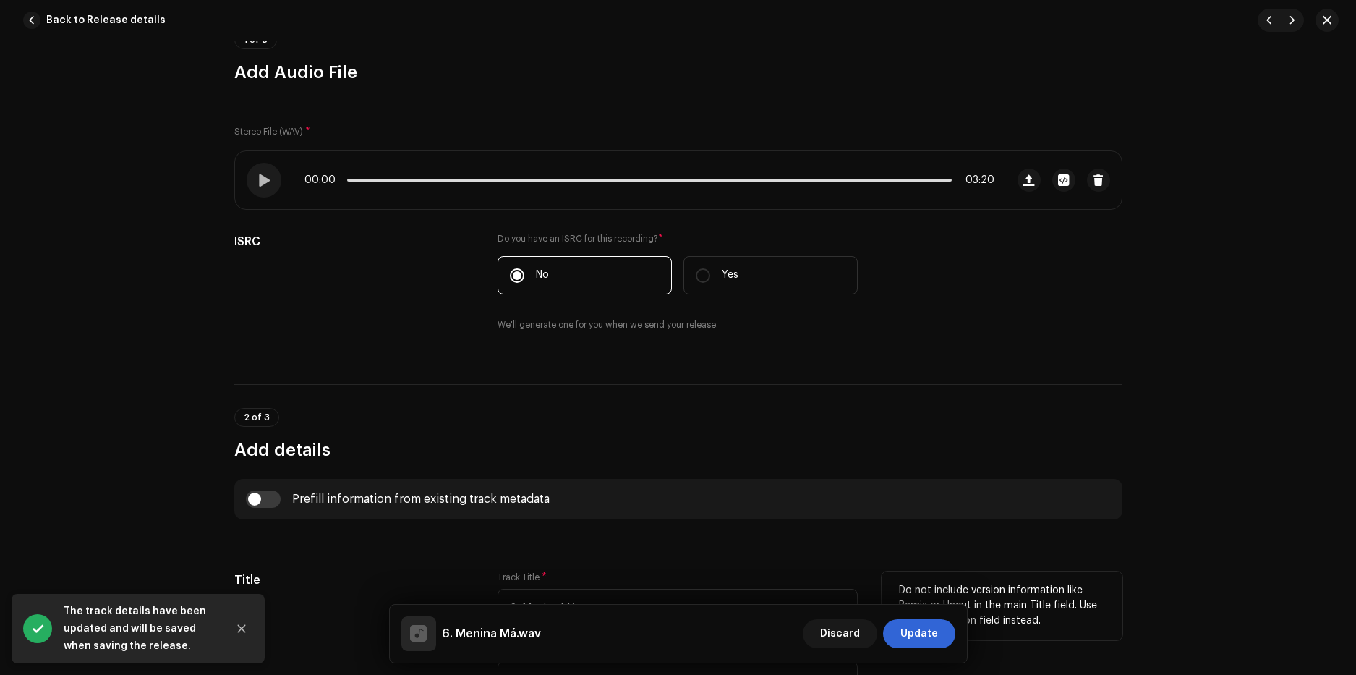
scroll to position [434, 0]
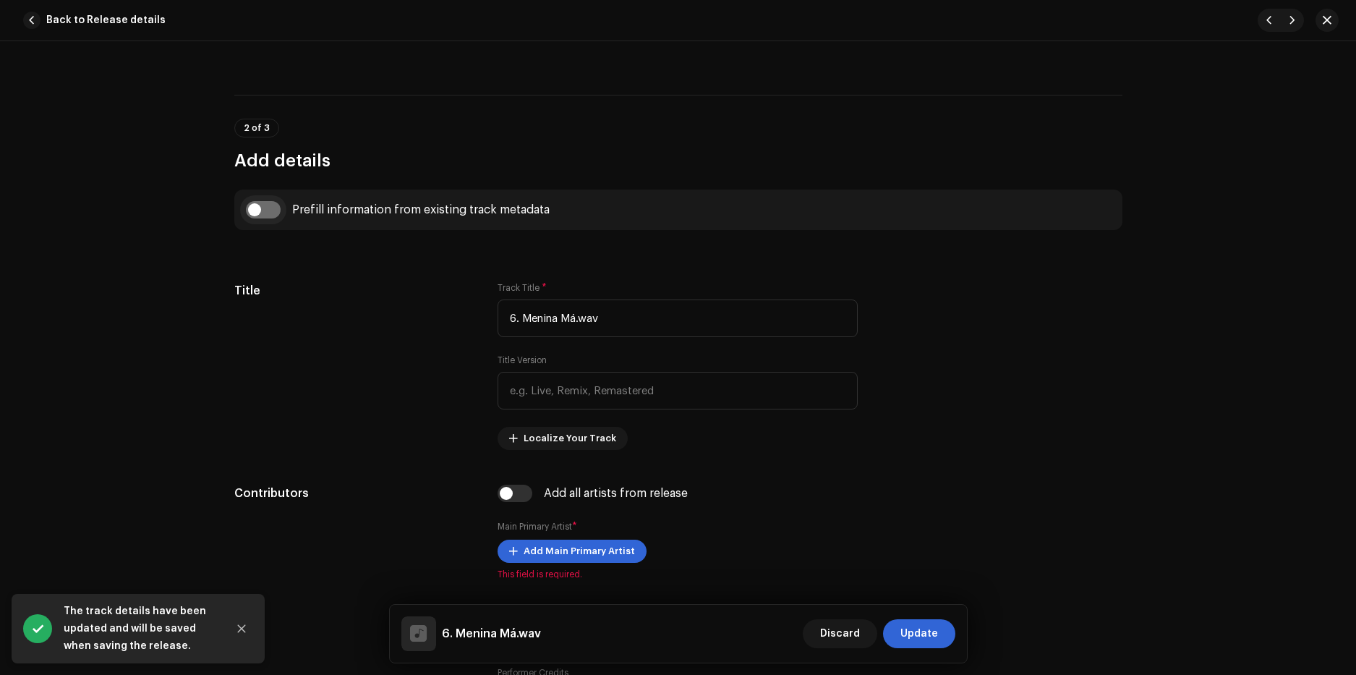
click at [268, 210] on input "checkbox" at bounding box center [263, 209] width 35 height 17
checkbox input "true"
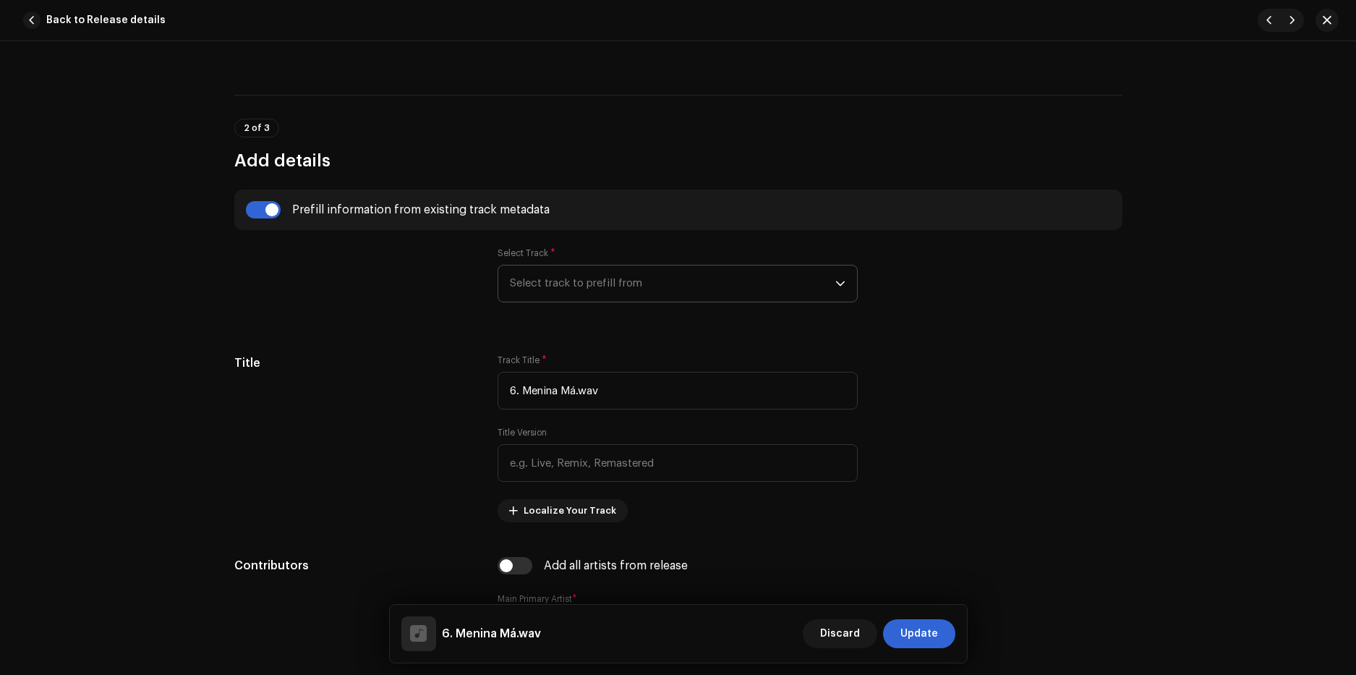
click at [589, 286] on span "Select track to prefill from" at bounding box center [672, 283] width 325 height 36
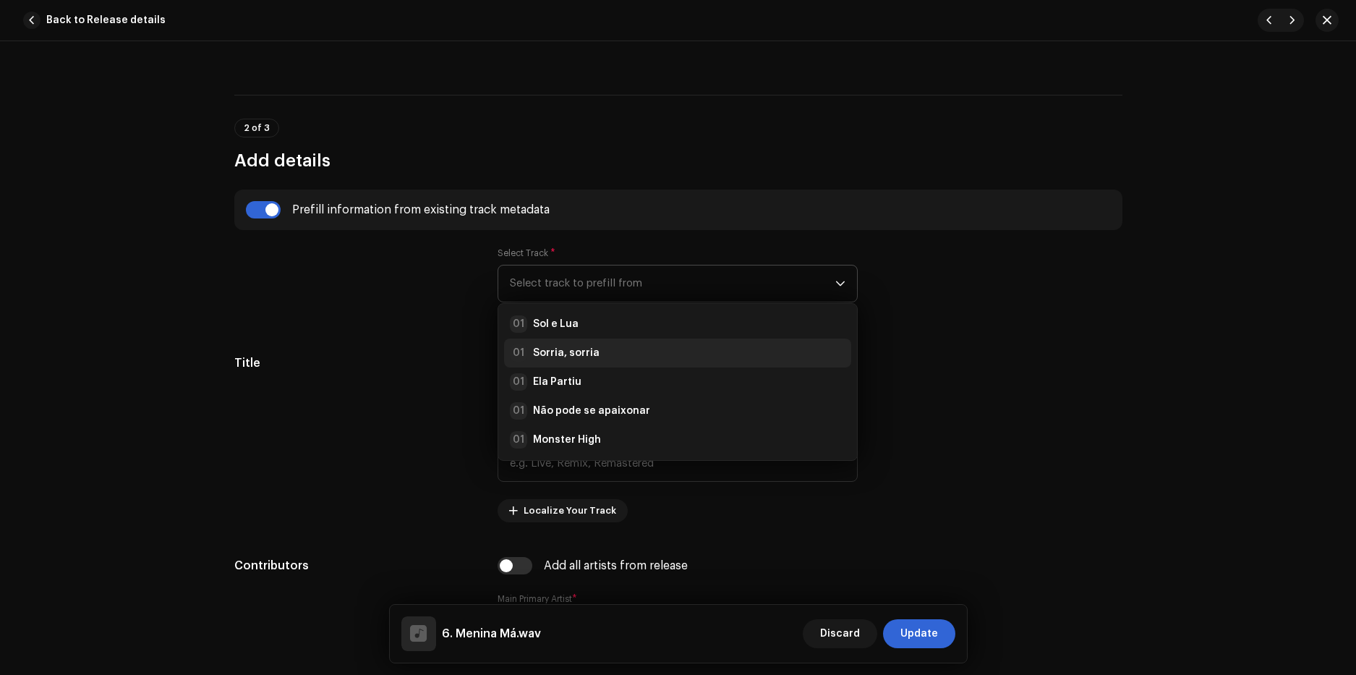
click at [583, 346] on strong "Sorria, sorria" at bounding box center [566, 353] width 67 height 14
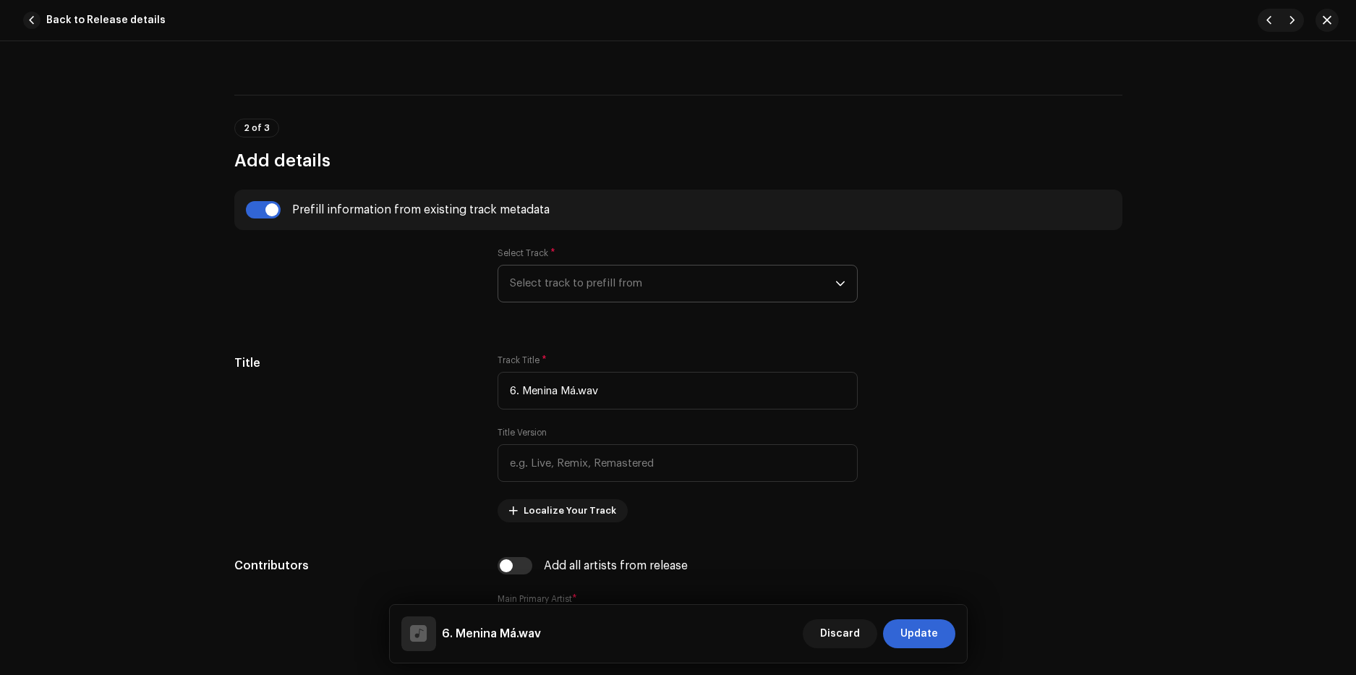
type input "Sorria, sorria"
radio input "true"
type input "Poison Labz"
checkbox input "true"
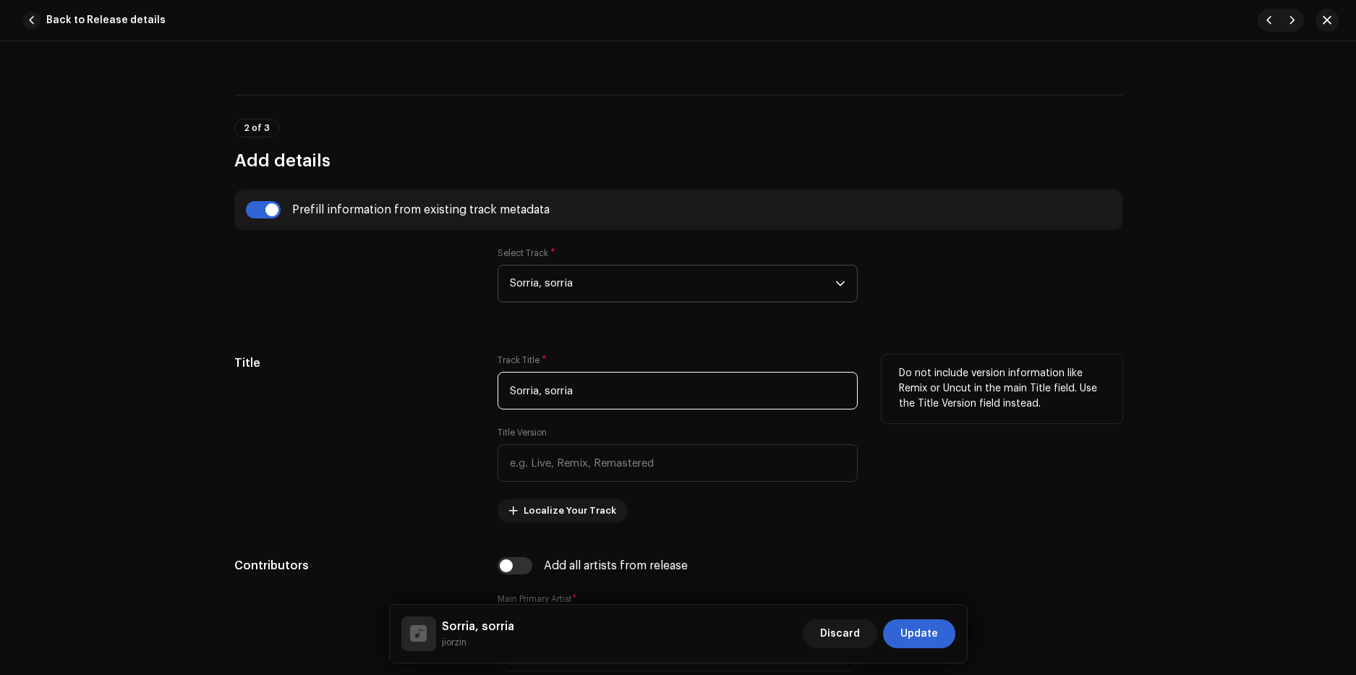
drag, startPoint x: 592, startPoint y: 393, endPoint x: 414, endPoint y: 378, distance: 178.4
click at [414, 378] on div "Title Track Title * Sorria, sorria Title Version Localize Your Track Do not inc…" at bounding box center [678, 438] width 888 height 168
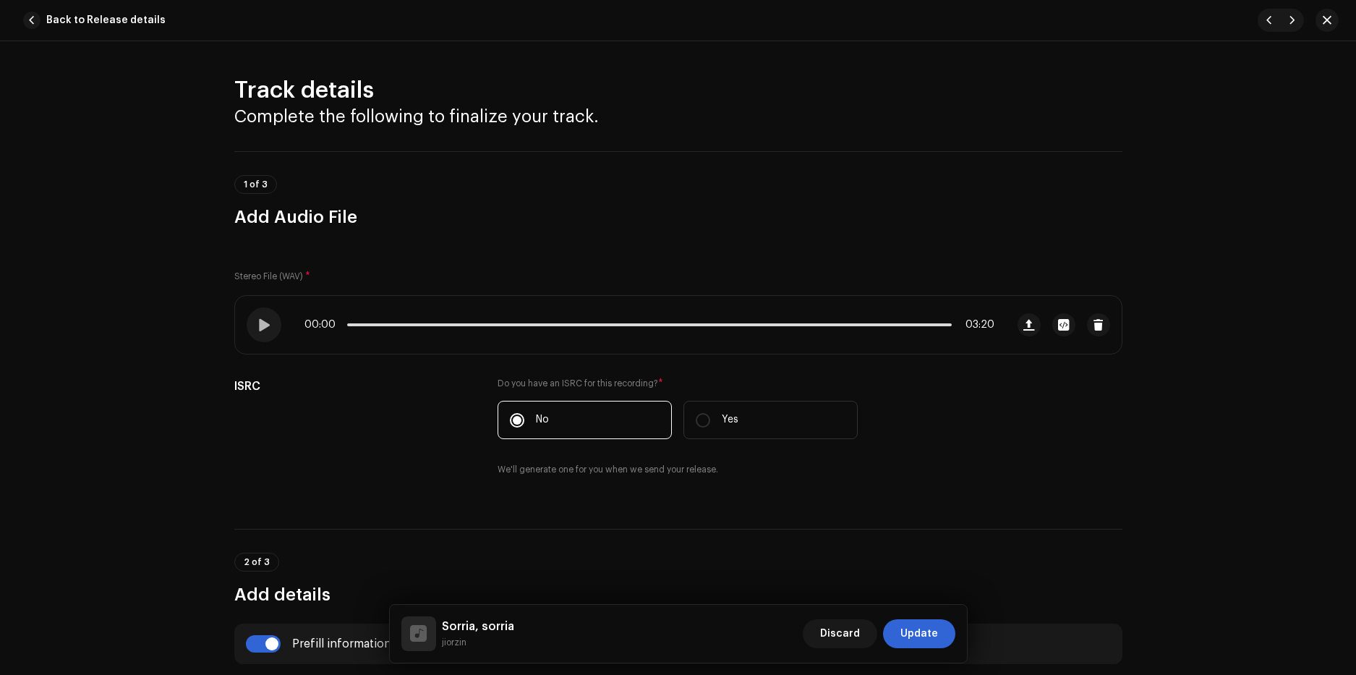
scroll to position [145, 0]
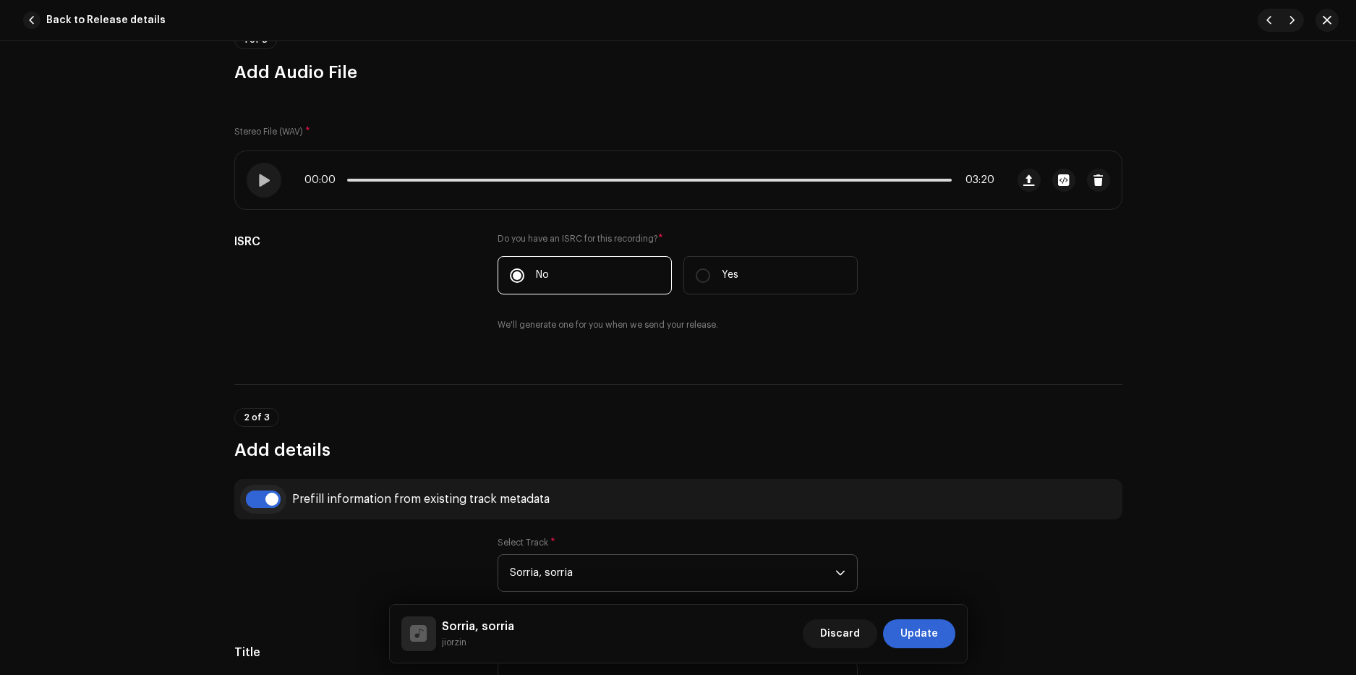
click at [257, 501] on input "checkbox" at bounding box center [263, 498] width 35 height 17
checkbox input "false"
type input "6. Menina Má.wav"
checkbox input "false"
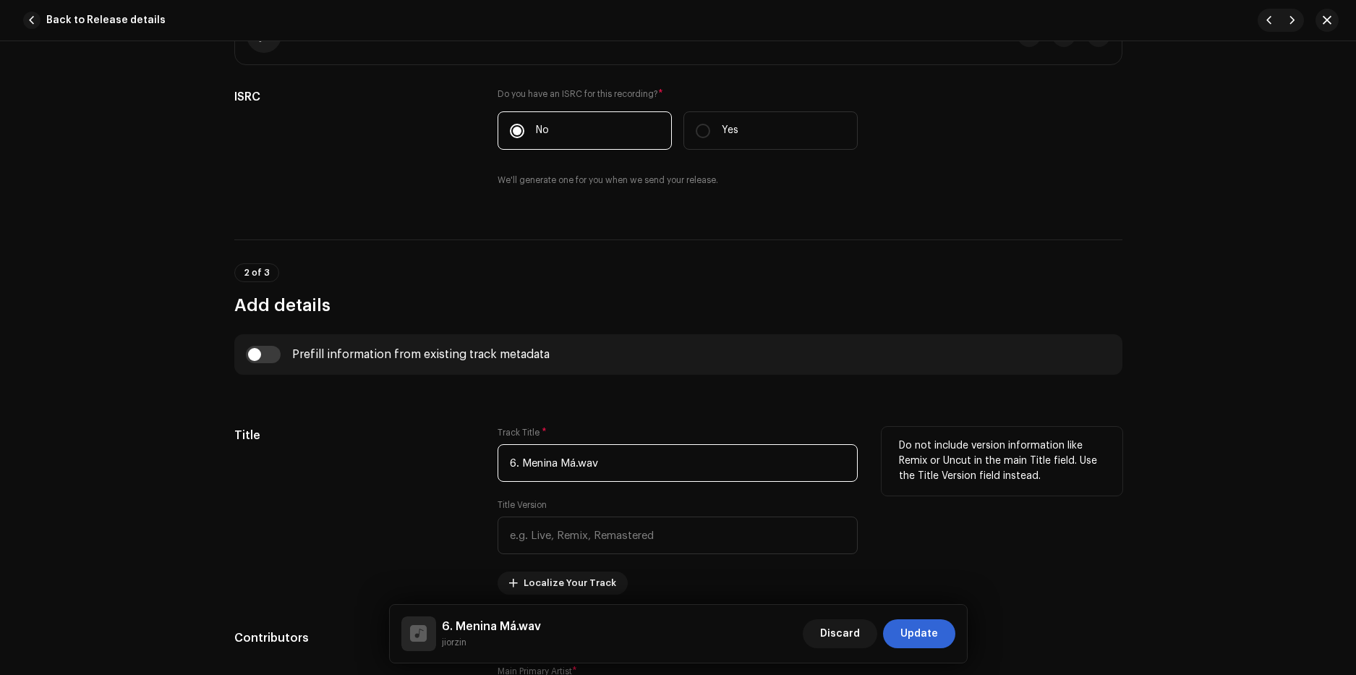
drag, startPoint x: 599, startPoint y: 466, endPoint x: 575, endPoint y: 474, distance: 24.2
click at [575, 474] on input "6. Menina Má.wav" at bounding box center [677, 463] width 360 height 38
drag, startPoint x: 523, startPoint y: 467, endPoint x: 463, endPoint y: 473, distance: 60.3
click at [463, 473] on div "Title Track Title * 6. Menina Má Title Version Localize Your Track Do not inclu…" at bounding box center [678, 511] width 888 height 168
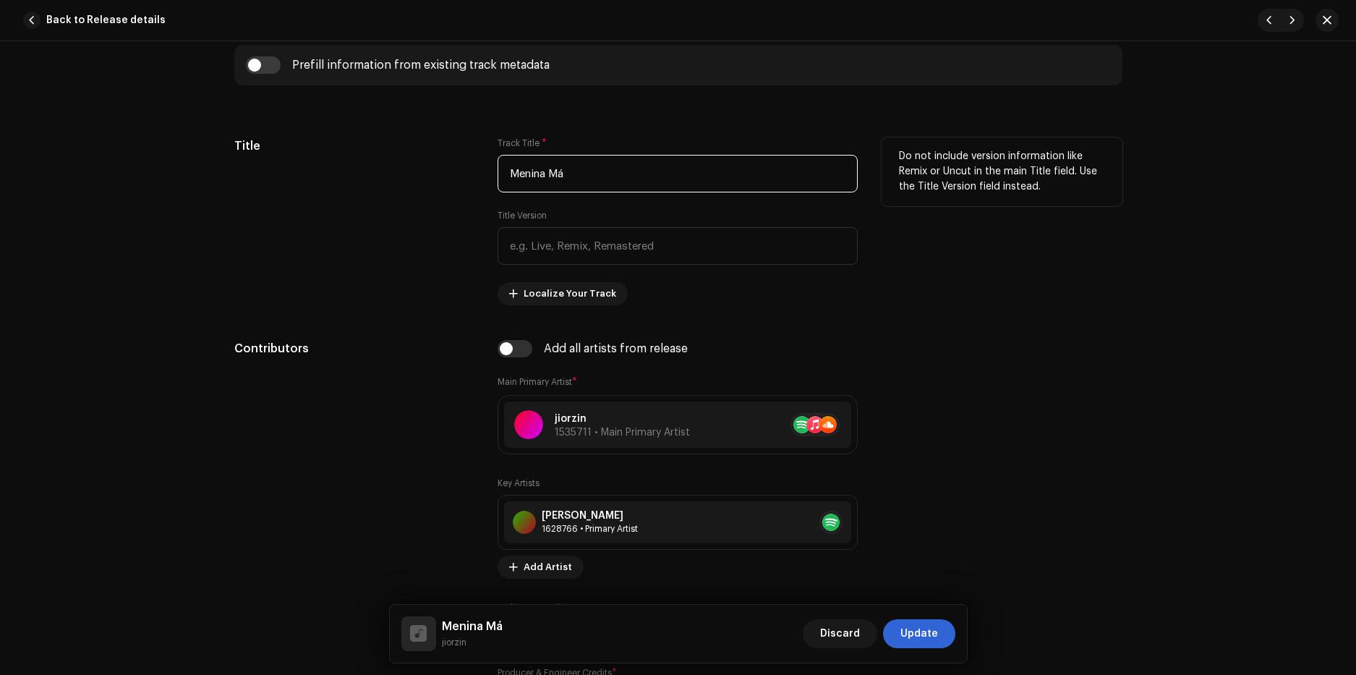
drag, startPoint x: 534, startPoint y: 181, endPoint x: 391, endPoint y: 184, distance: 143.2
click at [391, 184] on div "Title Track Title * Menina Má Title Version Localize Your Track Do not include …" at bounding box center [678, 221] width 888 height 168
type input "Menina Má"
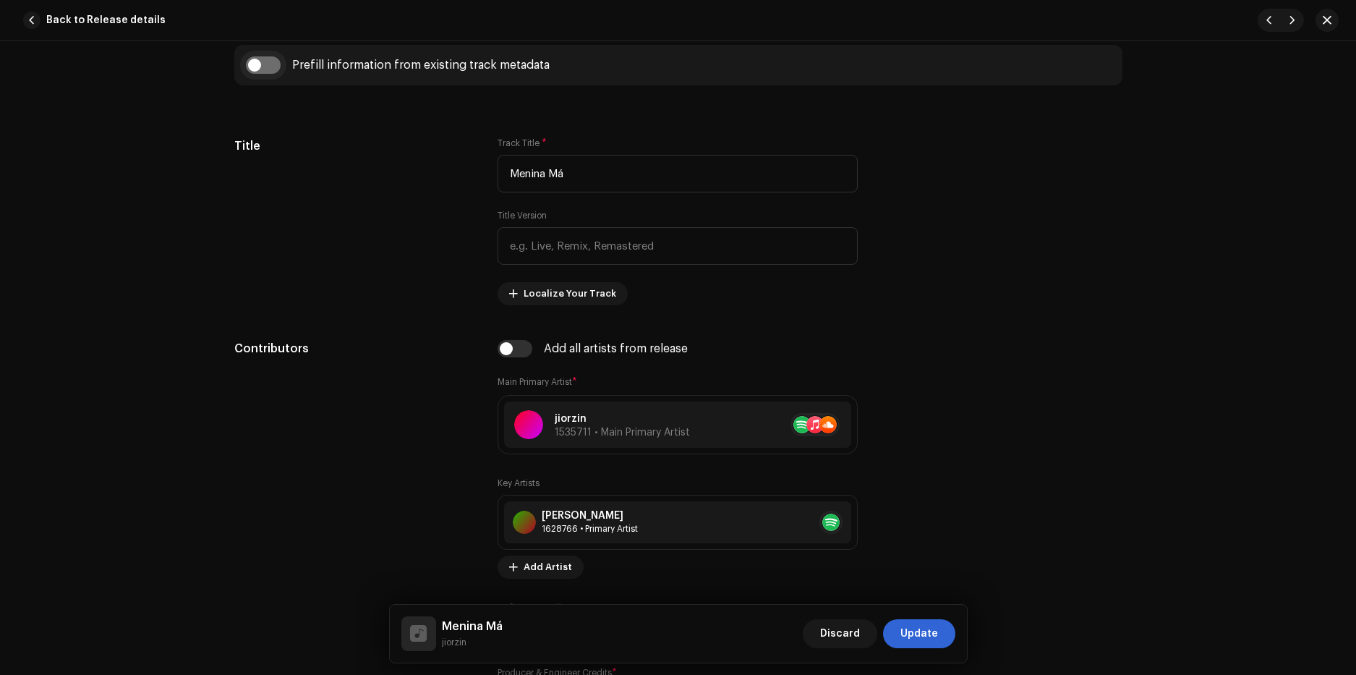
click at [265, 67] on input "checkbox" at bounding box center [263, 64] width 35 height 17
checkbox input "true"
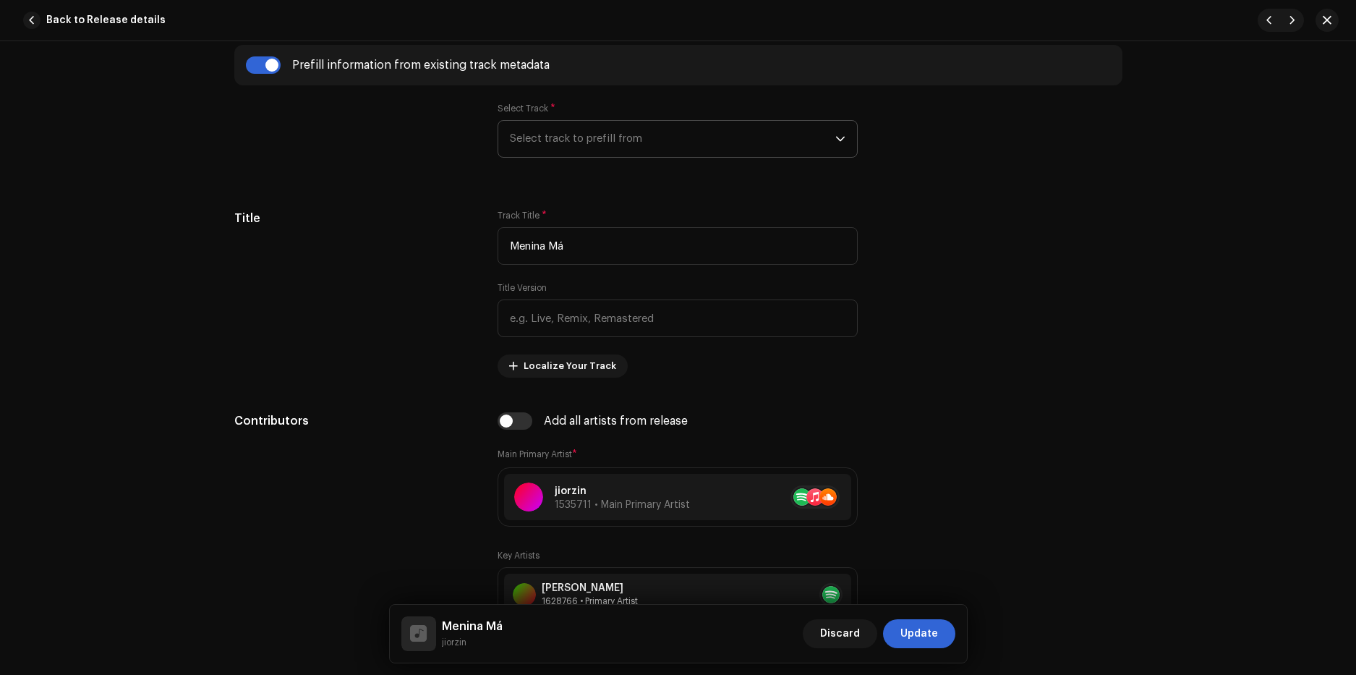
click at [565, 138] on span "Select track to prefill from" at bounding box center [672, 139] width 325 height 36
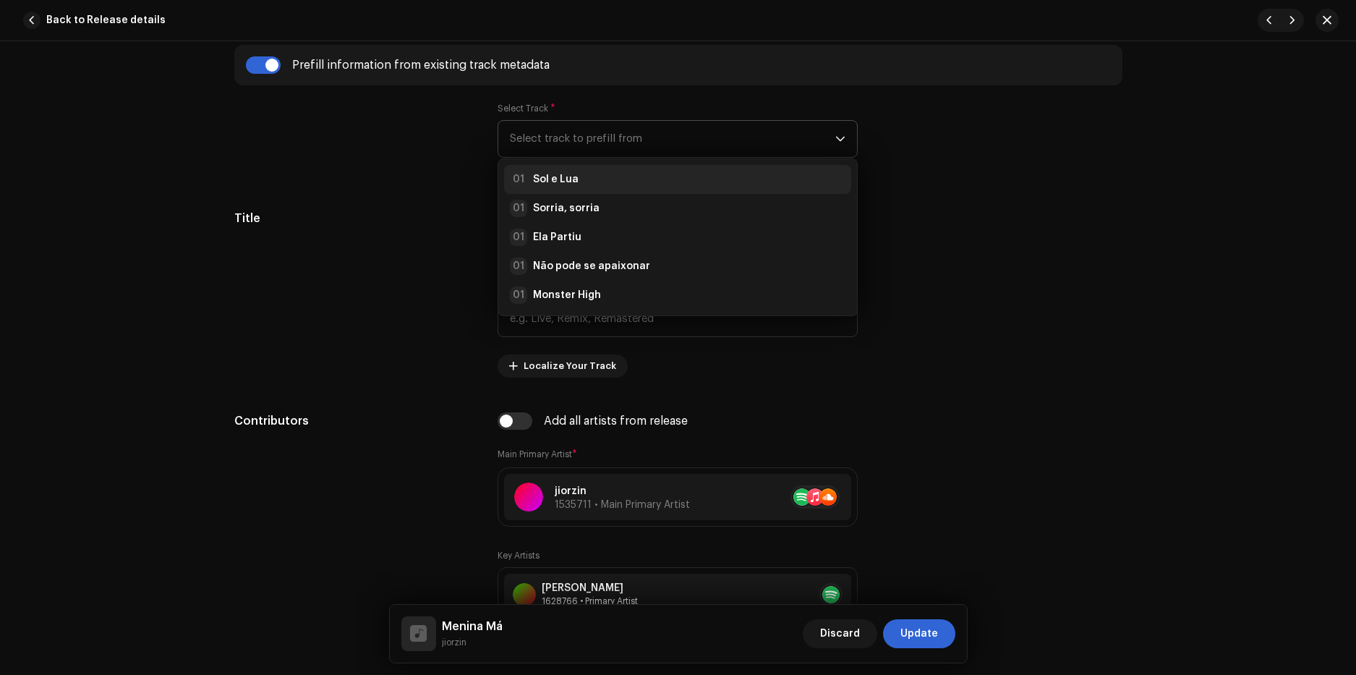
click at [568, 171] on div "01 Sol e Lua" at bounding box center [544, 179] width 69 height 17
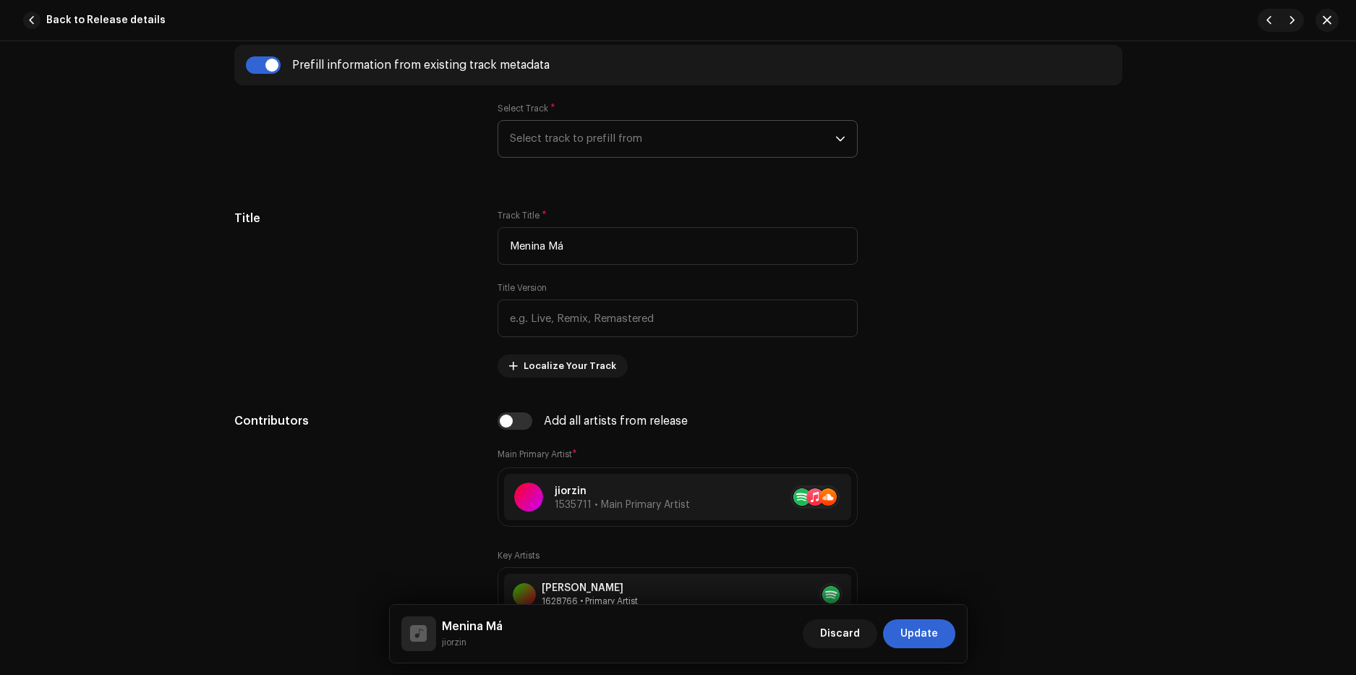
checkbox input "true"
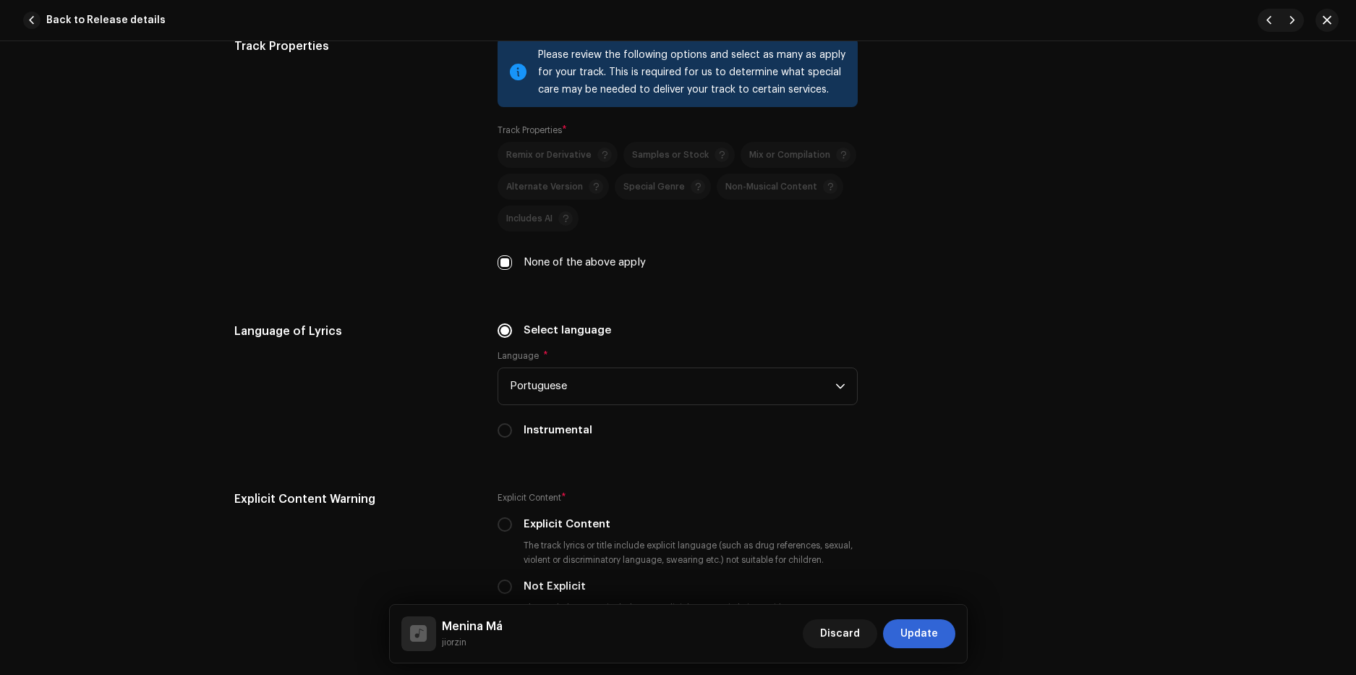
scroll to position [2386, 0]
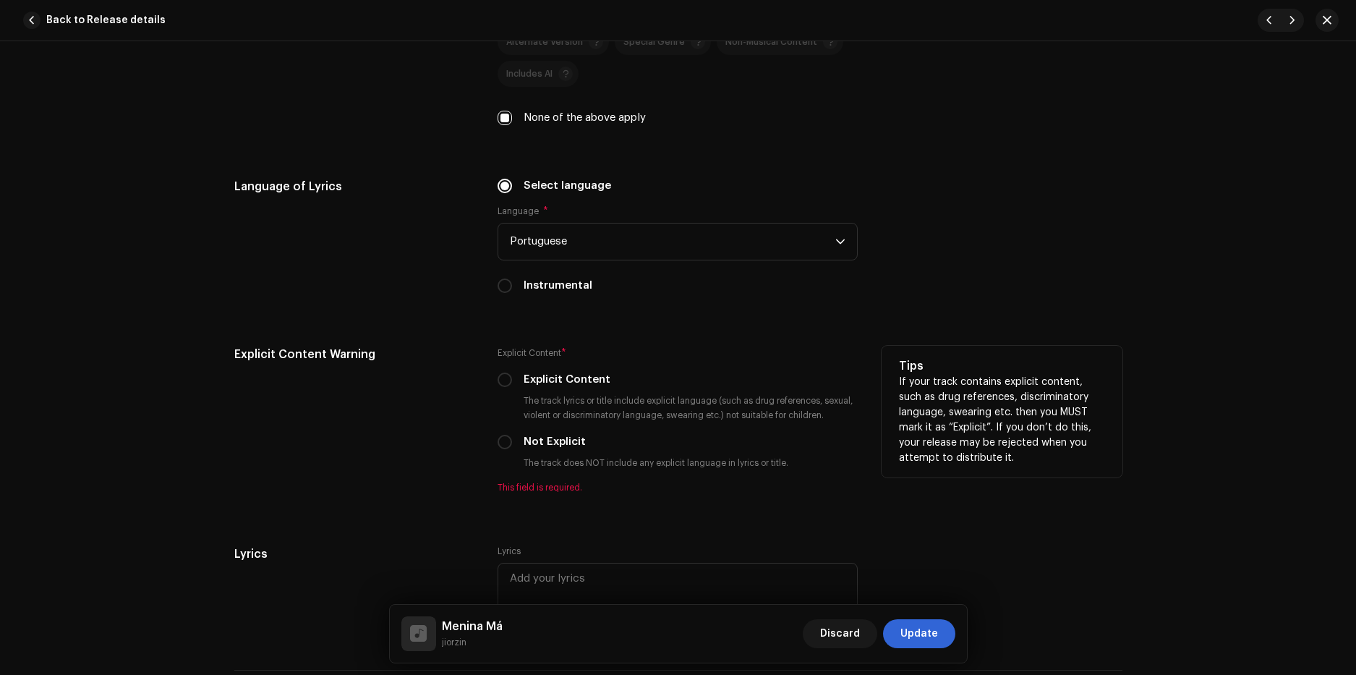
click at [525, 441] on label "Not Explicit" at bounding box center [554, 442] width 62 height 16
click at [512, 441] on input "Not Explicit" at bounding box center [504, 441] width 14 height 14
radio input "true"
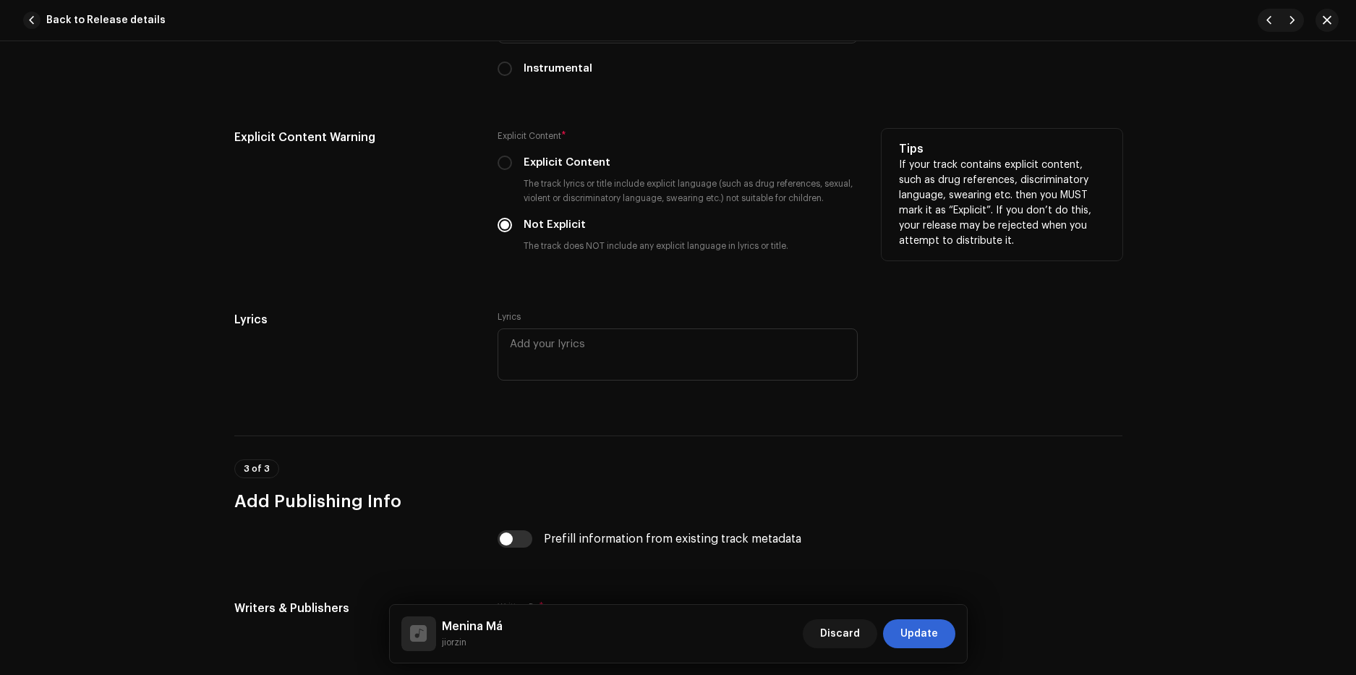
scroll to position [2820, 0]
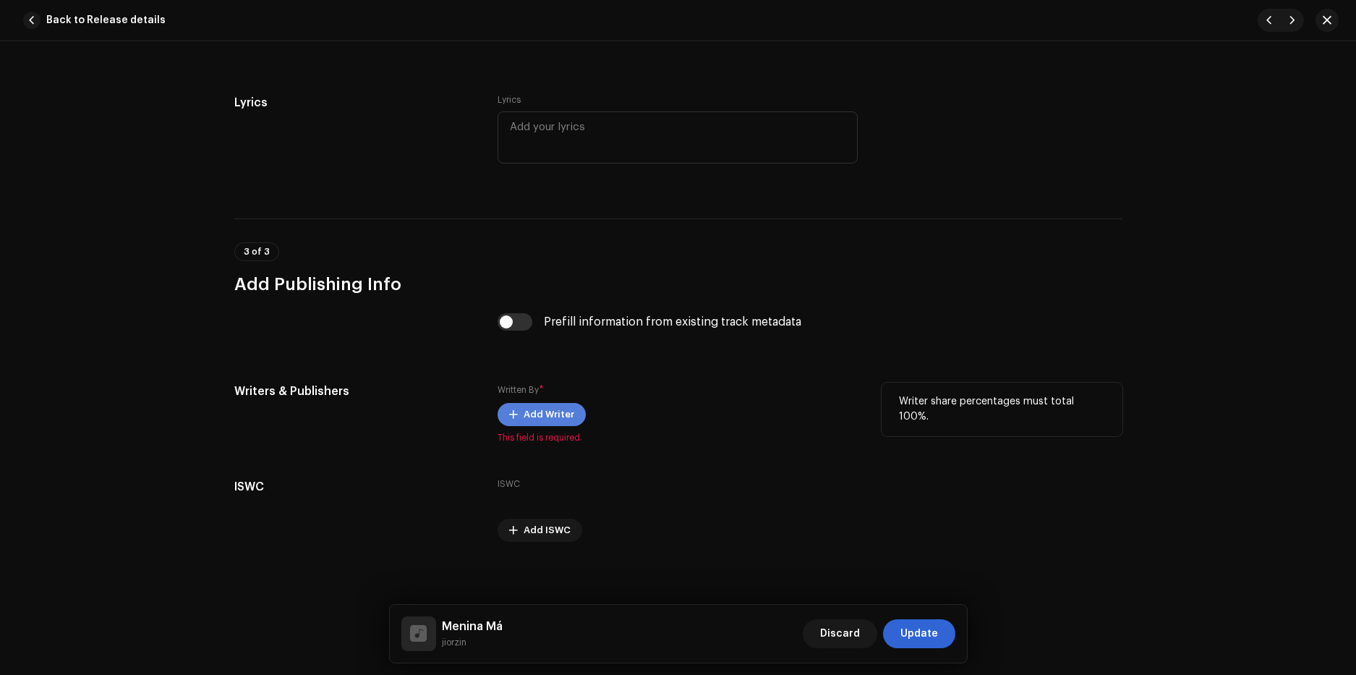
click at [564, 411] on span "Add Writer" at bounding box center [548, 414] width 51 height 29
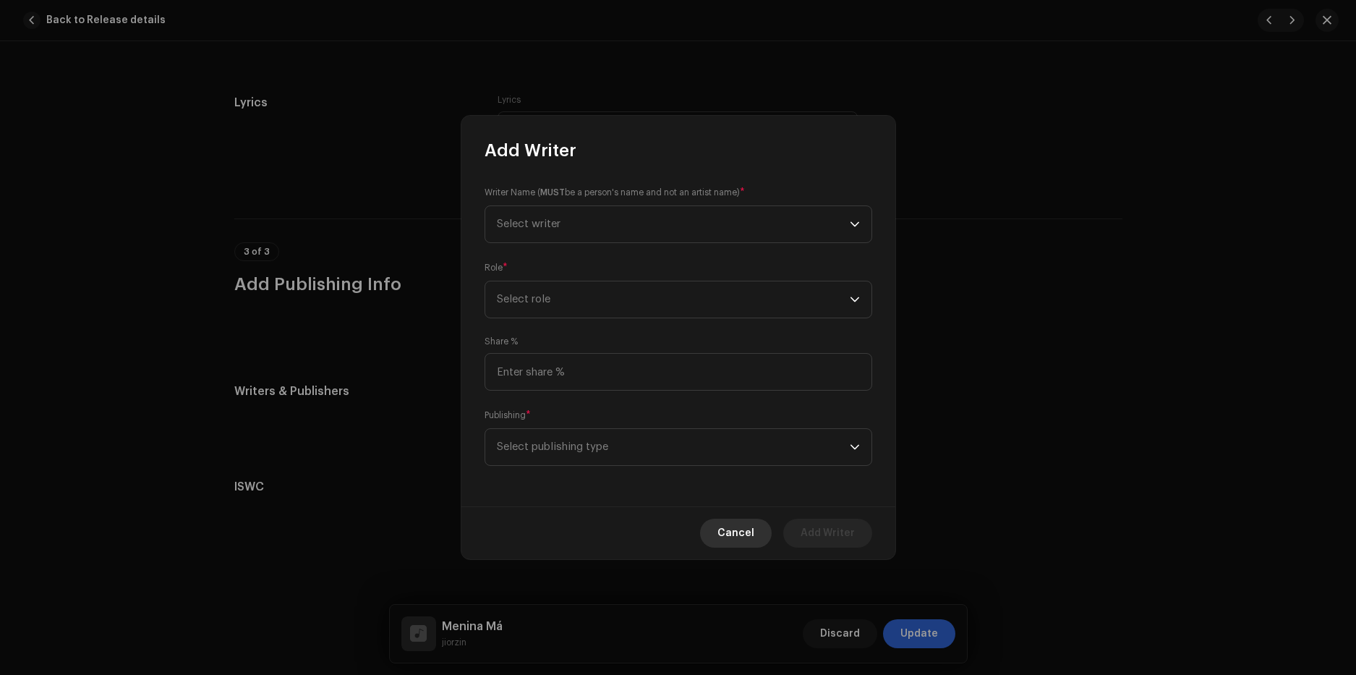
click at [729, 536] on span "Cancel" at bounding box center [735, 532] width 37 height 29
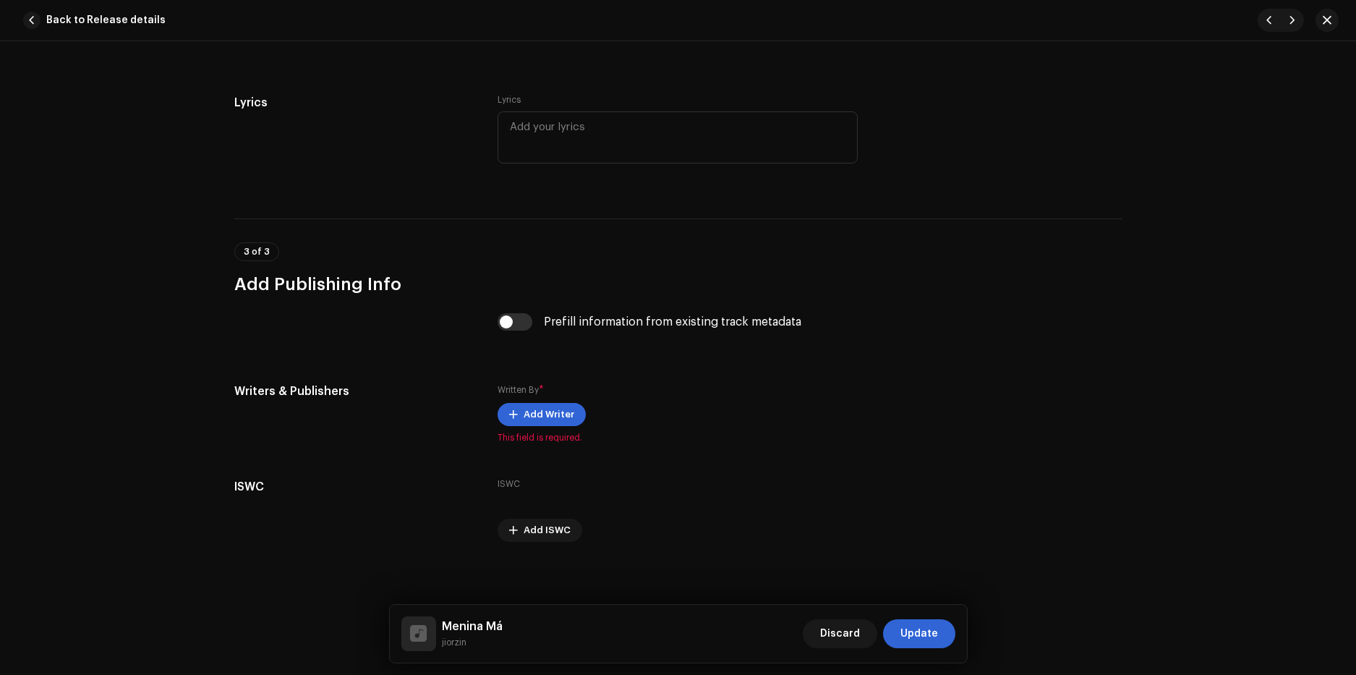
click at [517, 331] on div "Prefill information from existing track metadata" at bounding box center [677, 330] width 360 height 35
click at [523, 320] on input "checkbox" at bounding box center [514, 321] width 35 height 17
checkbox input "true"
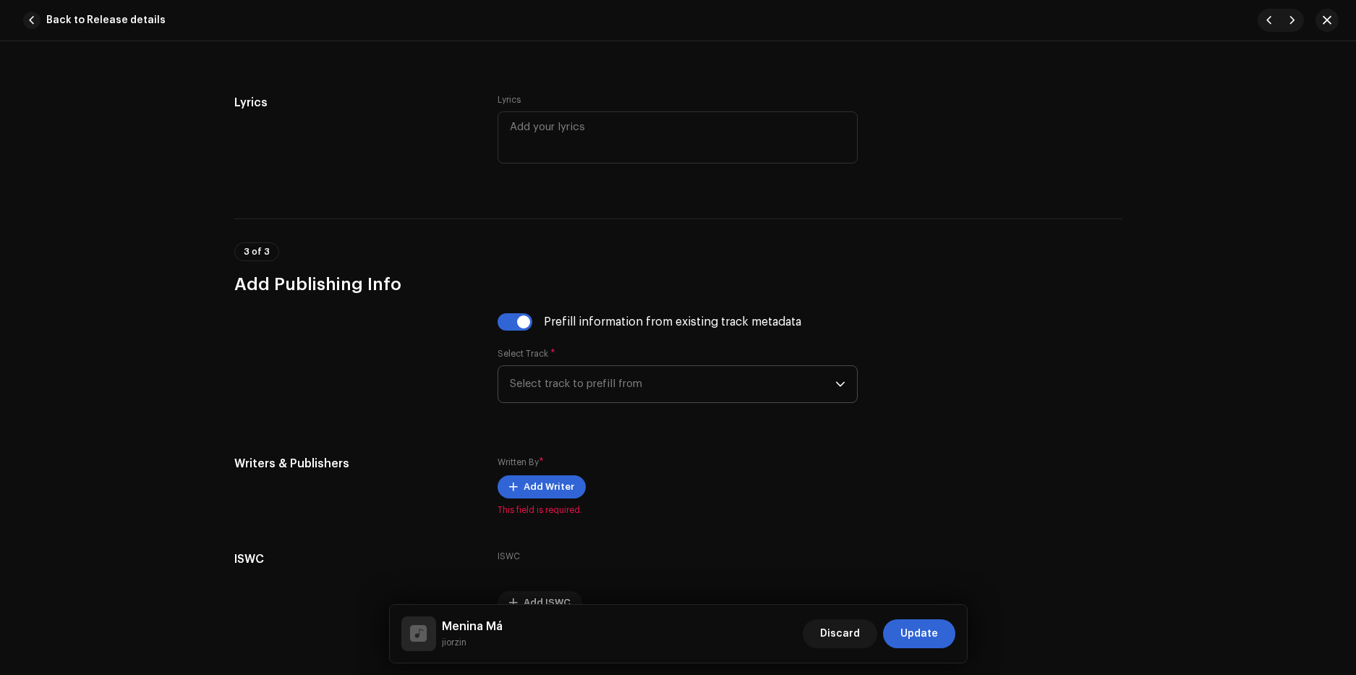
click at [586, 399] on span "Select track to prefill from" at bounding box center [672, 384] width 325 height 36
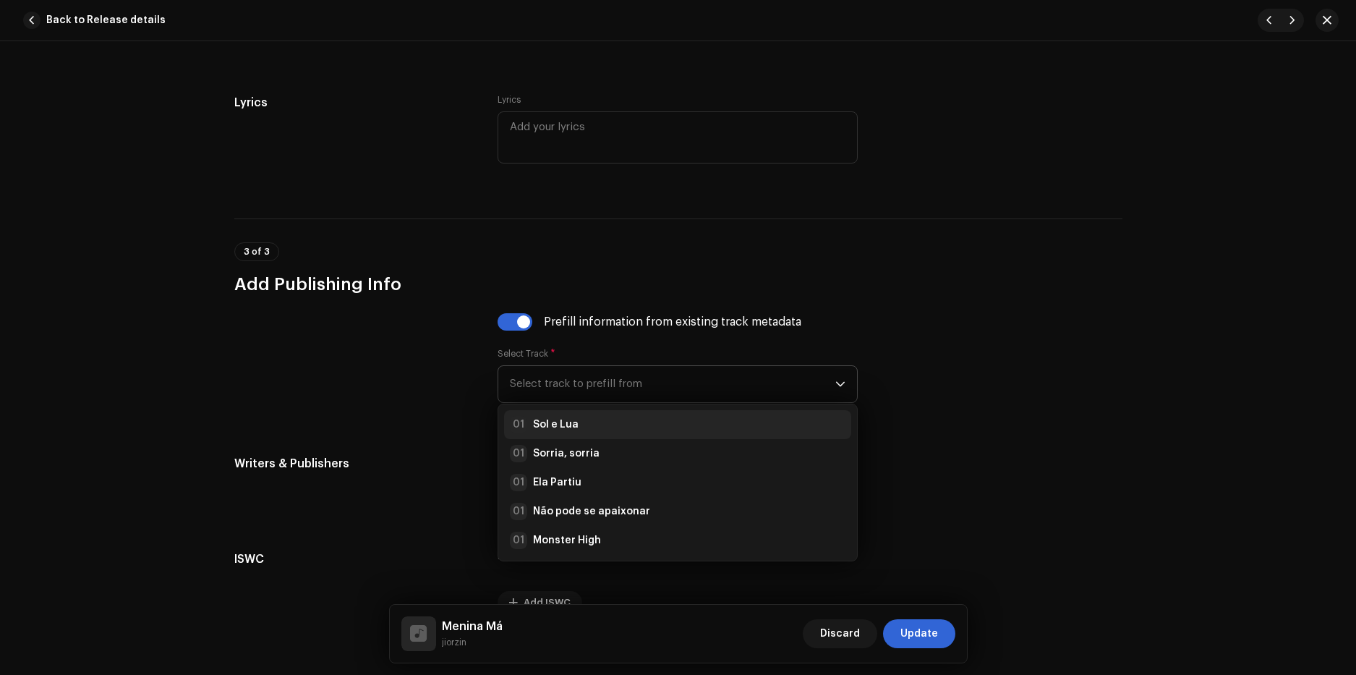
click at [570, 427] on strong "Sol e Lua" at bounding box center [556, 424] width 46 height 14
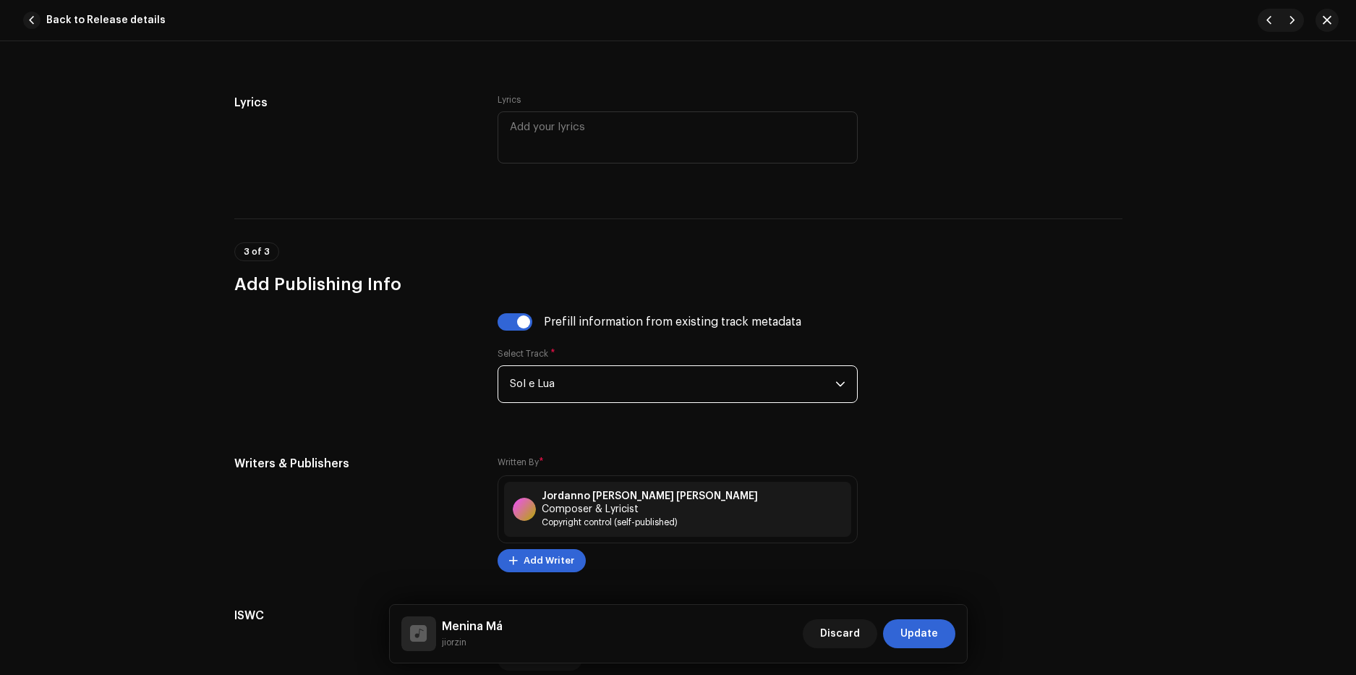
scroll to position [2941, 0]
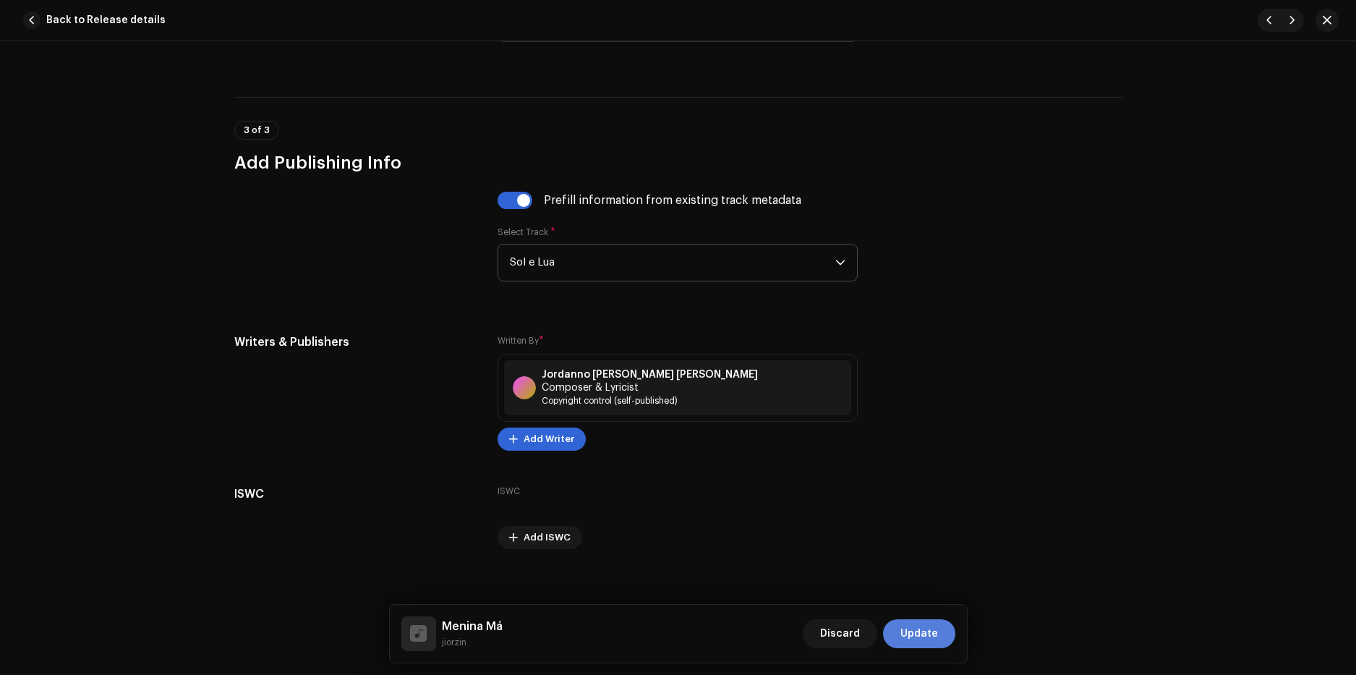
click at [929, 625] on span "Update" at bounding box center [919, 633] width 38 height 29
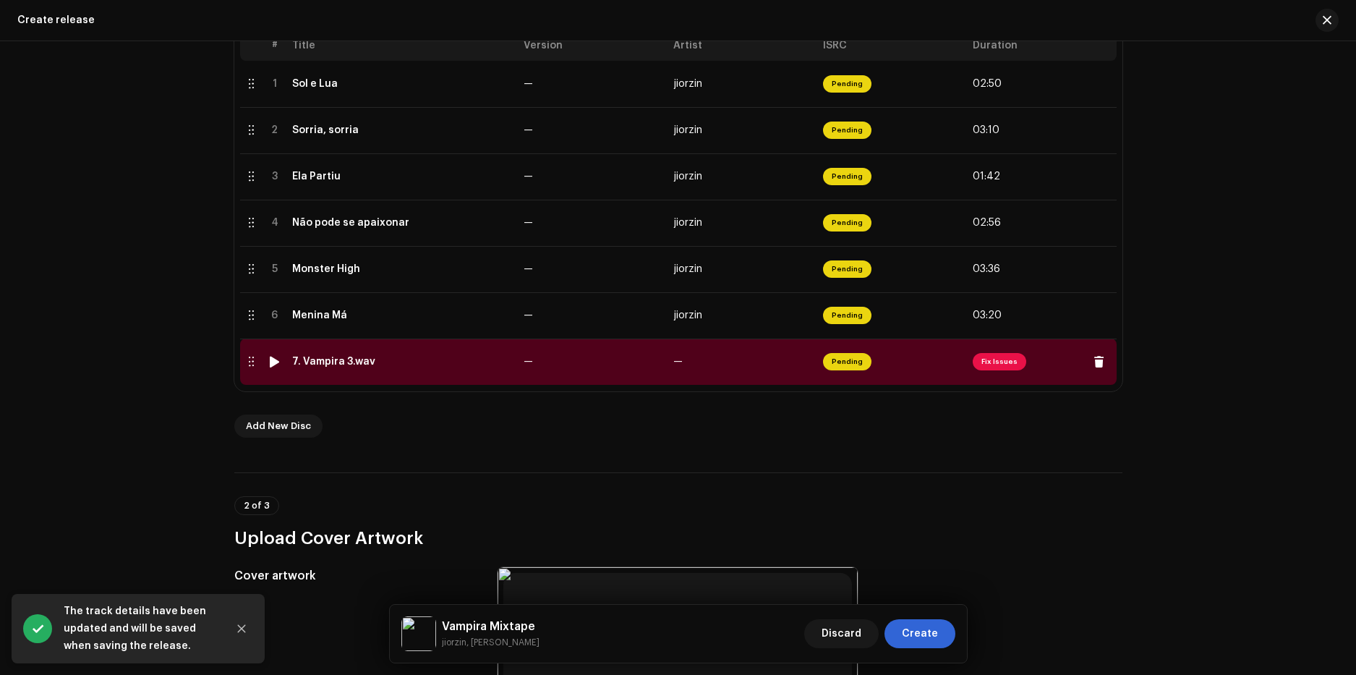
click at [401, 359] on div "7. Vampira 3.wav" at bounding box center [402, 362] width 220 height 12
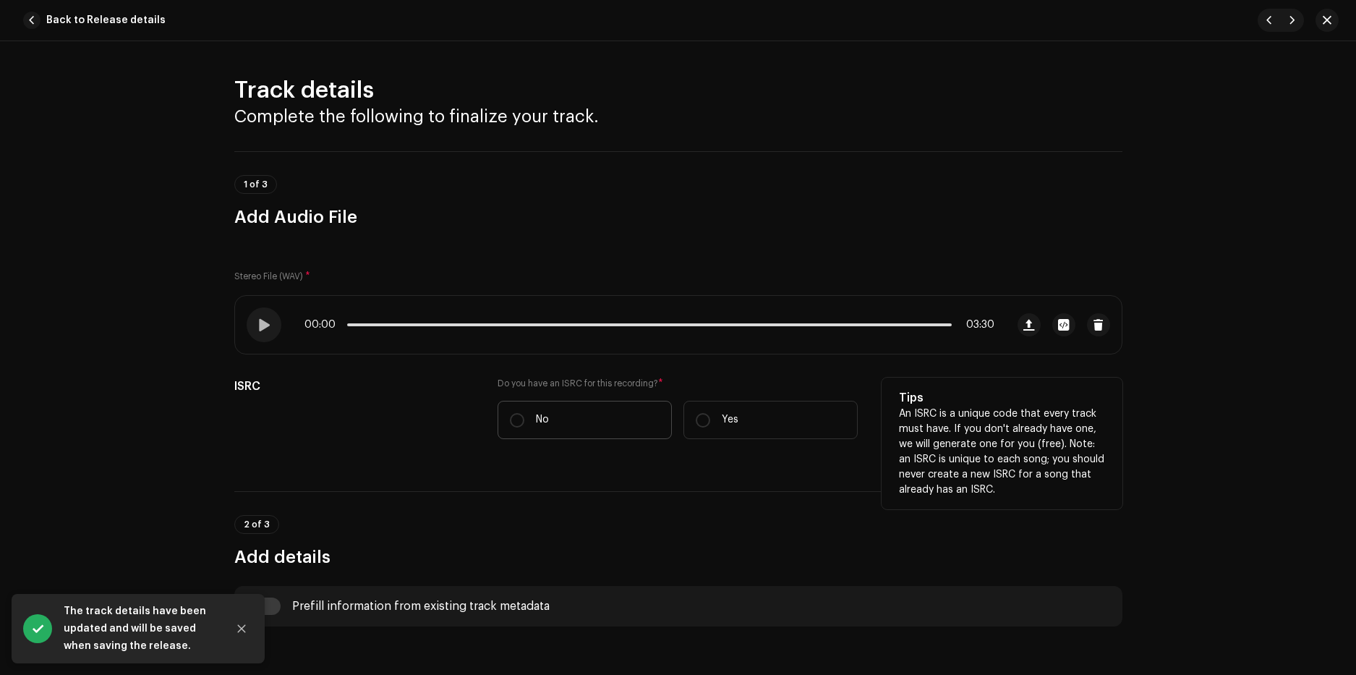
scroll to position [145, 0]
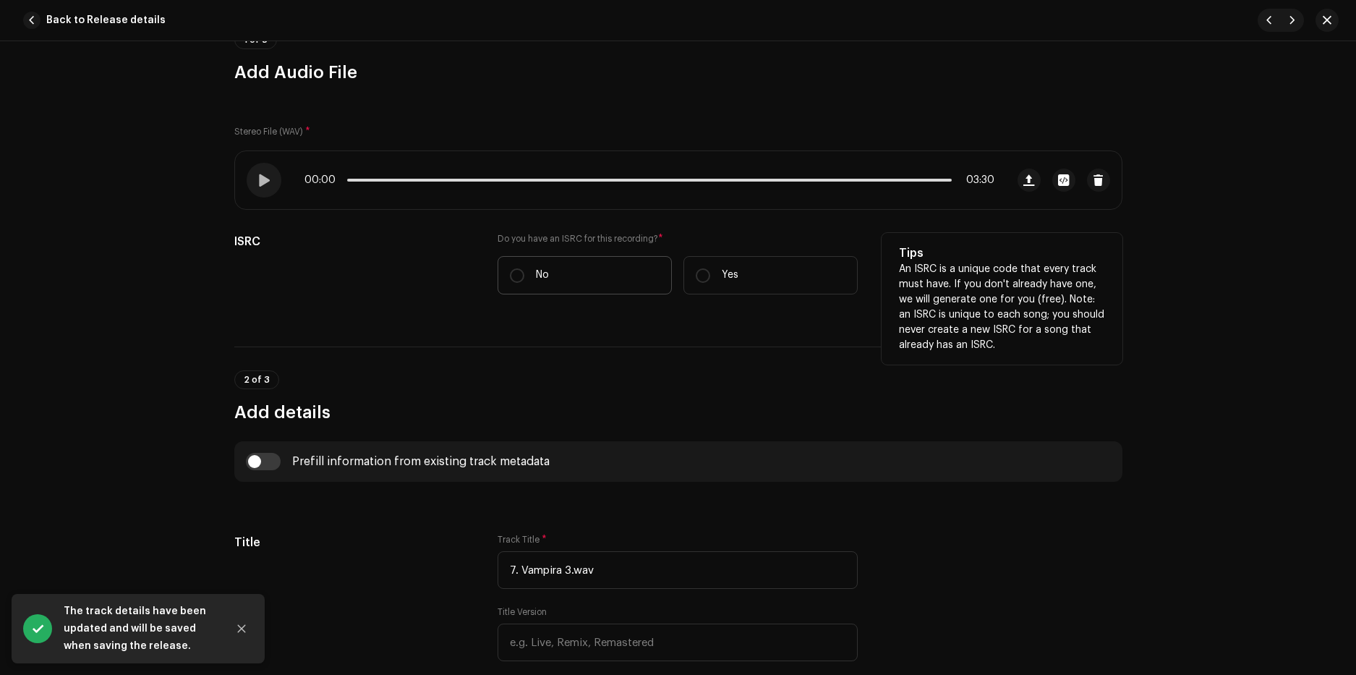
click at [528, 271] on label "No" at bounding box center [584, 275] width 174 height 38
click at [524, 271] on input "No" at bounding box center [517, 275] width 14 height 14
radio input "true"
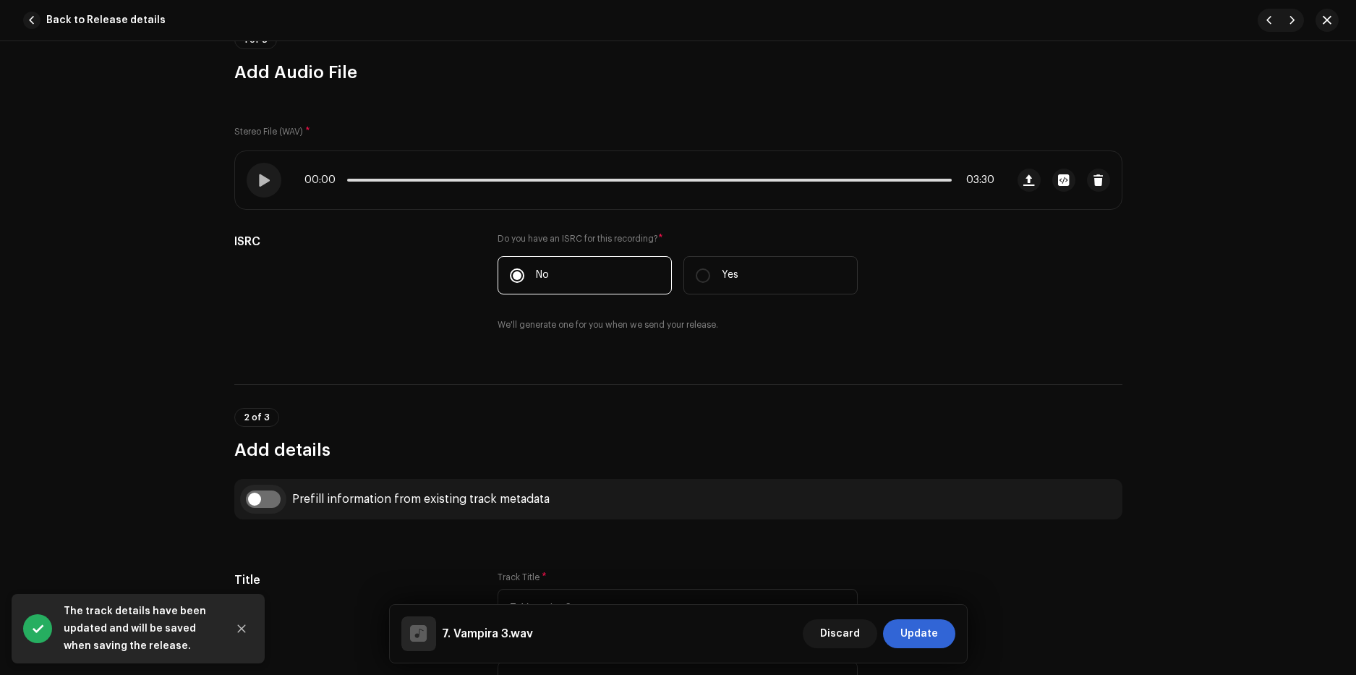
click at [271, 491] on input "checkbox" at bounding box center [263, 498] width 35 height 17
checkbox input "true"
click at [554, 572] on span "Select track to prefill from" at bounding box center [672, 573] width 325 height 36
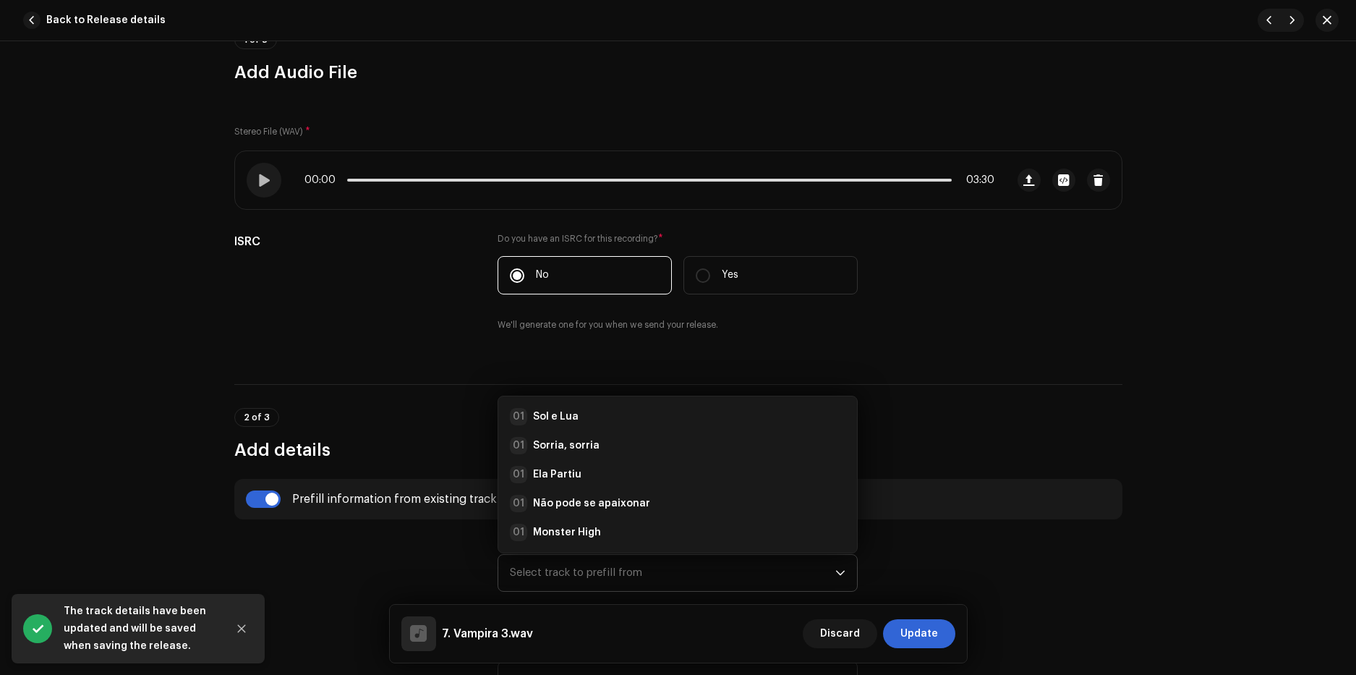
click at [575, 397] on ul "01 Sol e Lua 01 Sorria, sorria 01 Ela Partiu 01 Não pode se apaixonar 01 Monste…" at bounding box center [677, 488] width 359 height 185
click at [574, 412] on div "01 Sol e Lua" at bounding box center [677, 416] width 335 height 17
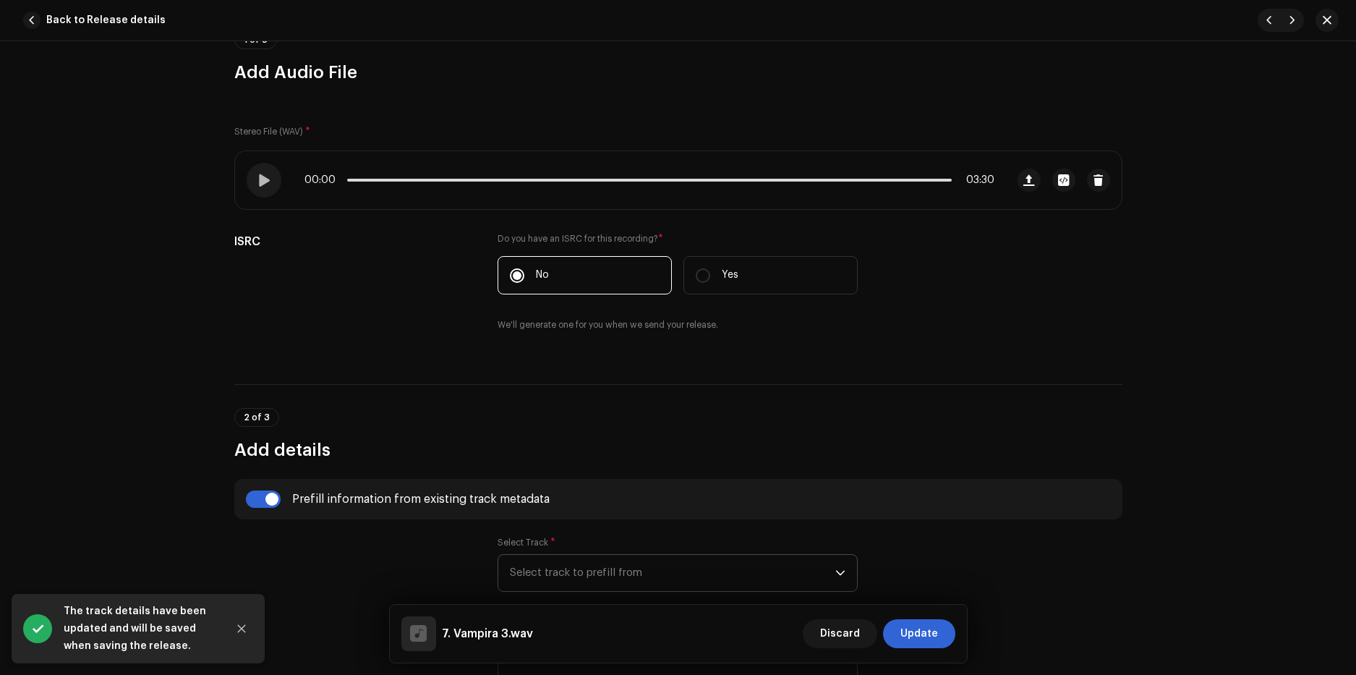
type input "Sol e Lua"
radio input "true"
type input "Poison Labz"
checkbox input "true"
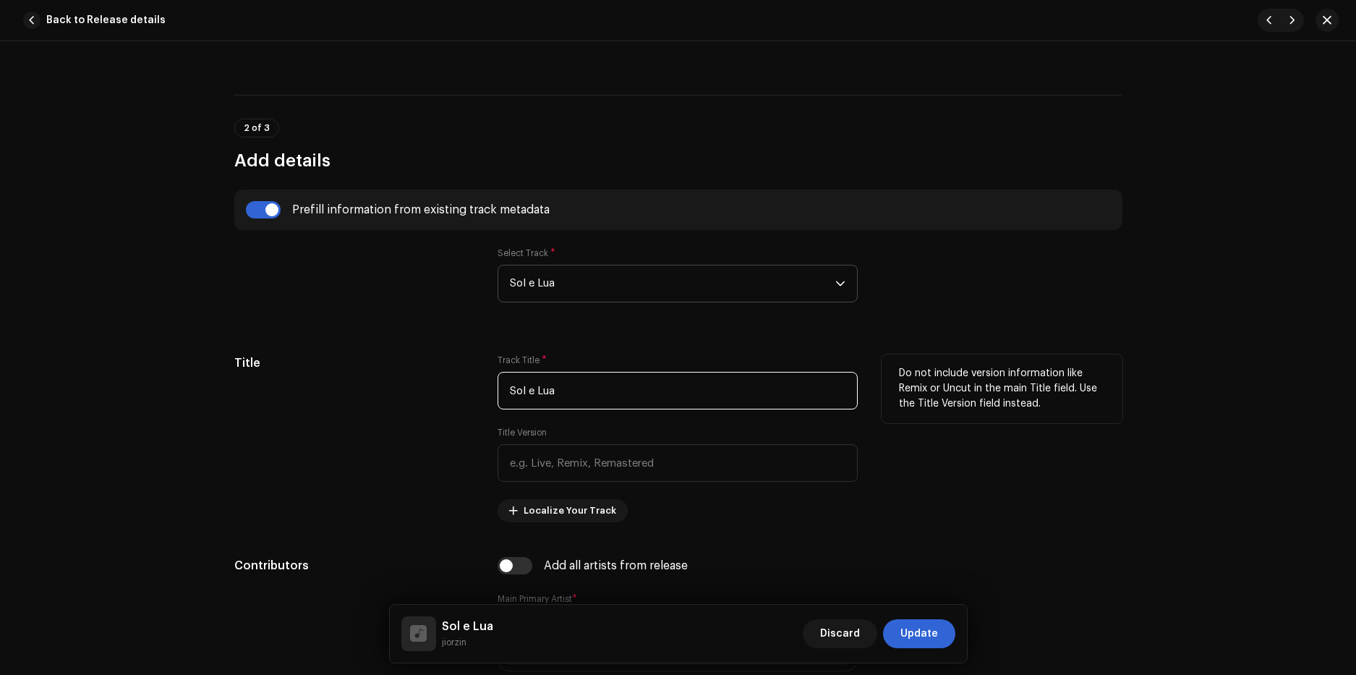
drag, startPoint x: 562, startPoint y: 396, endPoint x: 369, endPoint y: 390, distance: 193.1
click at [369, 391] on div "Title Track Title * Sol e Lua Title Version Localize Your Track Do not include …" at bounding box center [678, 438] width 888 height 168
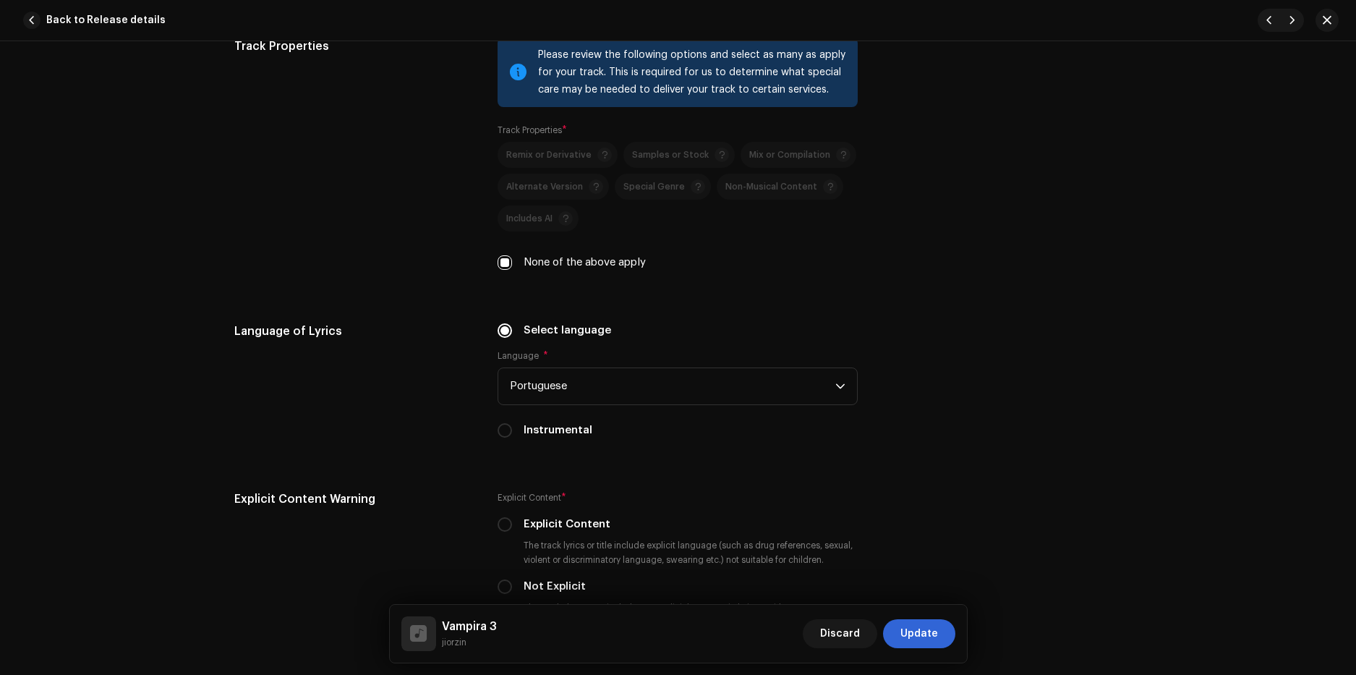
scroll to position [2386, 0]
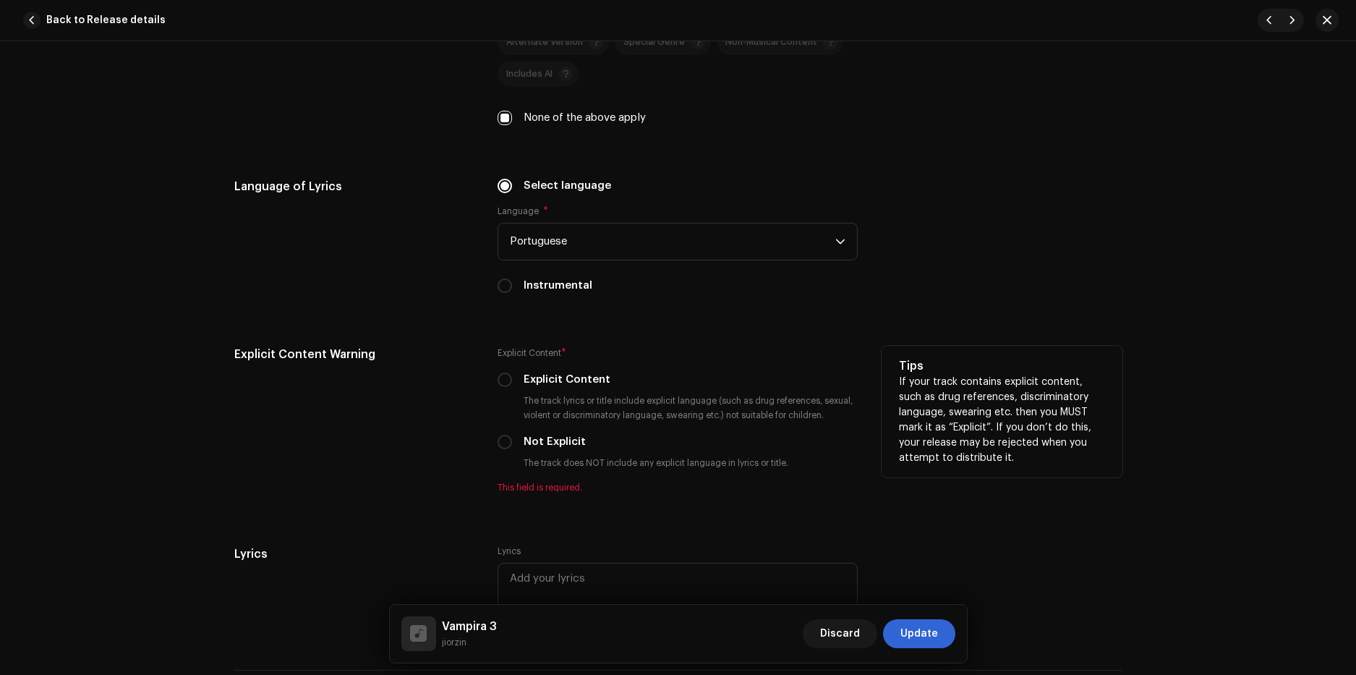
type input "Vampira 3"
click at [539, 440] on label "Not Explicit" at bounding box center [554, 442] width 62 height 16
click at [512, 440] on input "Not Explicit" at bounding box center [504, 441] width 14 height 14
radio input "true"
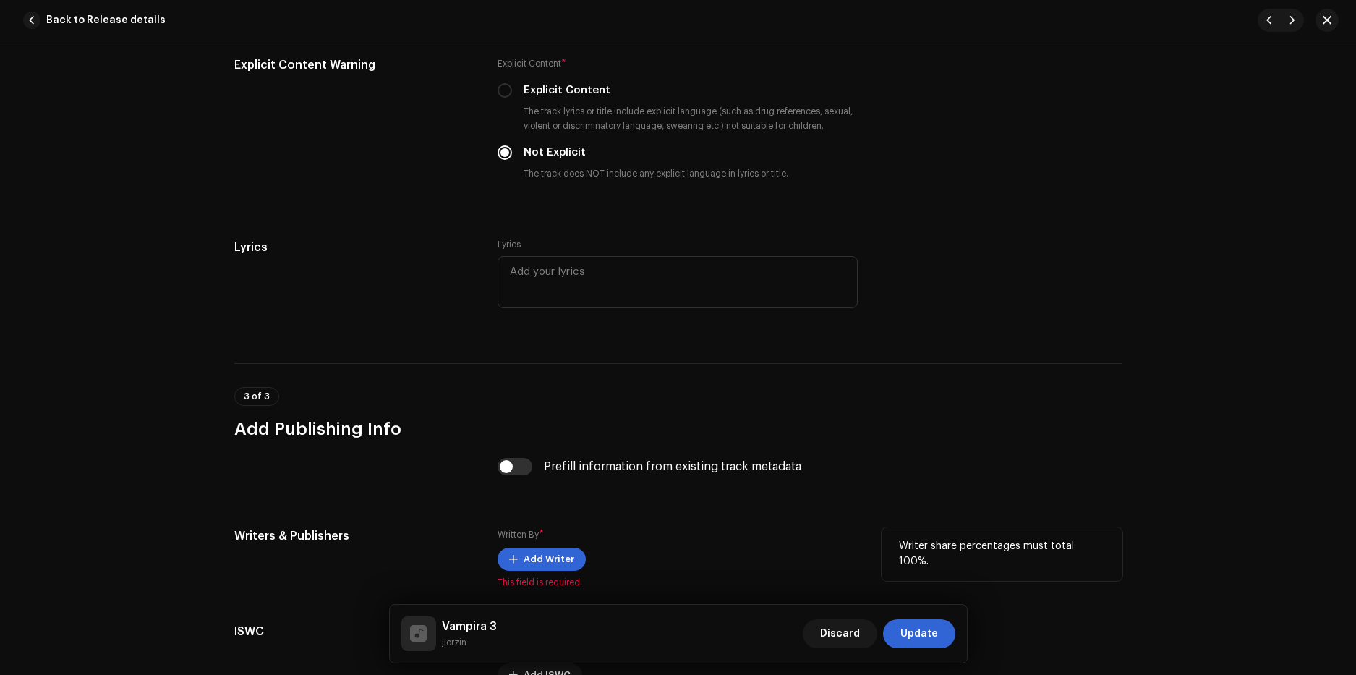
scroll to position [2820, 0]
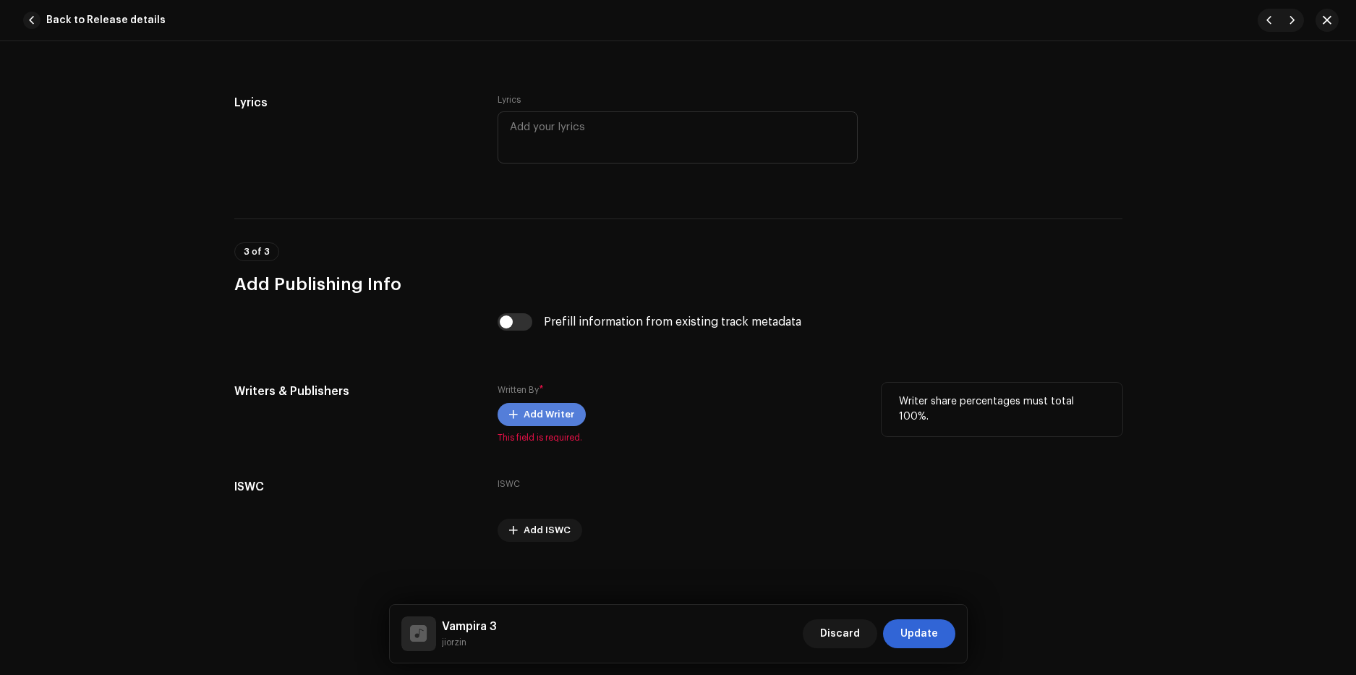
click at [541, 412] on span "Add Writer" at bounding box center [548, 414] width 51 height 29
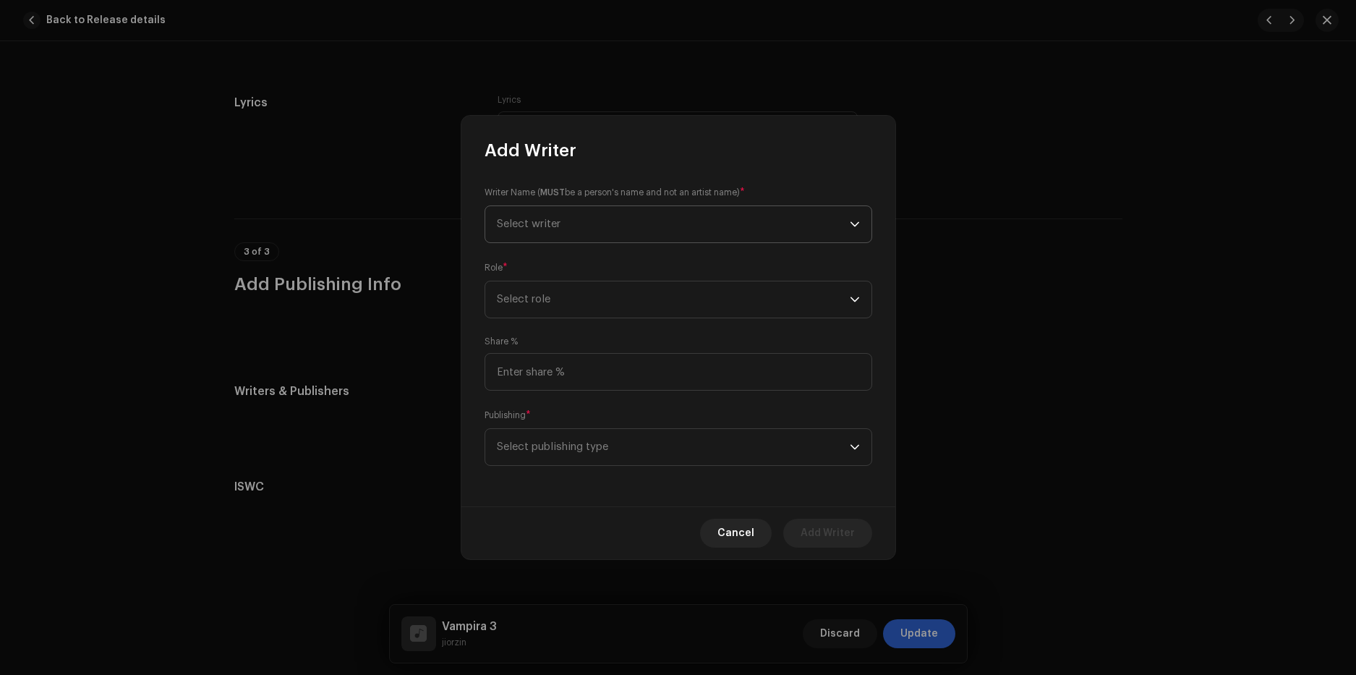
click at [553, 224] on span "Select writer" at bounding box center [529, 223] width 64 height 11
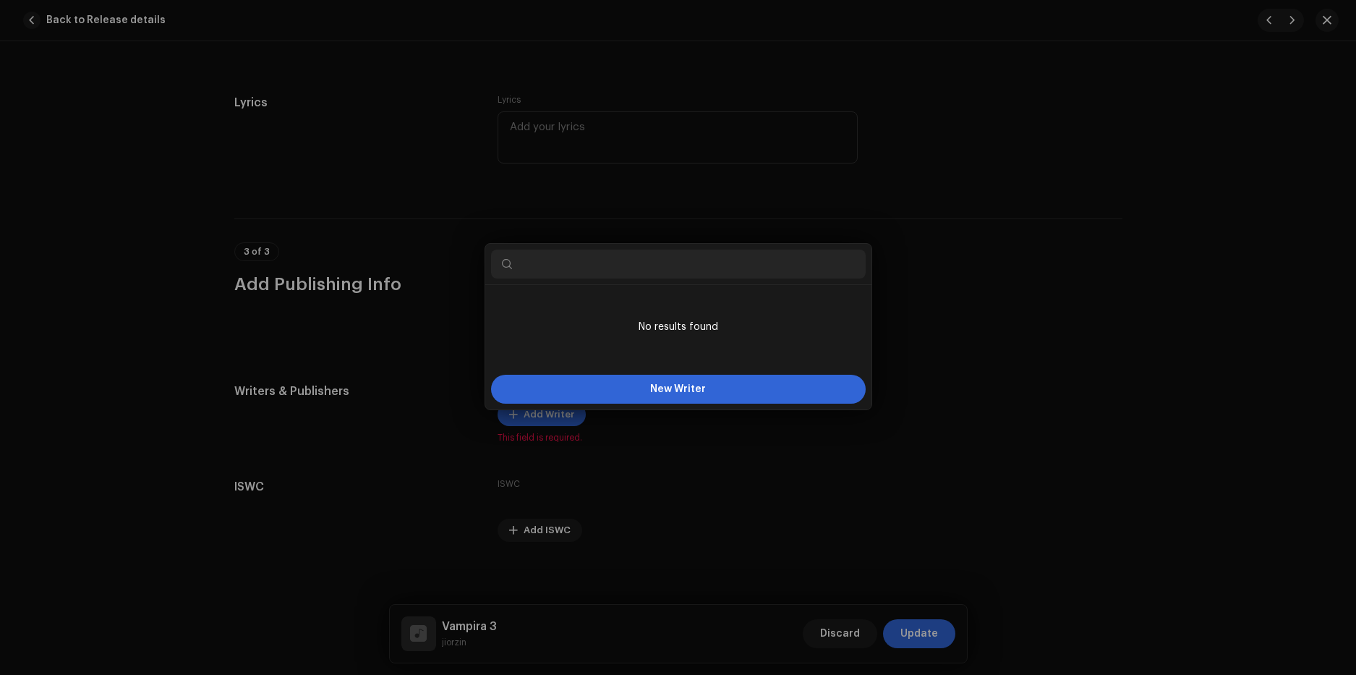
click at [1045, 256] on div "Add Writer Writer Name ( MUST be a person's name and not an artist name) * Sele…" at bounding box center [678, 337] width 1356 height 675
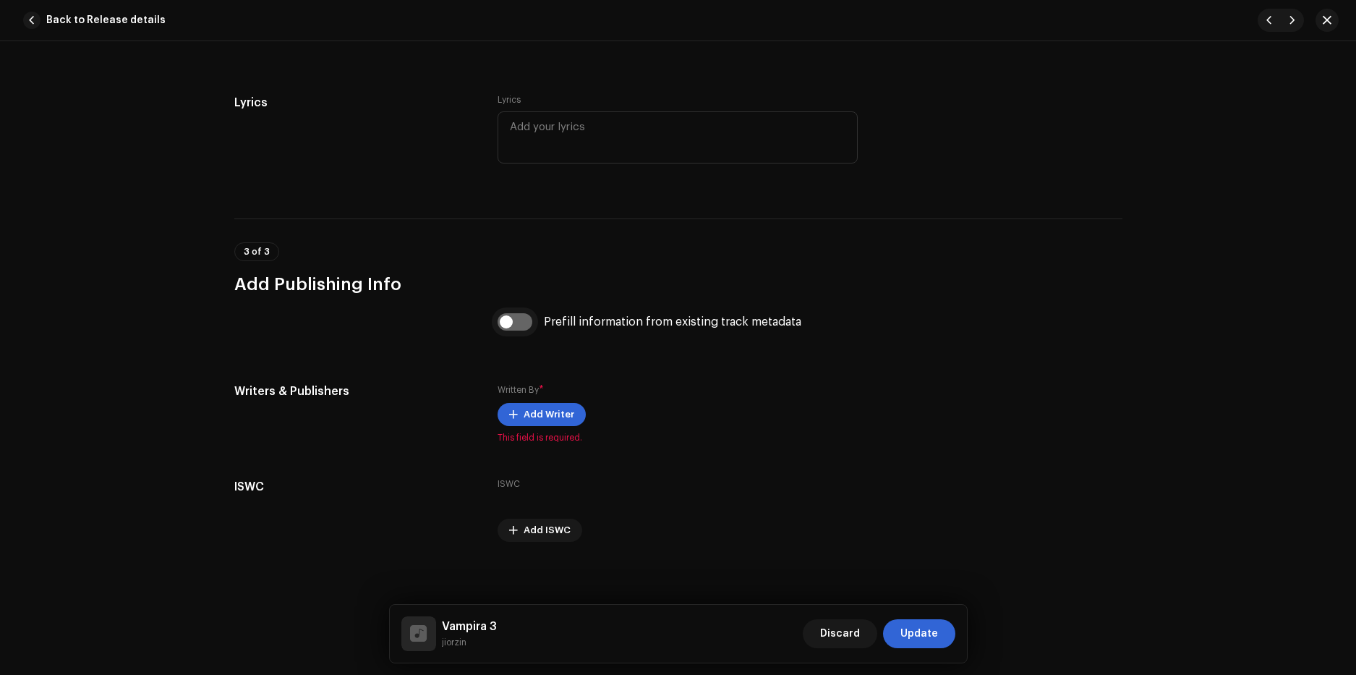
click at [508, 322] on input "checkbox" at bounding box center [514, 321] width 35 height 17
checkbox input "true"
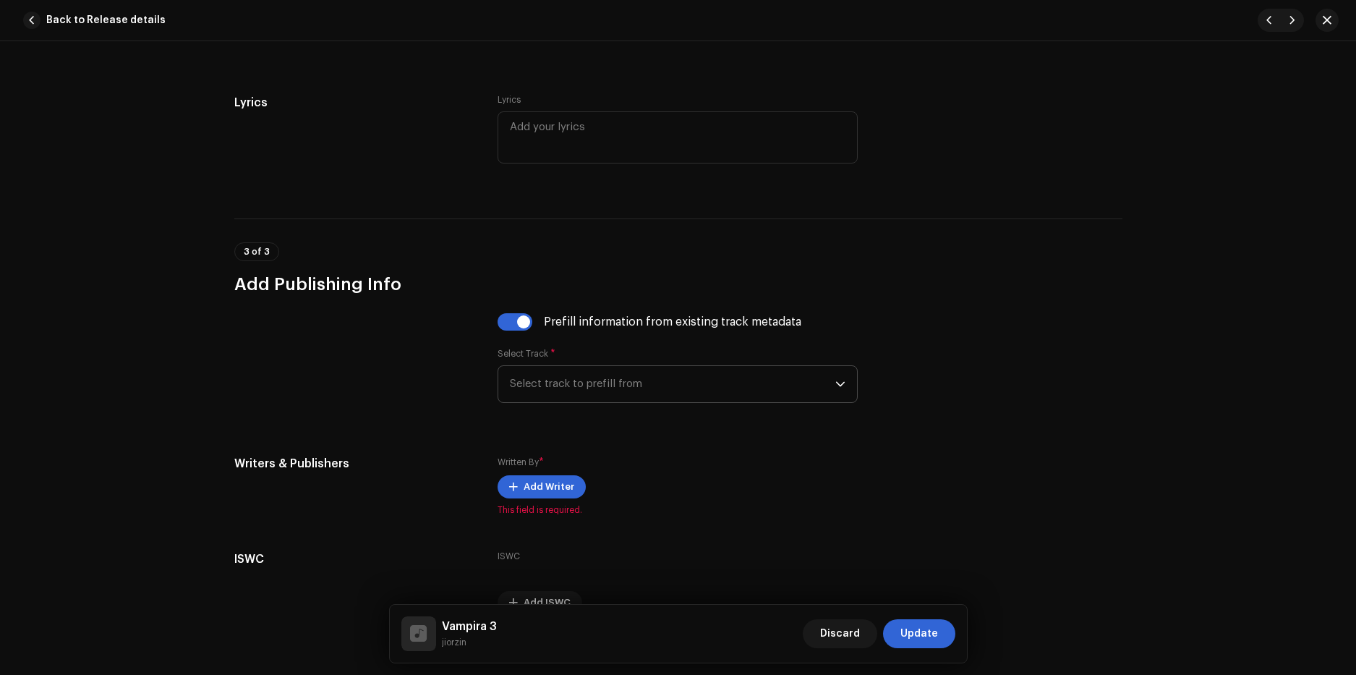
click at [628, 390] on span "Select track to prefill from" at bounding box center [672, 384] width 325 height 36
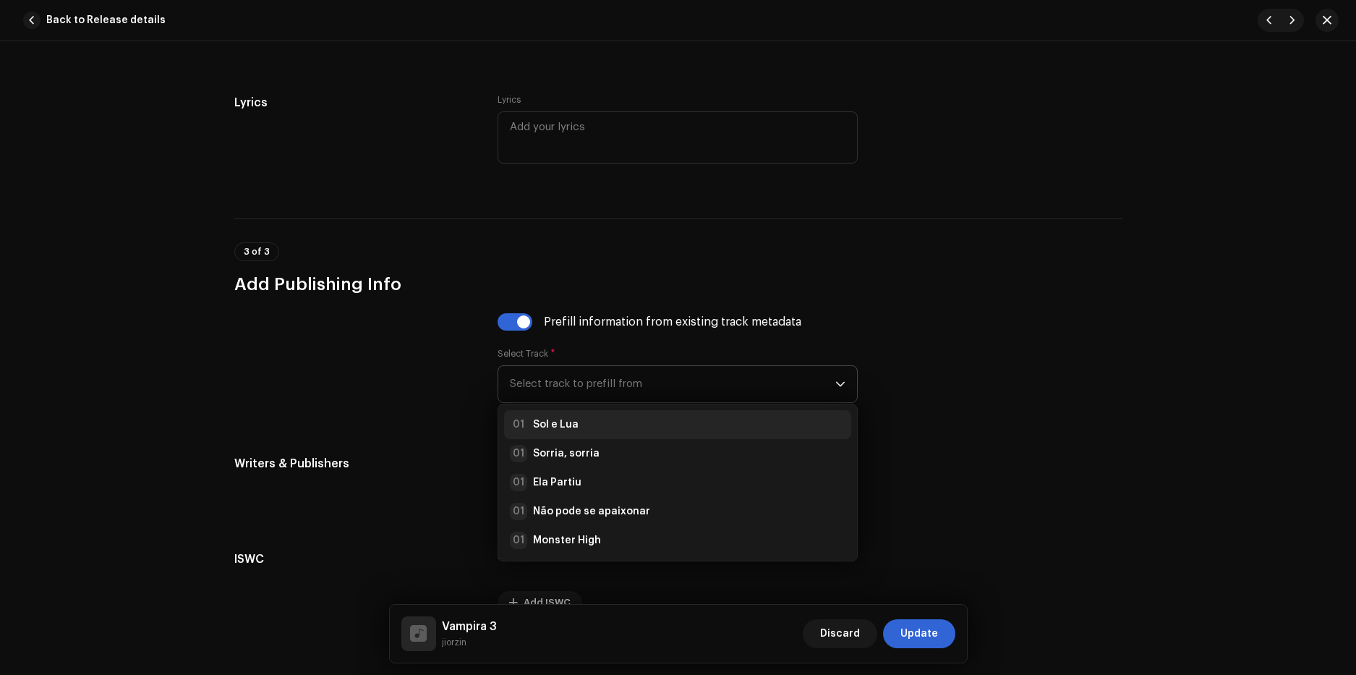
click at [581, 427] on div "01 Sol e Lua" at bounding box center [677, 424] width 335 height 17
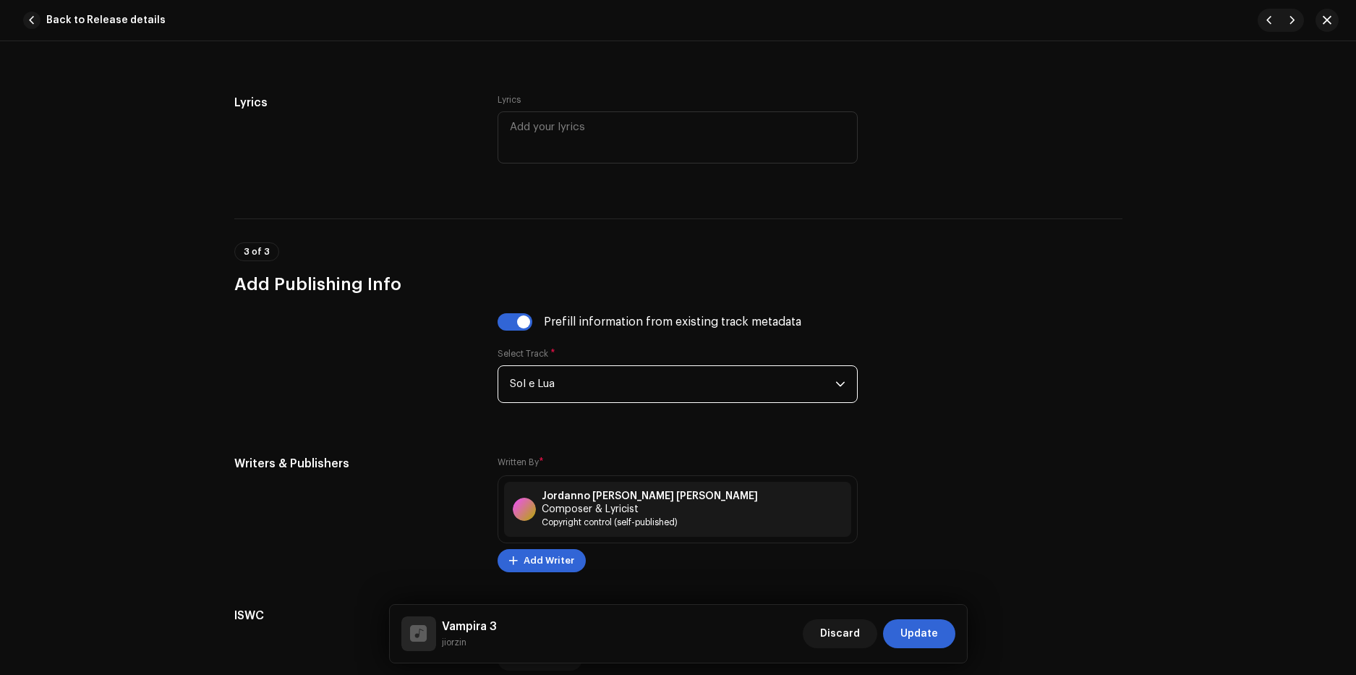
scroll to position [2941, 0]
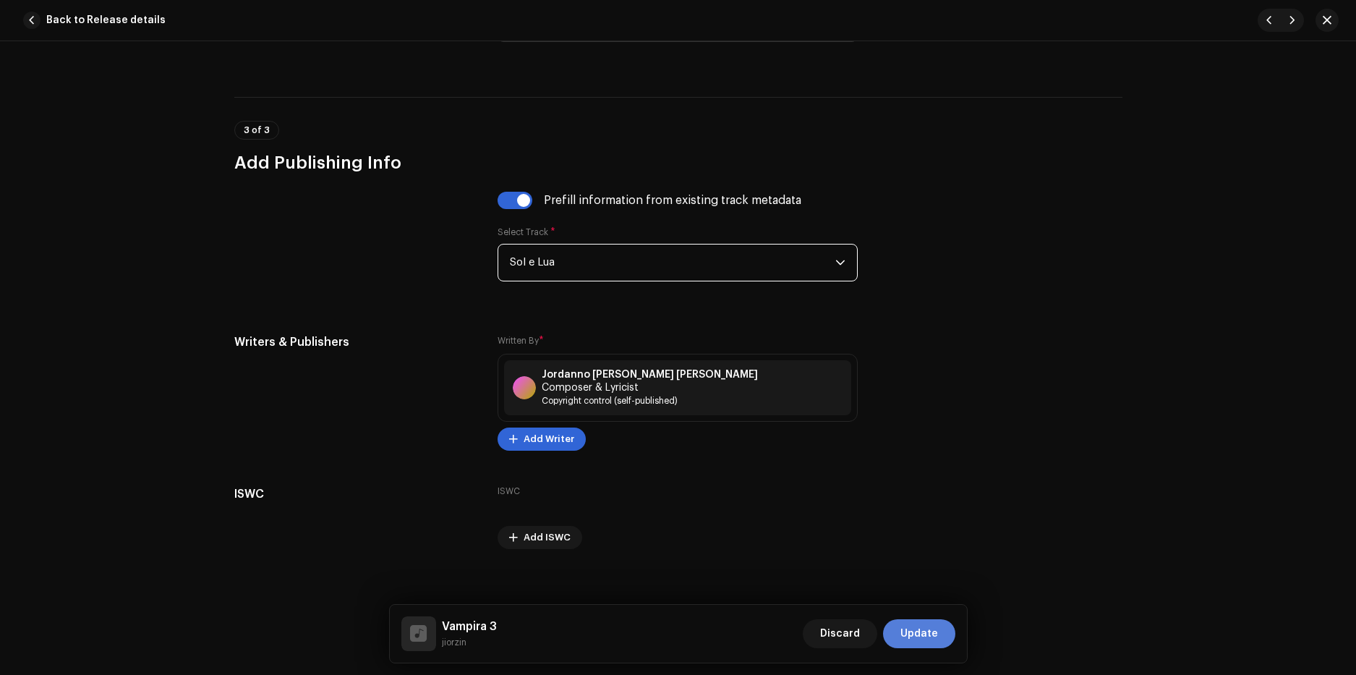
click at [914, 638] on span "Update" at bounding box center [919, 633] width 38 height 29
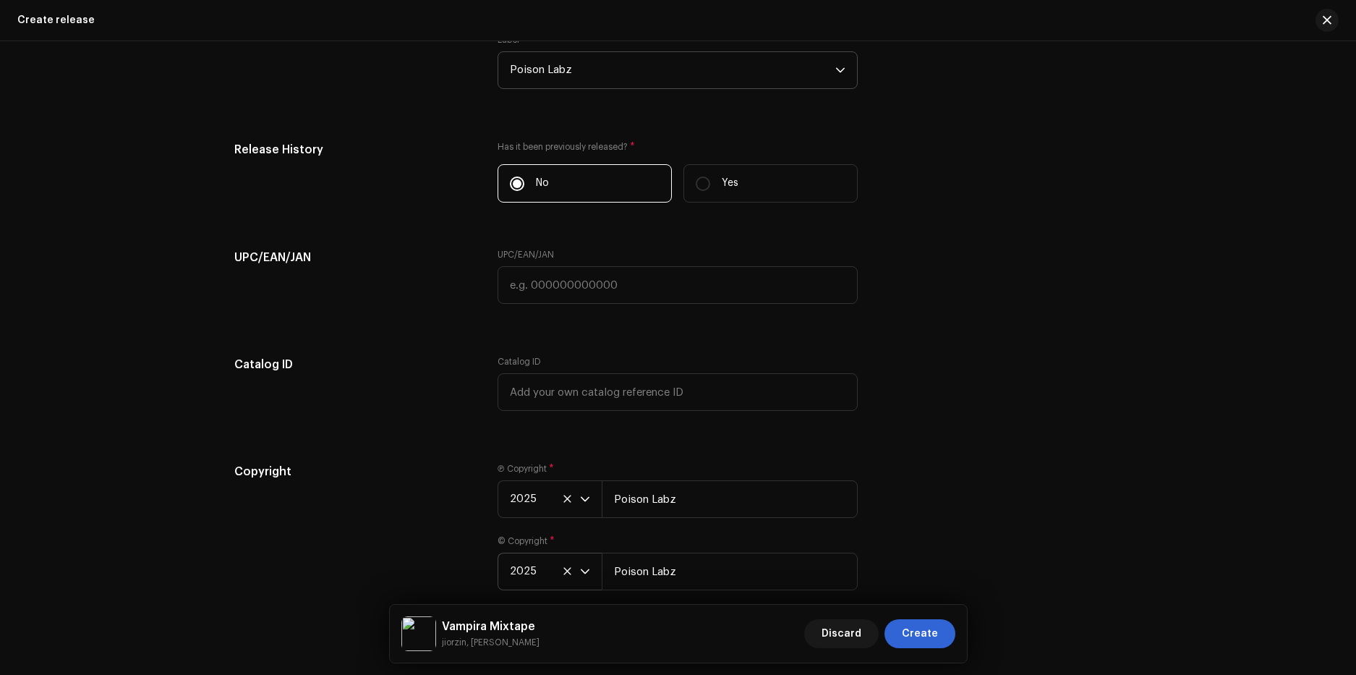
scroll to position [2778, 0]
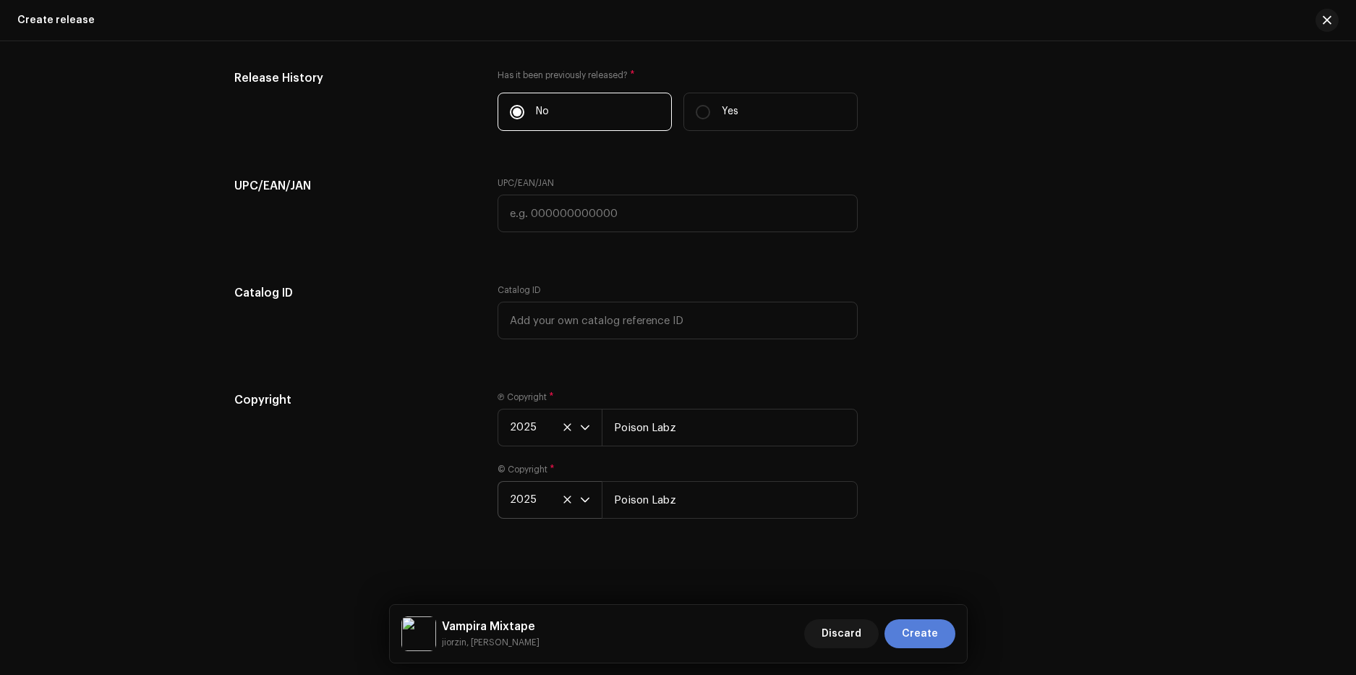
click at [909, 630] on span "Create" at bounding box center [920, 633] width 36 height 29
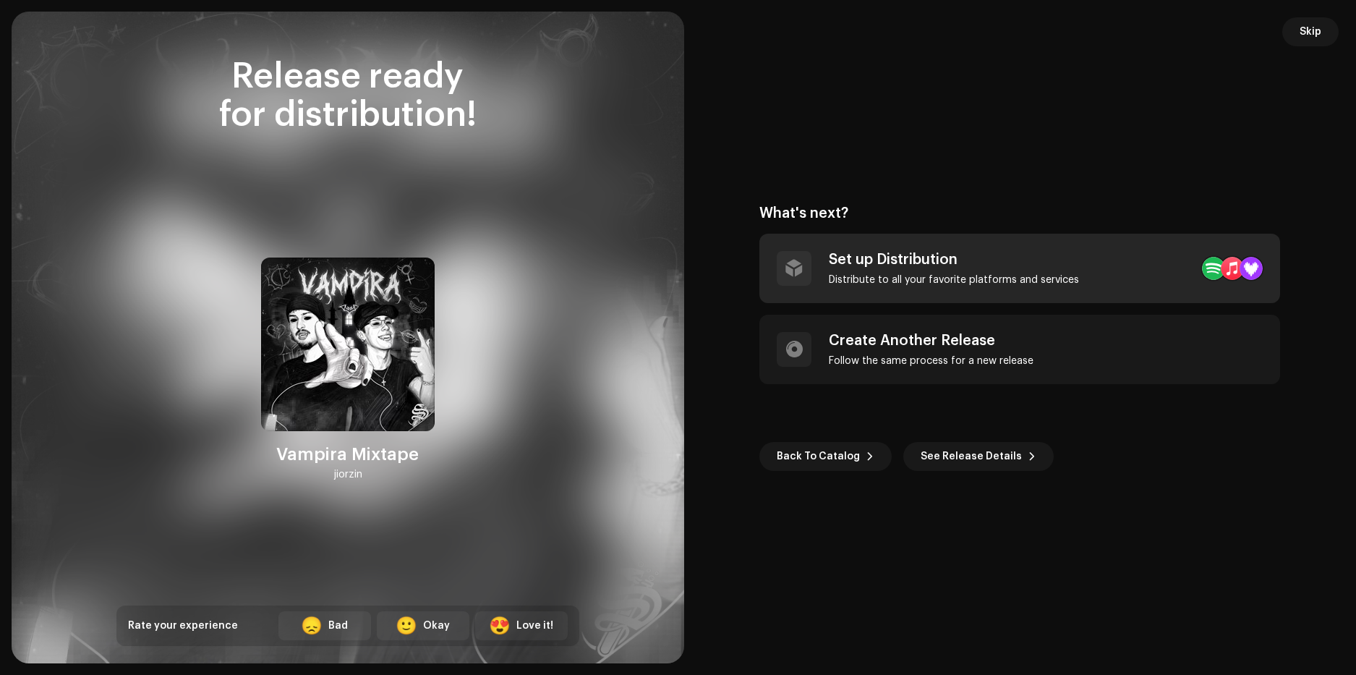
click at [922, 258] on div "Set up Distribution" at bounding box center [954, 259] width 250 height 17
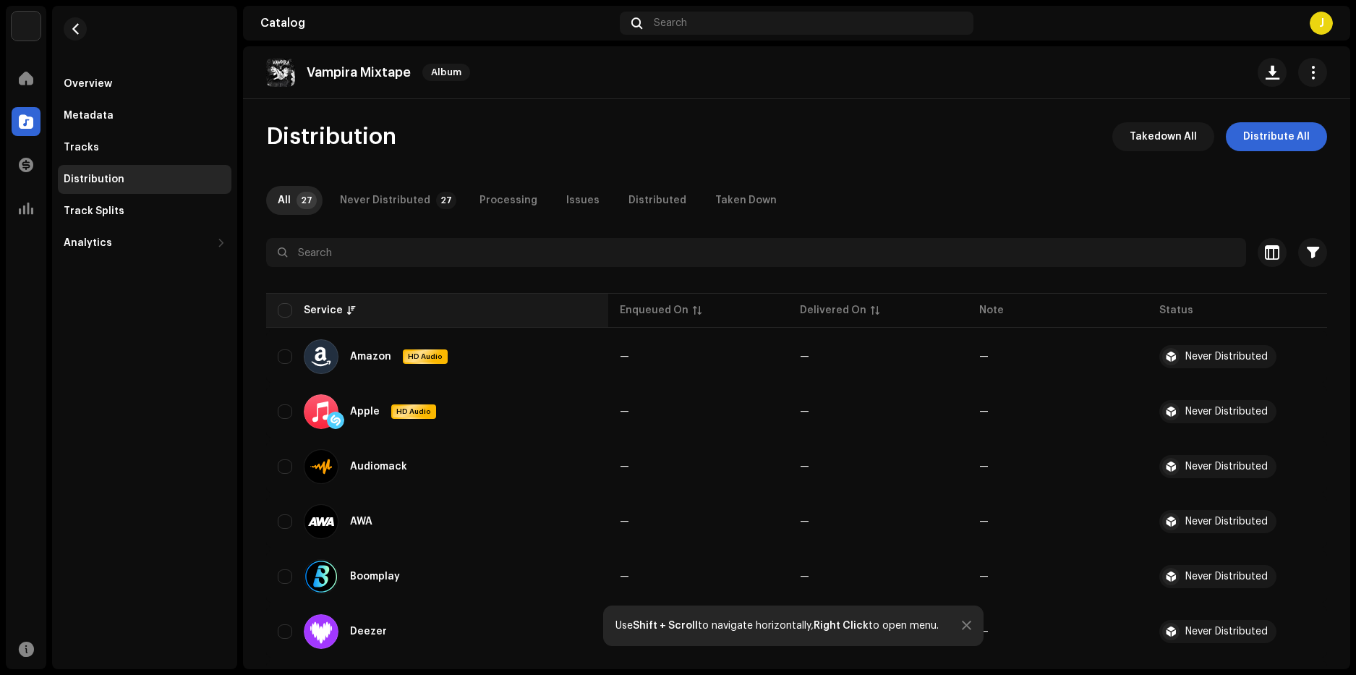
click at [277, 307] on th "Service" at bounding box center [437, 310] width 342 height 35
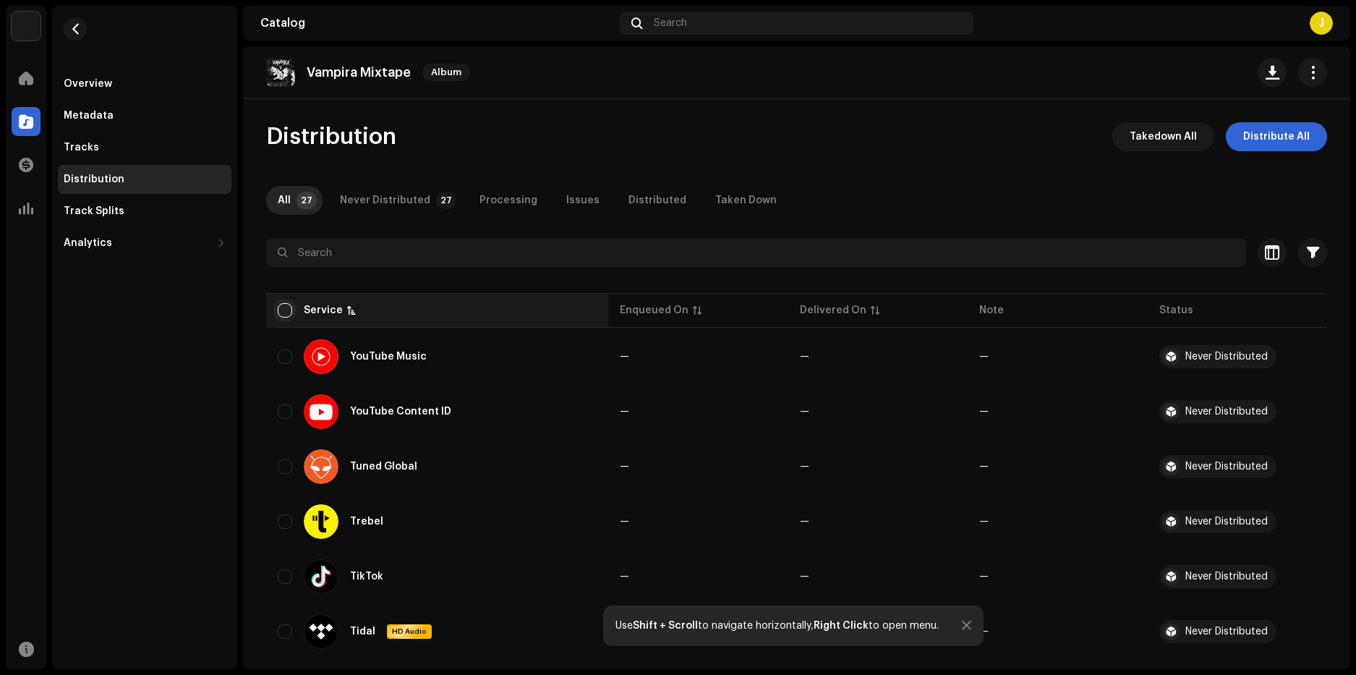
click at [286, 313] on input "checkbox" at bounding box center [285, 310] width 14 height 14
checkbox input "true"
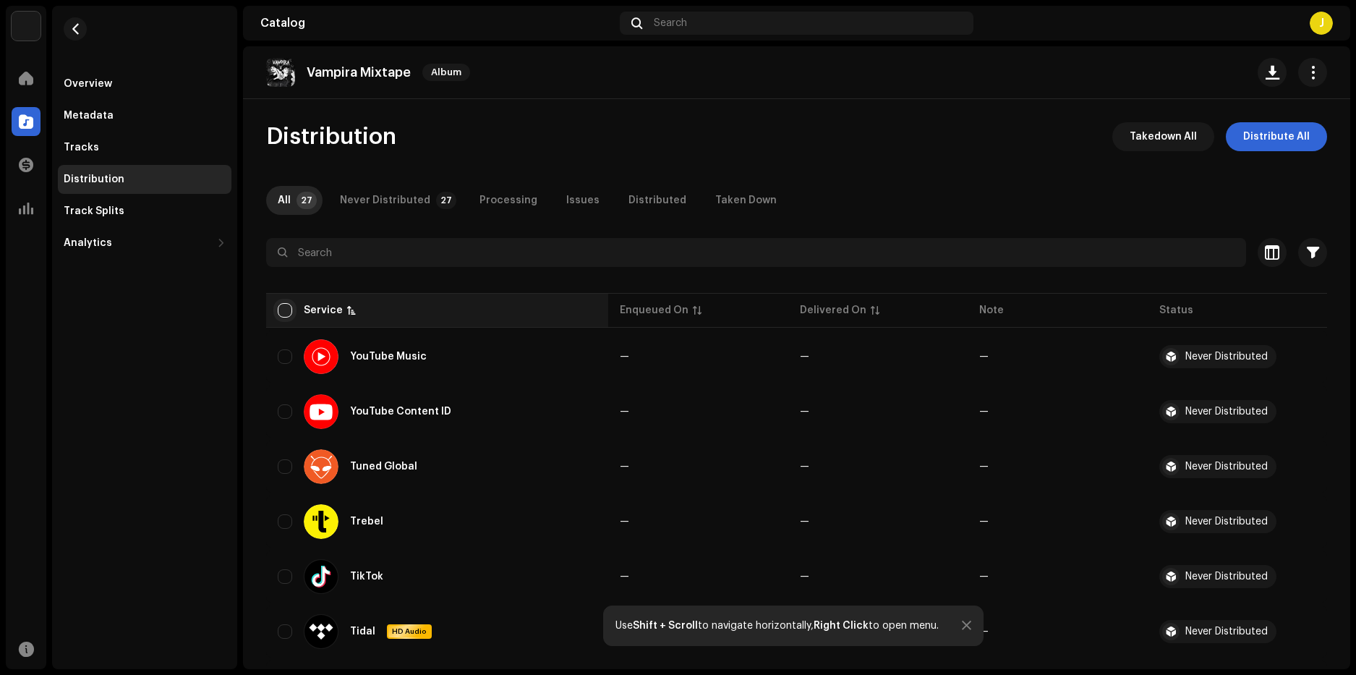
checkbox input "true"
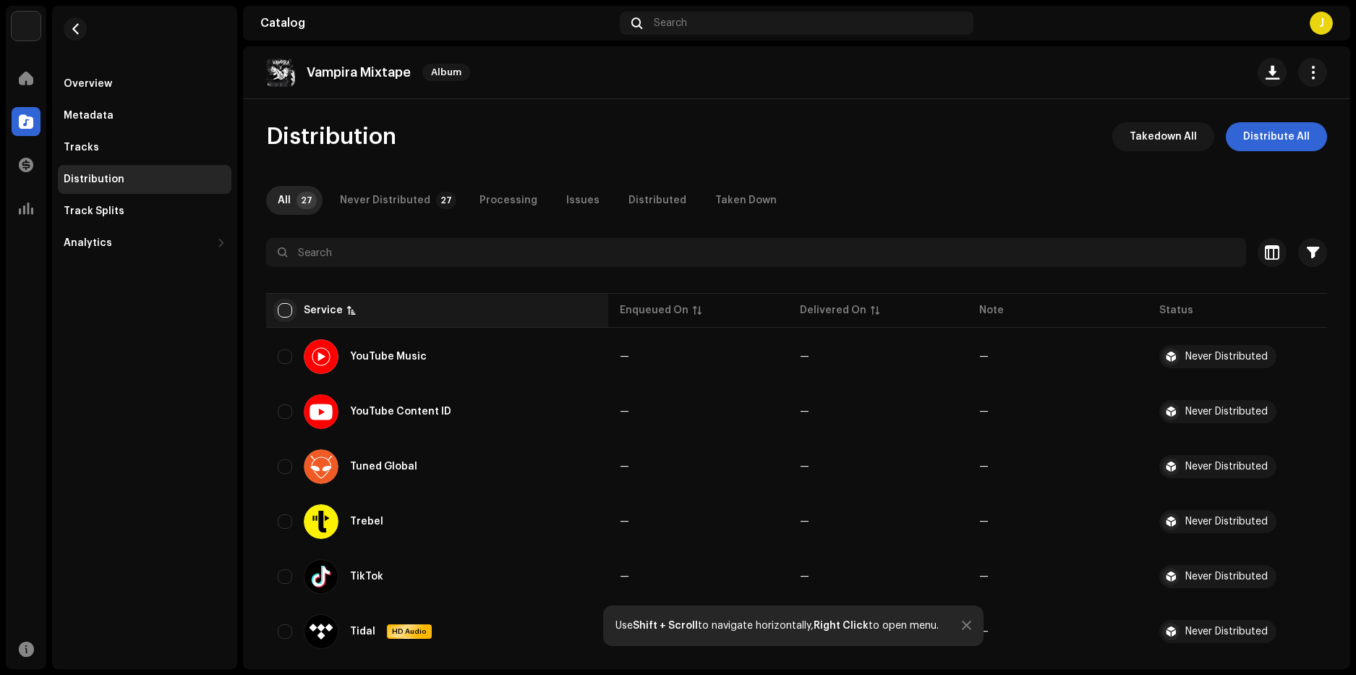
checkbox input "true"
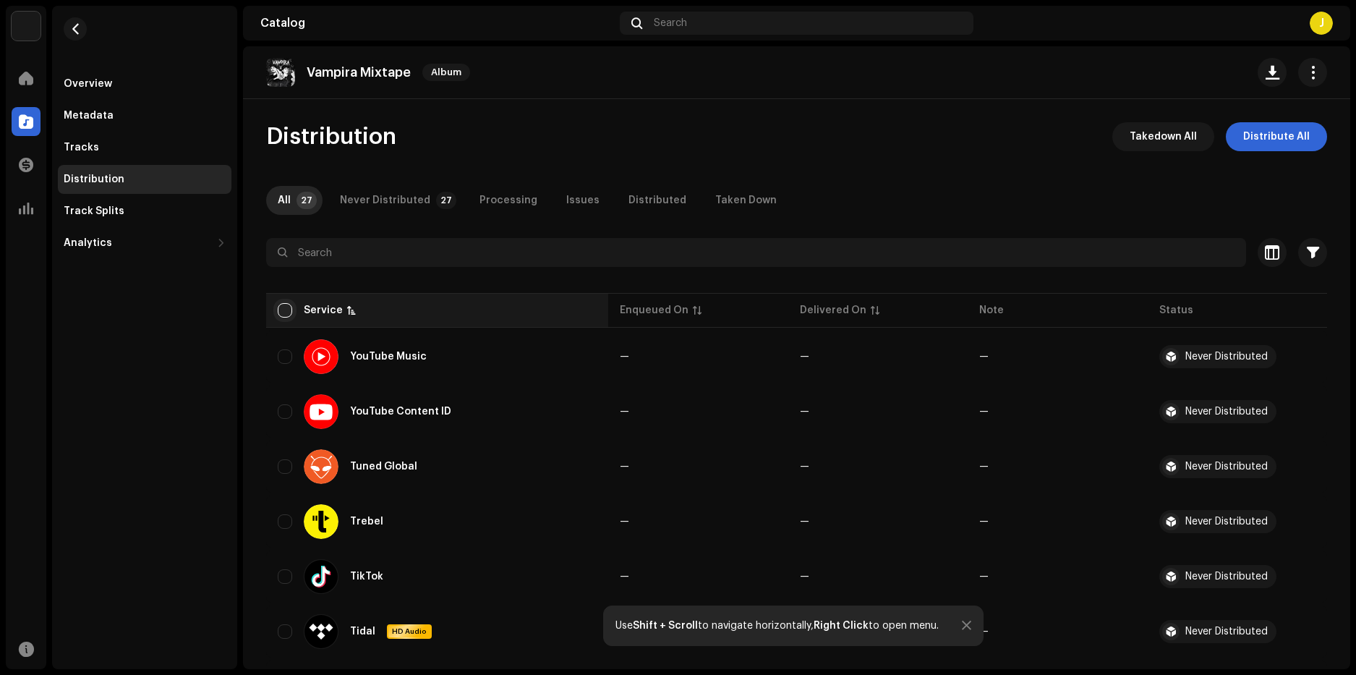
checkbox input "true"
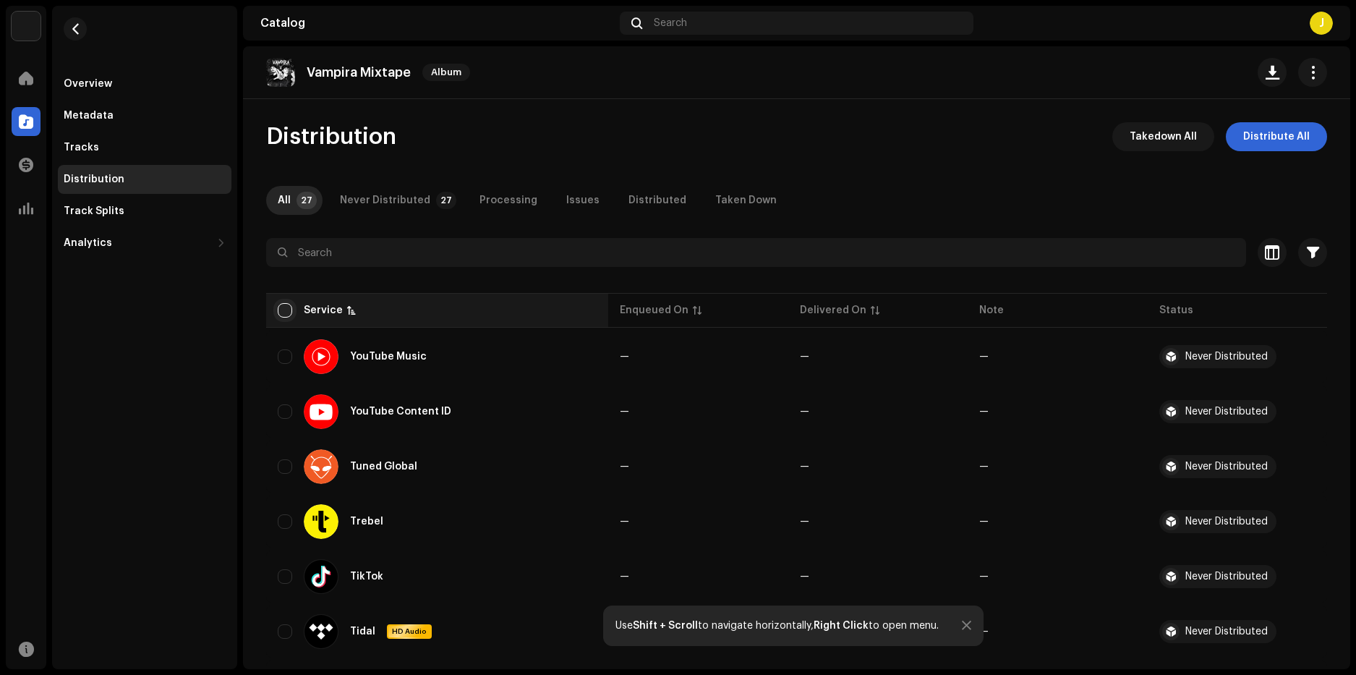
checkbox input "true"
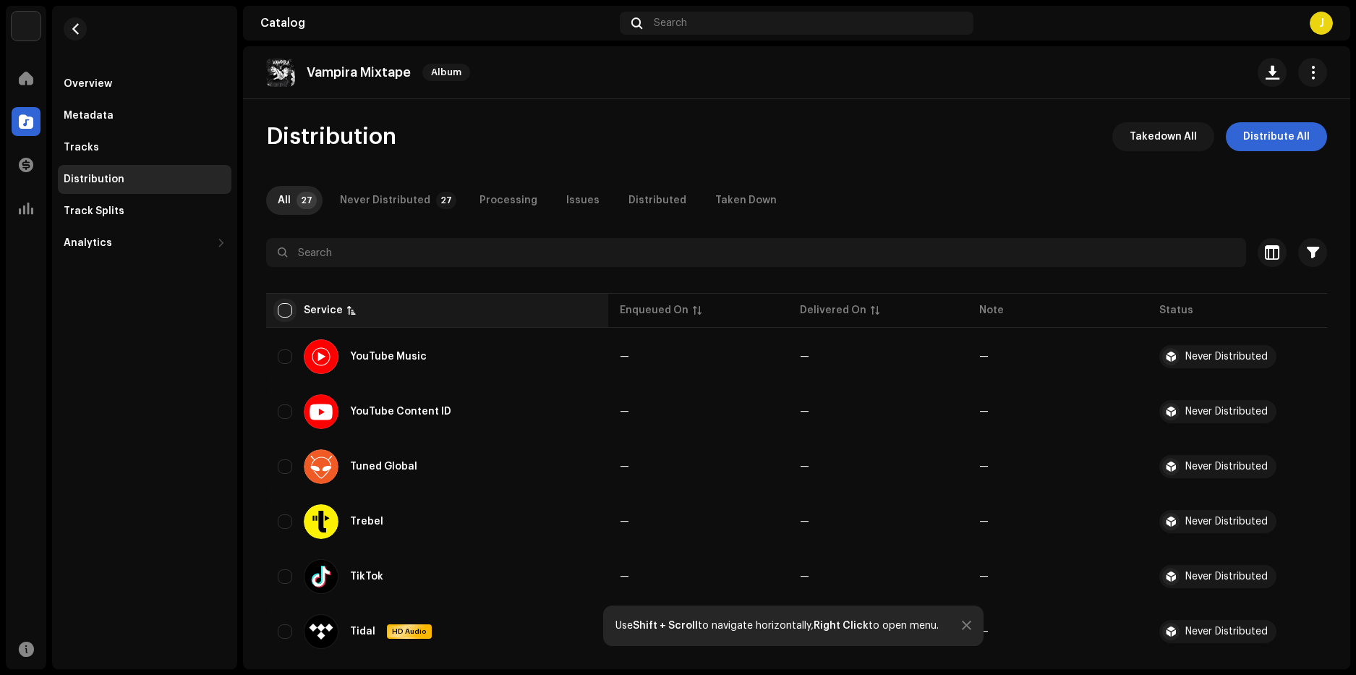
checkbox input "true"
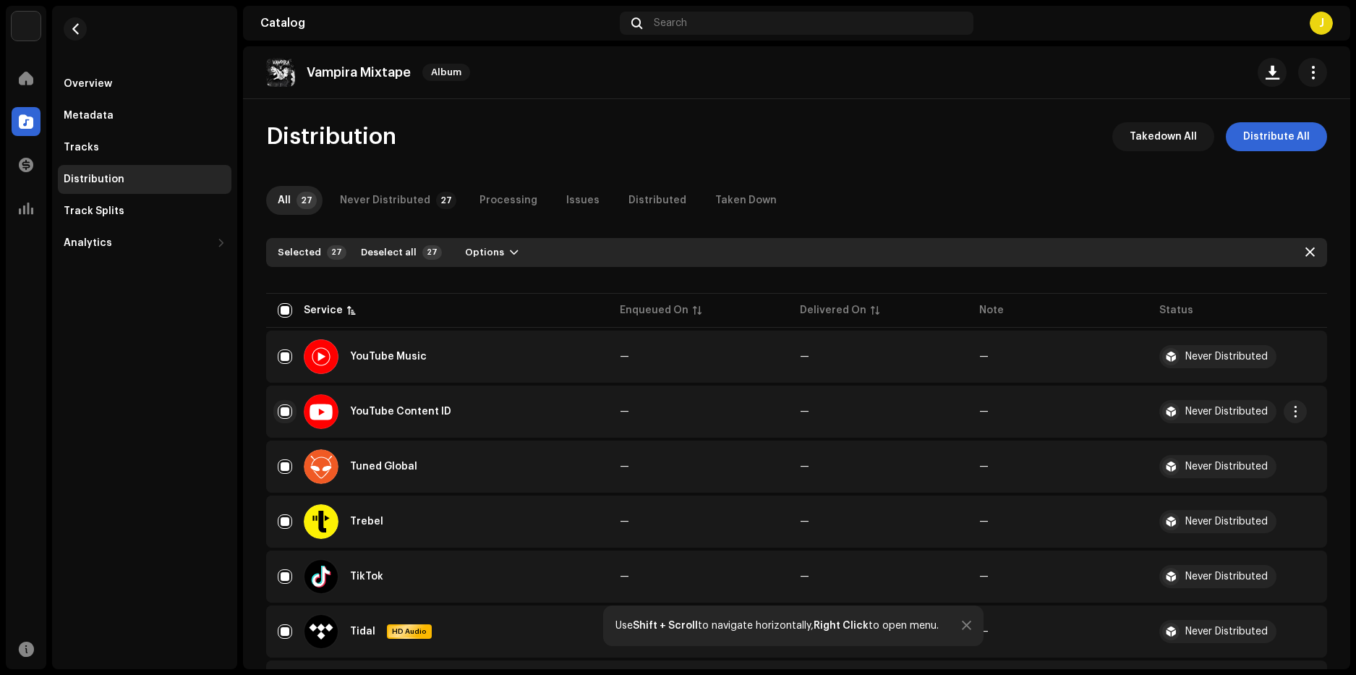
click at [287, 414] on input "Row Selected" at bounding box center [285, 411] width 14 height 14
checkbox input "false"
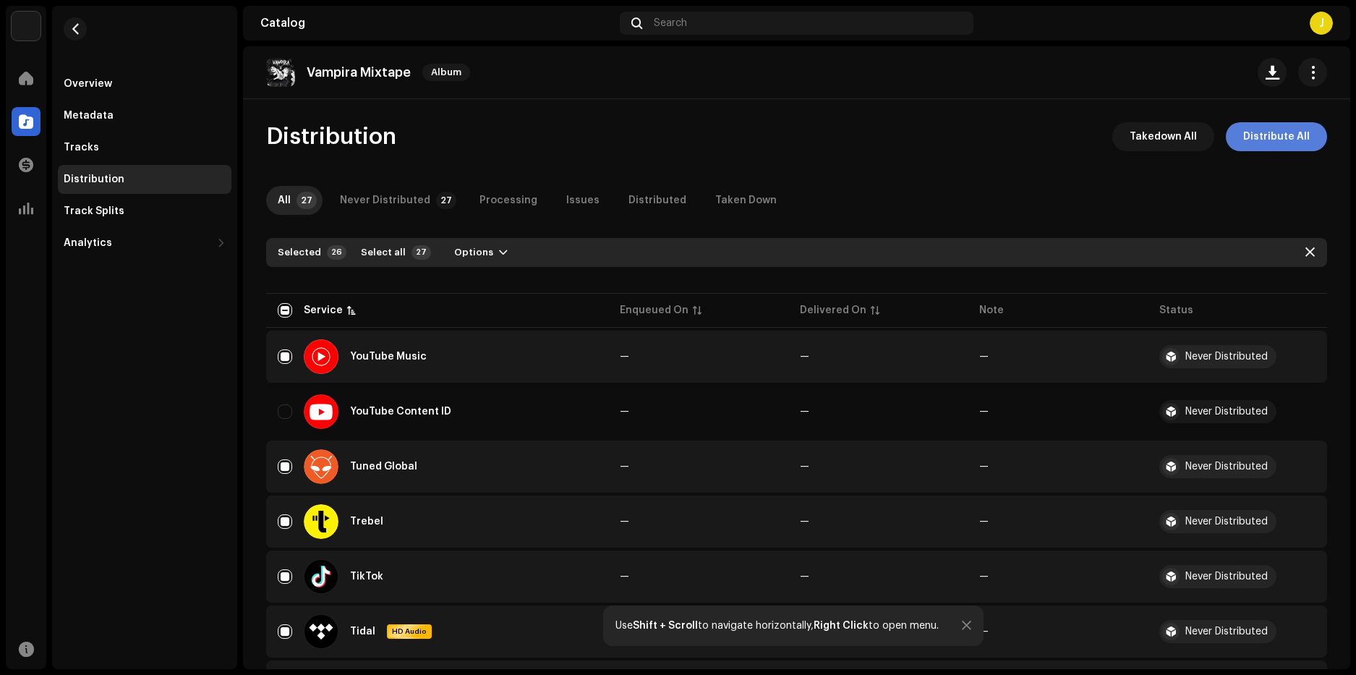
click at [1275, 129] on span "Distribute All" at bounding box center [1276, 136] width 67 height 29
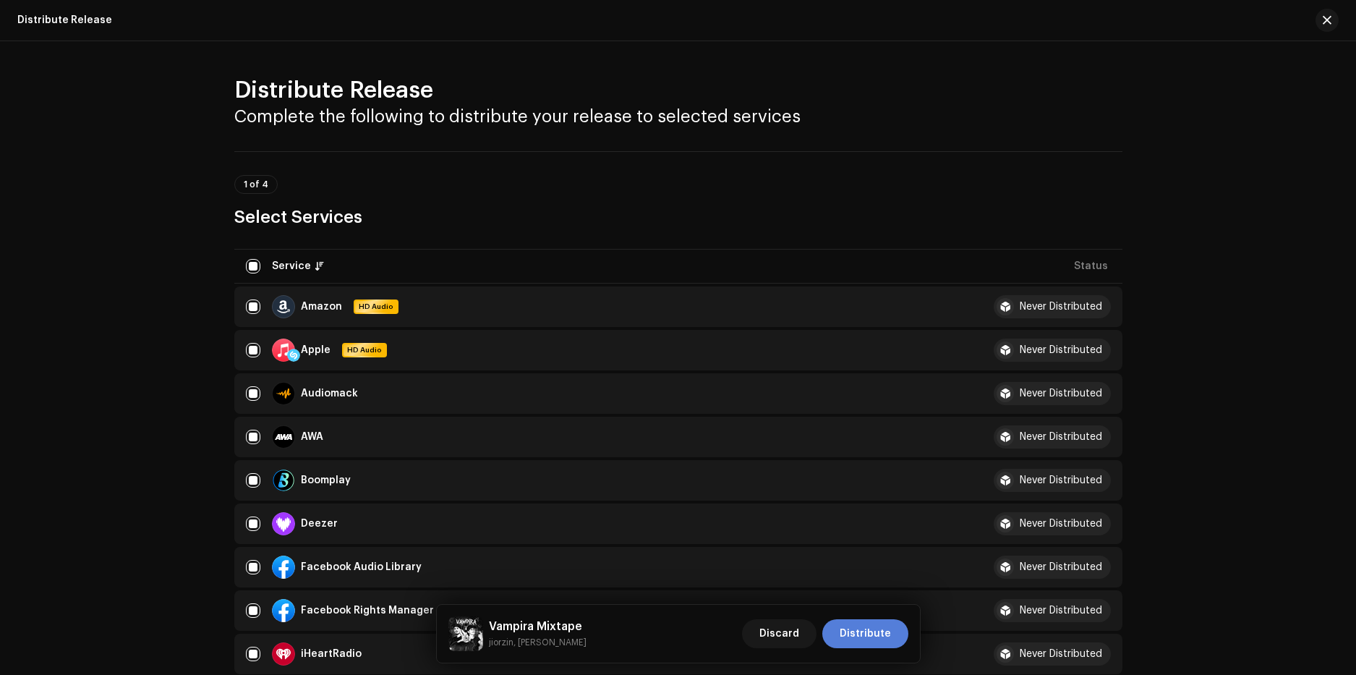
click at [859, 638] on span "Distribute" at bounding box center [864, 633] width 51 height 29
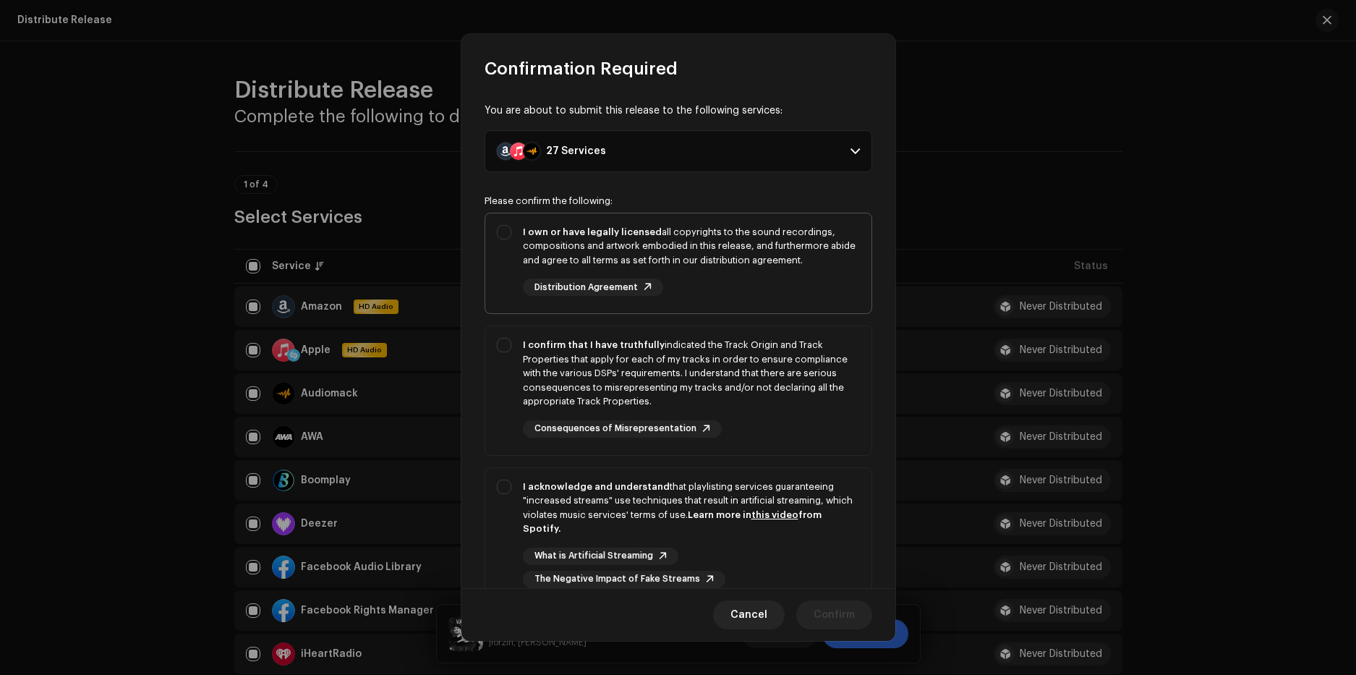
click at [551, 234] on strong "I own or have legally licensed" at bounding box center [592, 231] width 139 height 9
checkbox input "true"
click at [572, 384] on div "I confirm that I have truthfully indicated the Track Origin and Track Propertie…" at bounding box center [691, 373] width 337 height 71
checkbox input "true"
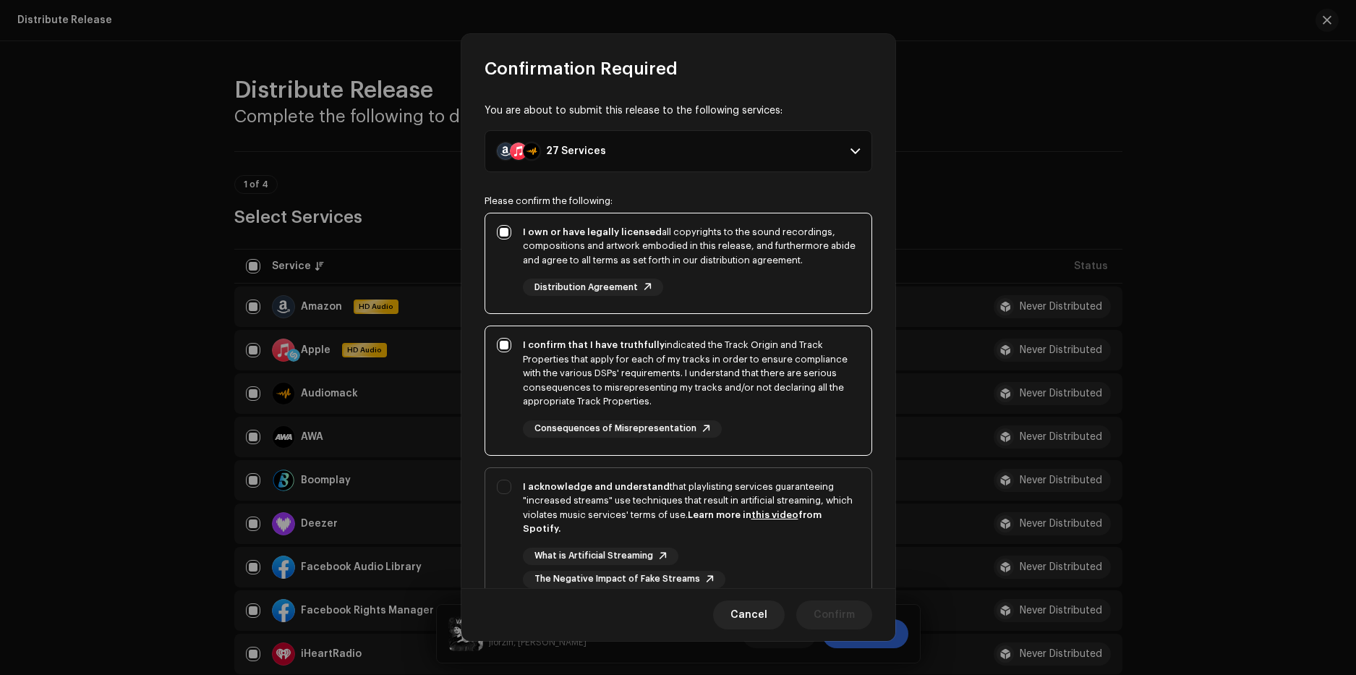
click at [581, 499] on div "I acknowledge and understand that playlisting services guaranteeing "increased …" at bounding box center [691, 507] width 337 height 56
checkbox input "true"
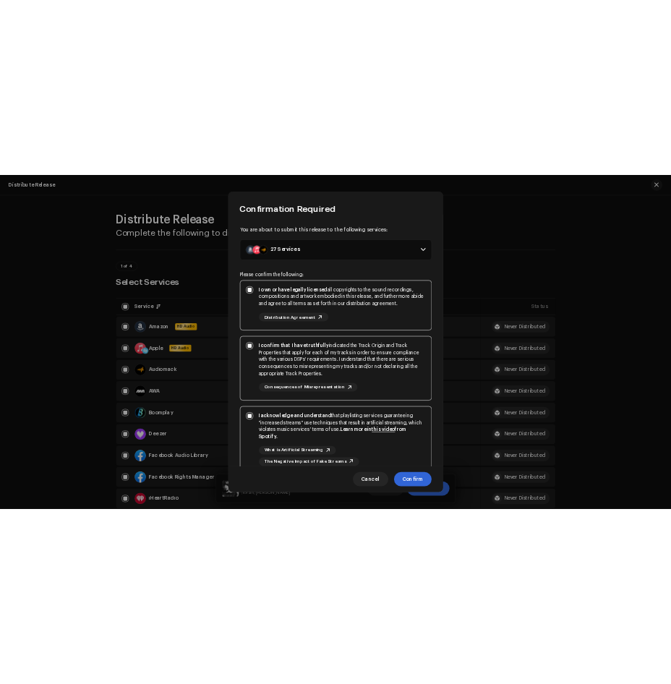
scroll to position [102, 0]
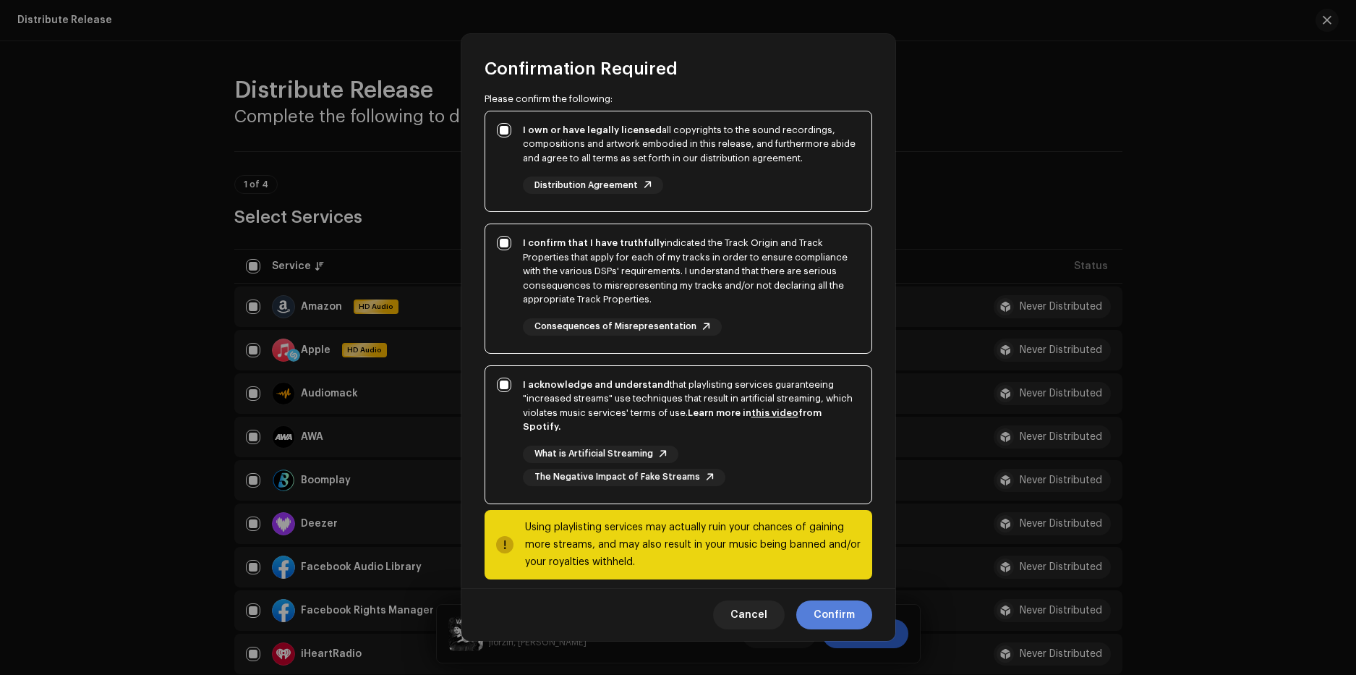
click at [811, 613] on button "Confirm" at bounding box center [834, 614] width 76 height 29
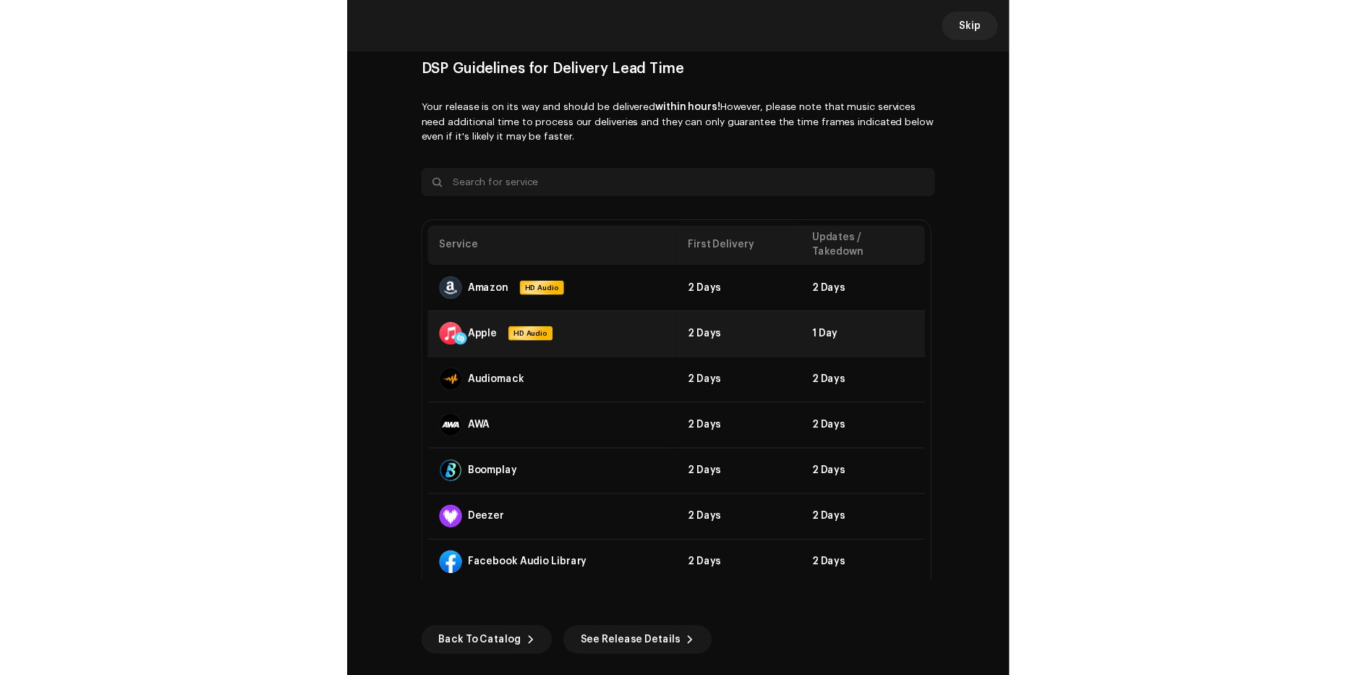
scroll to position [363, 0]
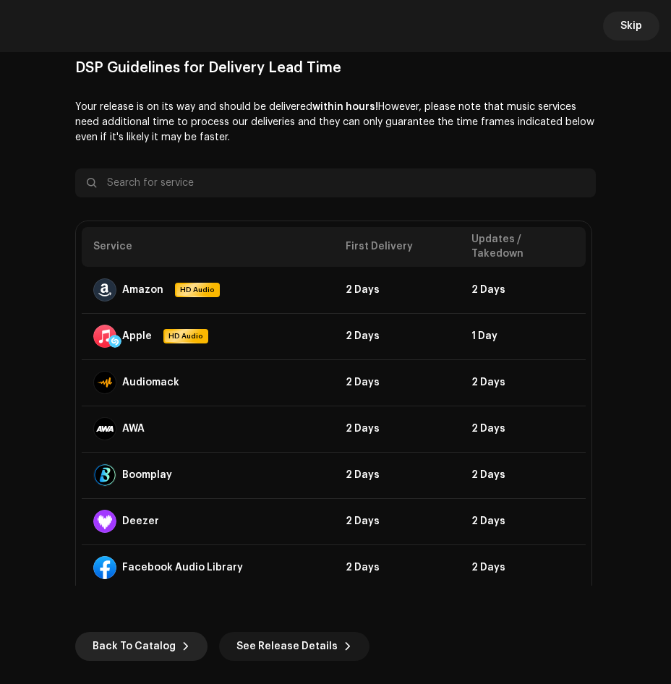
click at [130, 645] on span "Back To Catalog" at bounding box center [134, 646] width 83 height 29
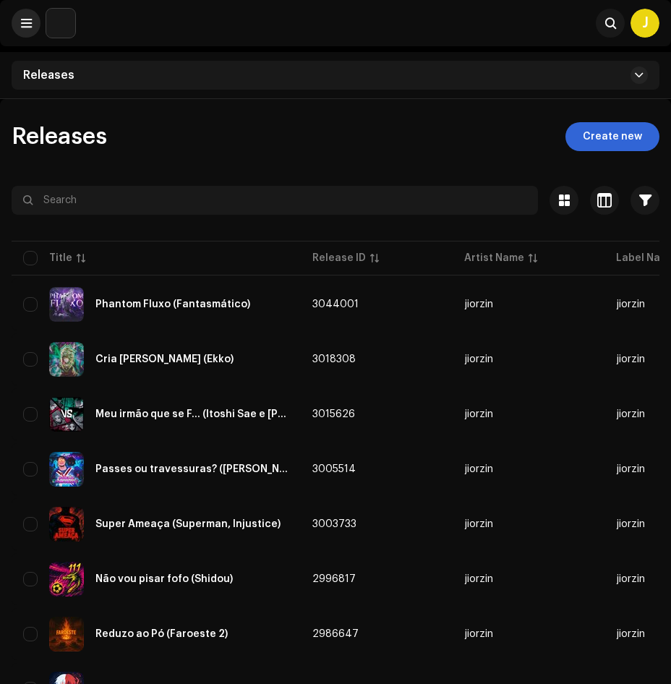
click at [25, 30] on button at bounding box center [26, 23] width 29 height 29
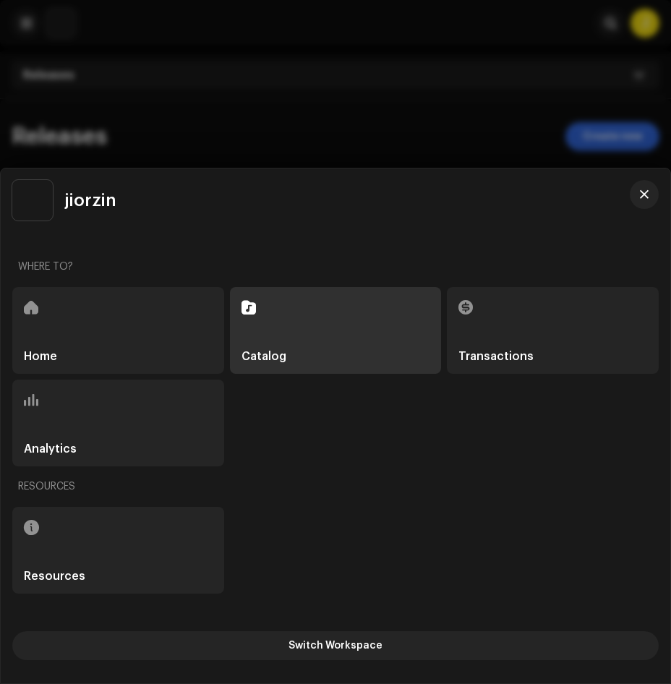
drag, startPoint x: 193, startPoint y: 108, endPoint x: 174, endPoint y: 77, distance: 36.7
click at [194, 108] on div at bounding box center [335, 342] width 671 height 684
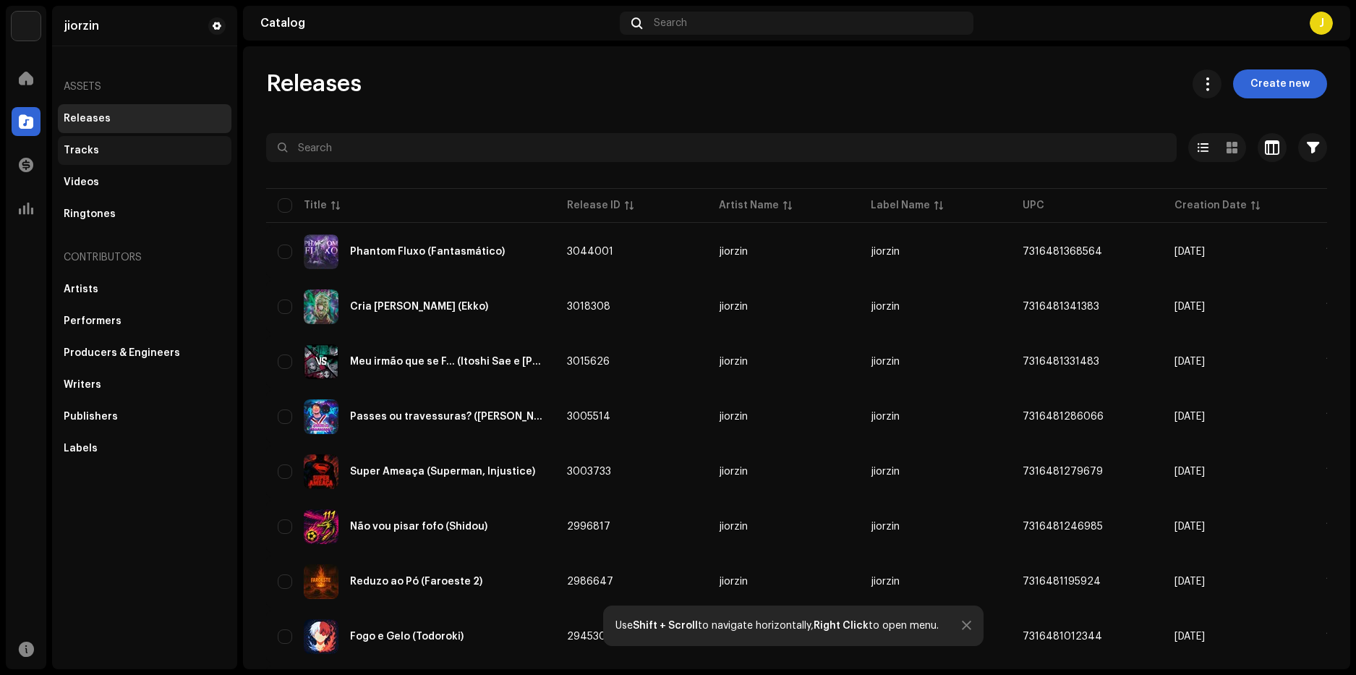
click at [108, 154] on div "Tracks" at bounding box center [145, 151] width 162 height 12
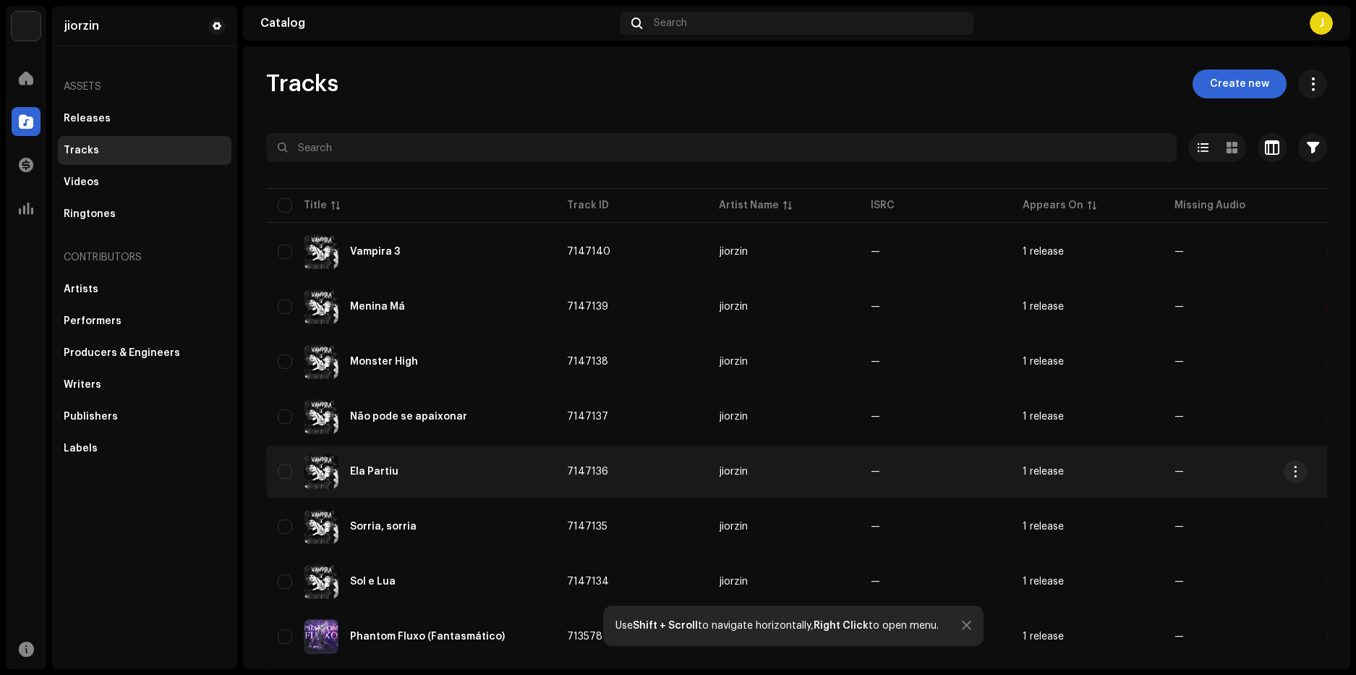
scroll to position [72, 0]
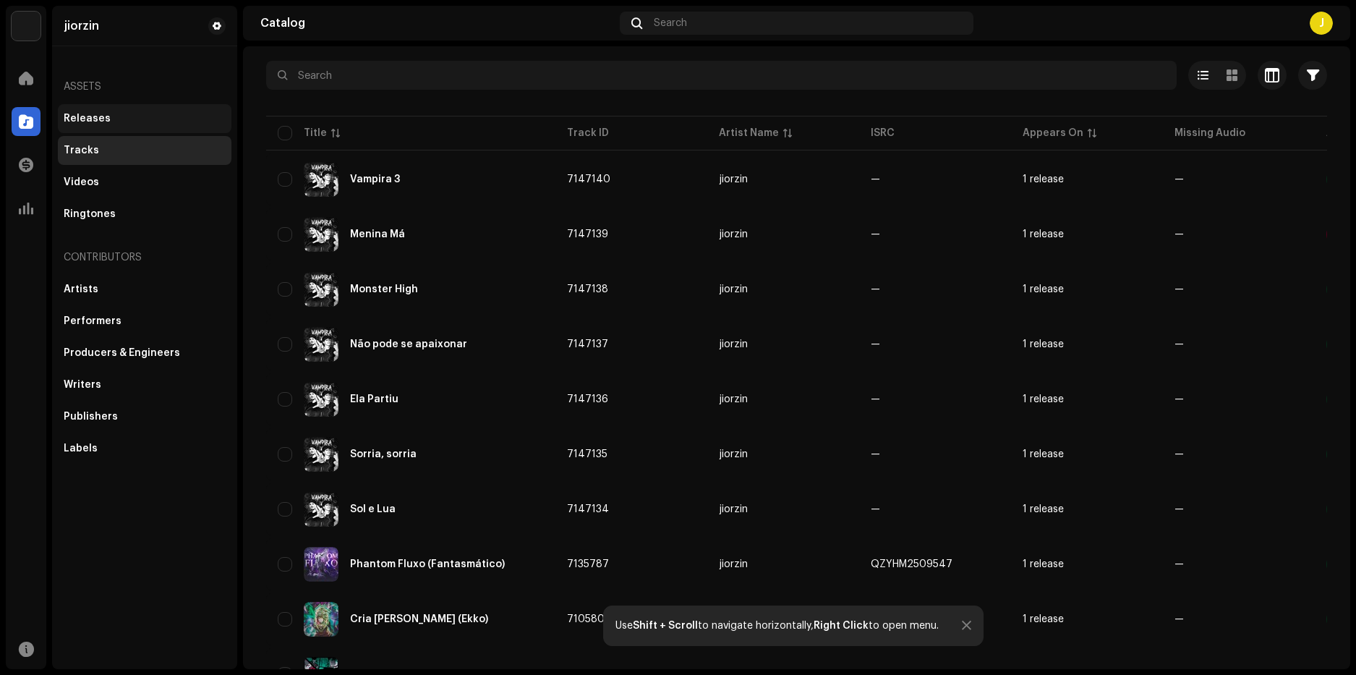
click at [137, 113] on div "Releases" at bounding box center [145, 119] width 162 height 12
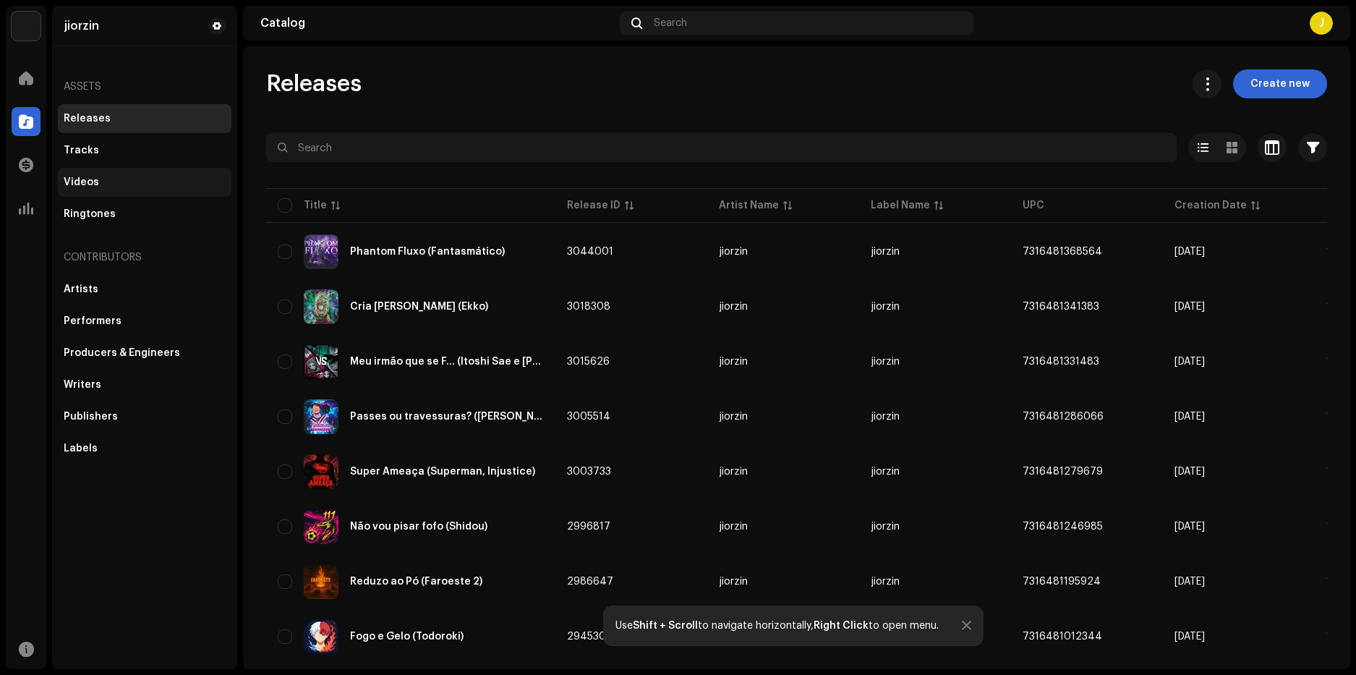
click at [105, 190] on div "Videos" at bounding box center [145, 182] width 174 height 29
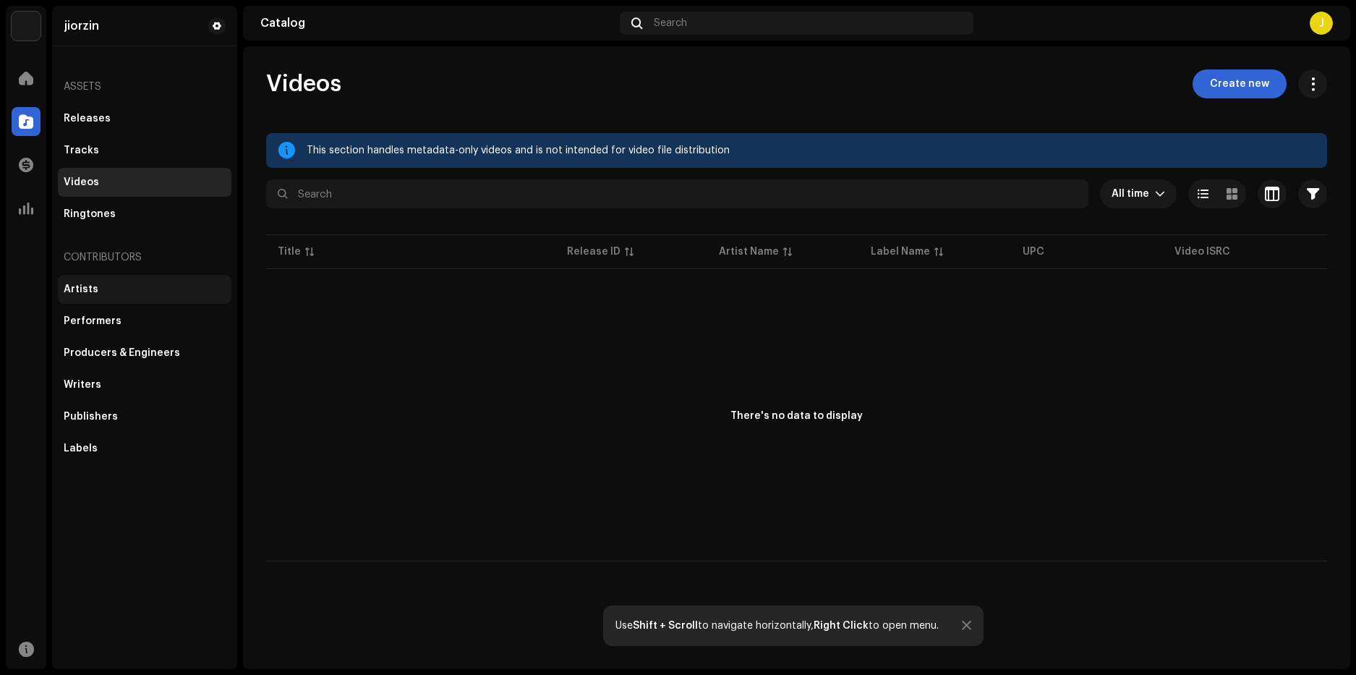
click at [98, 299] on div "Artists" at bounding box center [145, 289] width 174 height 29
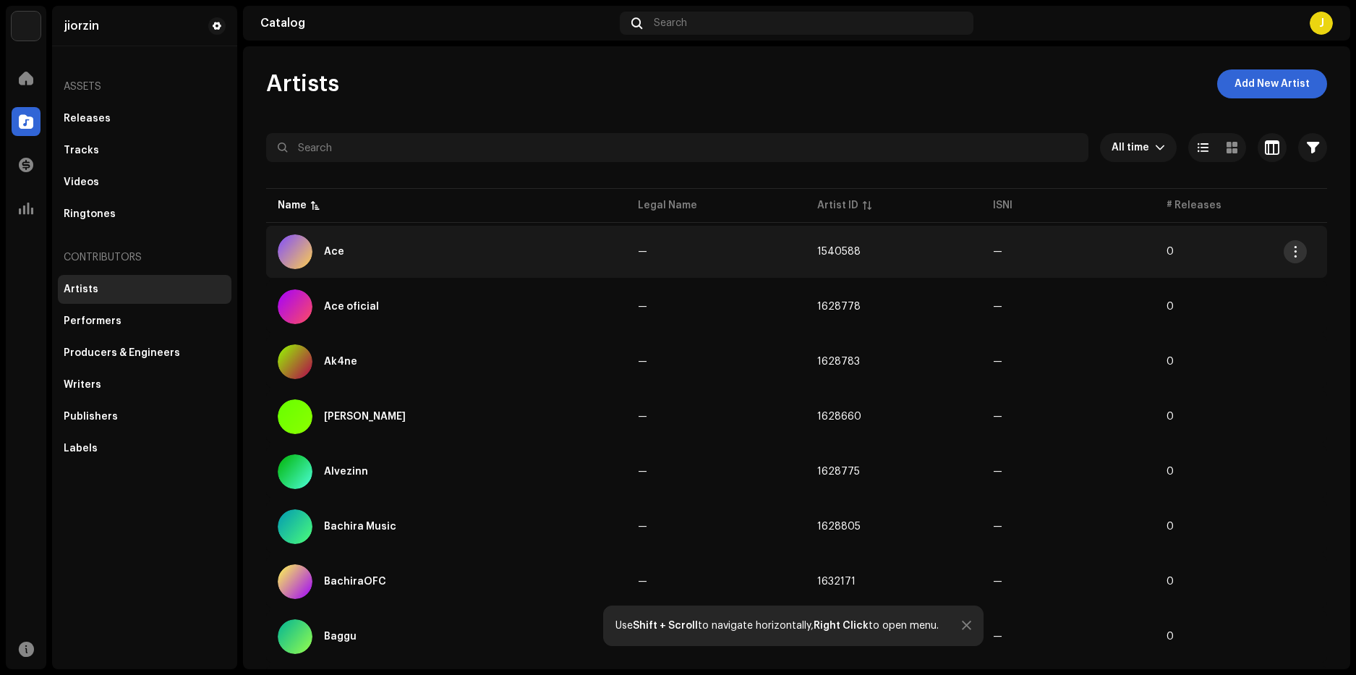
click at [1292, 252] on span "button" at bounding box center [1295, 252] width 11 height 12
click at [1014, 55] on div "Artists Add New Artist All time Selected 0 Select all Options Filters Archive s…" at bounding box center [796, 357] width 1107 height 622
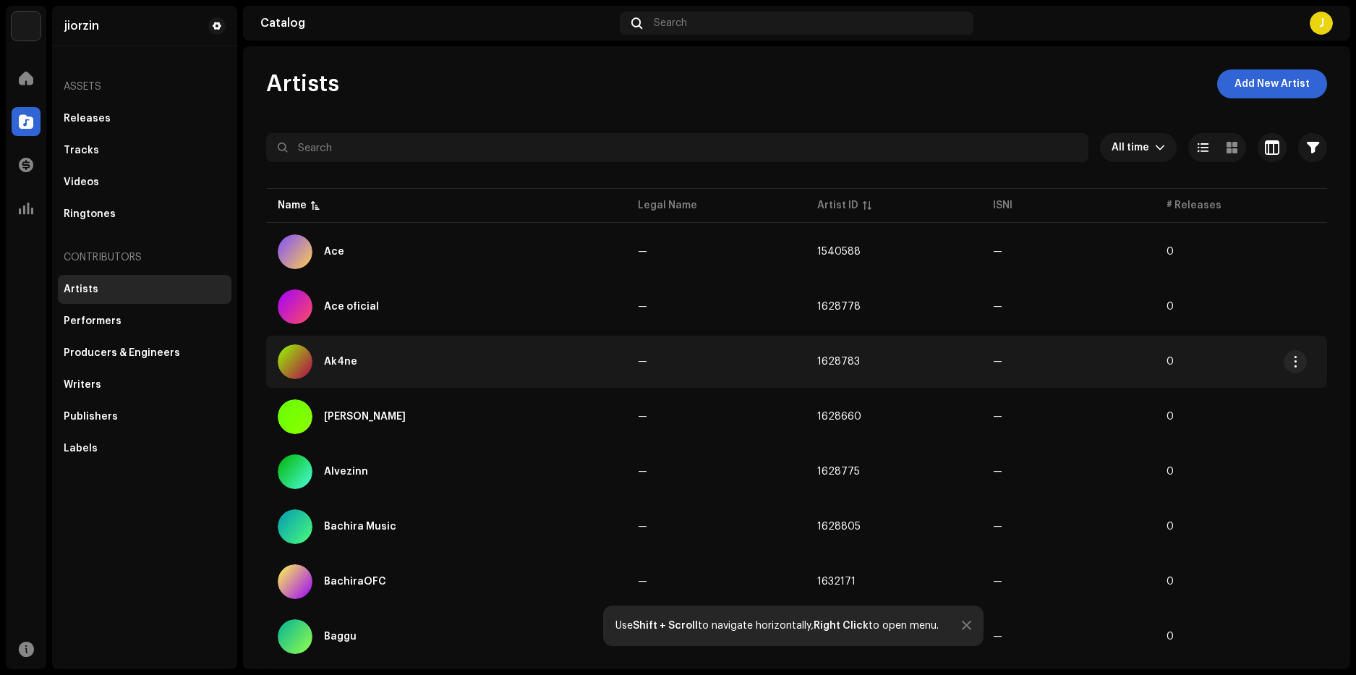
scroll to position [72, 0]
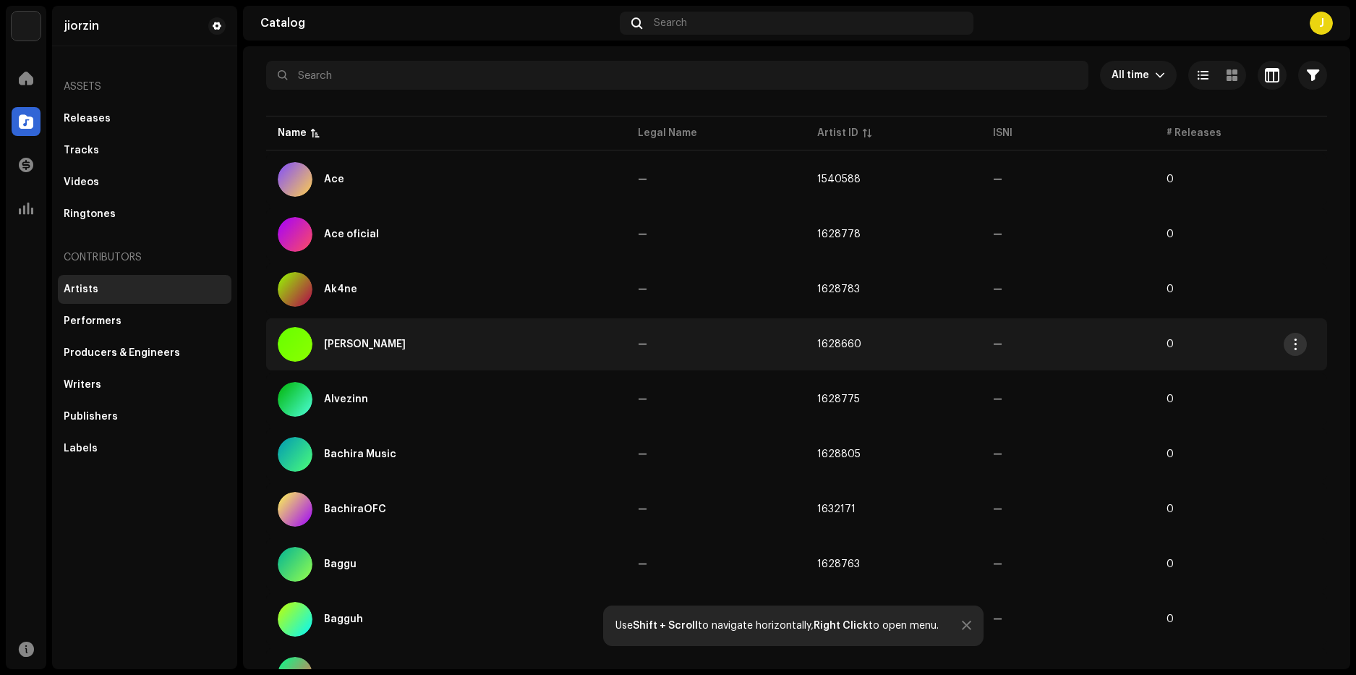
click at [1299, 347] on span "button" at bounding box center [1295, 344] width 11 height 12
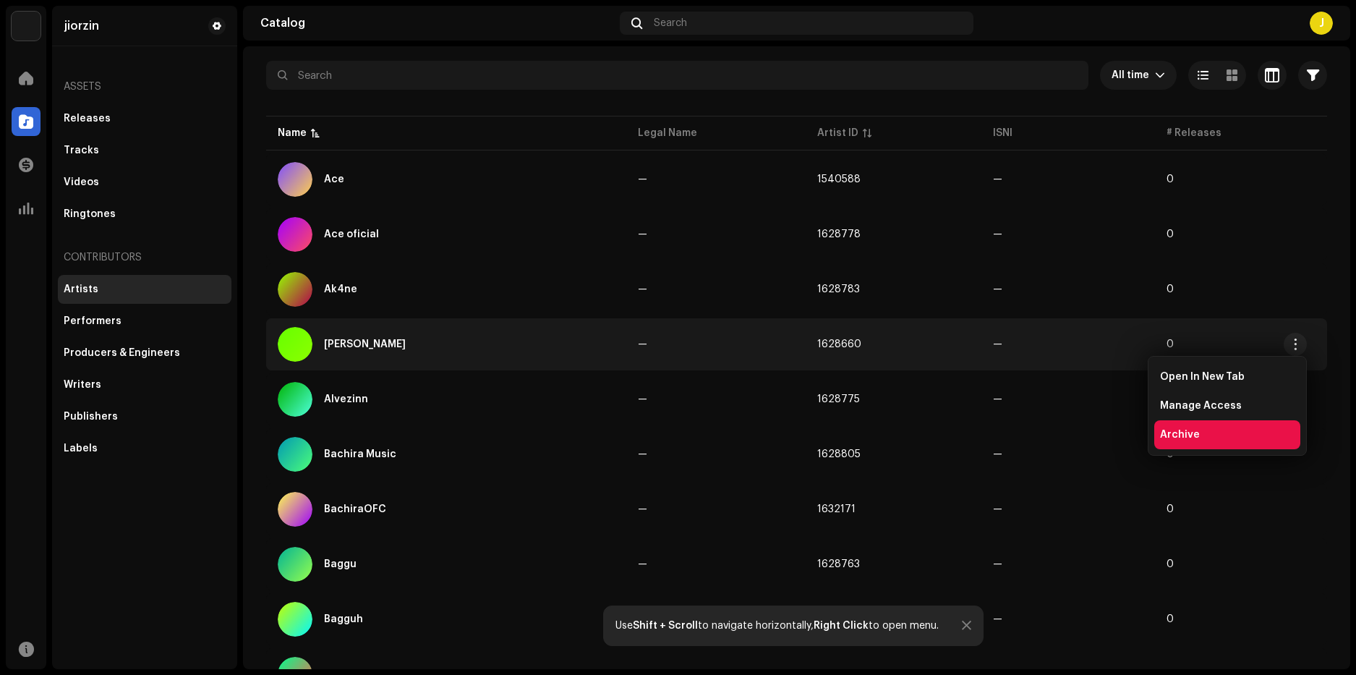
click at [1194, 436] on span "Archive" at bounding box center [1180, 435] width 40 height 12
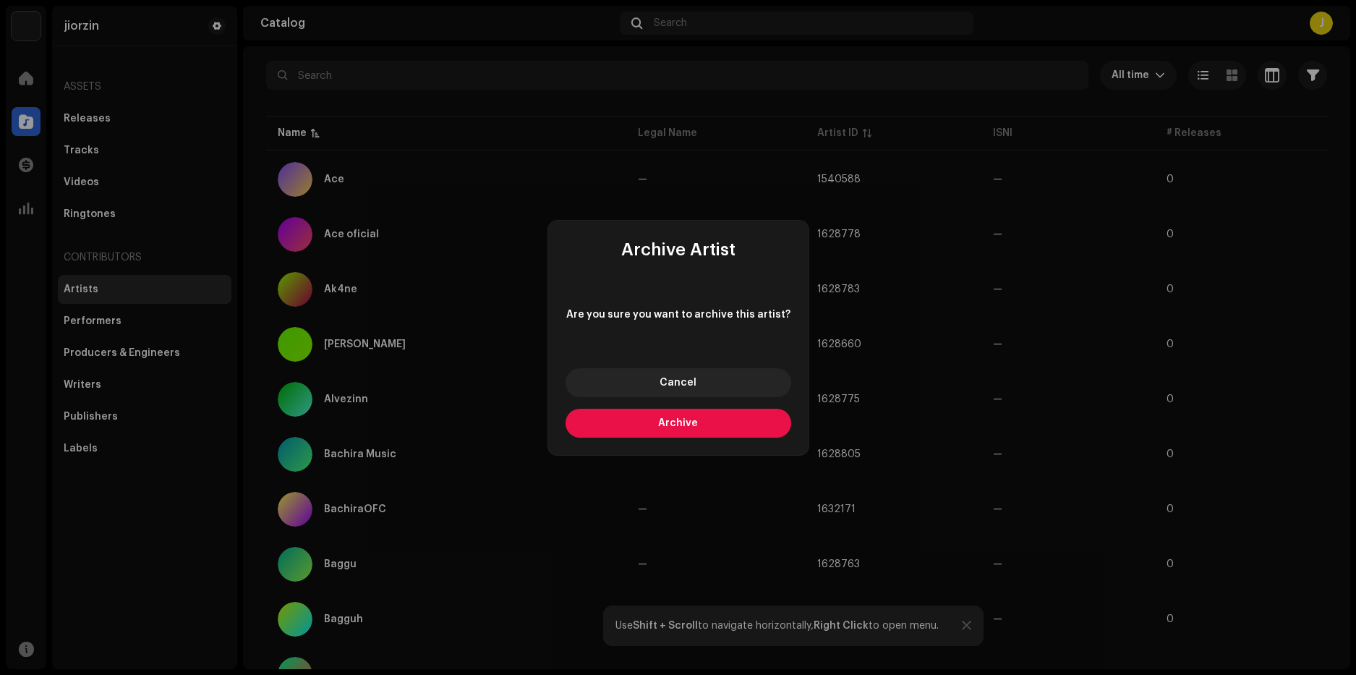
click at [747, 425] on button "Archive" at bounding box center [678, 422] width 226 height 29
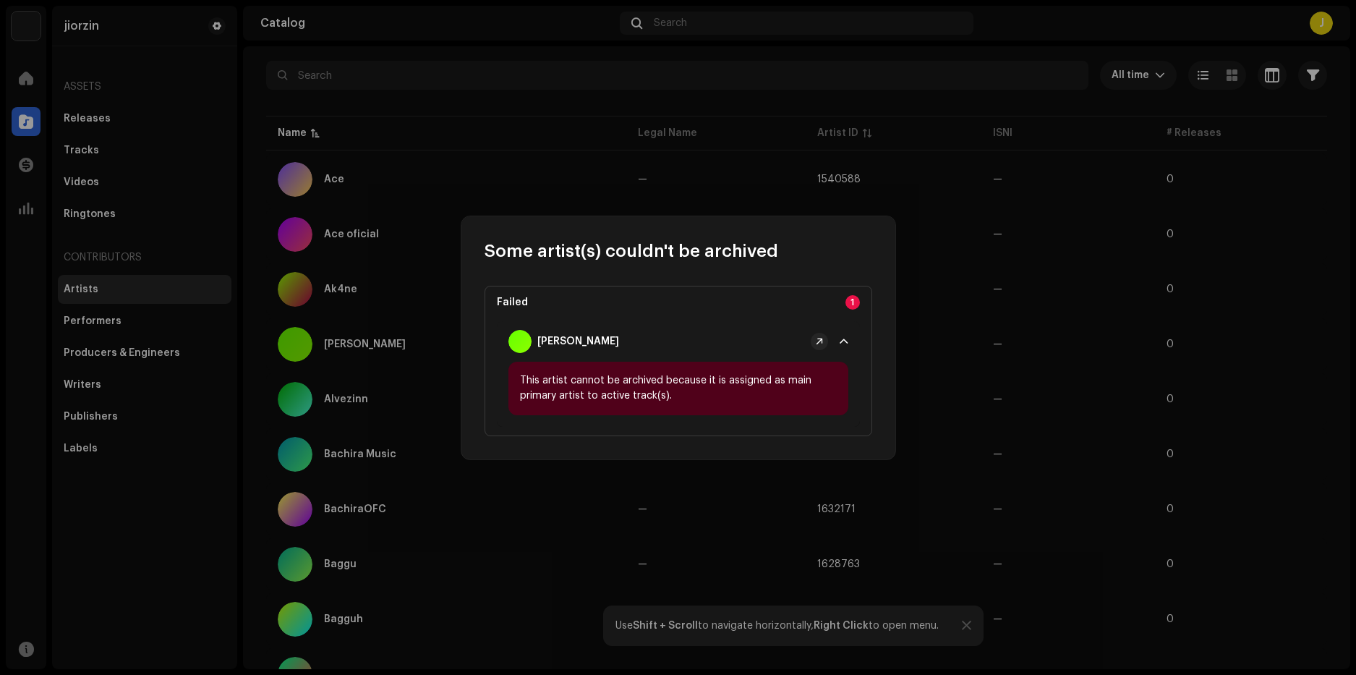
click at [852, 307] on p-badge "1" at bounding box center [852, 302] width 14 height 14
click at [844, 337] on span at bounding box center [843, 341] width 9 height 12
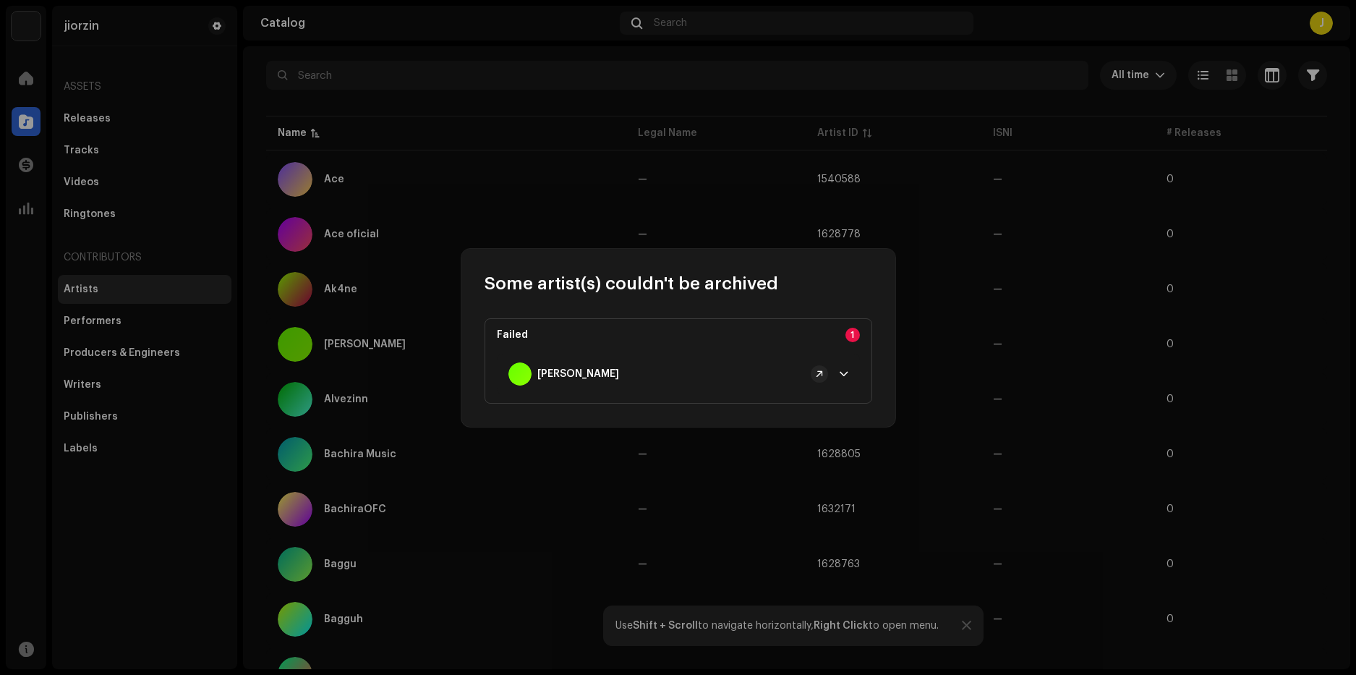
click at [836, 364] on p-accordion-header "[PERSON_NAME]" at bounding box center [678, 374] width 363 height 40
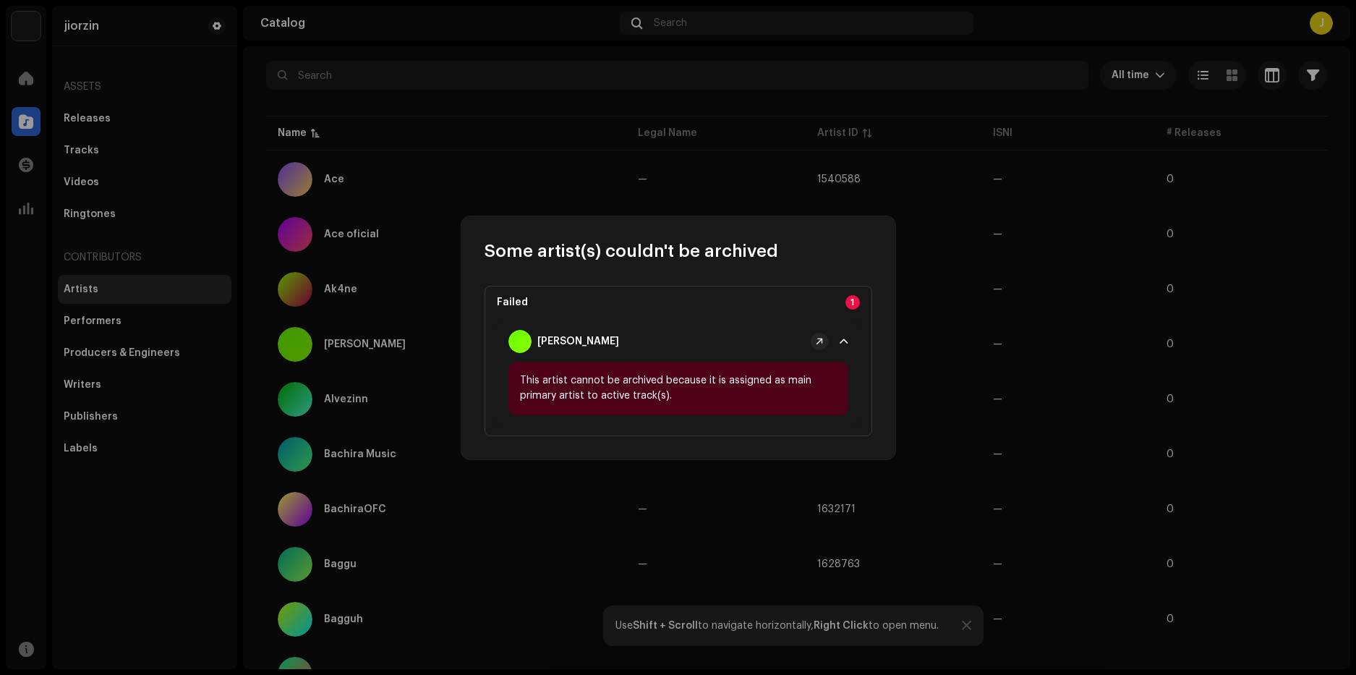
click at [812, 347] on div "[PERSON_NAME]" at bounding box center [668, 341] width 320 height 23
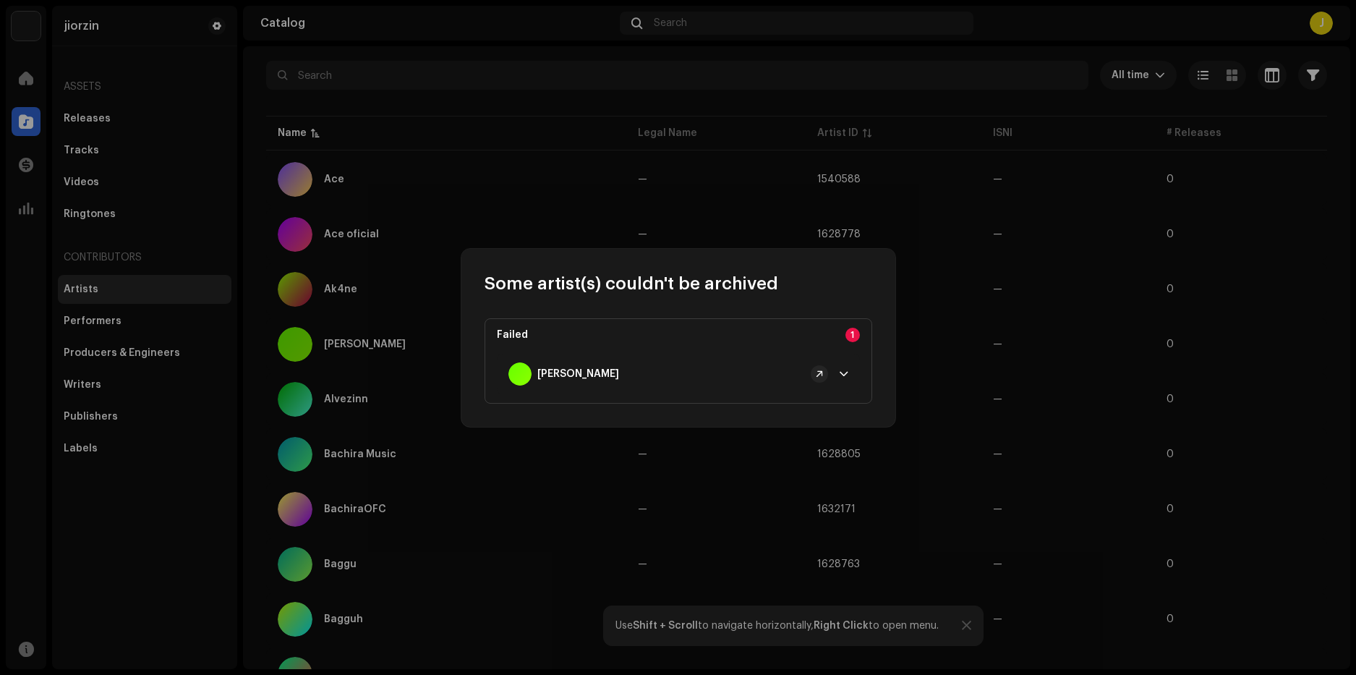
click at [847, 329] on p-badge "1" at bounding box center [852, 335] width 14 height 14
click at [817, 372] on span at bounding box center [819, 374] width 7 height 12
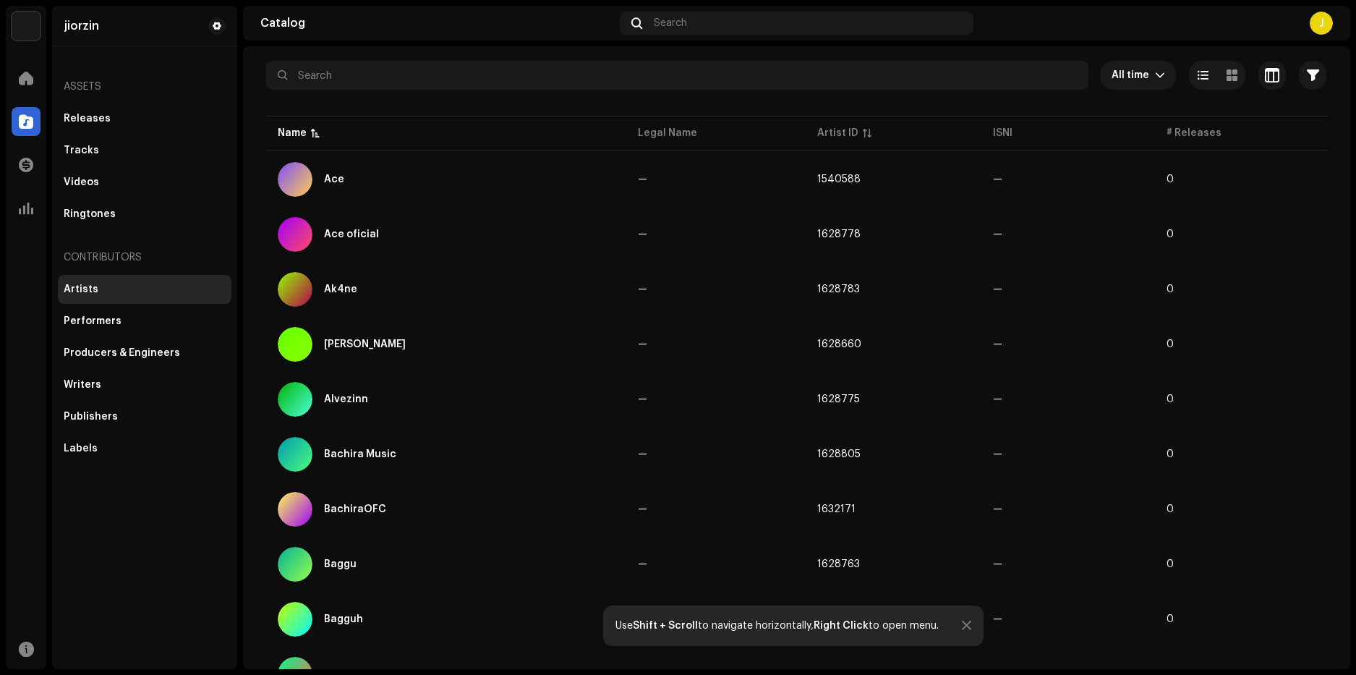
click at [730, 179] on div "Some artist(s) couldn't be archived Failed 1 Ali GAMA This artist cannot be arc…" at bounding box center [678, 337] width 1356 height 675
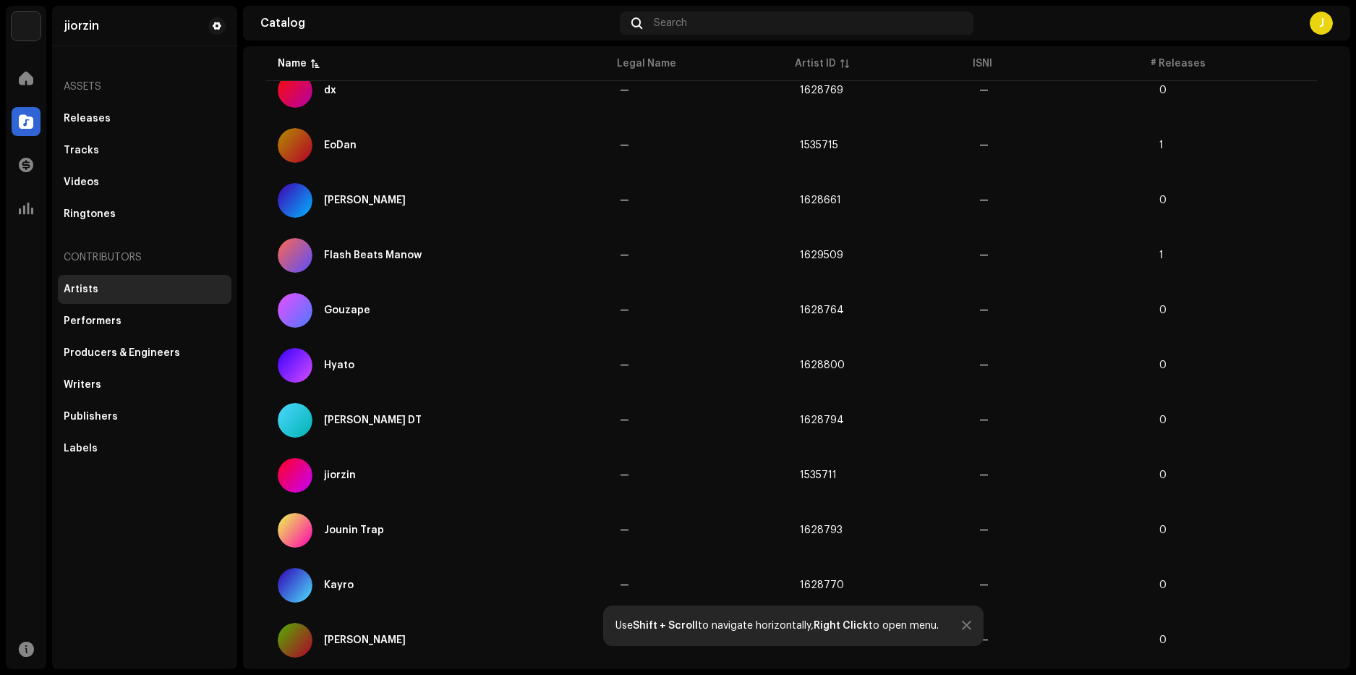
scroll to position [697, 0]
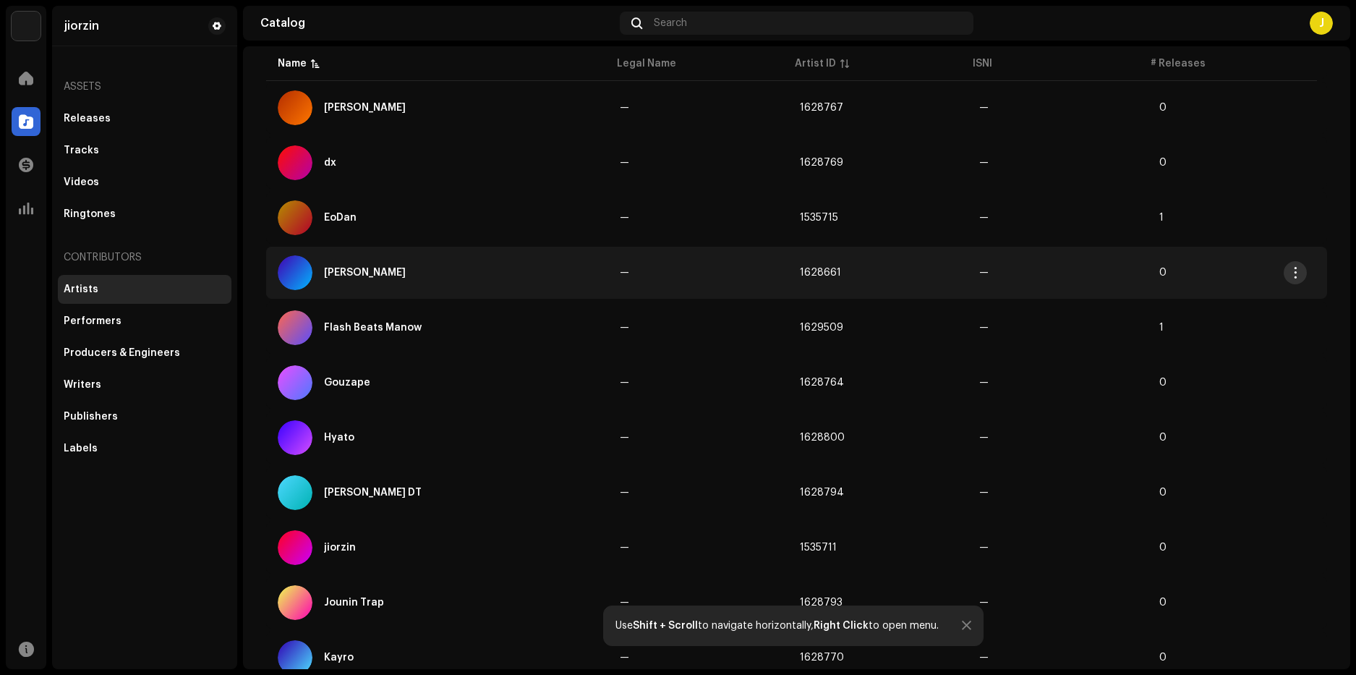
click at [1292, 275] on span "button" at bounding box center [1295, 273] width 11 height 12
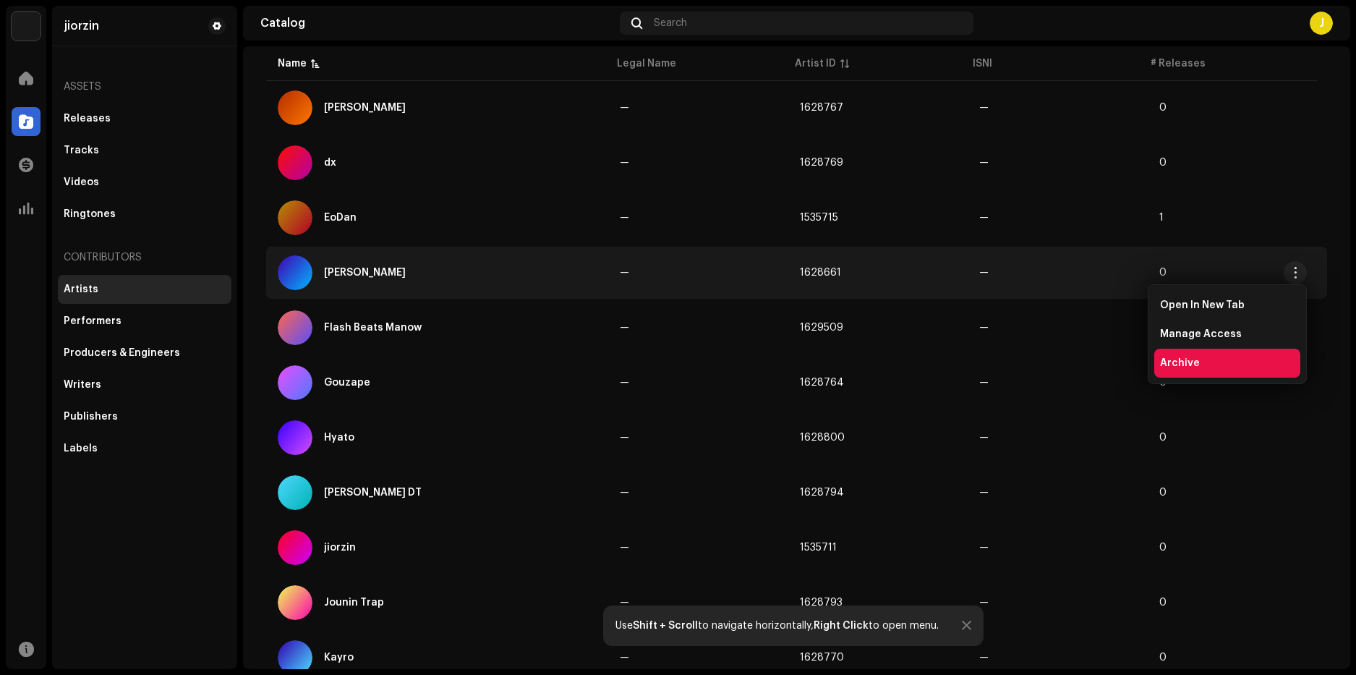
click at [1188, 364] on span "Archive" at bounding box center [1180, 363] width 40 height 12
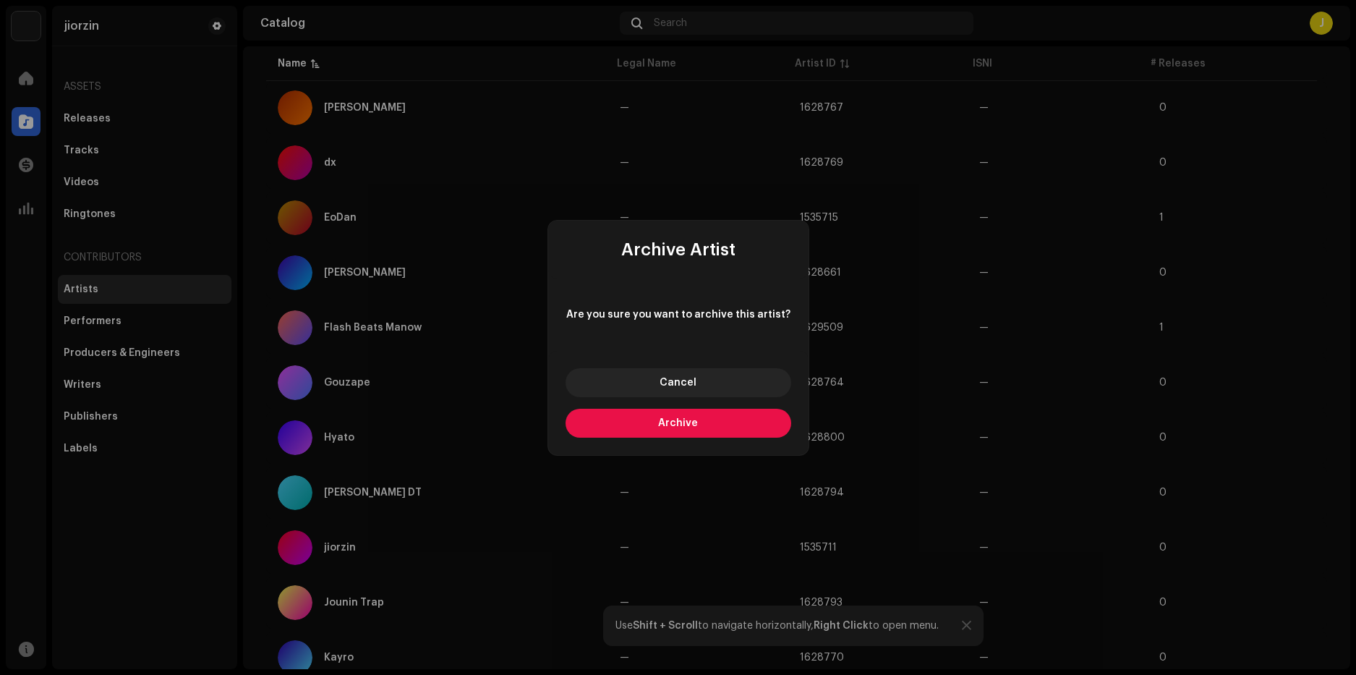
click at [703, 425] on button "Archive" at bounding box center [678, 422] width 226 height 29
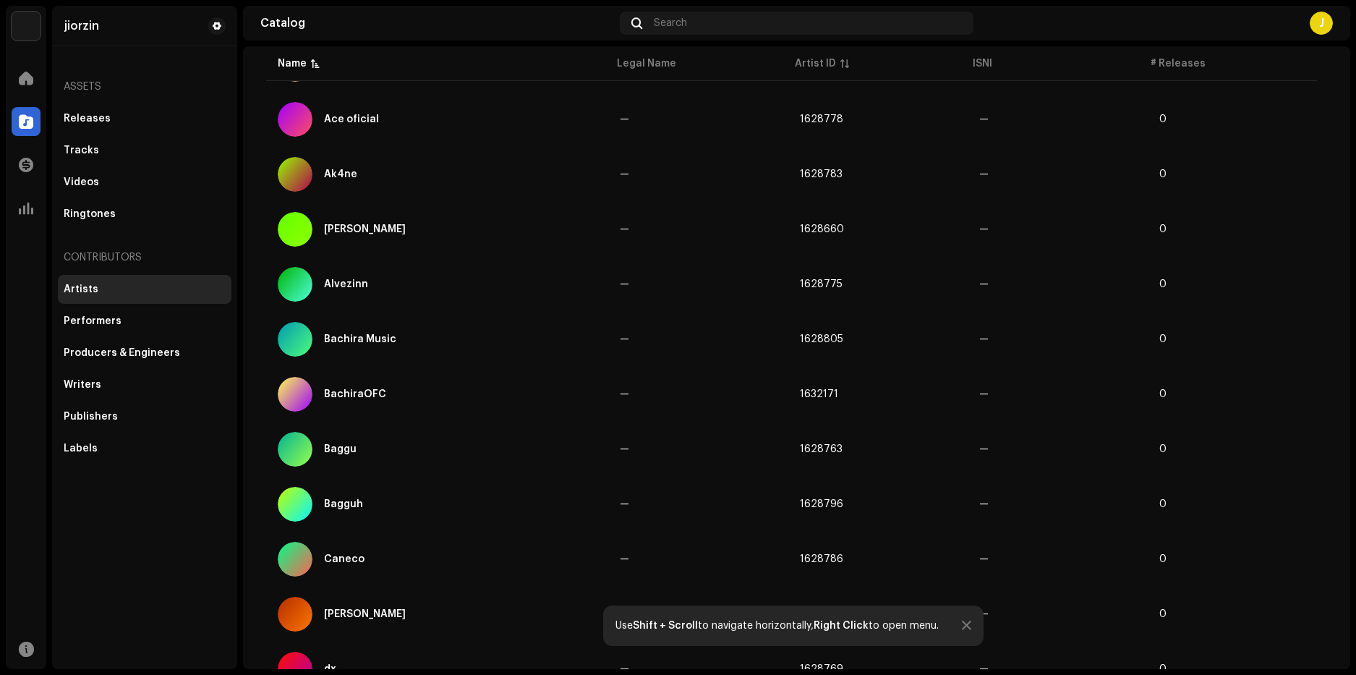
scroll to position [119, 0]
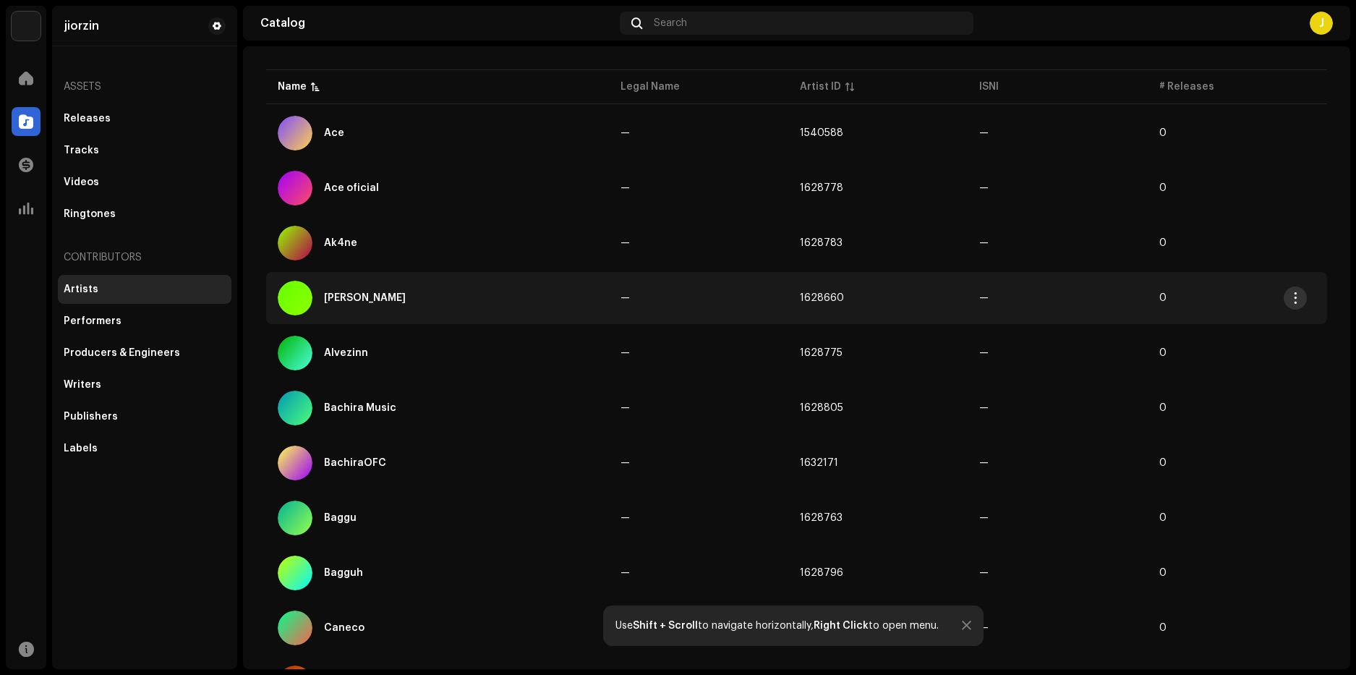
click at [1290, 296] on span "button" at bounding box center [1295, 298] width 11 height 12
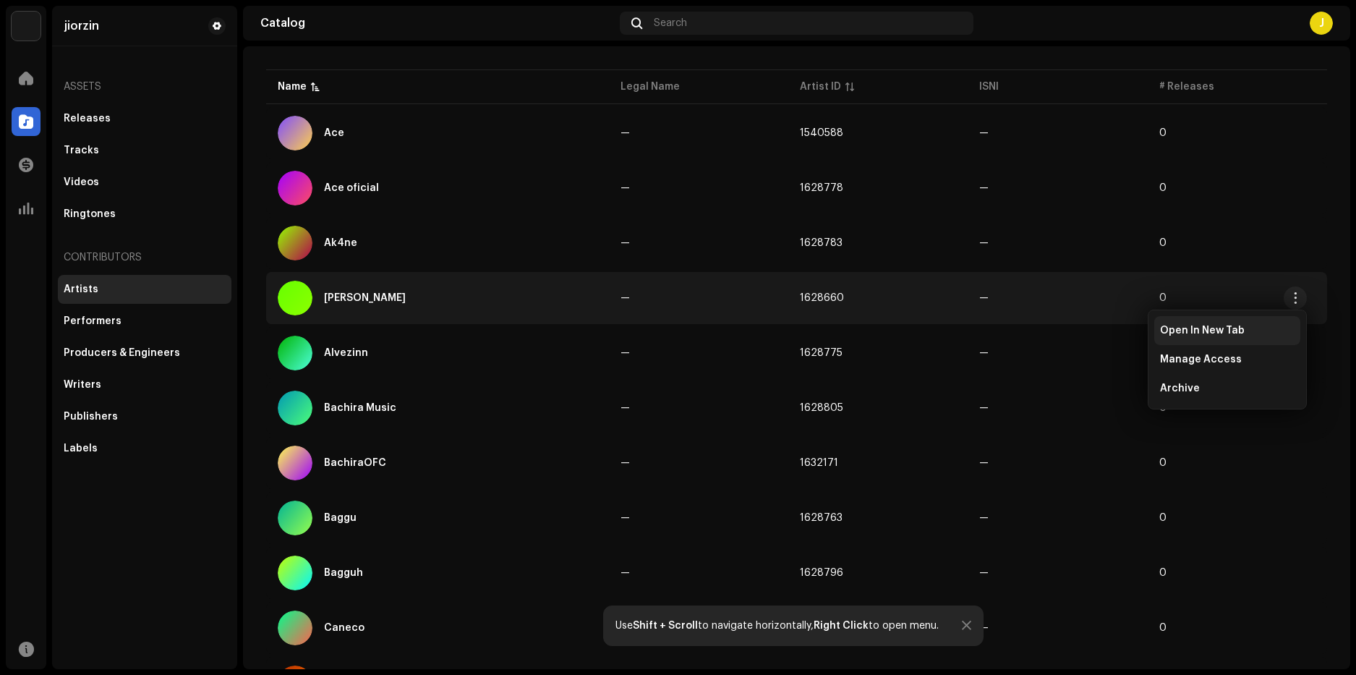
click at [1215, 325] on span "Open In New Tab" at bounding box center [1202, 331] width 85 height 12
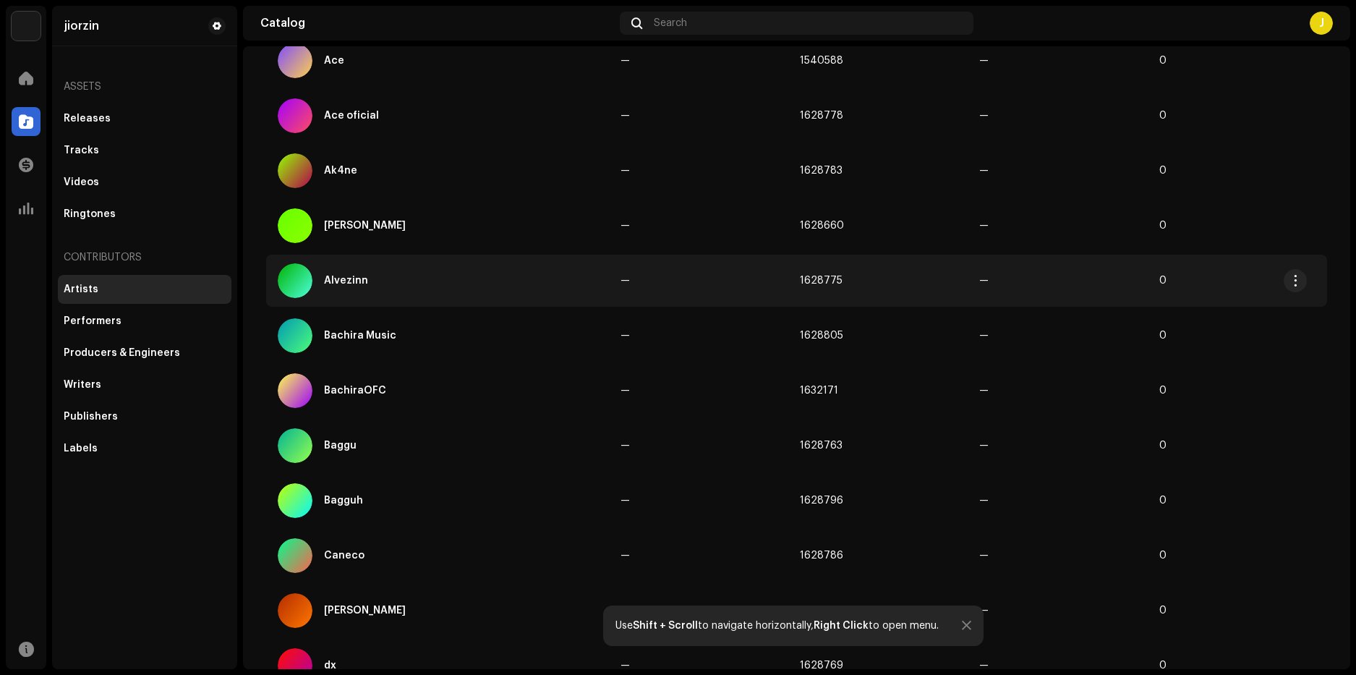
scroll to position [46, 0]
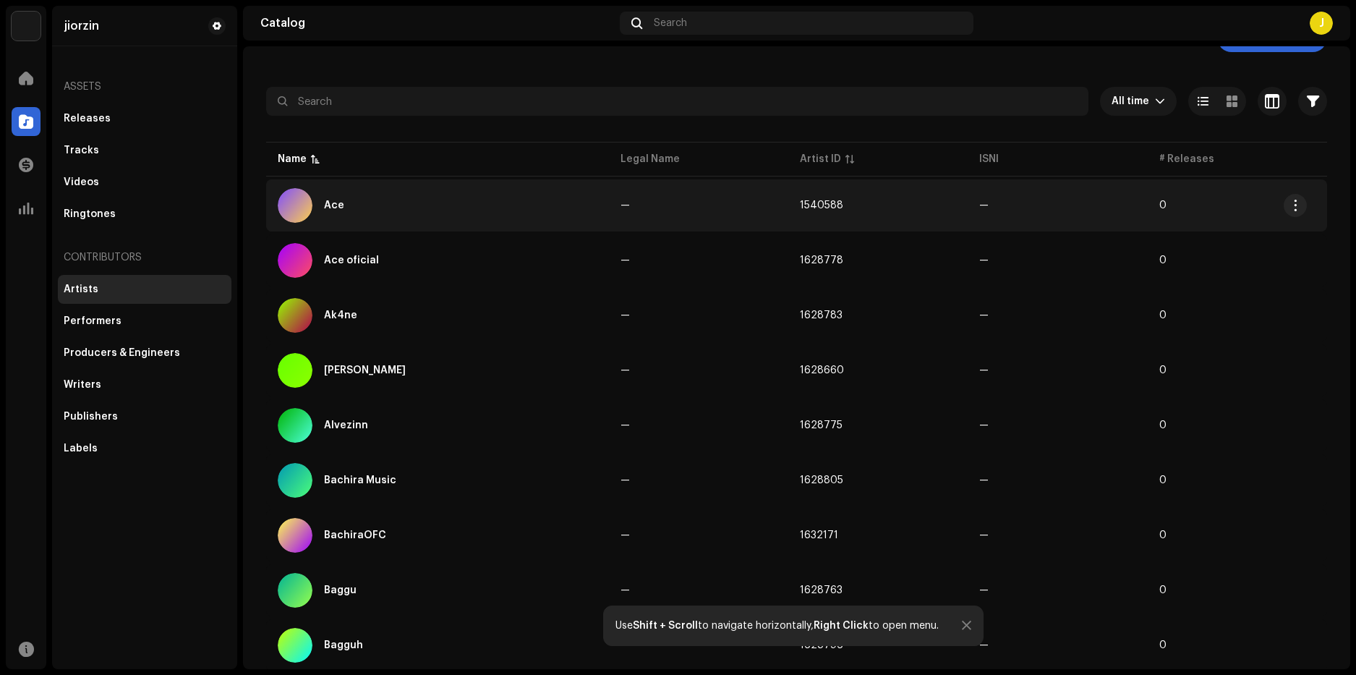
click at [412, 209] on div "Ace" at bounding box center [438, 205] width 320 height 35
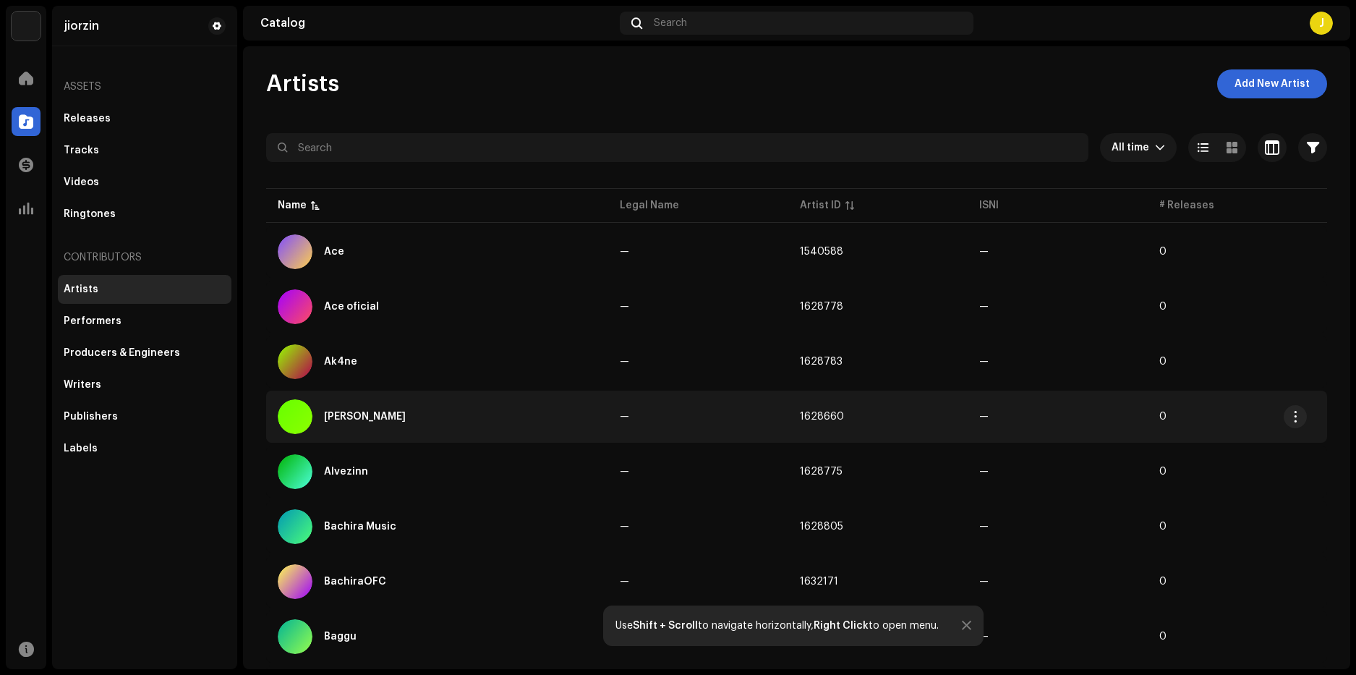
click at [389, 408] on div "[PERSON_NAME]" at bounding box center [437, 416] width 319 height 35
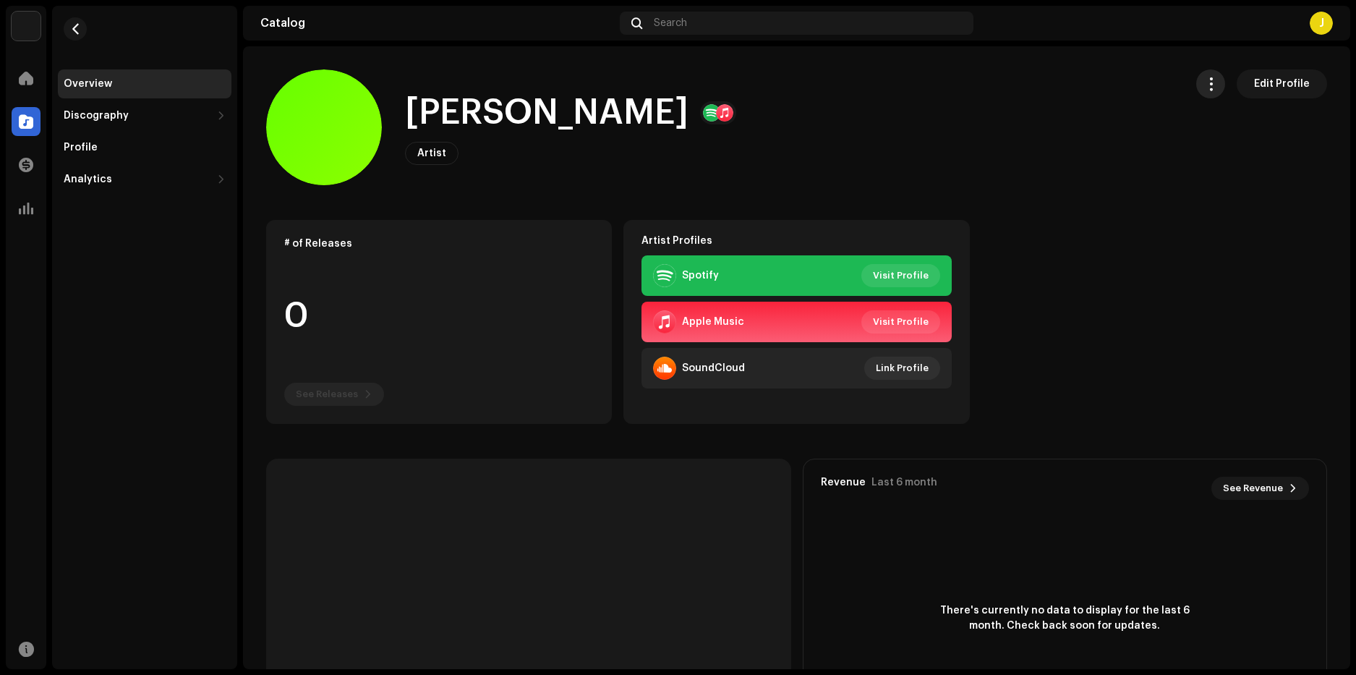
click at [1196, 89] on button "button" at bounding box center [1210, 83] width 29 height 29
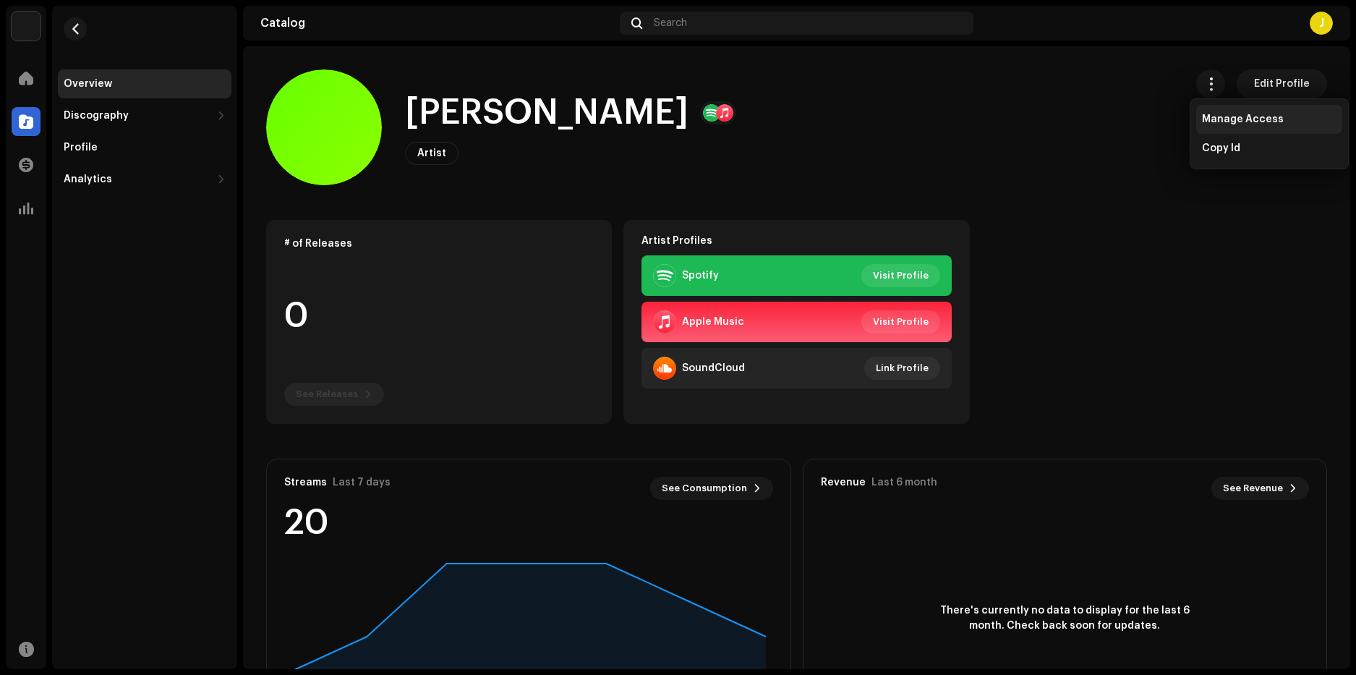
click at [1224, 120] on span "Manage Access" at bounding box center [1243, 120] width 82 height 12
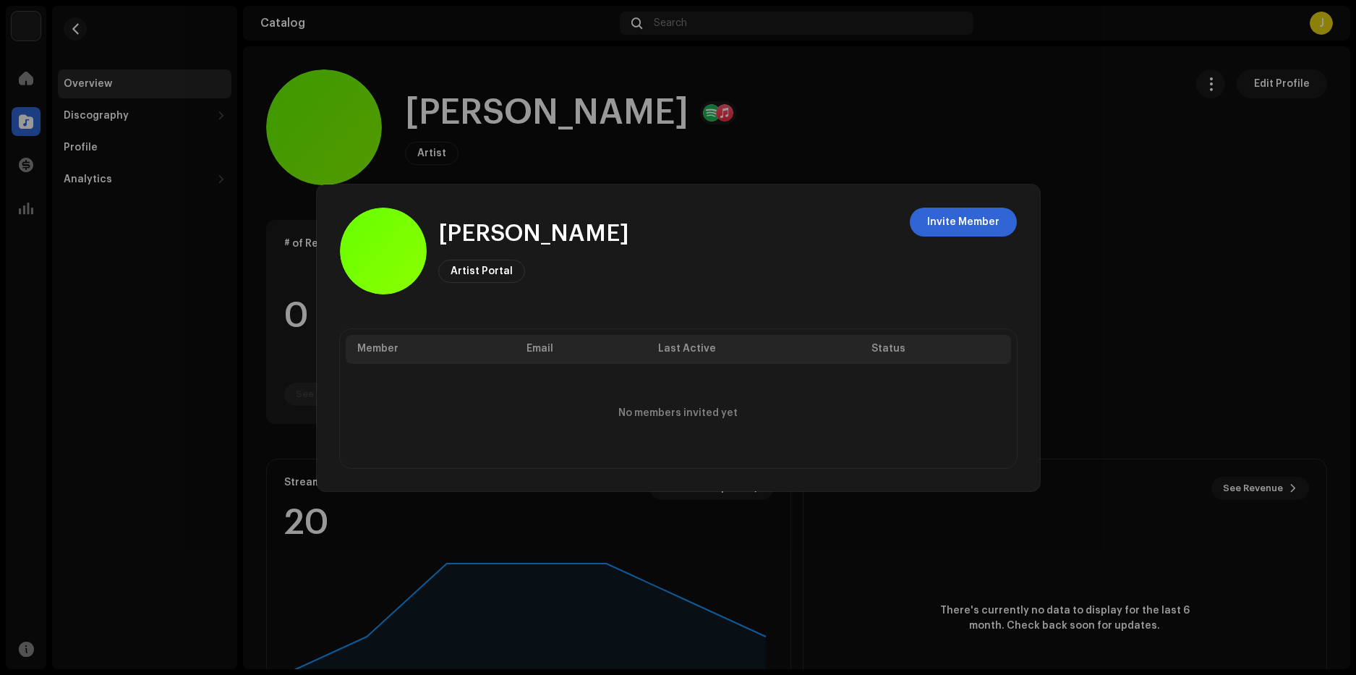
click at [485, 266] on span "Artist Portal" at bounding box center [481, 271] width 62 height 10
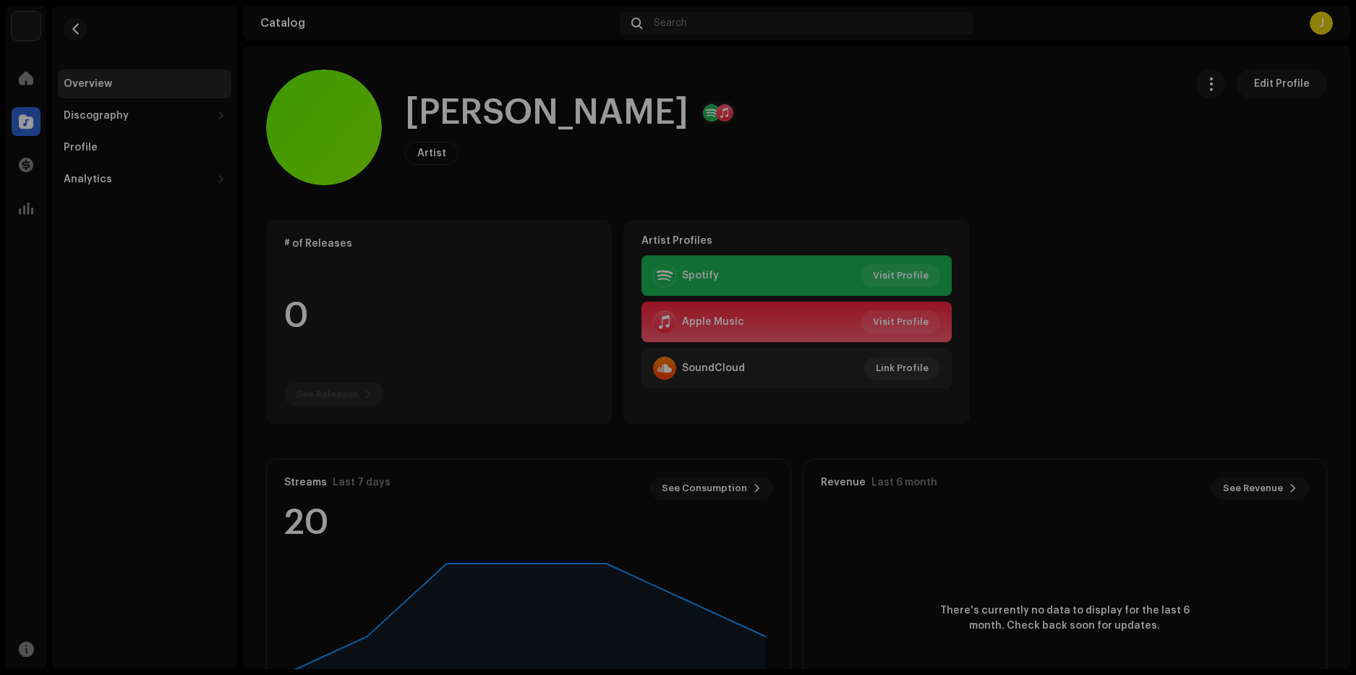
drag, startPoint x: 1260, startPoint y: 266, endPoint x: 1230, endPoint y: 255, distance: 31.6
click at [1254, 265] on div "Ali GAMA Artist Portal Invite Member Member Email Last Active Status No members…" at bounding box center [678, 337] width 1356 height 675
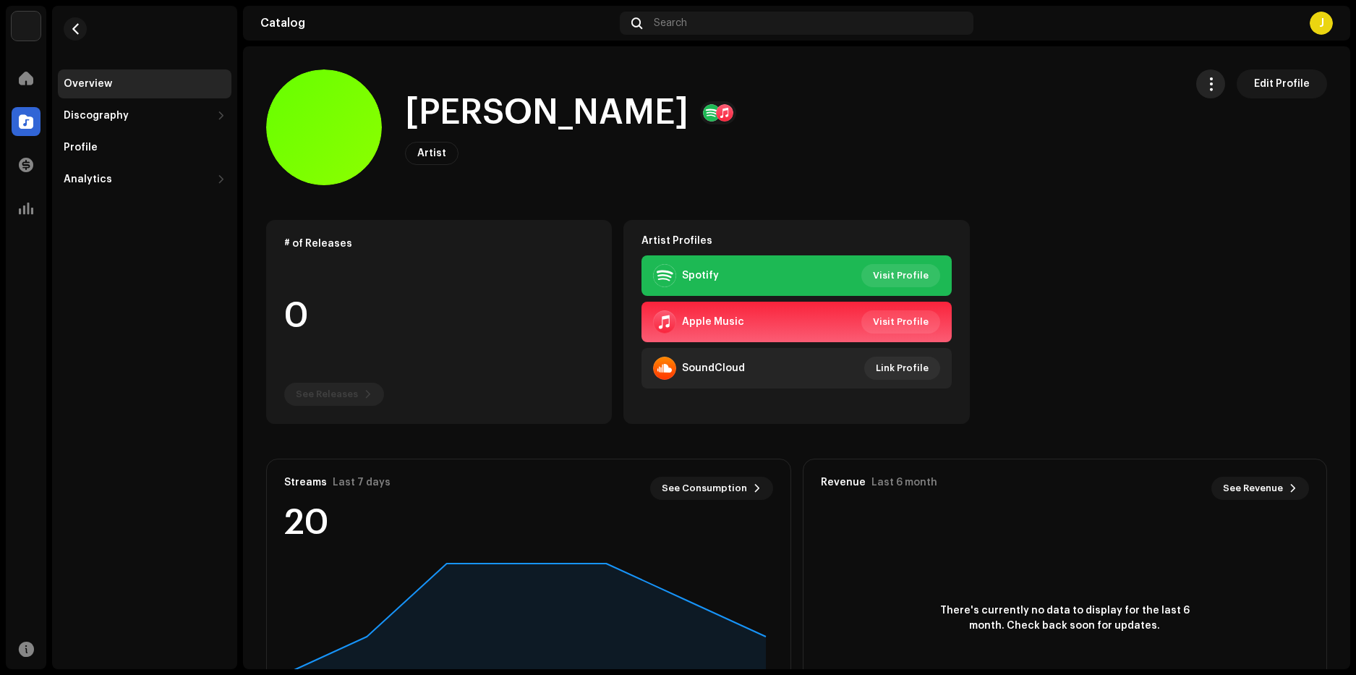
click at [1206, 90] on span "button" at bounding box center [1211, 84] width 14 height 12
click at [1236, 152] on span "Copy Id" at bounding box center [1221, 148] width 38 height 12
click at [895, 277] on span "Visit Profile" at bounding box center [901, 275] width 56 height 29
click at [1256, 85] on span "Edit Profile" at bounding box center [1282, 83] width 56 height 29
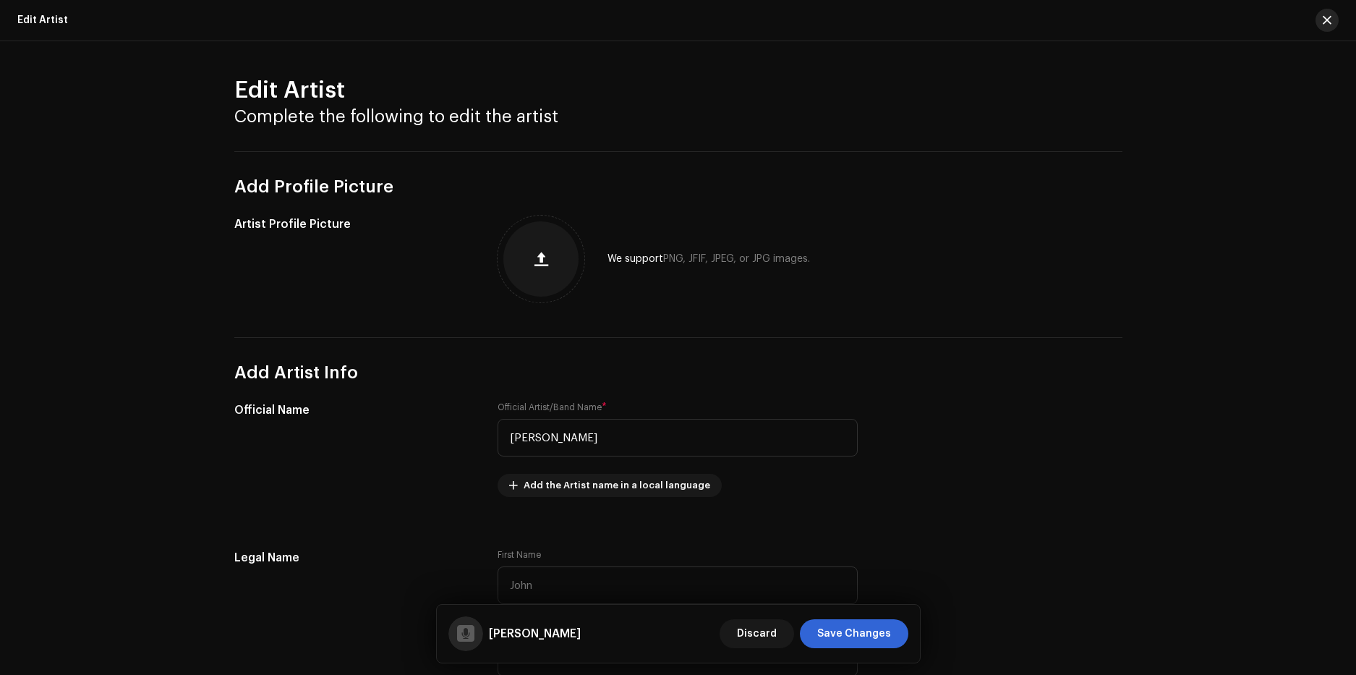
click at [1322, 23] on span "button" at bounding box center [1326, 20] width 9 height 12
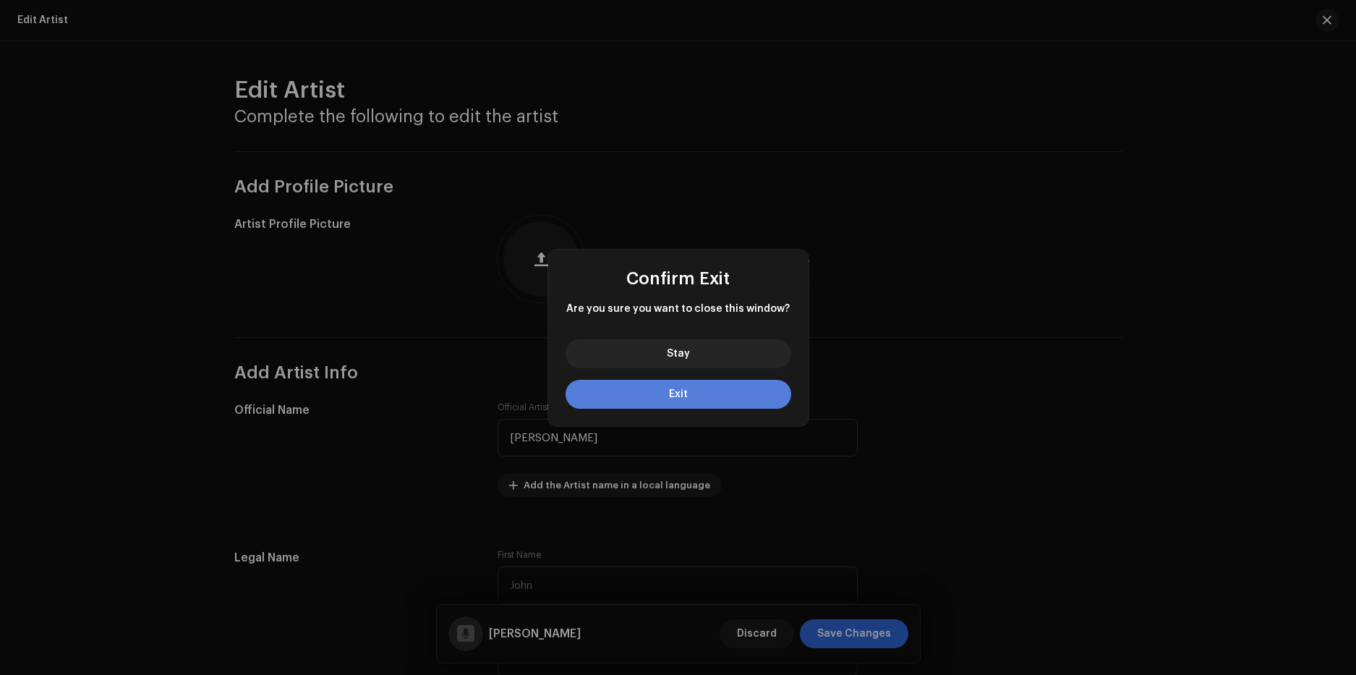
click at [706, 391] on button "Exit" at bounding box center [678, 394] width 226 height 29
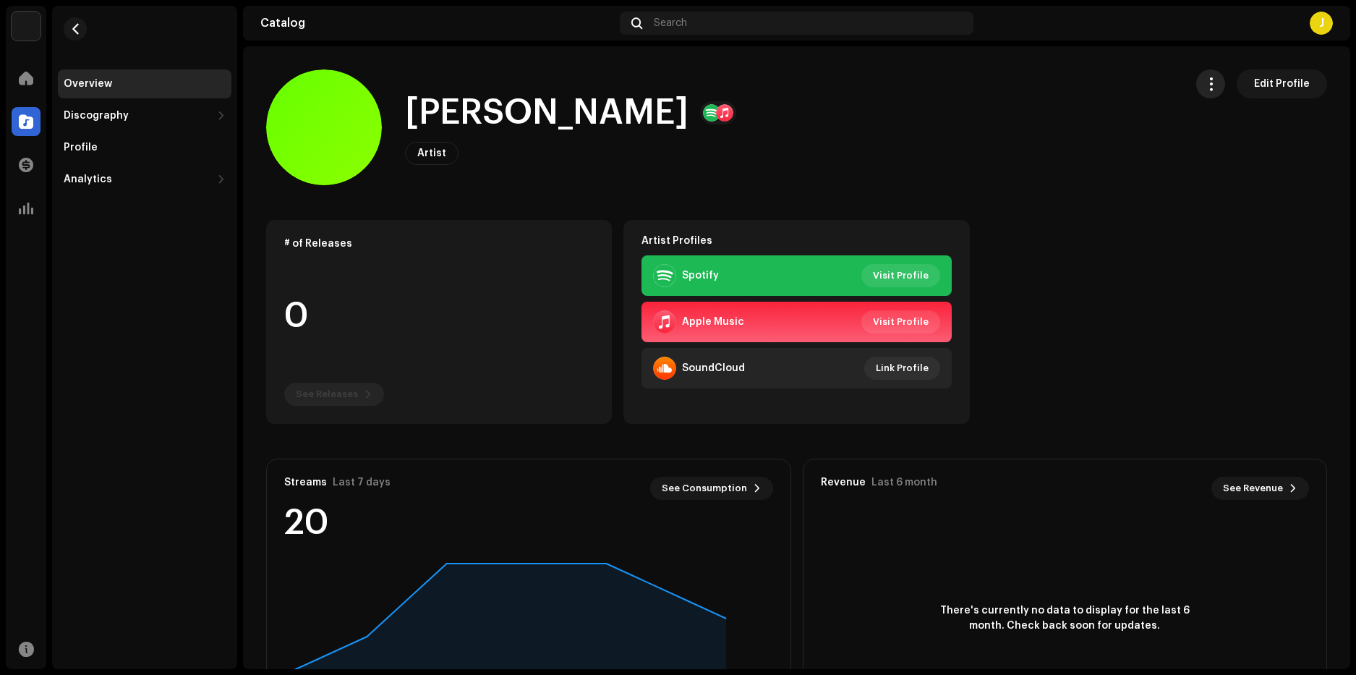
click at [1204, 82] on span "button" at bounding box center [1211, 84] width 14 height 12
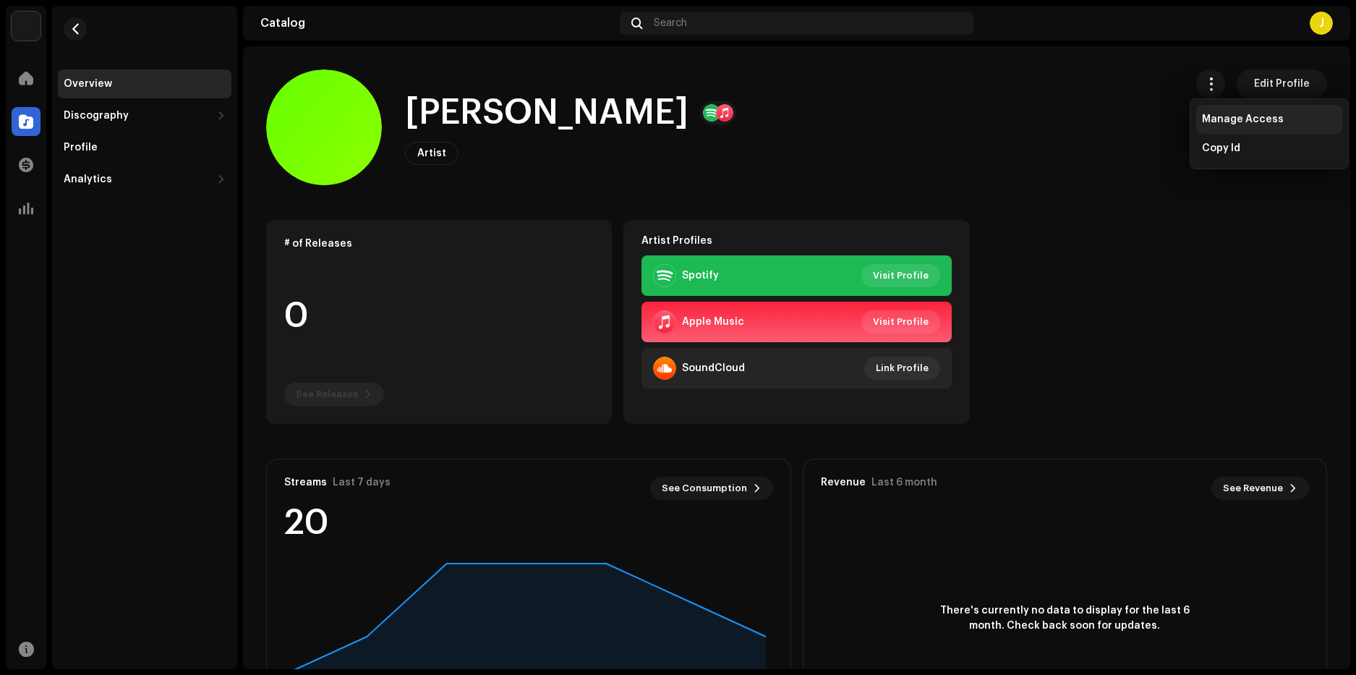
click at [1248, 121] on span "Manage Access" at bounding box center [1243, 120] width 82 height 12
click at [839, 124] on div "Ali GAMA Artist Portal Invite Member Member Email Last Active Status No members…" at bounding box center [678, 337] width 1356 height 675
click at [1264, 88] on span "Edit Profile" at bounding box center [1282, 83] width 56 height 29
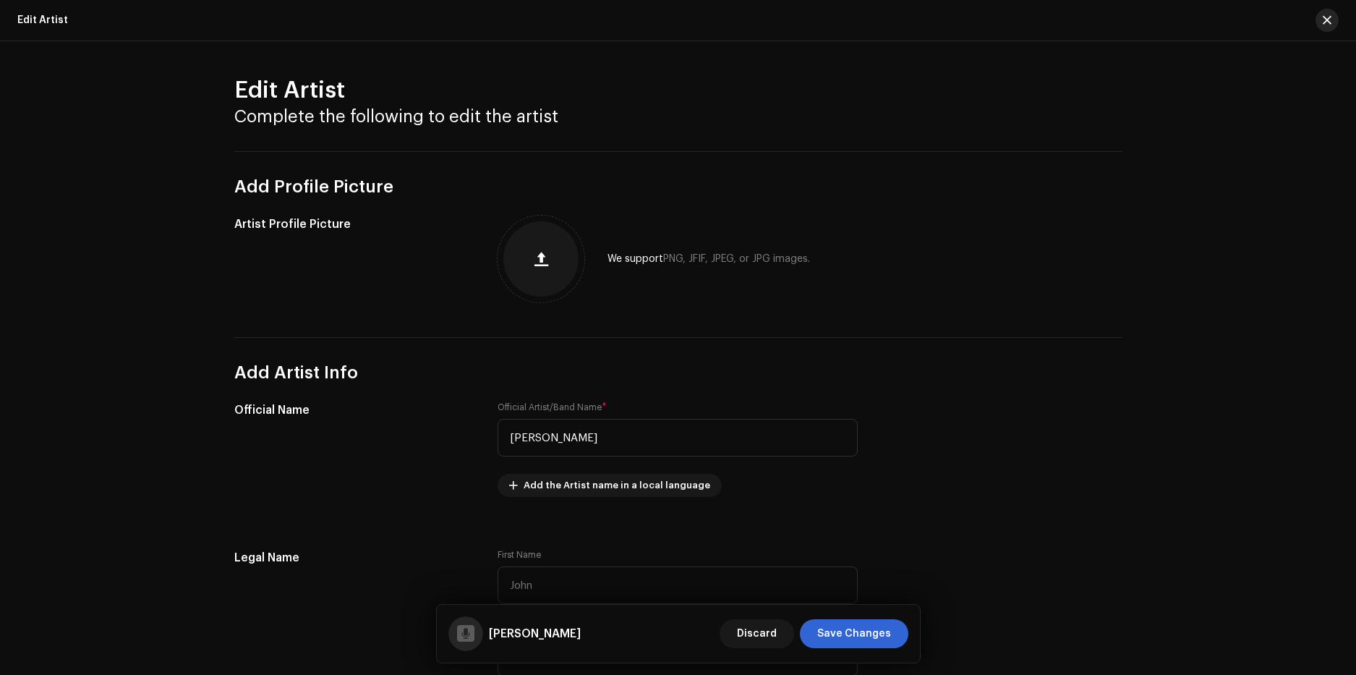
click at [1326, 27] on button "button" at bounding box center [1326, 20] width 23 height 23
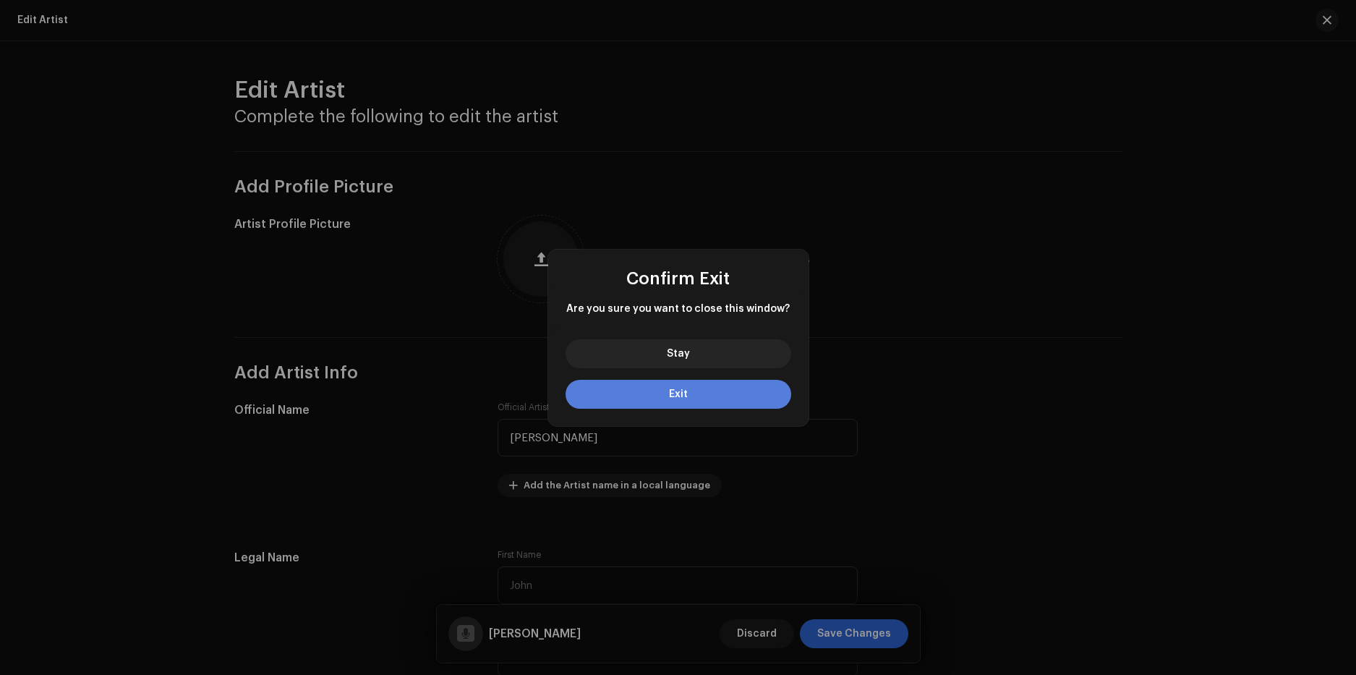
click at [676, 395] on span "Exit" at bounding box center [678, 394] width 19 height 10
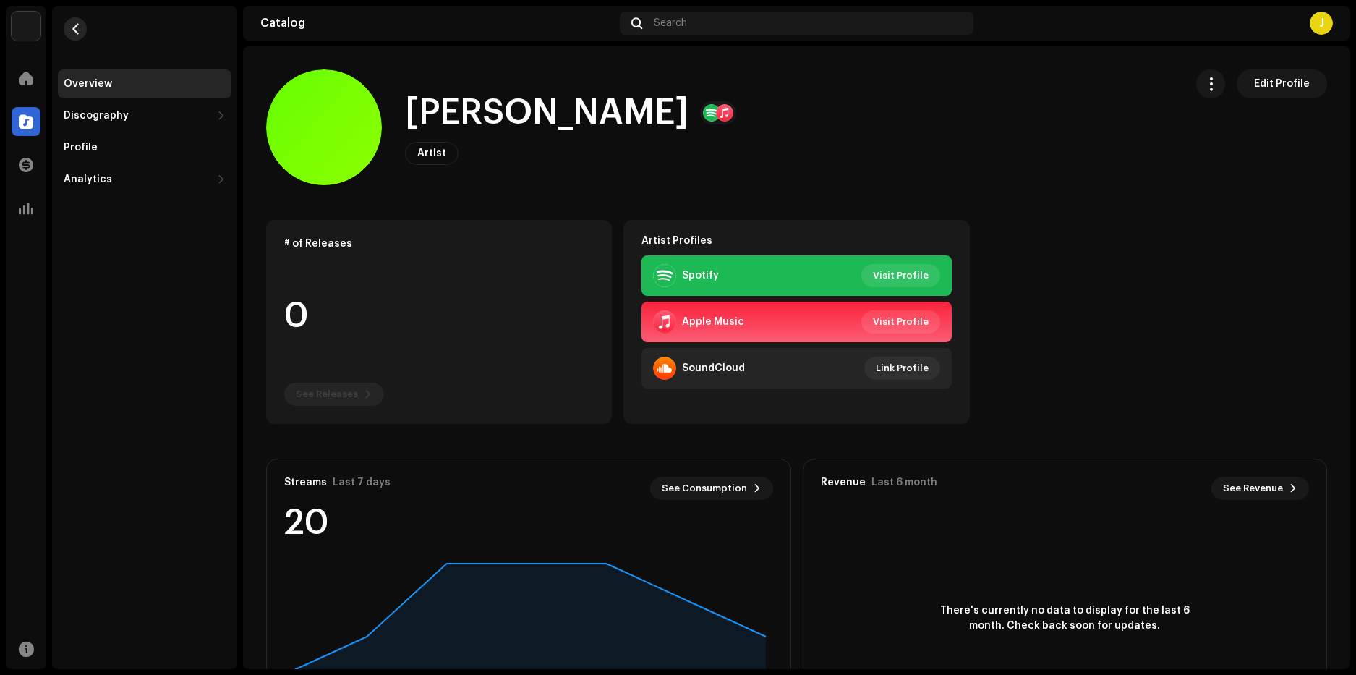
click at [82, 38] on button "button" at bounding box center [75, 28] width 23 height 23
click at [80, 33] on span "button" at bounding box center [75, 29] width 11 height 12
click at [69, 31] on button "button" at bounding box center [75, 28] width 23 height 23
click at [95, 153] on div "Profile" at bounding box center [145, 147] width 174 height 29
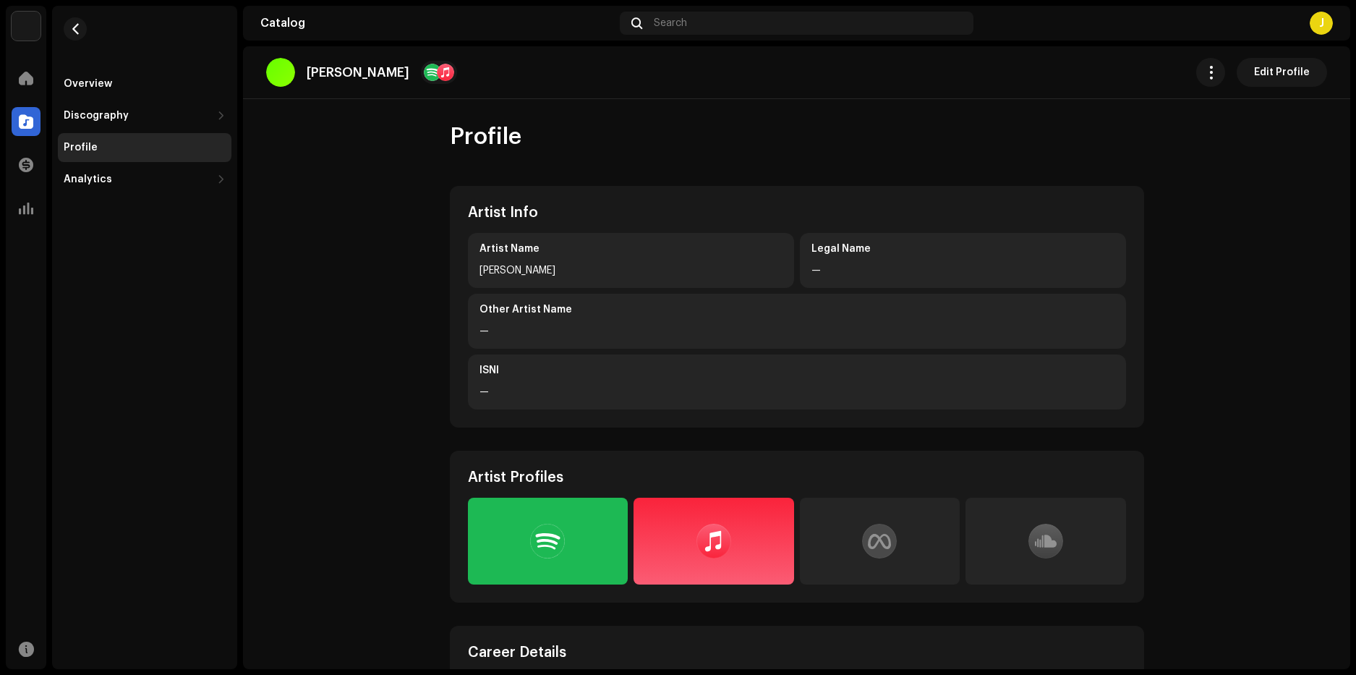
click at [522, 262] on div "[PERSON_NAME]" at bounding box center [630, 270] width 303 height 17
click at [514, 267] on div "[PERSON_NAME]" at bounding box center [630, 270] width 303 height 17
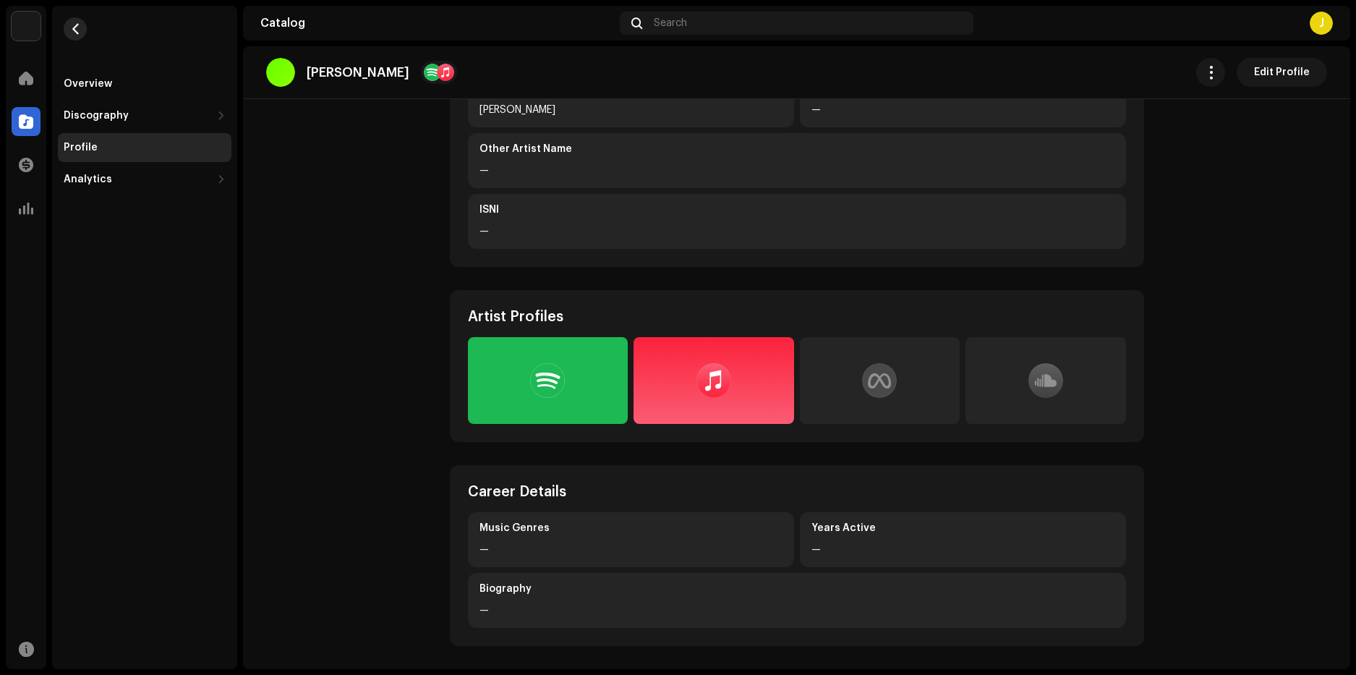
click at [77, 31] on span "button" at bounding box center [75, 29] width 11 height 12
click at [93, 82] on div "Overview" at bounding box center [88, 84] width 48 height 12
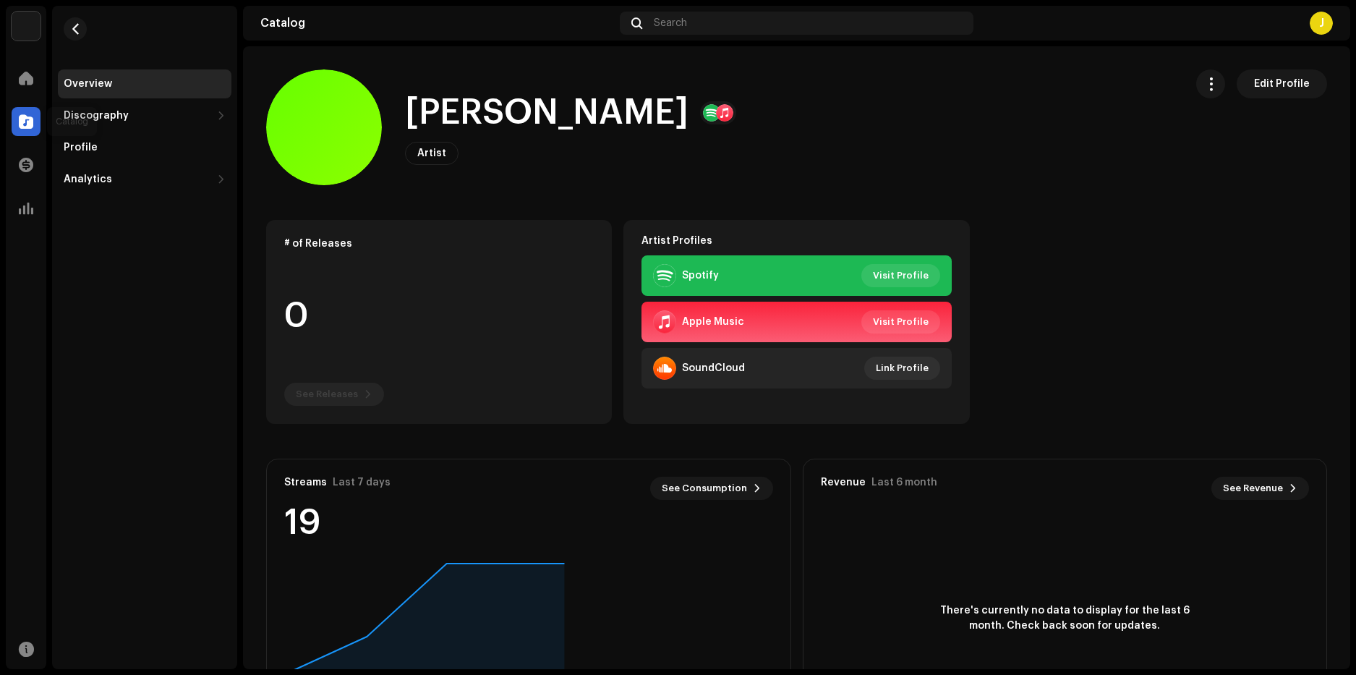
click at [25, 127] on span at bounding box center [26, 122] width 14 height 12
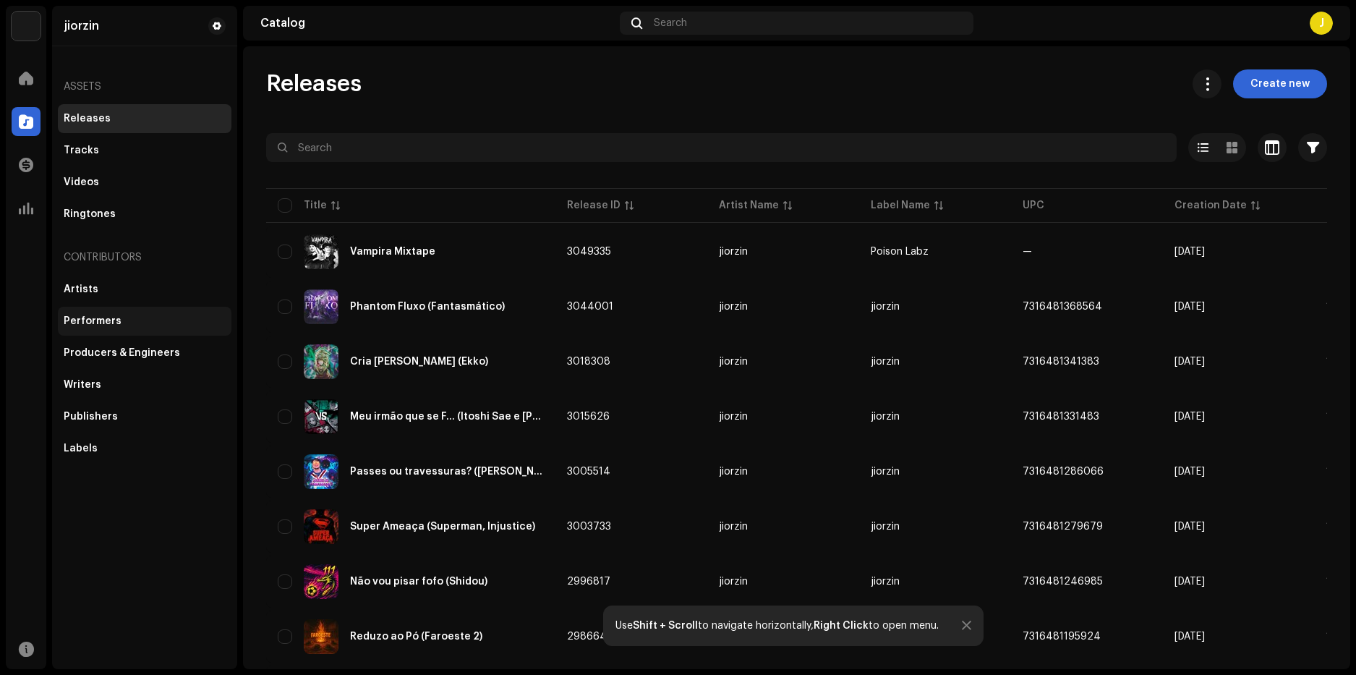
click at [98, 328] on div "Performers" at bounding box center [145, 321] width 174 height 29
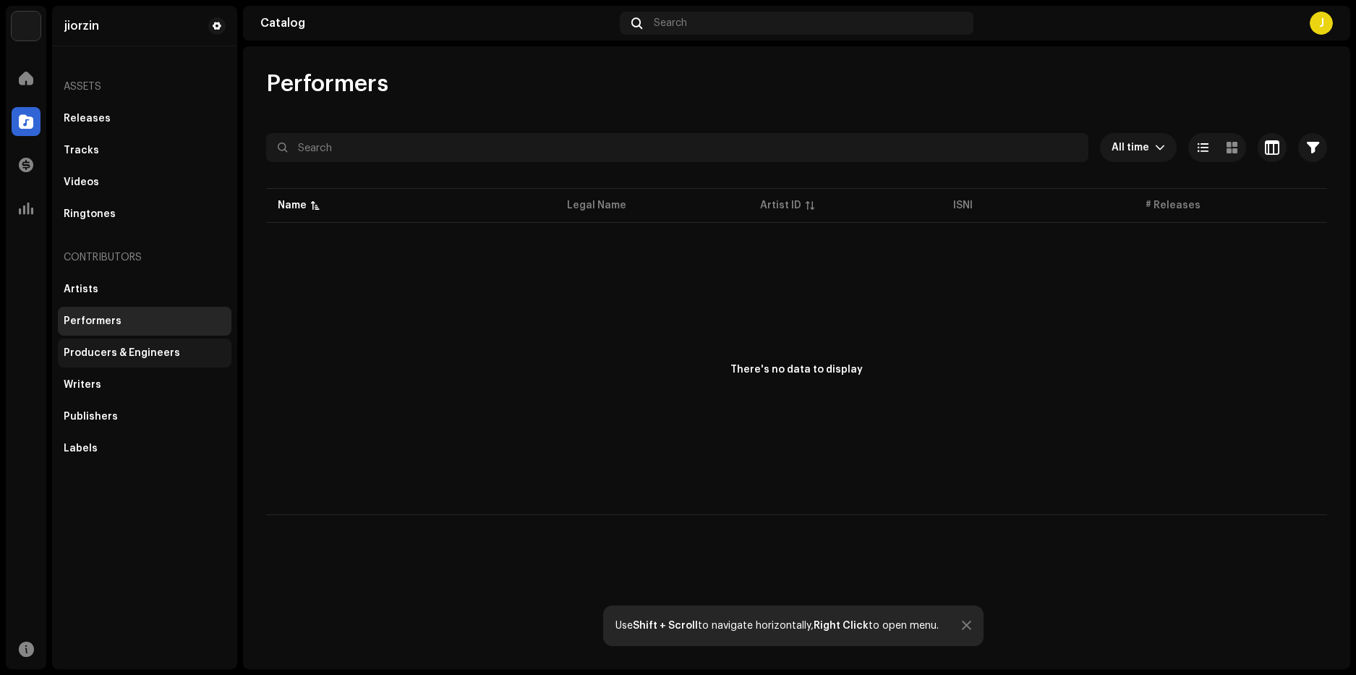
click at [177, 351] on div "Producers & Engineers" at bounding box center [145, 353] width 162 height 12
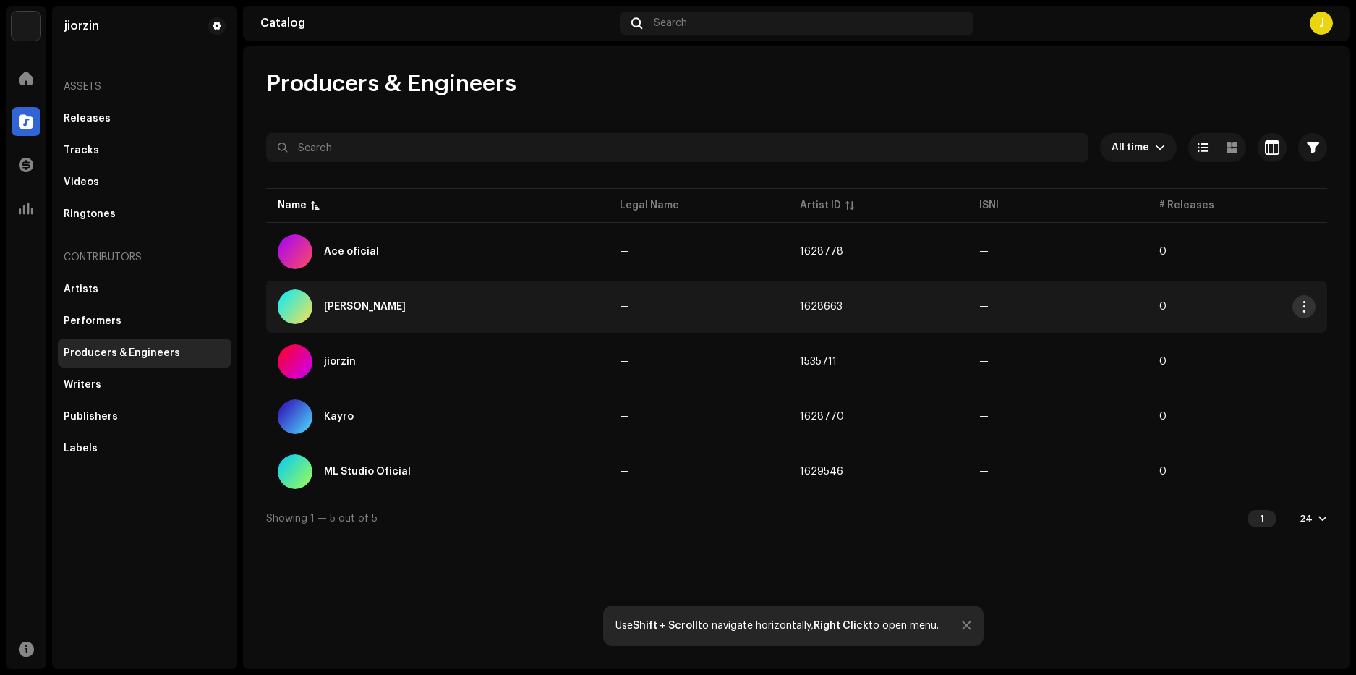
click at [1309, 309] on button "button" at bounding box center [1303, 306] width 23 height 23
click at [1206, 369] on span "Archive" at bounding box center [1188, 368] width 40 height 12
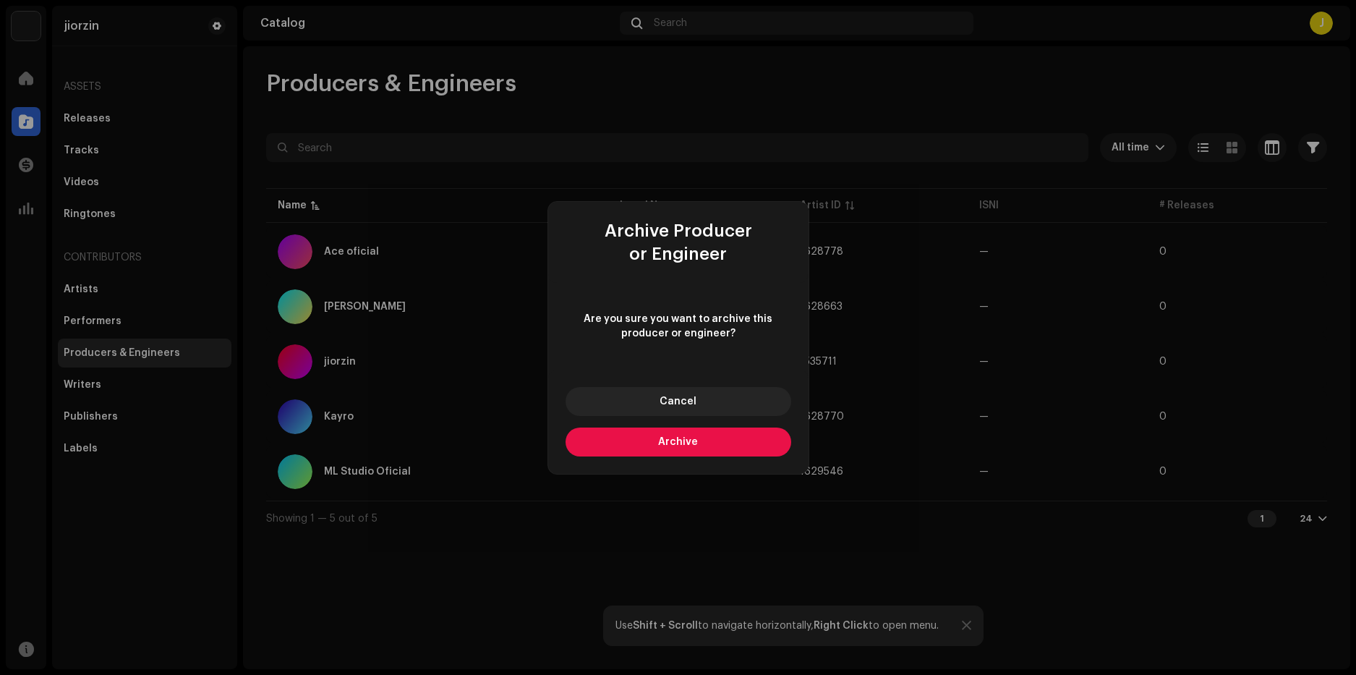
click at [658, 453] on button "Archive" at bounding box center [678, 441] width 226 height 29
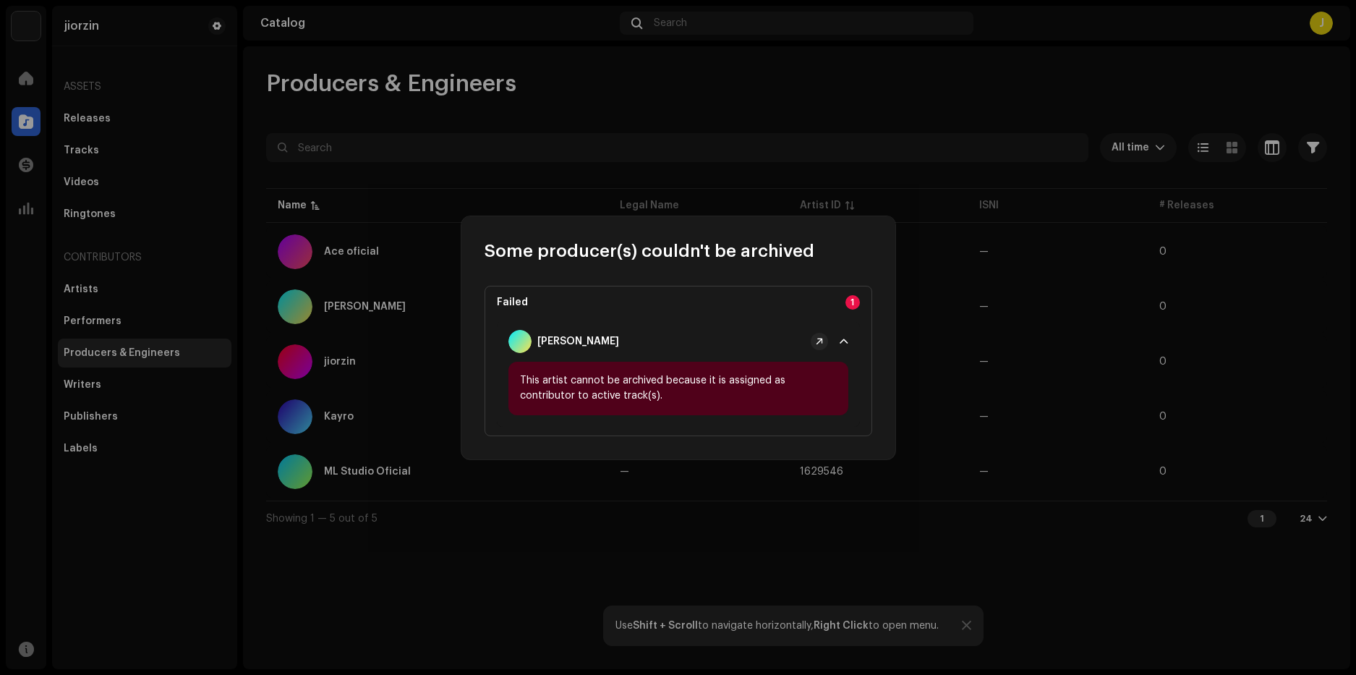
click at [852, 308] on p-badge "1" at bounding box center [852, 302] width 14 height 14
click at [852, 301] on p-badge "1" at bounding box center [852, 302] width 14 height 14
click at [787, 312] on div "Failed 1 Edmon Bule This artist cannot be archived because it is assigned as co…" at bounding box center [678, 361] width 388 height 150
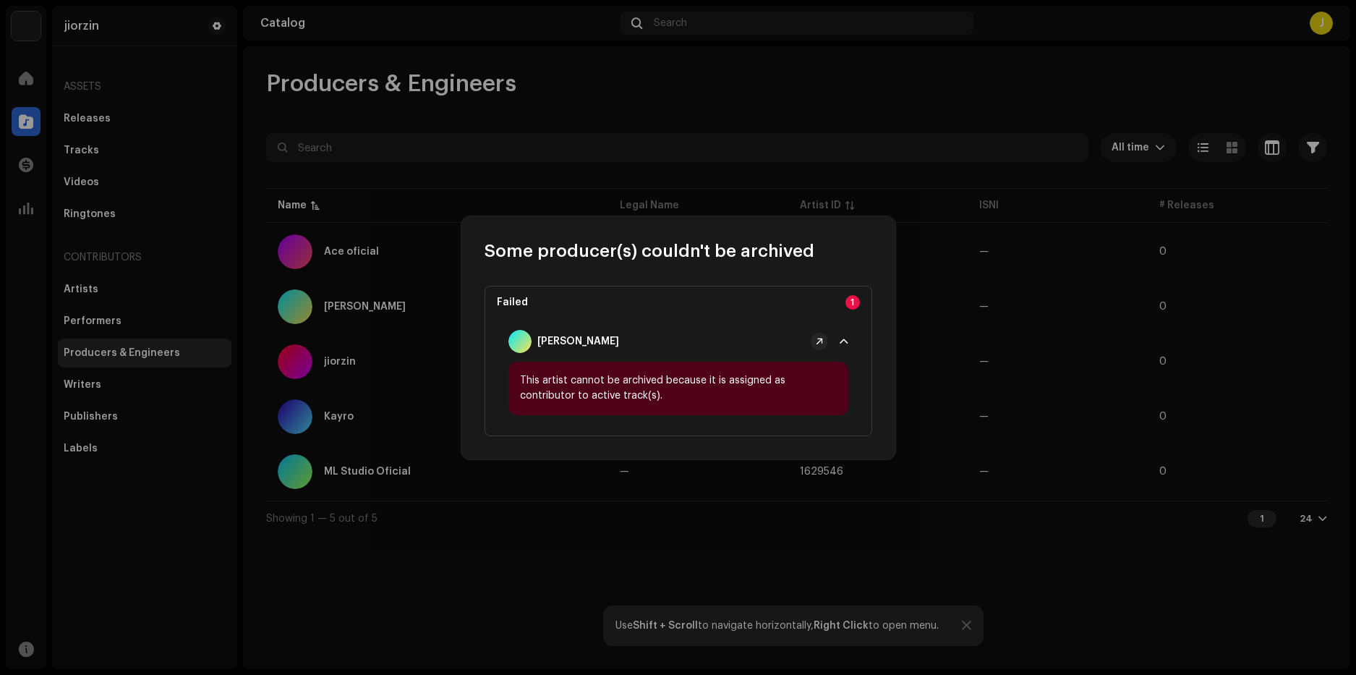
click at [599, 403] on div "This artist cannot be archived because it is assigned as contributor to active …" at bounding box center [678, 387] width 340 height 53
click at [690, 403] on div "This artist cannot be archived because it is assigned as contributor to active …" at bounding box center [678, 387] width 340 height 53
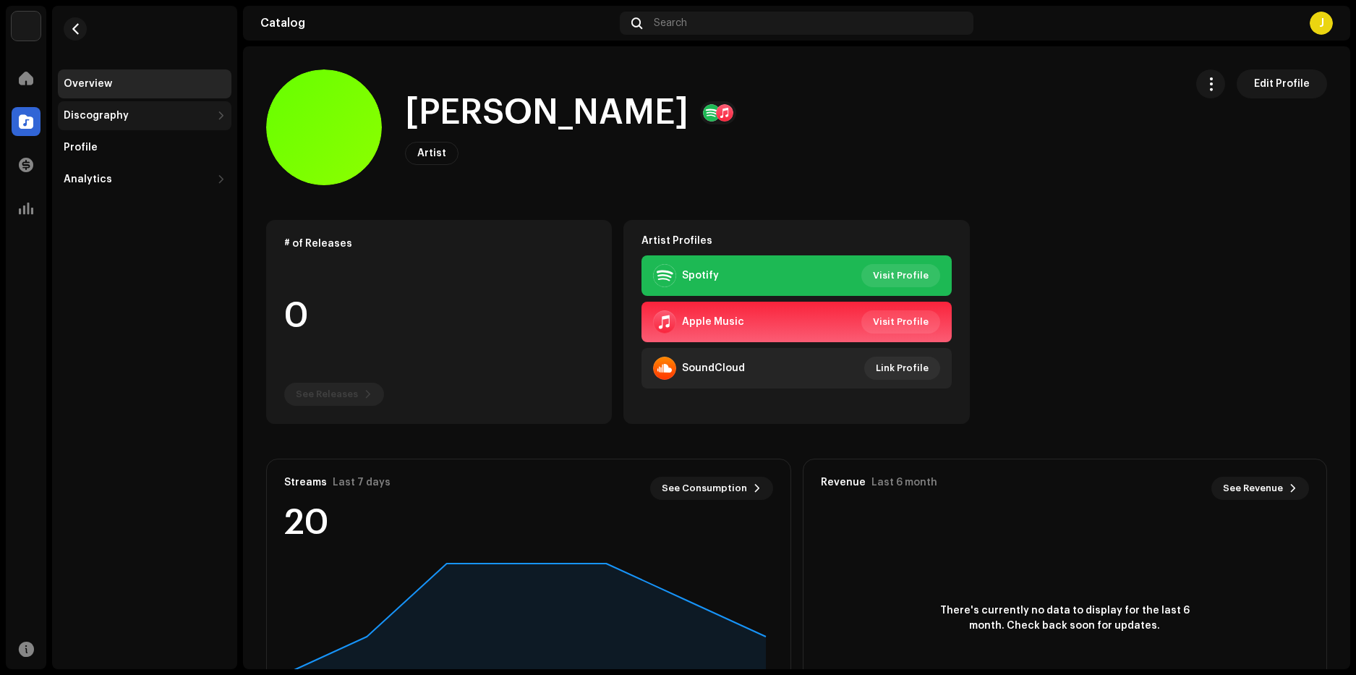
click at [121, 112] on div "Discography" at bounding box center [96, 116] width 65 height 12
click at [103, 145] on div "Releases" at bounding box center [92, 148] width 47 height 12
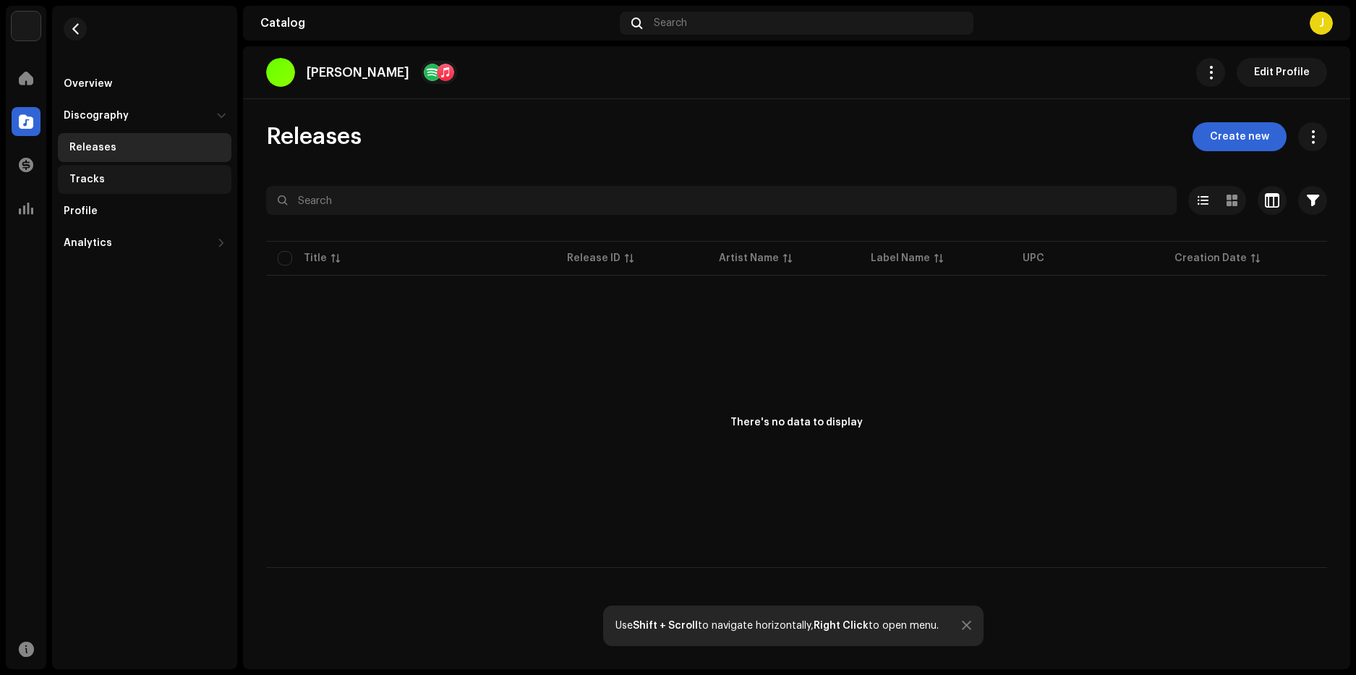
click at [95, 174] on div "Tracks" at bounding box center [86, 180] width 35 height 12
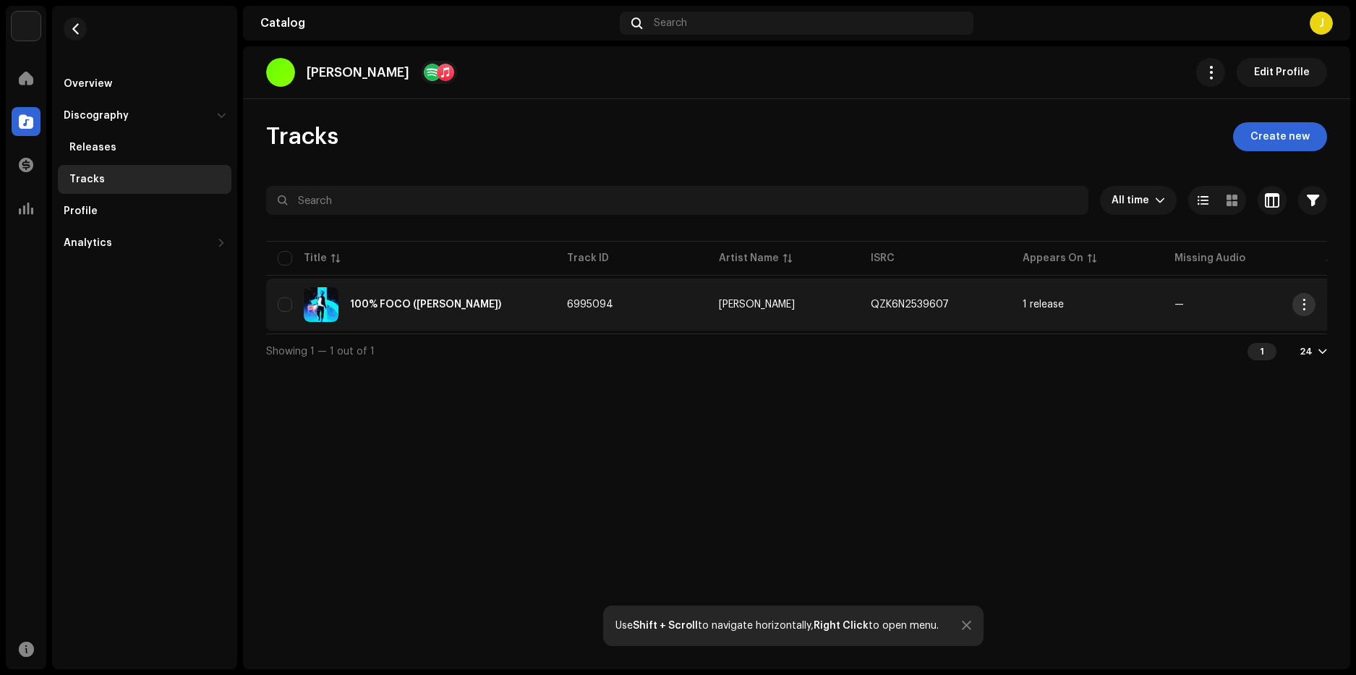
click at [1304, 307] on span "button" at bounding box center [1303, 305] width 11 height 12
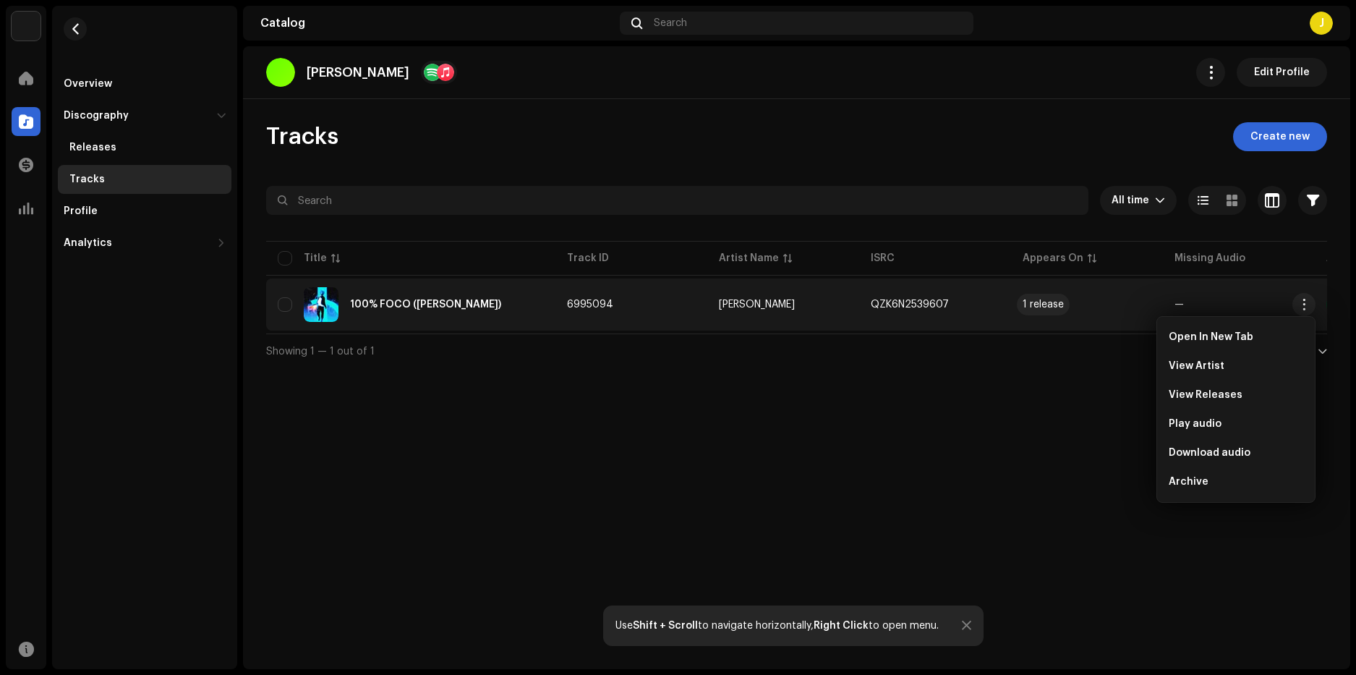
click at [1040, 304] on div "1 release" at bounding box center [1042, 304] width 41 height 10
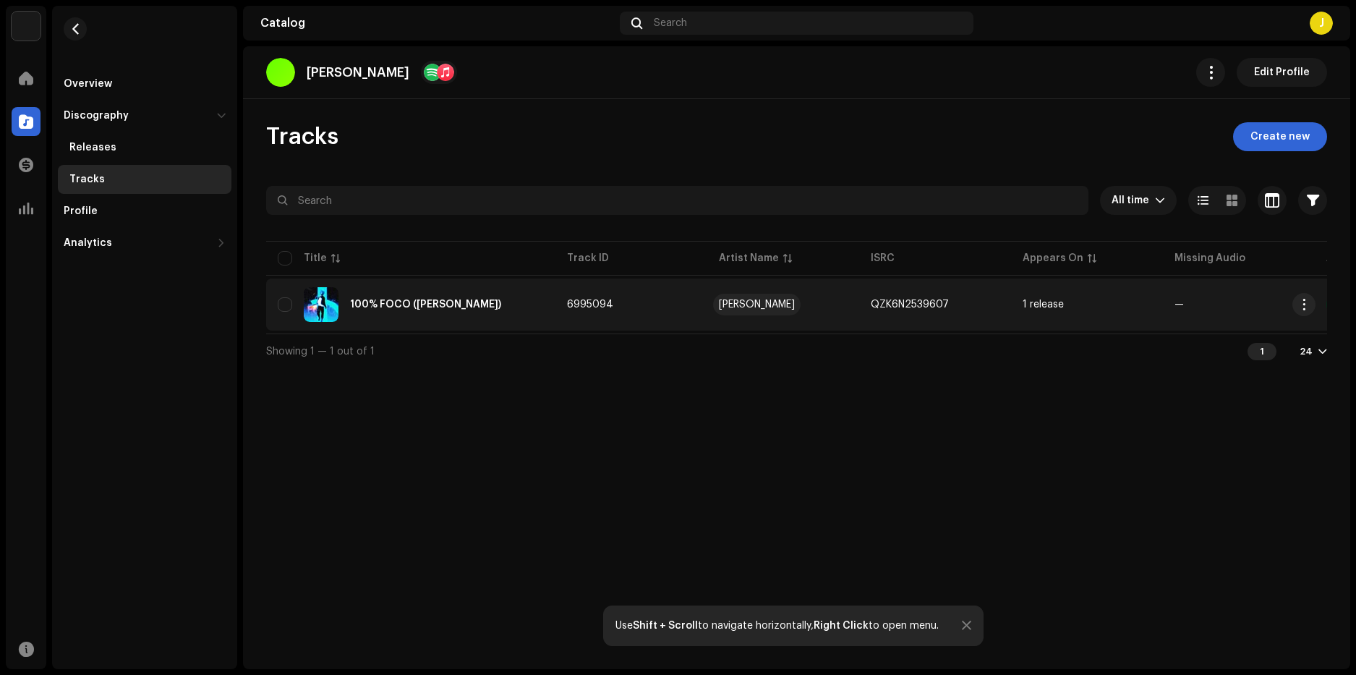
click at [748, 300] on div "Ali GAMA" at bounding box center [757, 304] width 76 height 10
click at [387, 301] on div "100% FOCO ([PERSON_NAME])" at bounding box center [425, 304] width 151 height 10
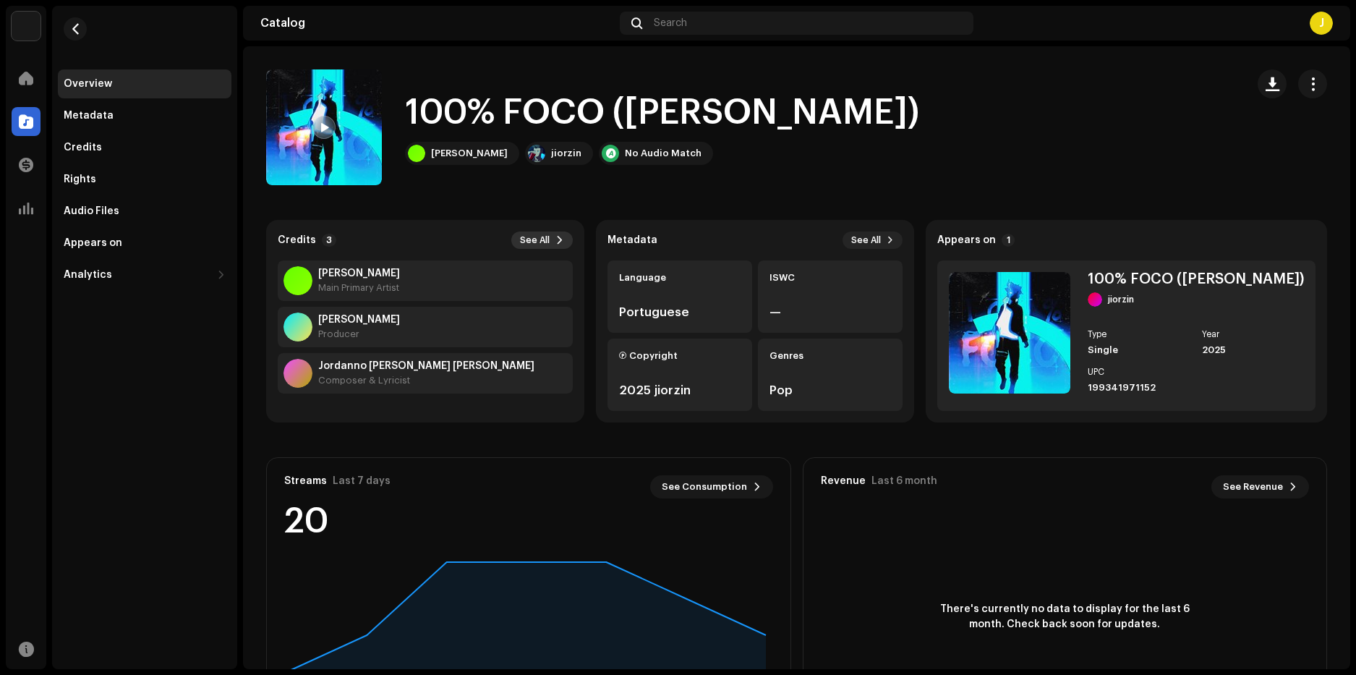
click at [536, 241] on span "See All" at bounding box center [535, 240] width 30 height 12
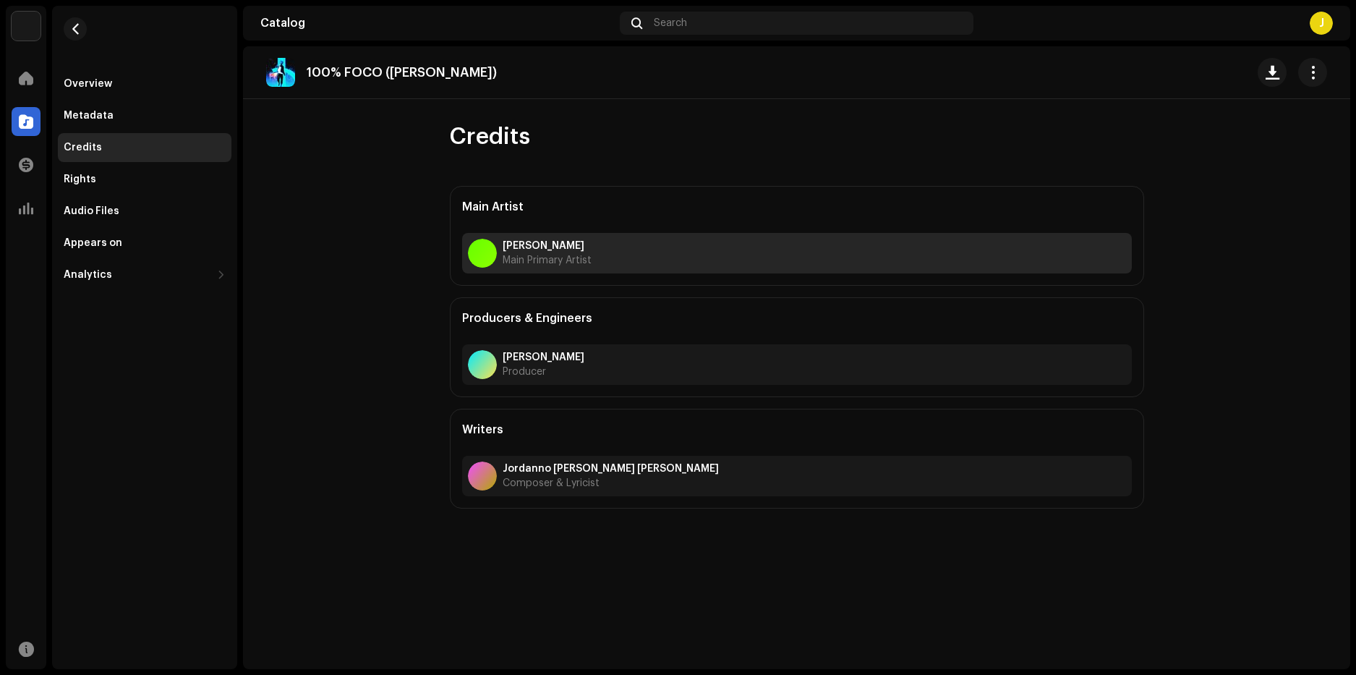
click at [570, 254] on div "Ali GAMA Main Primary Artist" at bounding box center [546, 253] width 89 height 26
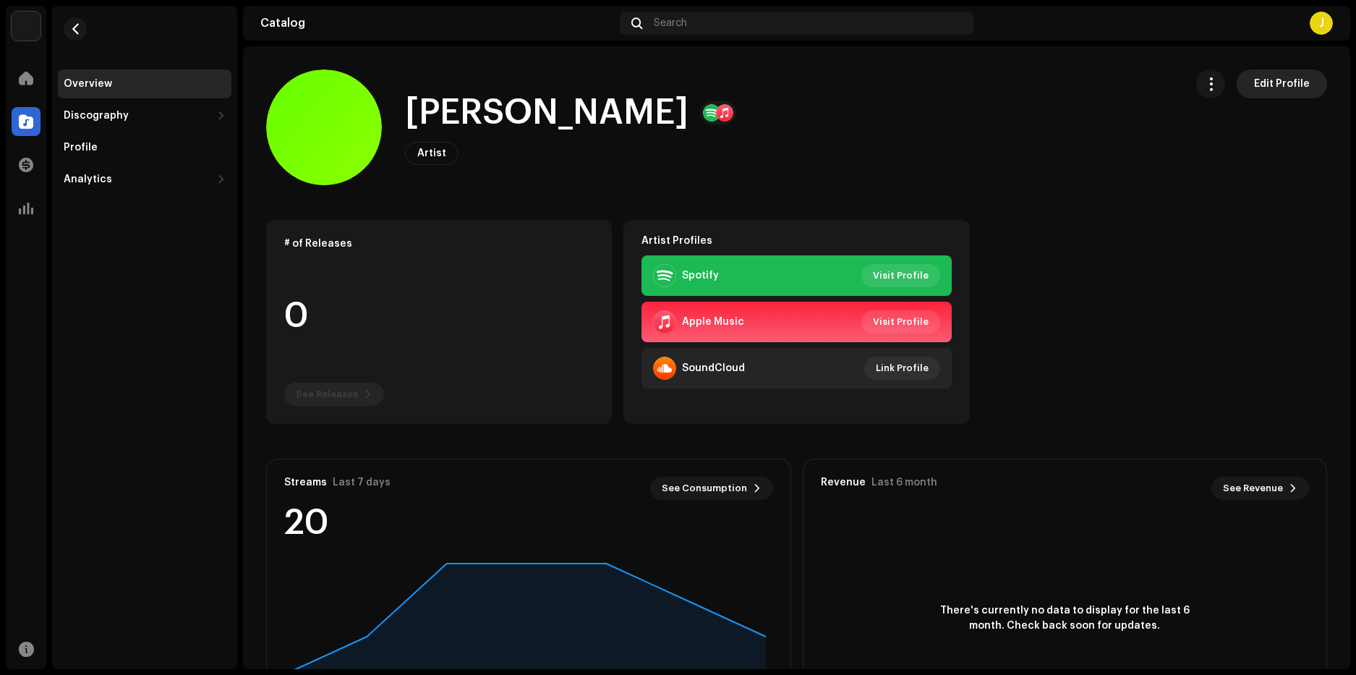
click at [1285, 75] on span "Edit Profile" at bounding box center [1282, 83] width 56 height 29
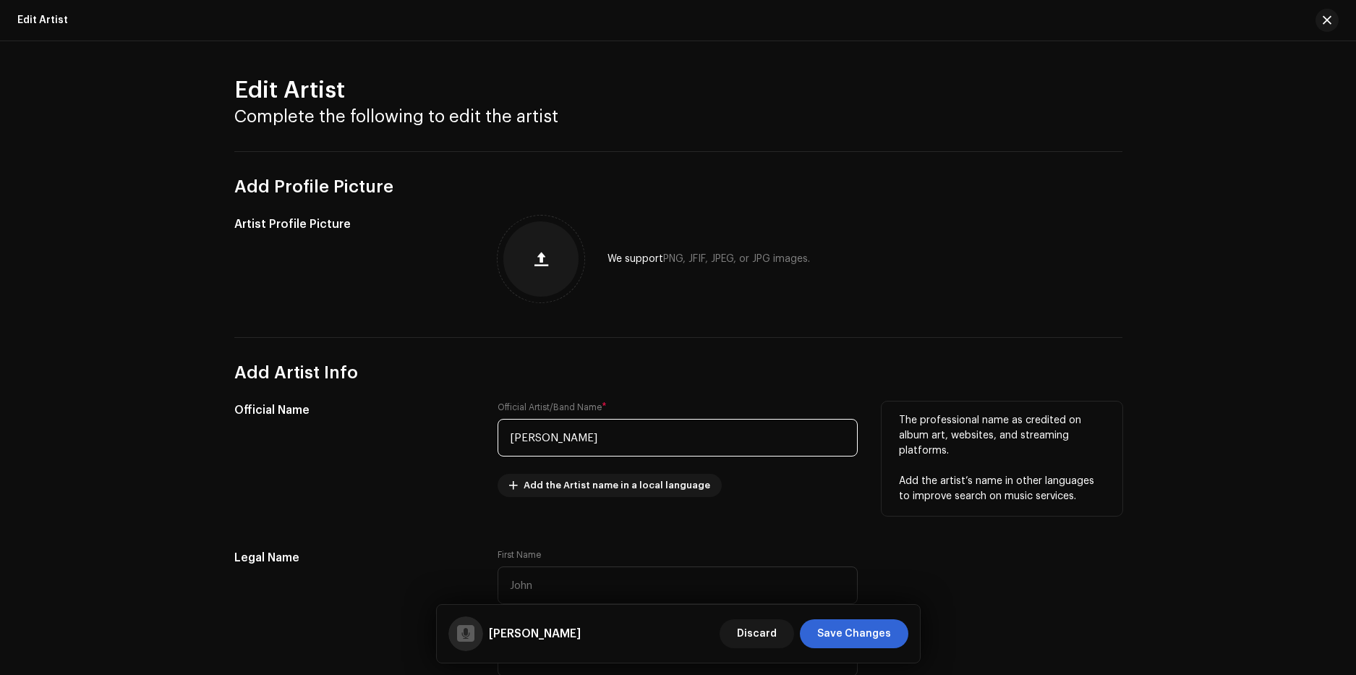
drag, startPoint x: 611, startPoint y: 433, endPoint x: 366, endPoint y: 434, distance: 245.1
click at [366, 434] on div "Official Name Official Artist/Band Name * Ali GAMA Add the Artist name in a loc…" at bounding box center [678, 457] width 888 height 113
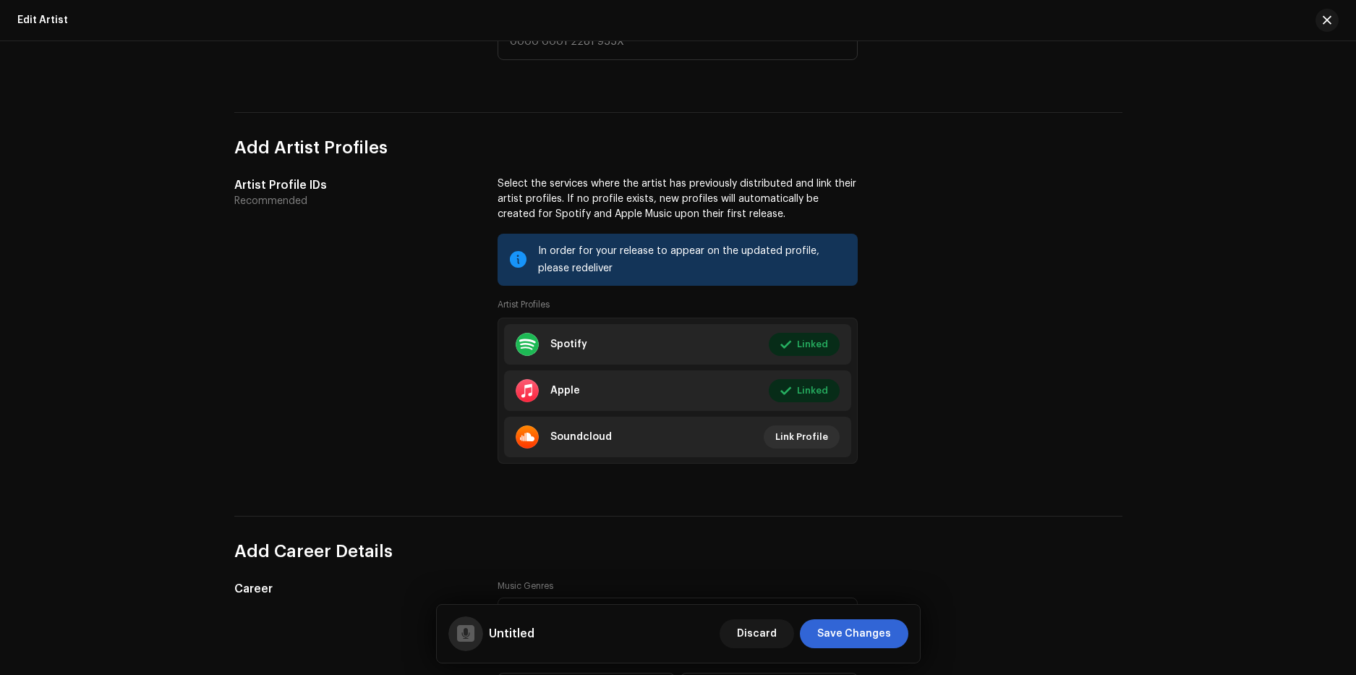
scroll to position [1301, 0]
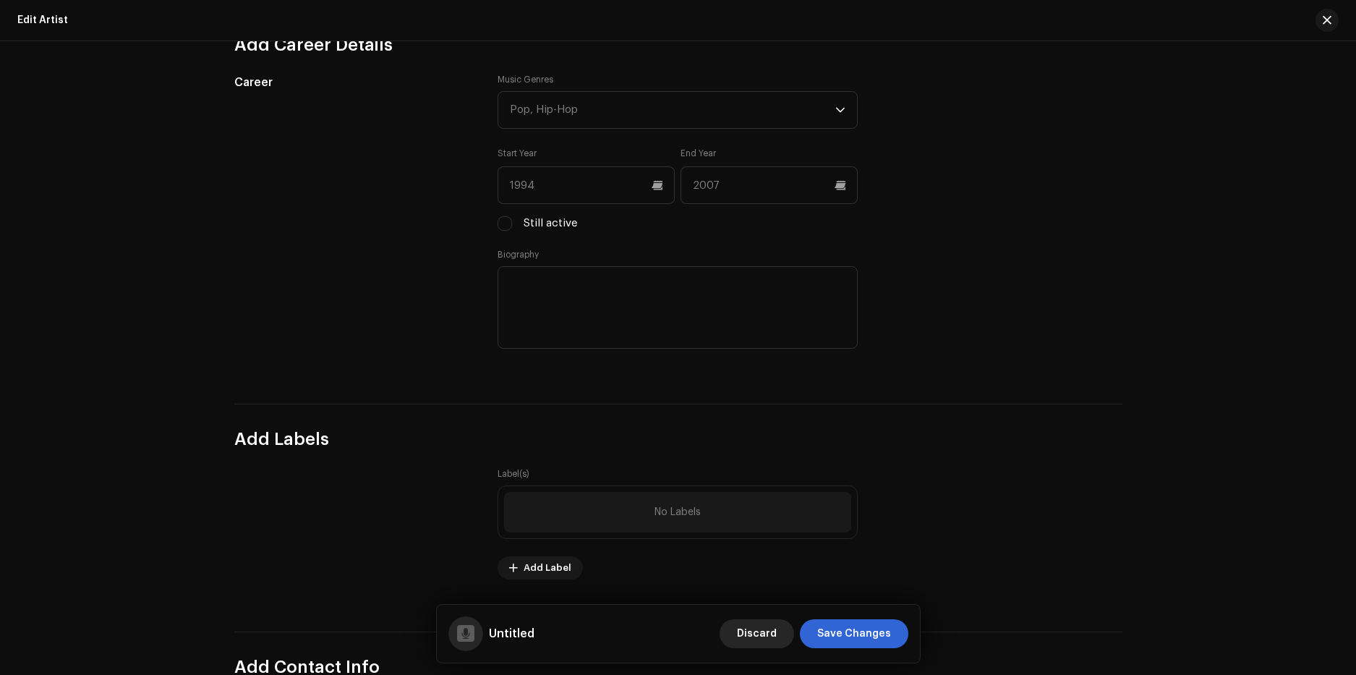
click at [771, 630] on span "Discard" at bounding box center [757, 633] width 40 height 29
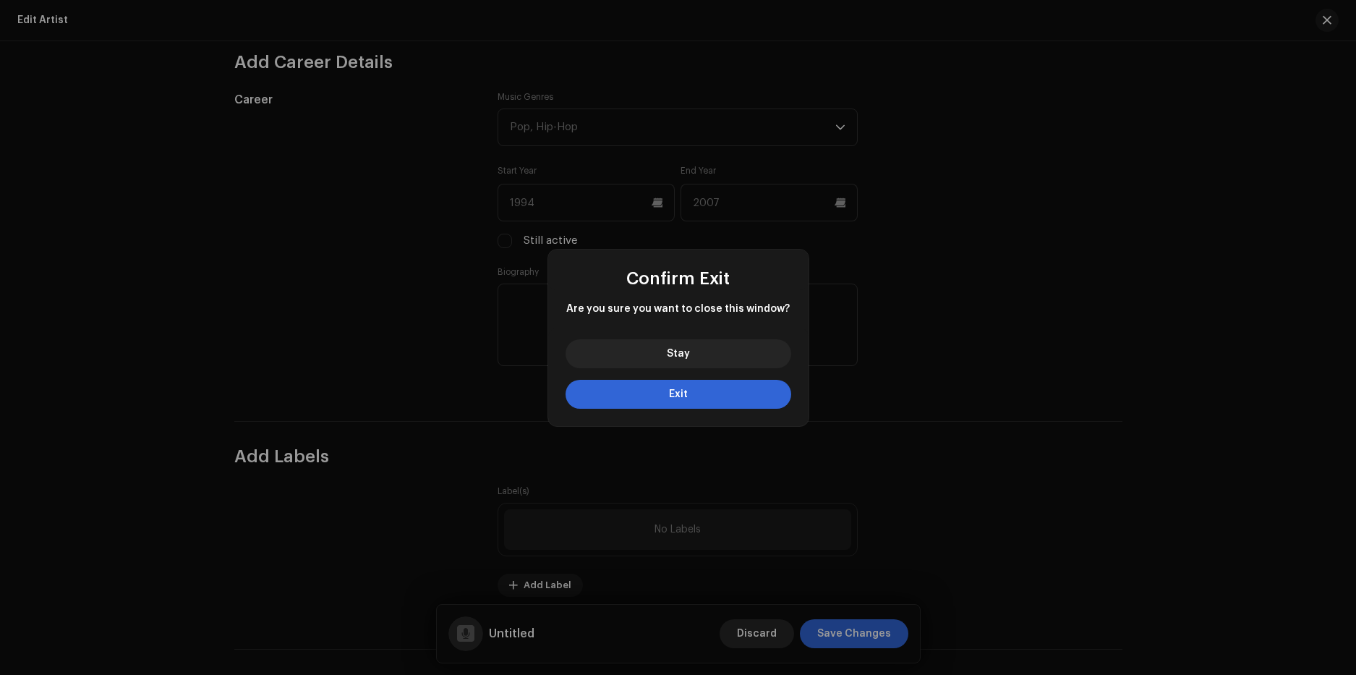
scroll to position [1319, 0]
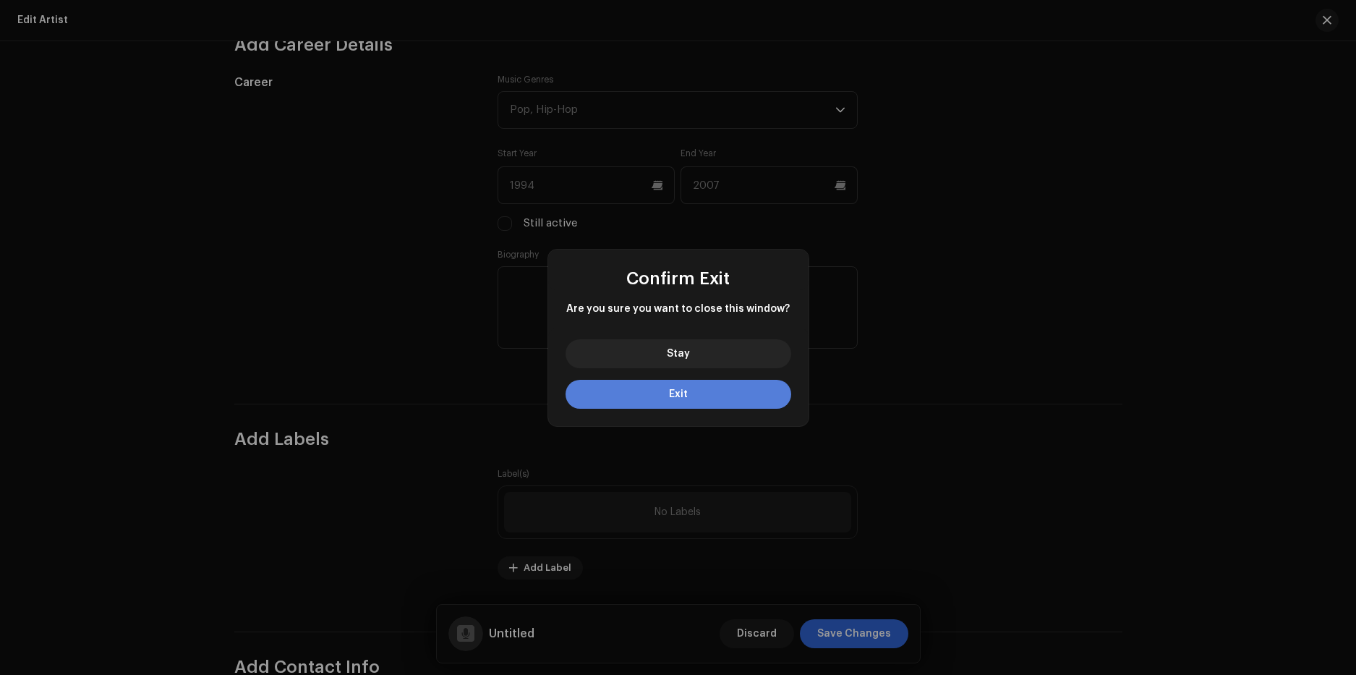
click at [694, 401] on button "Exit" at bounding box center [678, 394] width 226 height 29
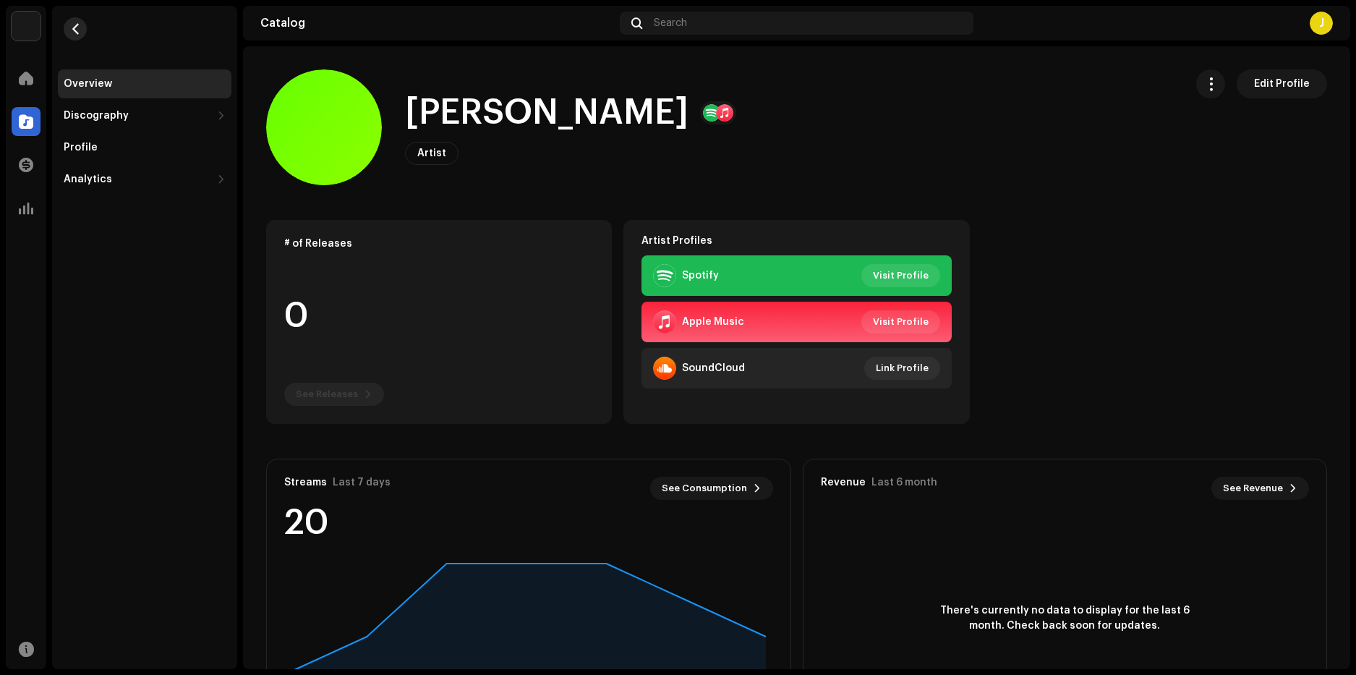
click at [81, 30] on button "button" at bounding box center [75, 28] width 23 height 23
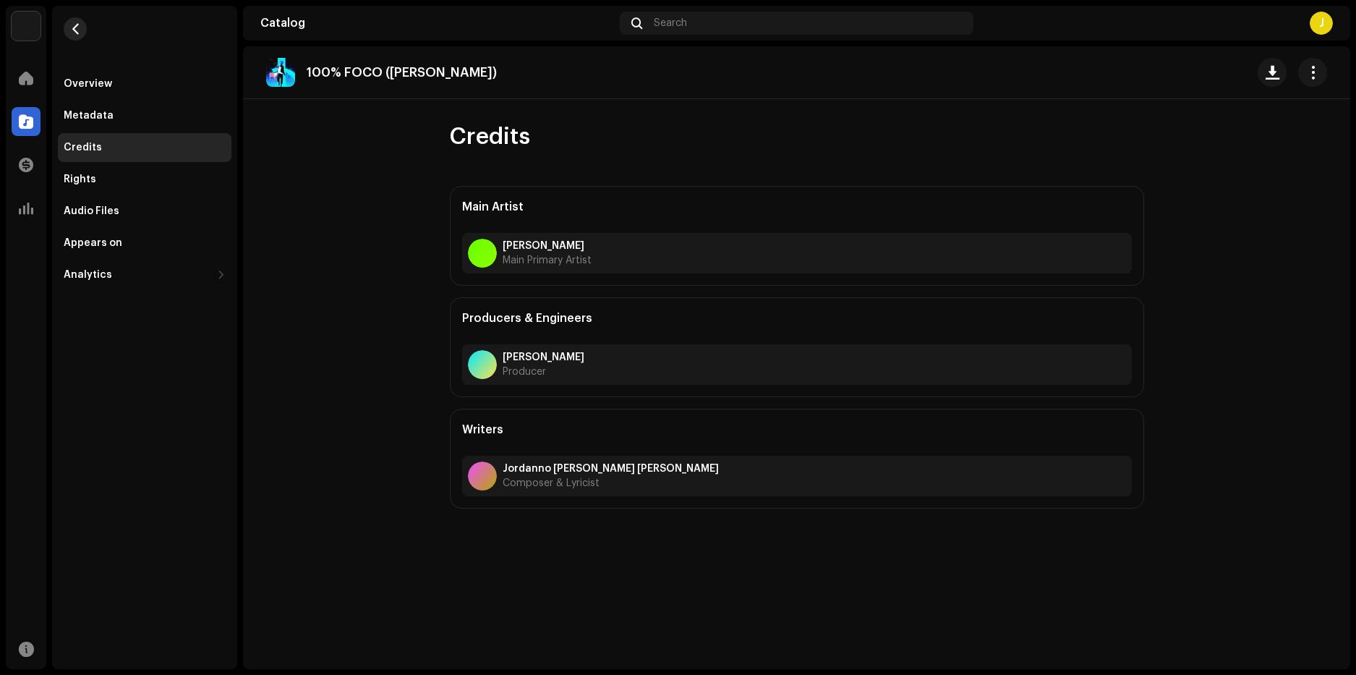
click at [79, 34] on span "button" at bounding box center [75, 29] width 11 height 12
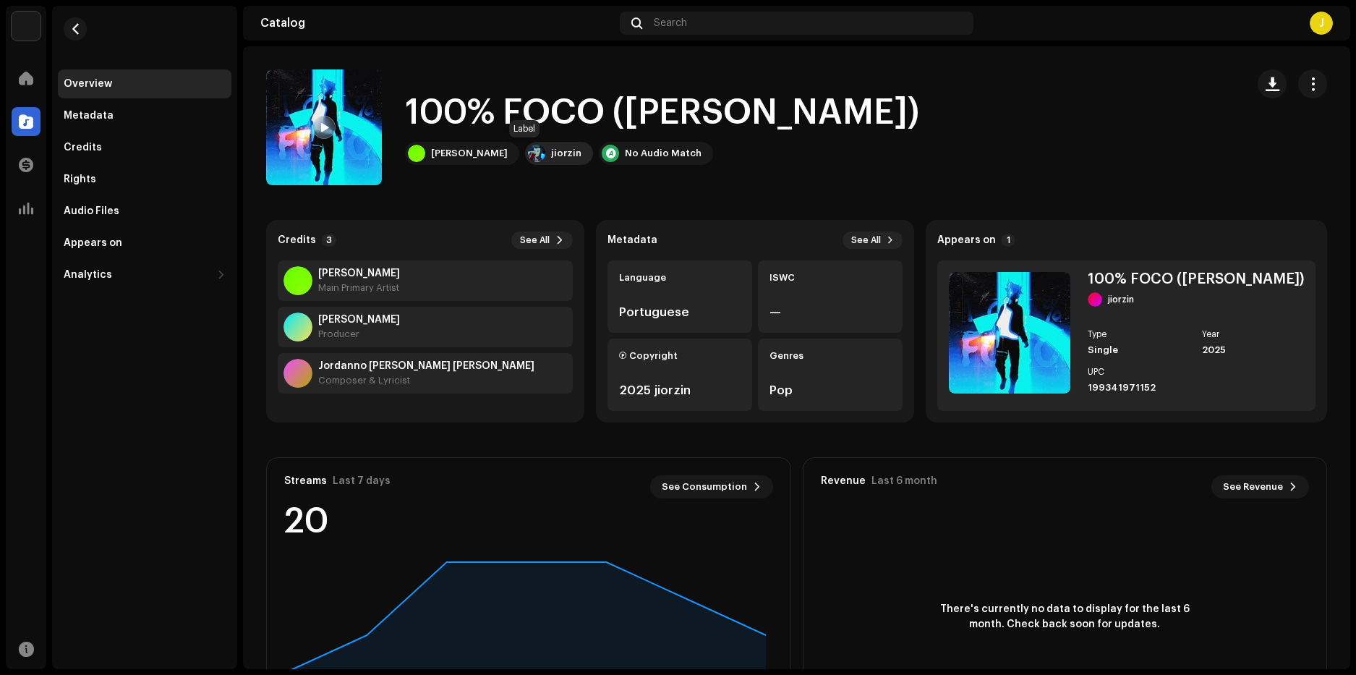
click at [551, 152] on div "jiorzin" at bounding box center [566, 153] width 30 height 12
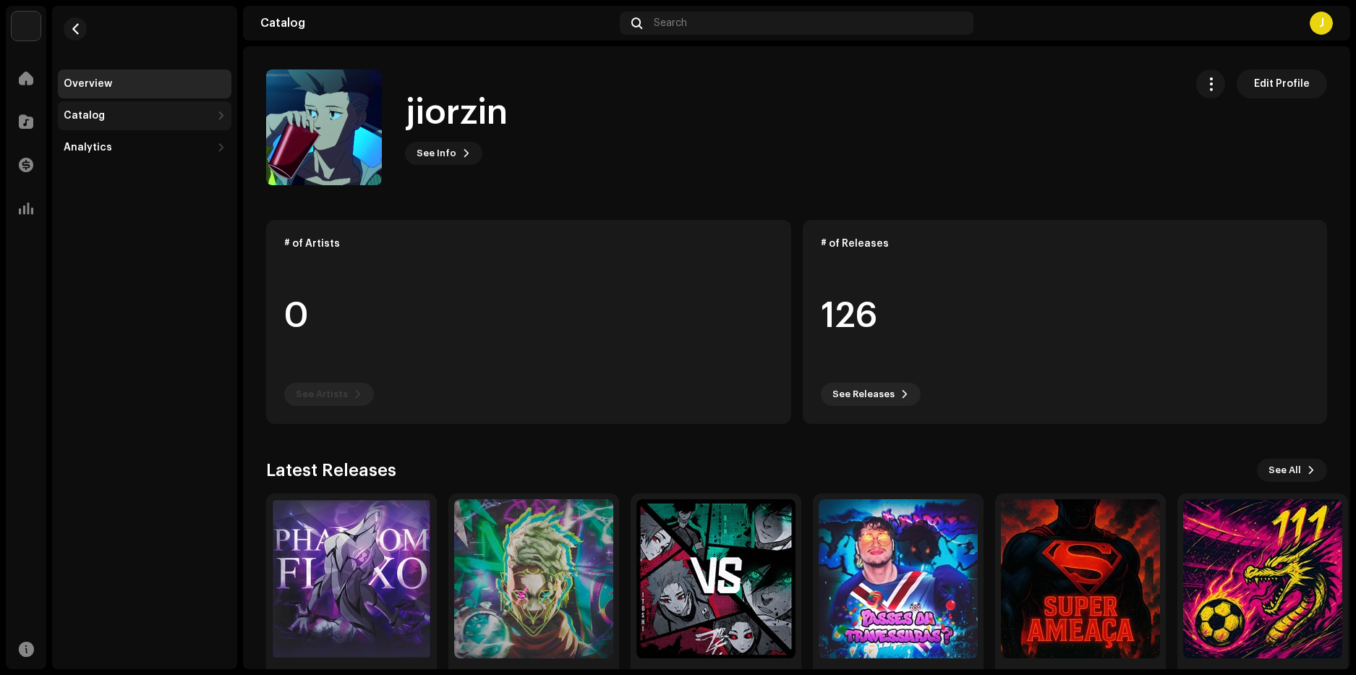
click at [136, 117] on div "Catalog" at bounding box center [137, 116] width 147 height 12
click at [108, 155] on div "Releases" at bounding box center [145, 147] width 174 height 29
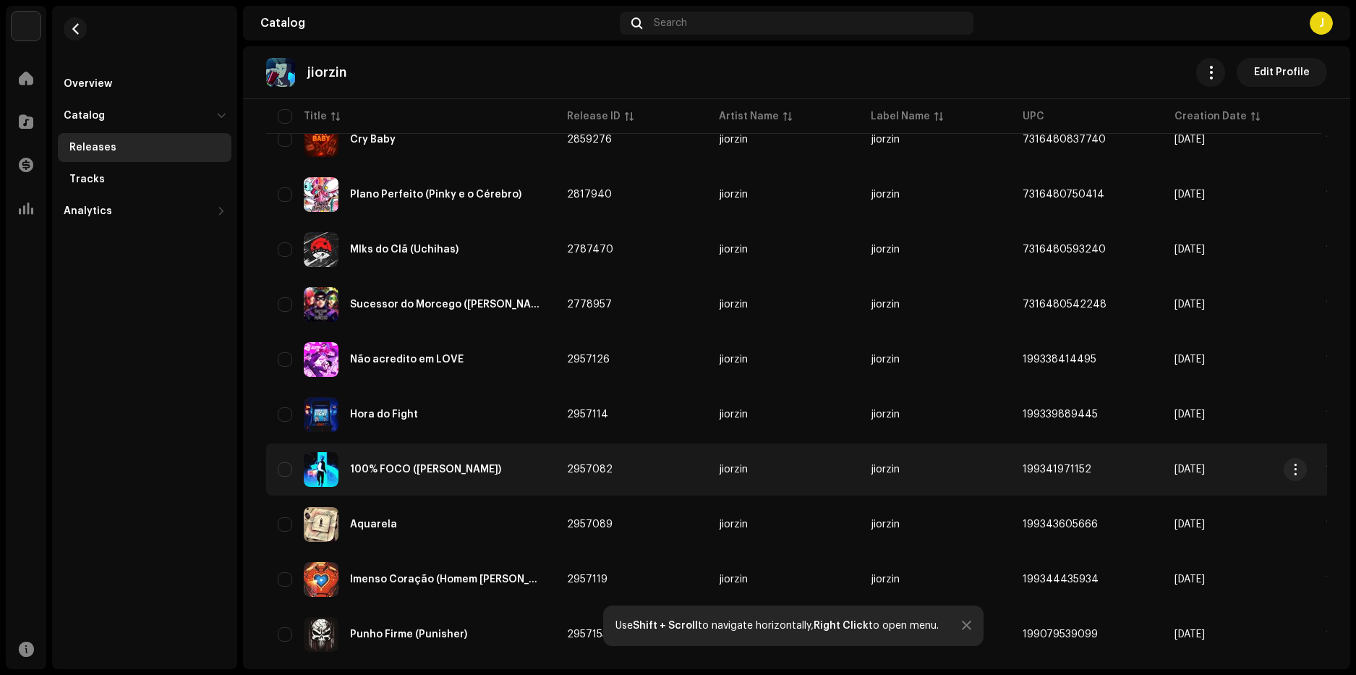
scroll to position [683, 0]
